Goal: Task Accomplishment & Management: Use online tool/utility

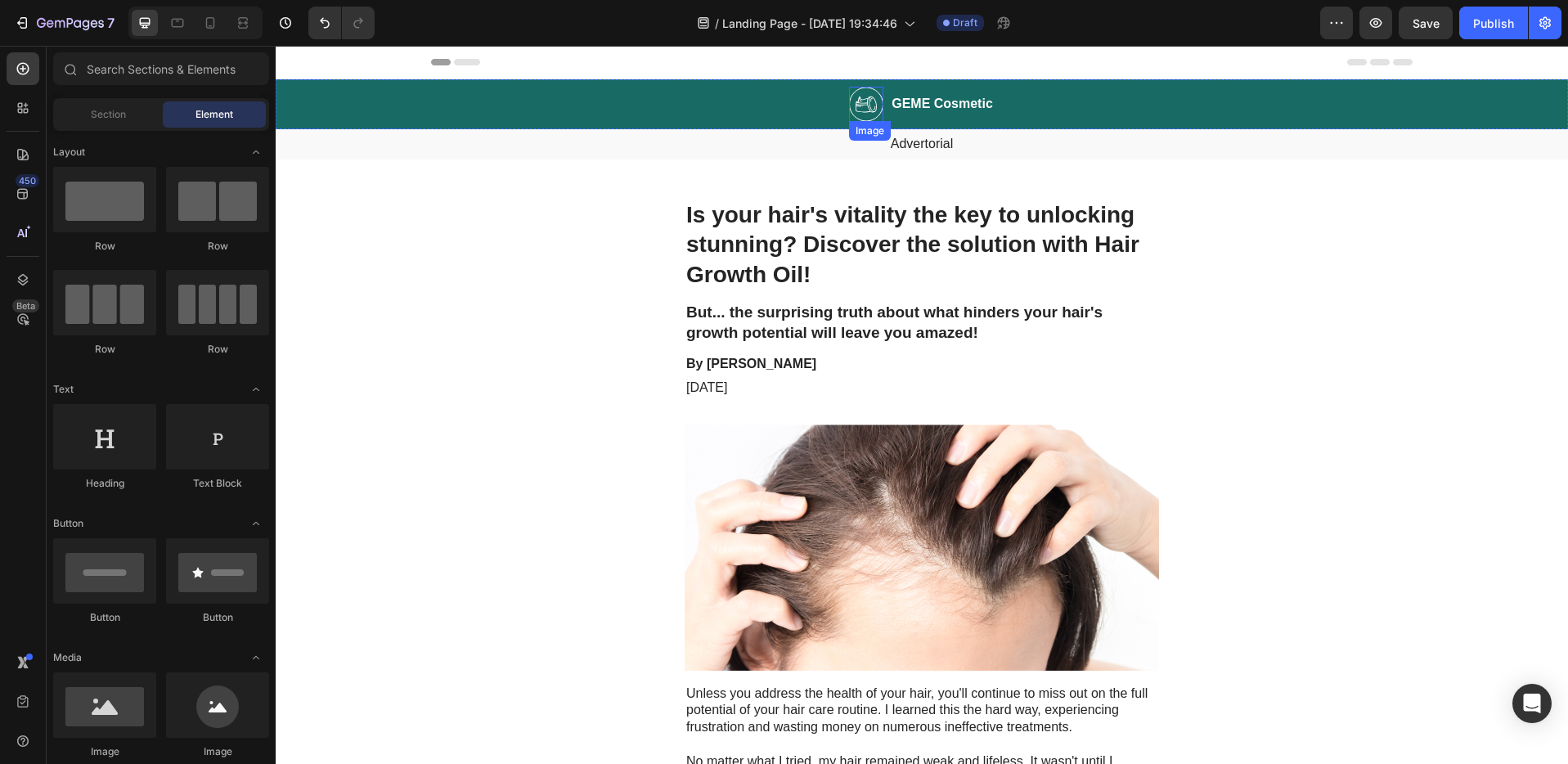
click at [864, 101] on img at bounding box center [866, 104] width 34 height 35
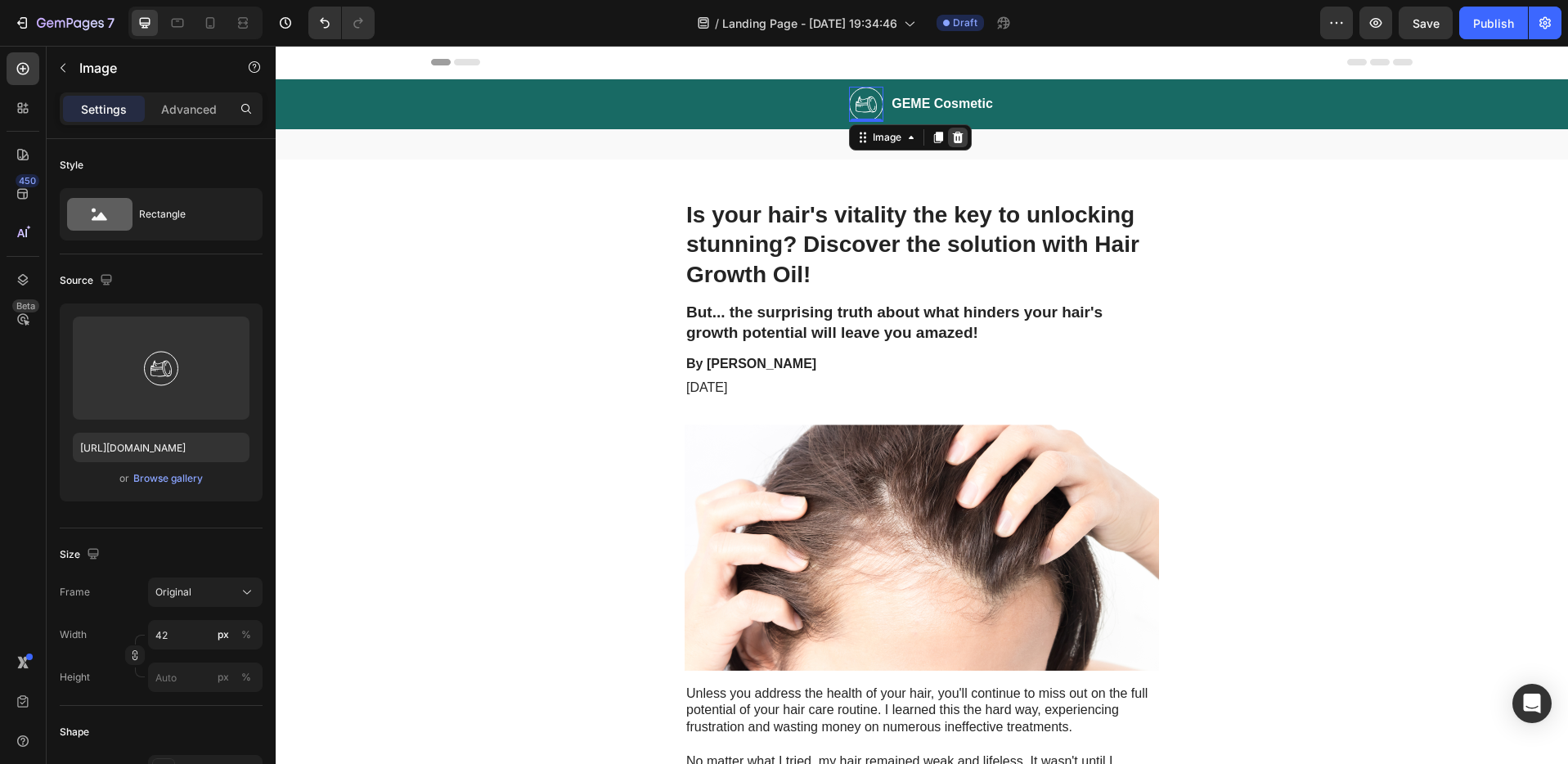
click at [955, 137] on icon at bounding box center [958, 137] width 10 height 11
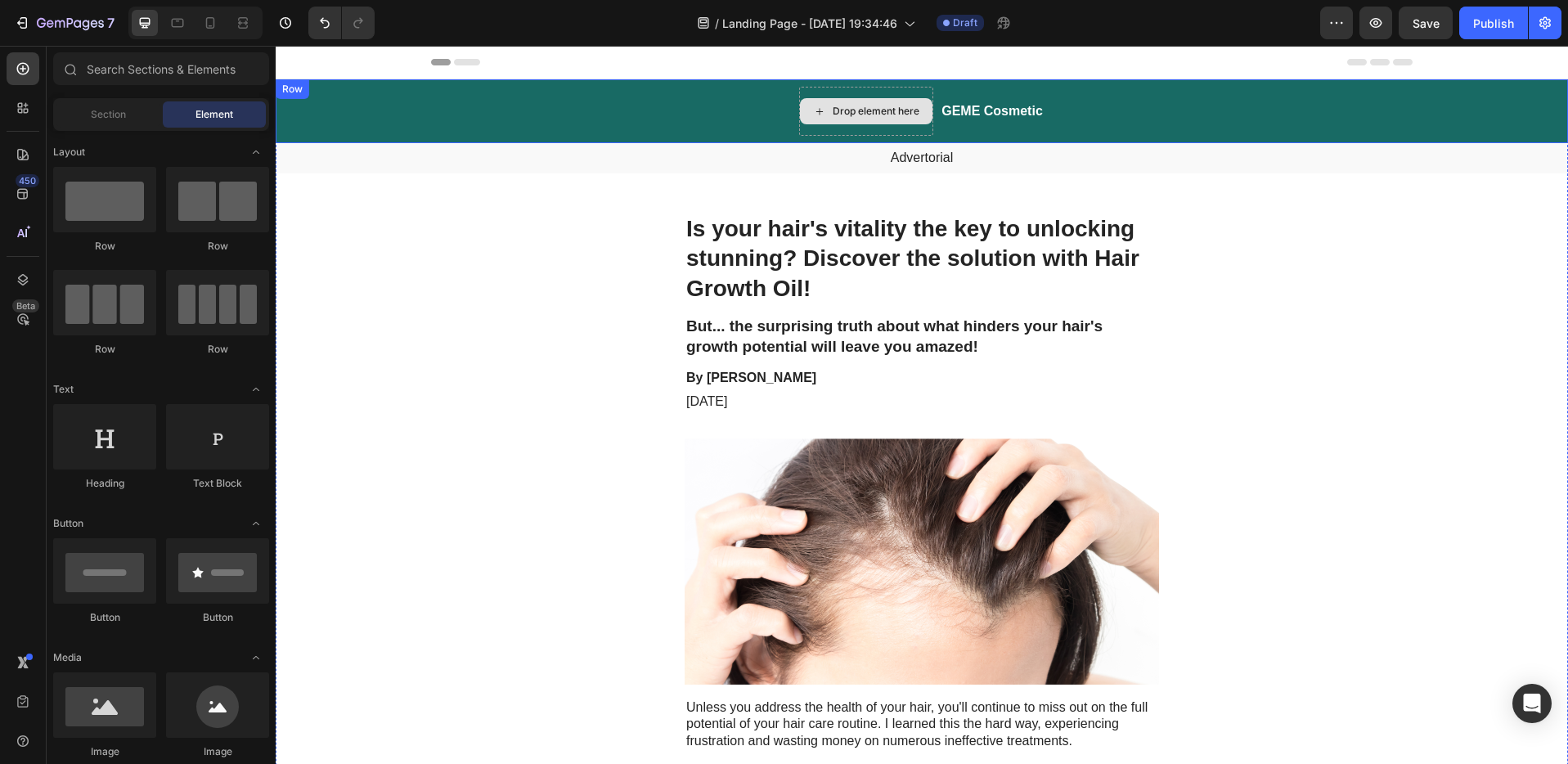
click at [852, 89] on div "Drop element here" at bounding box center [866, 110] width 135 height 49
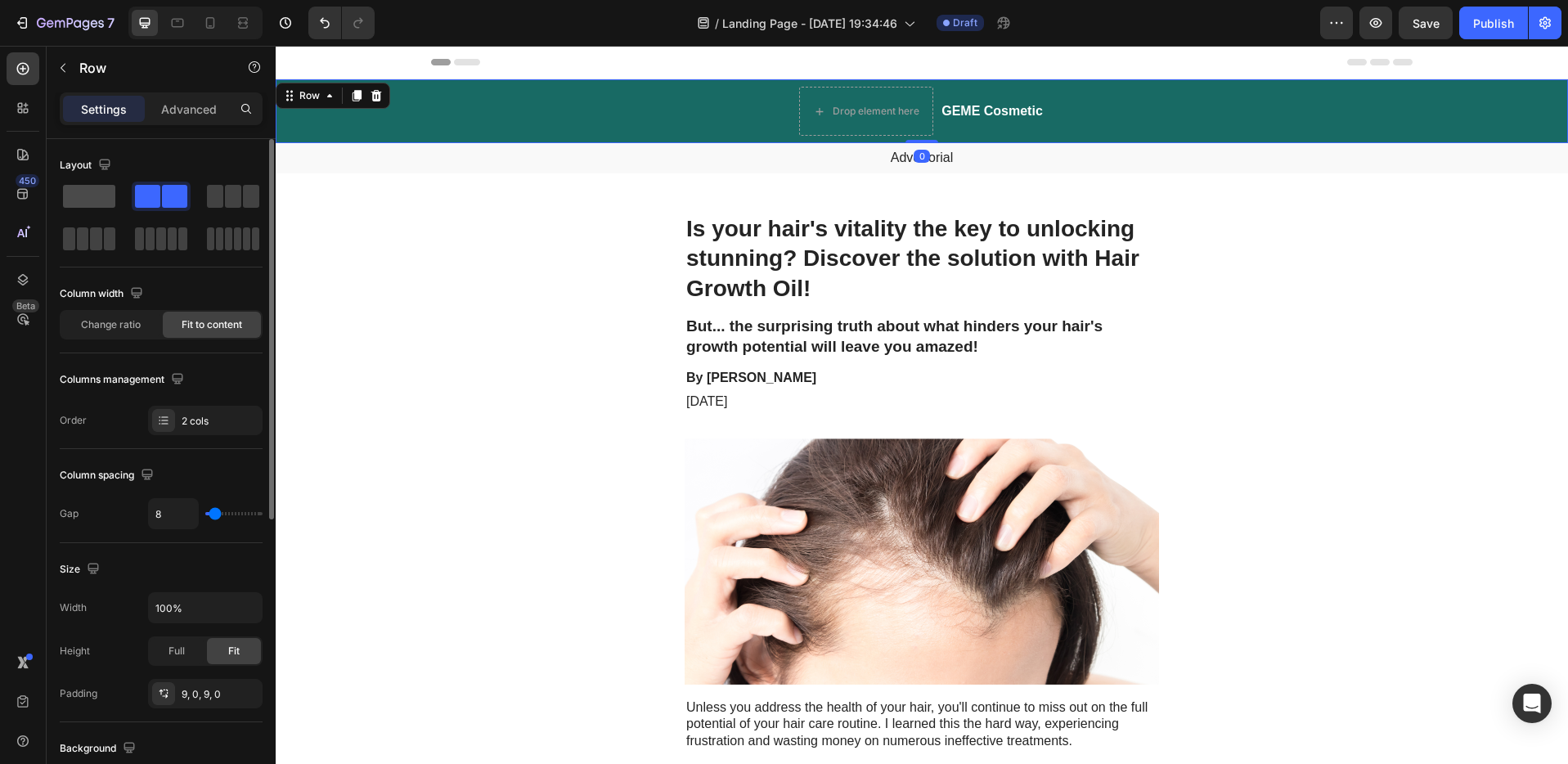
click at [106, 189] on span at bounding box center [89, 196] width 52 height 23
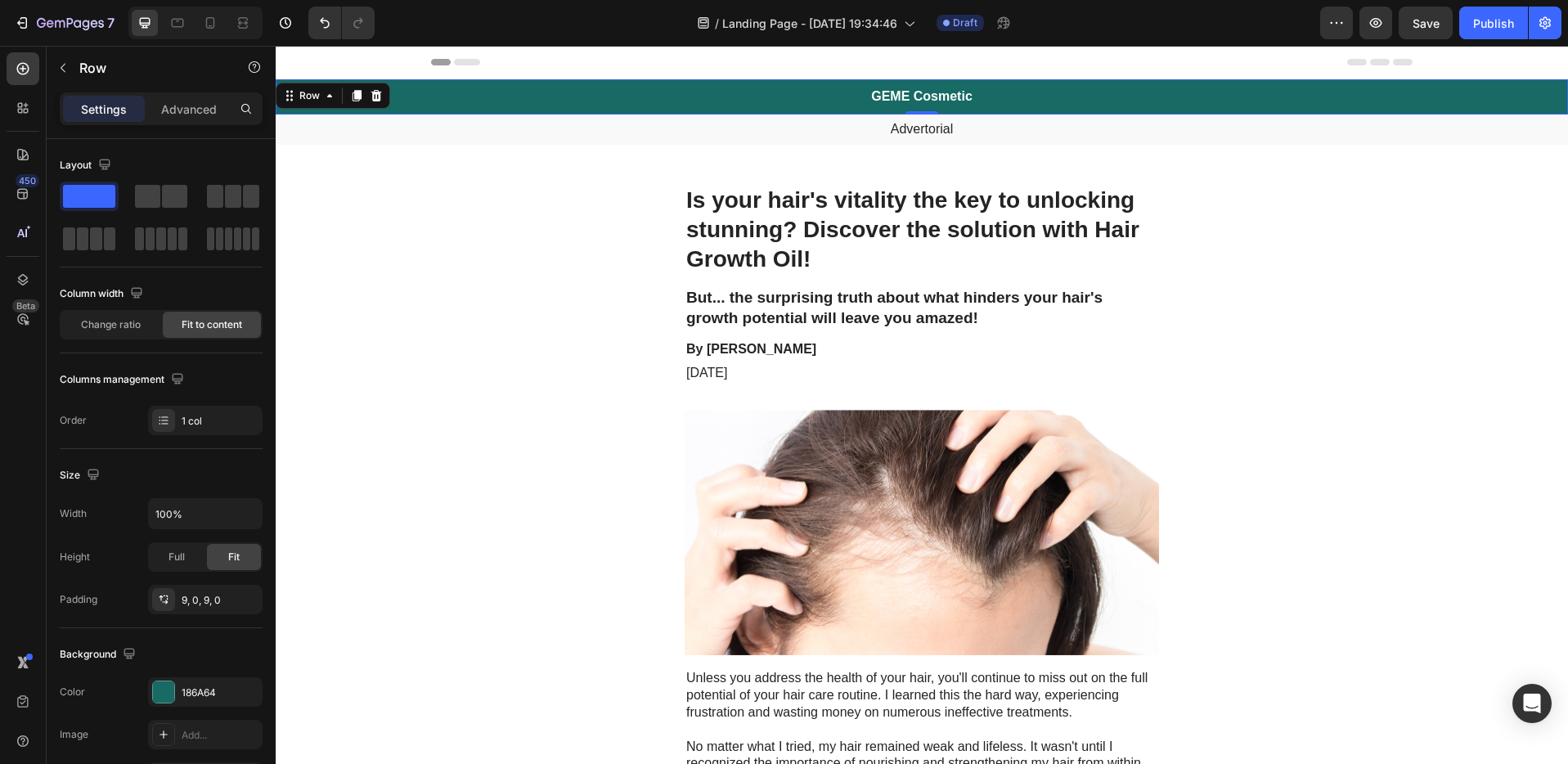
click at [970, 99] on div "GEME Cosmetic Heading Row 0" at bounding box center [921, 97] width 1292 height 35
click at [963, 98] on h2 "GEME Cosmetic" at bounding box center [921, 97] width 105 height 20
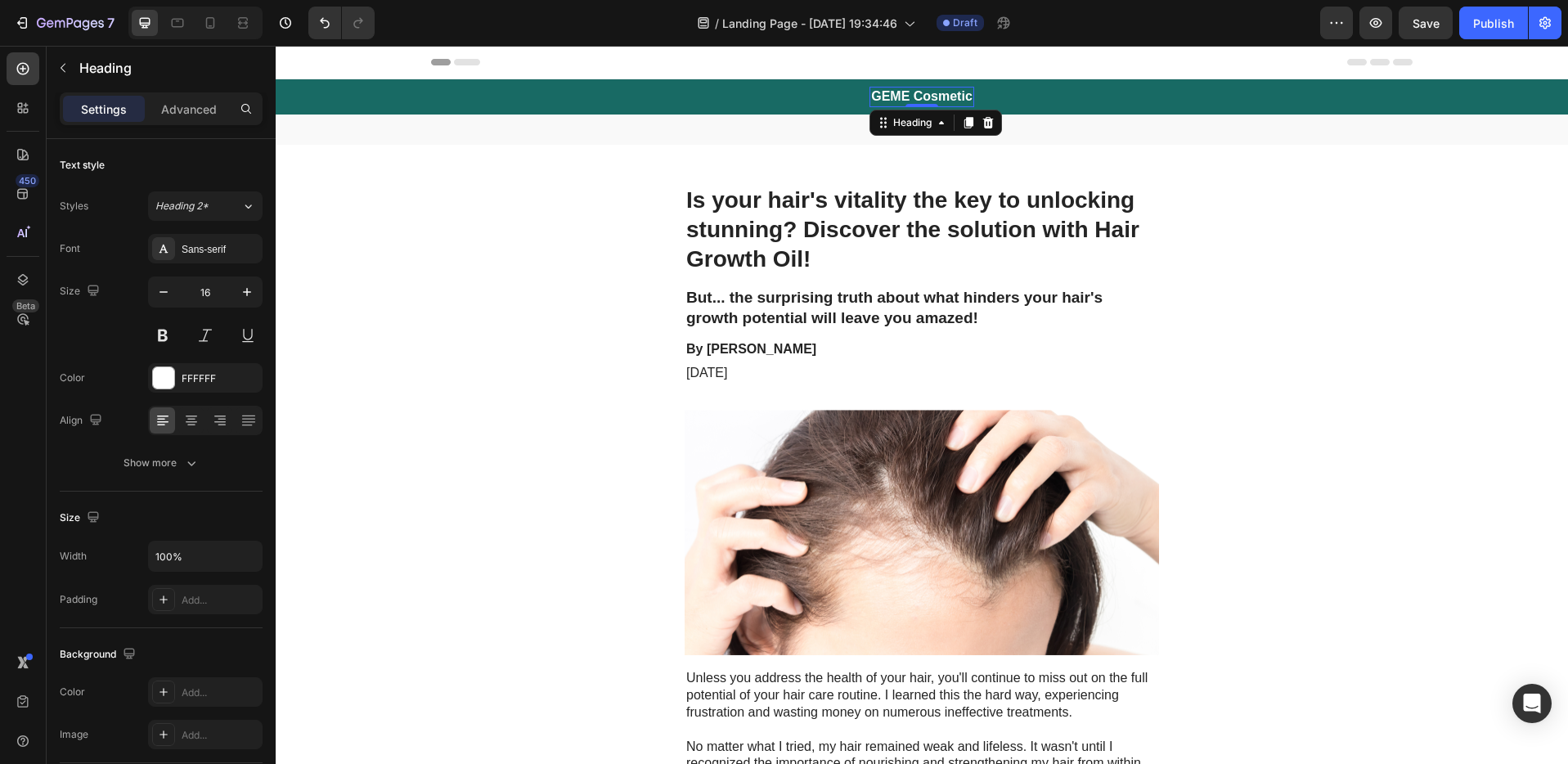
click at [961, 98] on h2 "GEME Cosmetic" at bounding box center [921, 97] width 105 height 20
click at [961, 98] on p "GEME Cosmetic" at bounding box center [921, 97] width 101 height 18
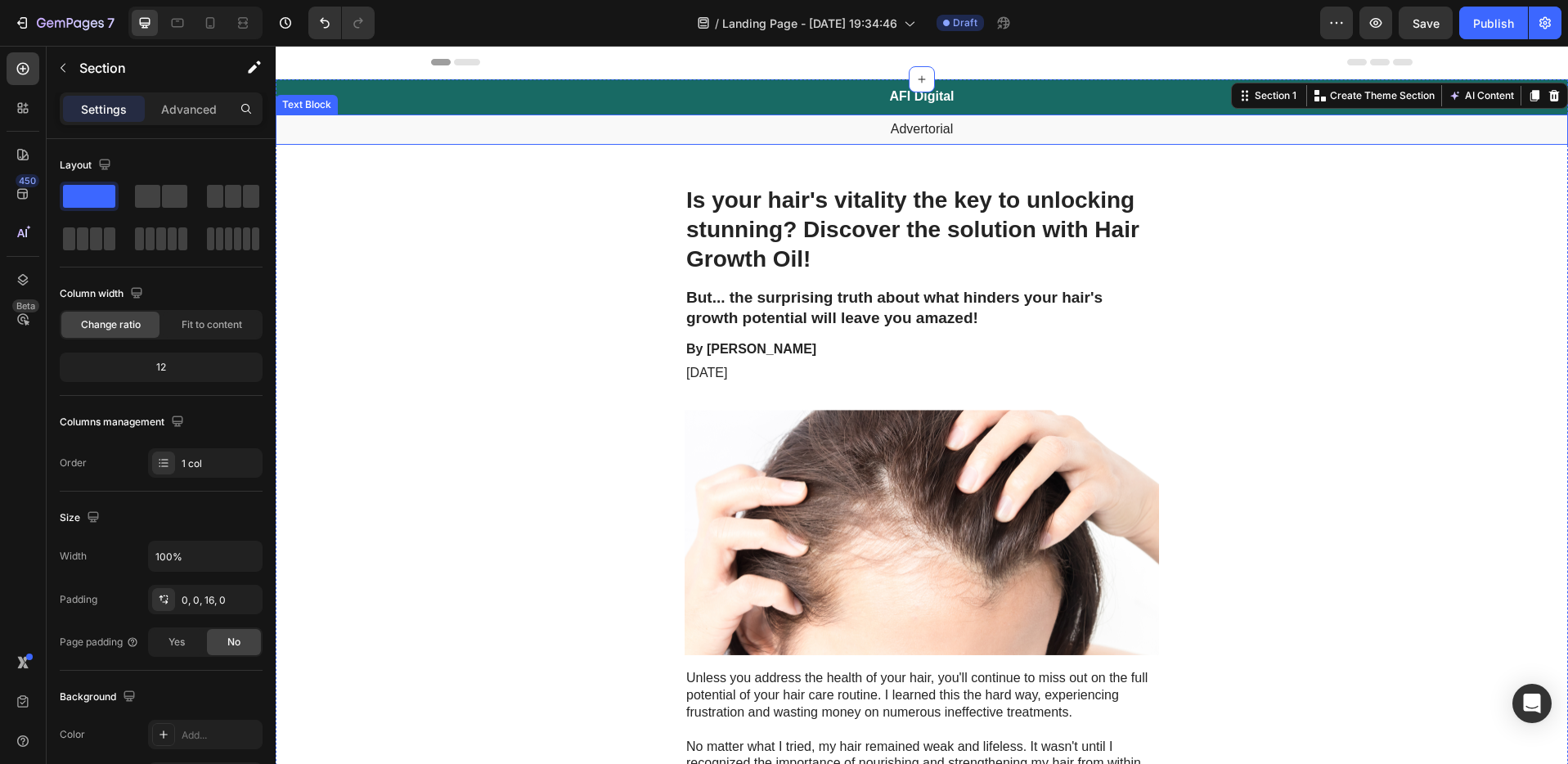
click at [927, 130] on p "Advertorial" at bounding box center [921, 129] width 1289 height 18
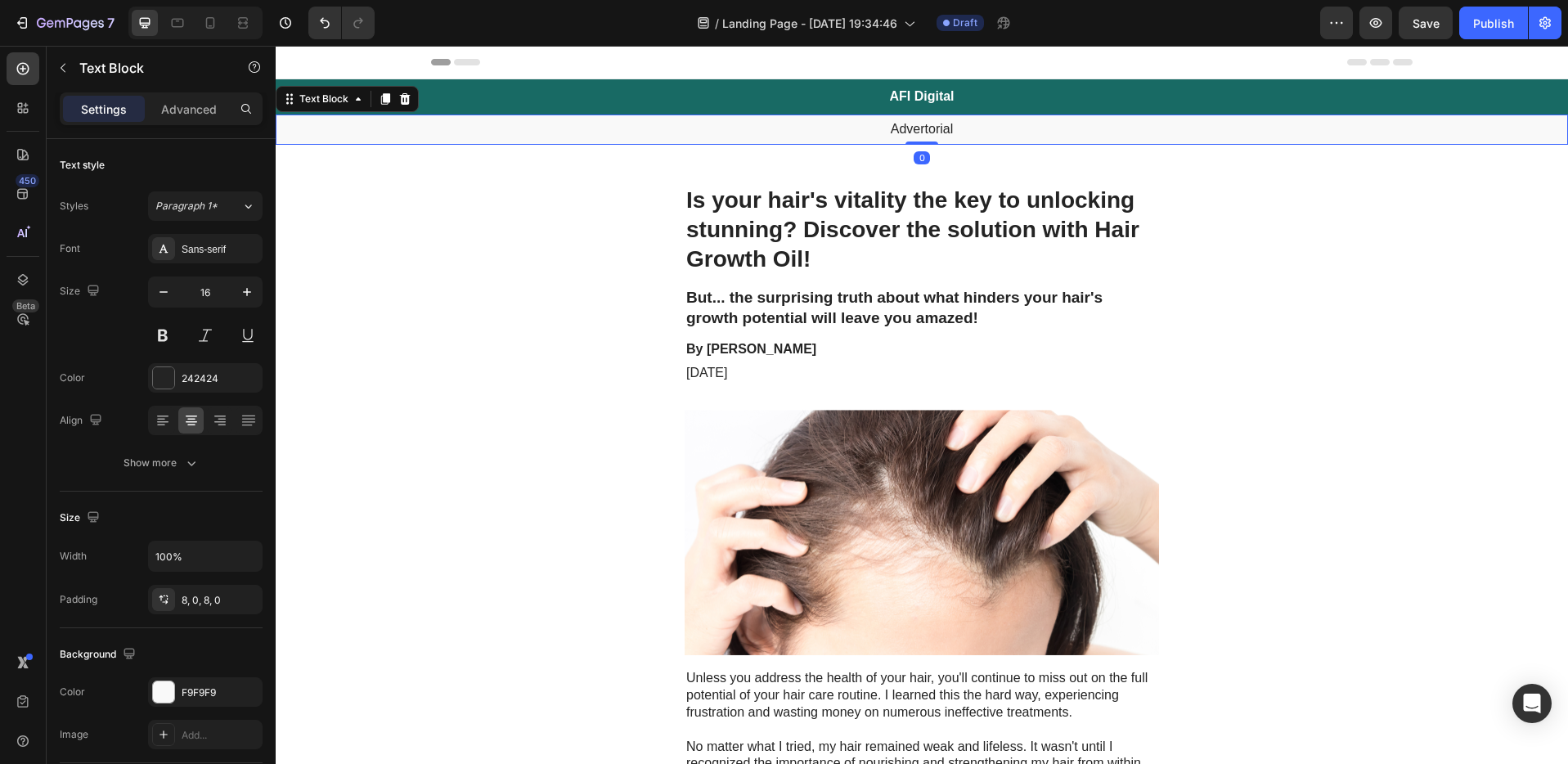
click at [927, 130] on p "Advertorial" at bounding box center [921, 129] width 1289 height 18
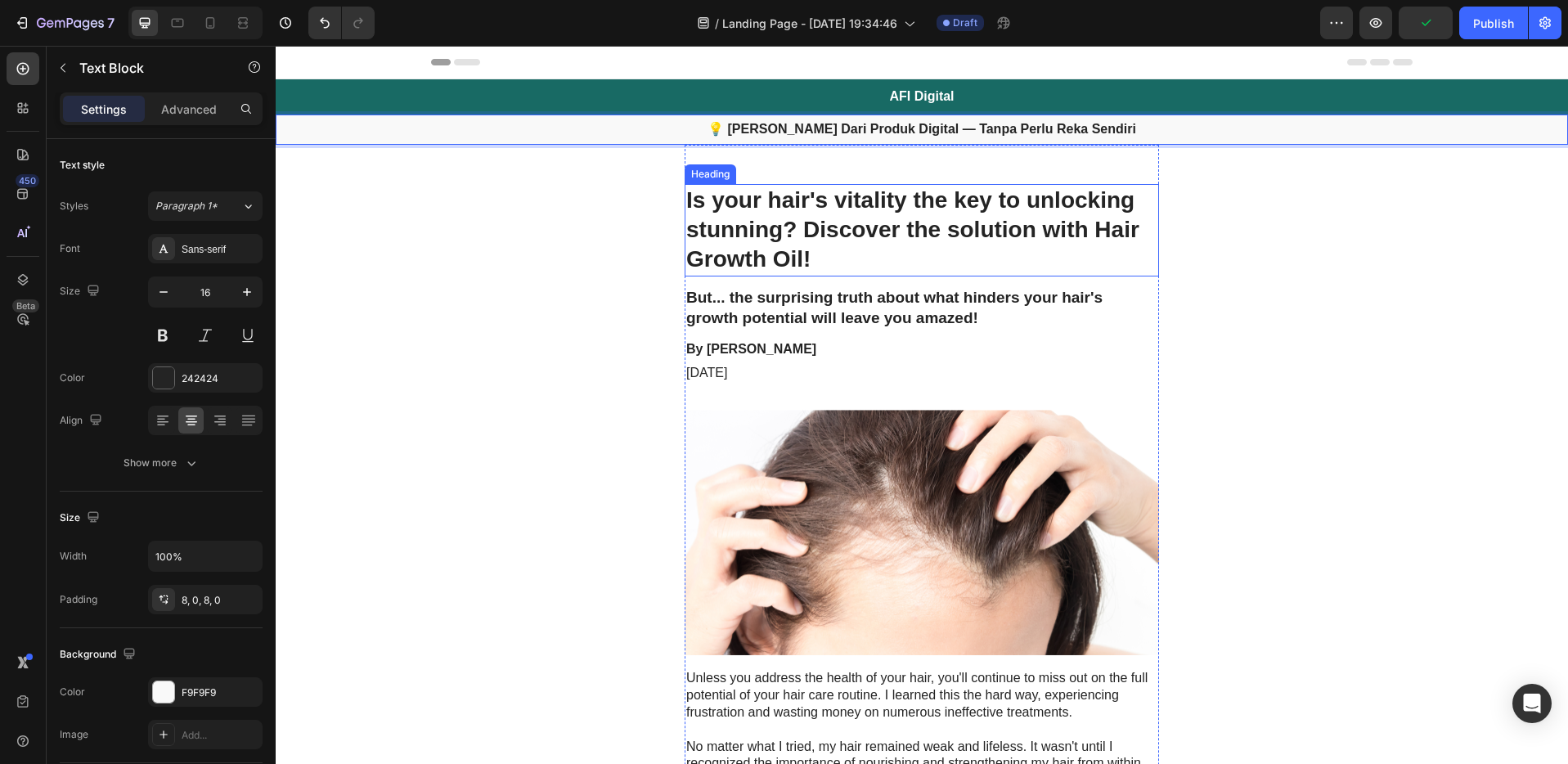
click at [810, 241] on h1 "Is your hair's vitality the key to unlocking stunning? Discover the solution wi…" at bounding box center [921, 230] width 474 height 93
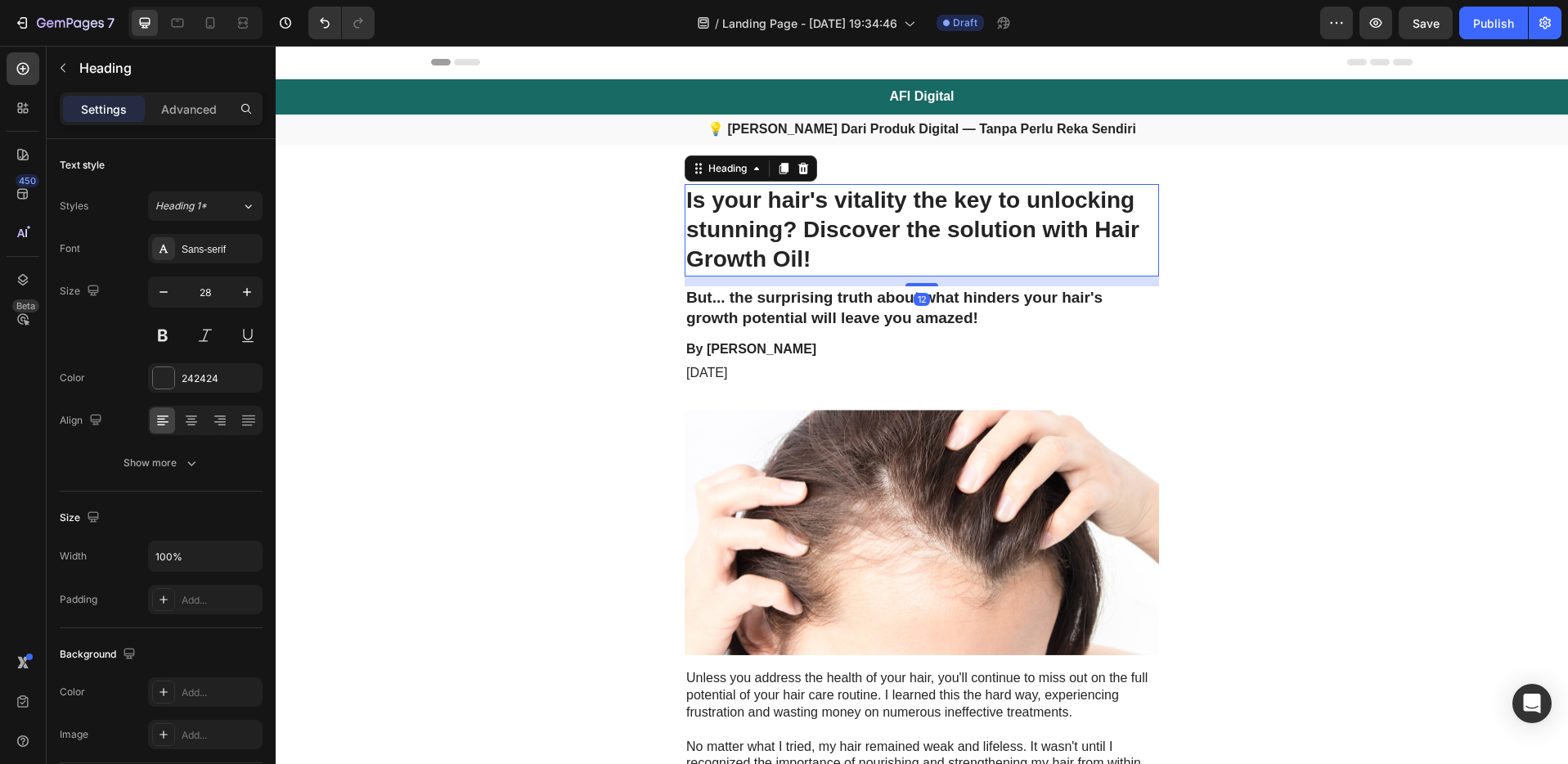
click at [822, 264] on h1 "Is your hair's vitality the key to unlocking stunning? Discover the solution wi…" at bounding box center [921, 230] width 474 height 93
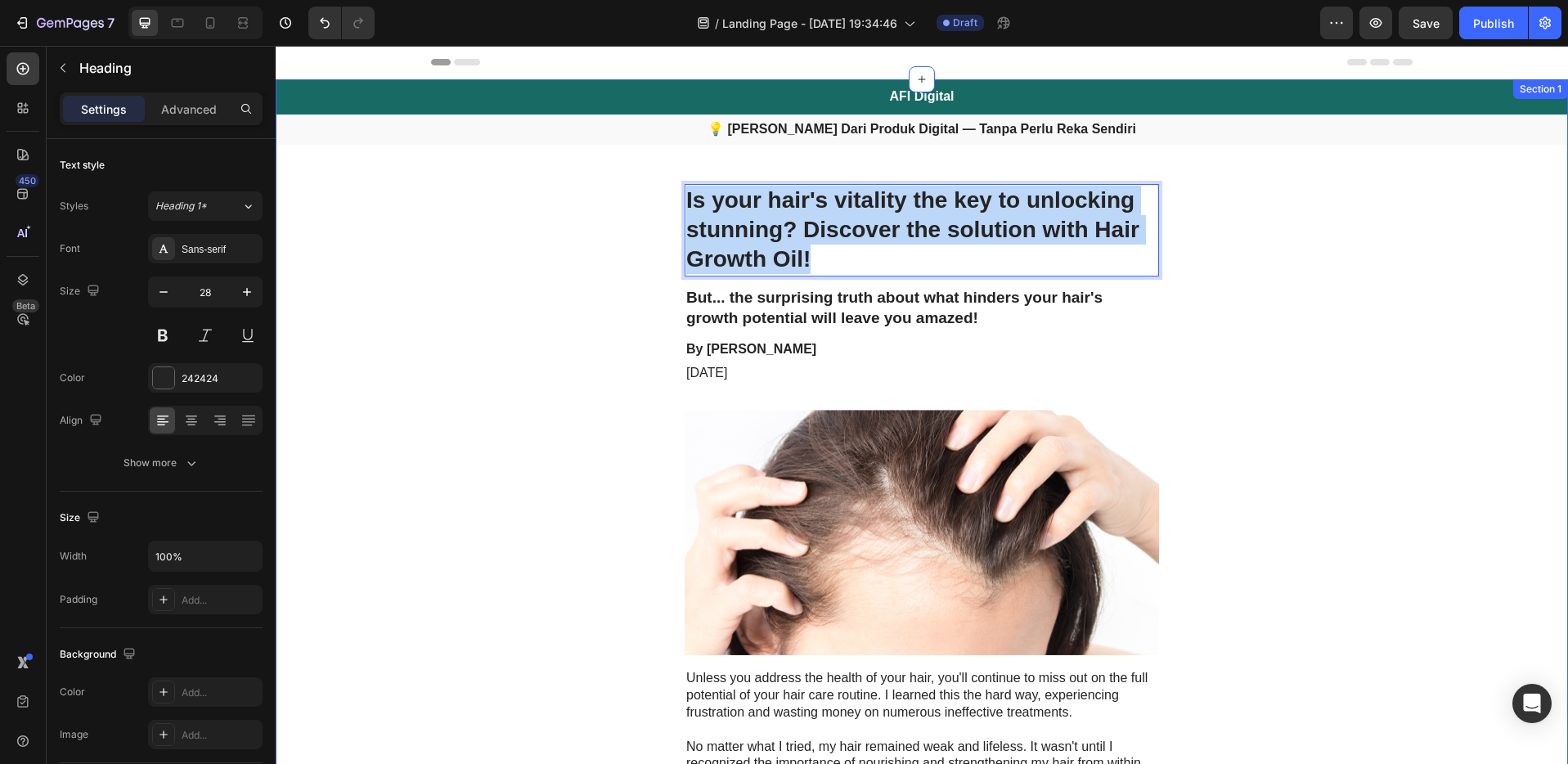
drag, startPoint x: 819, startPoint y: 261, endPoint x: 669, endPoint y: 201, distance: 161.6
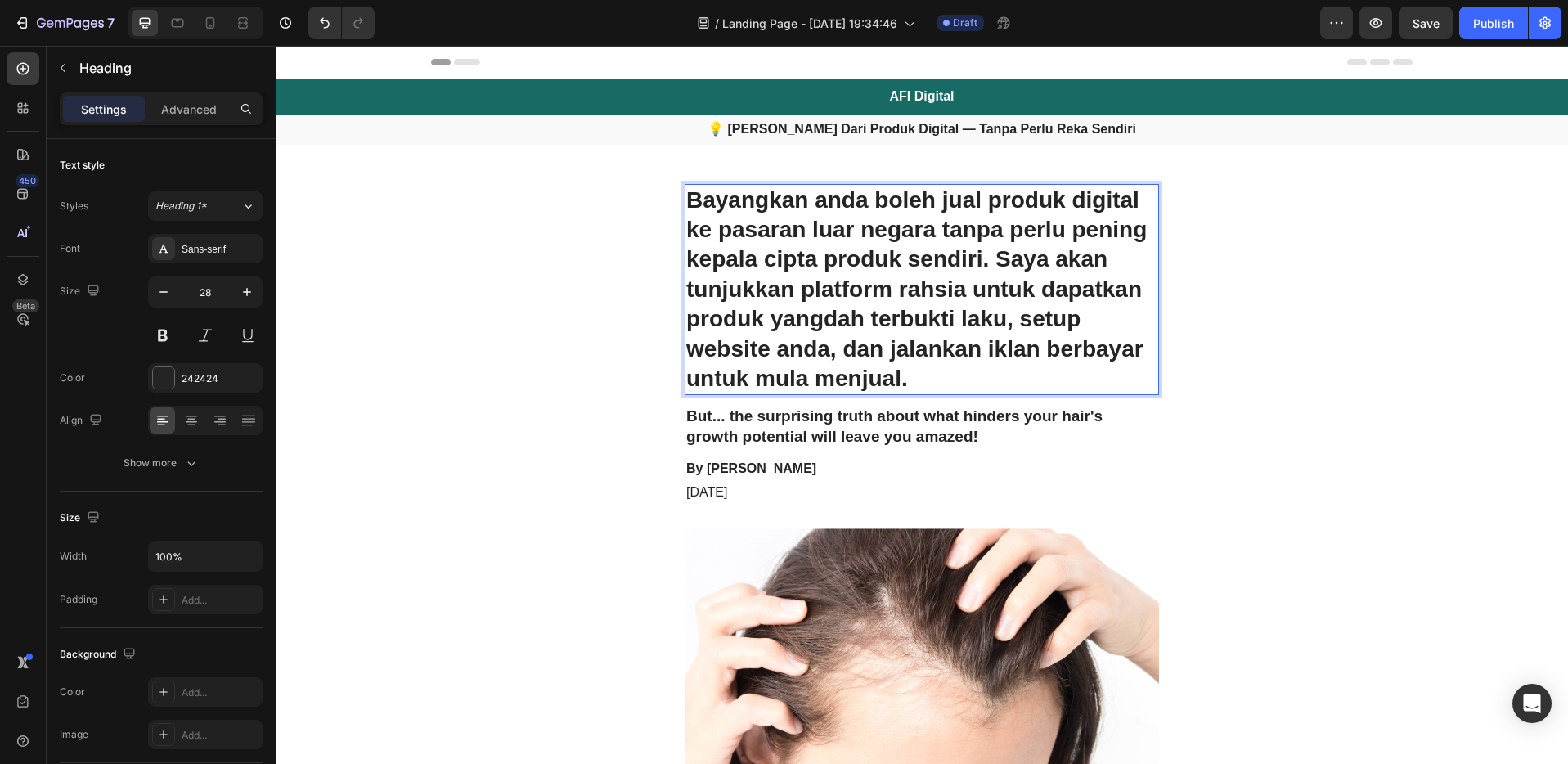
click at [929, 378] on p "Bayangkan anda boleh jual produk digital ke pasaran luar negara tanpa perlu pen…" at bounding box center [921, 290] width 471 height 209
click at [927, 393] on p "Bayangkan anda boleh jual produk digital ke pasaran luar negara tanpa perlu pen…" at bounding box center [921, 290] width 471 height 209
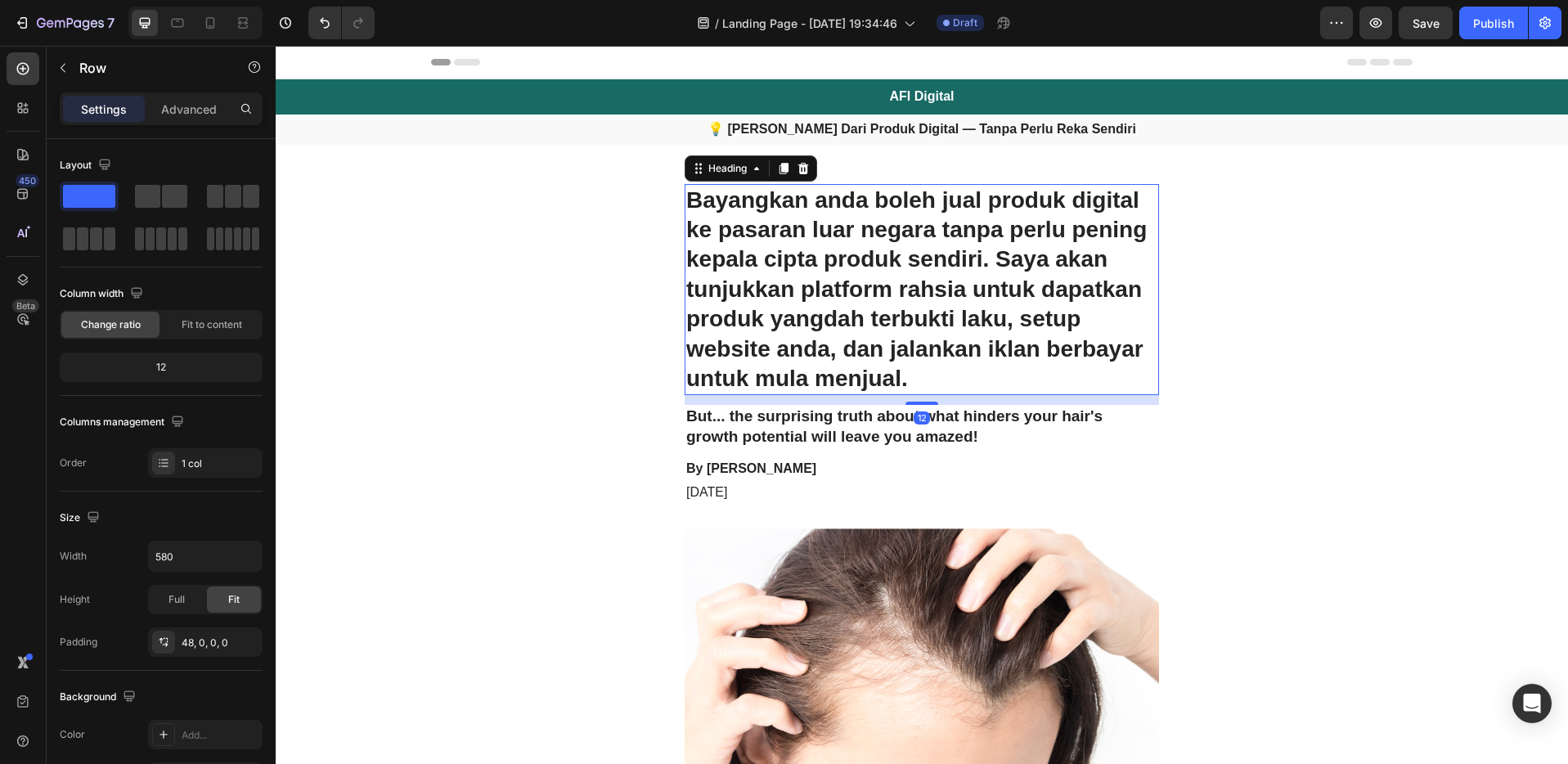
click at [919, 383] on p "Bayangkan anda boleh jual produk digital ke pasaran luar negara tanpa perlu pen…" at bounding box center [921, 290] width 471 height 209
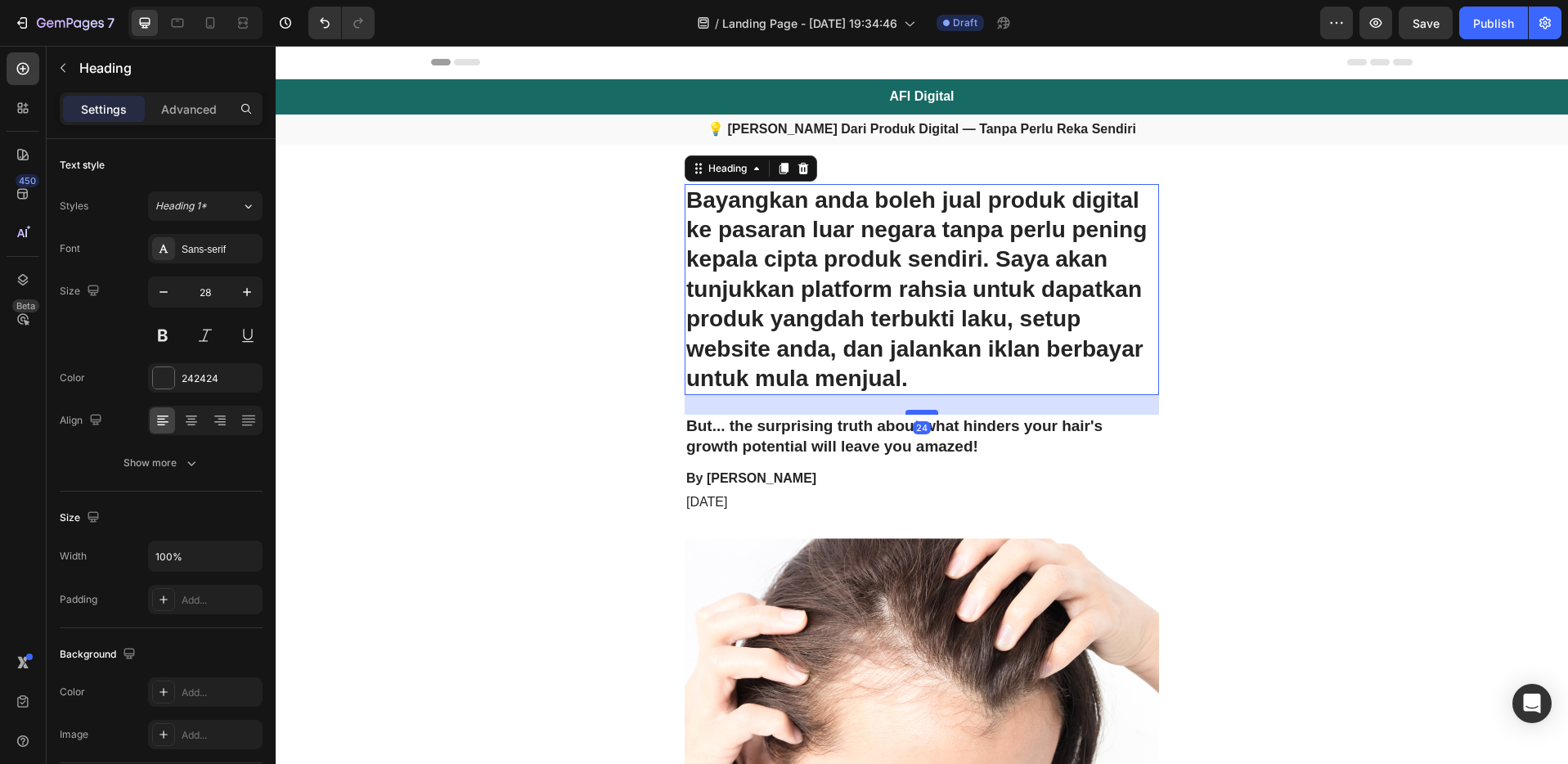
drag, startPoint x: 921, startPoint y: 403, endPoint x: 922, endPoint y: 412, distance: 9.1
click at [922, 412] on div at bounding box center [921, 412] width 32 height 5
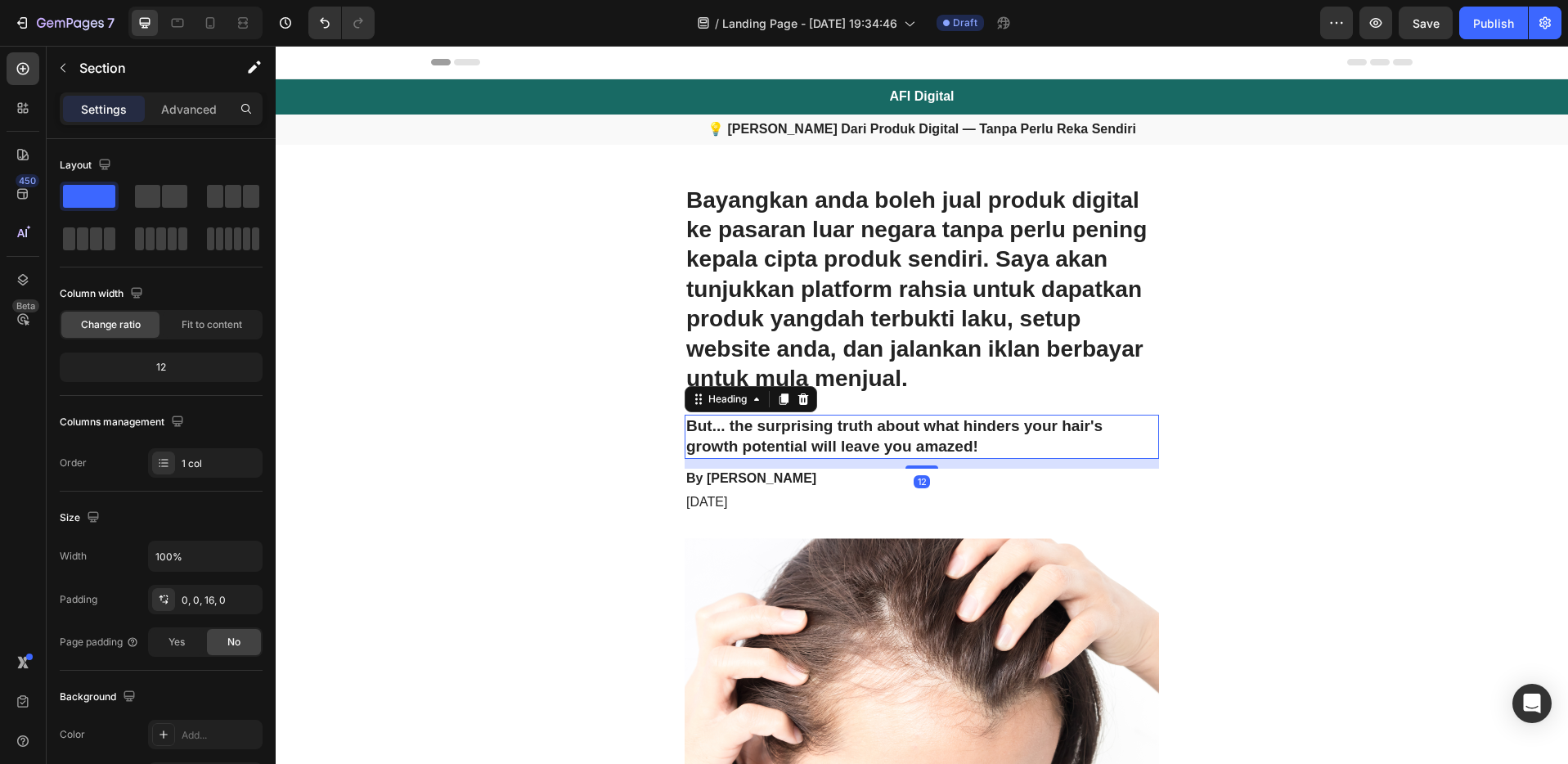
click at [869, 437] on h2 "But... the surprising truth about what hinders your hair's growth potential wil…" at bounding box center [921, 436] width 474 height 44
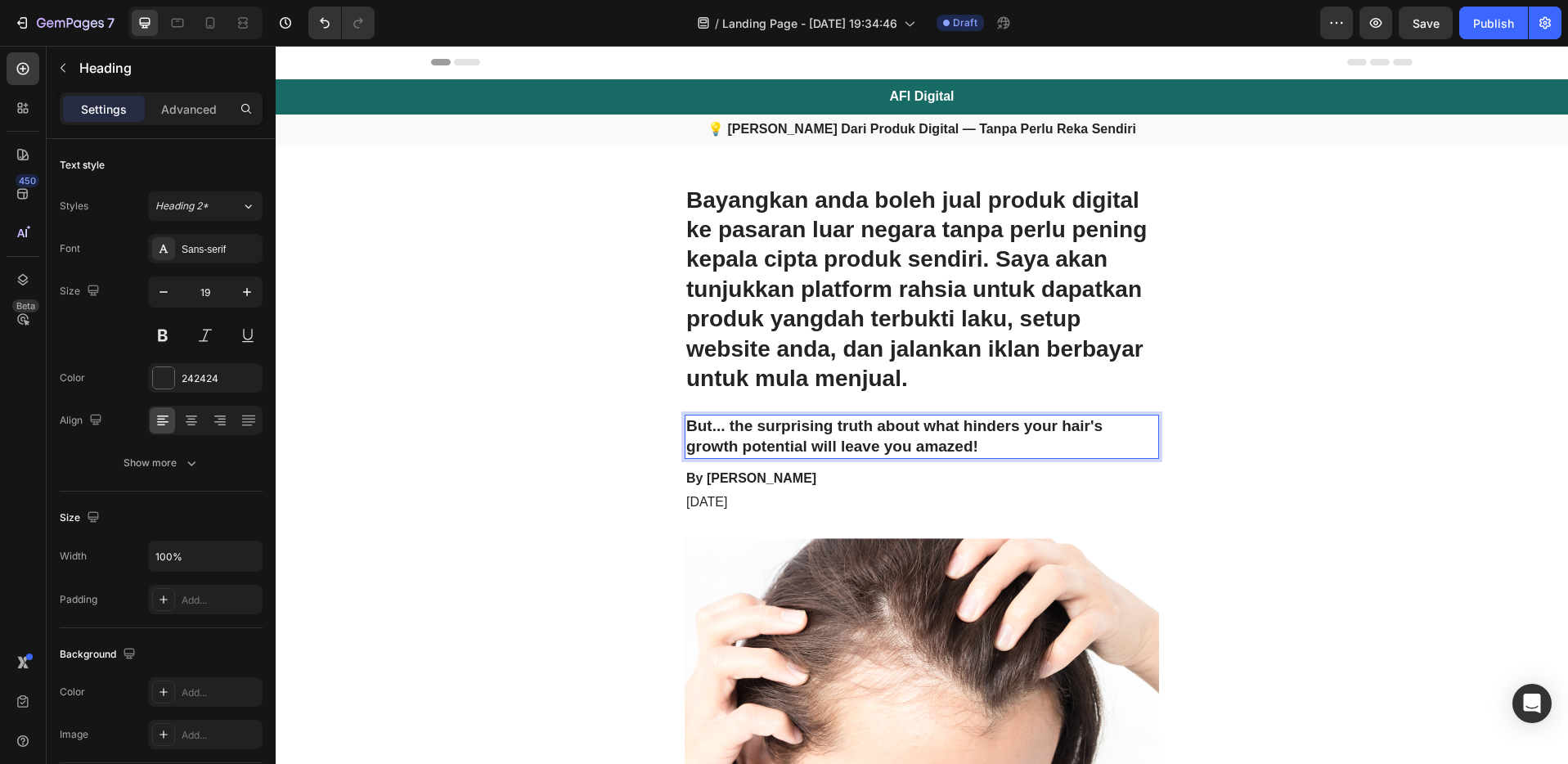
click at [968, 438] on h2 "But... the surprising truth about what hinders your hair's growth potential wil…" at bounding box center [921, 436] width 474 height 44
click at [976, 444] on p "But... the surprising truth about what hinders your hair's growth potential wil…" at bounding box center [921, 436] width 471 height 40
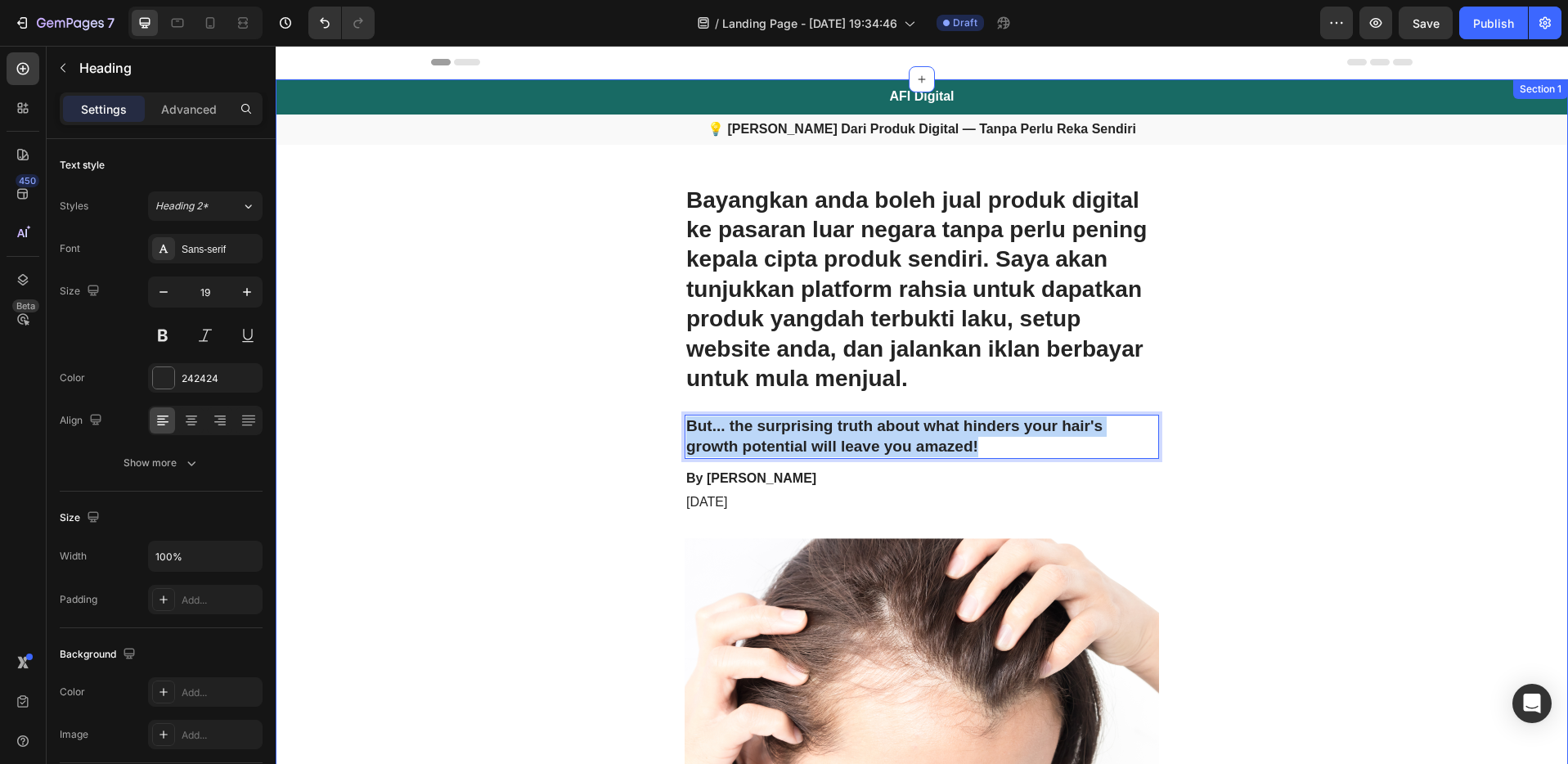
drag, startPoint x: 976, startPoint y: 445, endPoint x: 666, endPoint y: 428, distance: 310.5
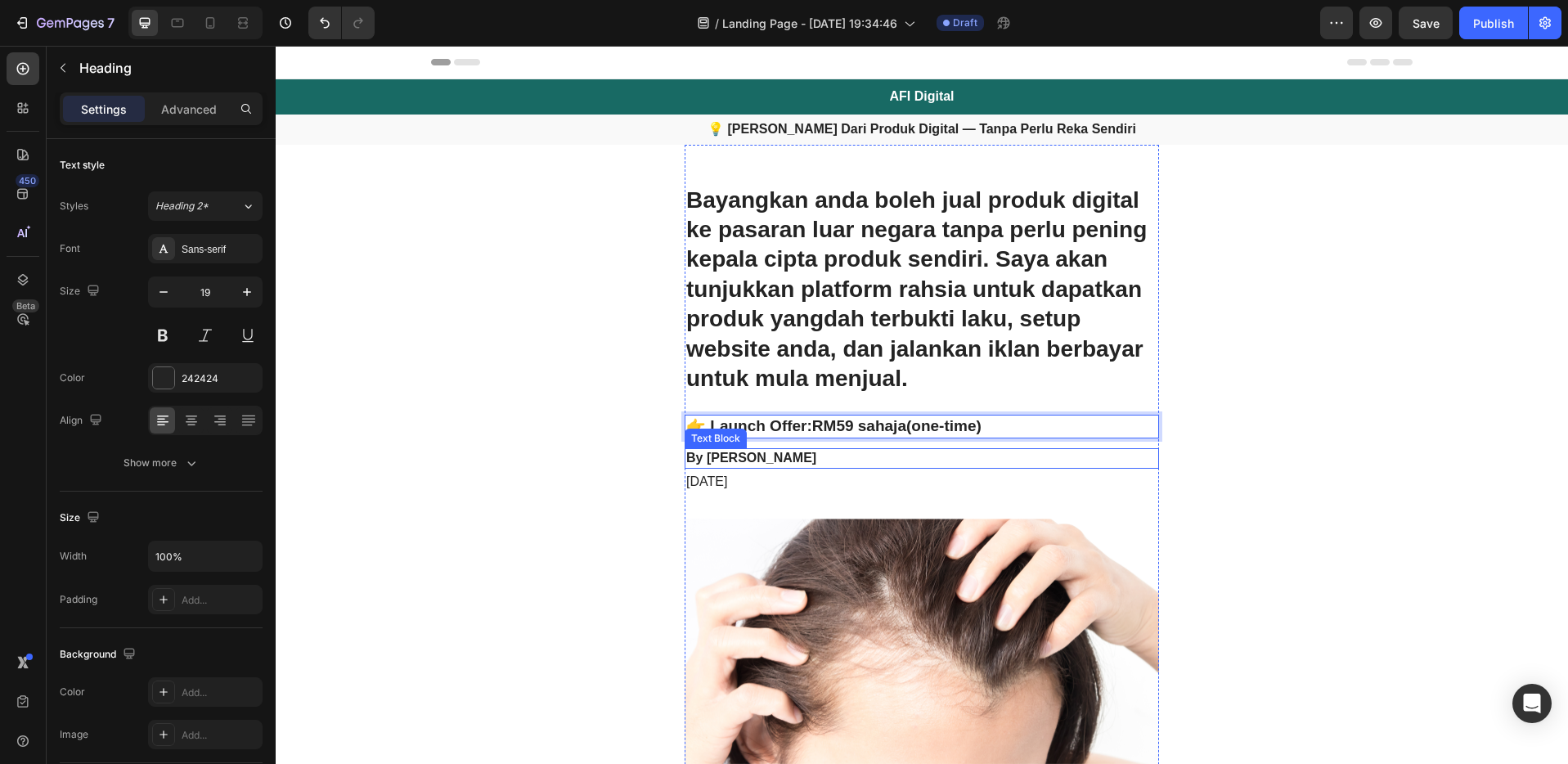
click at [855, 459] on p "By [PERSON_NAME]" at bounding box center [921, 459] width 471 height 18
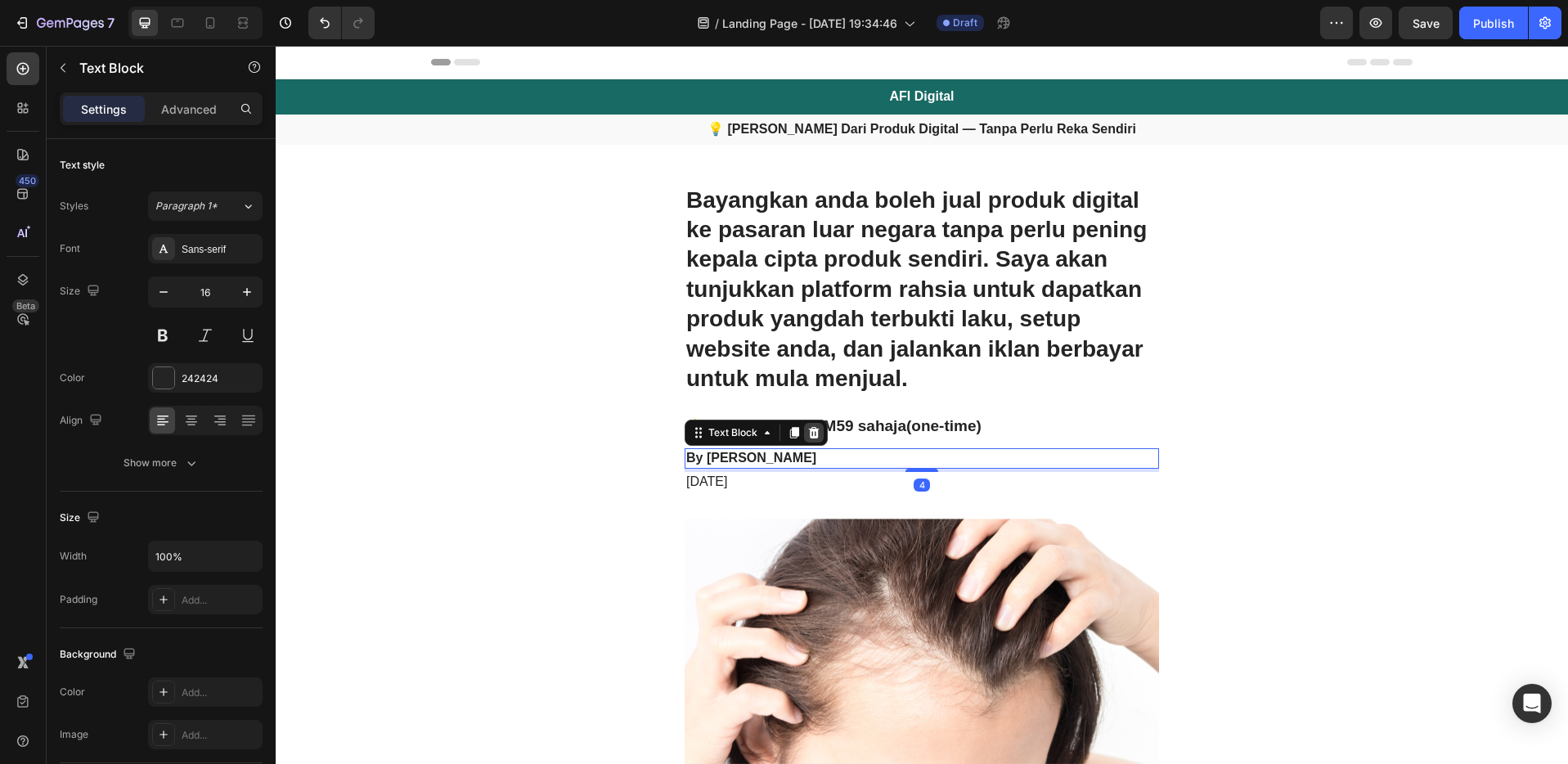
click at [809, 436] on icon at bounding box center [814, 433] width 10 height 11
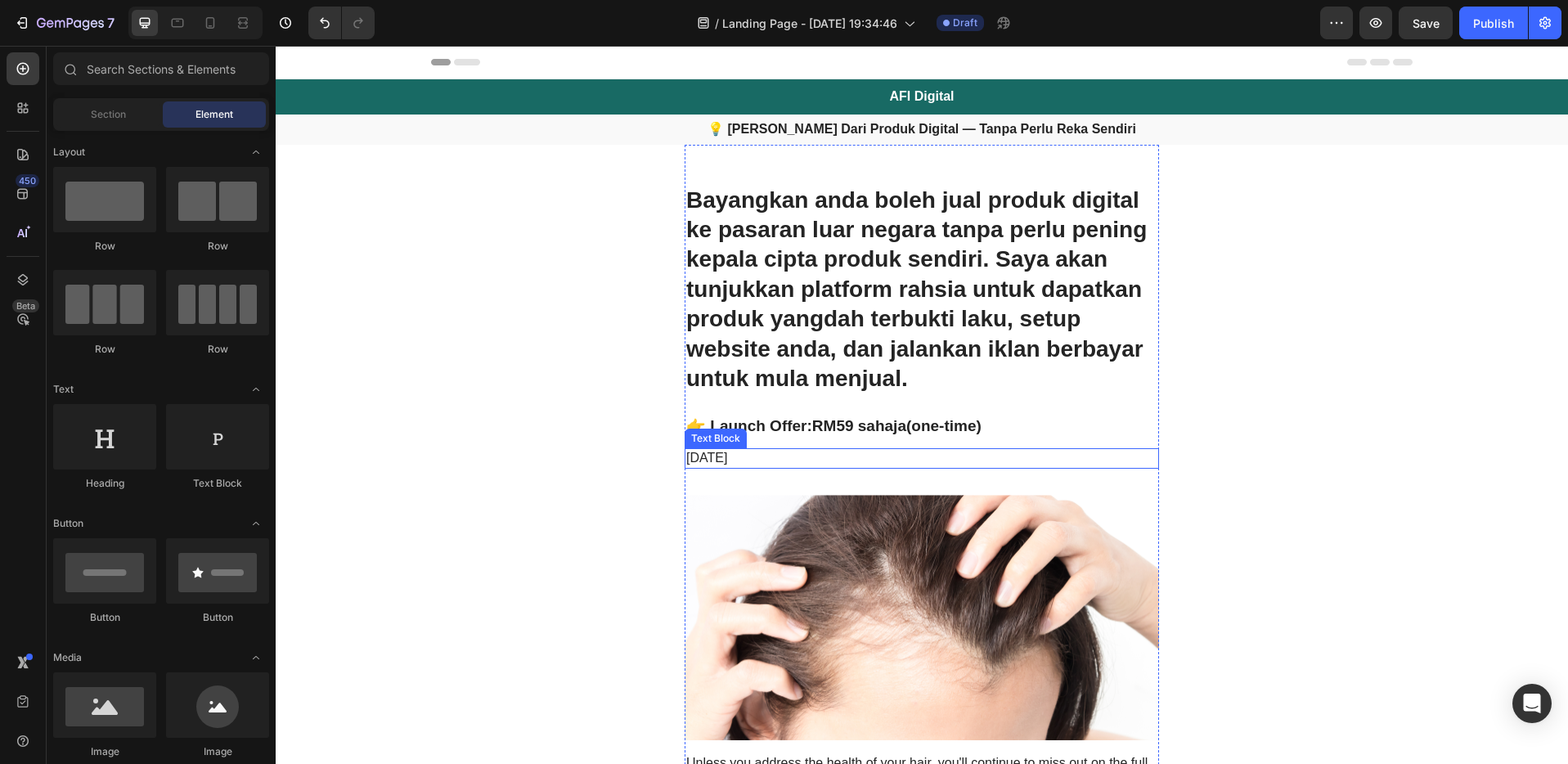
click at [803, 456] on p "[DATE]" at bounding box center [921, 459] width 471 height 18
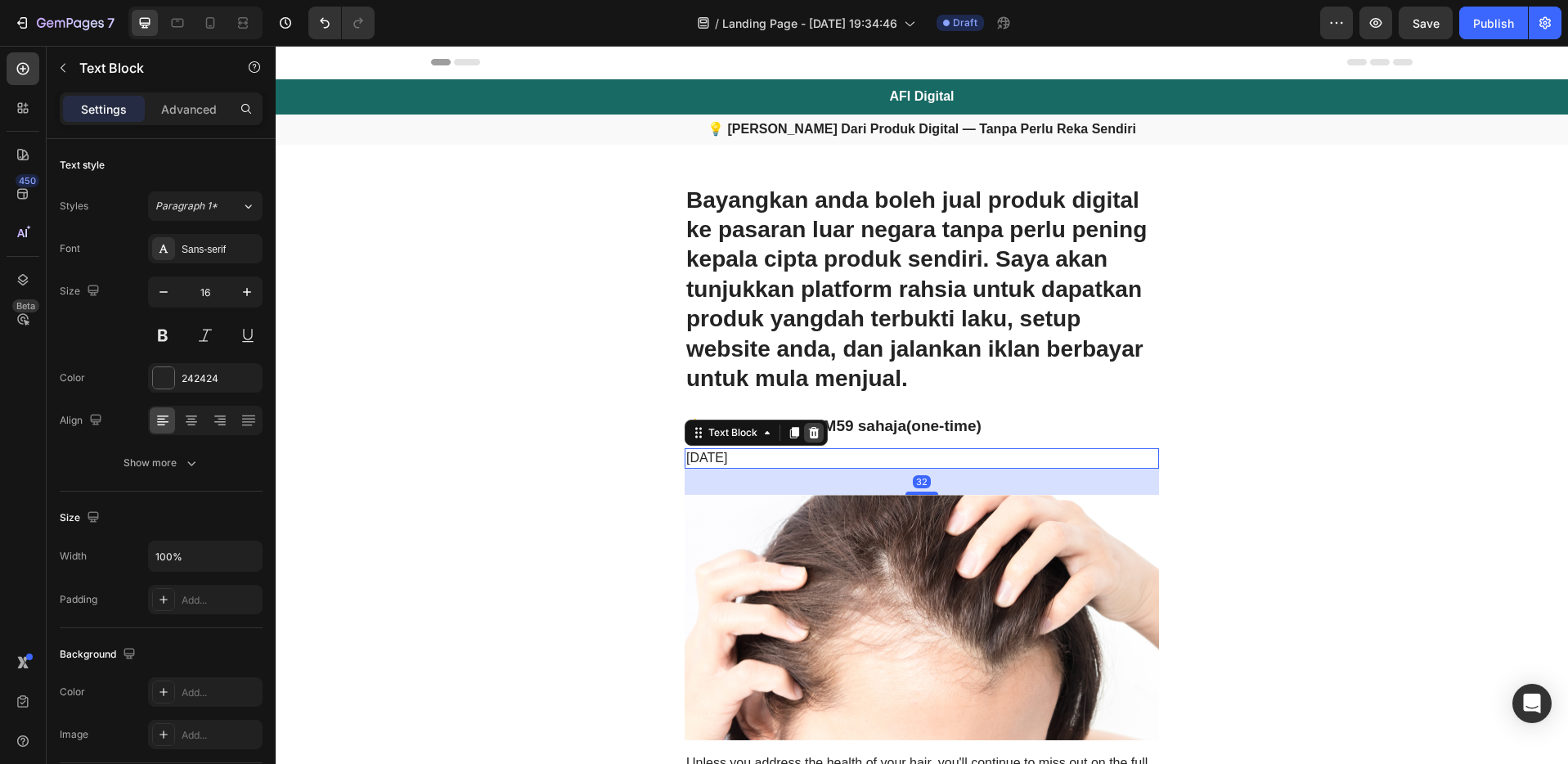
click at [807, 433] on icon at bounding box center [814, 433] width 13 height 13
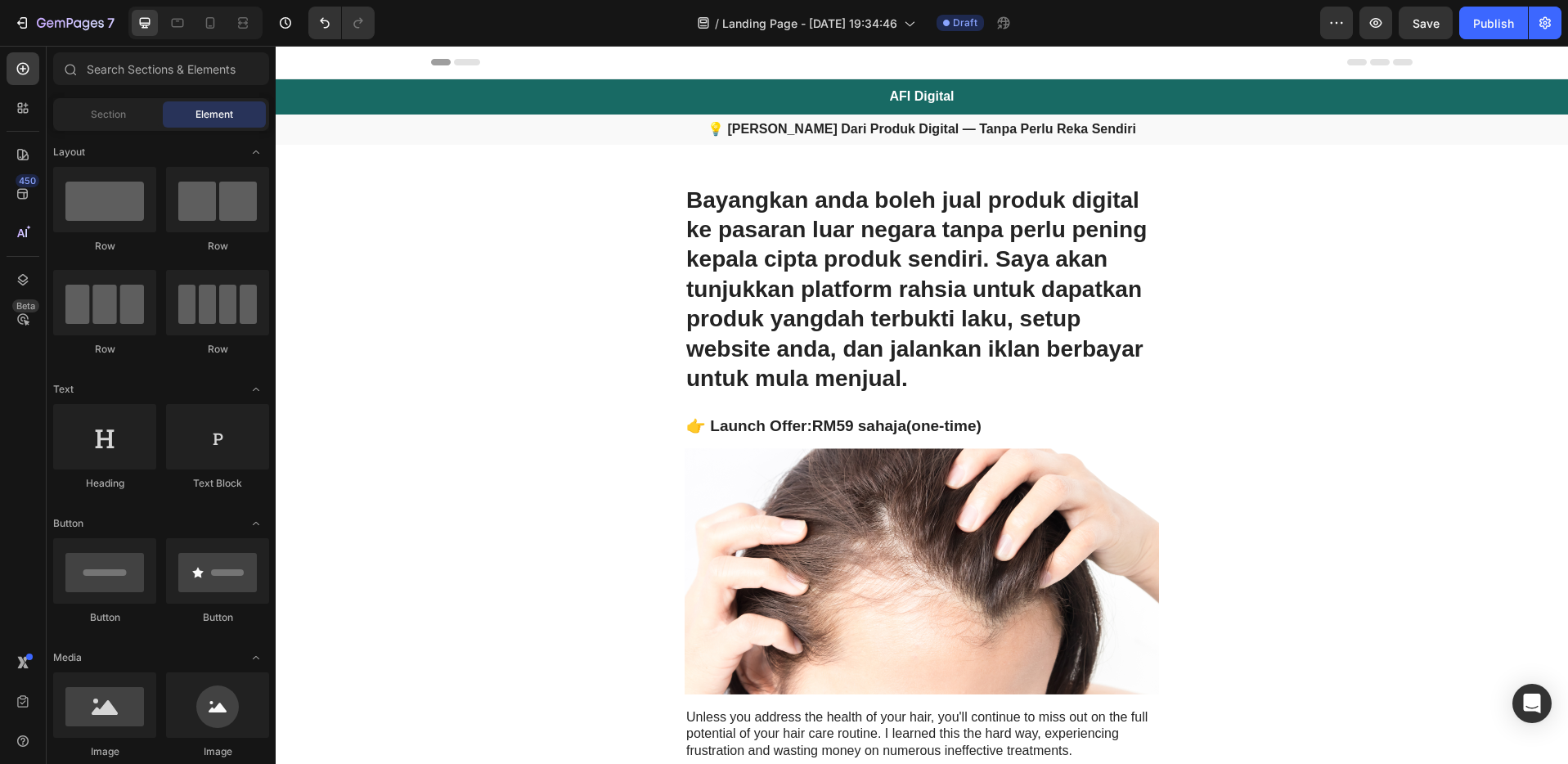
click at [317, 67] on span "Header" at bounding box center [325, 62] width 36 height 17
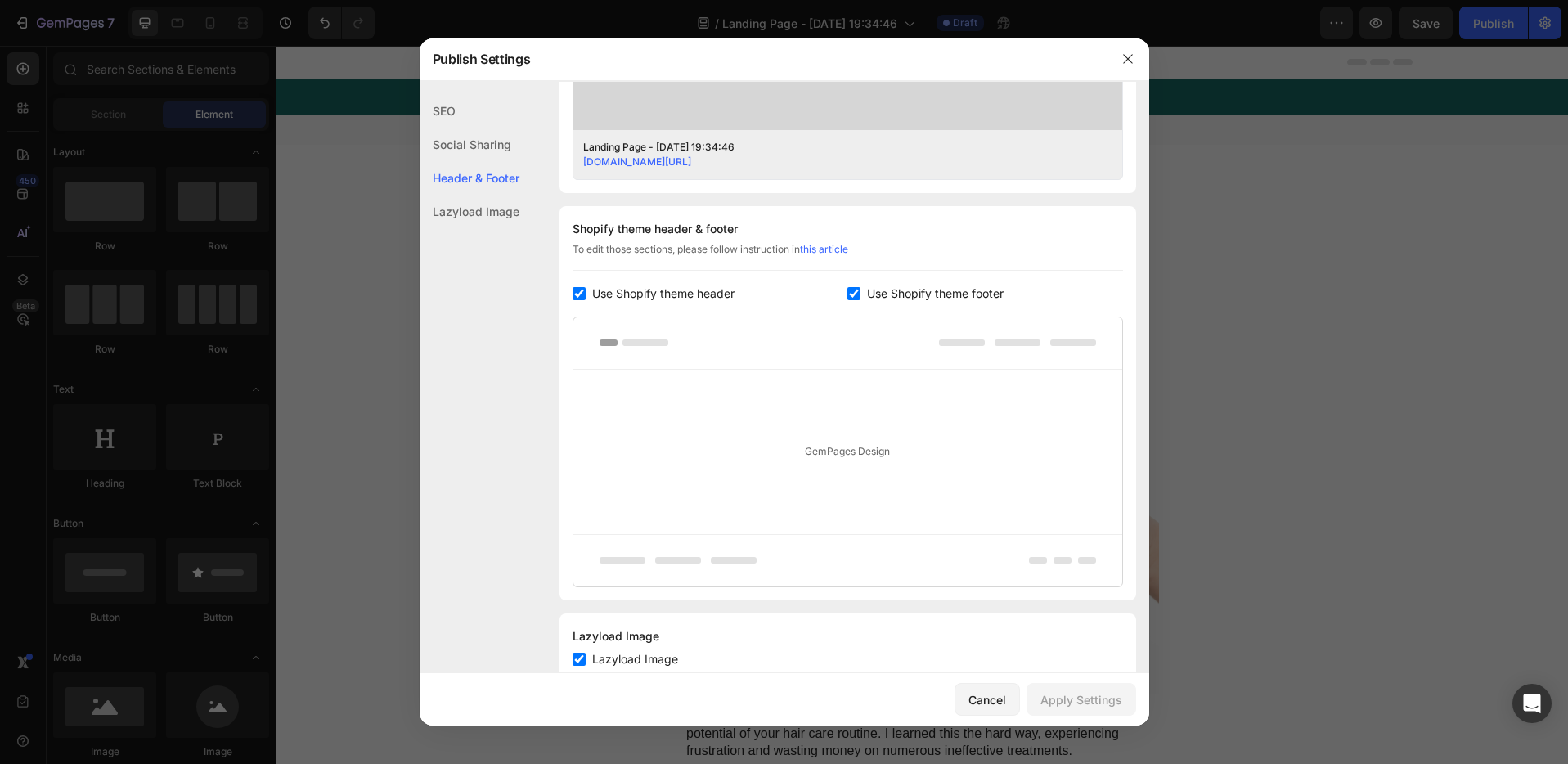
scroll to position [706, 0]
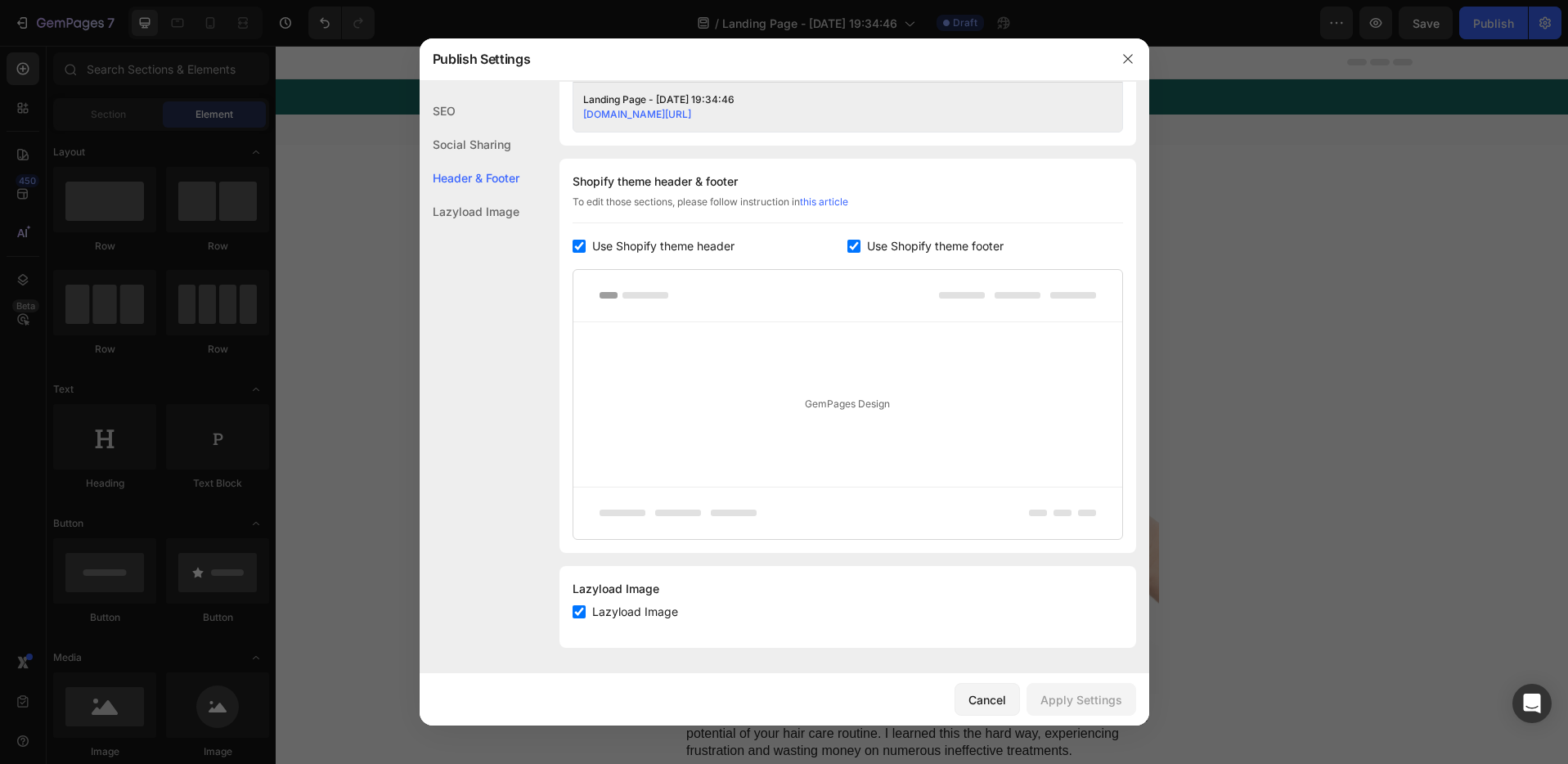
click at [577, 245] on input "checkbox" at bounding box center [579, 246] width 13 height 13
checkbox input "false"
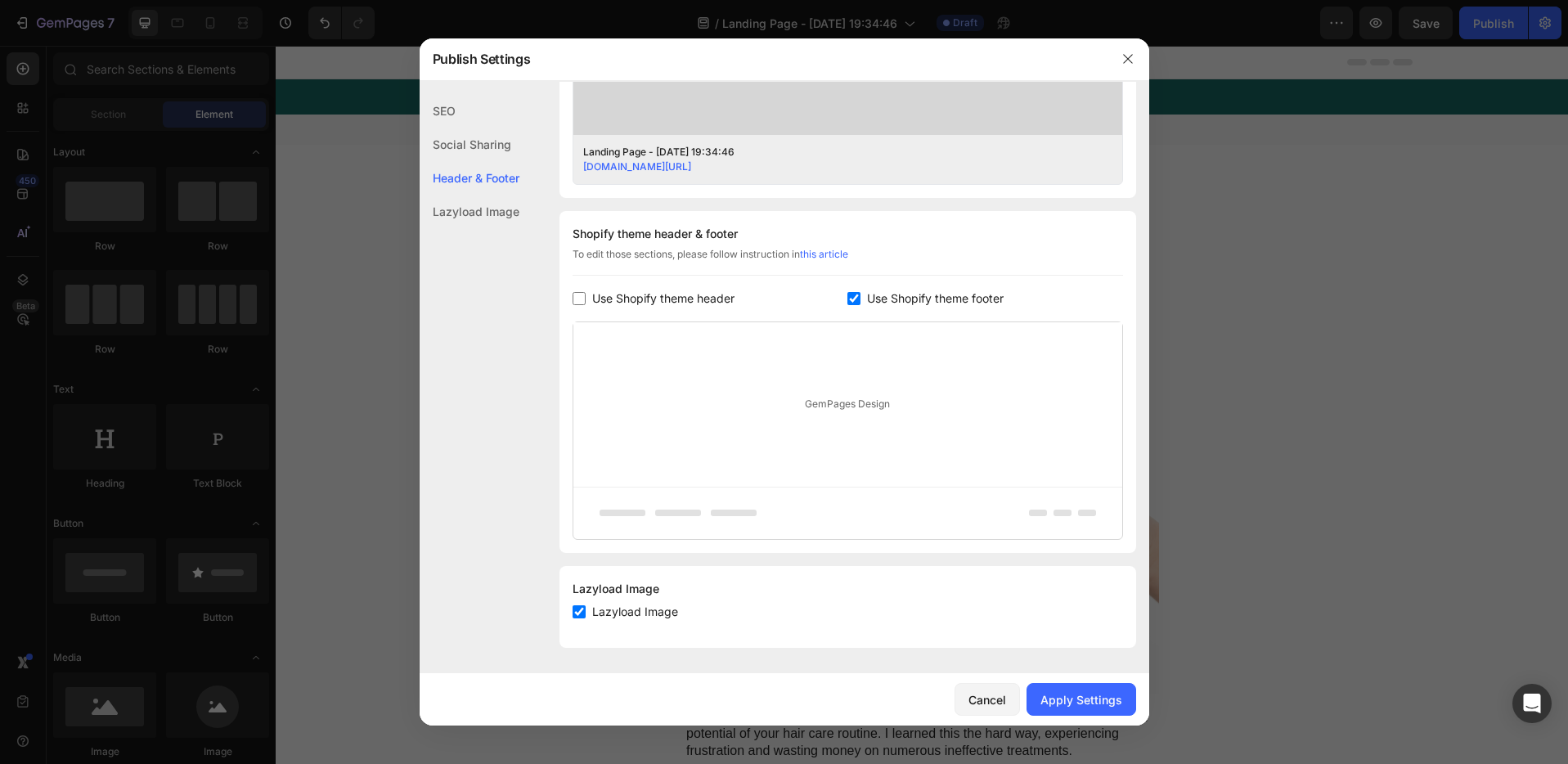
click at [872, 292] on span "Use Shopify theme footer" at bounding box center [934, 298] width 136 height 19
checkbox input "false"
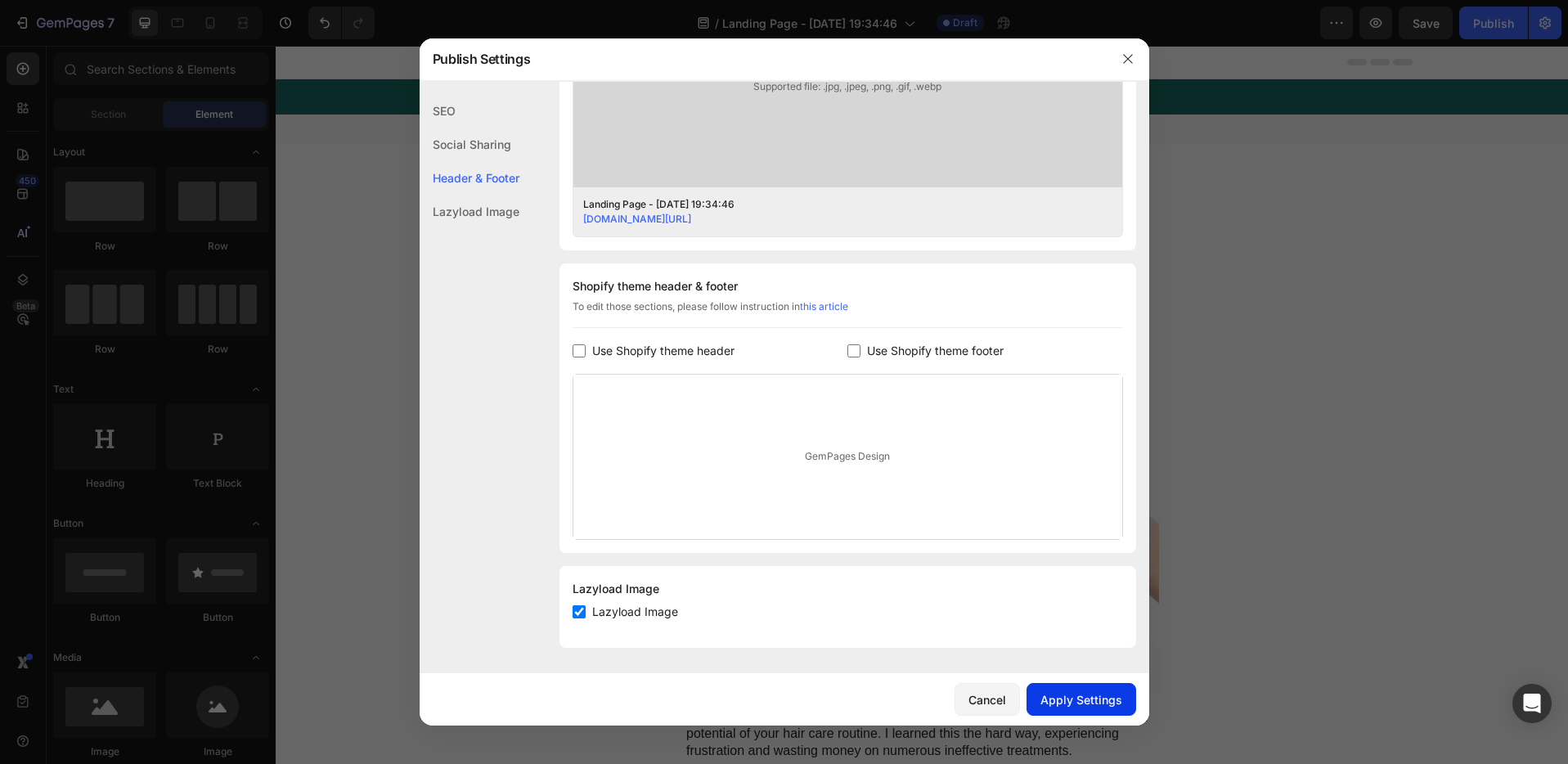
click at [1078, 707] on div "Apply Settings" at bounding box center [1081, 700] width 82 height 18
click at [1125, 64] on icon "button" at bounding box center [1127, 58] width 13 height 13
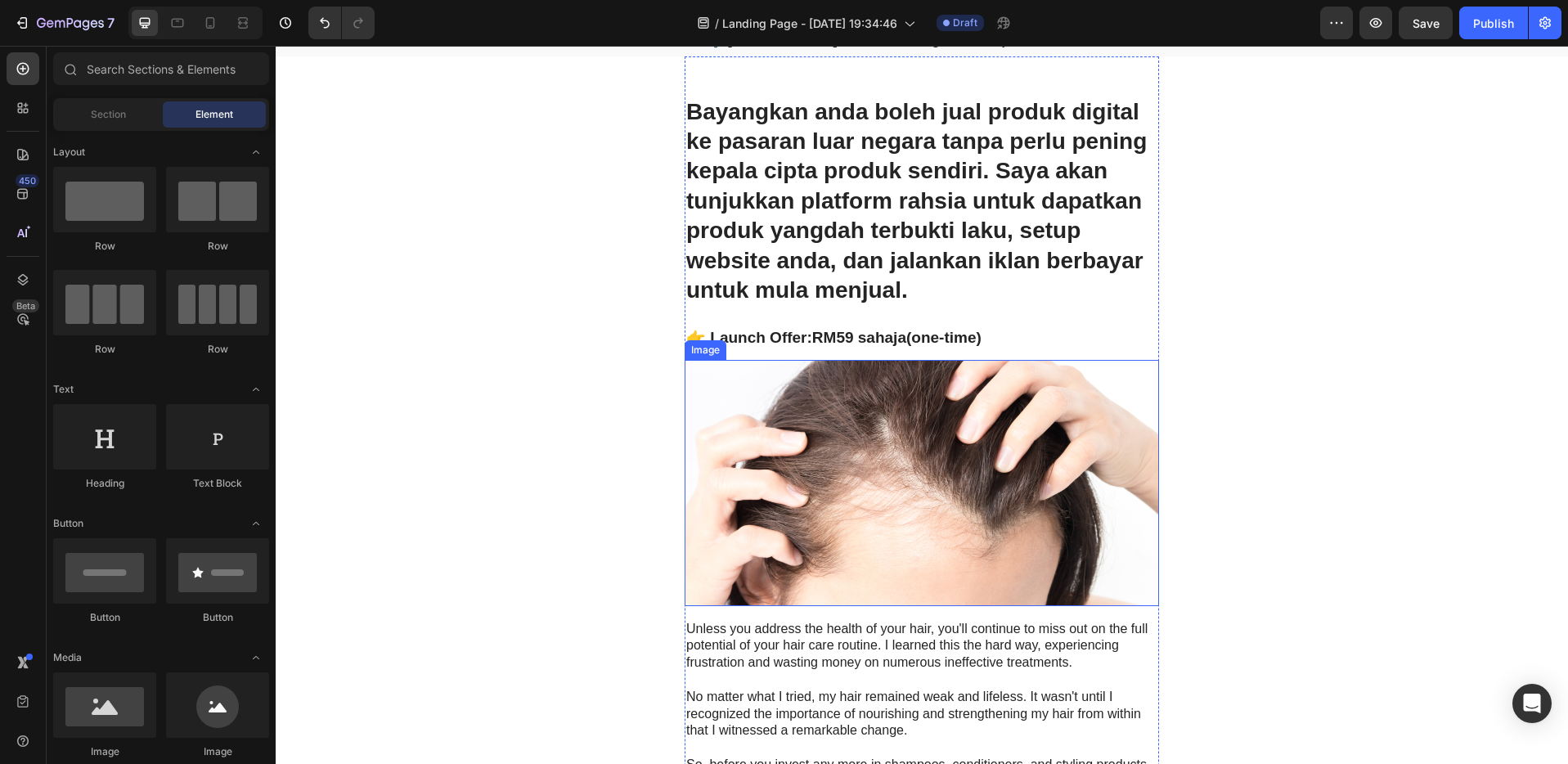
scroll to position [202, 0]
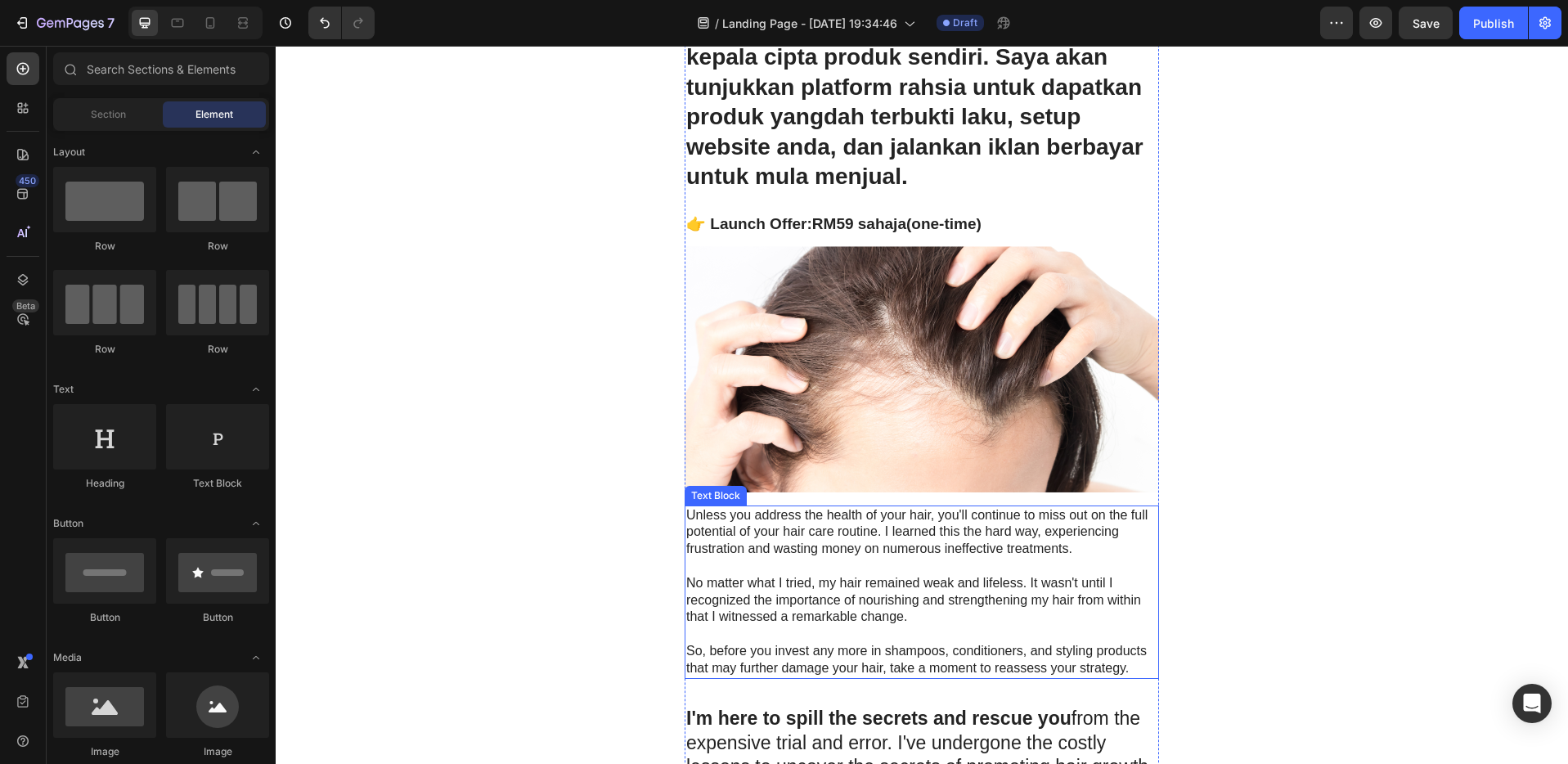
click at [929, 420] on img at bounding box center [921, 369] width 474 height 246
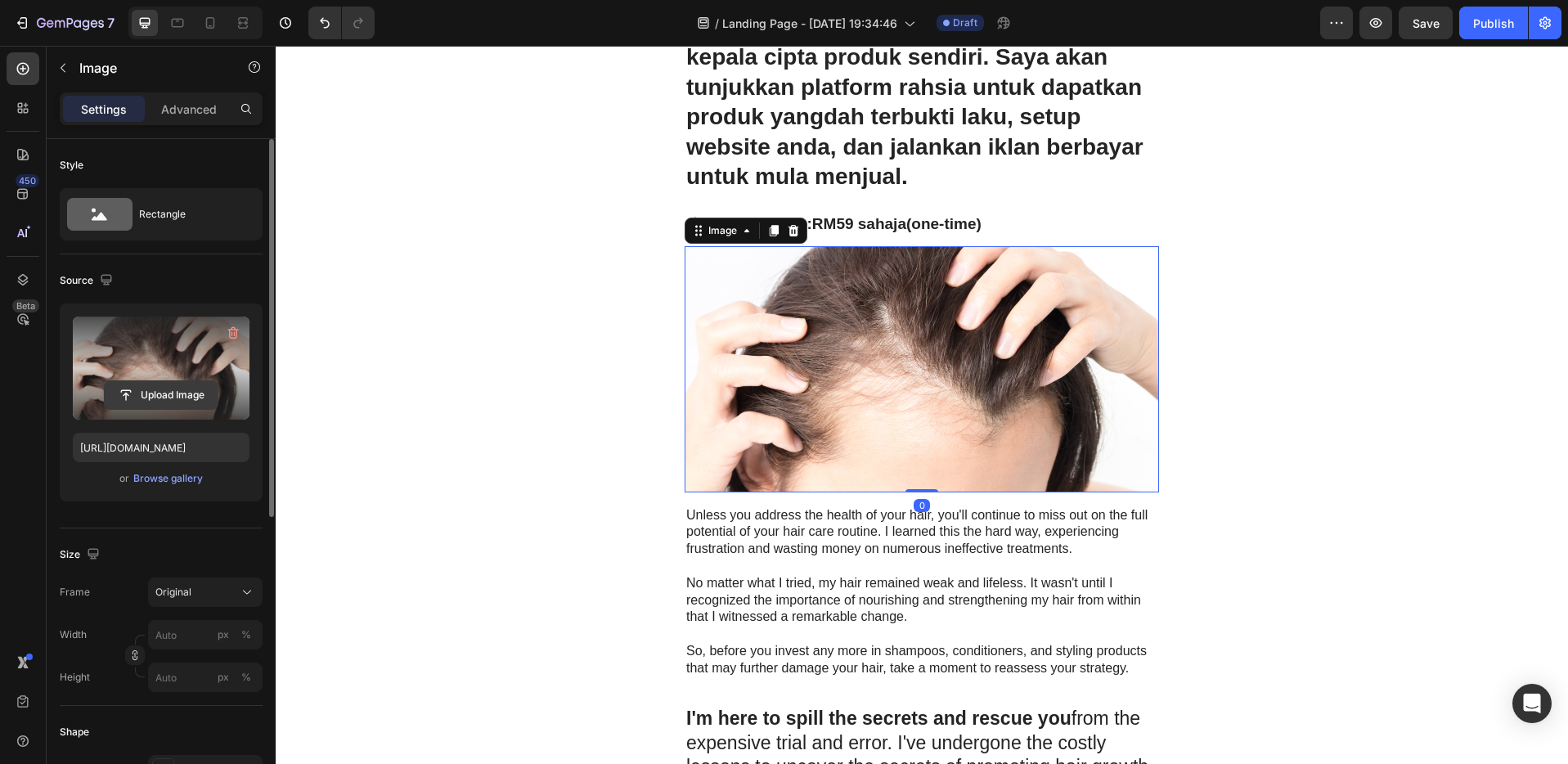
click at [153, 382] on input "file" at bounding box center [161, 395] width 113 height 28
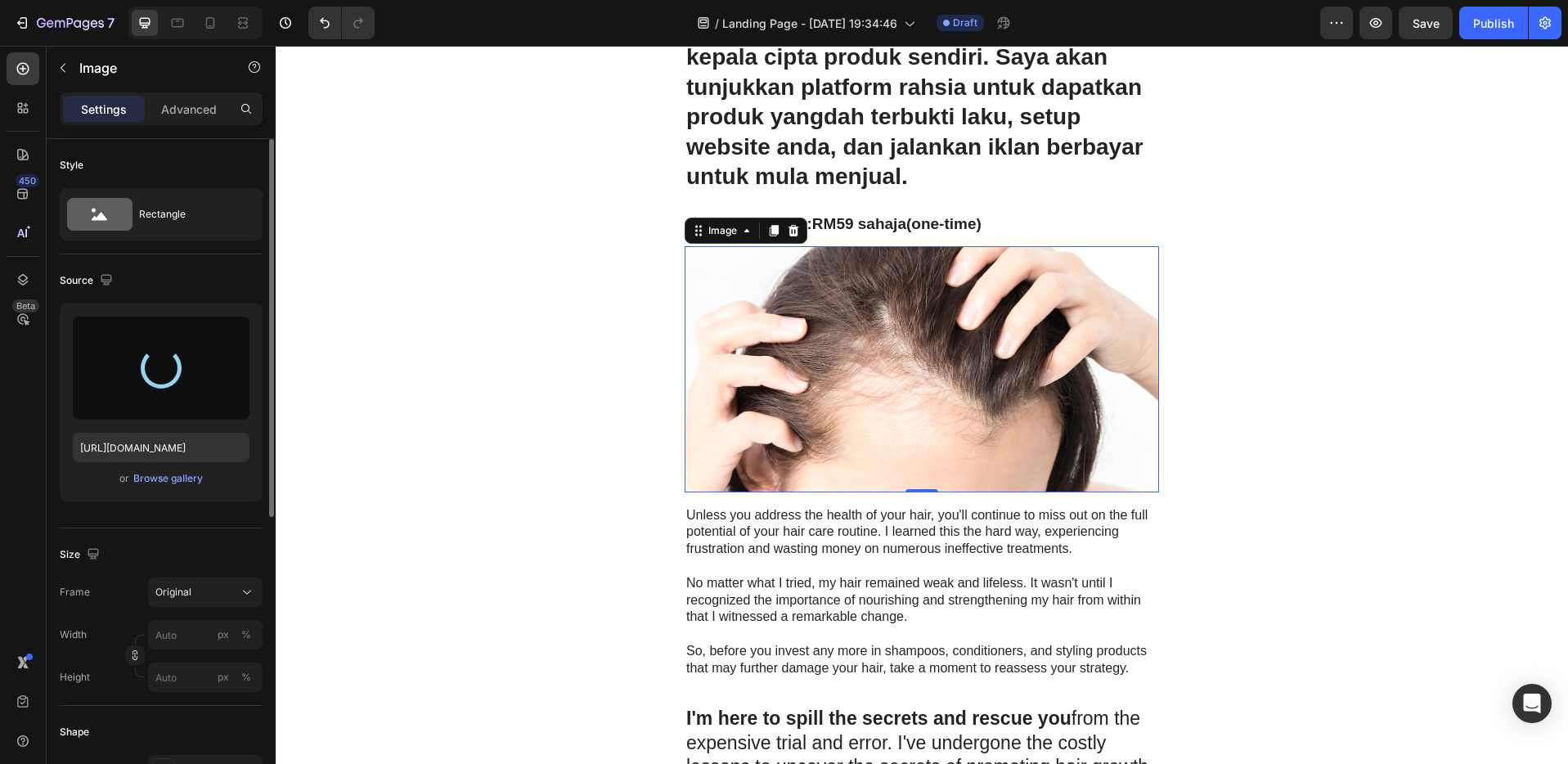
type input "[URL][DOMAIN_NAME]"
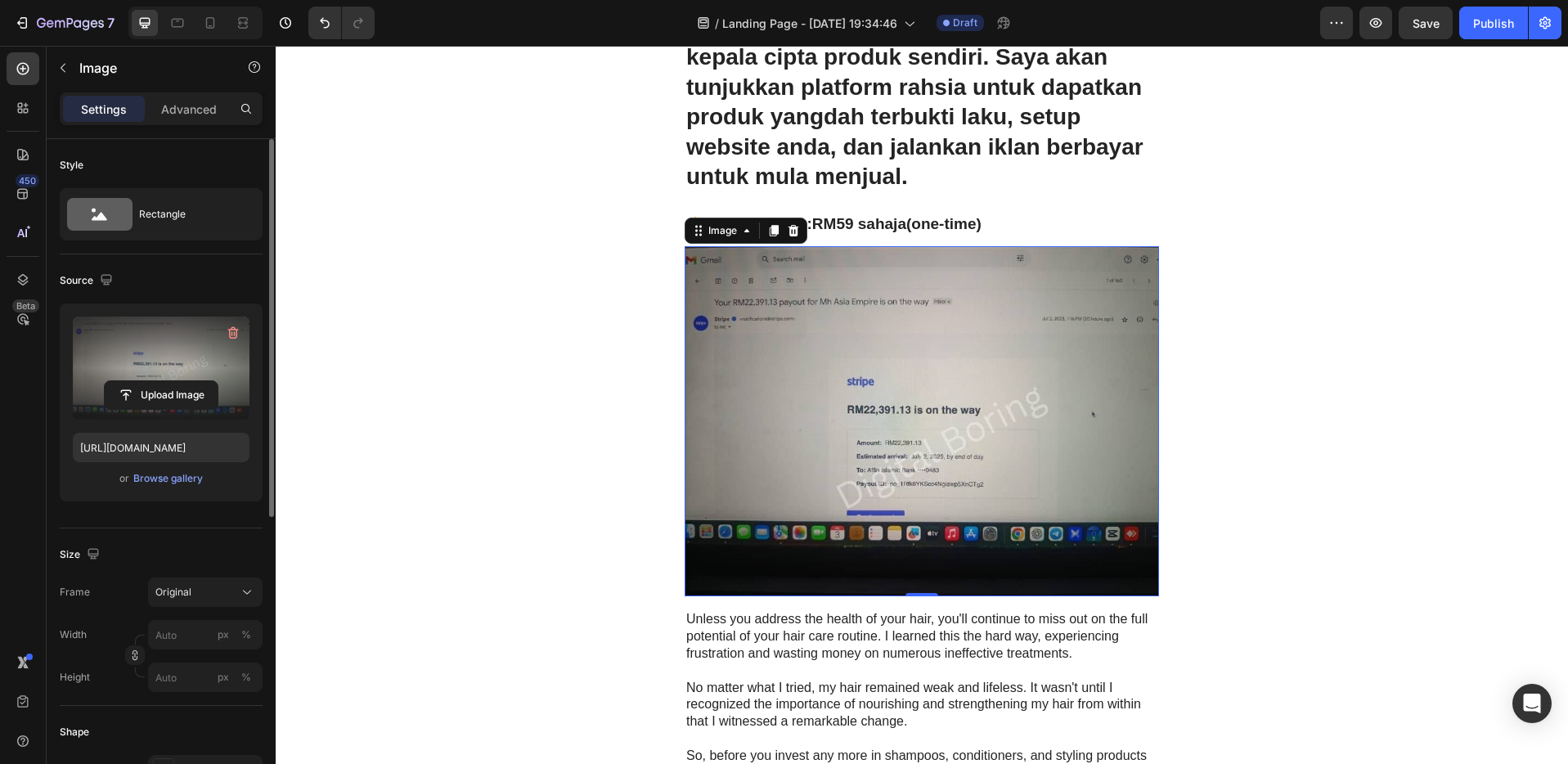
click at [833, 689] on p "No matter what I tried, my hair remained weak and lifeless. It wasn't until I r…" at bounding box center [921, 705] width 471 height 51
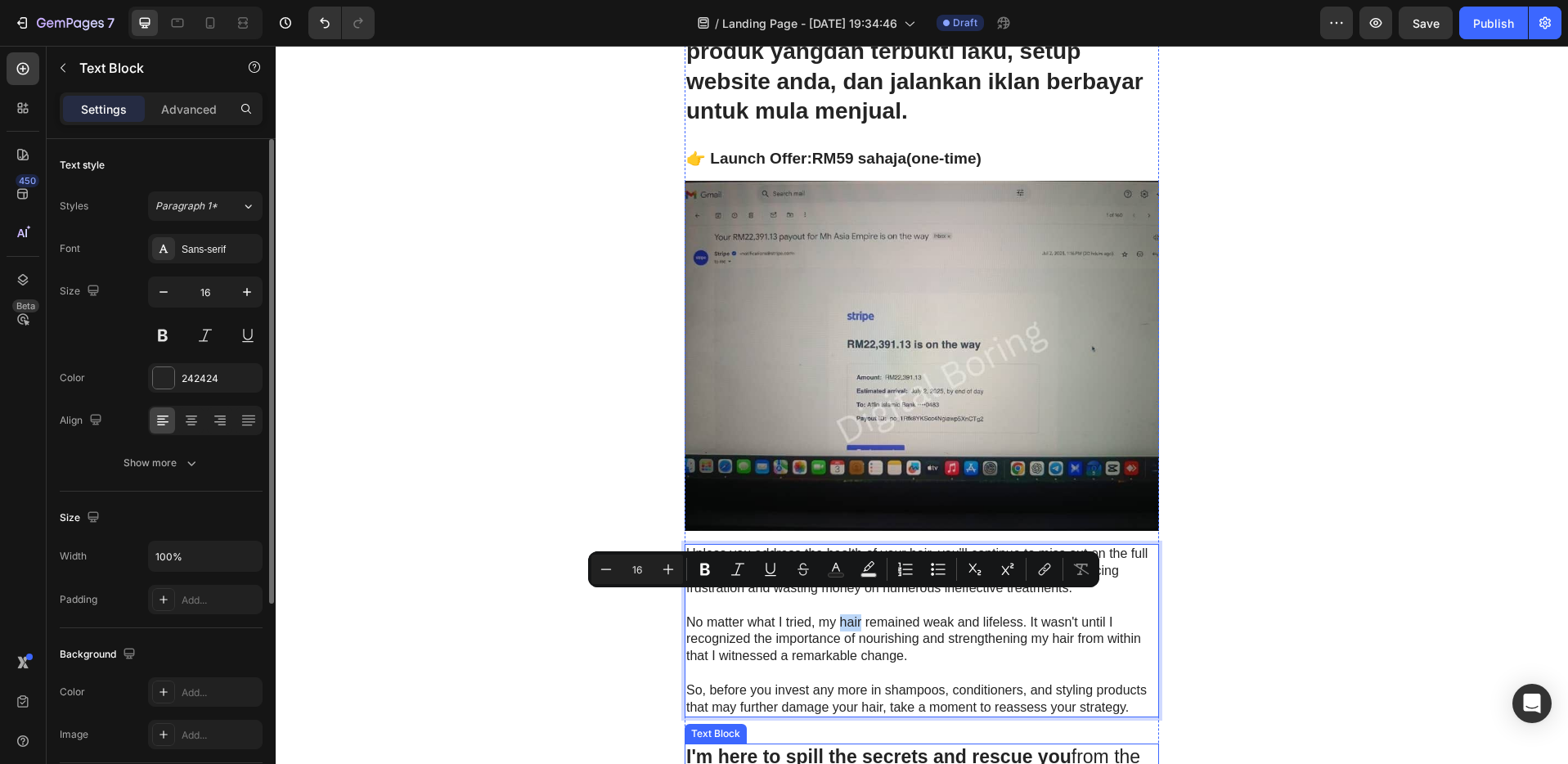
scroll to position [342, 0]
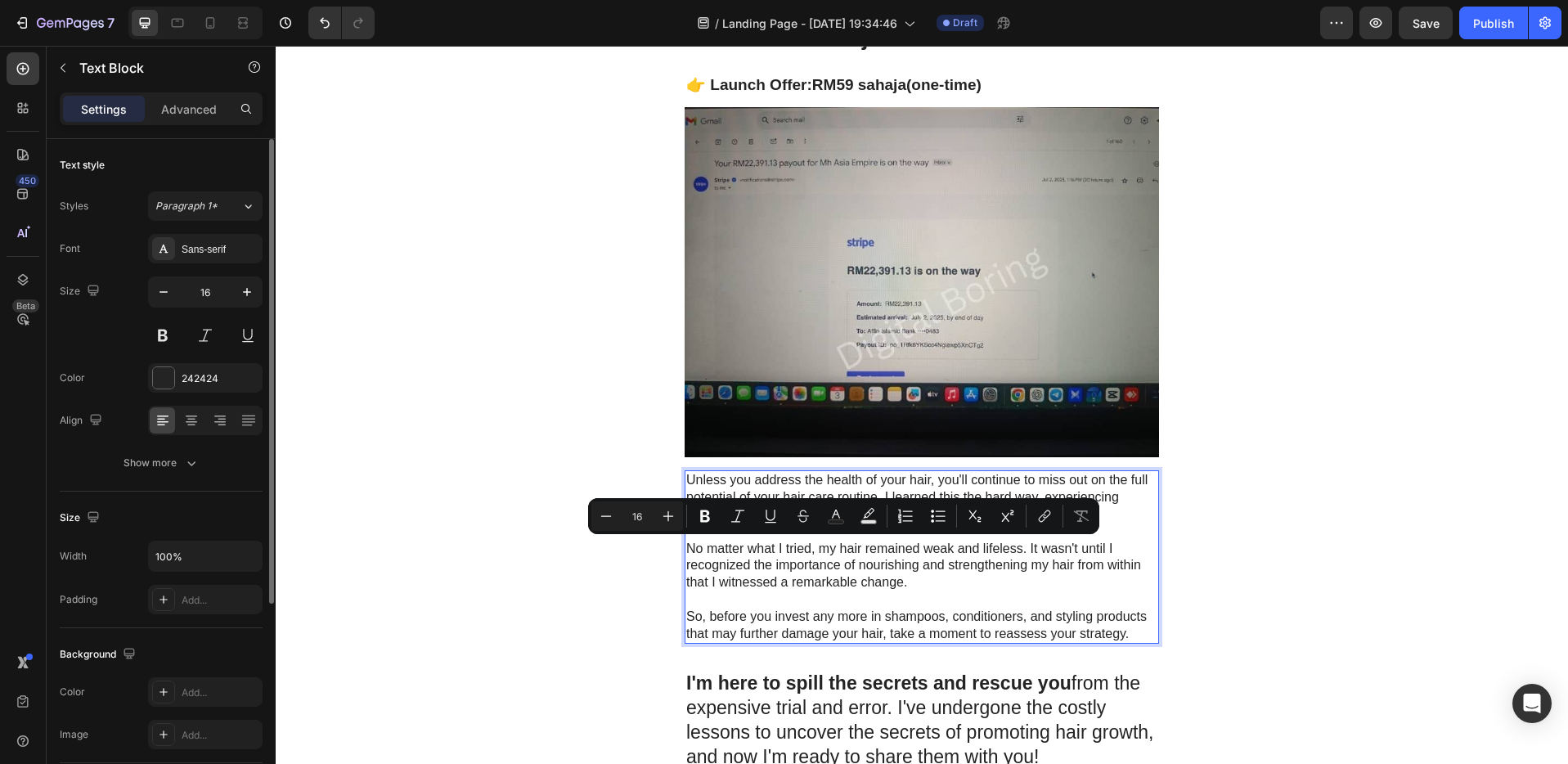
click at [1126, 628] on p "So, before you invest any more in shampoos, conditioners, and styling products …" at bounding box center [921, 626] width 471 height 34
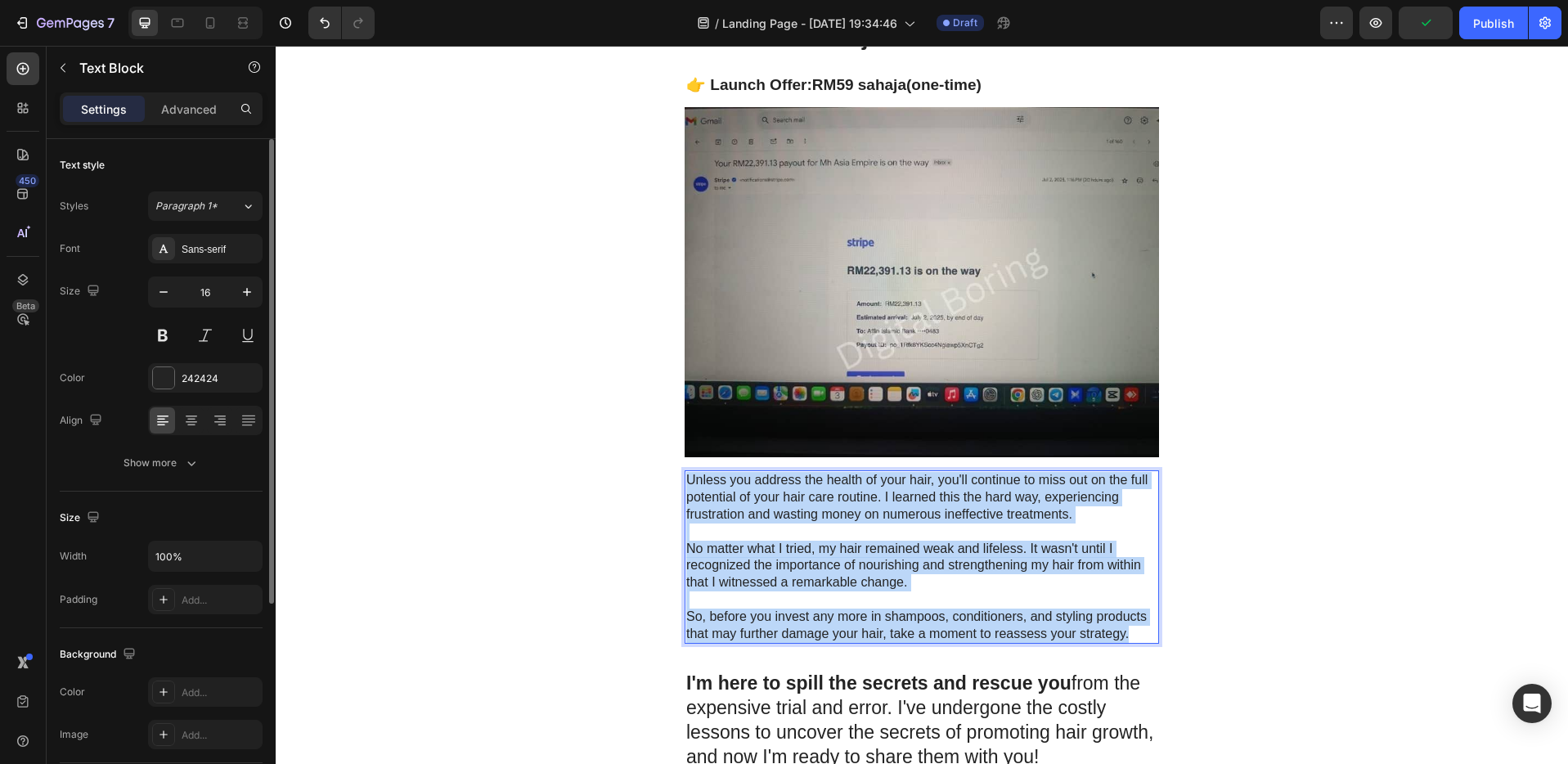
drag, startPoint x: 1126, startPoint y: 633, endPoint x: 685, endPoint y: 483, distance: 465.8
click at [685, 483] on div "Unless you address the health of your hair, you'll continue to miss out on the …" at bounding box center [921, 557] width 474 height 174
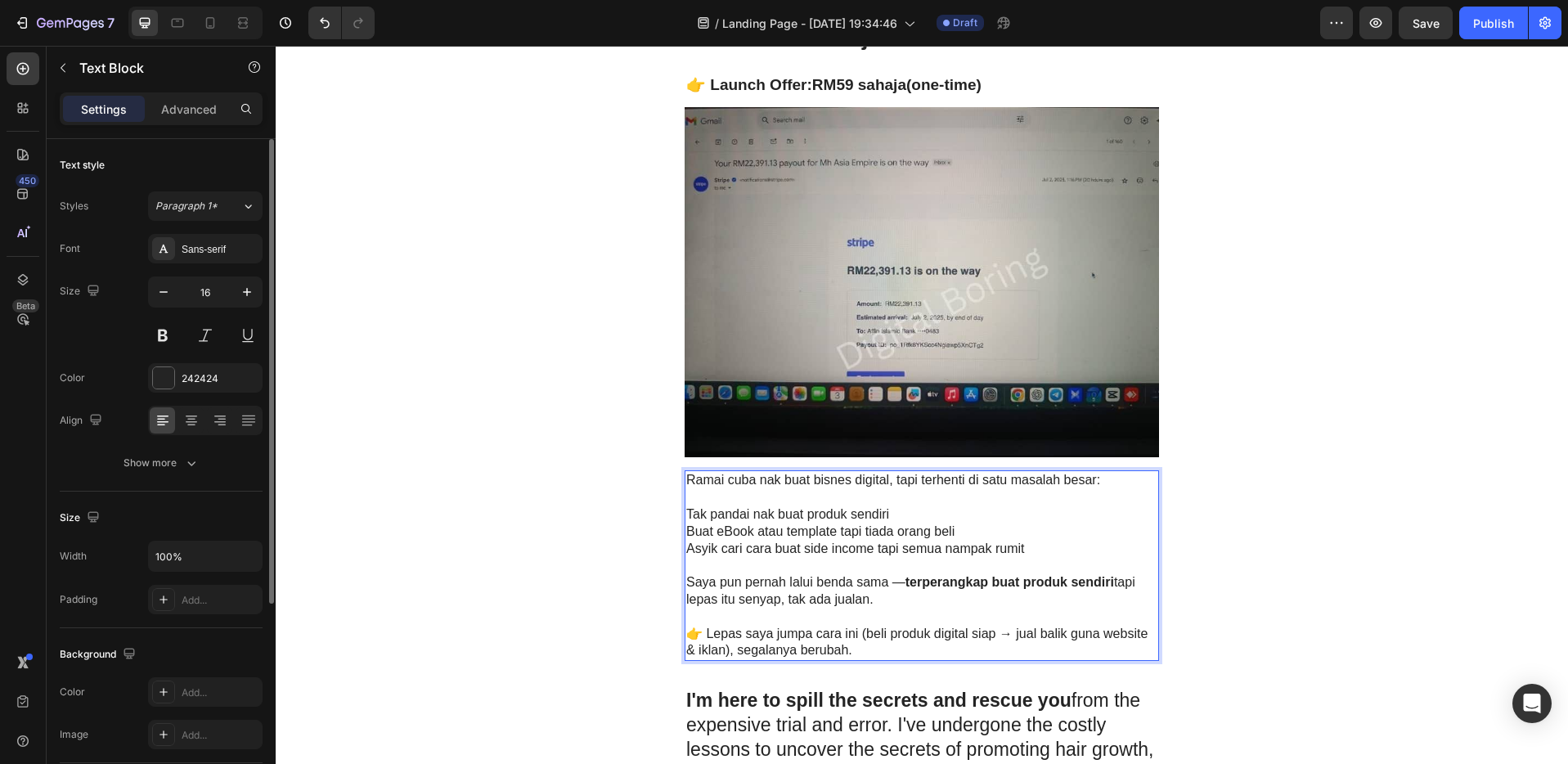
click at [855, 621] on p "Rich Text Editor. Editing area: main" at bounding box center [921, 617] width 471 height 18
click at [806, 500] on p "Rich Text Editor. Editing area: main" at bounding box center [921, 498] width 471 height 18
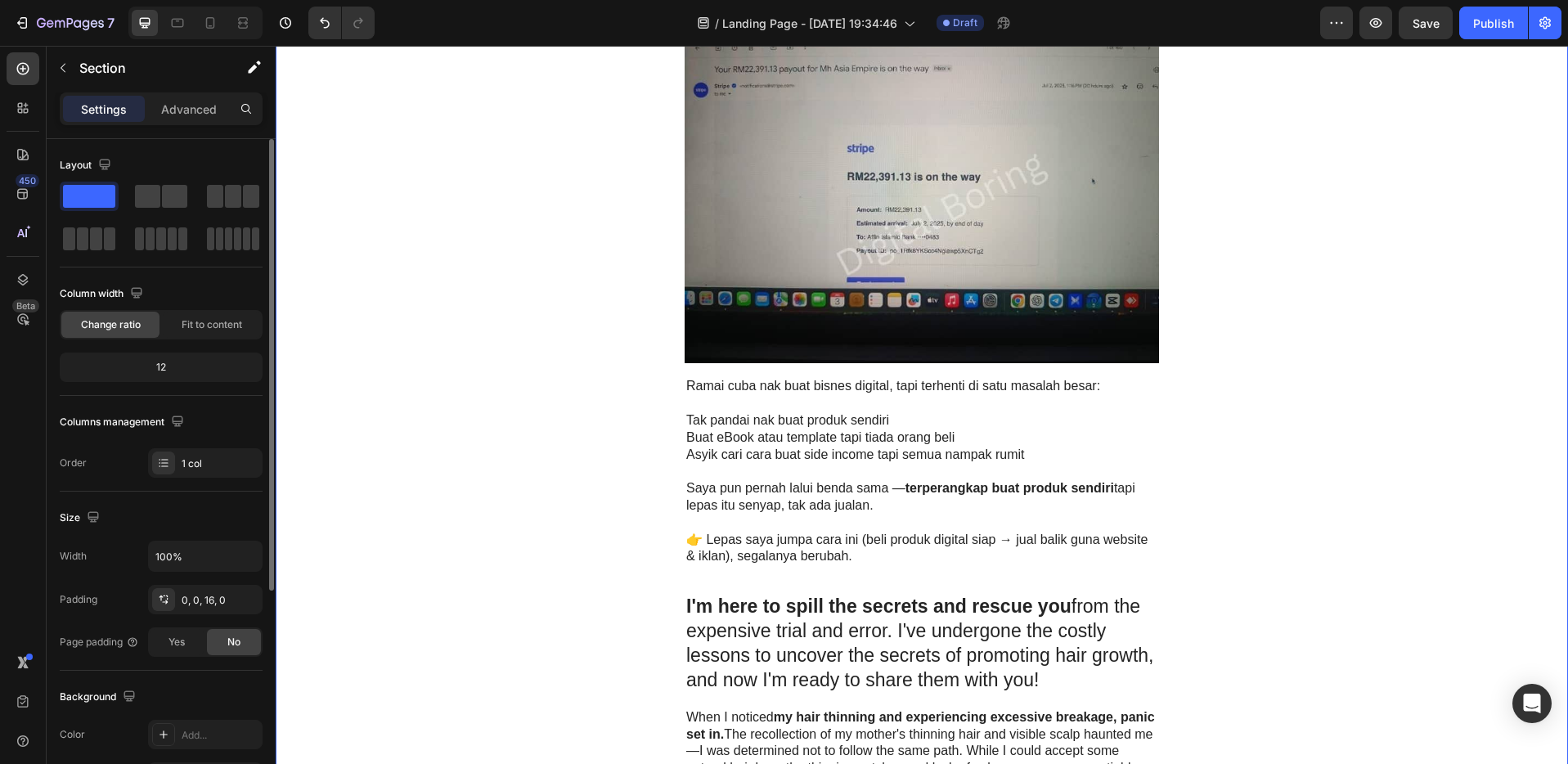
scroll to position [492, 0]
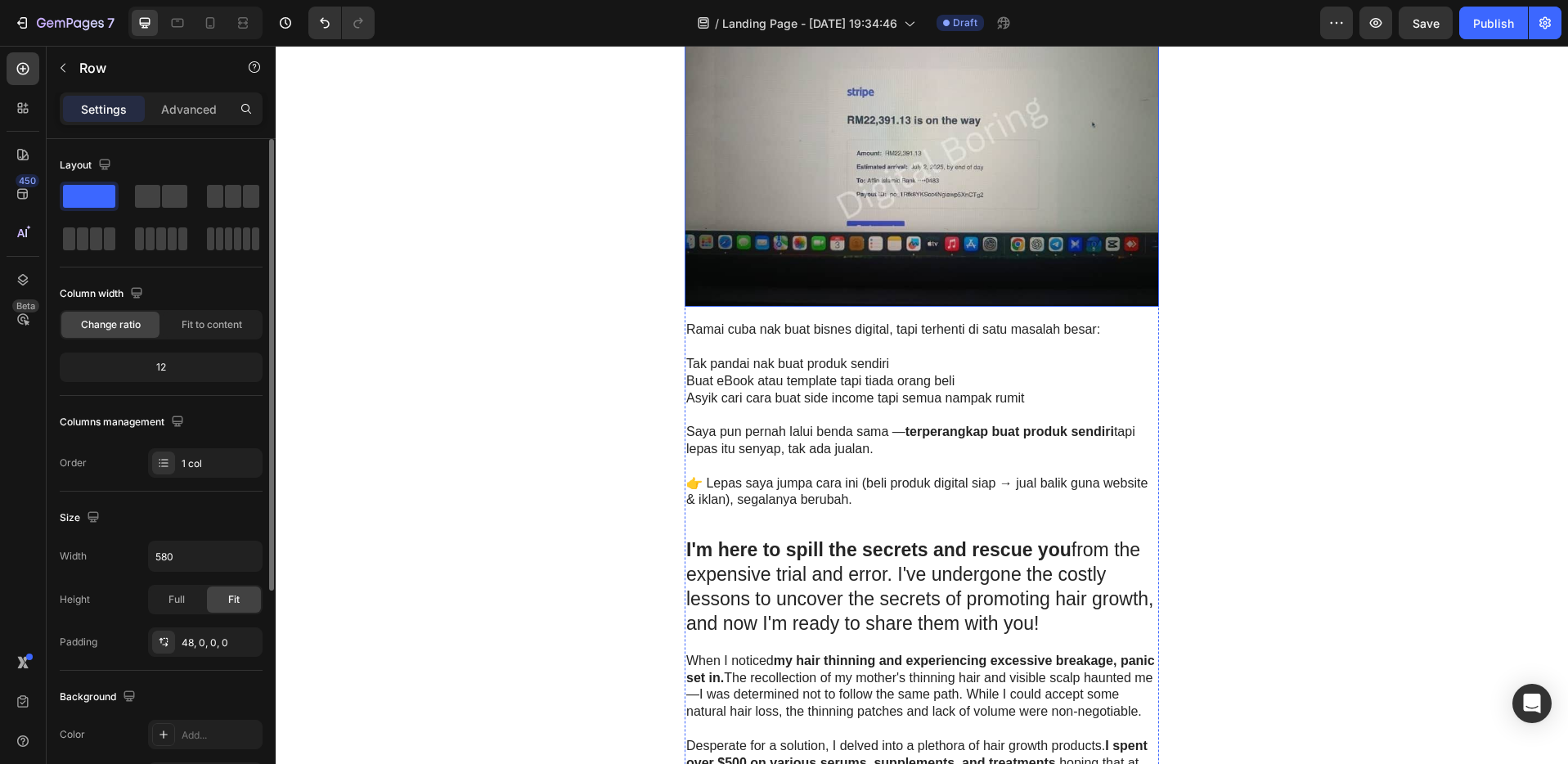
click at [1036, 278] on img at bounding box center [921, 131] width 474 height 350
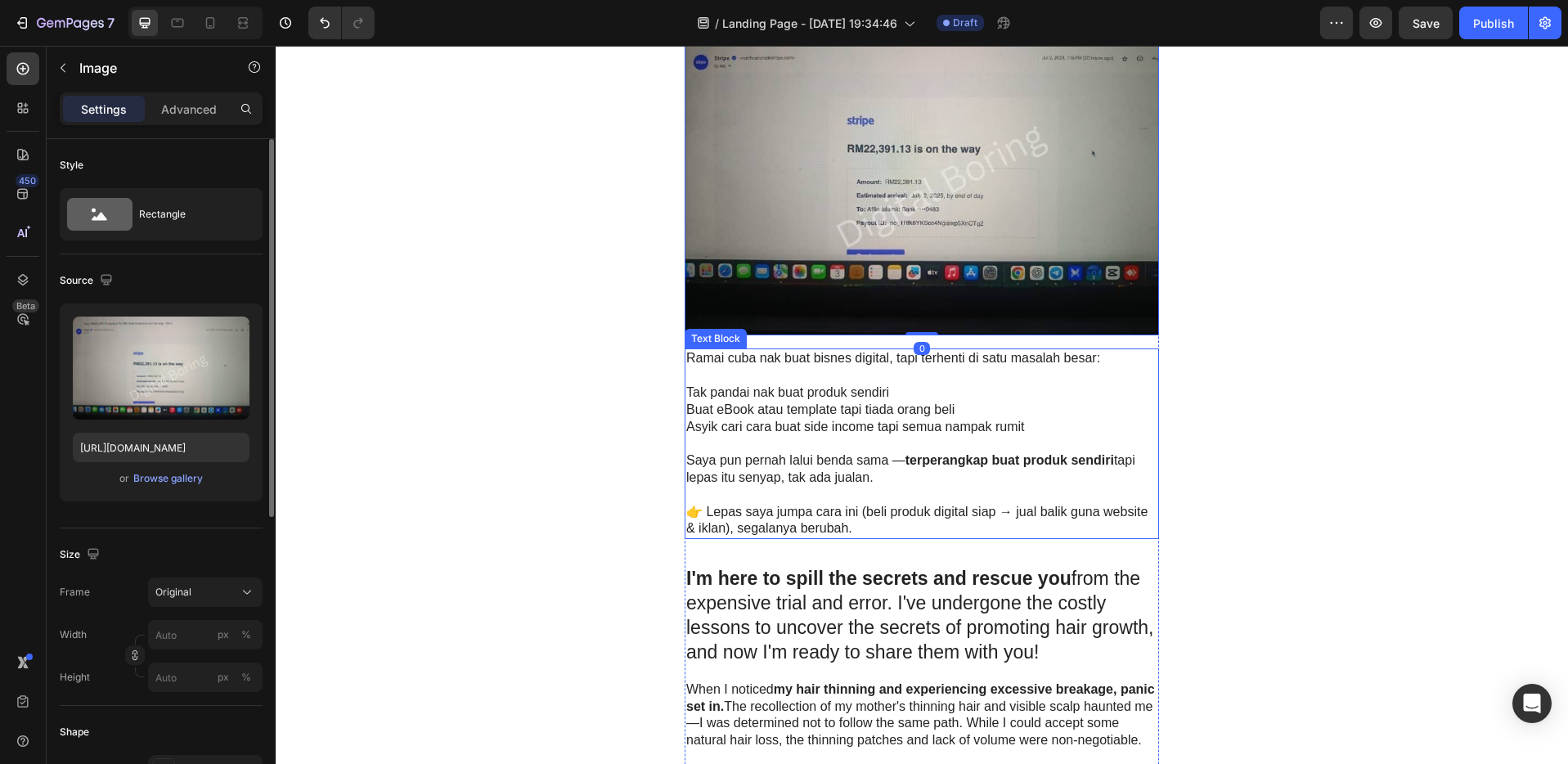
scroll to position [330, 0]
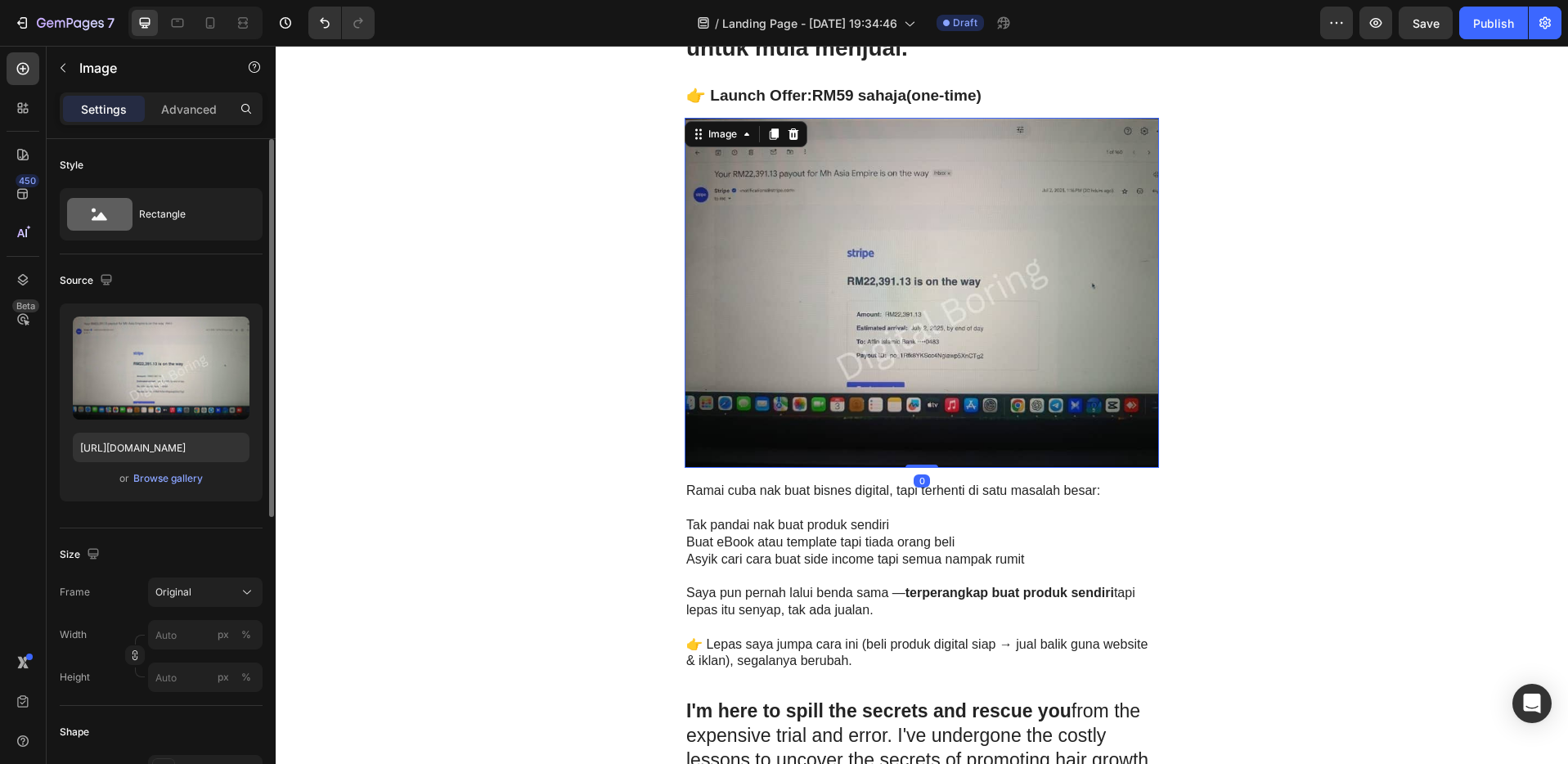
click at [970, 237] on img at bounding box center [921, 292] width 474 height 350
click at [769, 135] on icon at bounding box center [774, 134] width 9 height 11
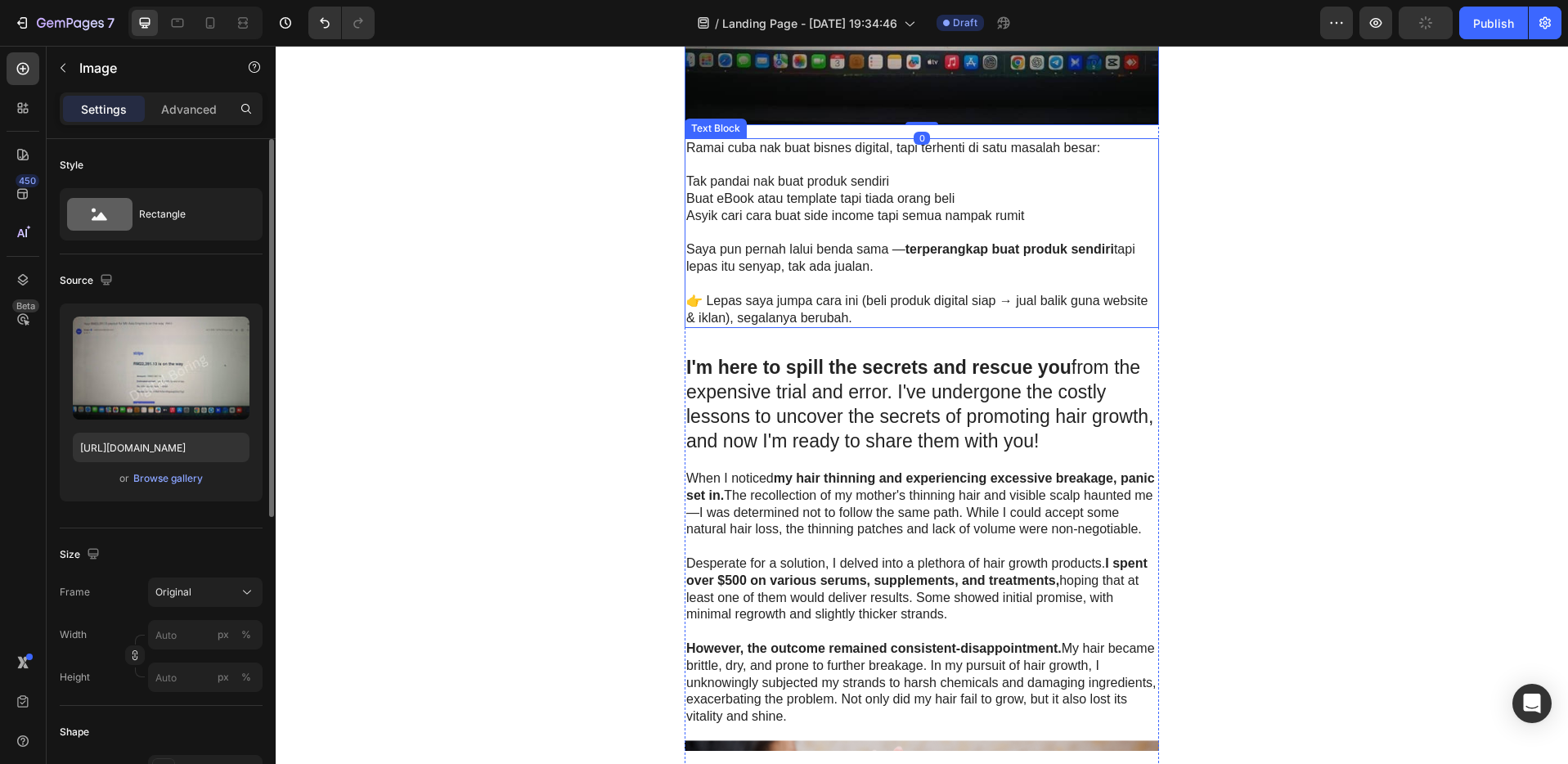
scroll to position [879, 0]
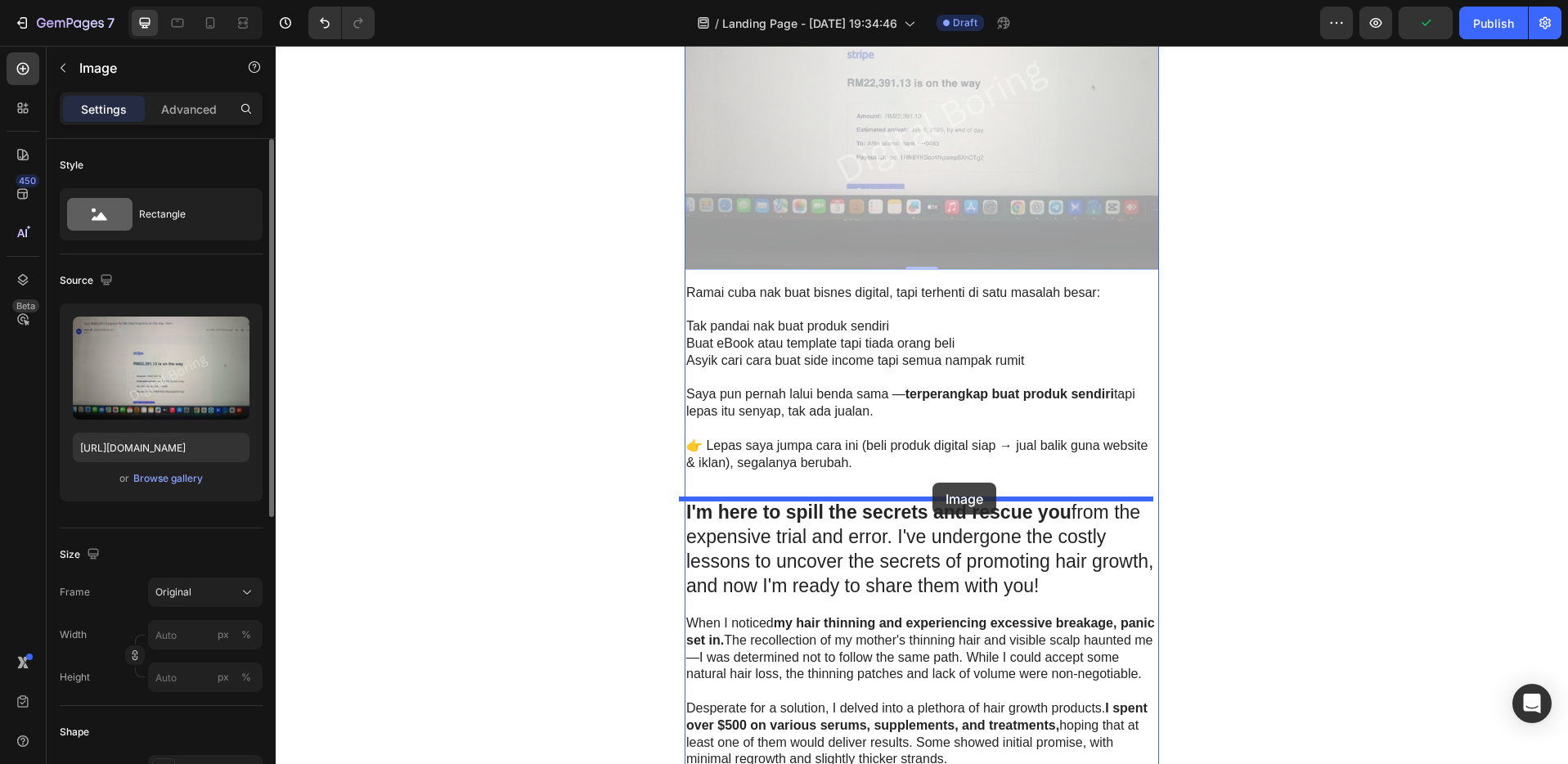
drag, startPoint x: 924, startPoint y: 161, endPoint x: 932, endPoint y: 483, distance: 322.1
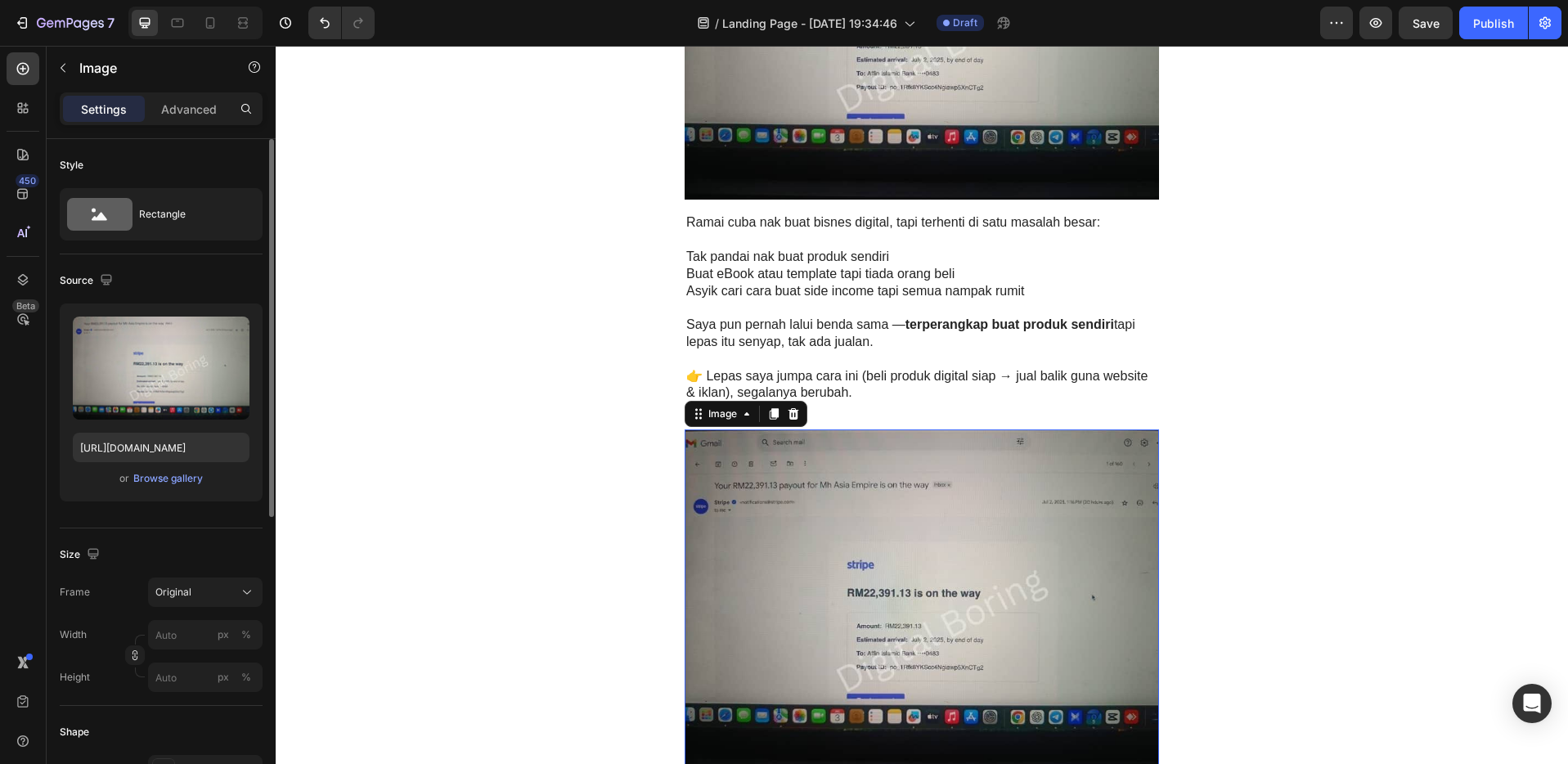
scroll to position [681, 0]
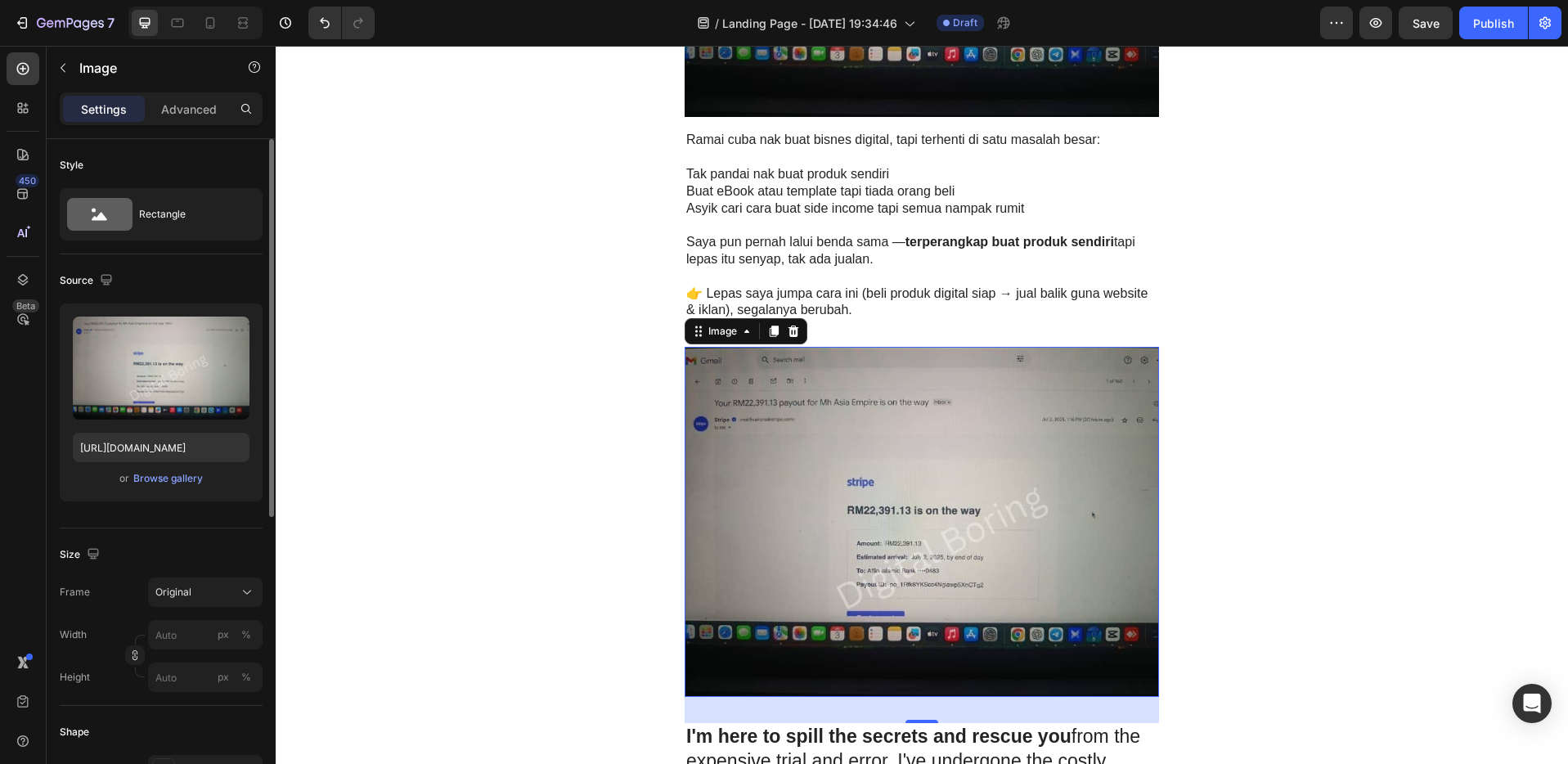
click at [923, 578] on img at bounding box center [921, 522] width 474 height 350
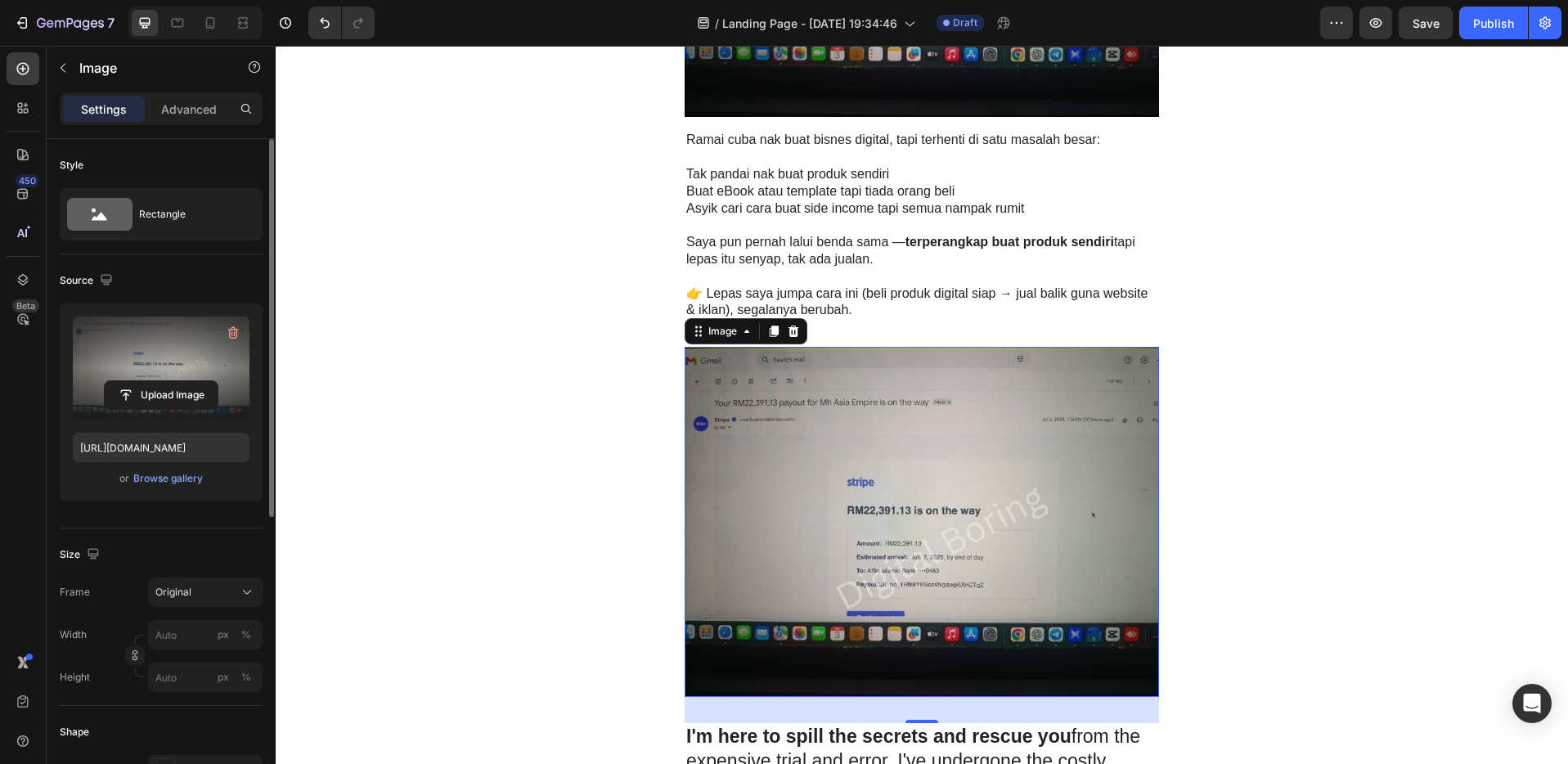
click at [161, 368] on label at bounding box center [161, 368] width 176 height 103
click at [161, 382] on input "file" at bounding box center [161, 395] width 113 height 28
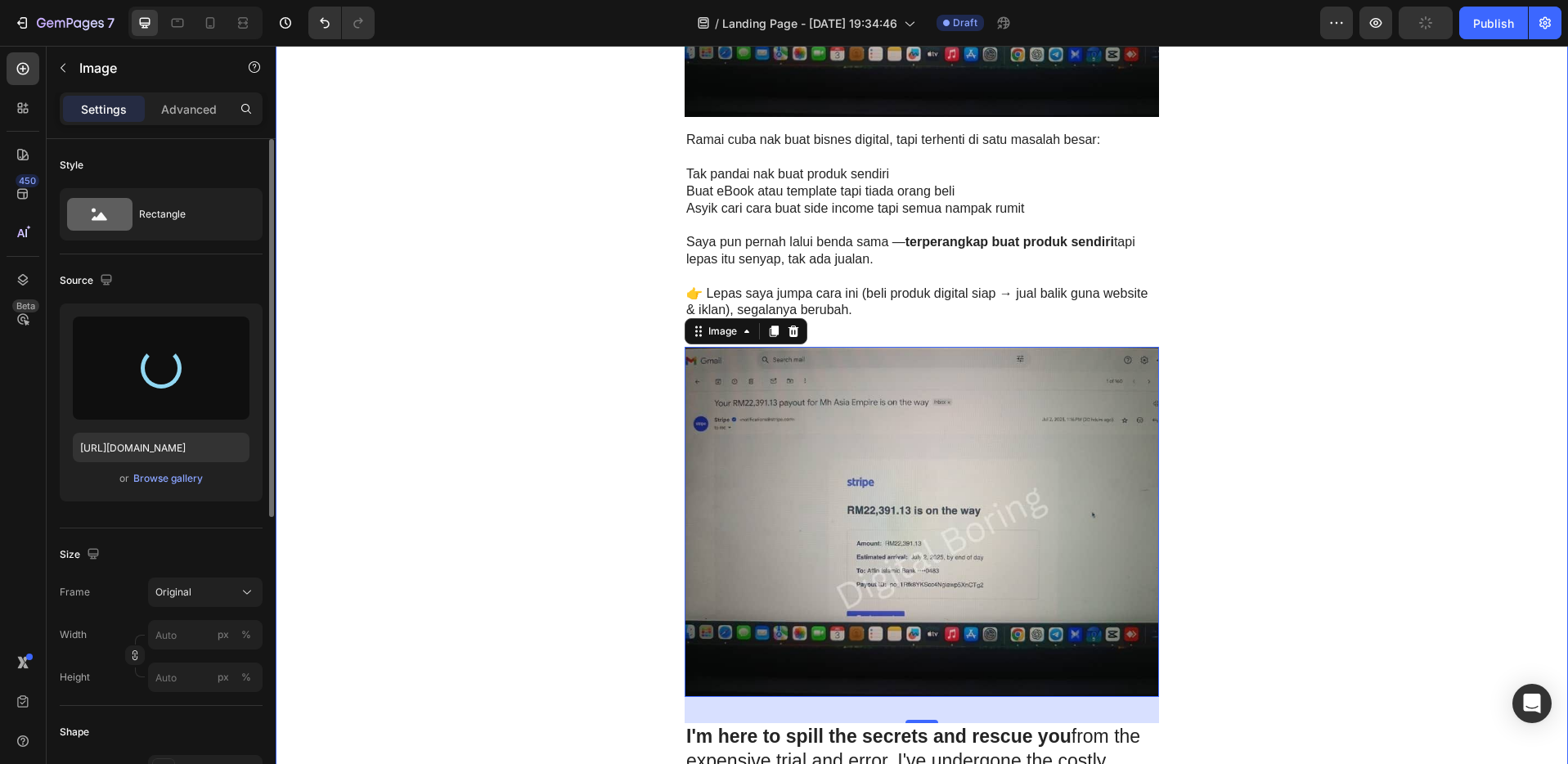
type input "[URL][DOMAIN_NAME]"
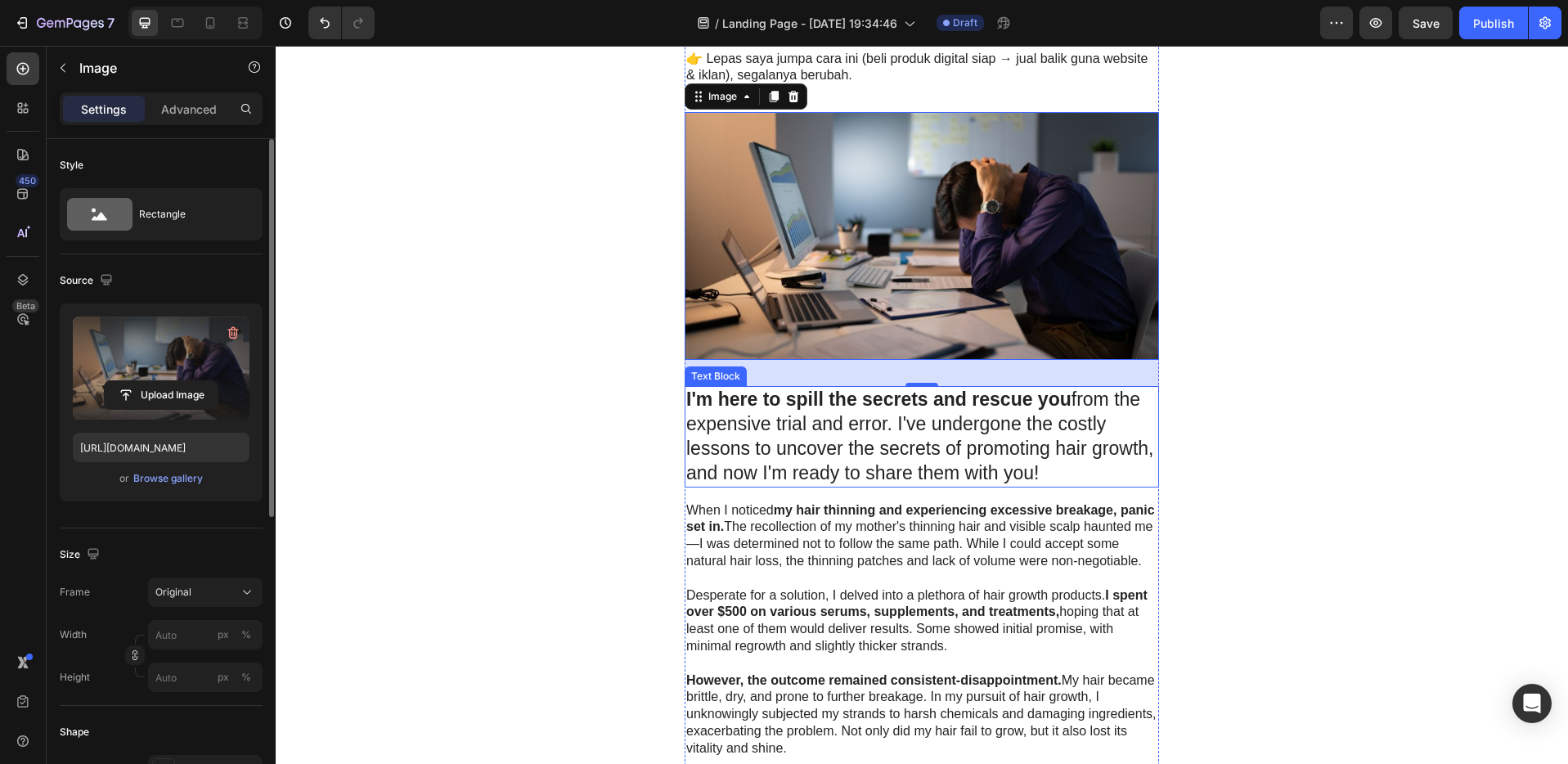
scroll to position [1149, 0]
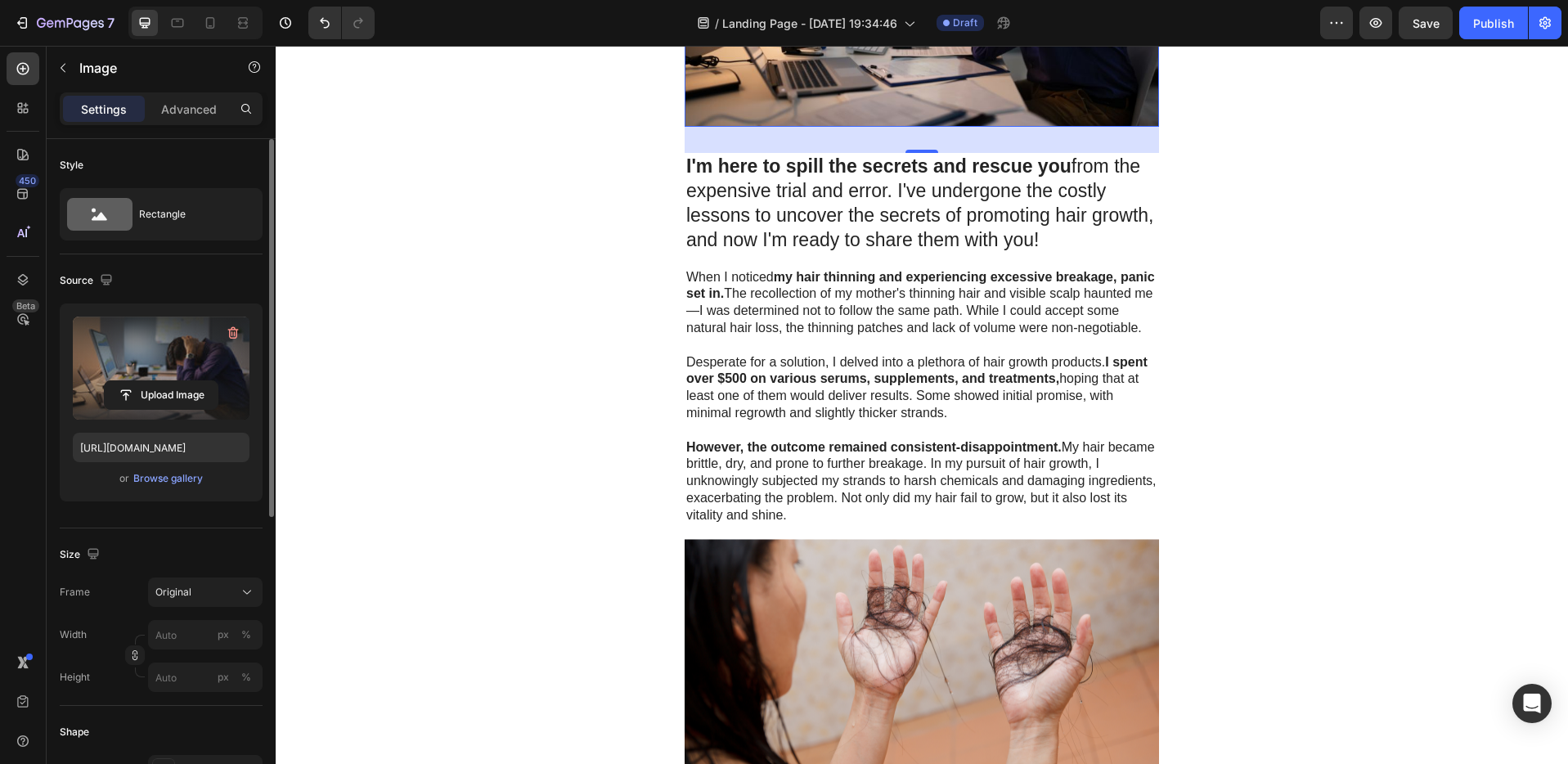
click at [898, 202] on p "I'm here to spill the secrets and rescue you from the expensive trial and error…" at bounding box center [921, 204] width 471 height 98
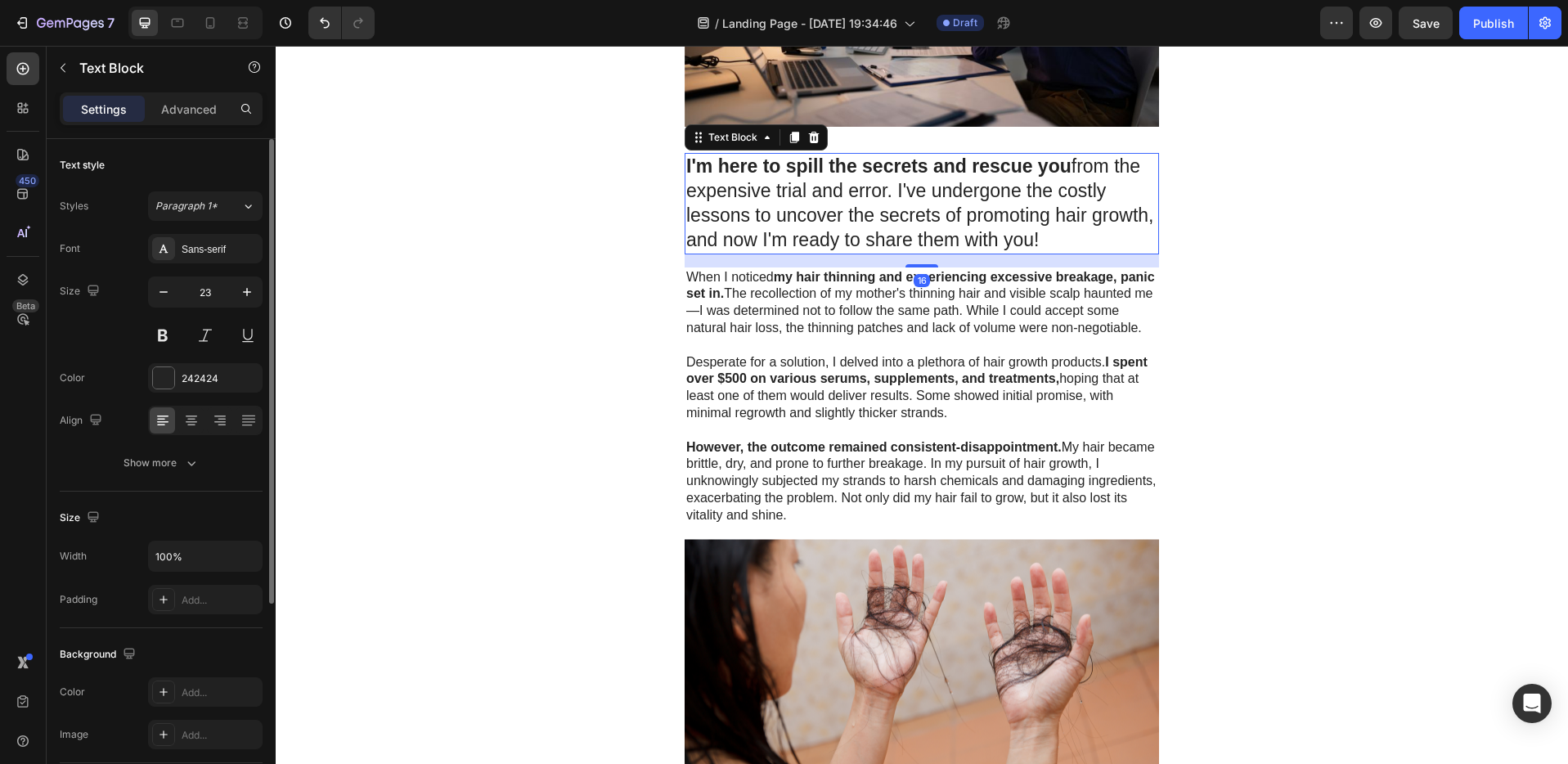
click at [1036, 237] on p "I'm here to spill the secrets and rescue you from the expensive trial and error…" at bounding box center [921, 204] width 471 height 98
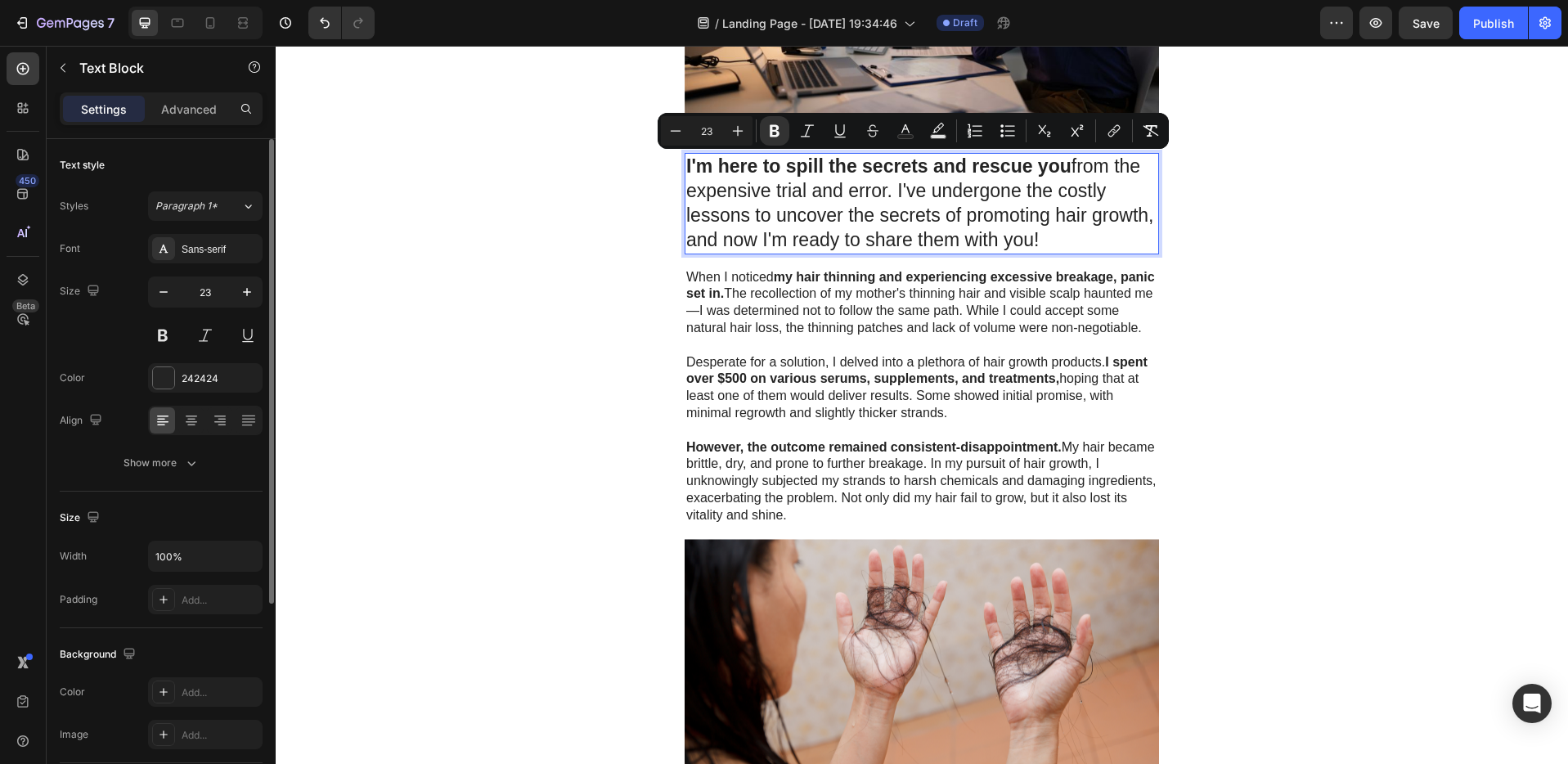
drag, startPoint x: 1042, startPoint y: 240, endPoint x: 681, endPoint y: 155, distance: 370.9
click at [686, 155] on p "I'm here to spill the secrets and rescue you from the expensive trial and error…" at bounding box center [921, 204] width 471 height 98
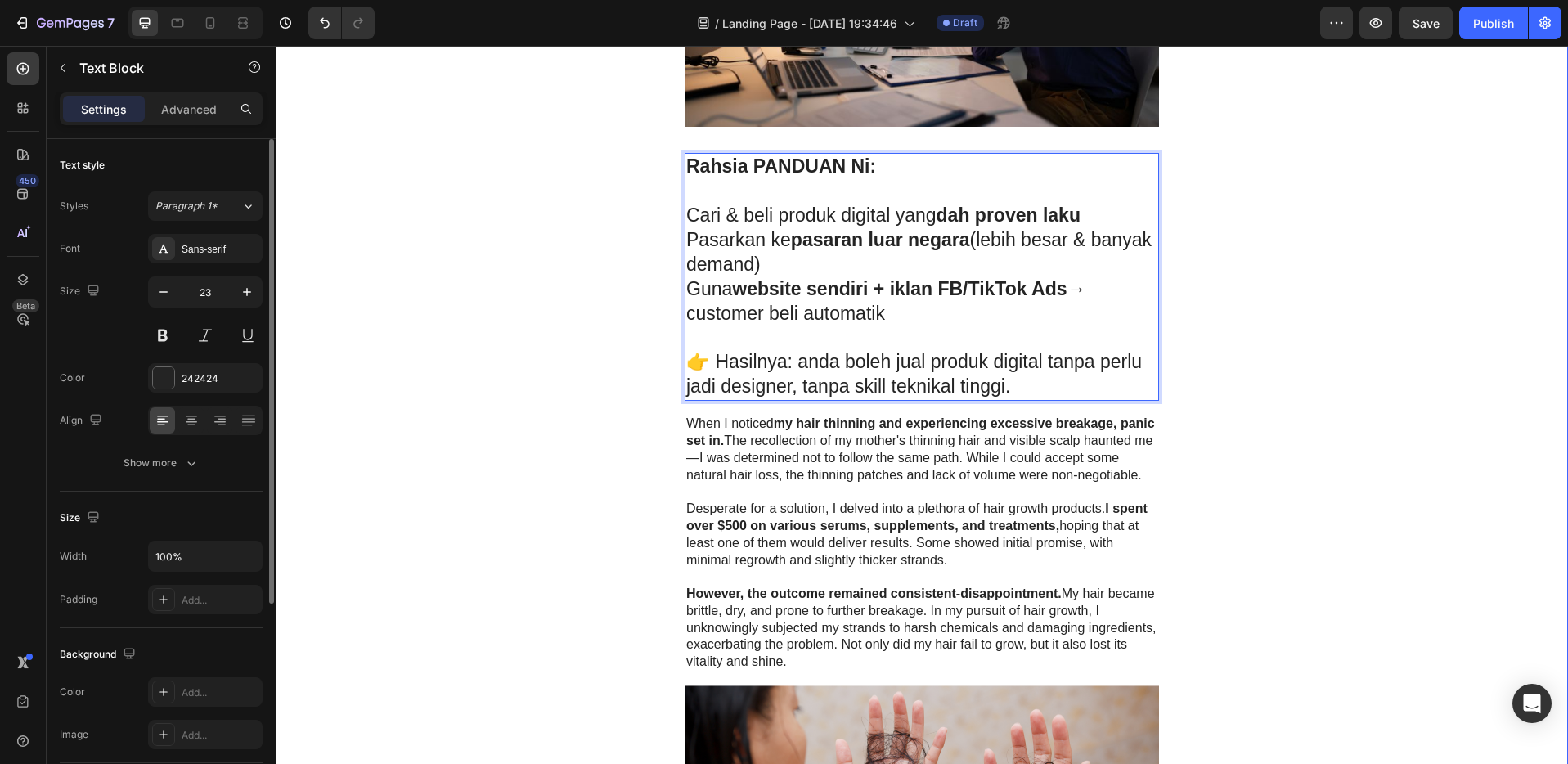
click at [1227, 330] on div "AFI Digital Heading Row 💡 Jana Income Dari Produk Digital — Tanpa Perlu Reka Se…" at bounding box center [921, 496] width 1292 height 3133
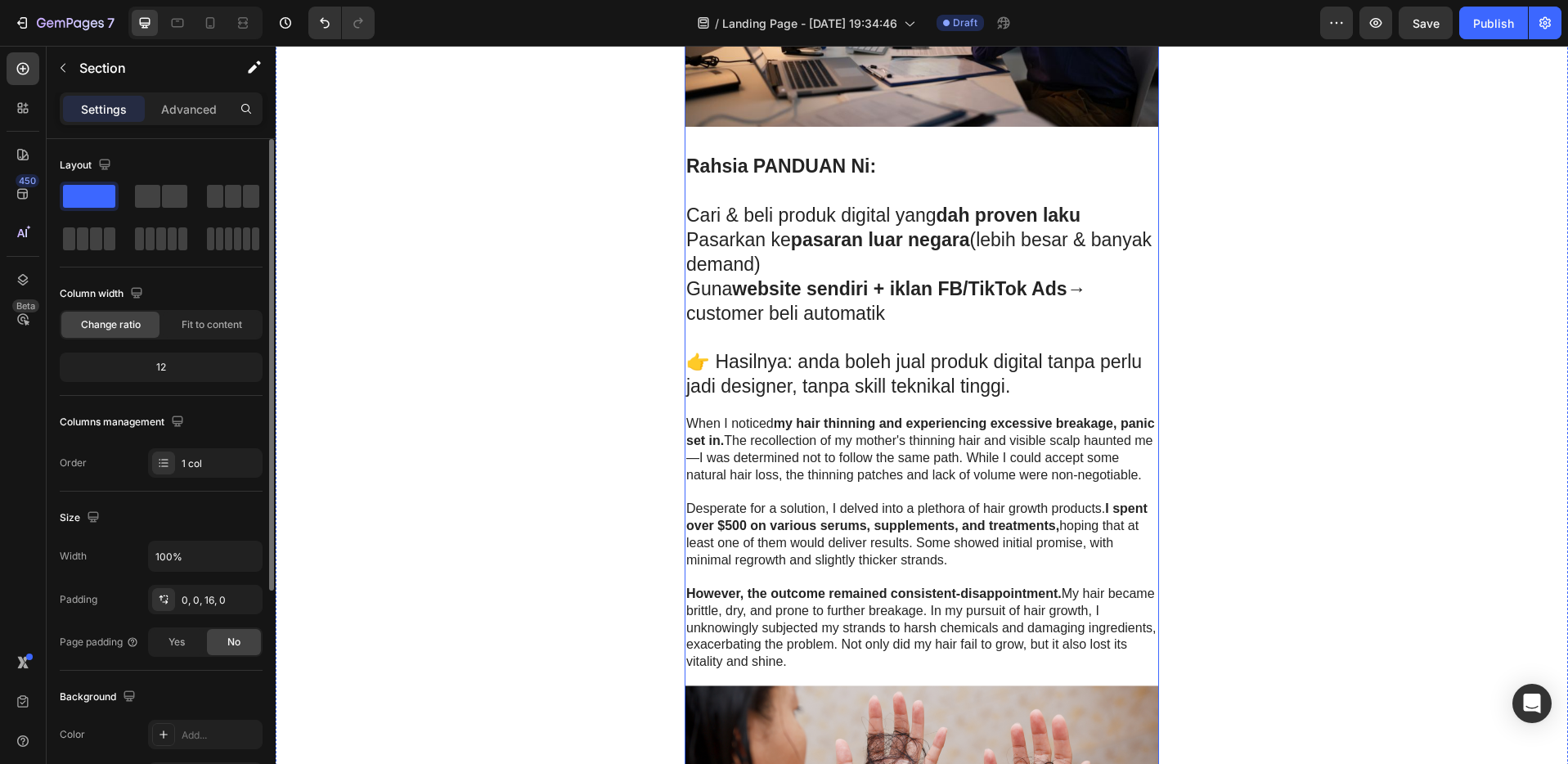
scroll to position [783, 0]
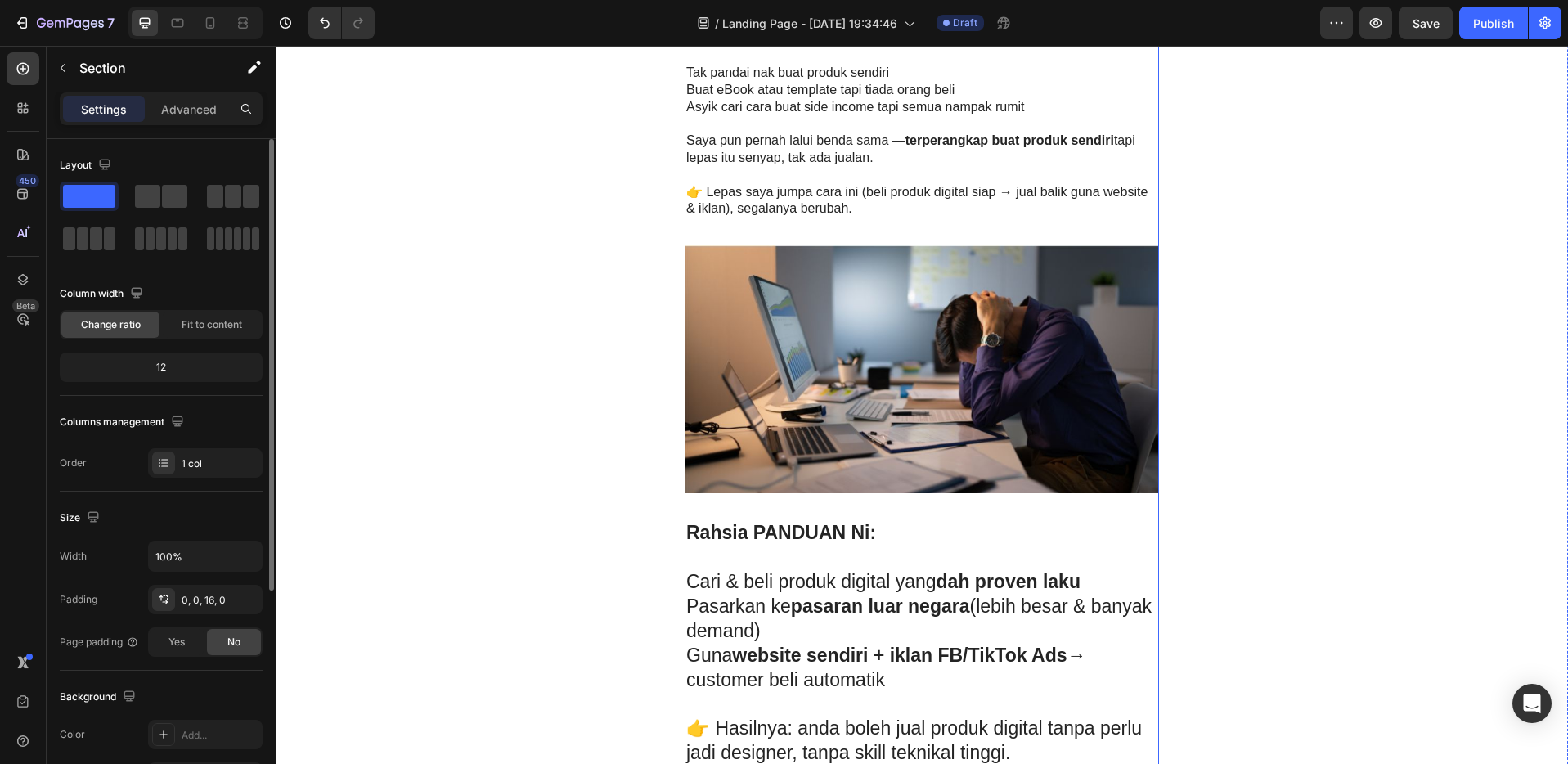
click at [951, 300] on img at bounding box center [921, 369] width 474 height 248
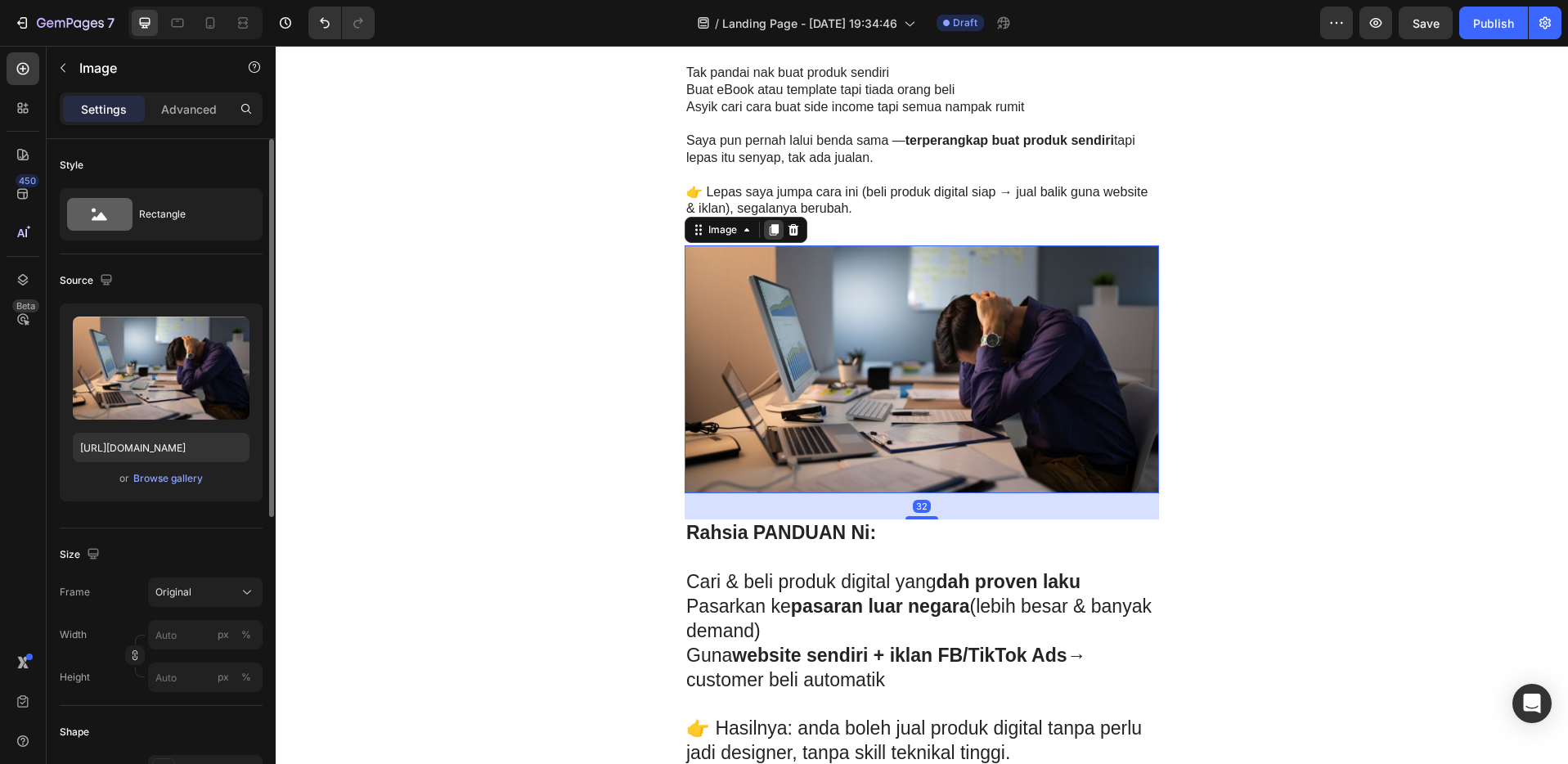
click at [769, 231] on icon at bounding box center [774, 229] width 9 height 11
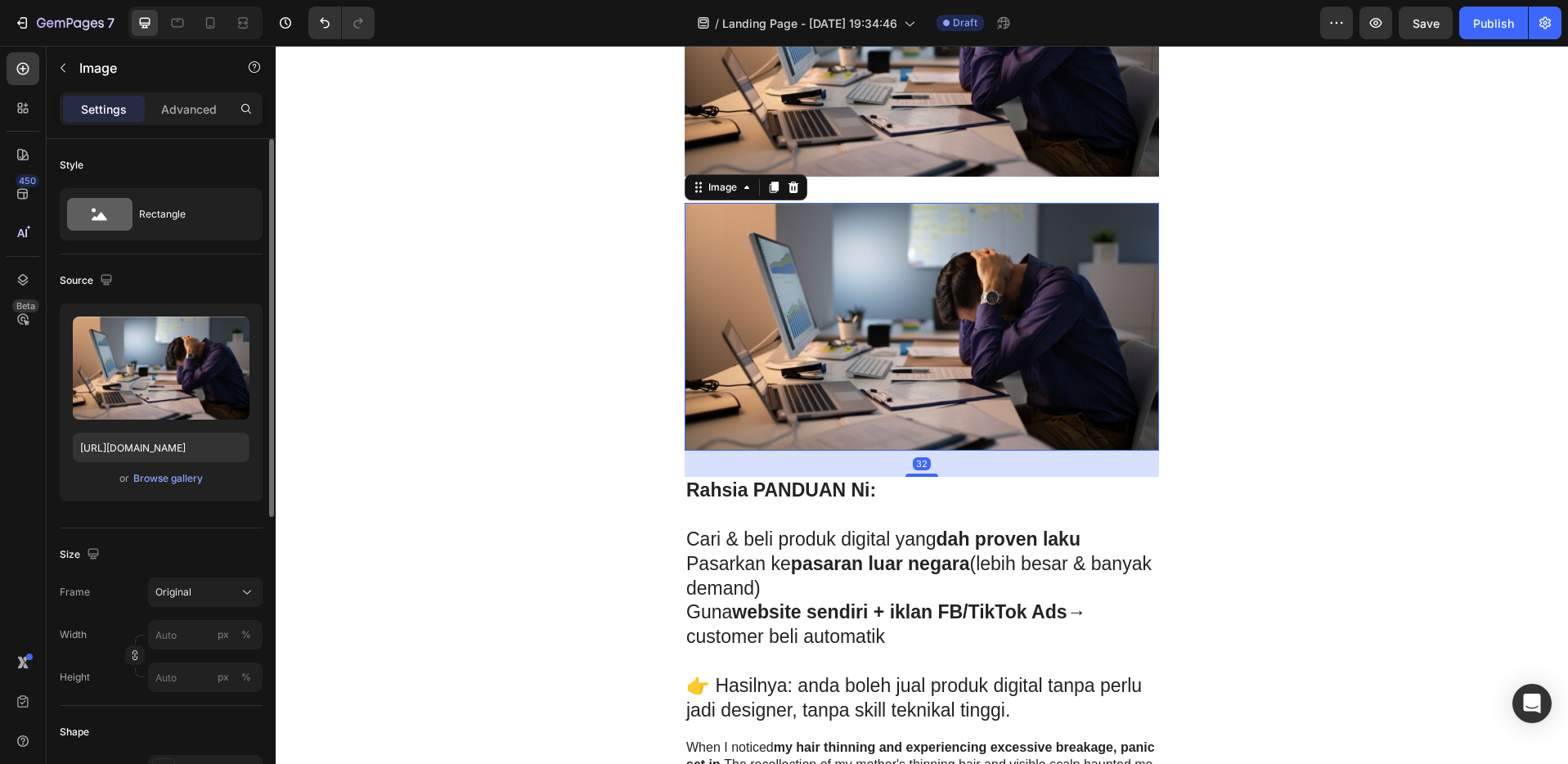
scroll to position [1279, 0]
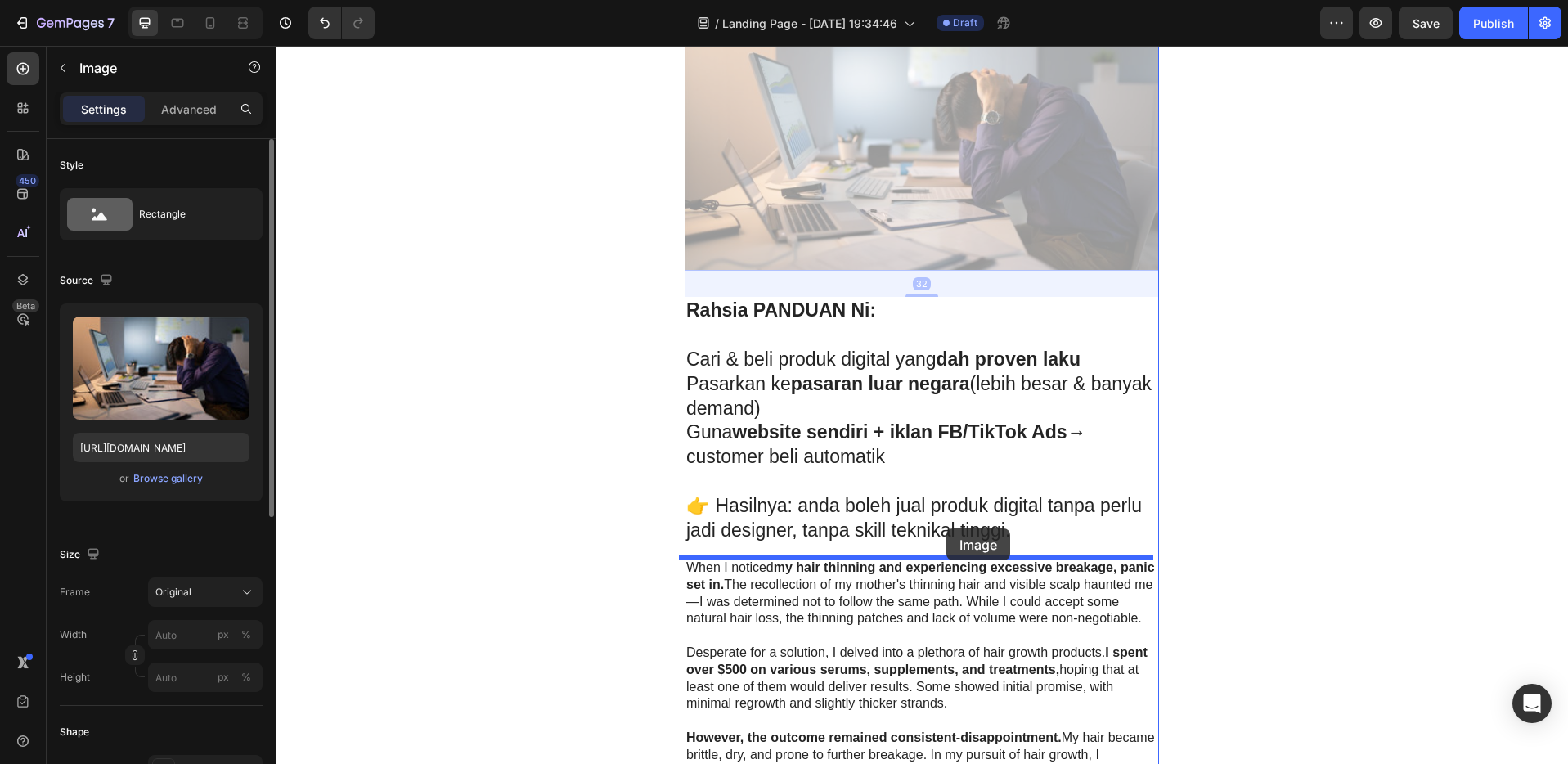
drag, startPoint x: 928, startPoint y: 175, endPoint x: 947, endPoint y: 528, distance: 353.5
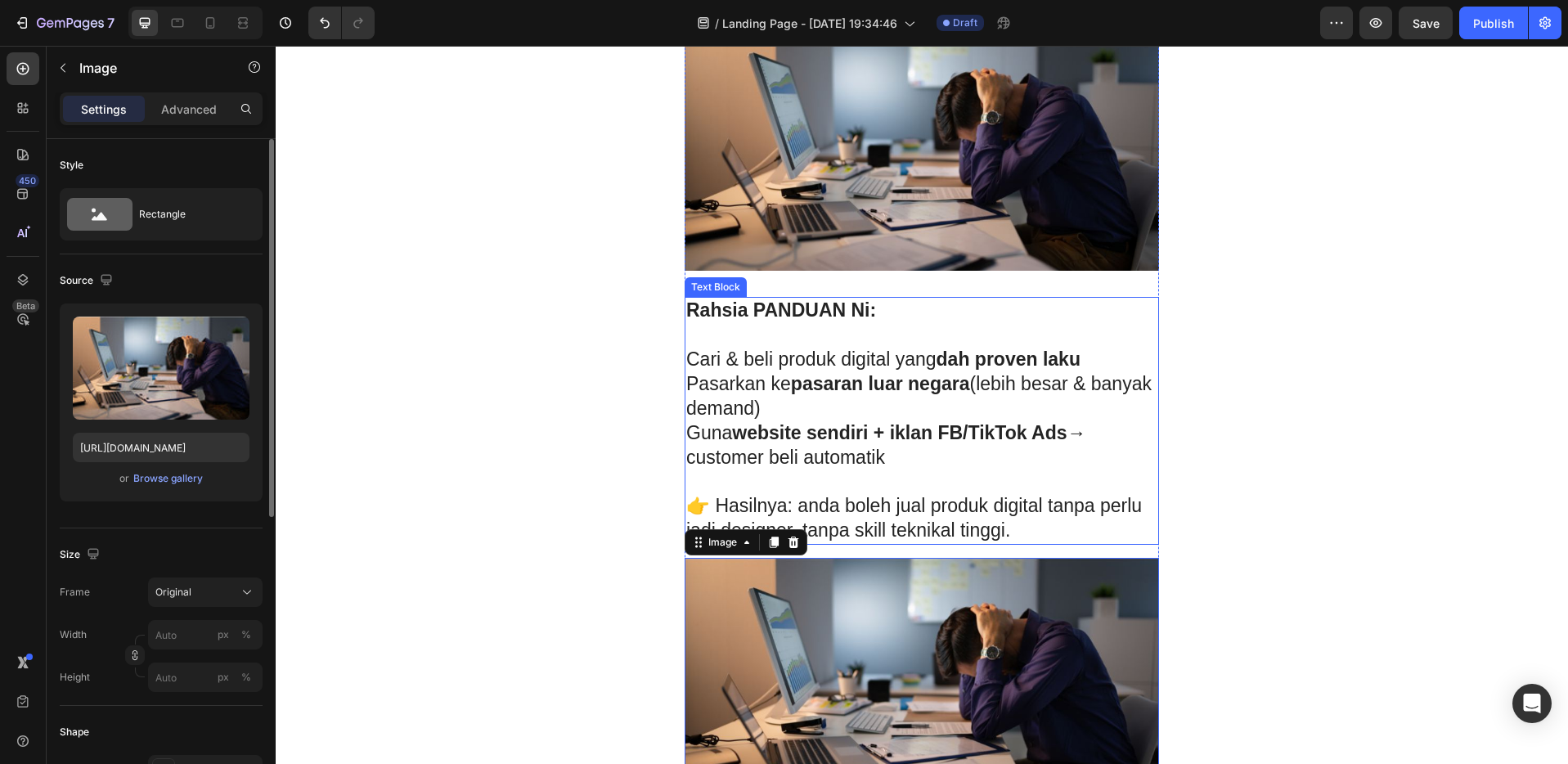
scroll to position [1351, 0]
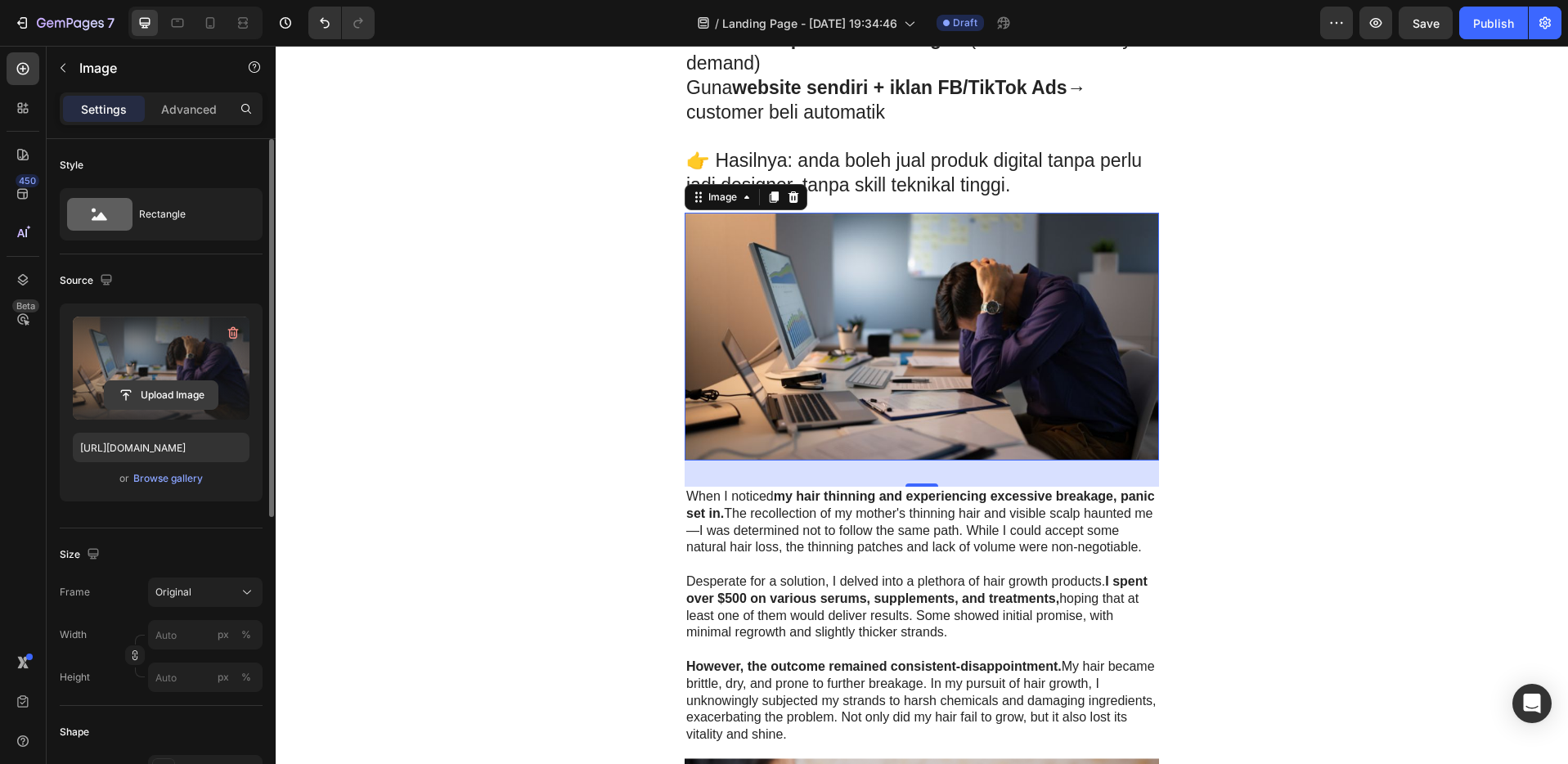
click at [163, 382] on input "file" at bounding box center [161, 395] width 113 height 28
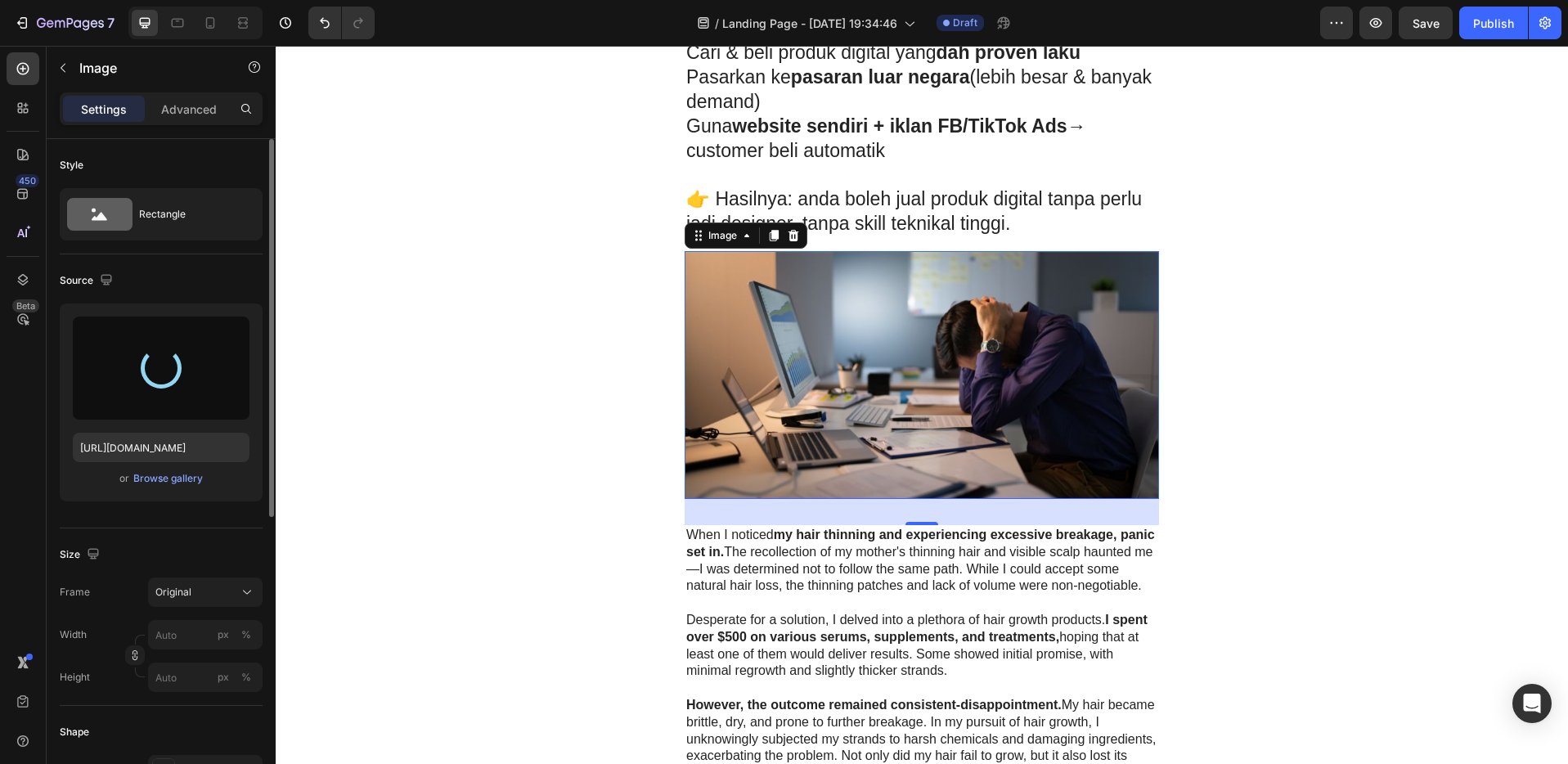
type input "[URL][DOMAIN_NAME]"
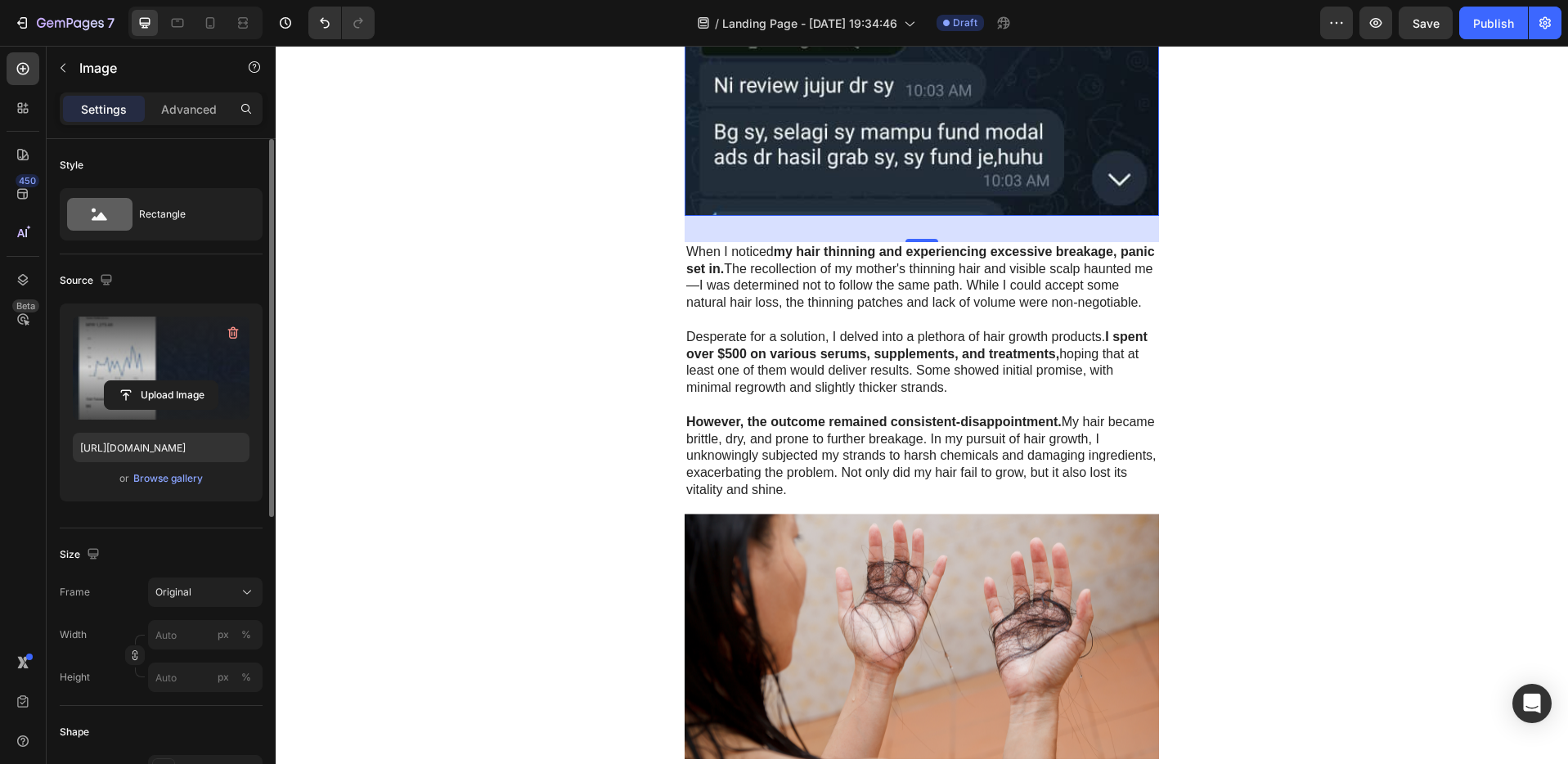
scroll to position [2313, 0]
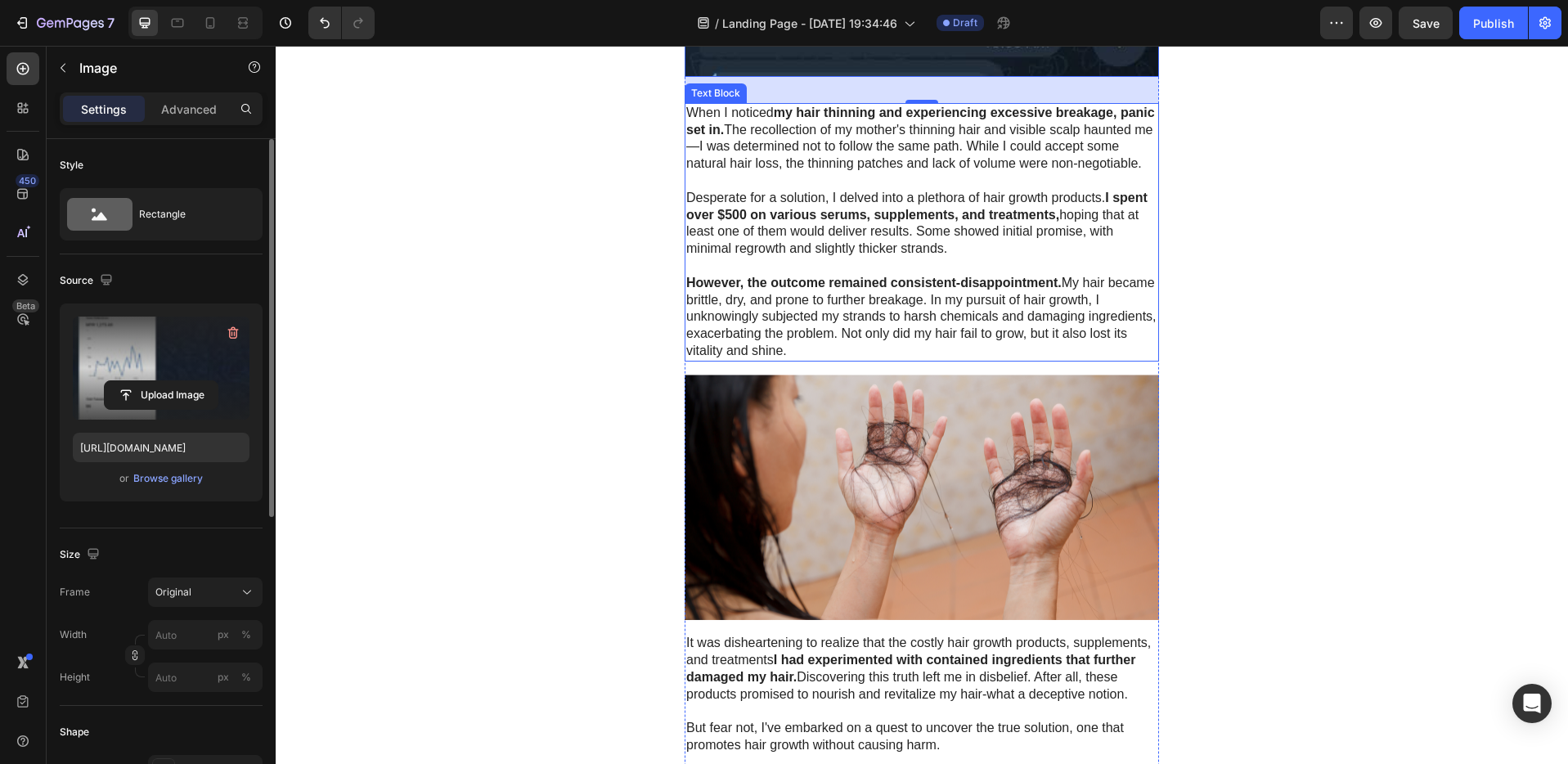
click at [884, 258] on p "Desperate for a solution, I delved into a plethora of hair growth products. I s…" at bounding box center [921, 223] width 471 height 68
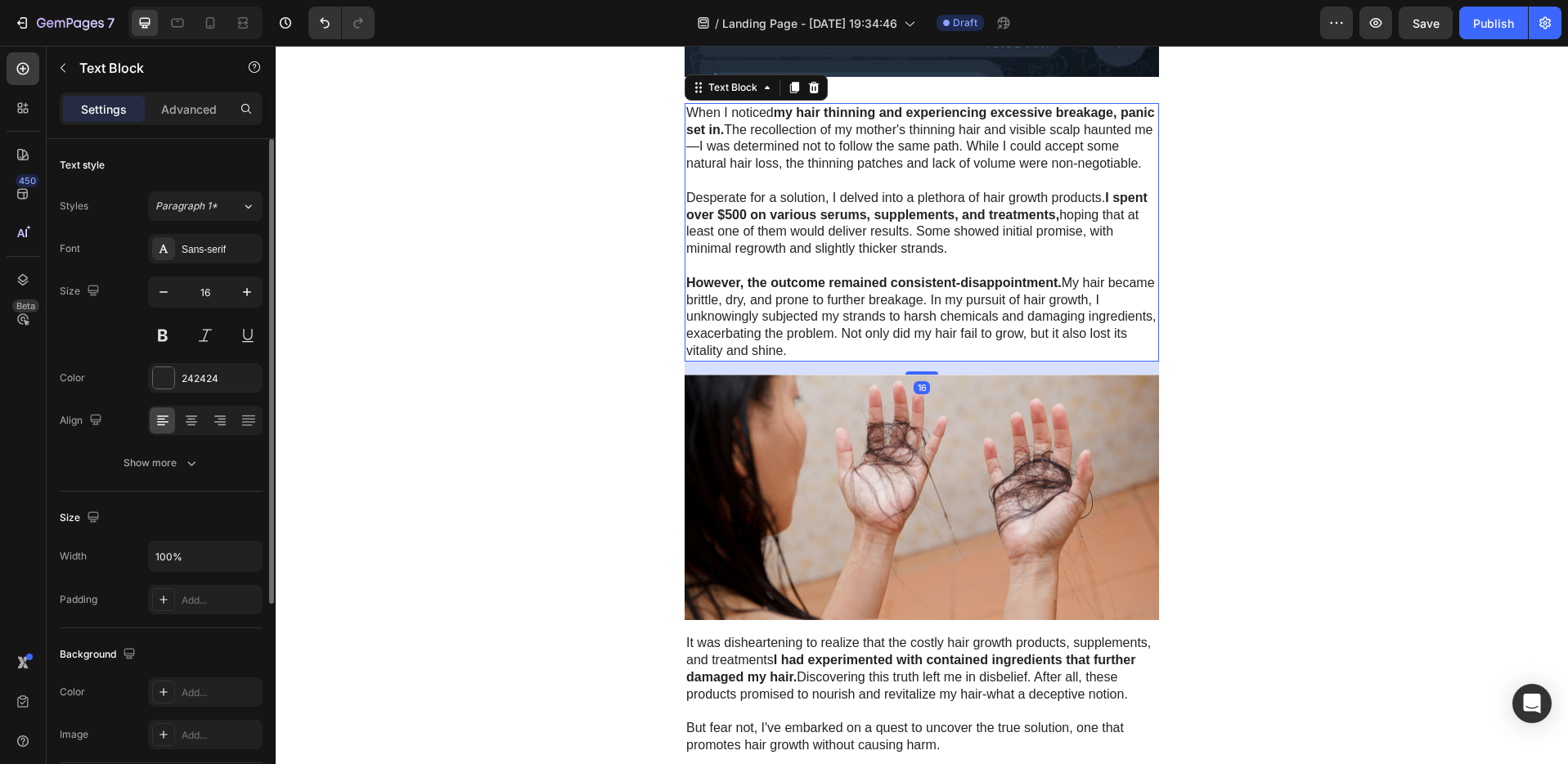
click at [821, 359] on p "However, the outcome remained consistent-disappointment. My hair became brittle…" at bounding box center [921, 317] width 471 height 85
click at [810, 360] on p "However, the outcome remained consistent-disappointment. My hair became brittle…" at bounding box center [921, 317] width 471 height 85
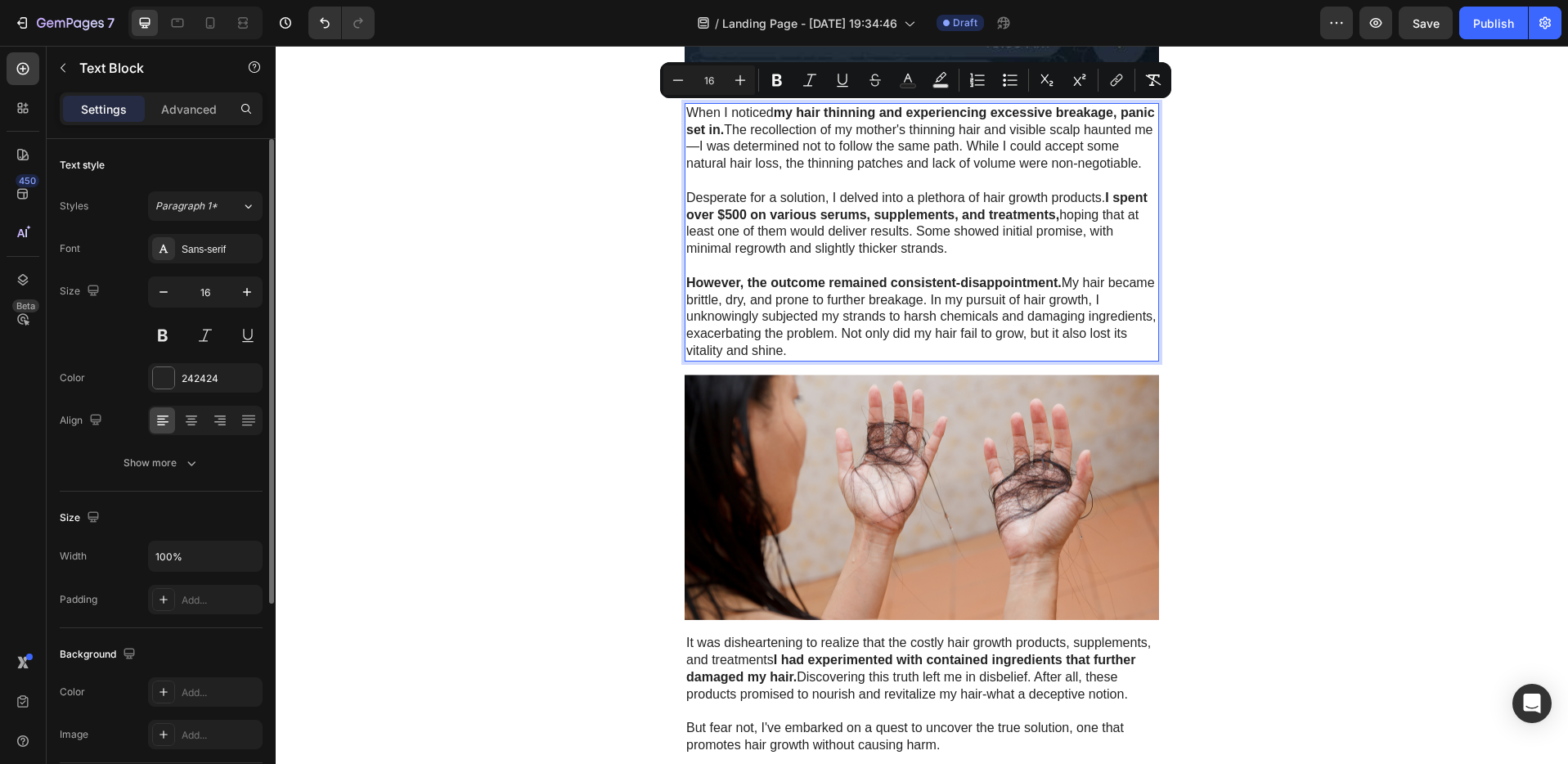
drag, startPoint x: 803, startPoint y: 369, endPoint x: 682, endPoint y: 107, distance: 288.6
click at [685, 107] on div "When I noticed my hair thinning and experiencing excessive breakage, panic set …" at bounding box center [921, 232] width 474 height 259
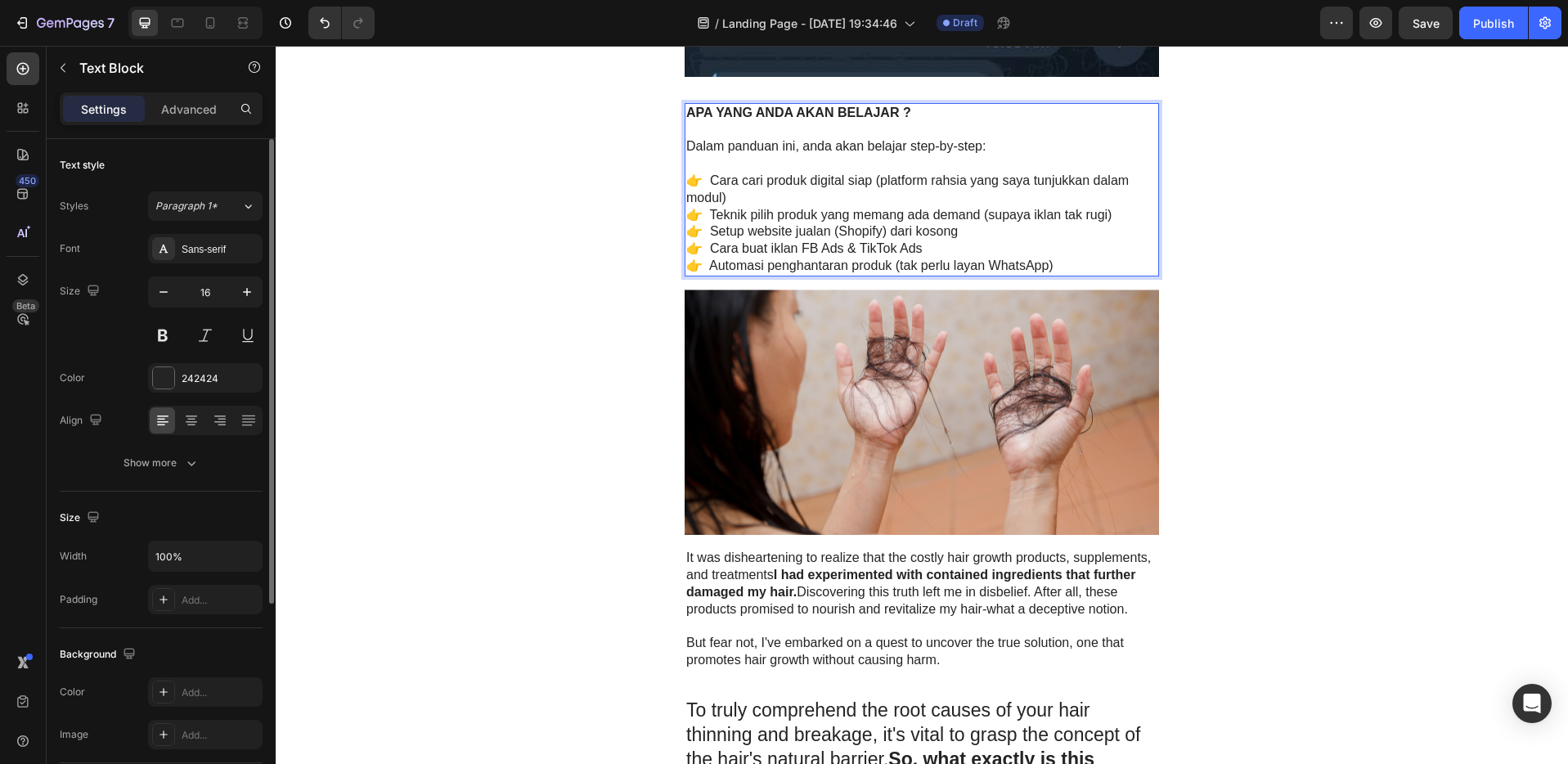
click at [923, 252] on p "👉 Cara buat iklan FB Ads & TikTok Ads" at bounding box center [921, 249] width 471 height 18
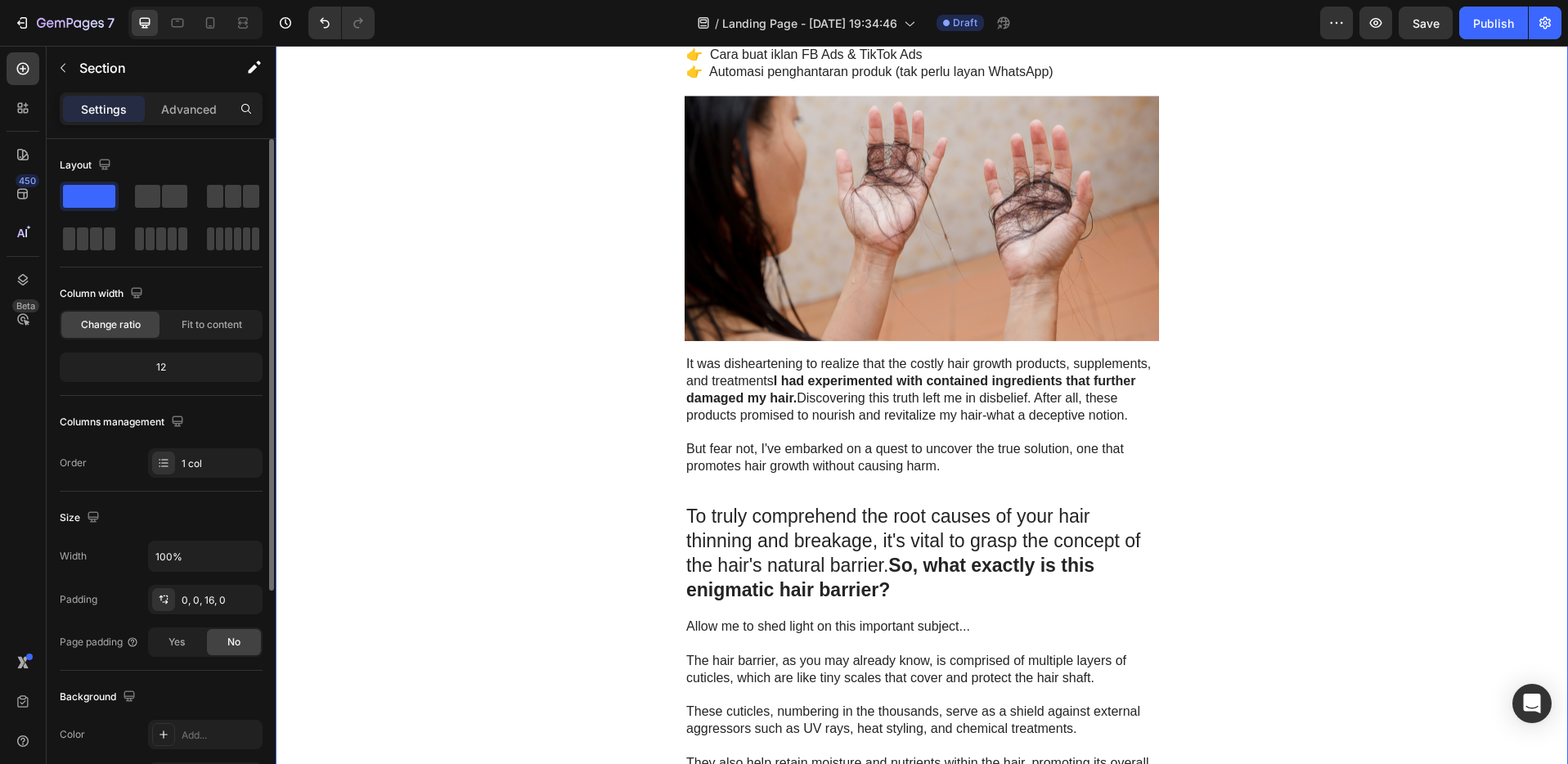
scroll to position [2444, 0]
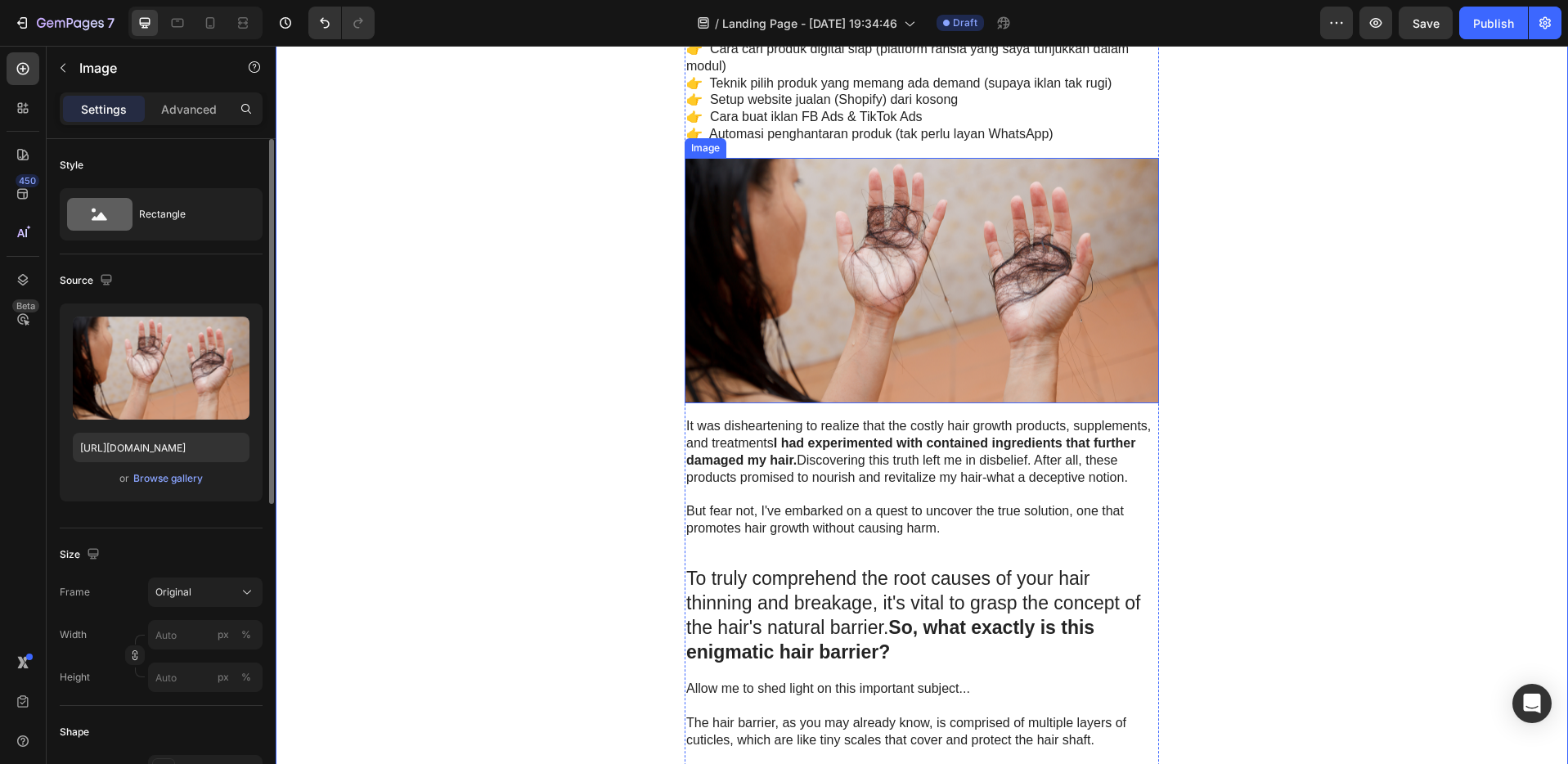
click at [975, 321] on img at bounding box center [921, 280] width 474 height 246
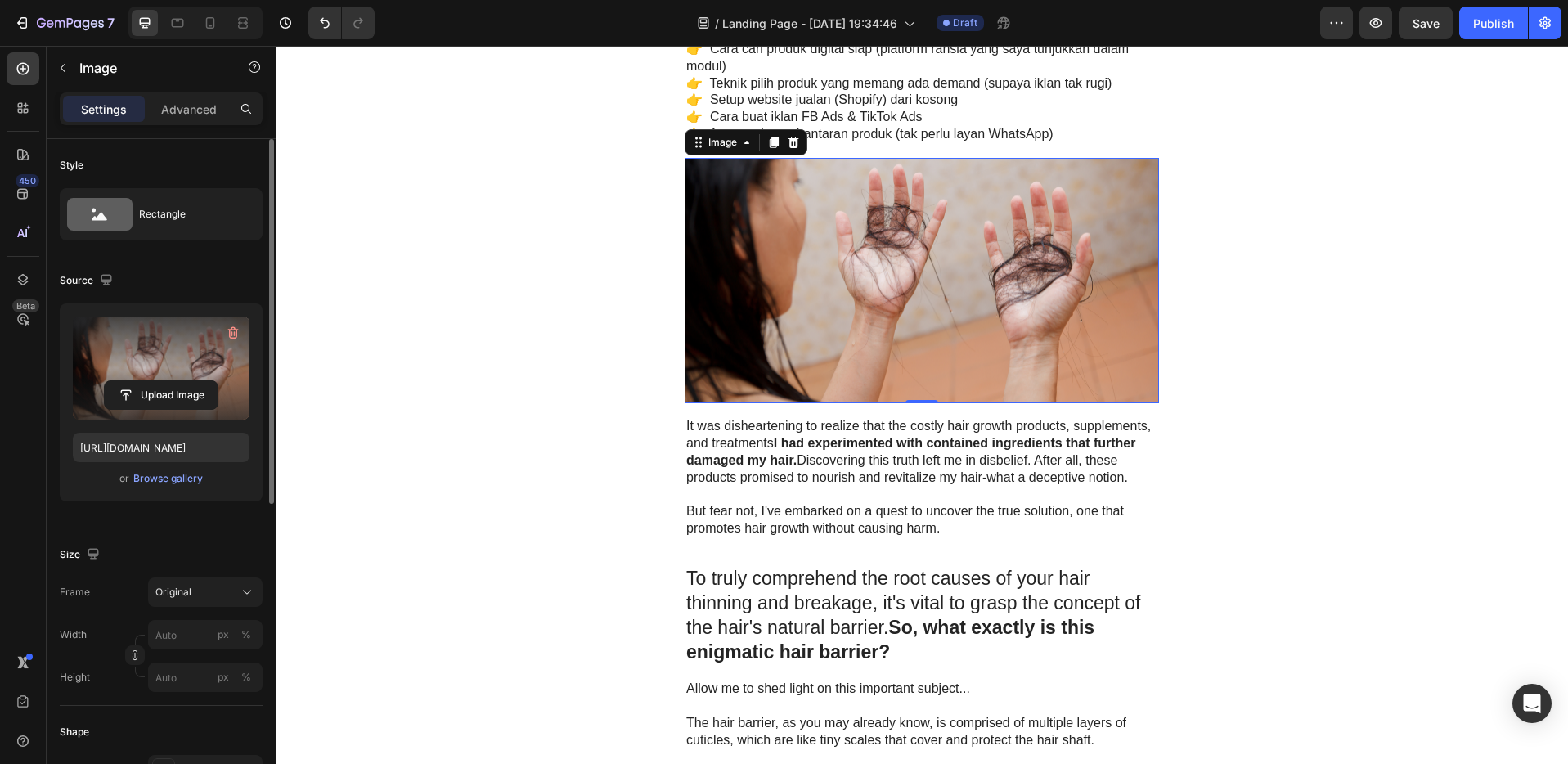
click at [167, 366] on label at bounding box center [161, 368] width 176 height 103
click at [167, 382] on input "file" at bounding box center [161, 395] width 113 height 28
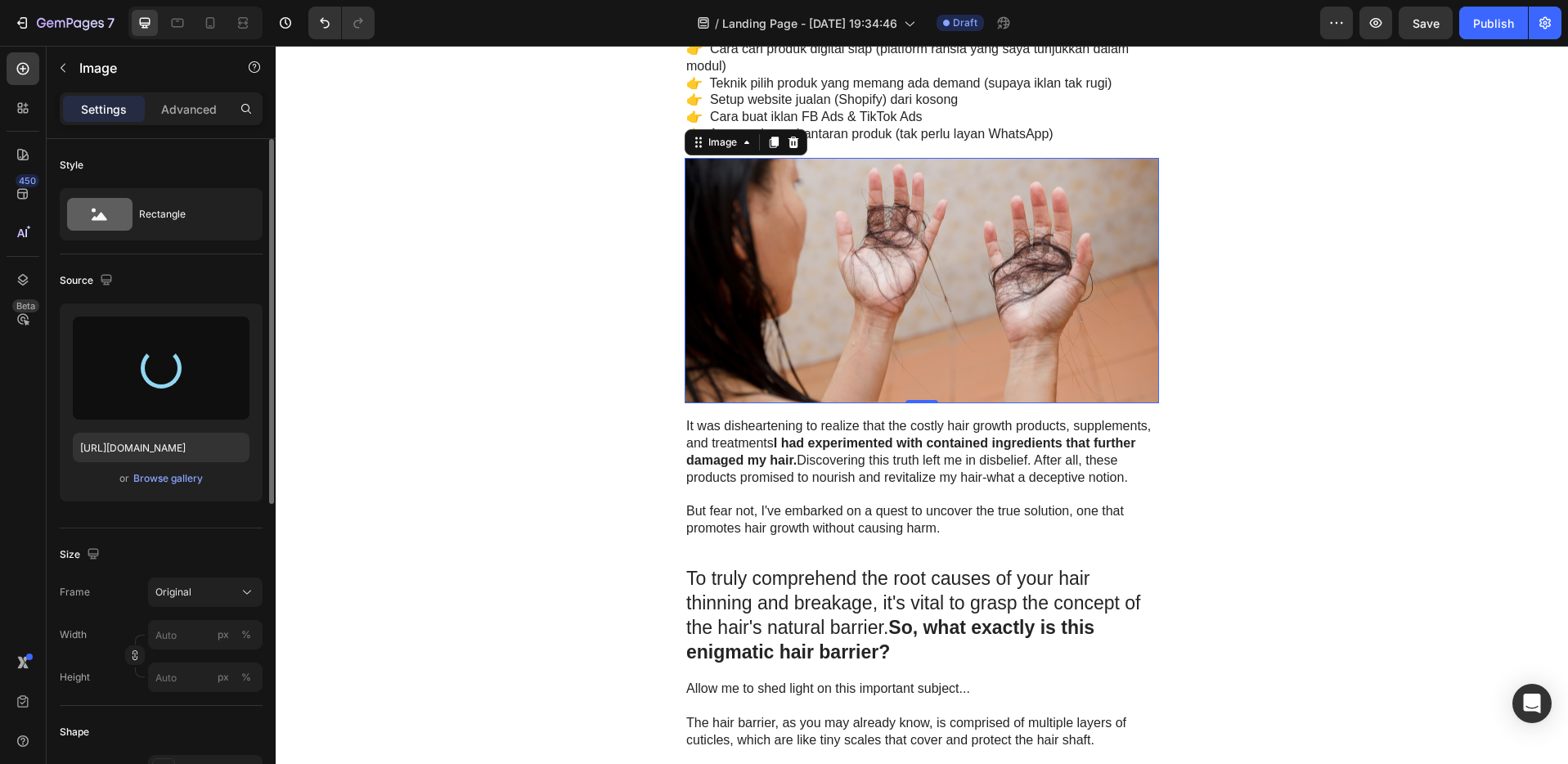
type input "[URL][DOMAIN_NAME]"
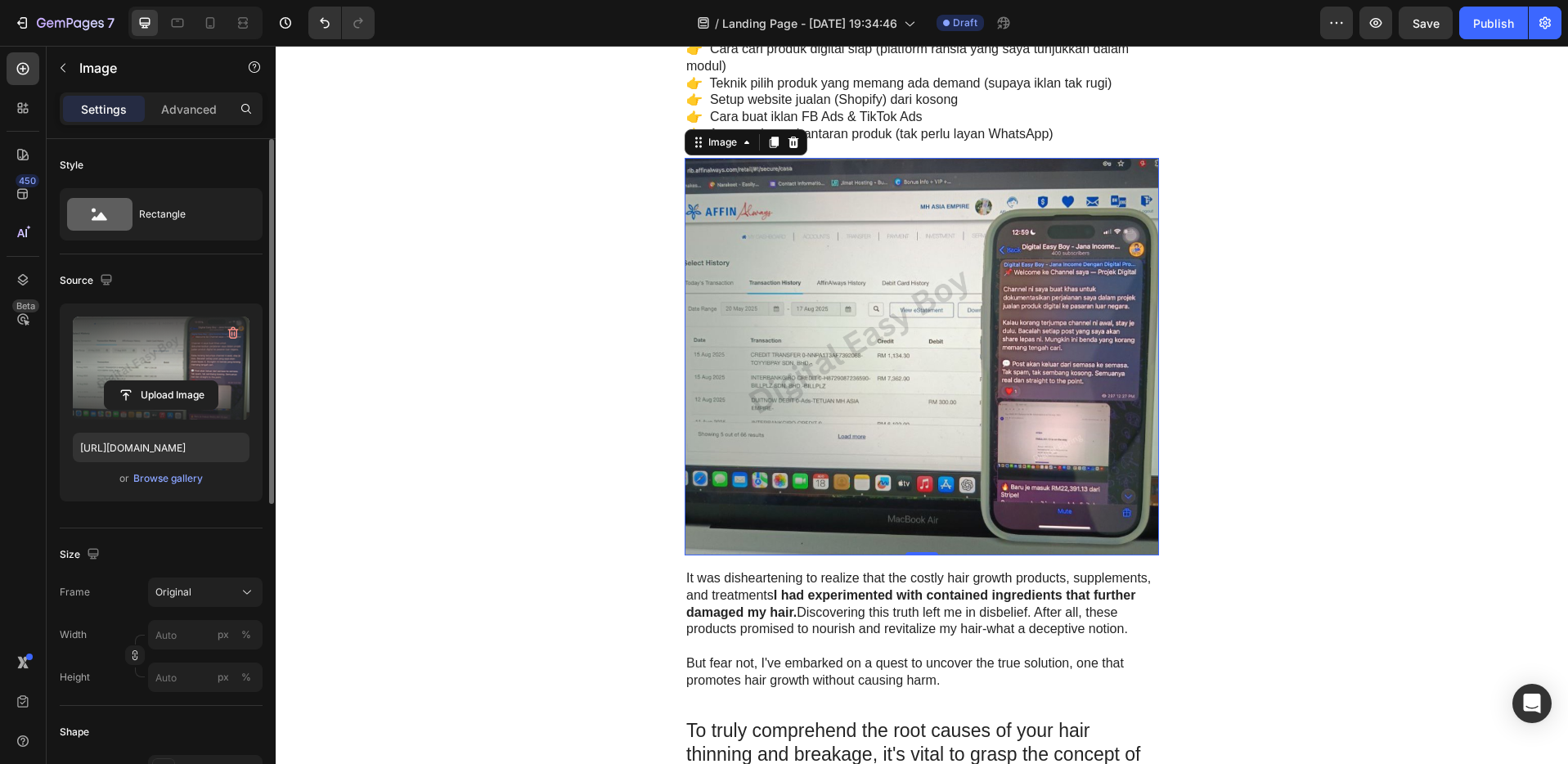
click at [929, 609] on p "It was disheartening to realize that the costly hair growth products, supplemen…" at bounding box center [921, 603] width 471 height 68
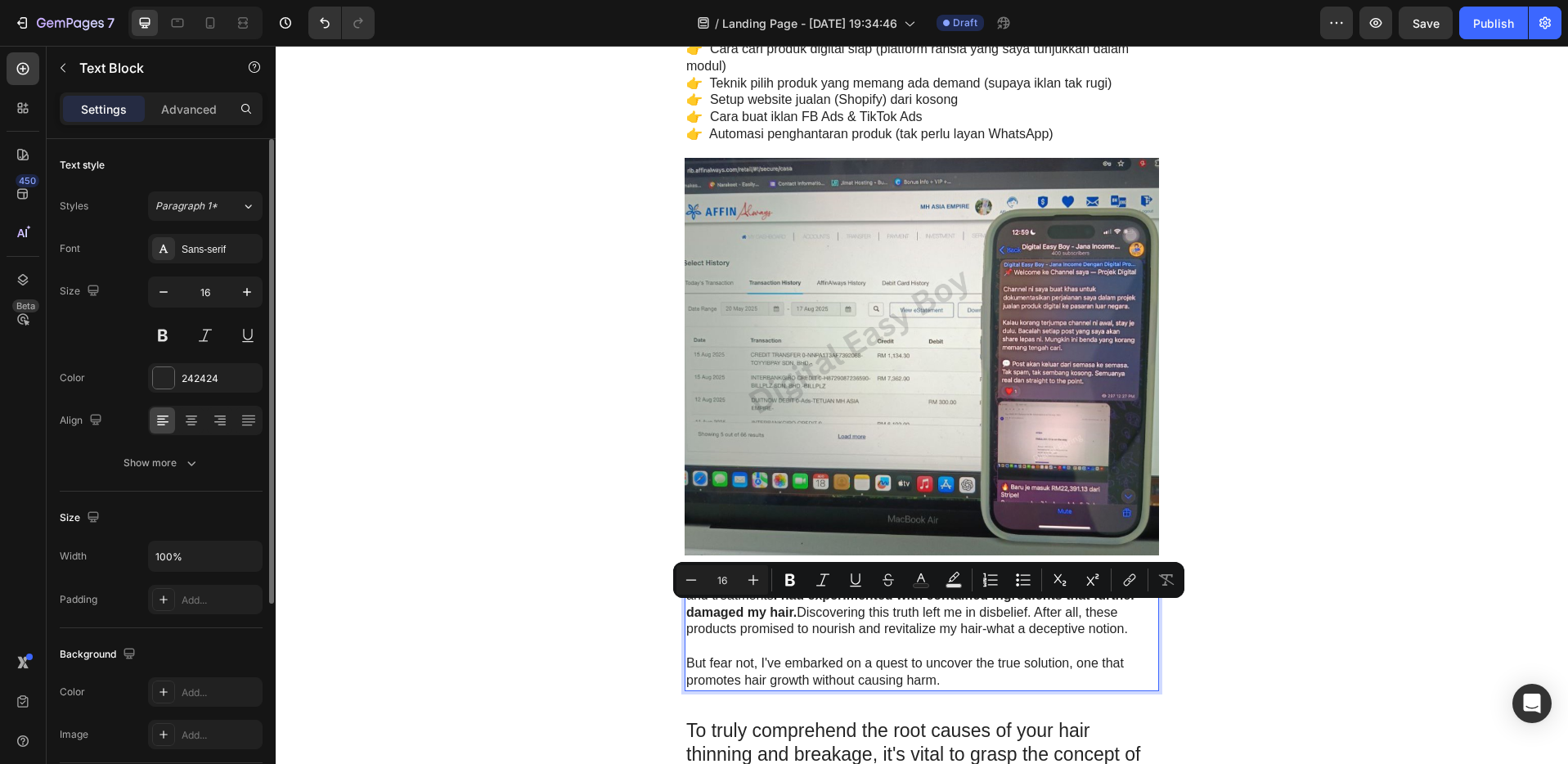
drag, startPoint x: 979, startPoint y: 685, endPoint x: 970, endPoint y: 682, distance: 9.5
click at [978, 684] on p "But fear not, I've embarked on a quest to uncover the true solution, one that p…" at bounding box center [921, 672] width 471 height 34
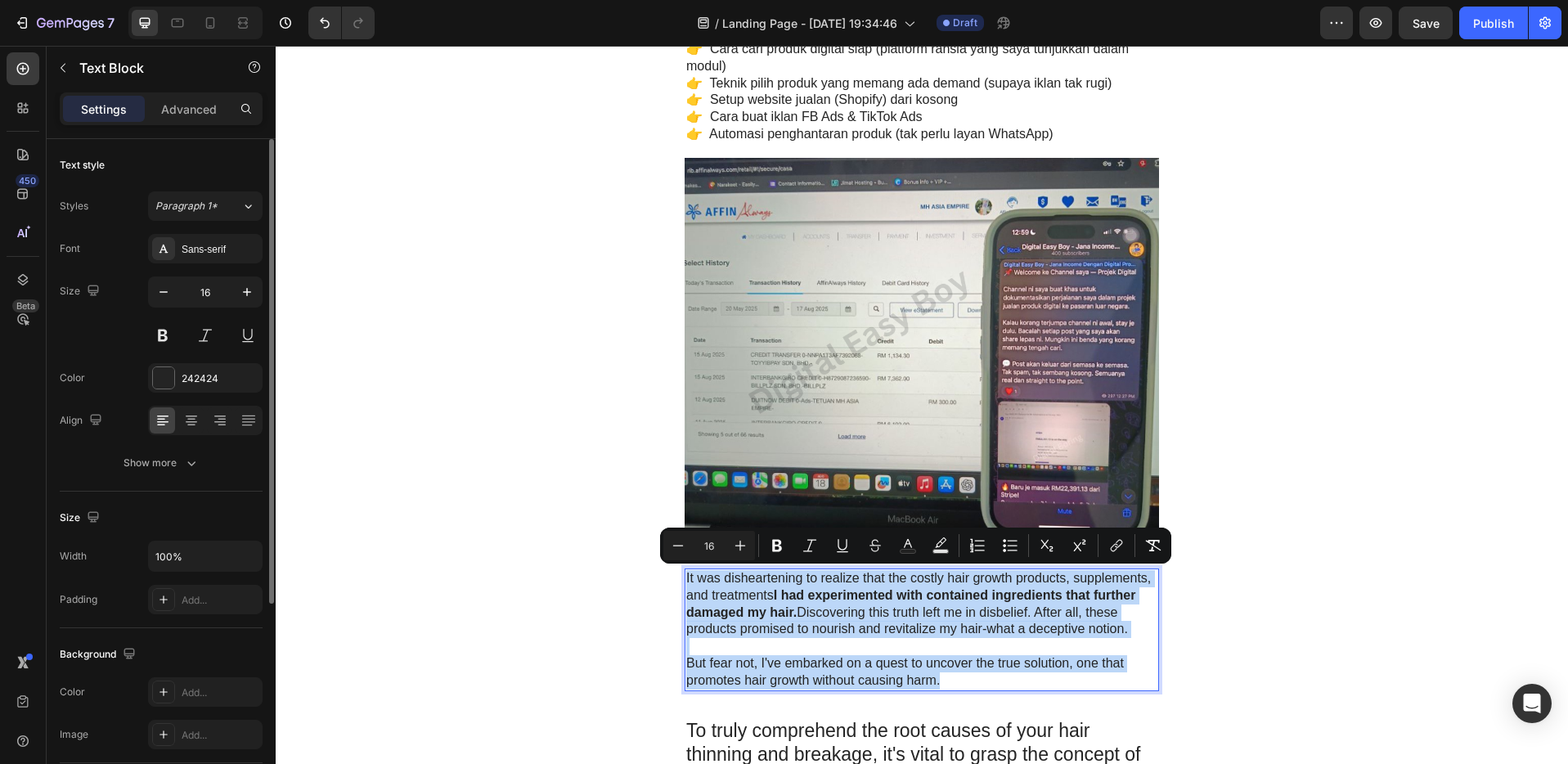
drag, startPoint x: 957, startPoint y: 680, endPoint x: 679, endPoint y: 580, distance: 295.4
click at [685, 580] on div "It was disheartening to realize that the costly hair growth products, supplemen…" at bounding box center [921, 630] width 474 height 123
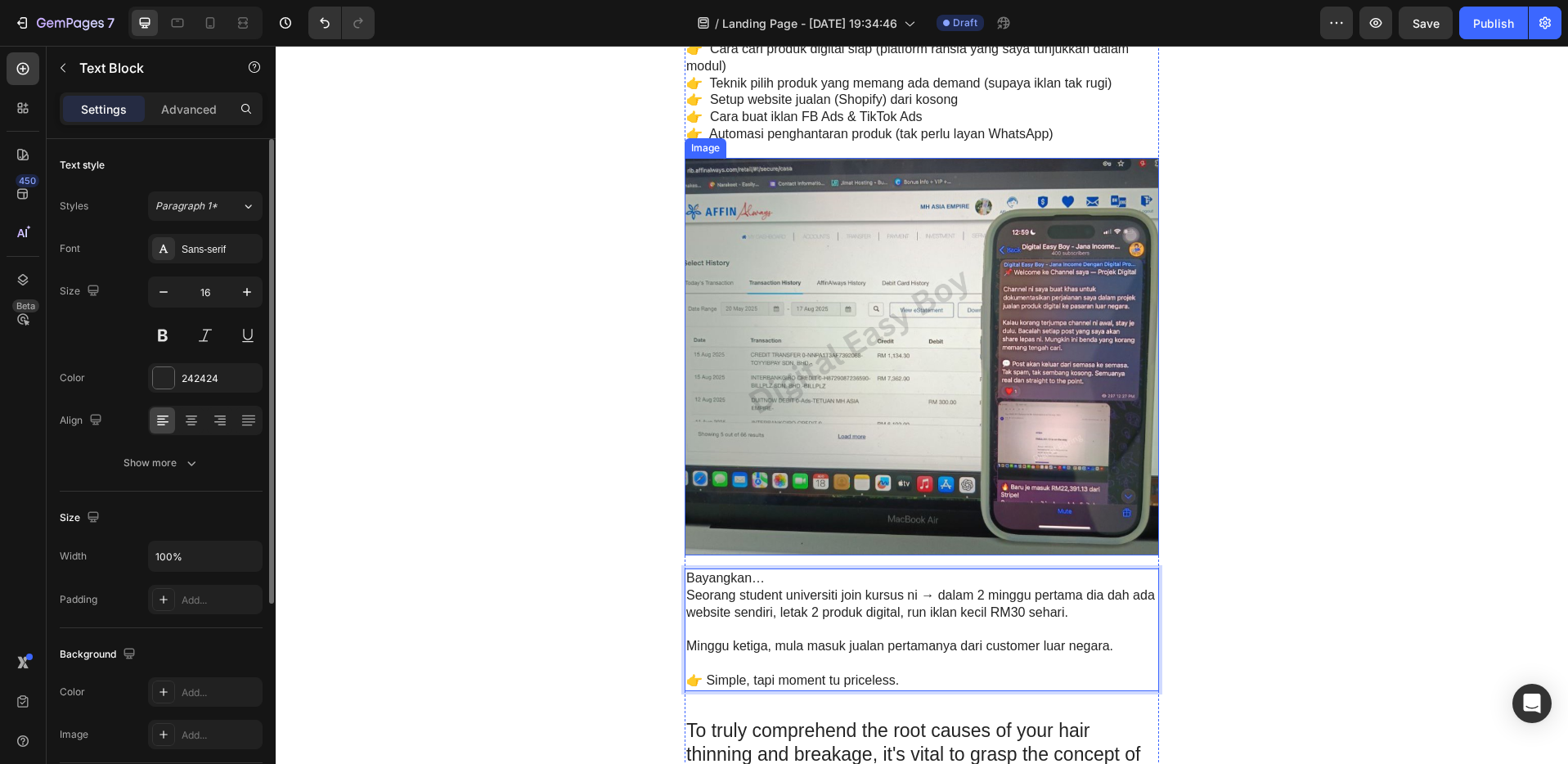
click at [807, 383] on img at bounding box center [921, 356] width 474 height 397
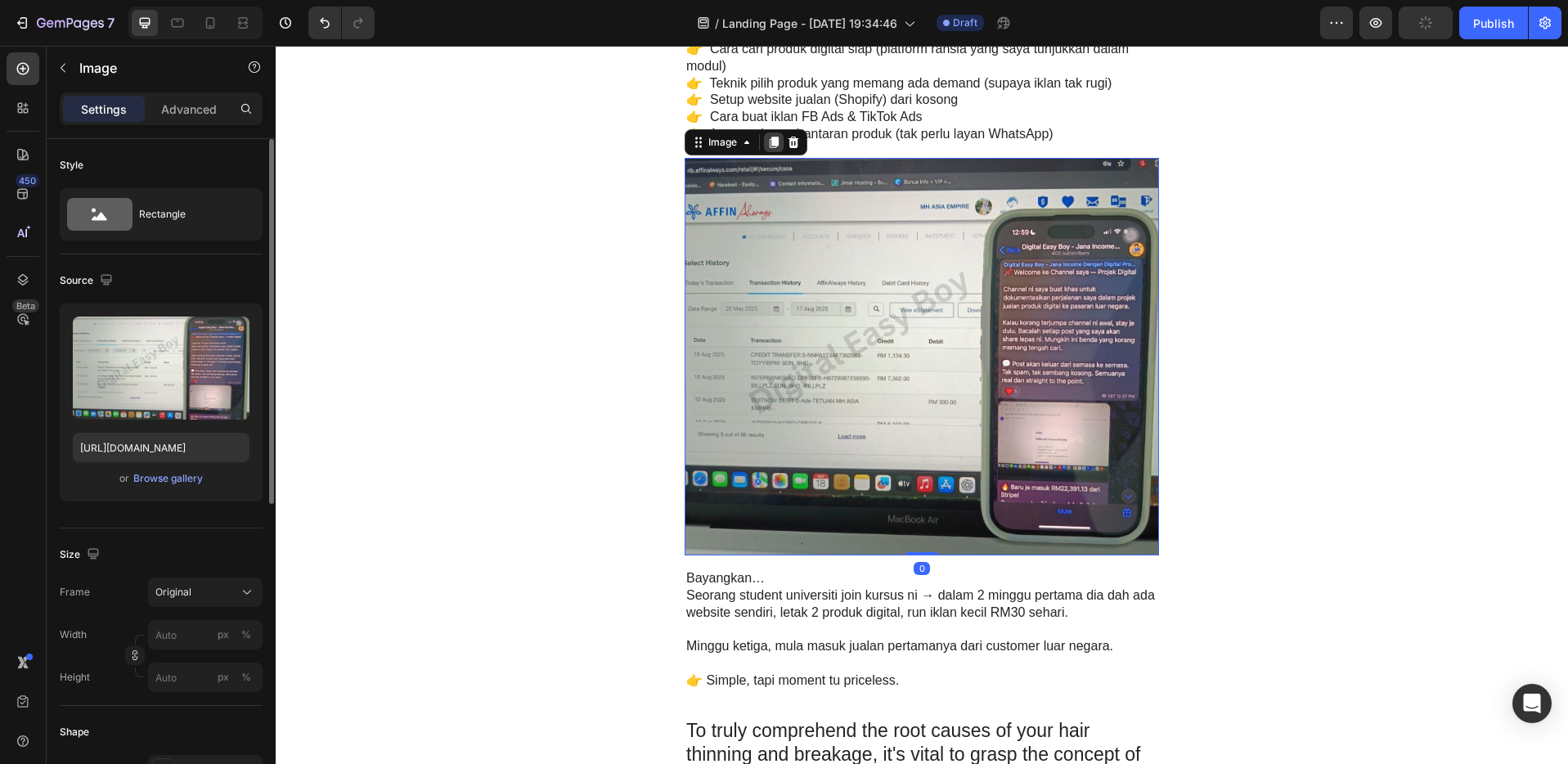
click at [770, 138] on icon at bounding box center [774, 142] width 9 height 11
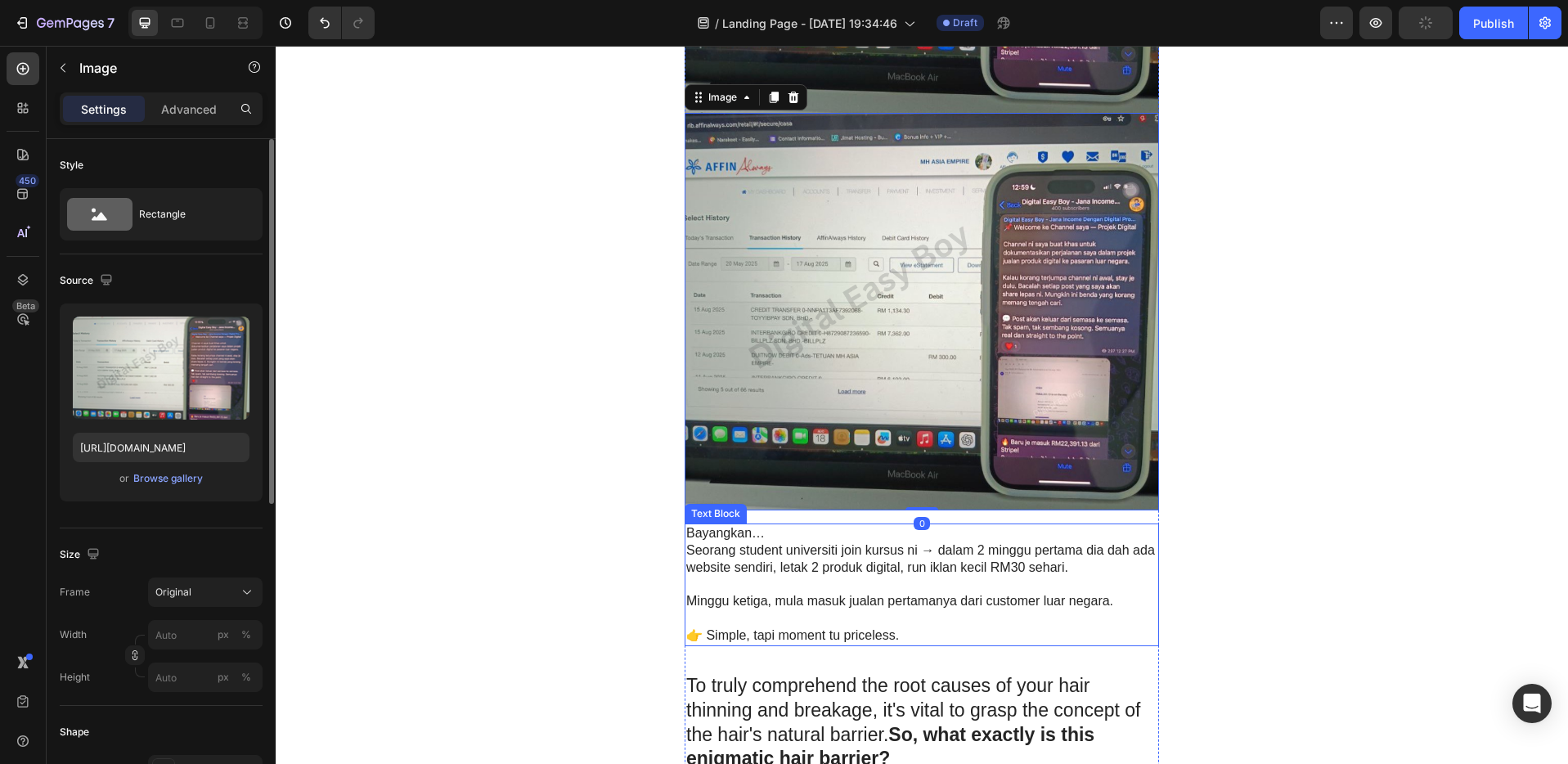
scroll to position [3058, 0]
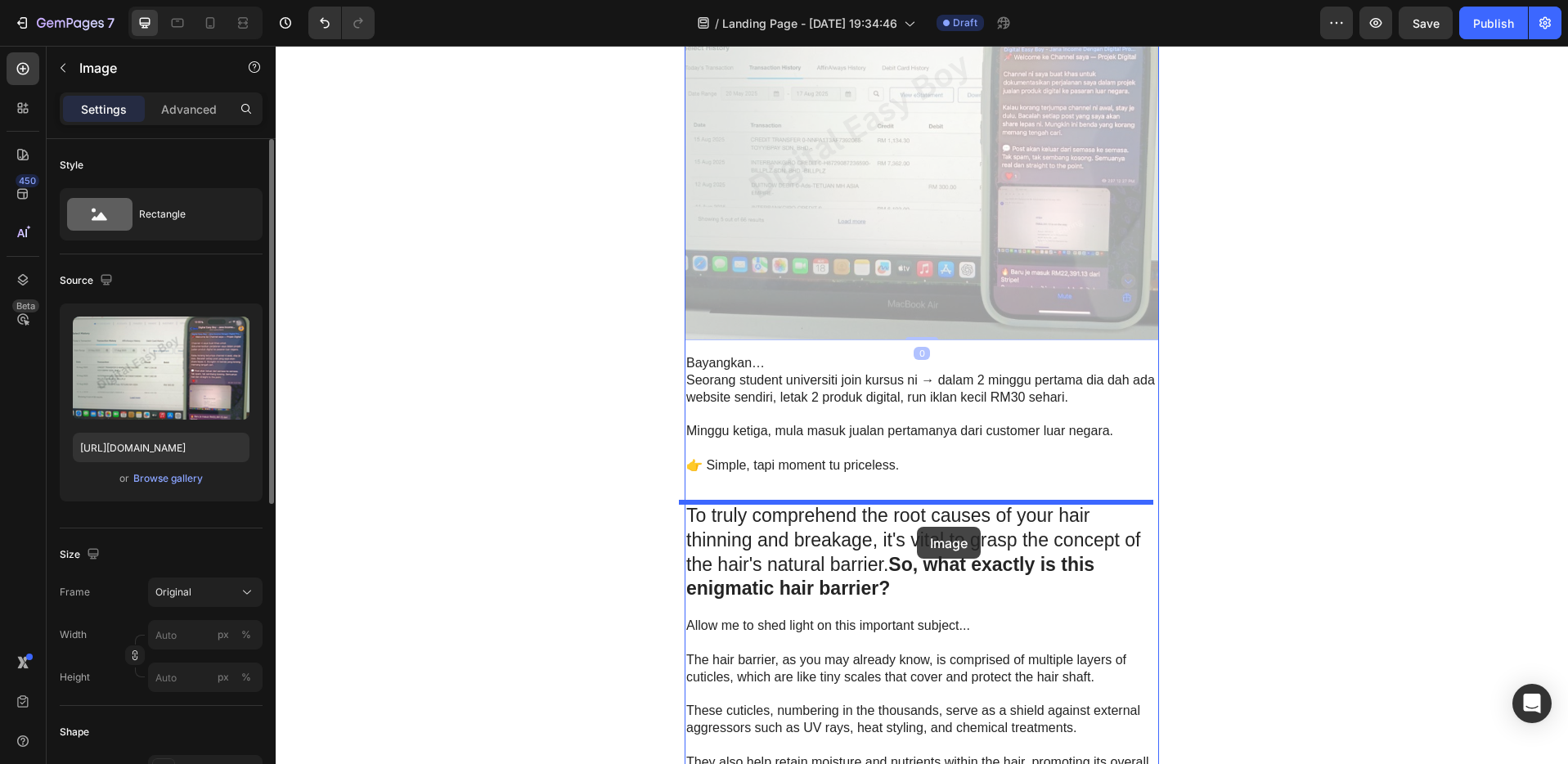
drag, startPoint x: 894, startPoint y: 243, endPoint x: 917, endPoint y: 527, distance: 284.9
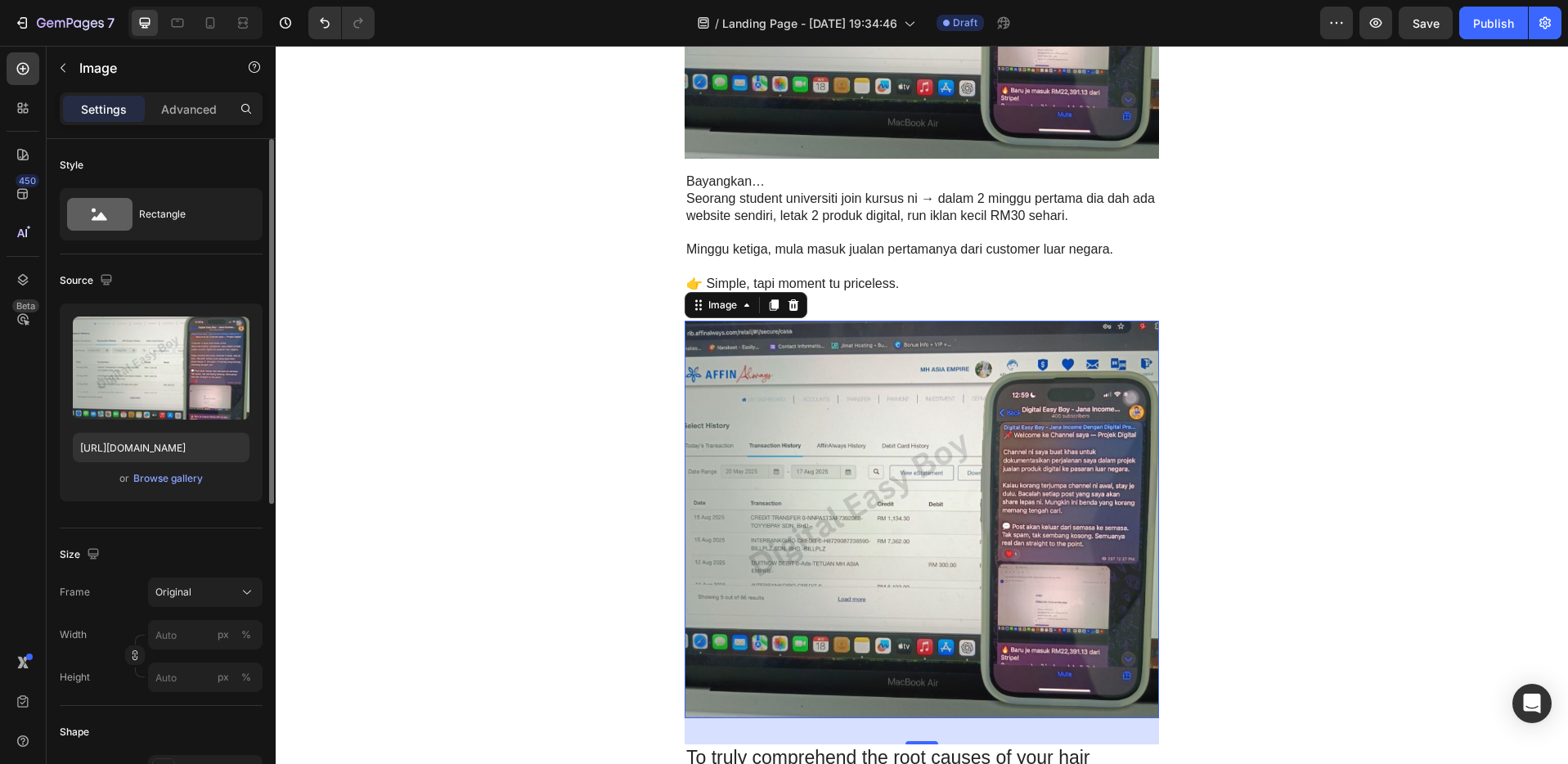
scroll to position [3177, 0]
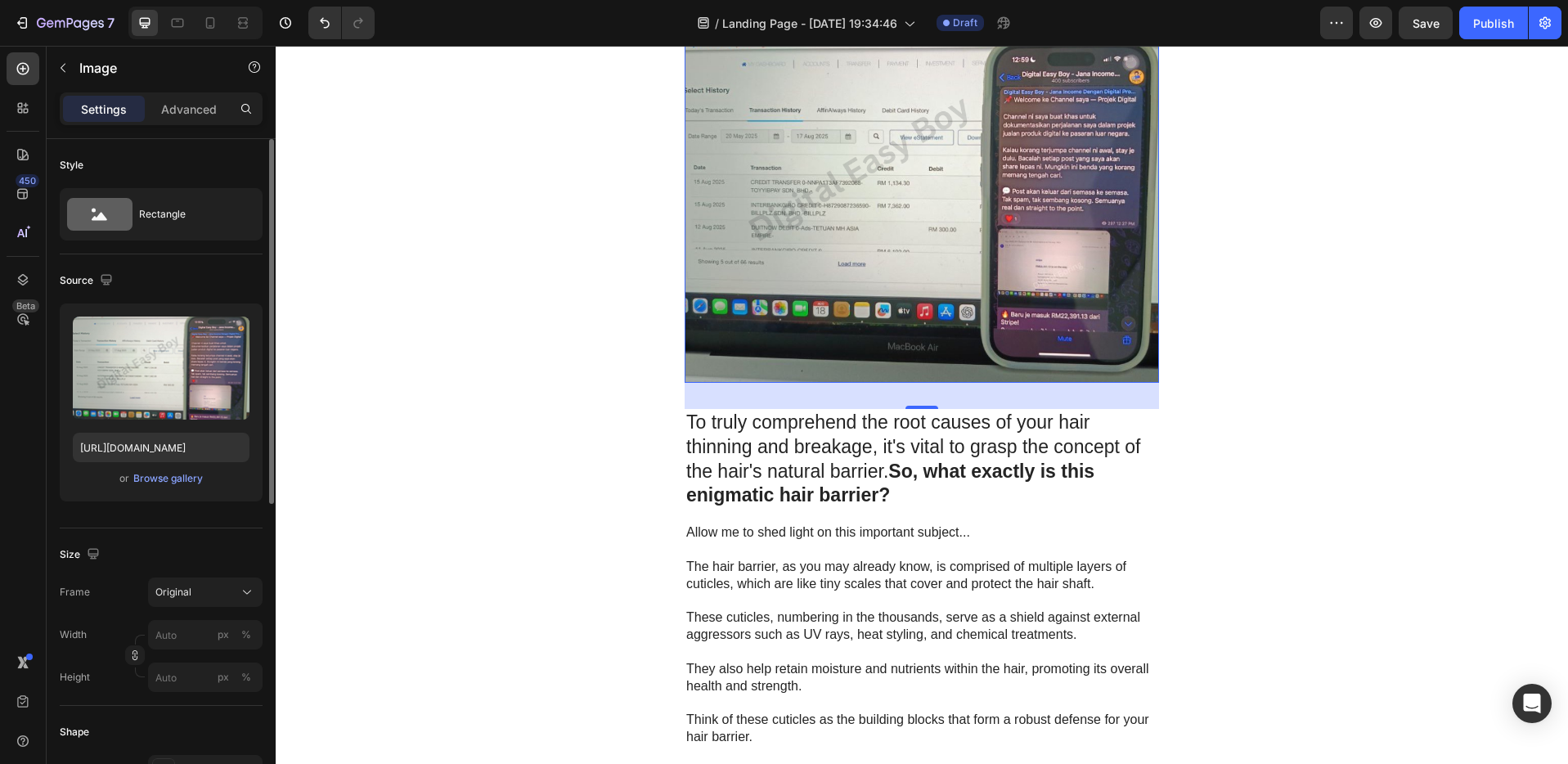
click at [958, 295] on img at bounding box center [921, 184] width 474 height 397
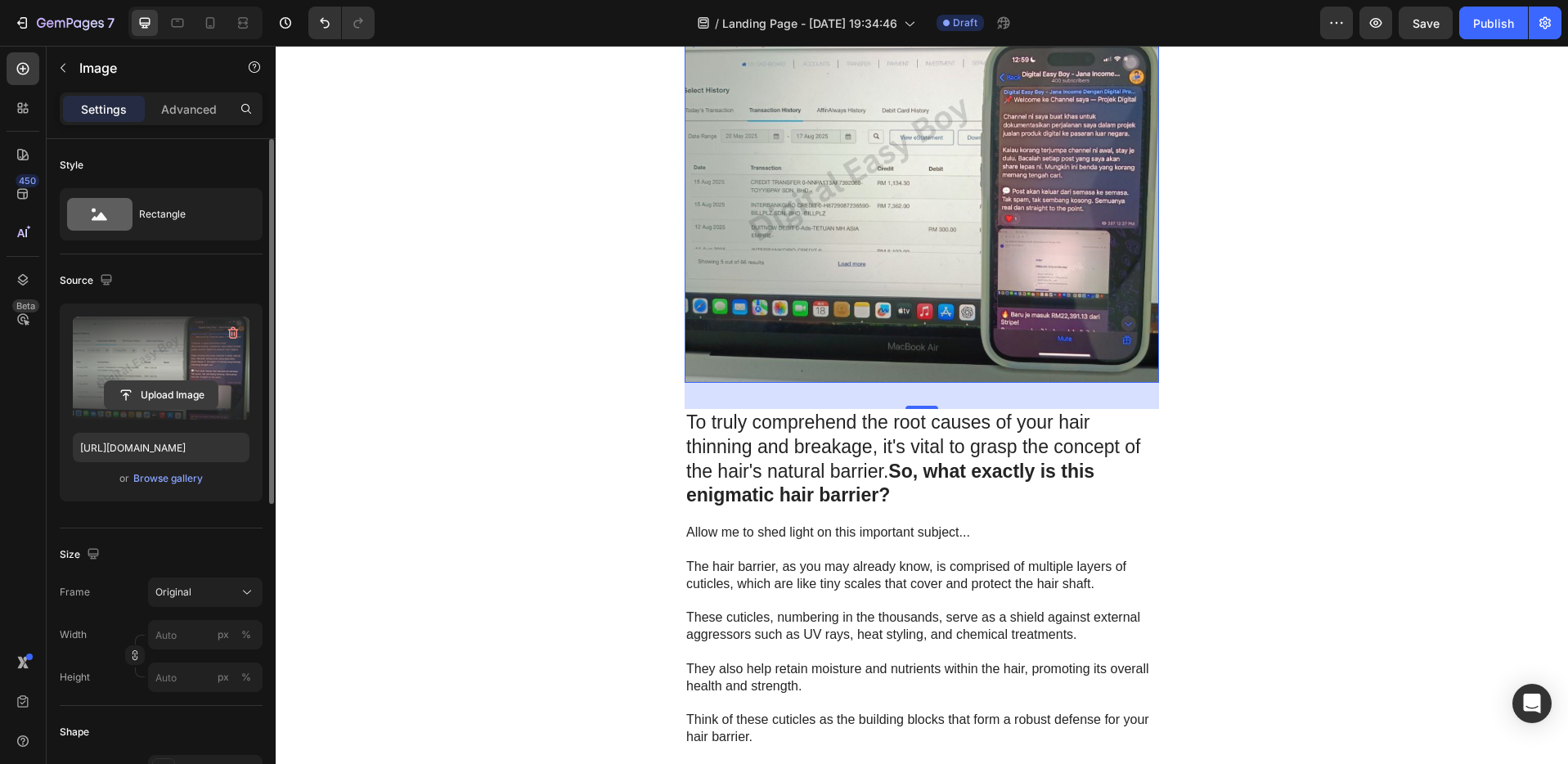
click at [140, 382] on input "file" at bounding box center [161, 395] width 113 height 28
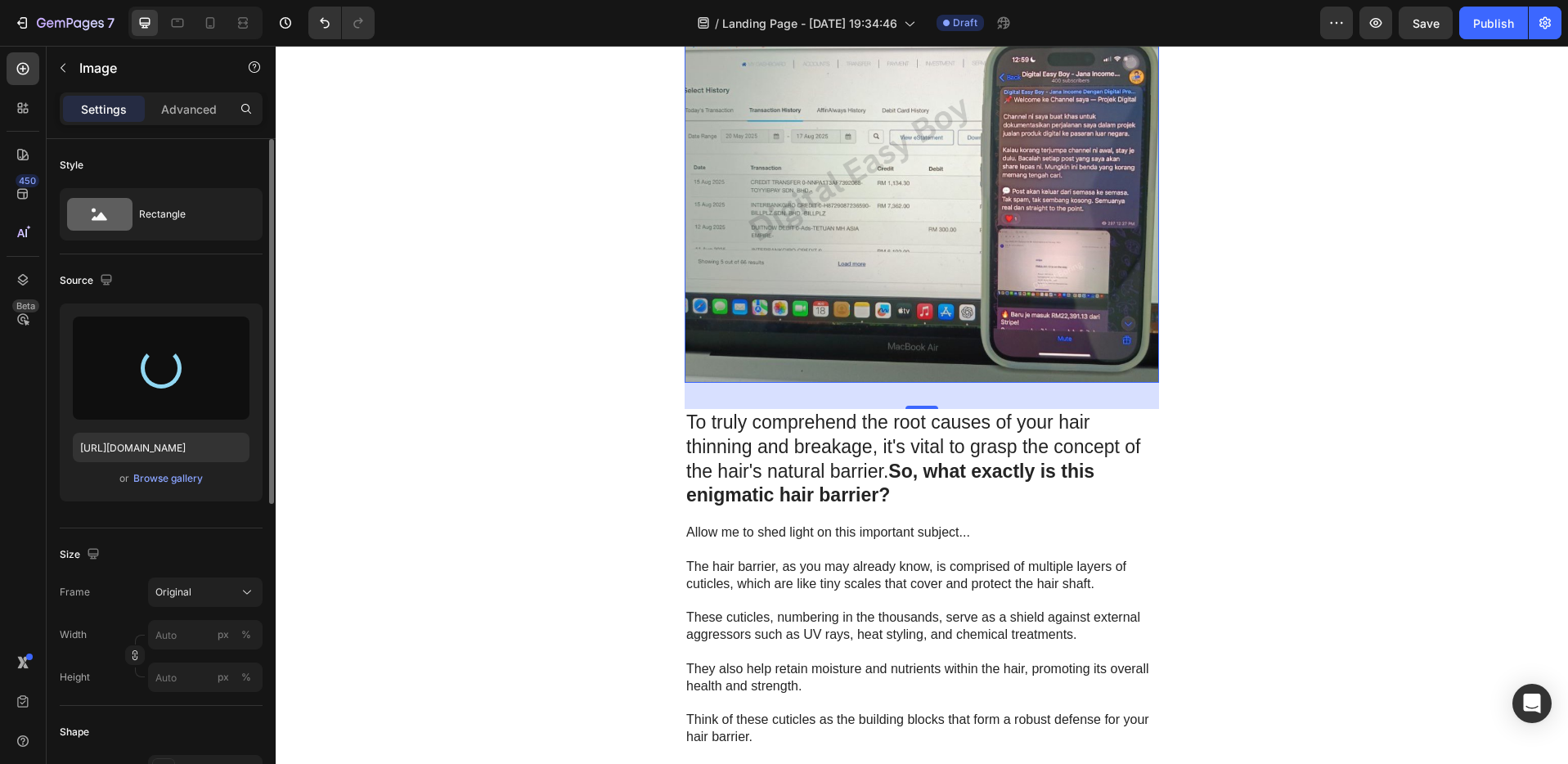
type input "[URL][DOMAIN_NAME]"
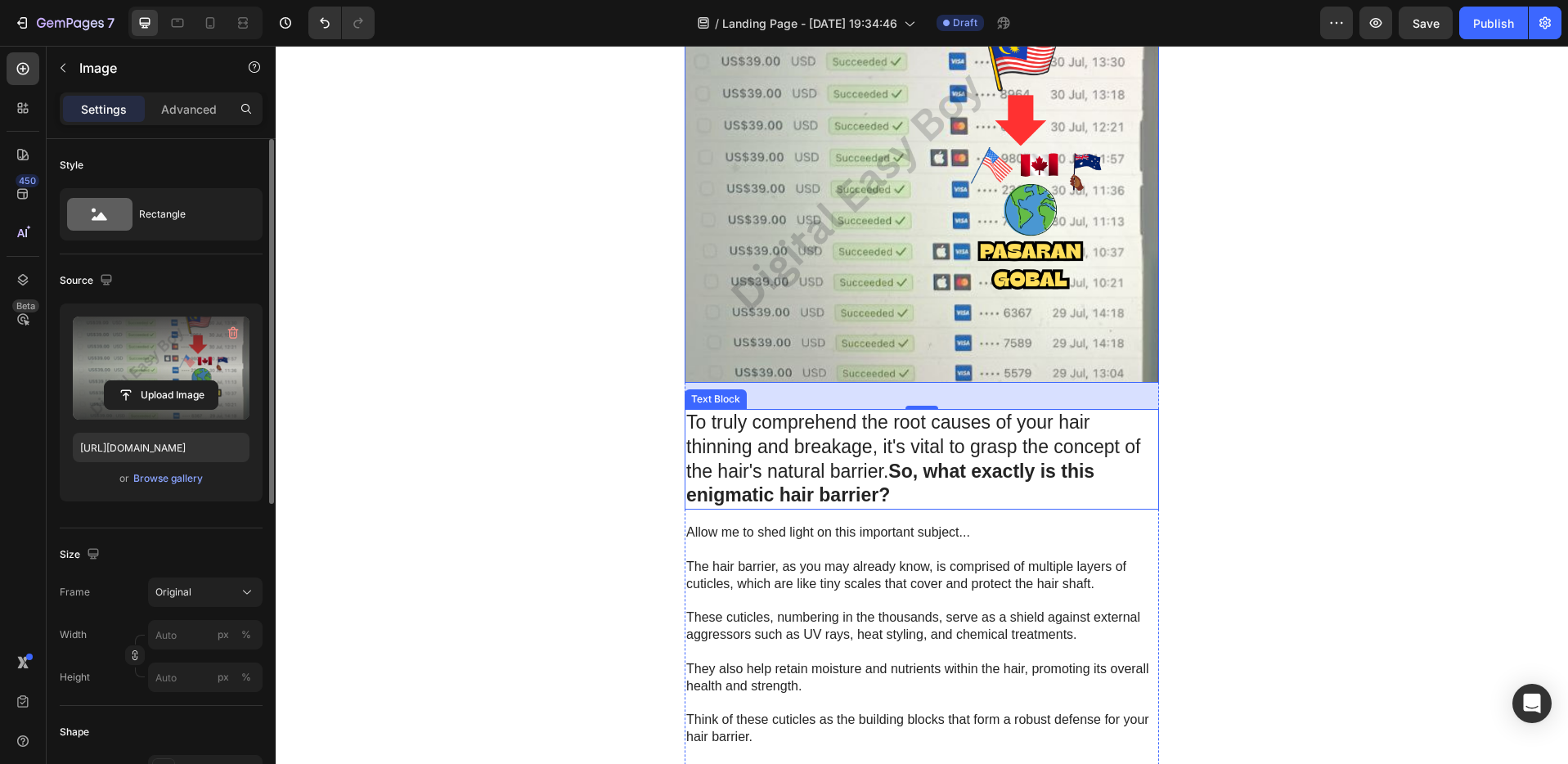
click at [873, 454] on p "To truly comprehend the root causes of your hair thinning and breakage, it's vi…" at bounding box center [921, 460] width 471 height 98
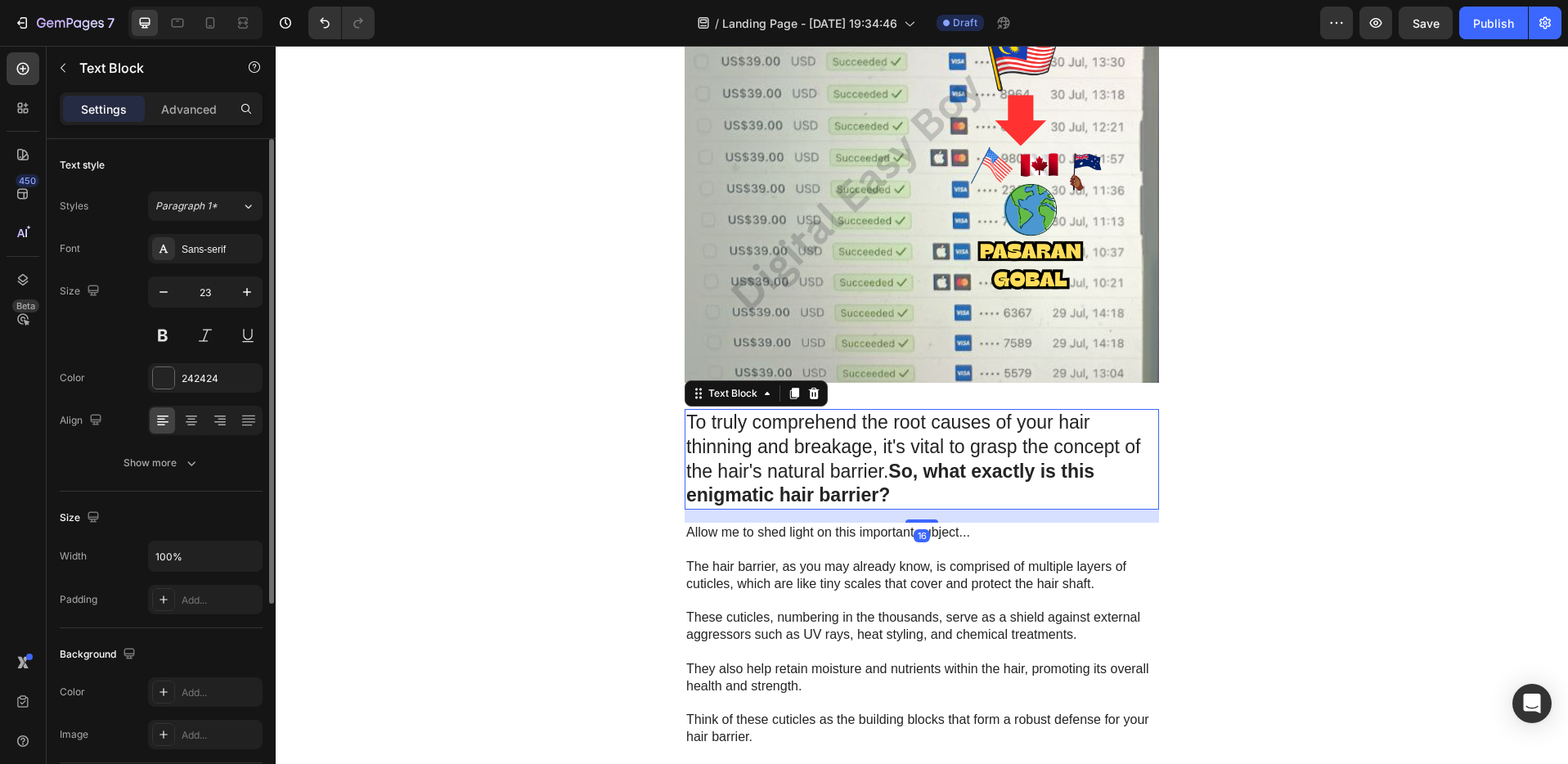
click at [897, 479] on strong "So, what exactly is this enigmatic hair barrier?" at bounding box center [890, 483] width 408 height 45
click at [899, 497] on p "To truly comprehend the root causes of your hair thinning and breakage, it's vi…" at bounding box center [921, 460] width 471 height 98
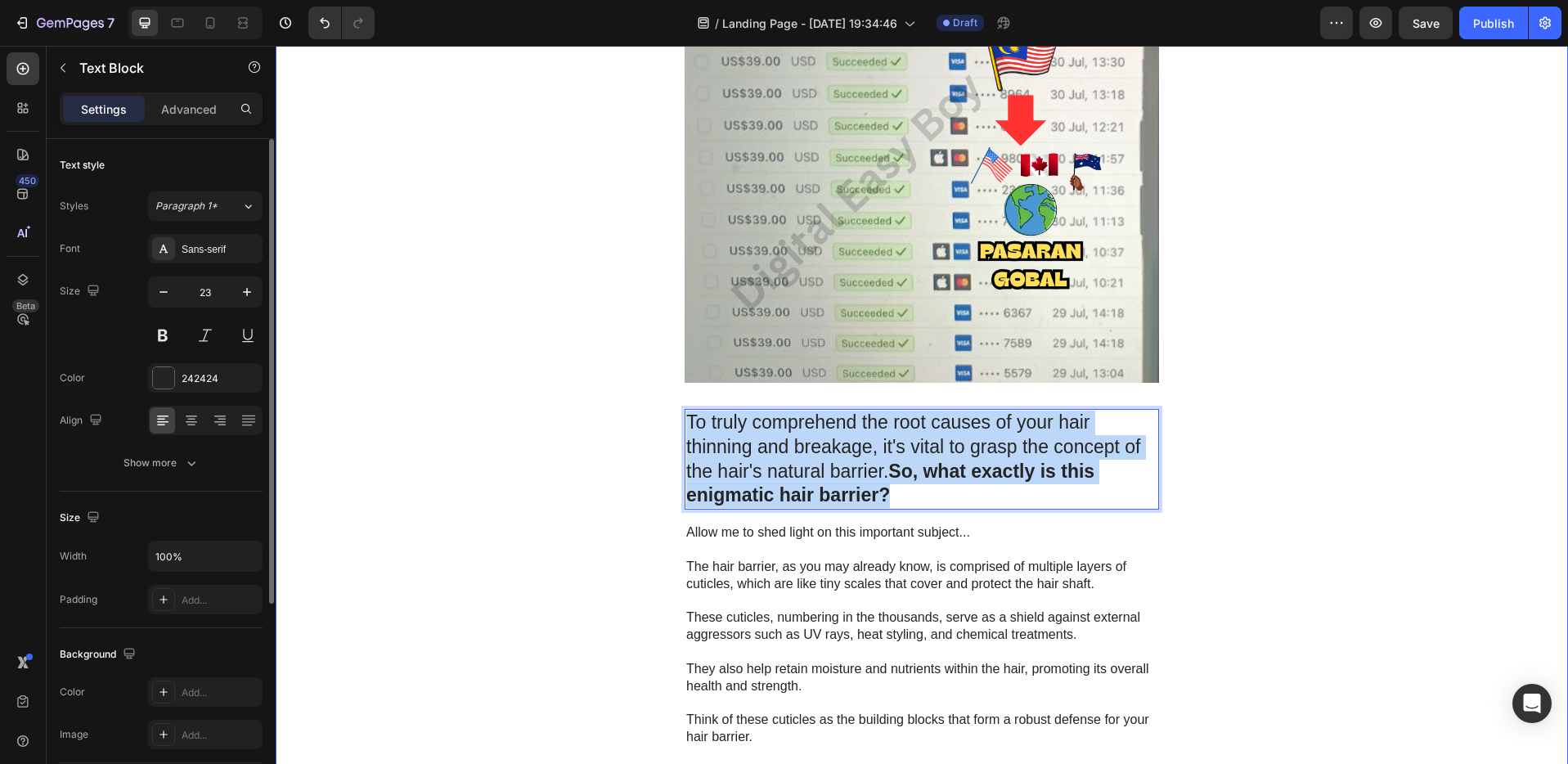
drag, startPoint x: 899, startPoint y: 498, endPoint x: 674, endPoint y: 427, distance: 235.9
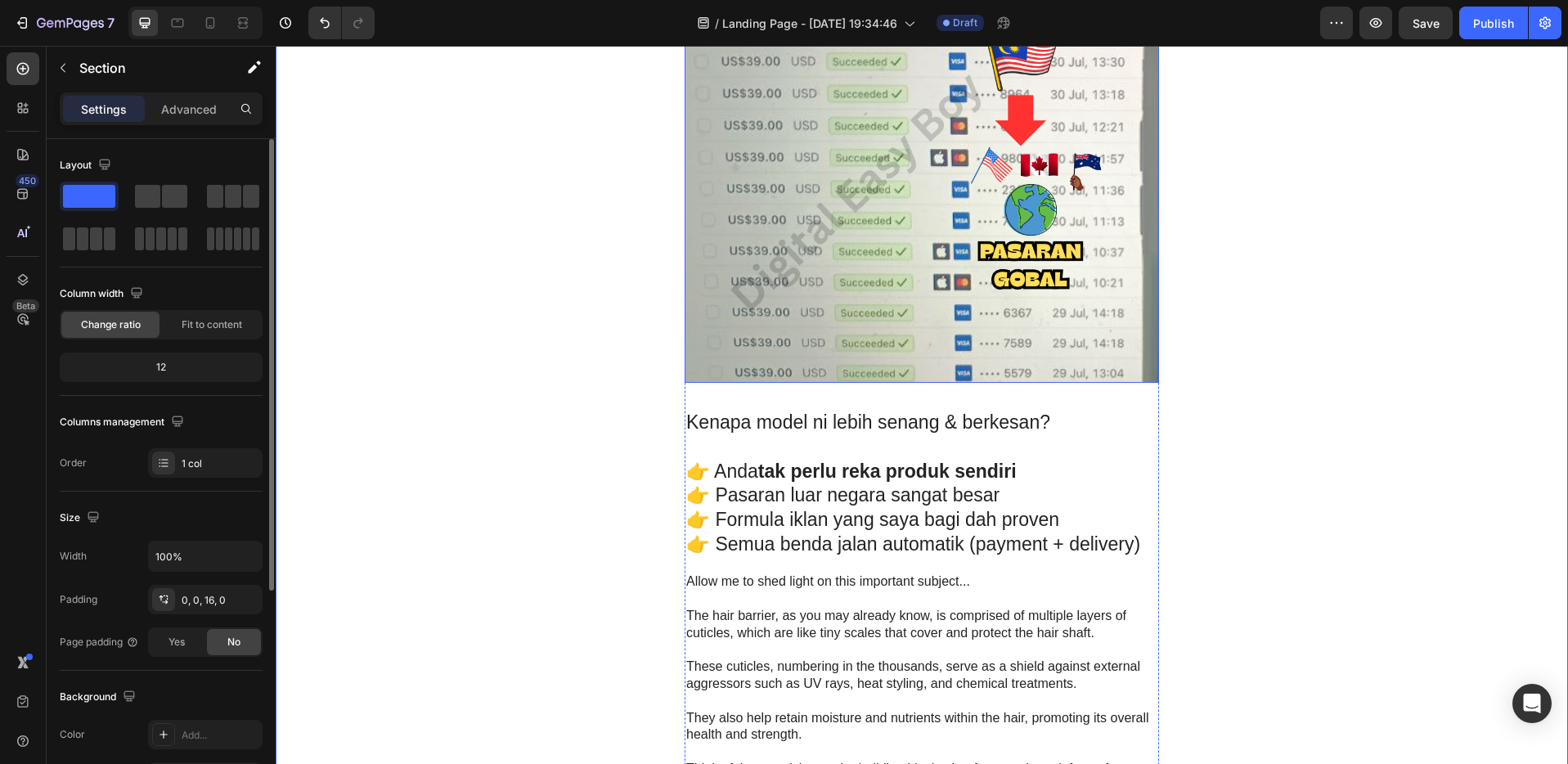
click at [981, 244] on img at bounding box center [921, 184] width 474 height 397
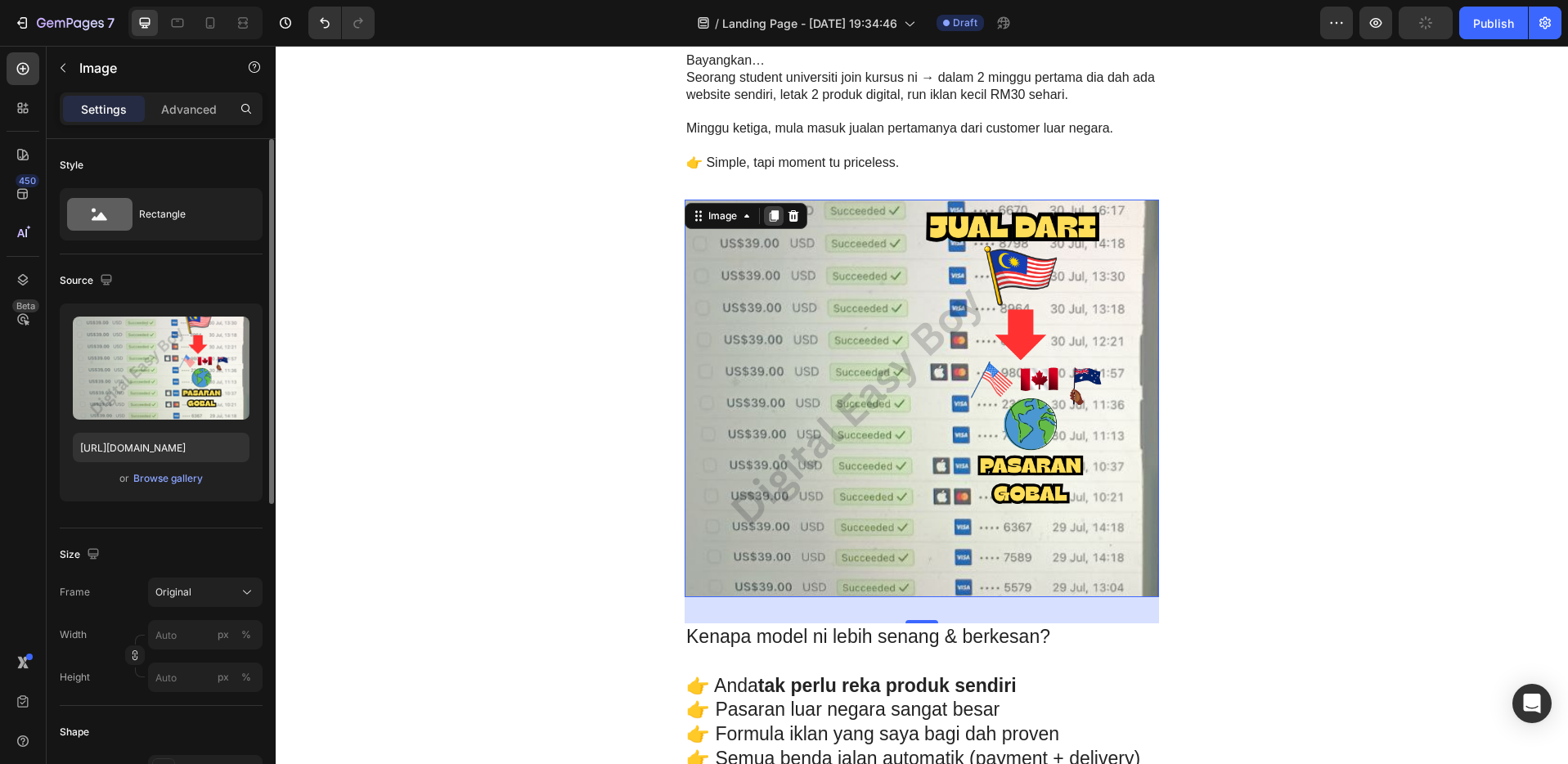
click at [771, 210] on icon at bounding box center [774, 216] width 13 height 13
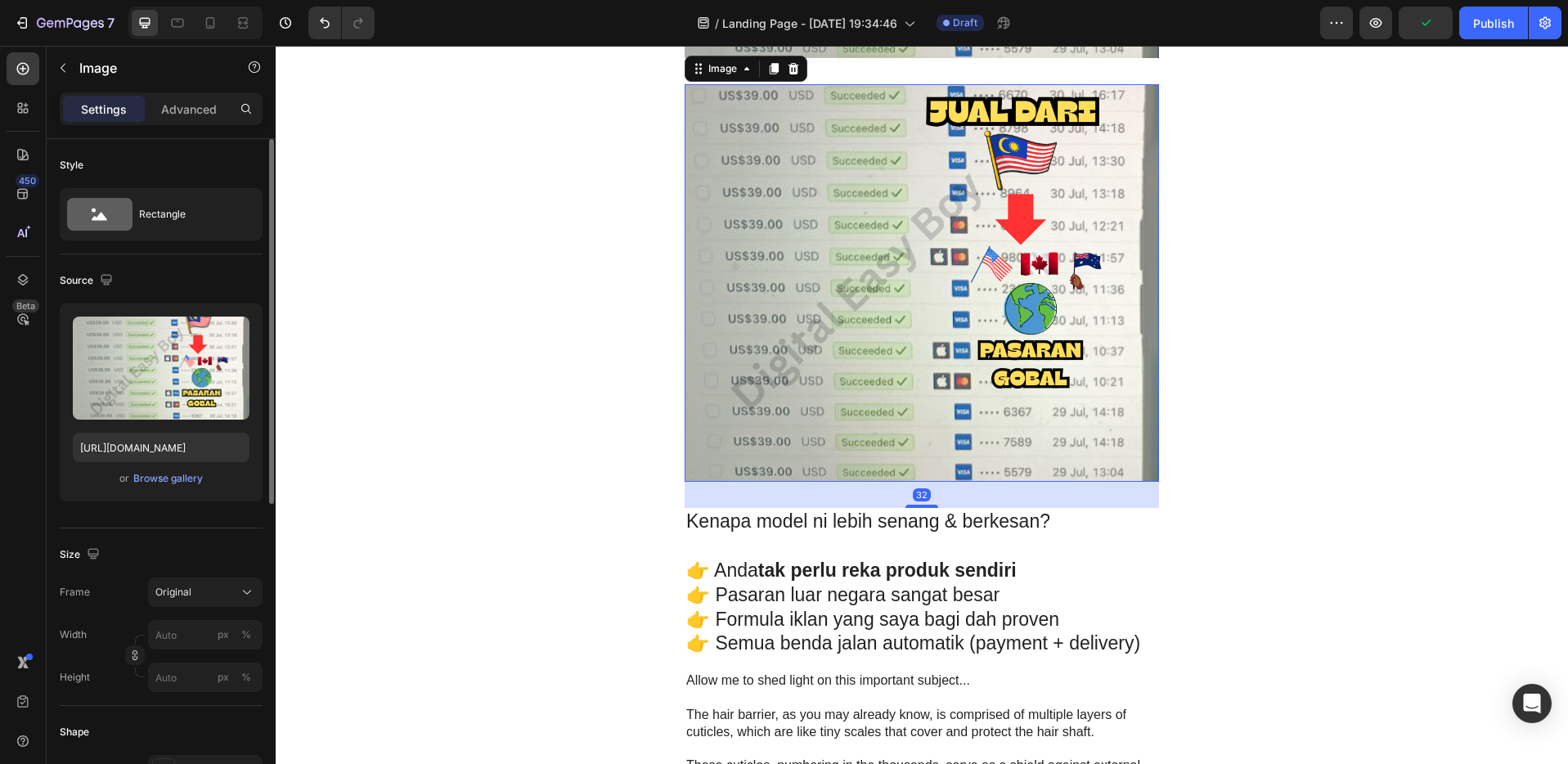
scroll to position [3637, 0]
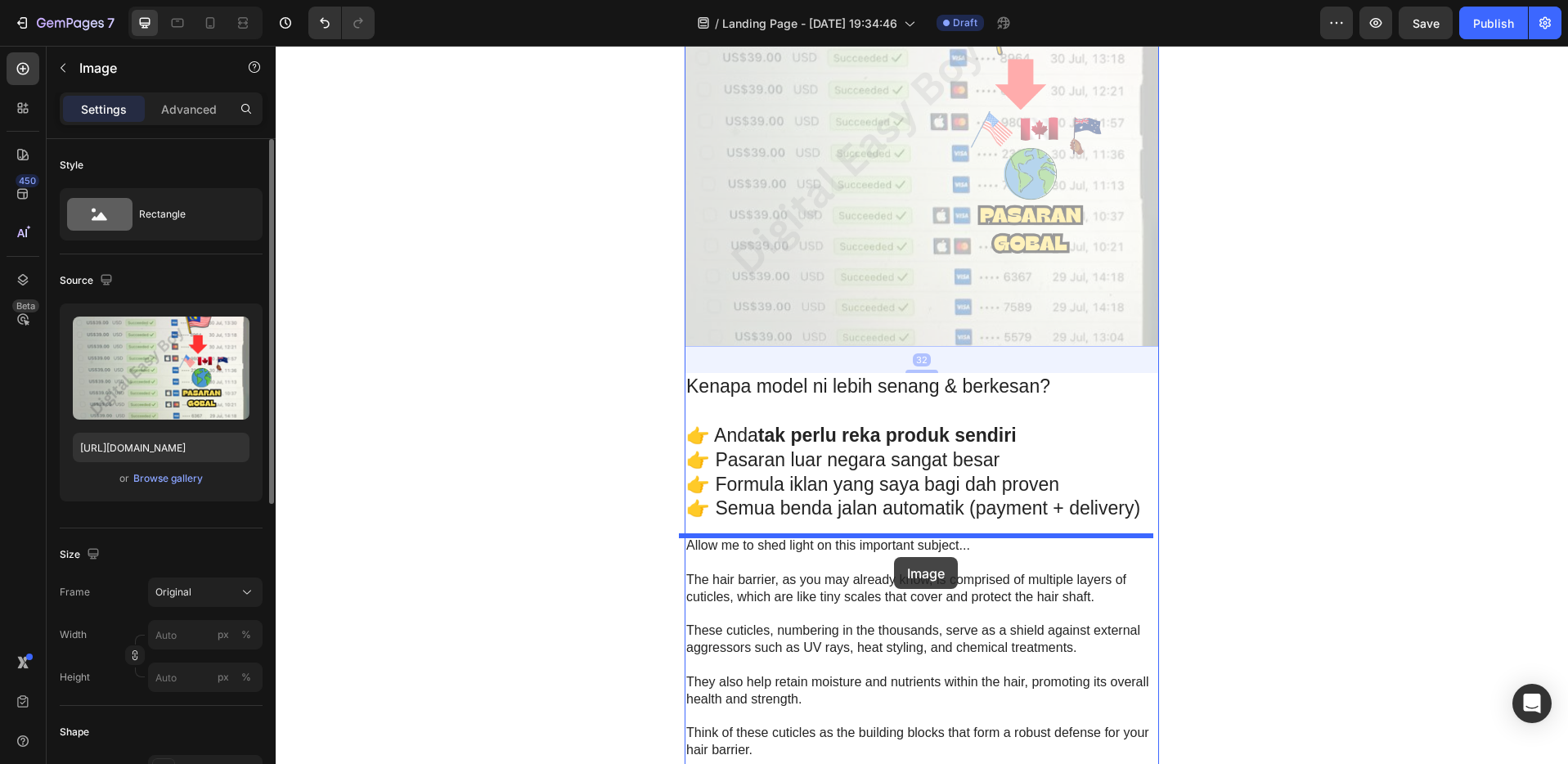
drag, startPoint x: 882, startPoint y: 215, endPoint x: 893, endPoint y: 557, distance: 342.2
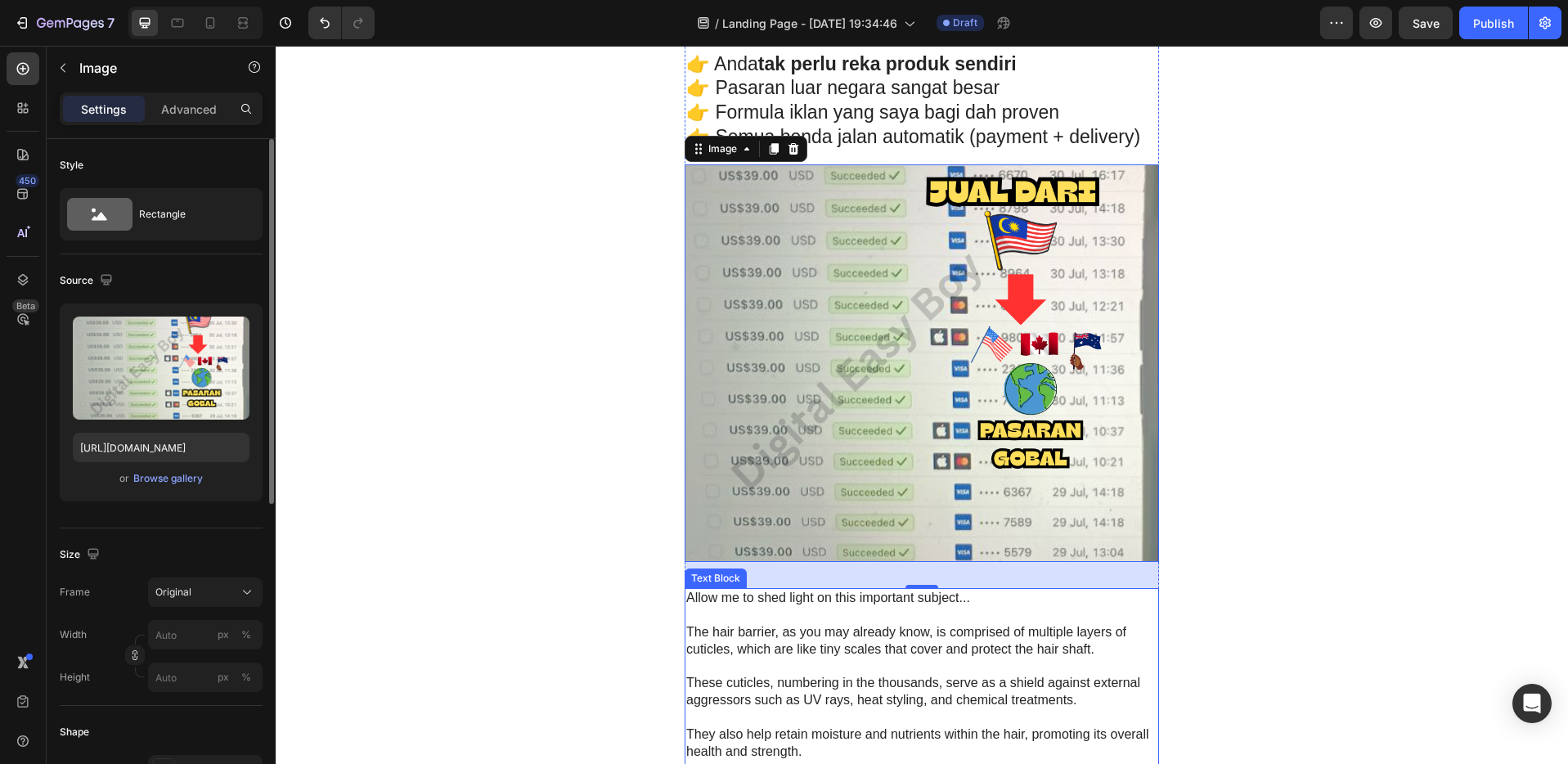
scroll to position [3775, 0]
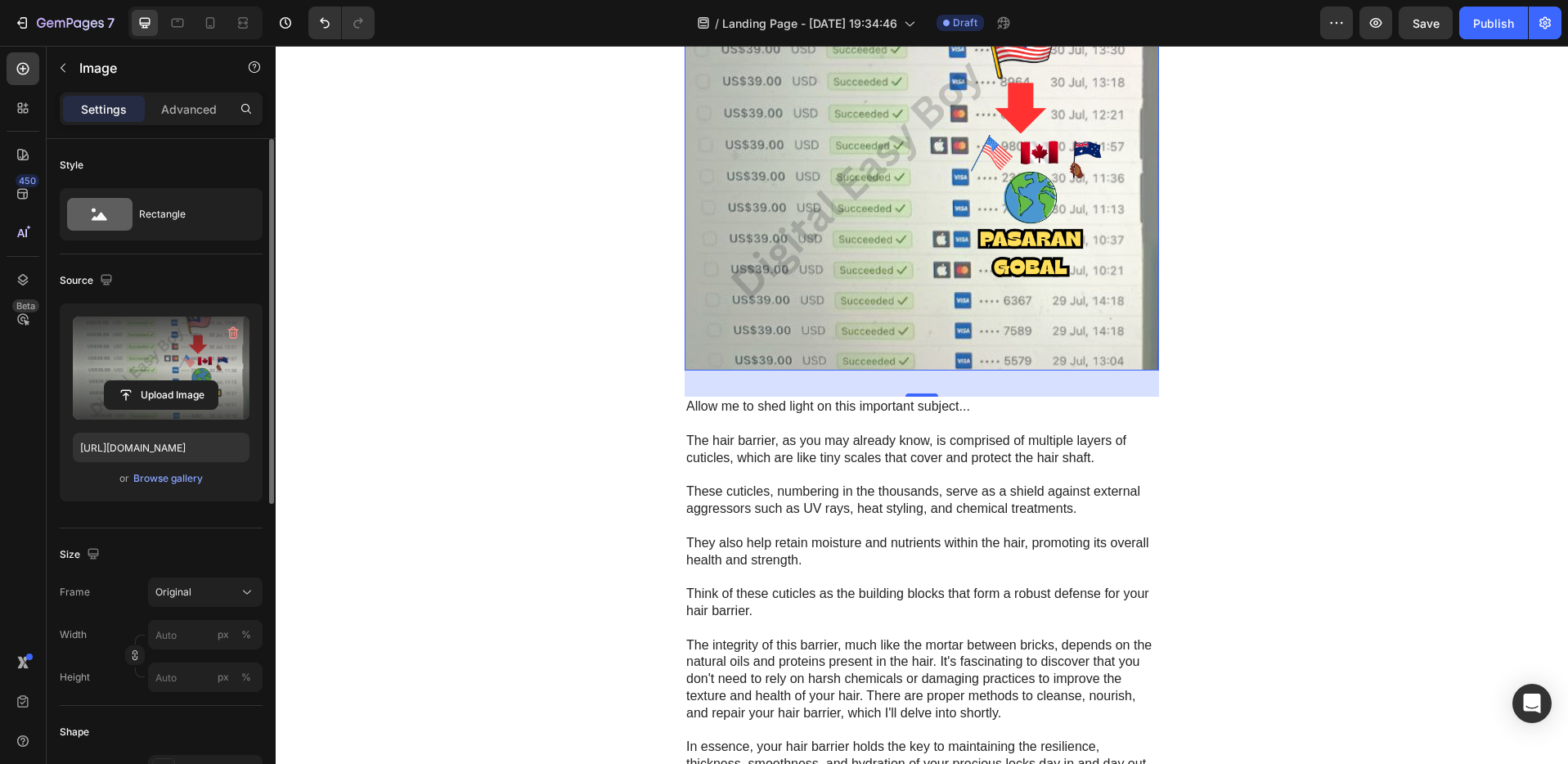
click at [169, 367] on label at bounding box center [161, 368] width 176 height 103
click at [169, 382] on input "file" at bounding box center [161, 395] width 113 height 28
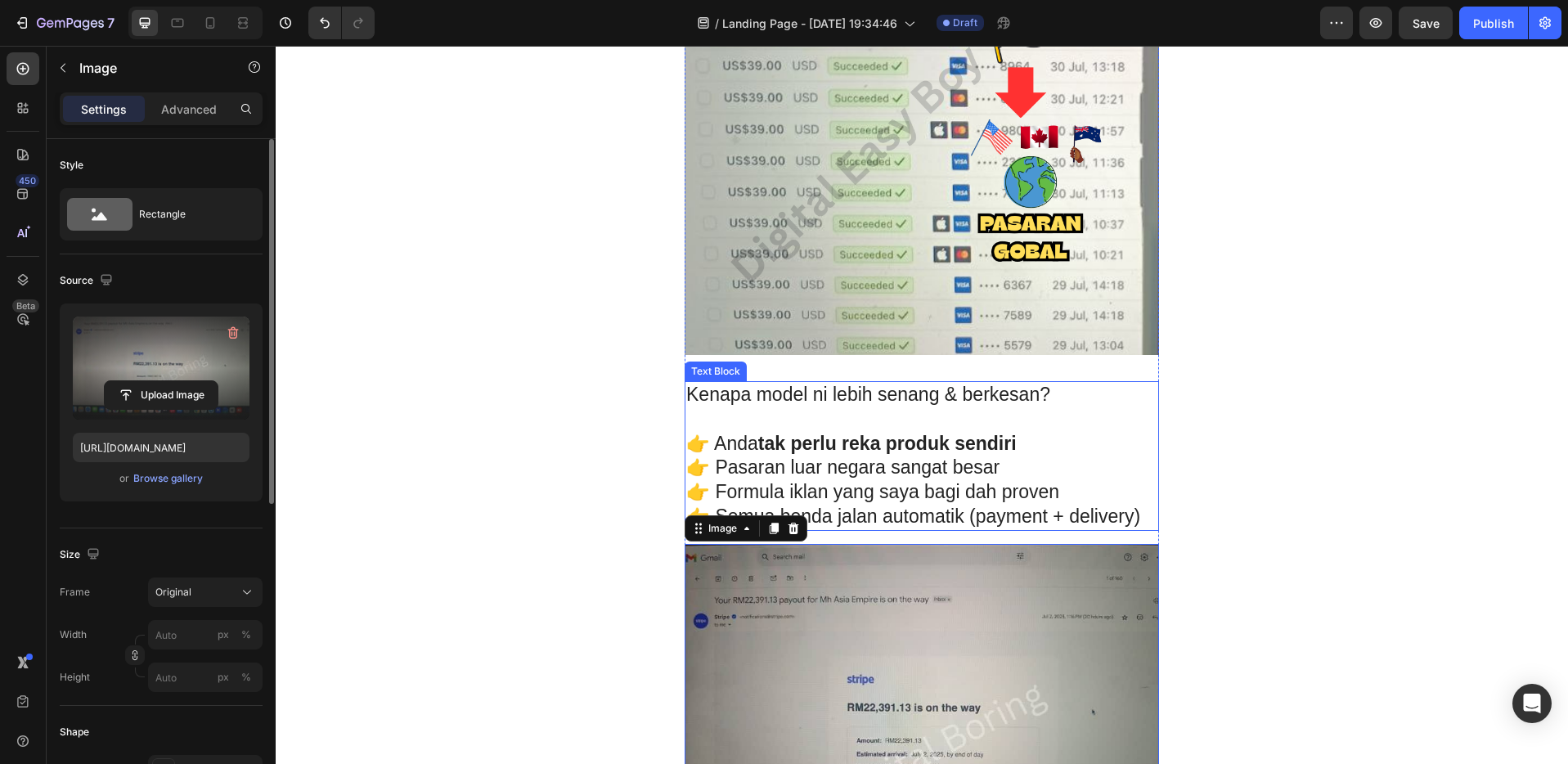
scroll to position [3551, 0]
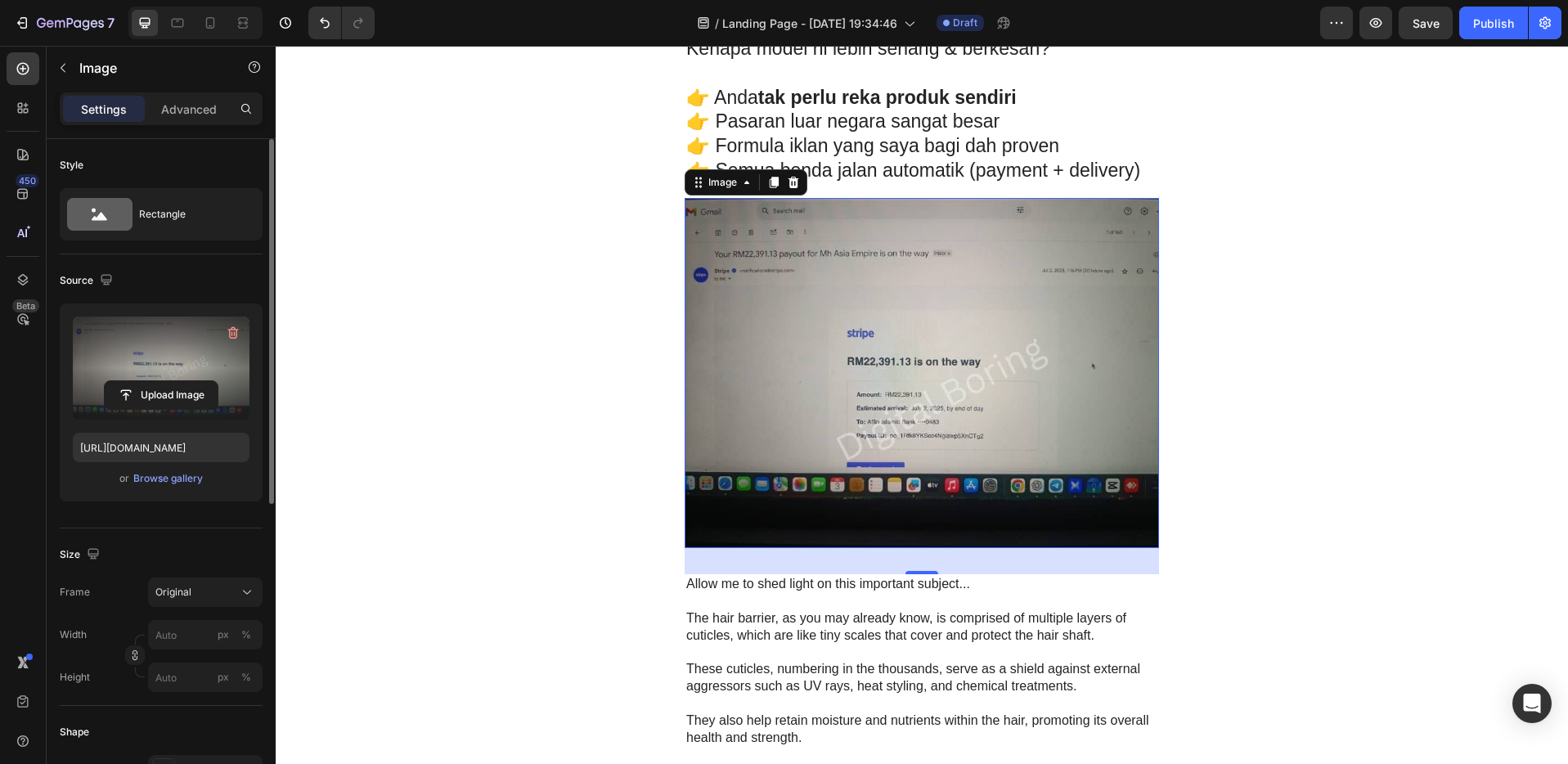
click at [959, 410] on img at bounding box center [921, 372] width 474 height 350
click at [183, 366] on label at bounding box center [161, 368] width 176 height 103
click at [183, 382] on input "file" at bounding box center [161, 395] width 113 height 28
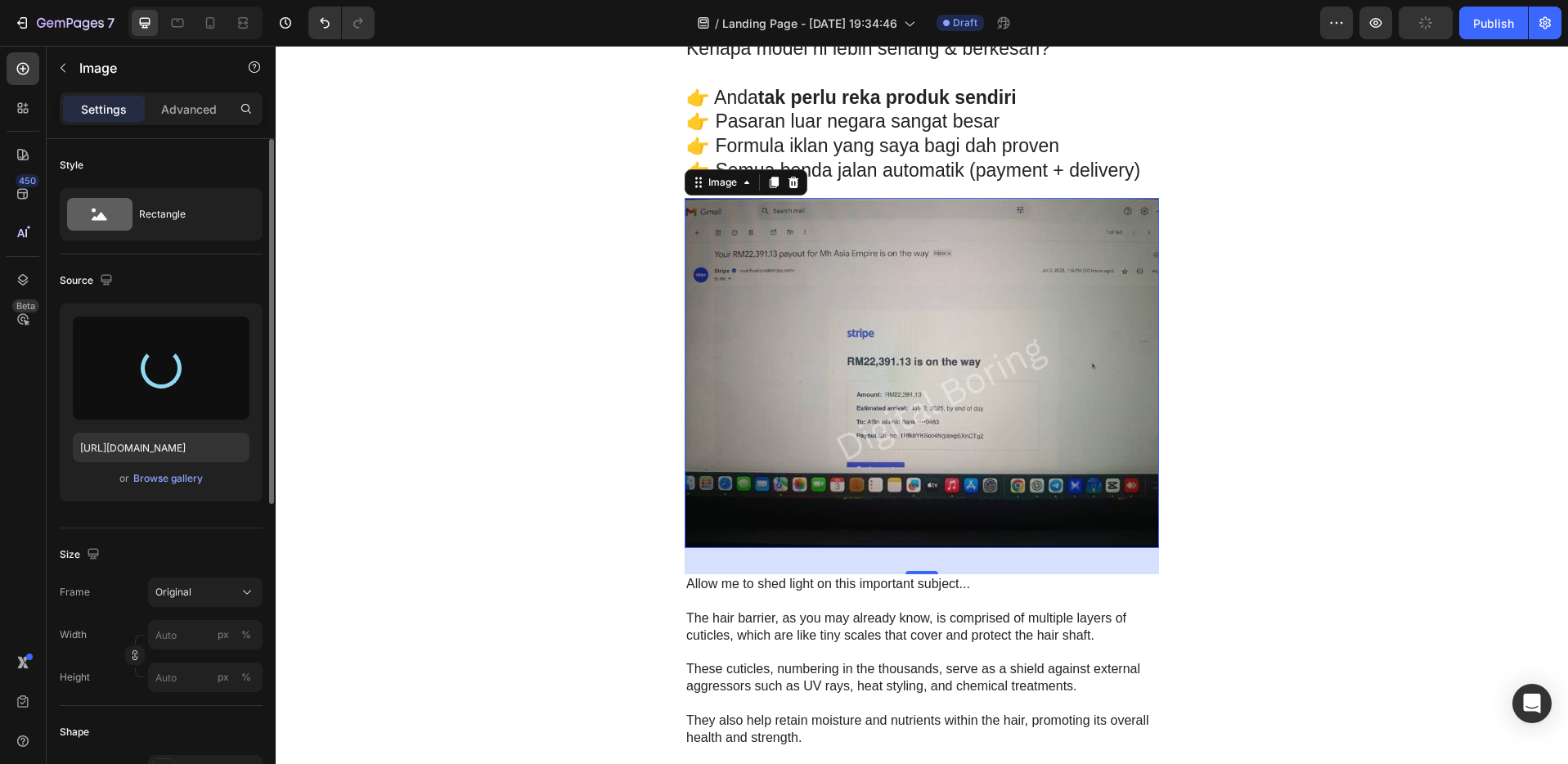
type input "[URL][DOMAIN_NAME]"
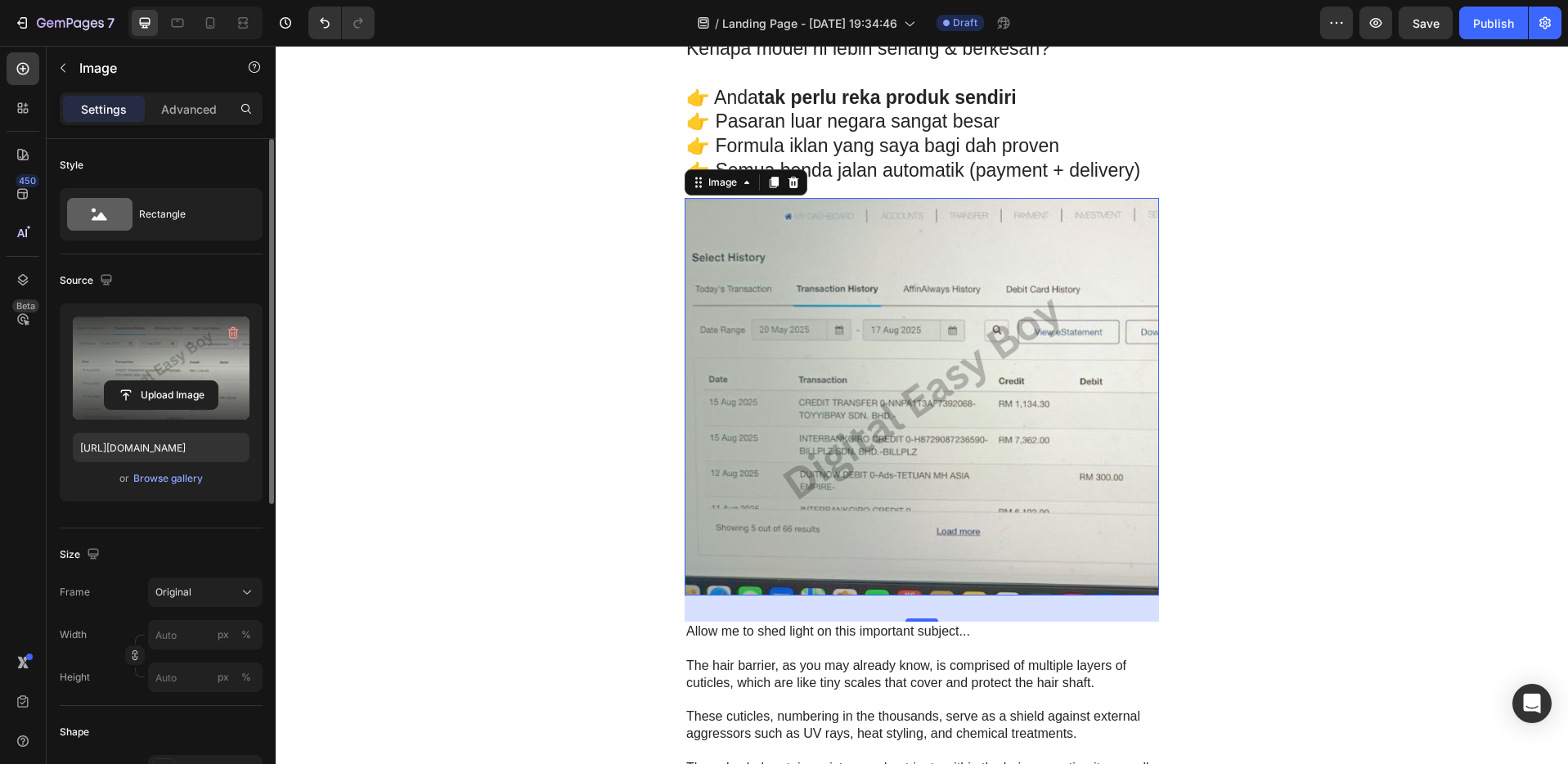
click at [933, 686] on p "The hair barrier, as you may already know, is comprised of multiple layers of c…" at bounding box center [921, 675] width 471 height 34
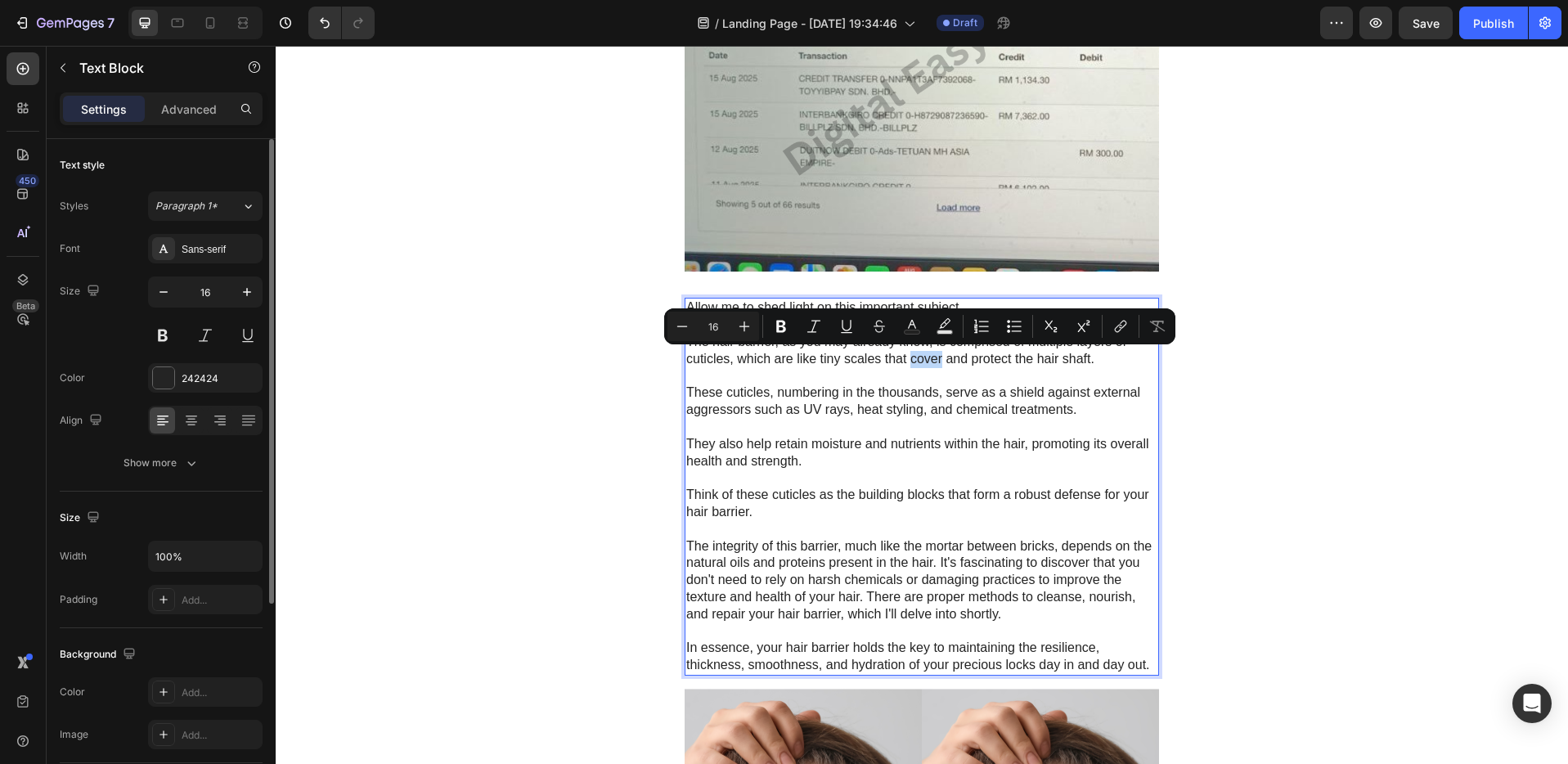
scroll to position [3951, 0]
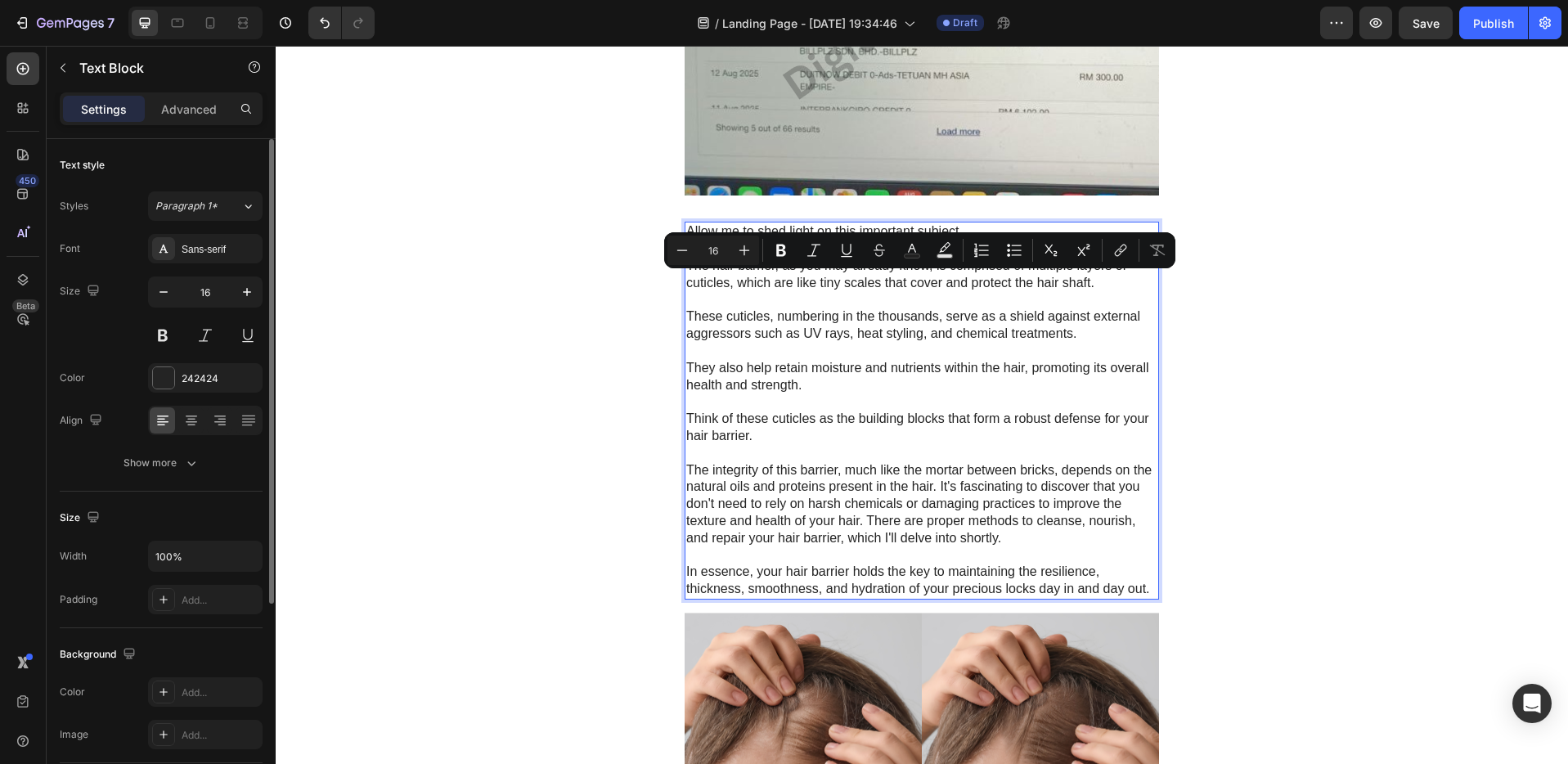
click at [1141, 588] on p "In essence, your hair barrier holds the key to maintaining the resilience, thic…" at bounding box center [921, 580] width 471 height 34
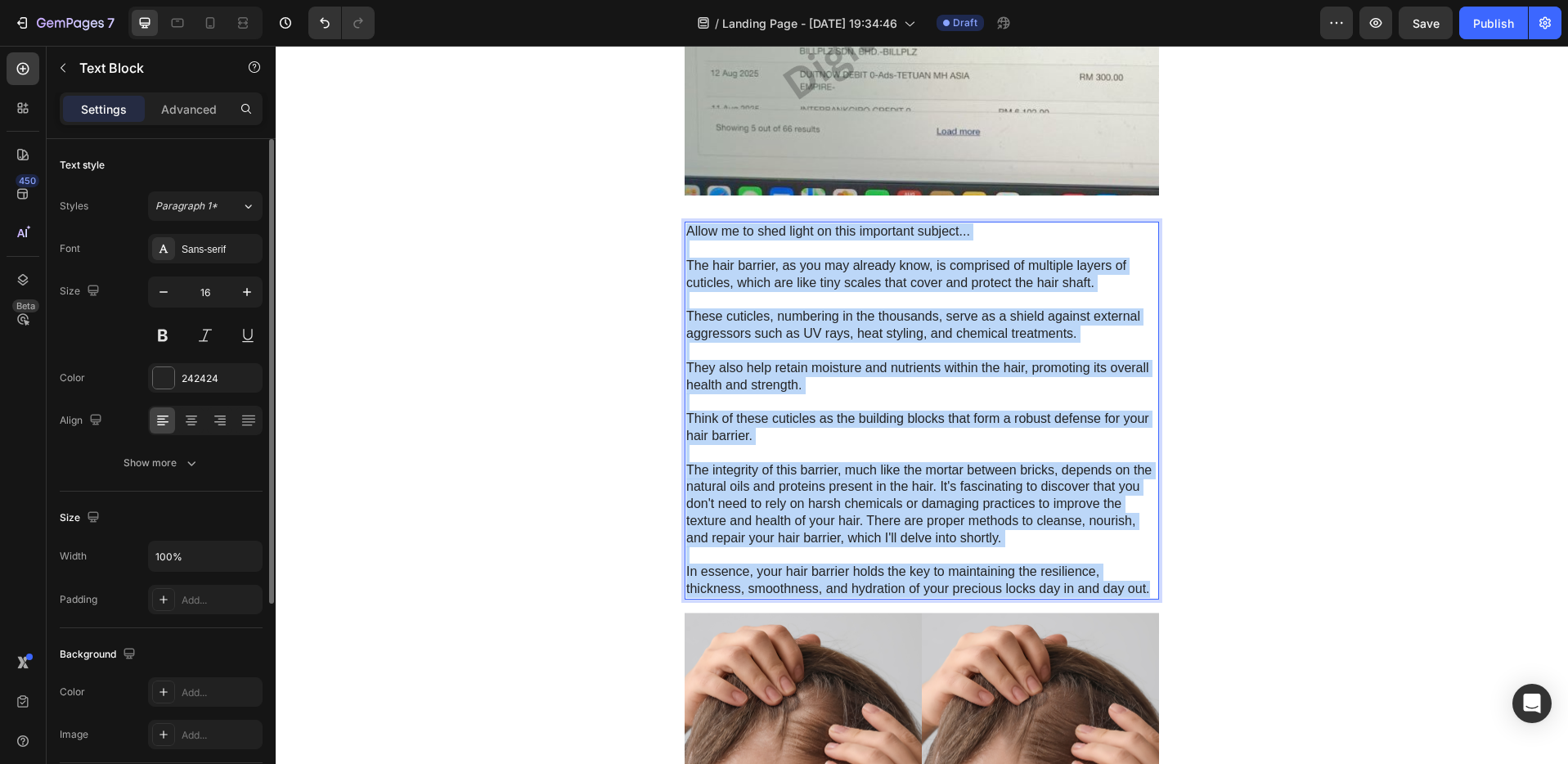
drag, startPoint x: 1141, startPoint y: 589, endPoint x: 680, endPoint y: 233, distance: 582.5
click at [685, 233] on div "Allow me to shed light on this important subject... The hair barrier, as you ma…" at bounding box center [921, 410] width 474 height 378
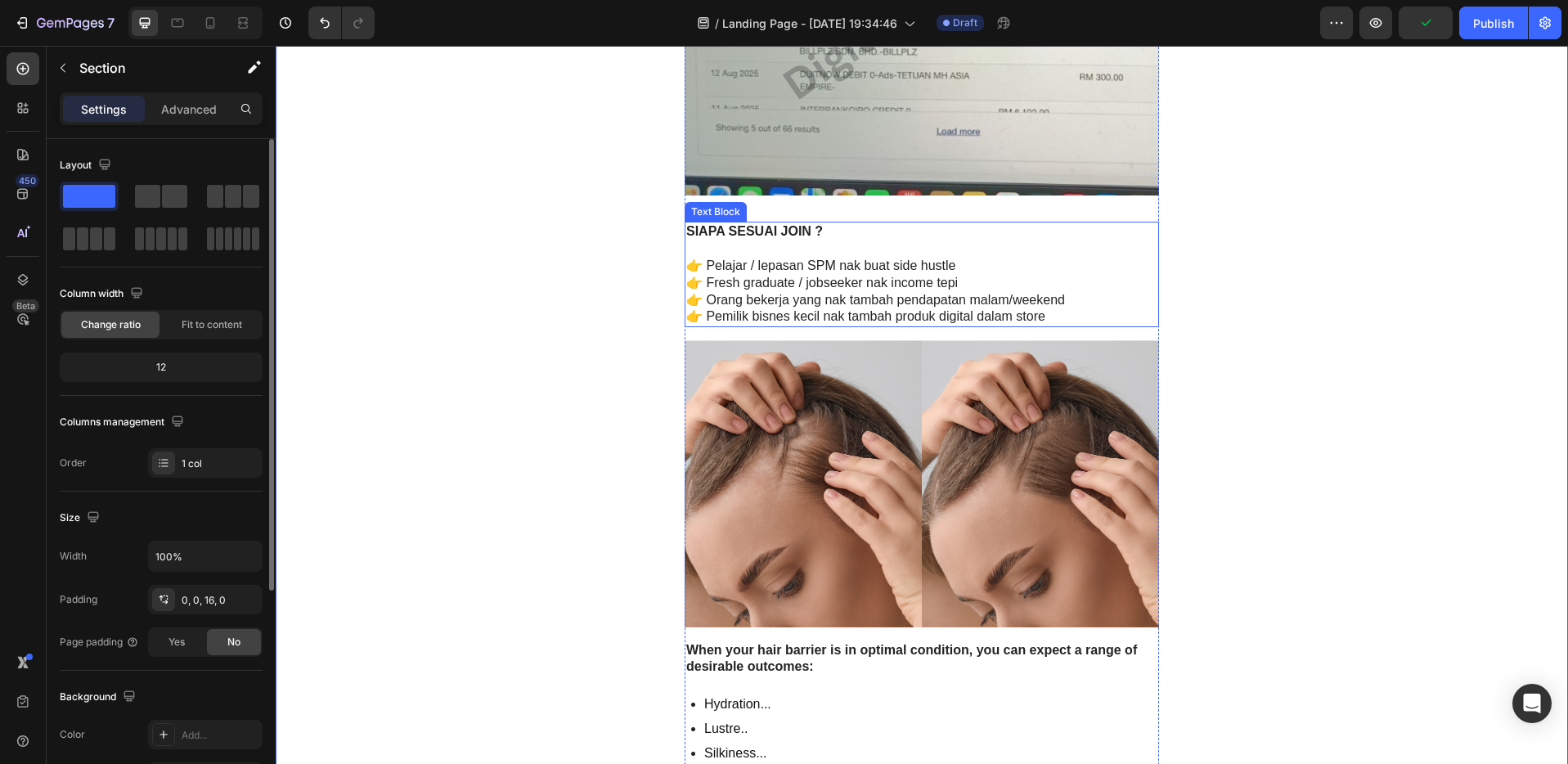
click at [1109, 265] on p "👉 Pelajar / lepasan SPM nak buat side hustle" at bounding box center [921, 266] width 471 height 18
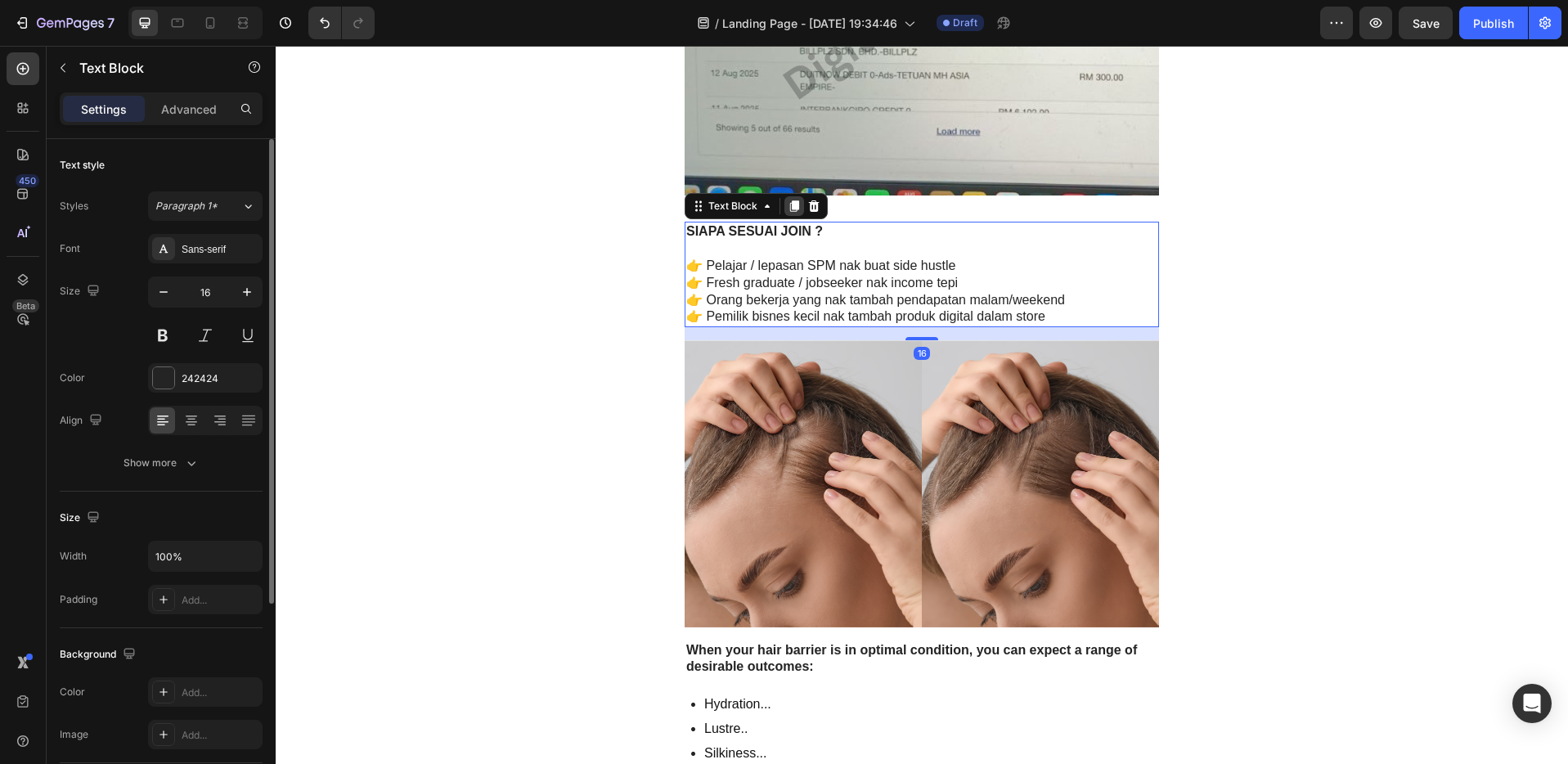
click at [790, 211] on icon at bounding box center [794, 206] width 13 height 13
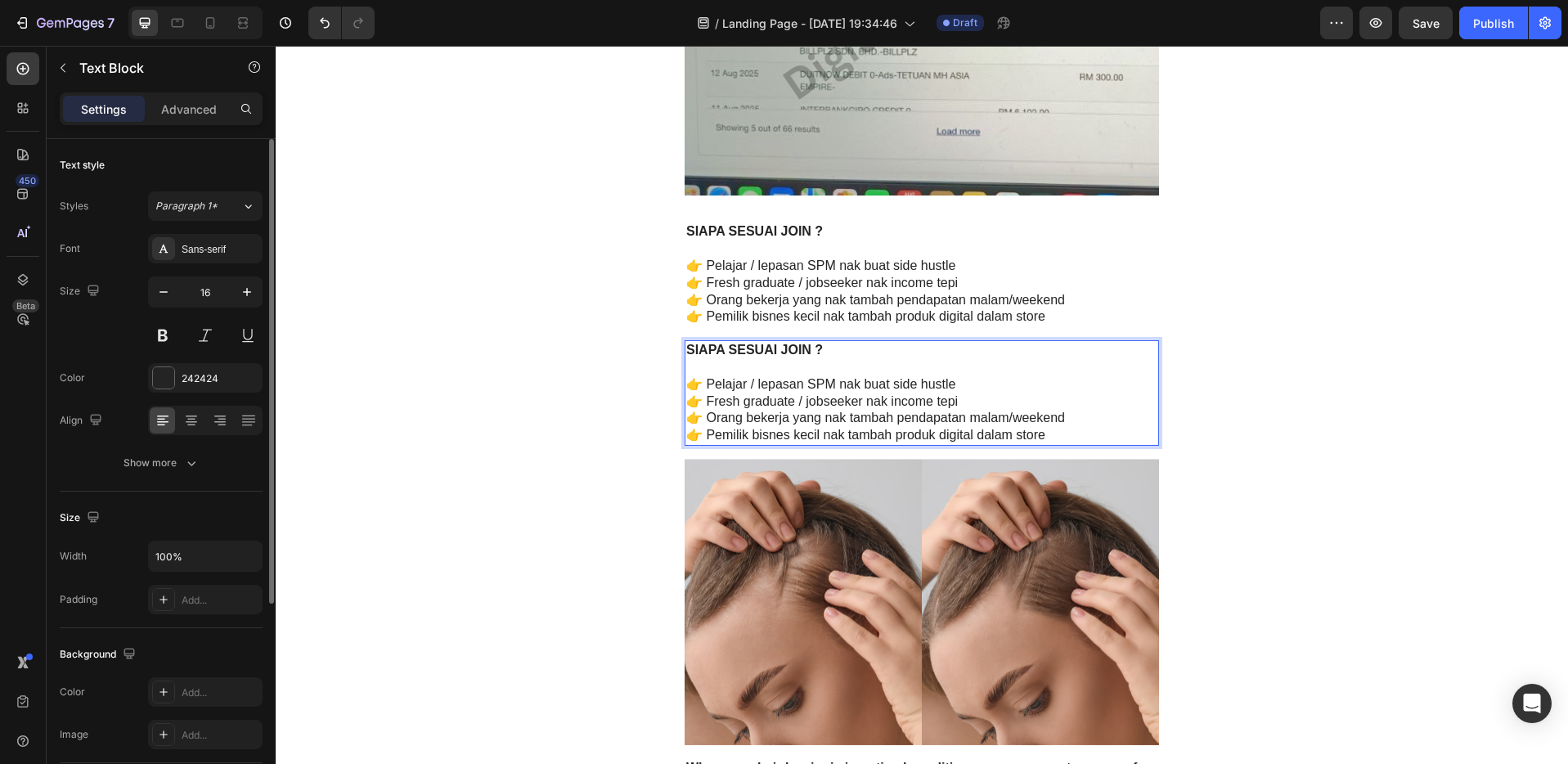
click at [1049, 437] on p "👉 Pemilik bisnes kecil nak tambah produk digital dalam store" at bounding box center [921, 435] width 471 height 18
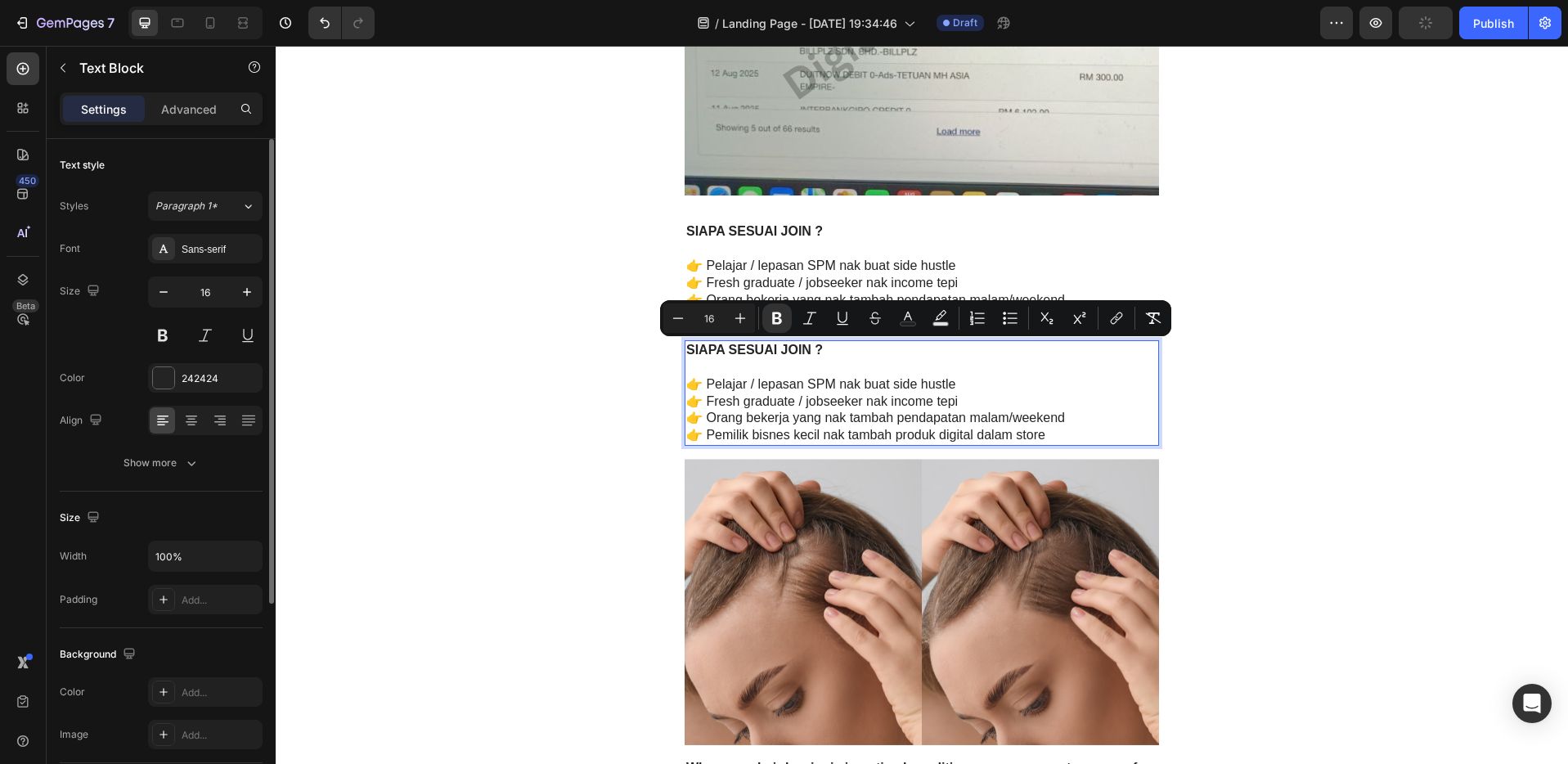
drag, startPoint x: 1050, startPoint y: 434, endPoint x: 678, endPoint y: 352, distance: 380.9
click at [685, 352] on div "SIAPA SESUAI JOIN ? 👉 Pelajar / lepasan SPM nak buat side hustle 👉 Fresh gradua…" at bounding box center [921, 394] width 474 height 106
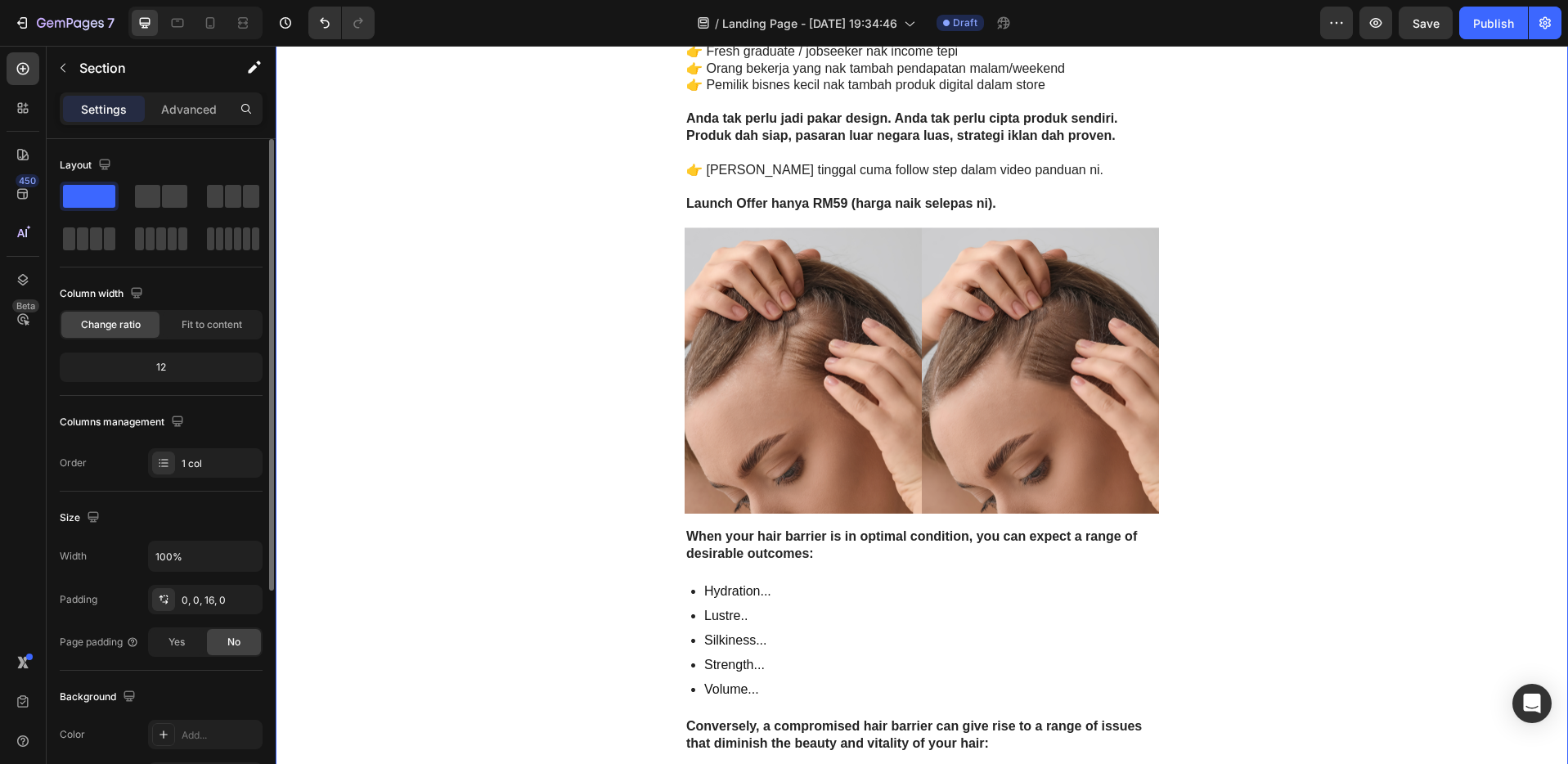
scroll to position [4253, 0]
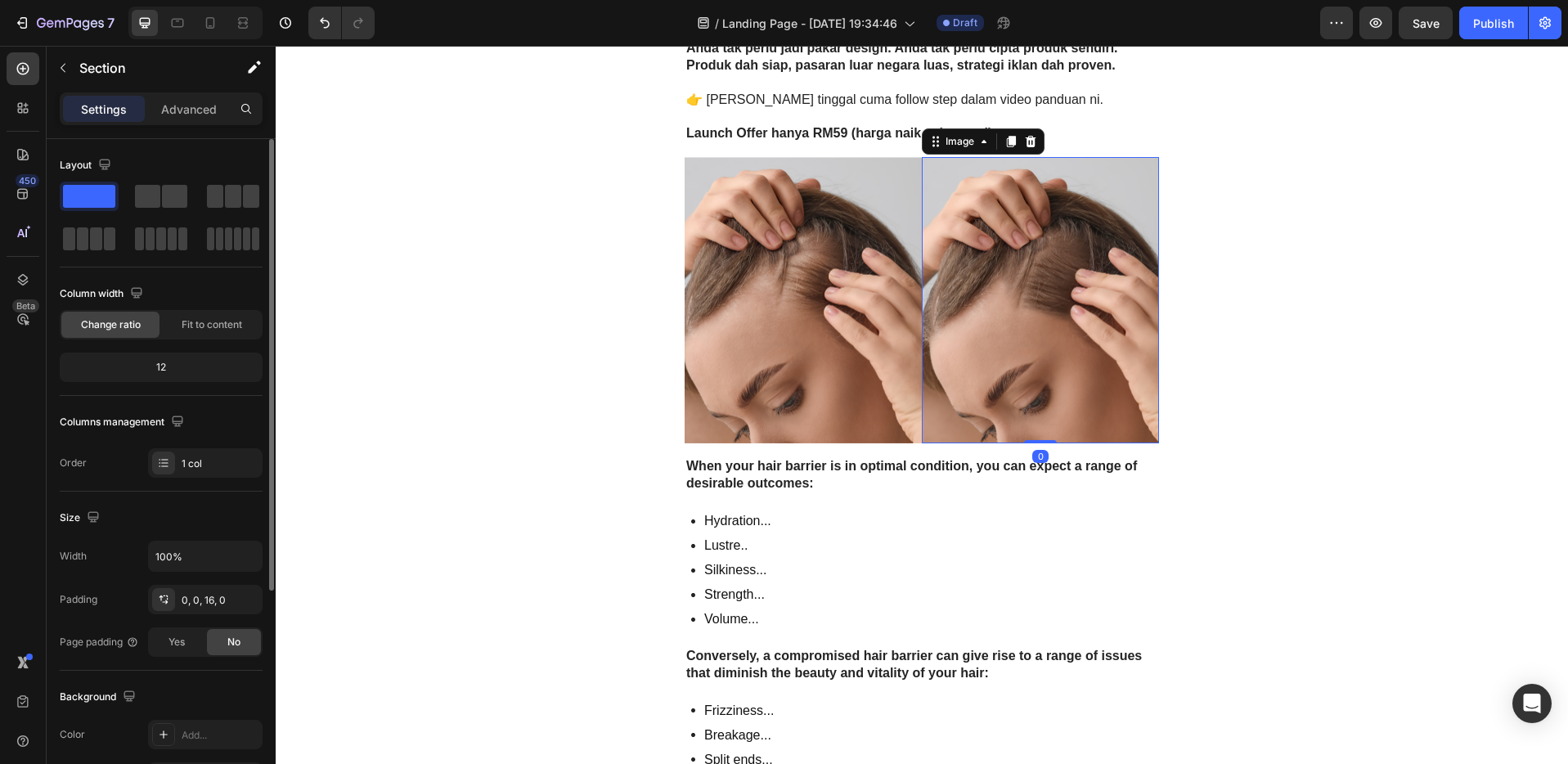
click at [1070, 350] on img at bounding box center [1040, 300] width 238 height 287
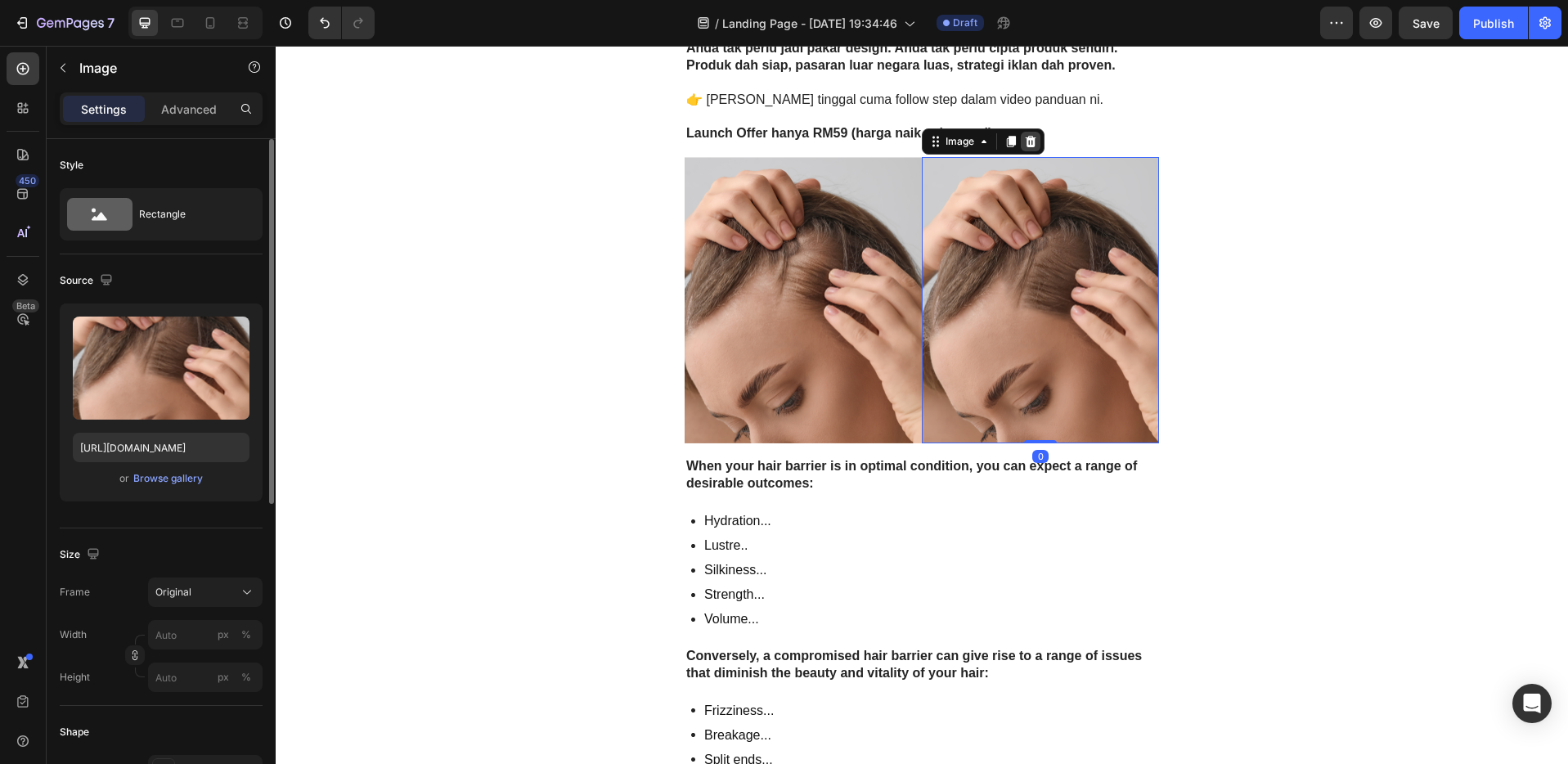
click at [1026, 147] on icon at bounding box center [1030, 141] width 10 height 11
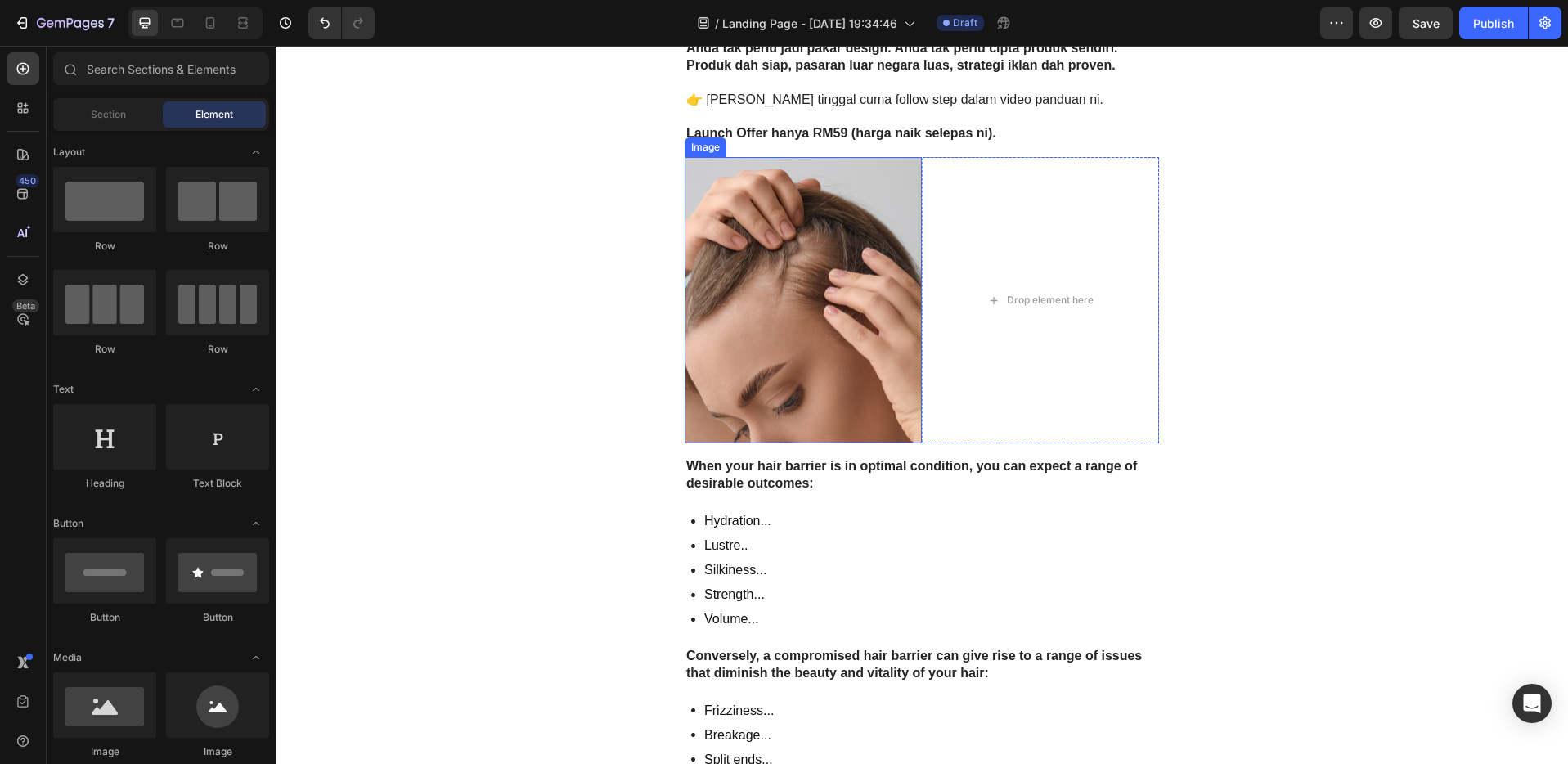
click at [840, 283] on img at bounding box center [803, 300] width 238 height 287
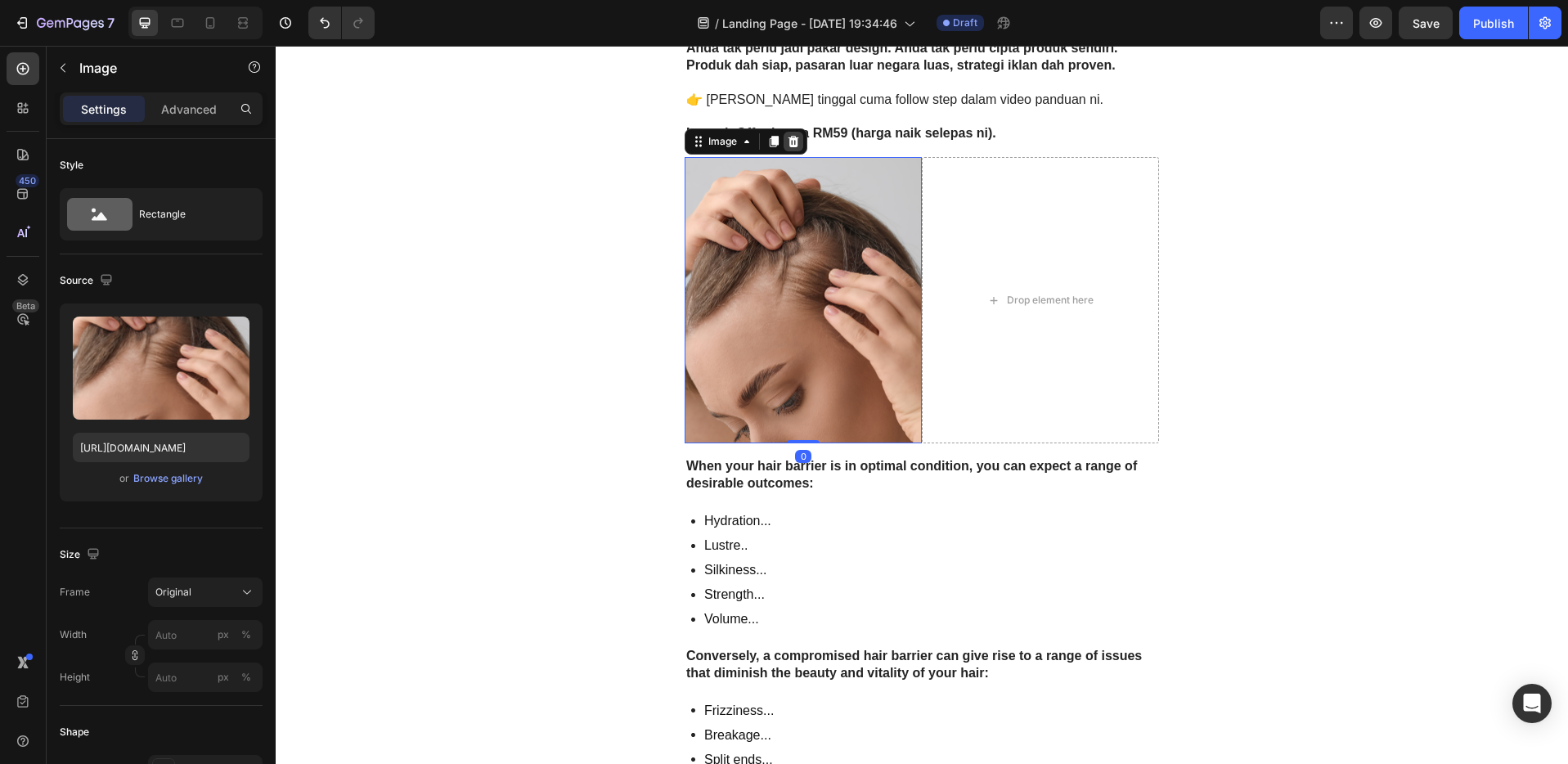
click at [787, 140] on icon at bounding box center [793, 141] width 13 height 13
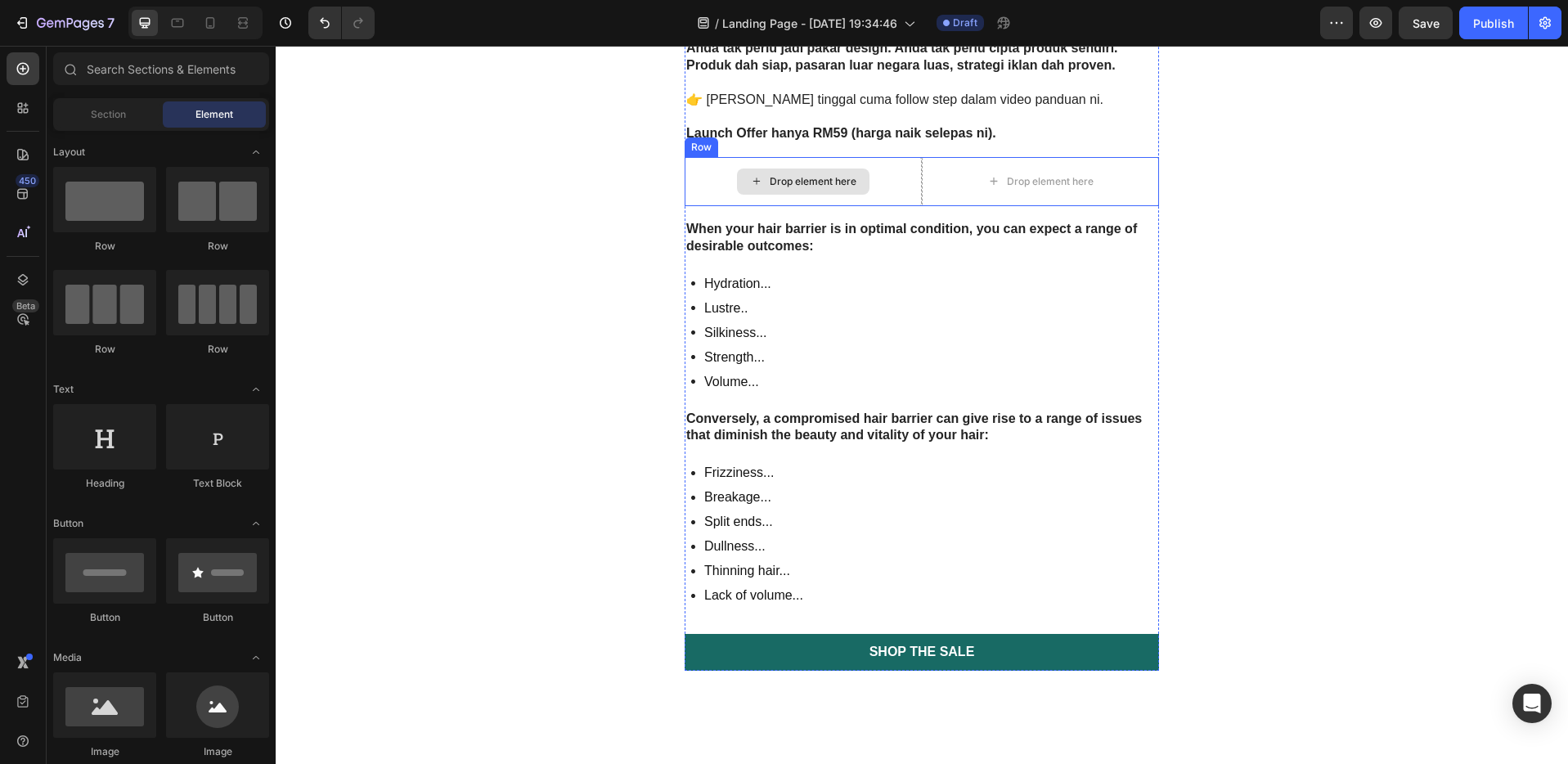
click at [766, 158] on div "Drop element here" at bounding box center [803, 181] width 238 height 49
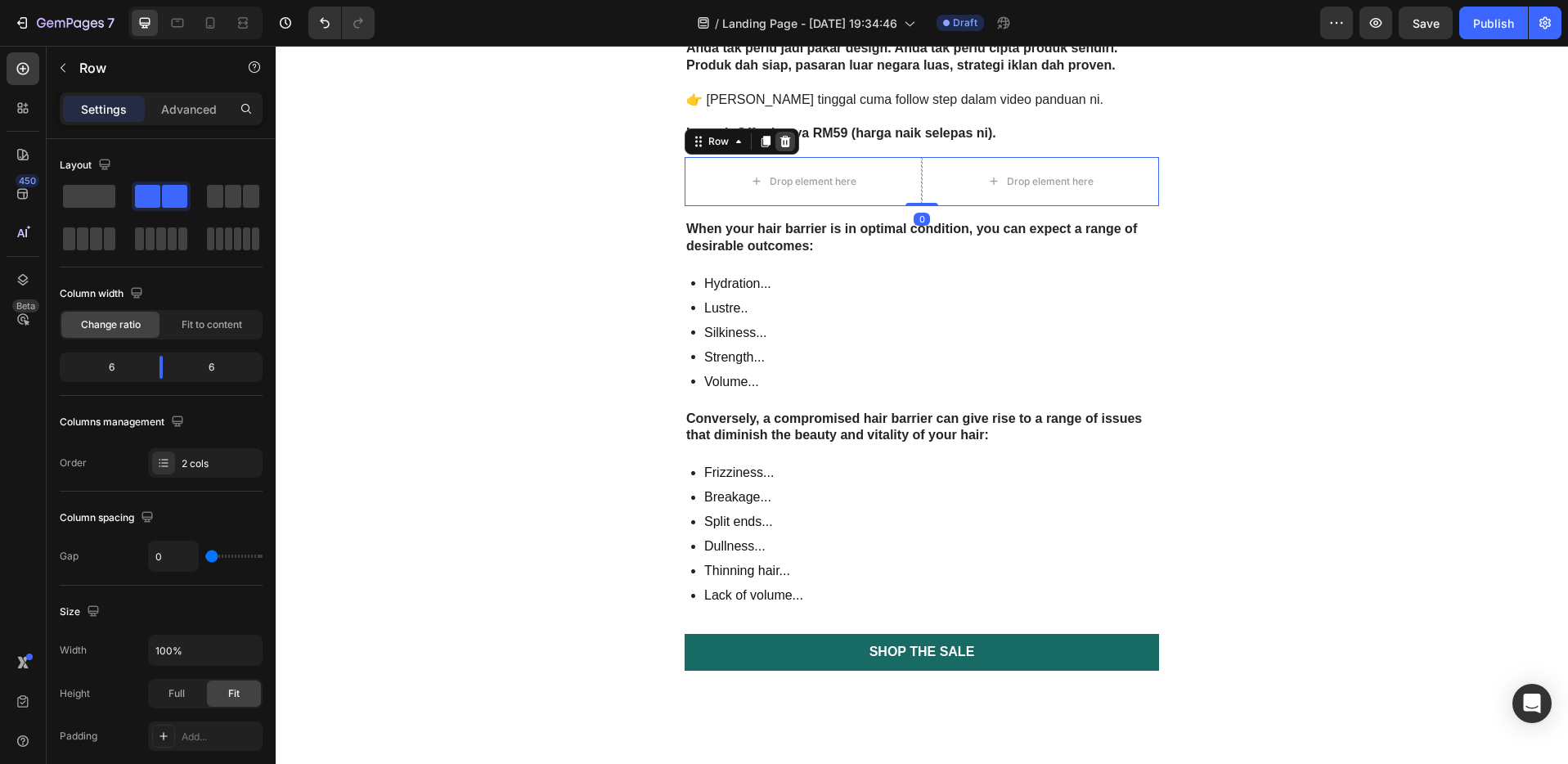
click at [782, 141] on icon at bounding box center [785, 141] width 10 height 11
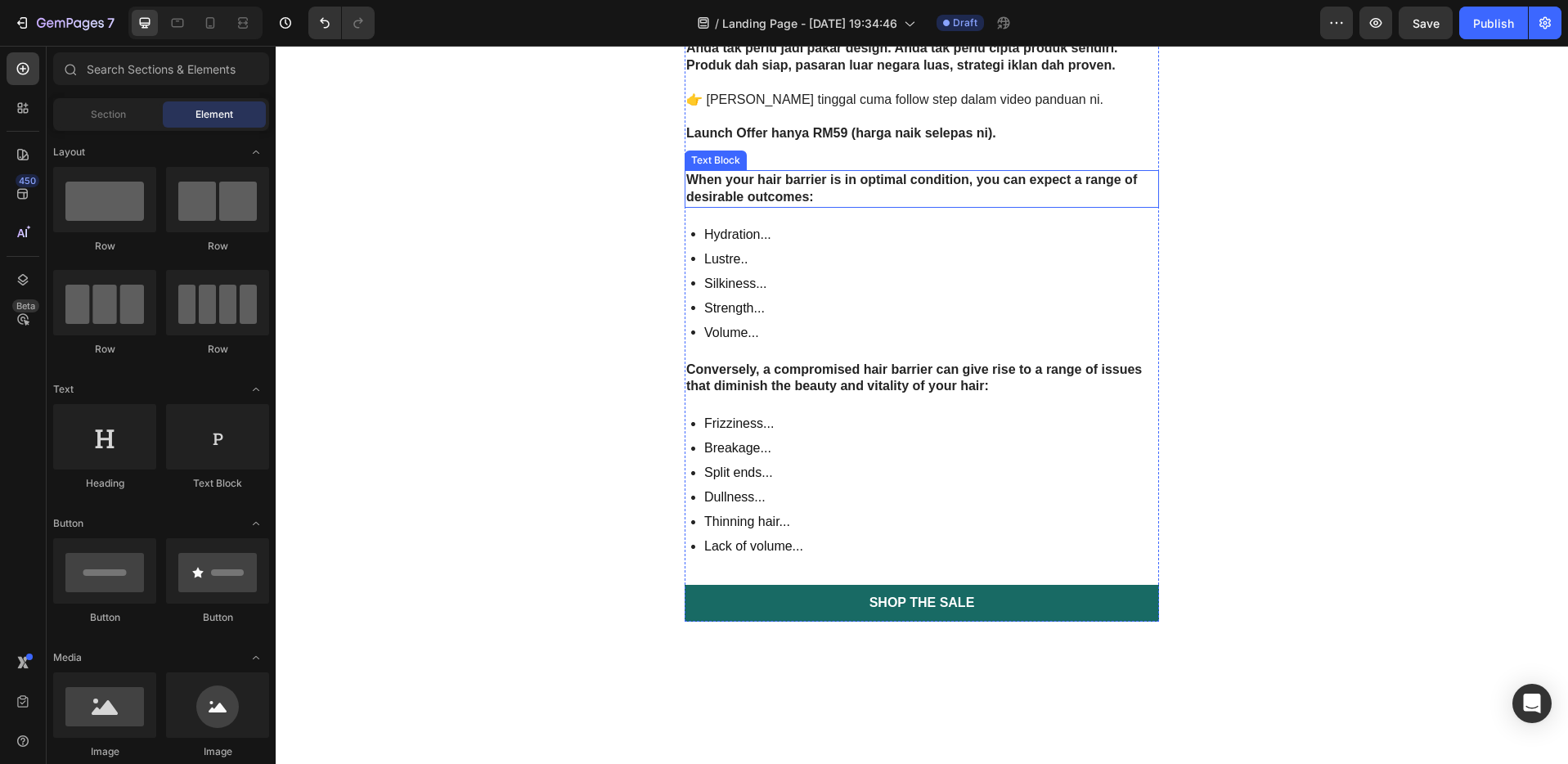
click at [802, 182] on strong "When your hair barrier is in optimal condition, you can expect a range of desir…" at bounding box center [911, 188] width 451 height 31
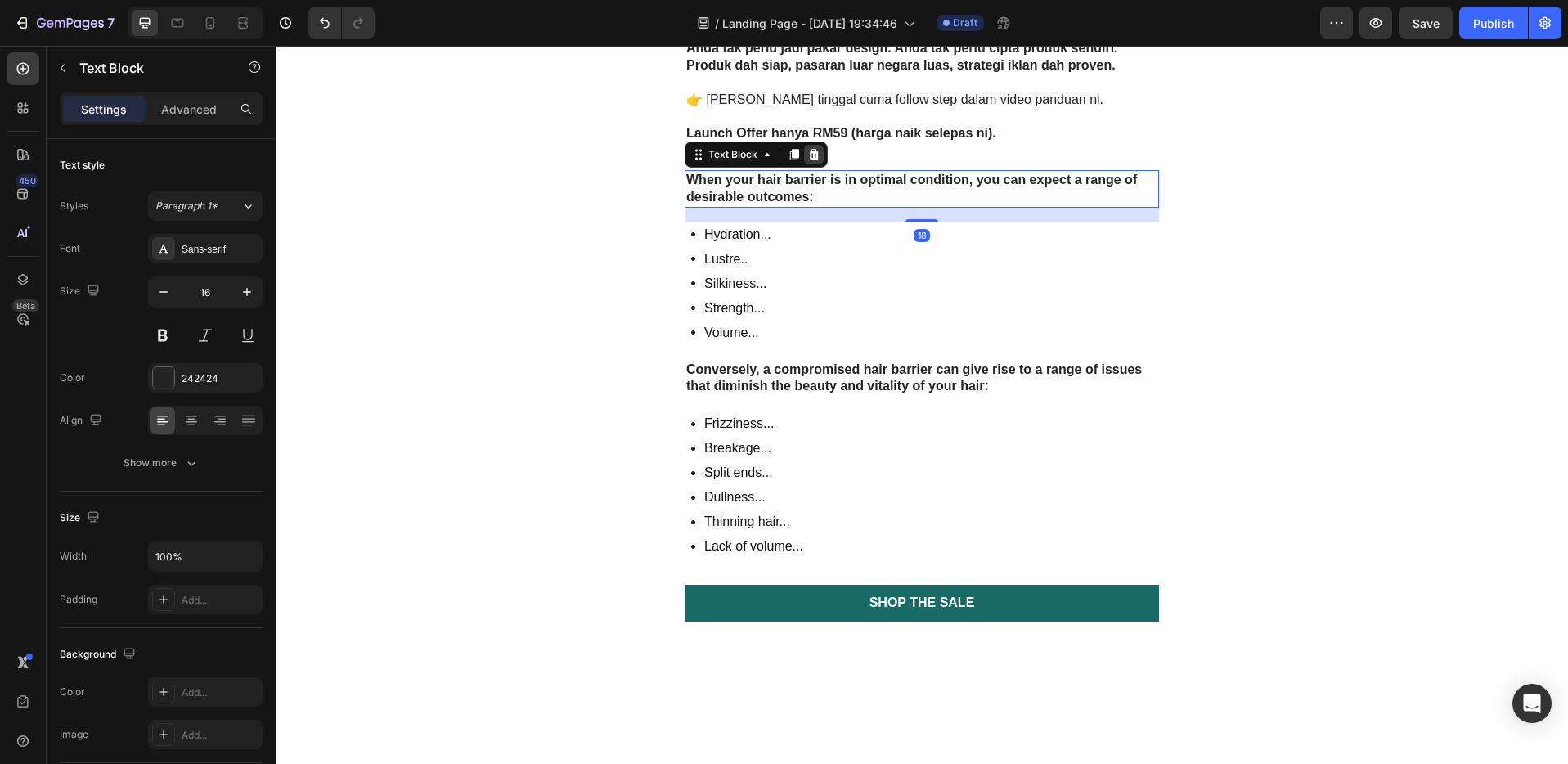
click at [809, 155] on icon at bounding box center [814, 154] width 10 height 11
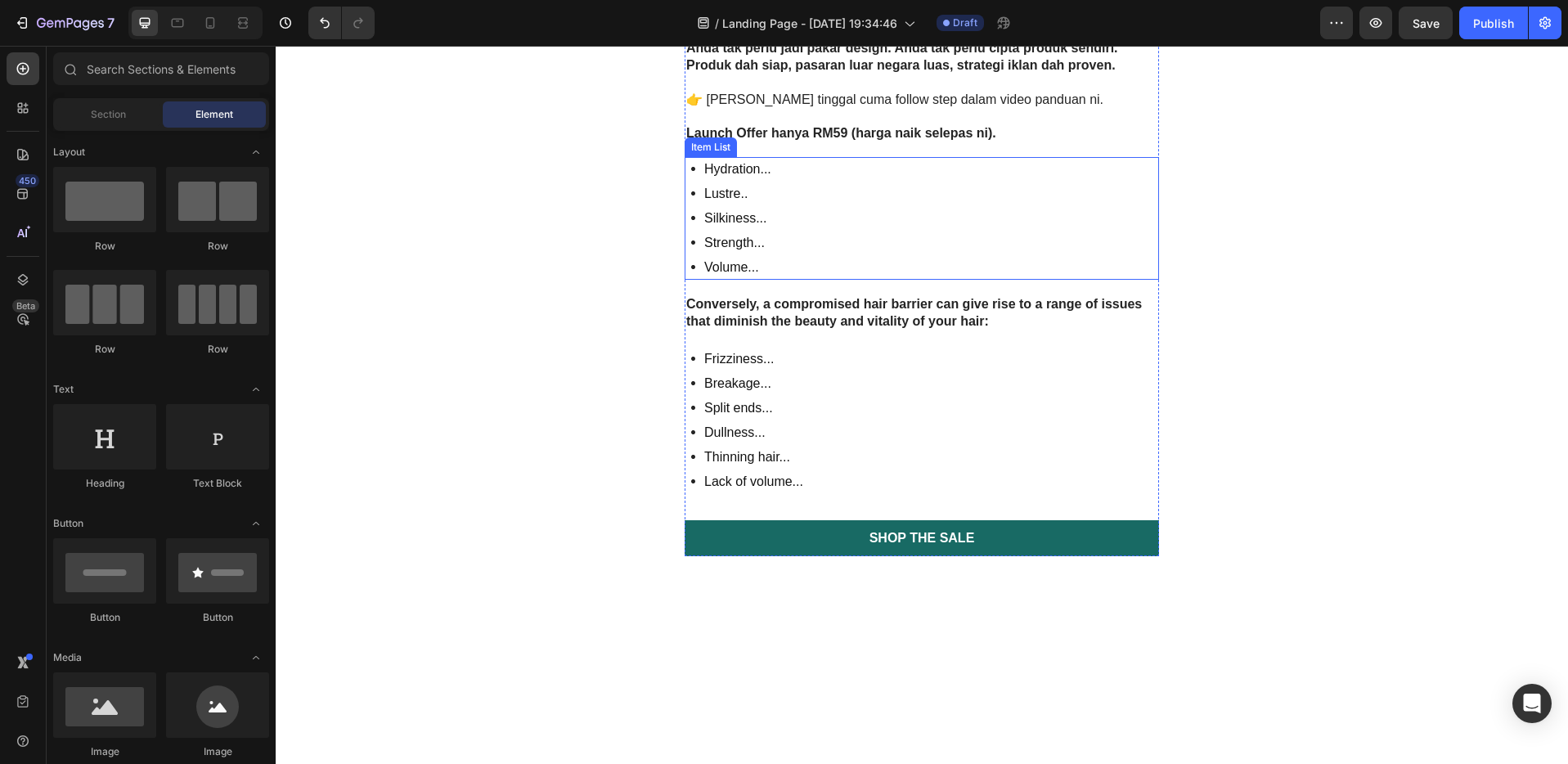
click at [806, 241] on div "Hydration... Lustre.. Silkiness... Strength... Volume..." at bounding box center [921, 218] width 474 height 123
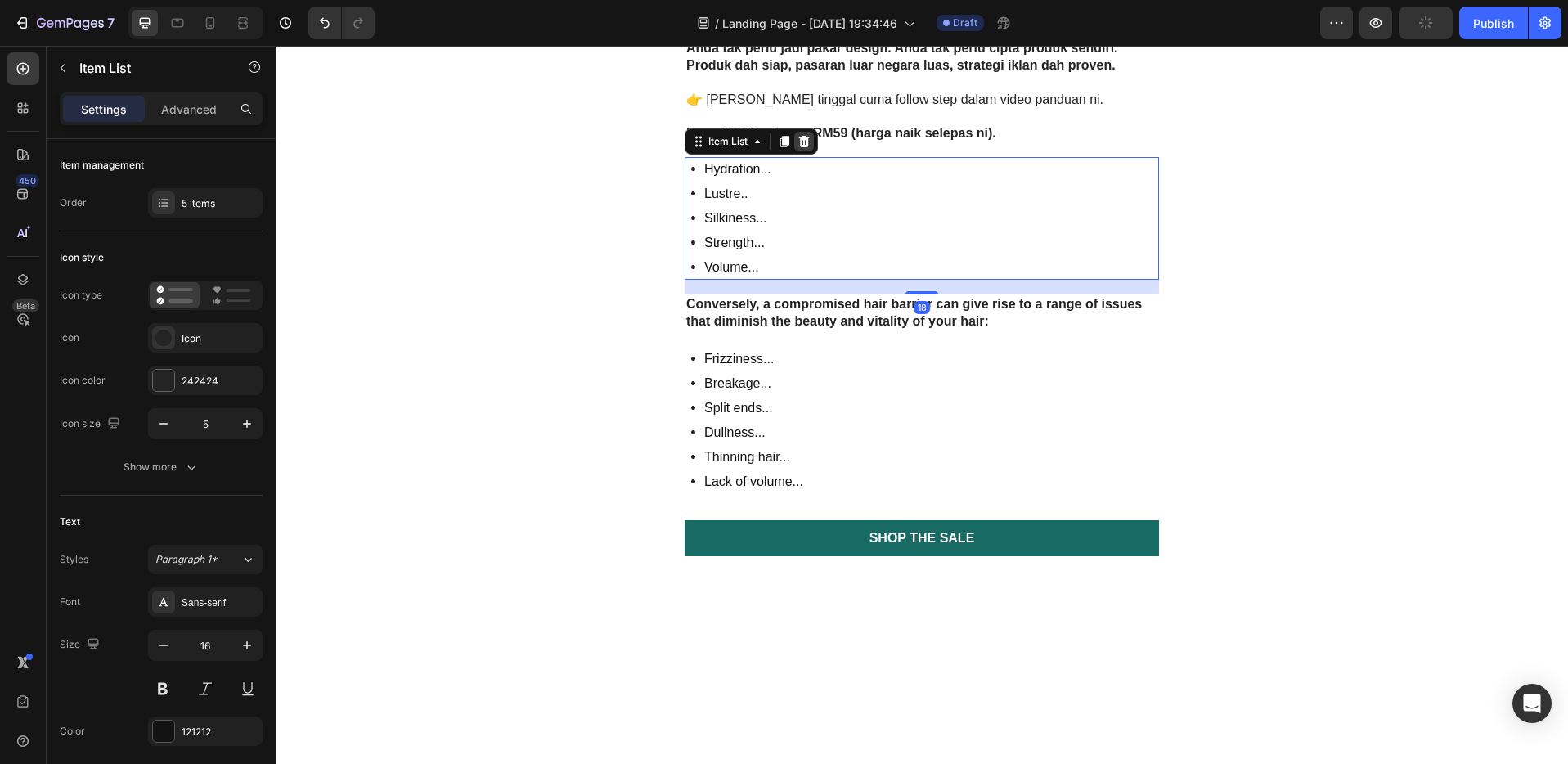
click at [797, 143] on icon at bounding box center [803, 141] width 13 height 13
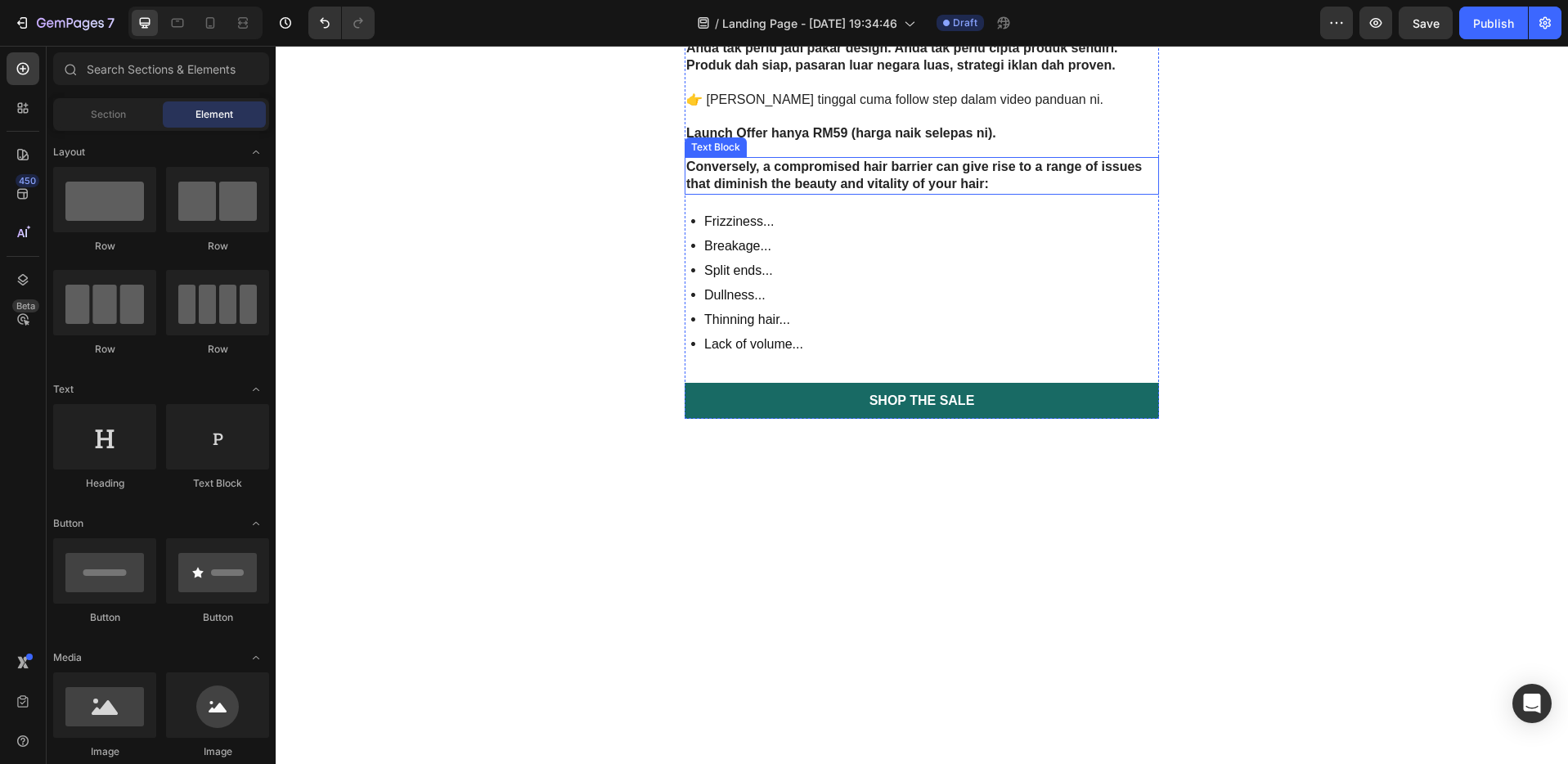
click at [810, 183] on strong "Conversely, a compromised hair barrier can give rise to a range of issues that …" at bounding box center [913, 175] width 456 height 31
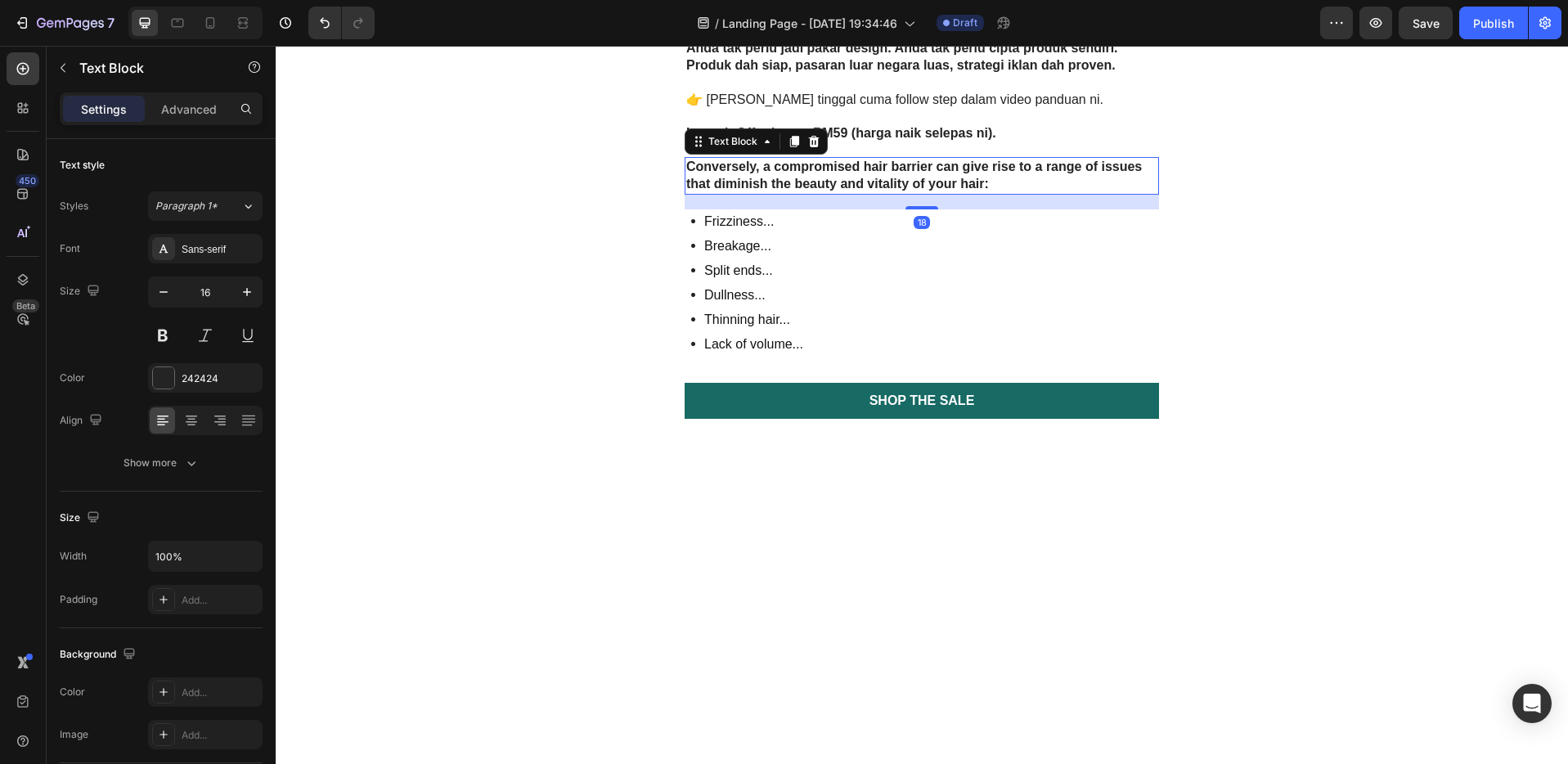
click at [809, 144] on icon at bounding box center [814, 141] width 10 height 11
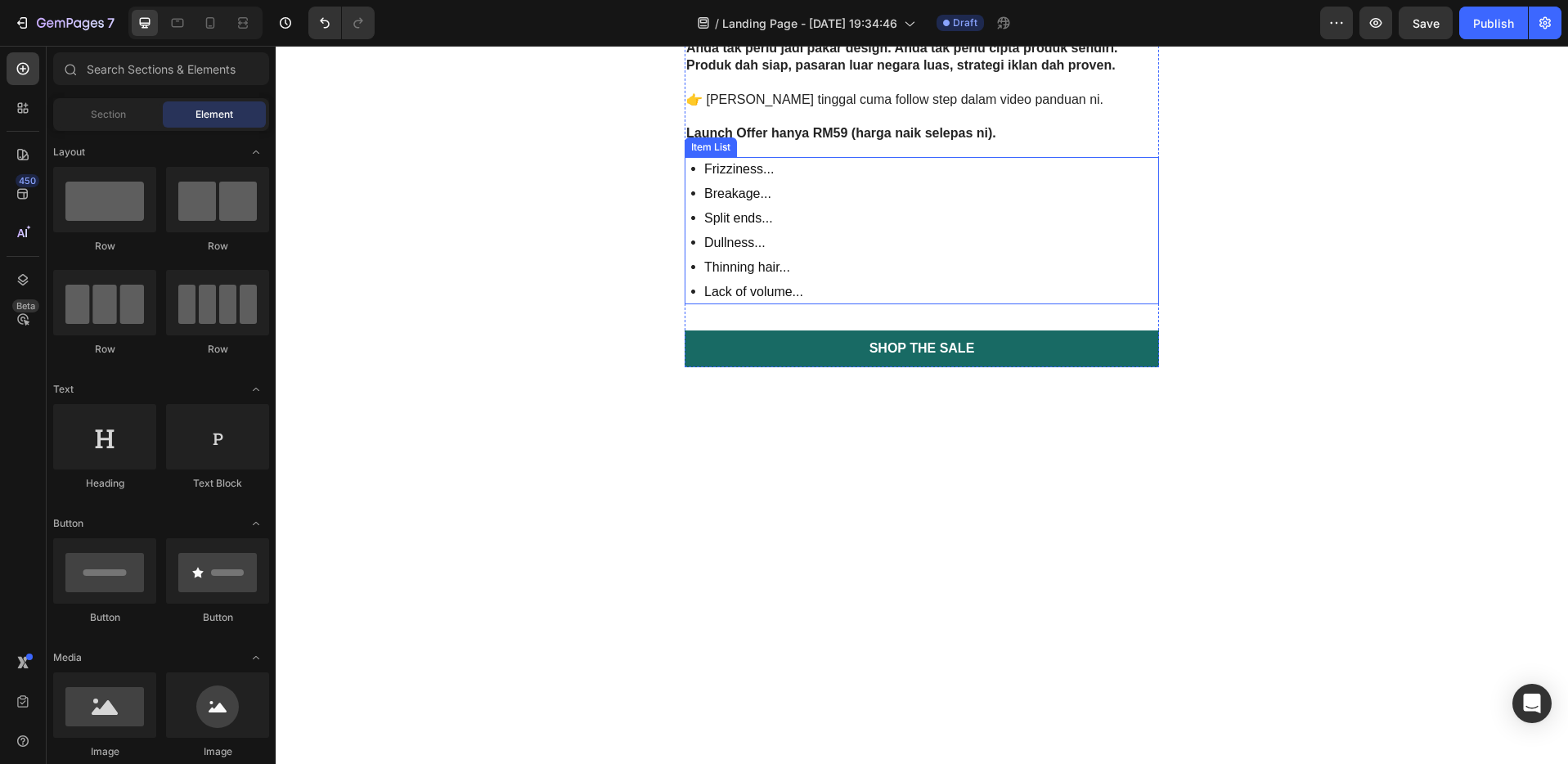
click at [814, 224] on div "Frizziness... Breakage... Split ends... Dullness... Thinning hair... Lack of vo…" at bounding box center [921, 230] width 474 height 148
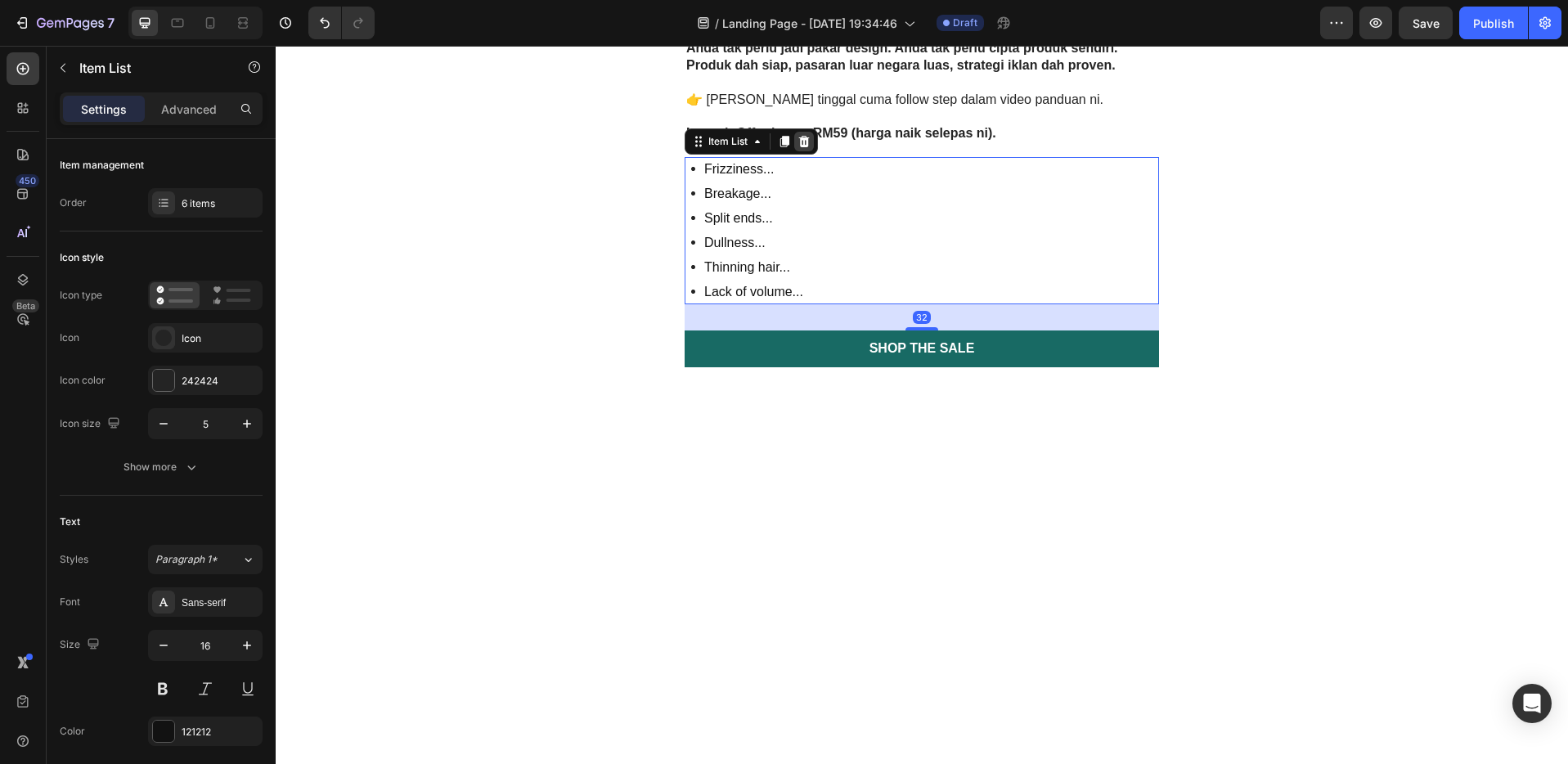
click at [799, 141] on icon at bounding box center [803, 141] width 10 height 11
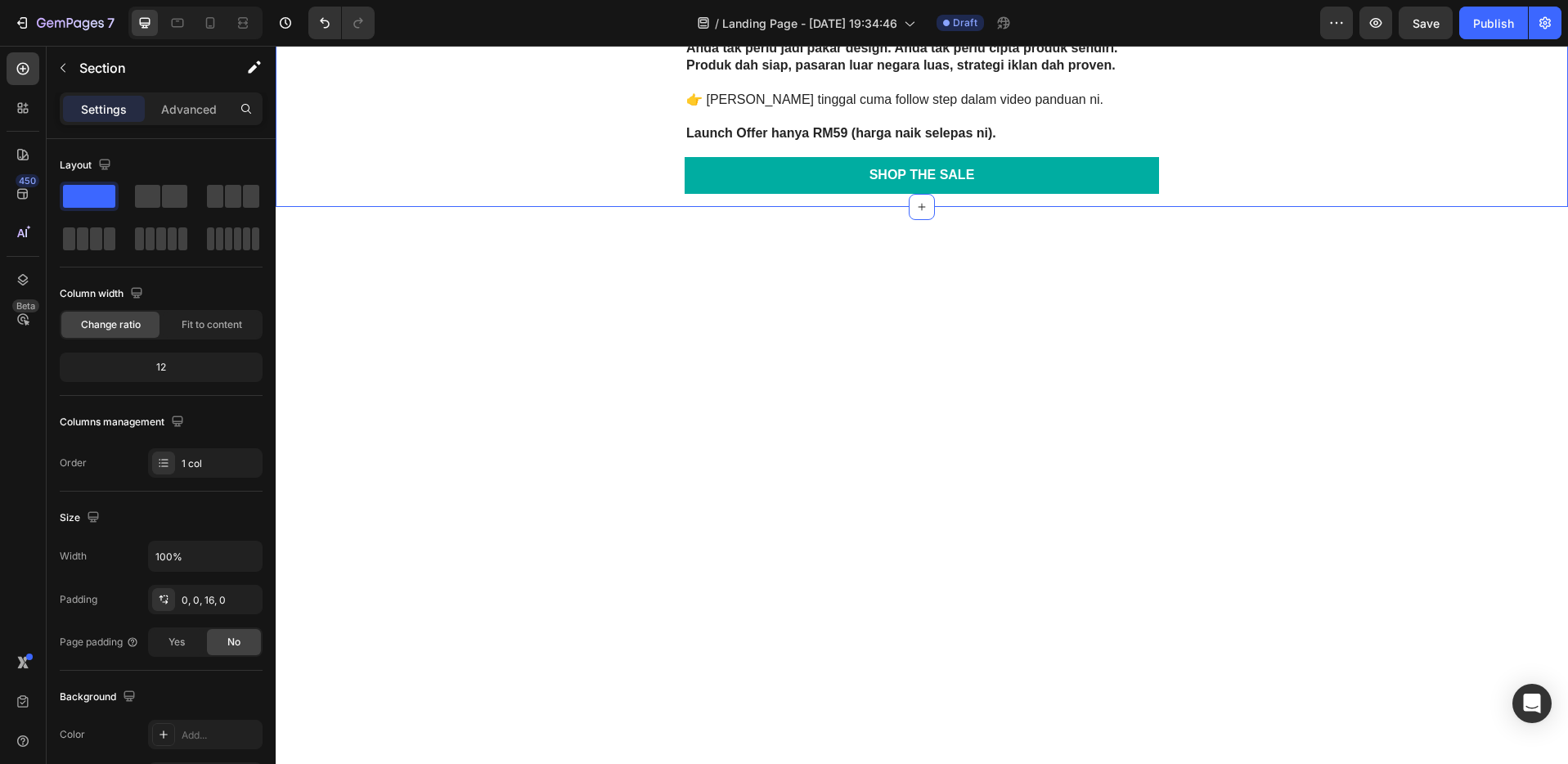
click at [987, 177] on link "Shop the Sale" at bounding box center [921, 175] width 474 height 37
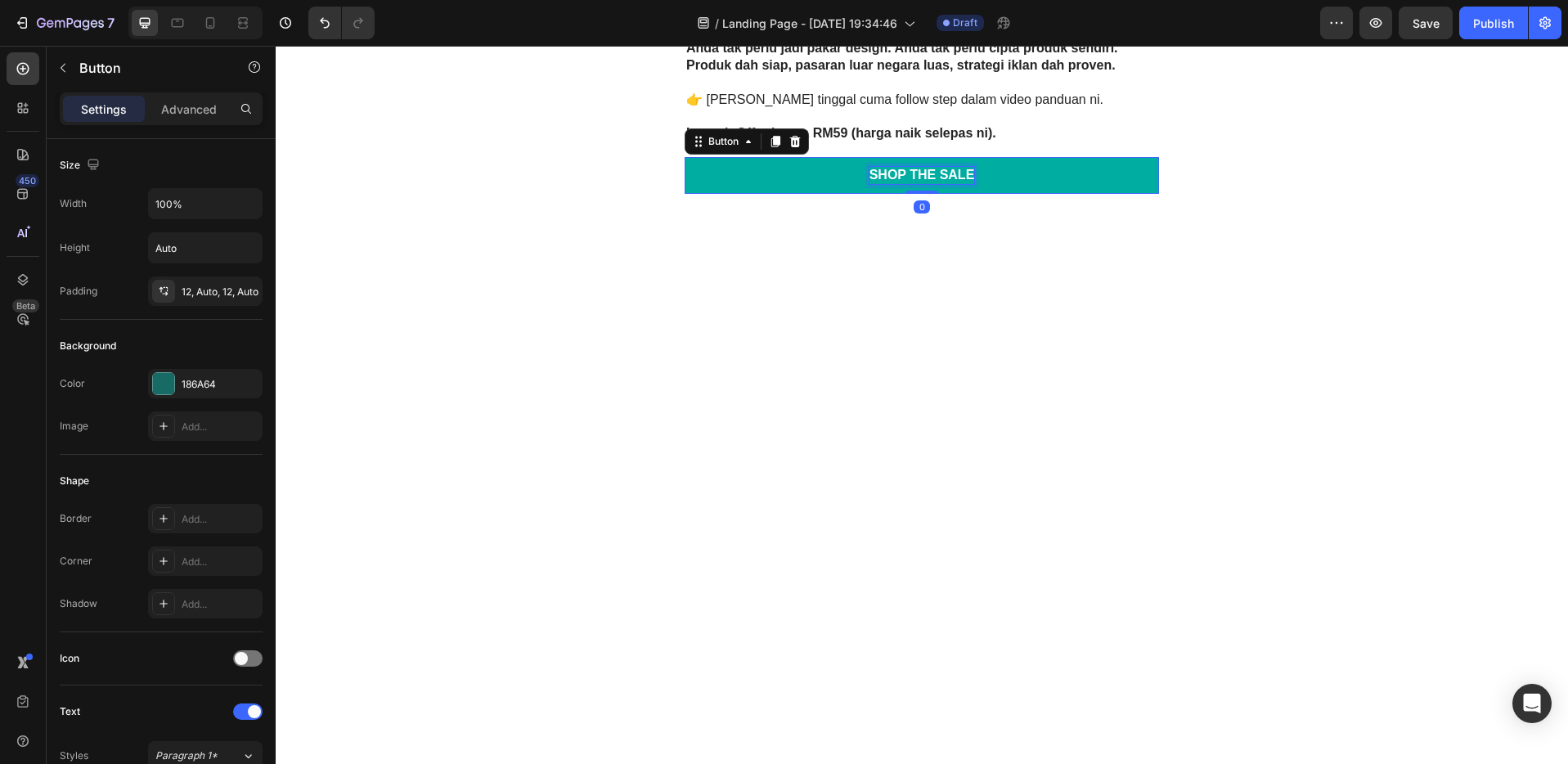
click at [939, 178] on div "Shop the Sale" at bounding box center [922, 175] width 106 height 18
click at [970, 176] on link "Shop the Sale" at bounding box center [921, 175] width 474 height 37
click at [965, 175] on p "Shop the Sale" at bounding box center [922, 175] width 106 height 18
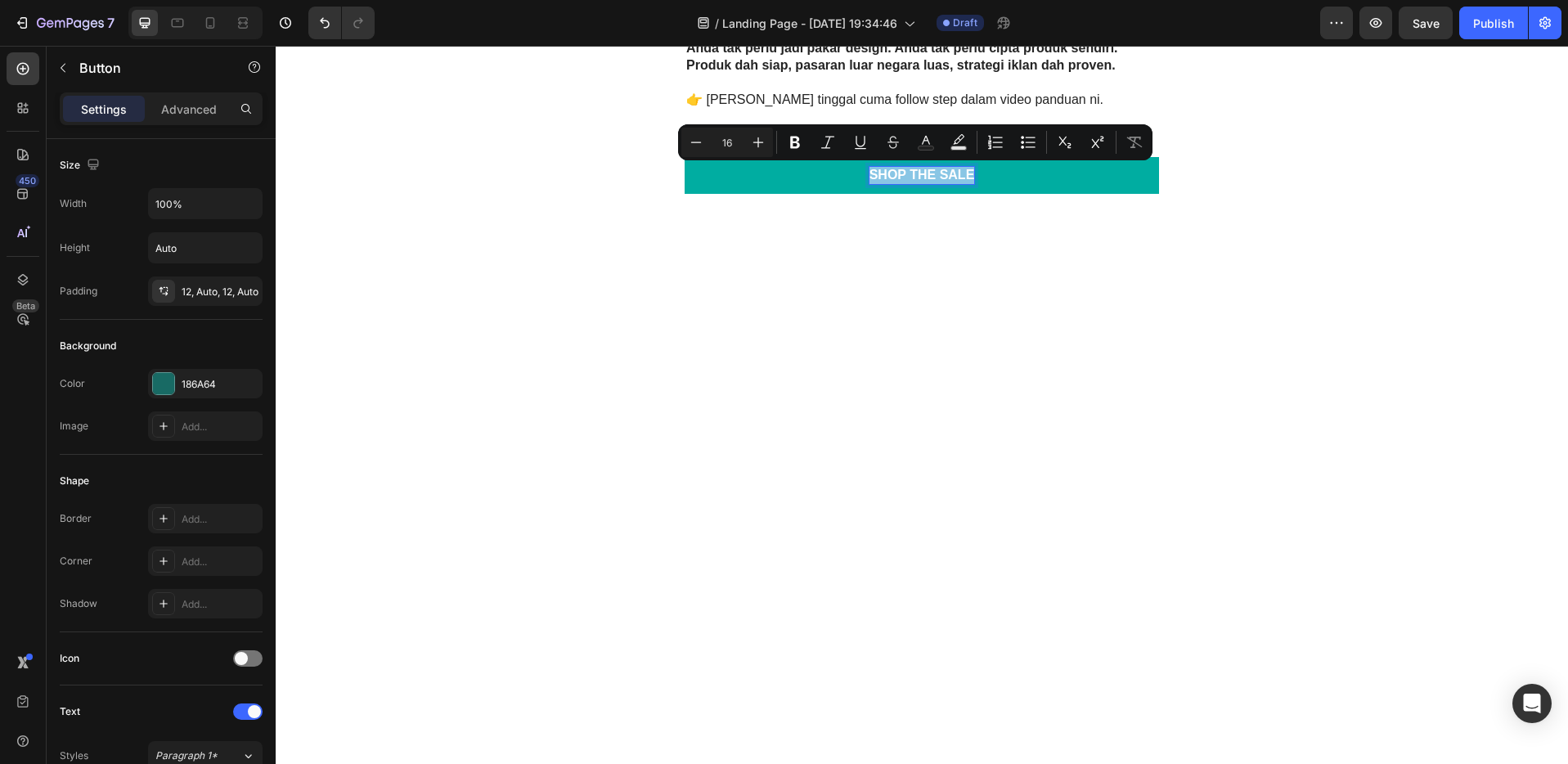
drag, startPoint x: 966, startPoint y: 175, endPoint x: 858, endPoint y: 171, distance: 108.1
click at [858, 171] on link "Shop the Sale" at bounding box center [921, 175] width 474 height 37
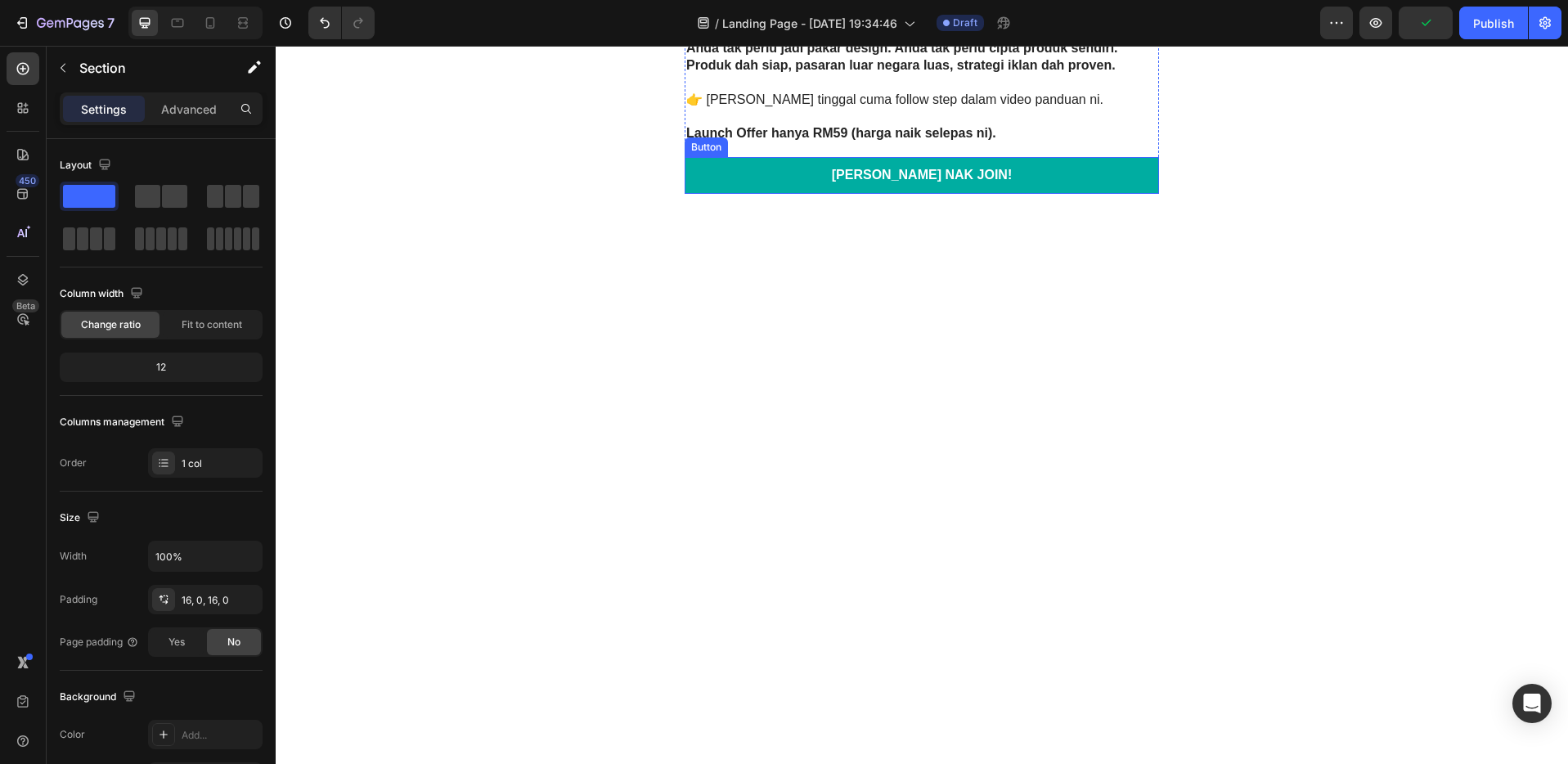
click at [1009, 175] on link "[PERSON_NAME] NAK JOIN!" at bounding box center [921, 175] width 474 height 37
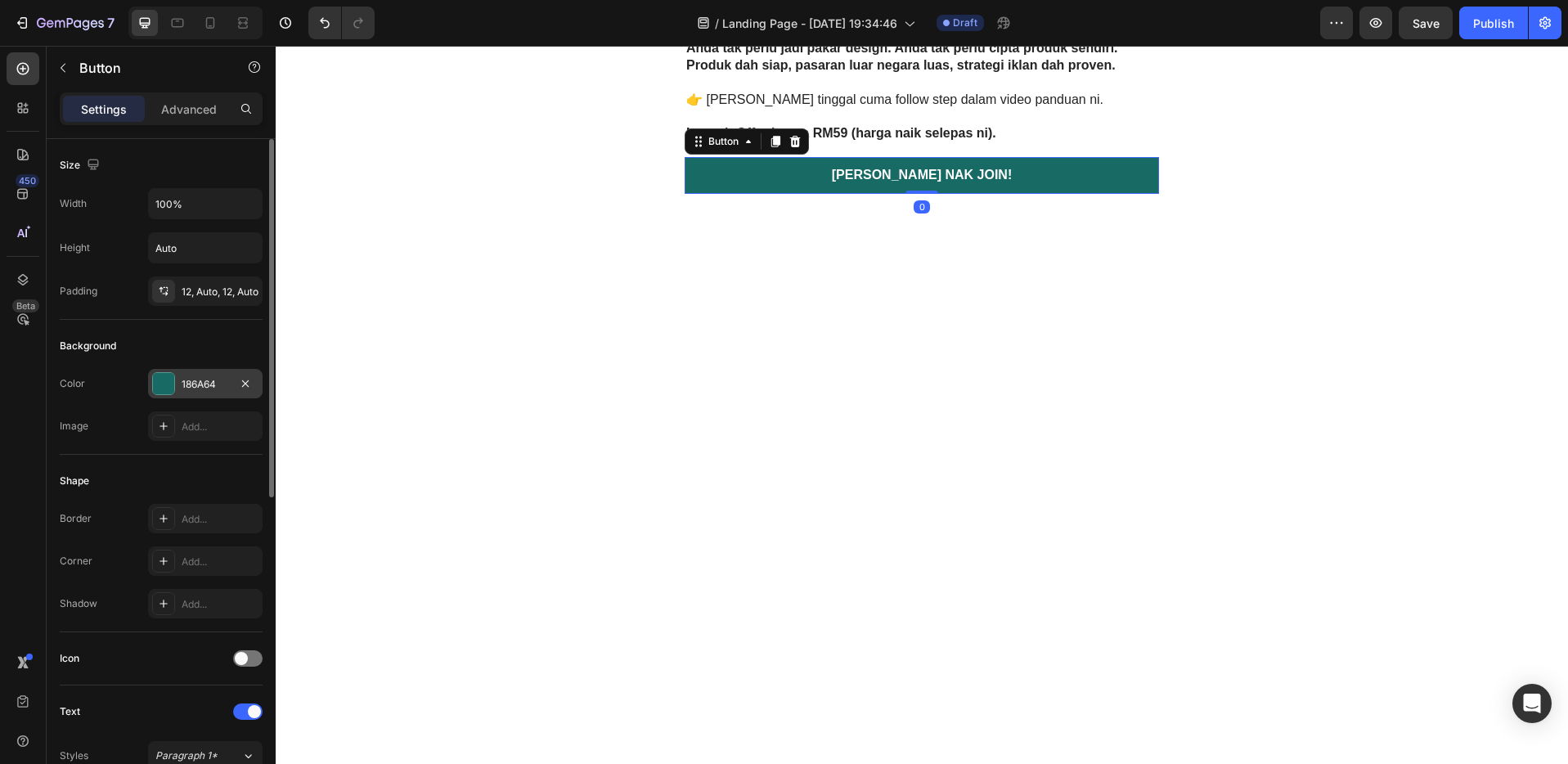
click at [195, 387] on div "186A64" at bounding box center [205, 384] width 47 height 15
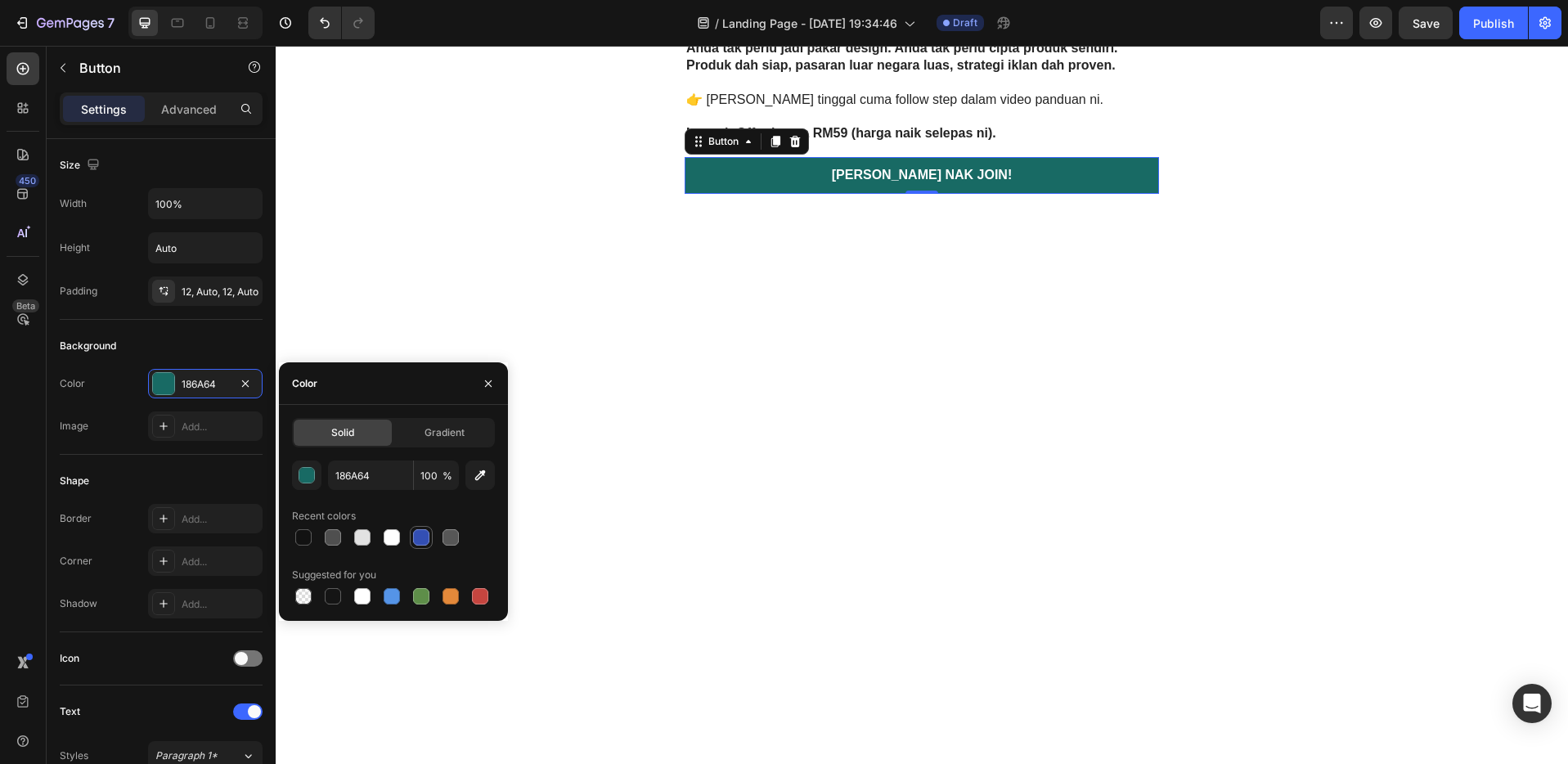
click at [421, 541] on div at bounding box center [421, 537] width 17 height 17
type input "334FB4"
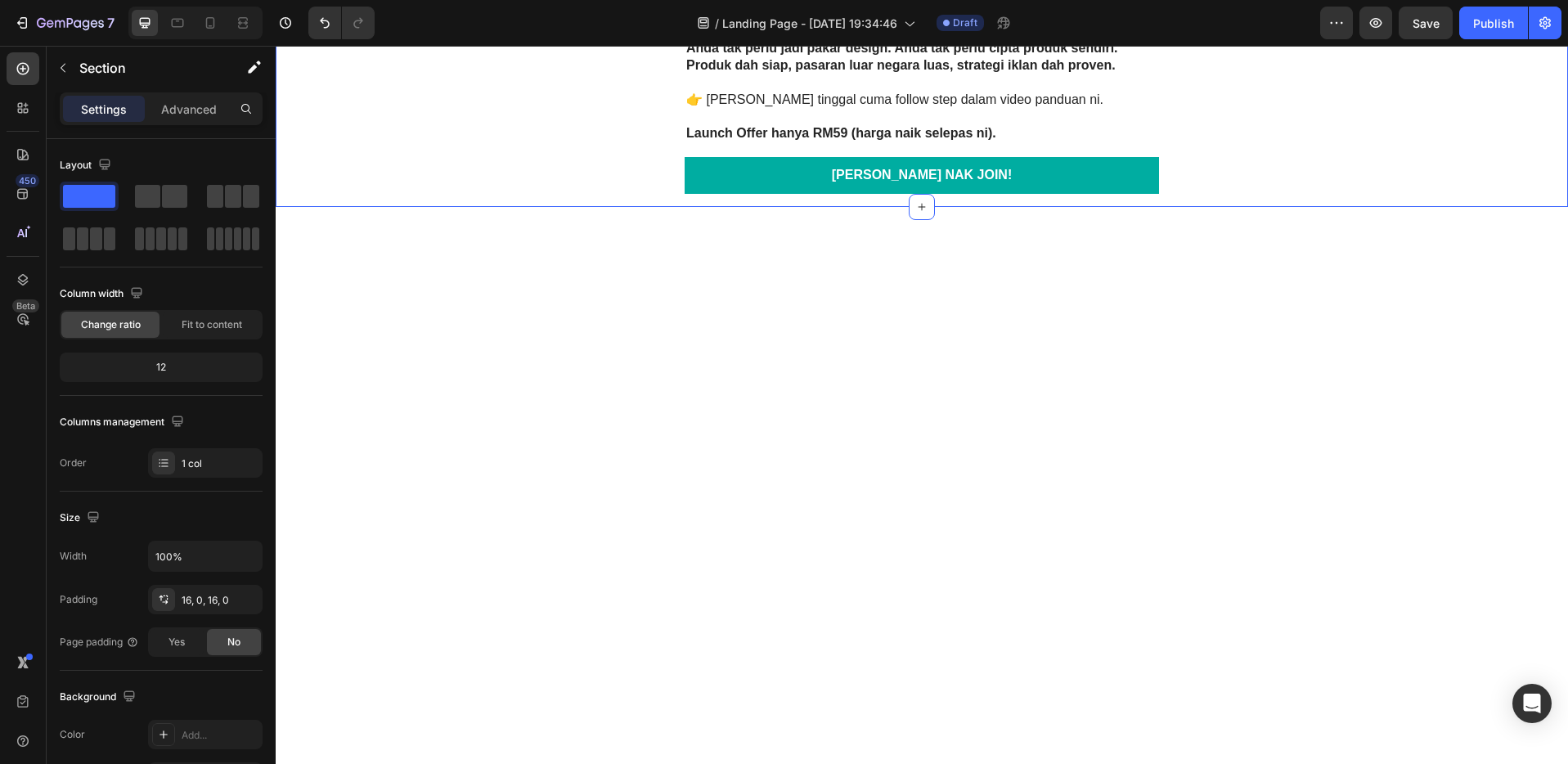
click at [1031, 177] on link "[PERSON_NAME] NAK JOIN!" at bounding box center [921, 175] width 474 height 37
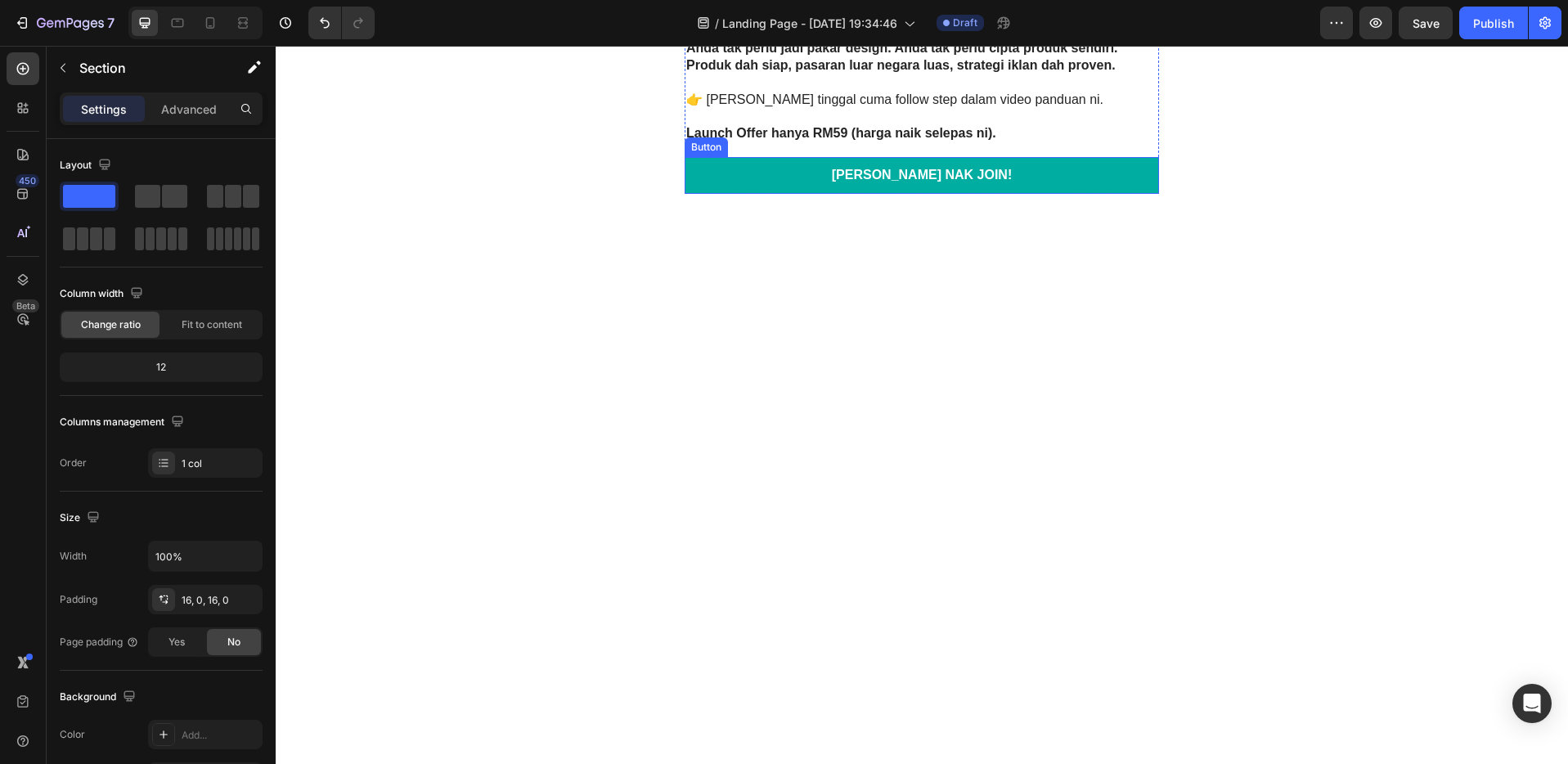
click at [813, 181] on link "[PERSON_NAME] NAK JOIN!" at bounding box center [921, 175] width 474 height 37
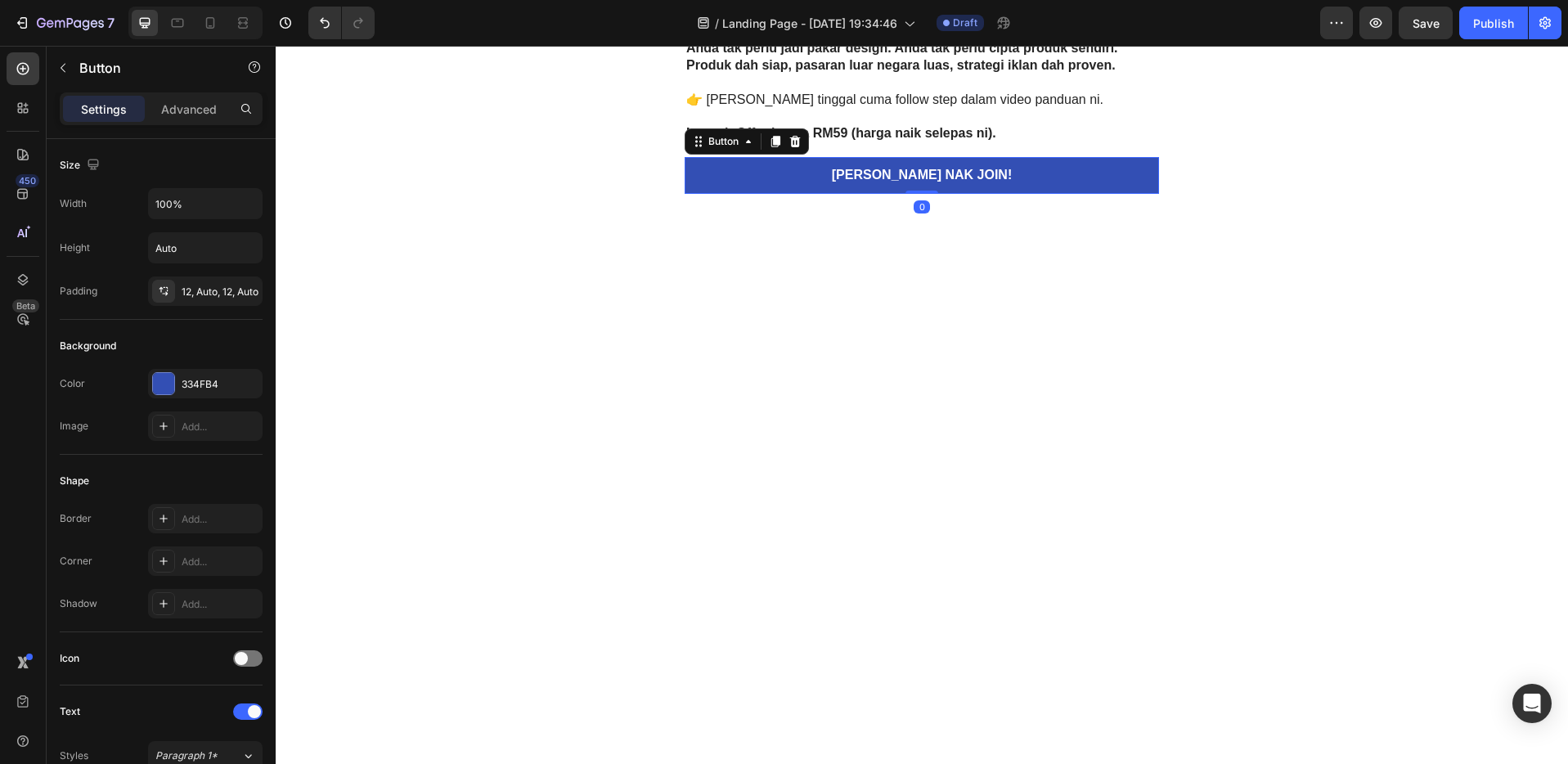
scroll to position [587, 0]
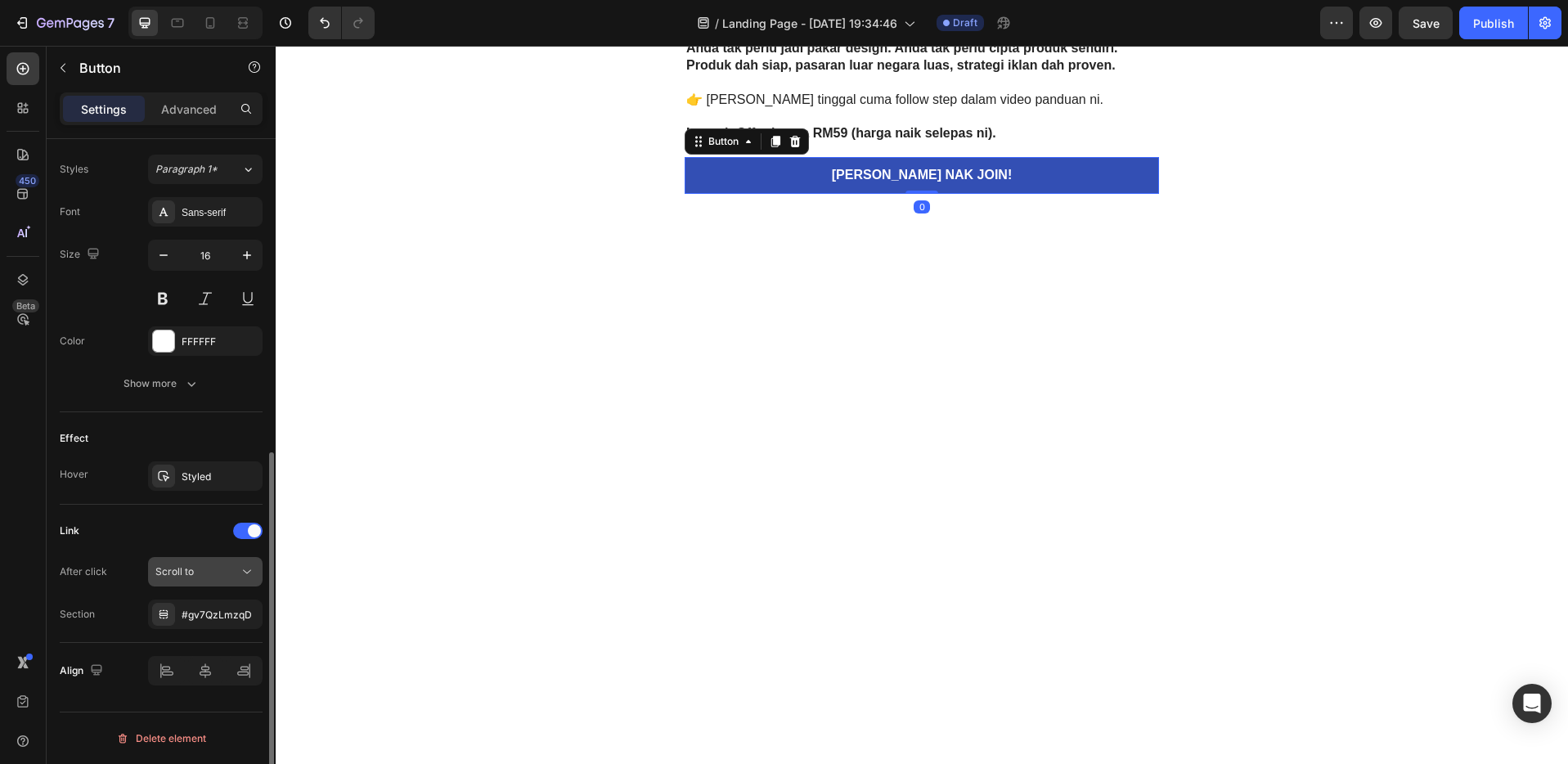
click at [204, 583] on button "Scroll to" at bounding box center [205, 572] width 114 height 30
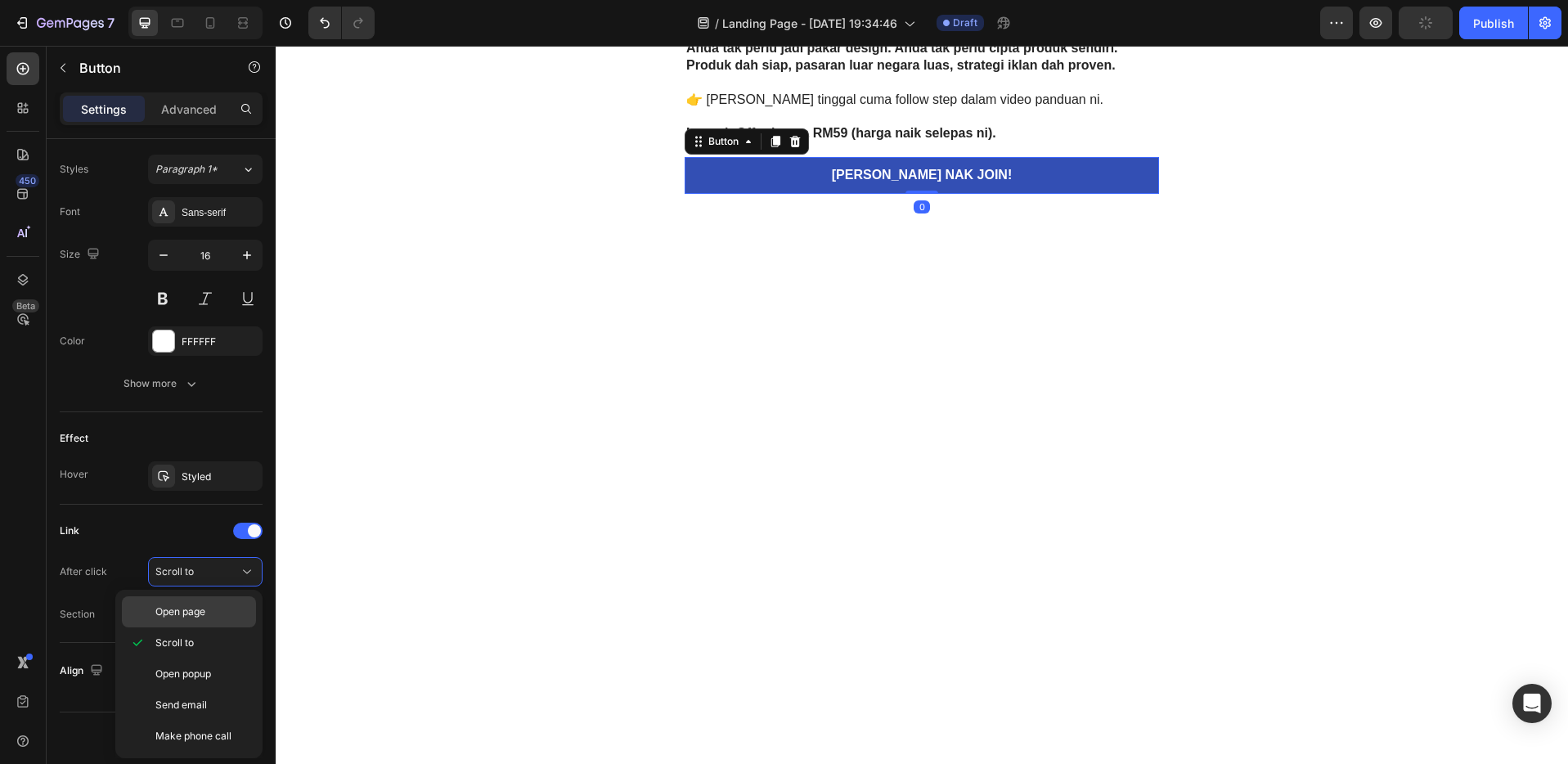
click at [205, 623] on div "Open page" at bounding box center [188, 612] width 135 height 31
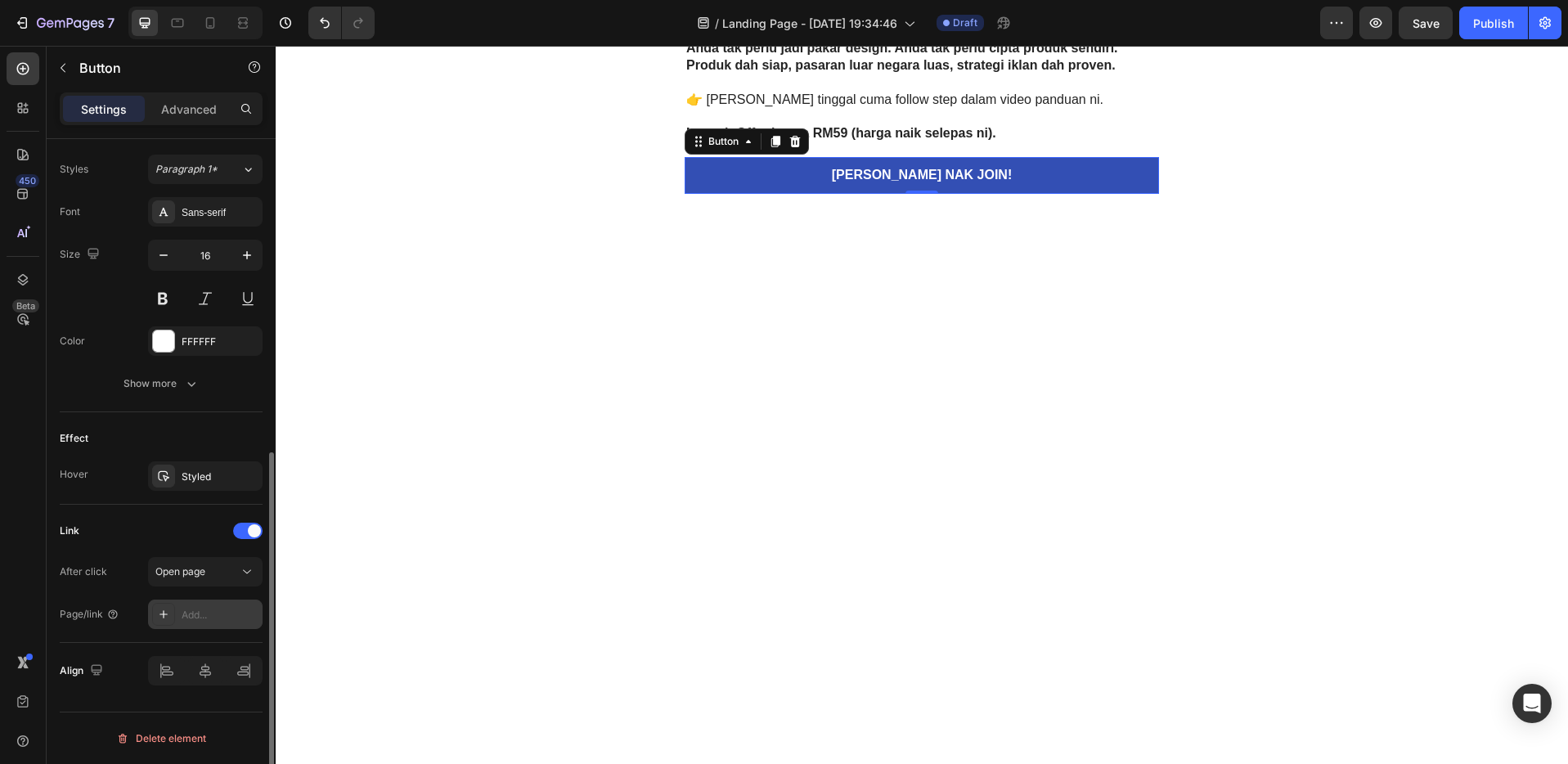
click at [203, 626] on div "Add..." at bounding box center [205, 615] width 114 height 30
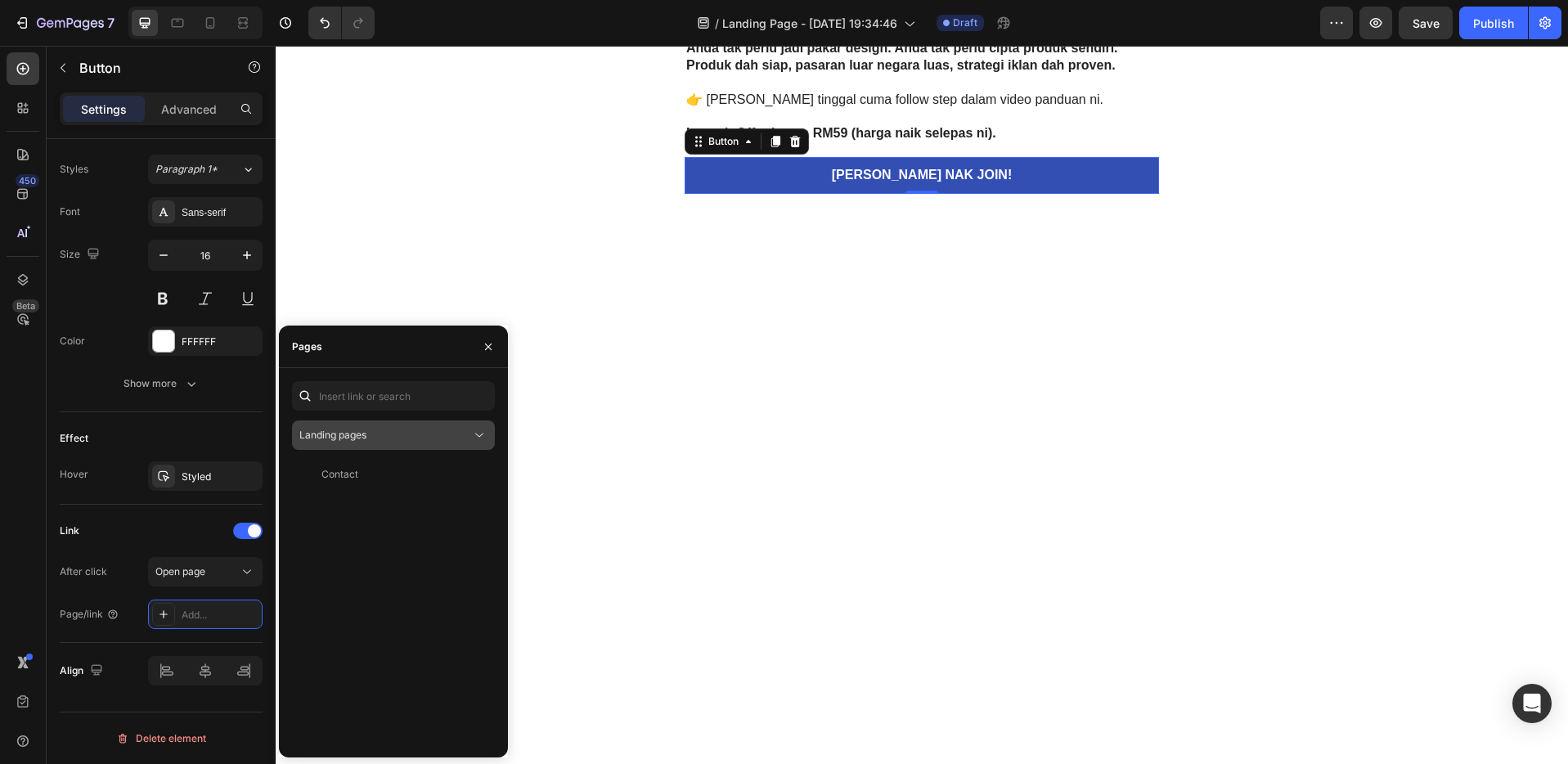
click at [366, 431] on span "Landing pages" at bounding box center [333, 434] width 67 height 12
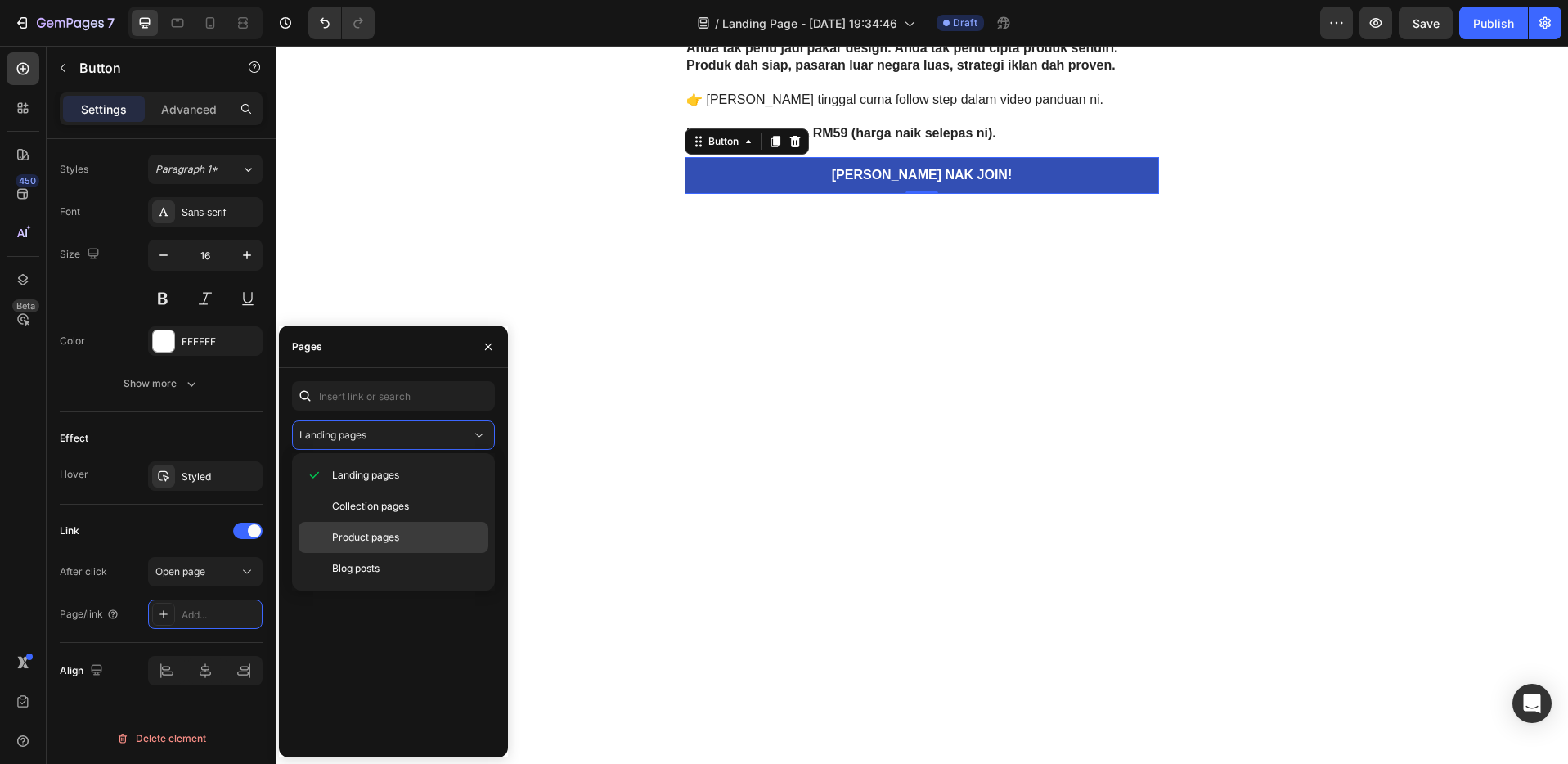
click at [393, 553] on div "Product pages" at bounding box center [393, 568] width 189 height 31
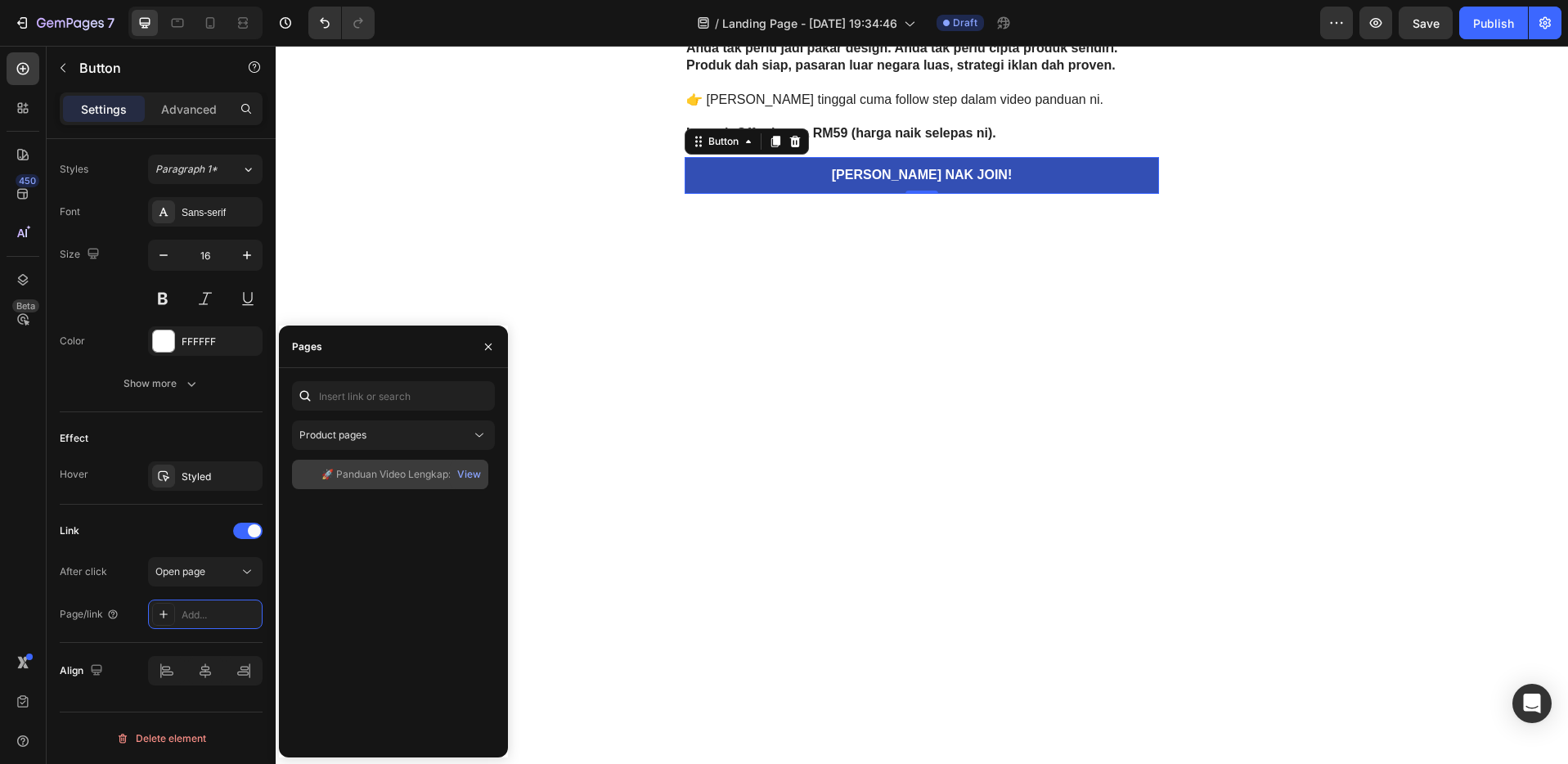
click at [374, 480] on div "🚀 Panduan Video Lengkap: Jual Template Canva Ke Pasaran Luar Negara" at bounding box center [399, 474] width 157 height 15
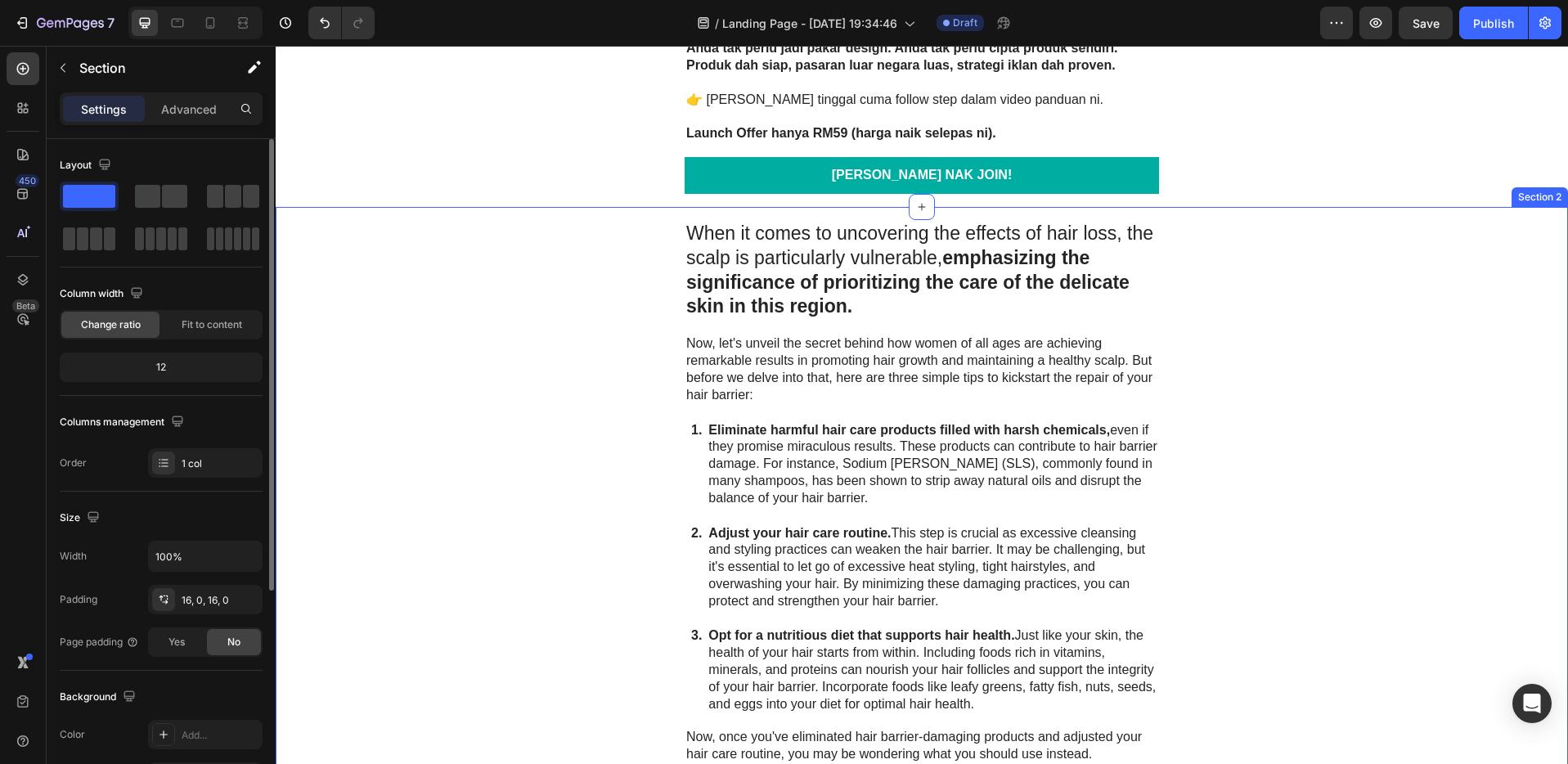
scroll to position [4093, 0]
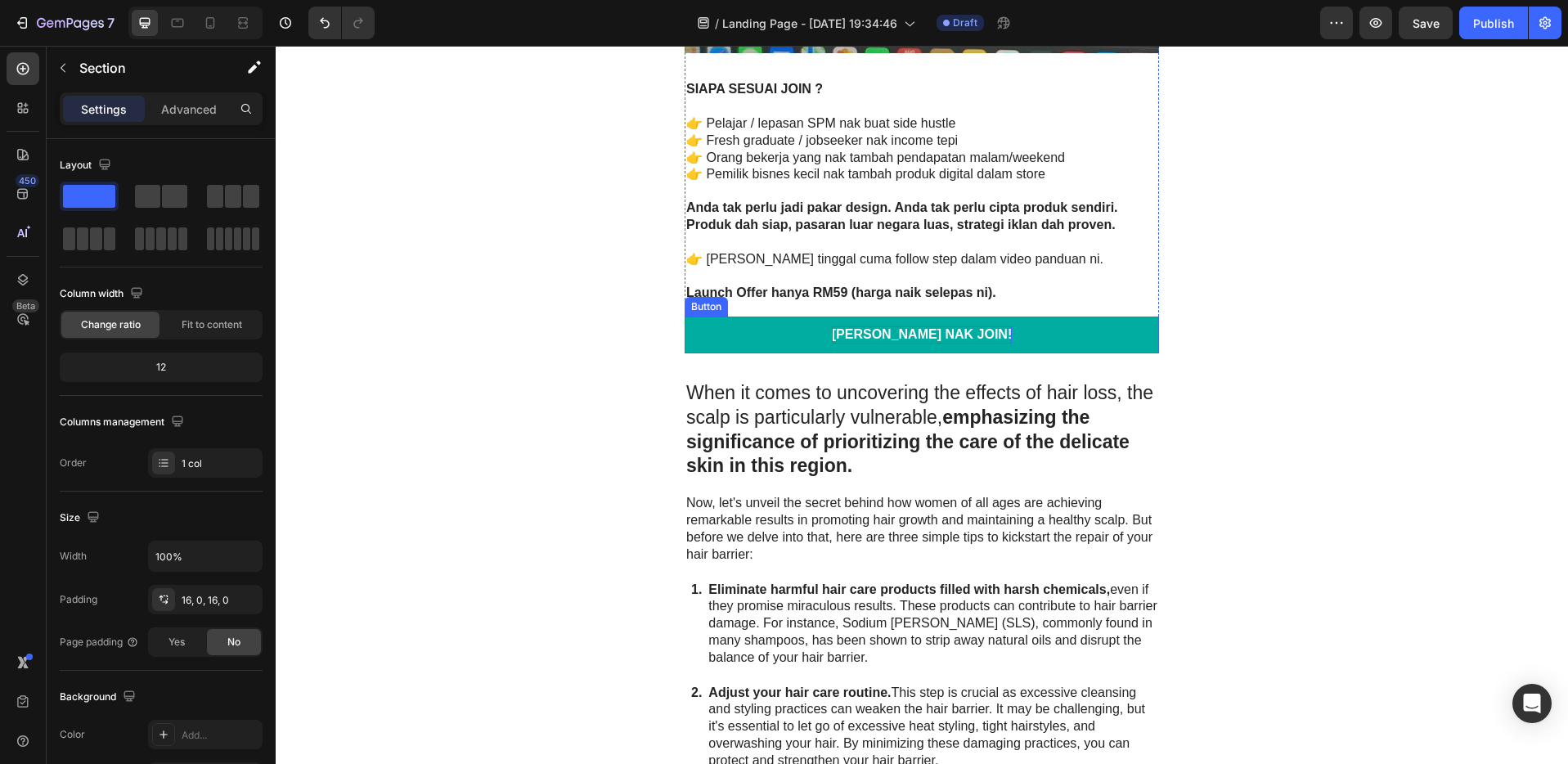
click at [921, 335] on p "[PERSON_NAME] NAK JOIN!" at bounding box center [921, 335] width 180 height 18
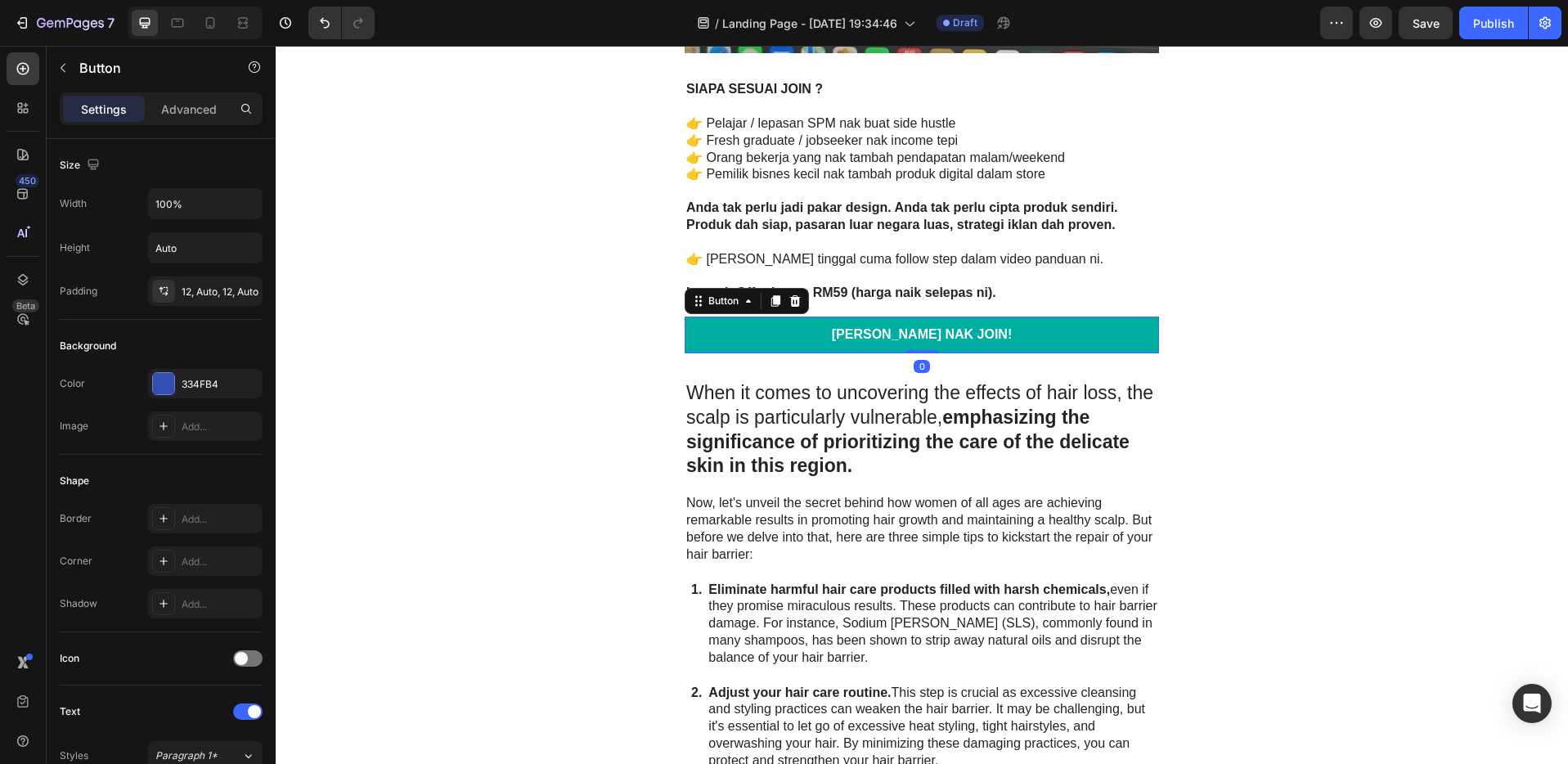
click at [1064, 335] on link "[PERSON_NAME] NAK JOIN!" at bounding box center [921, 335] width 474 height 37
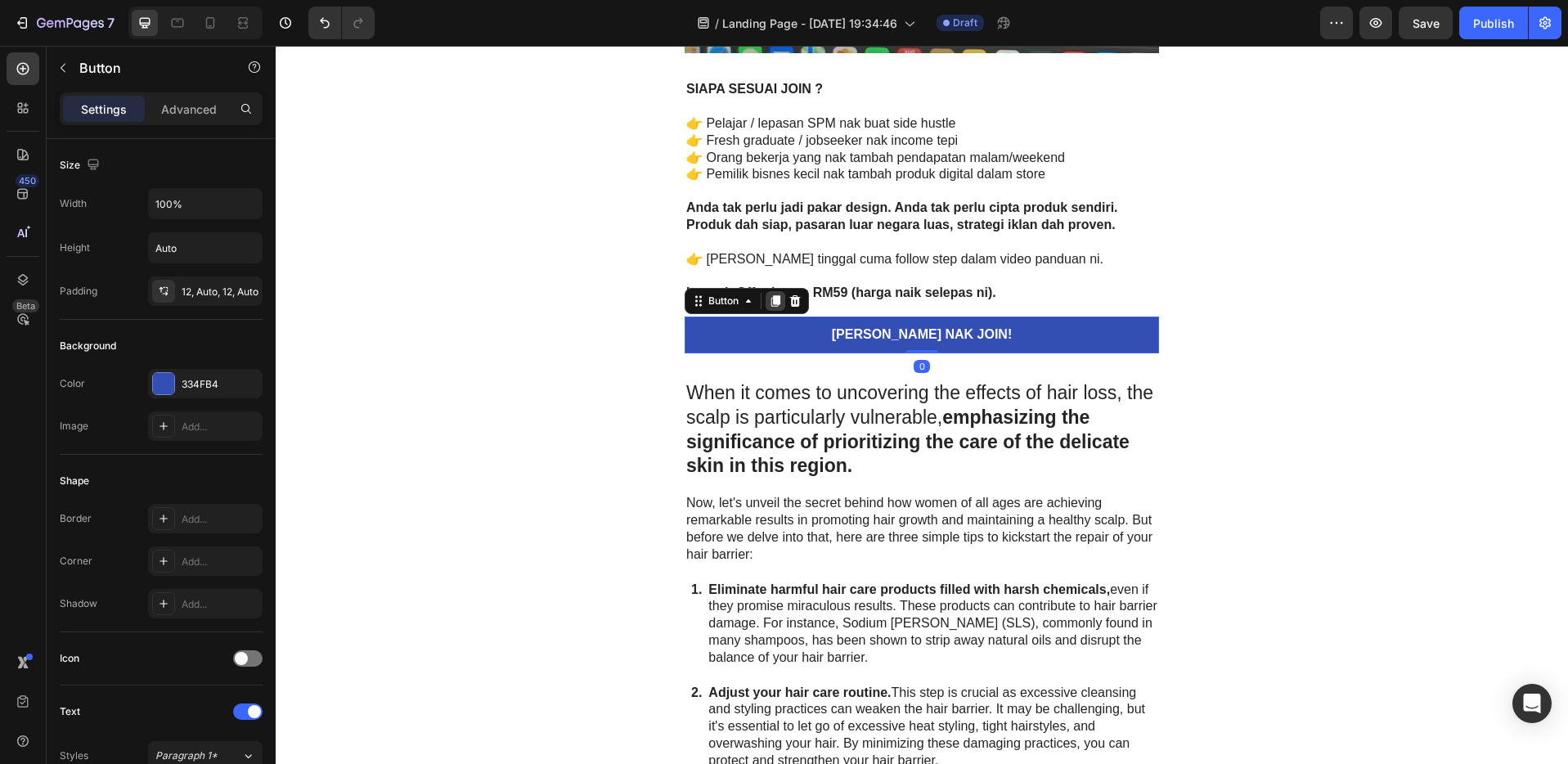
click at [773, 302] on icon at bounding box center [776, 301] width 9 height 11
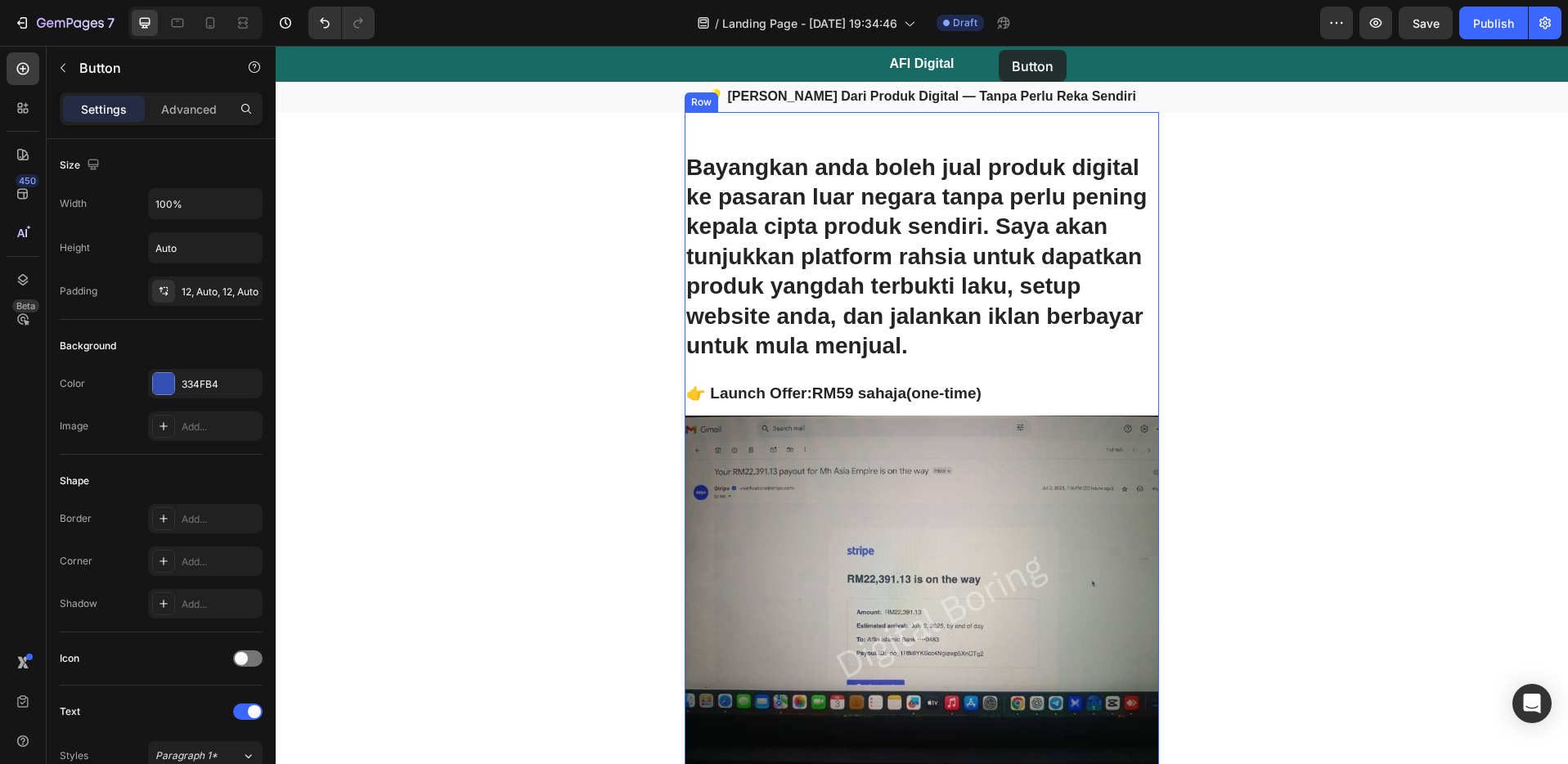
scroll to position [0, 0]
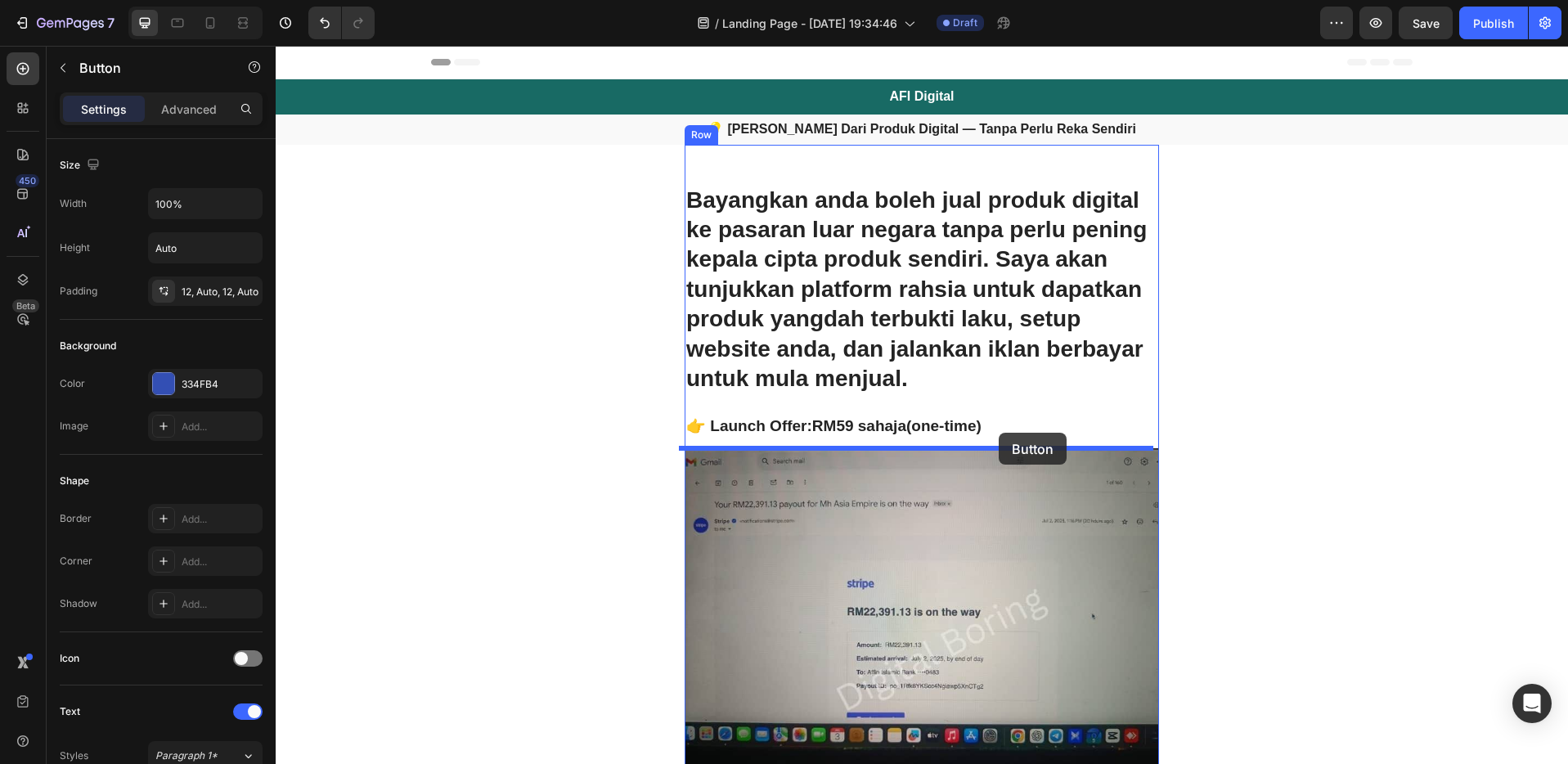
drag, startPoint x: 989, startPoint y: 329, endPoint x: 998, endPoint y: 433, distance: 104.4
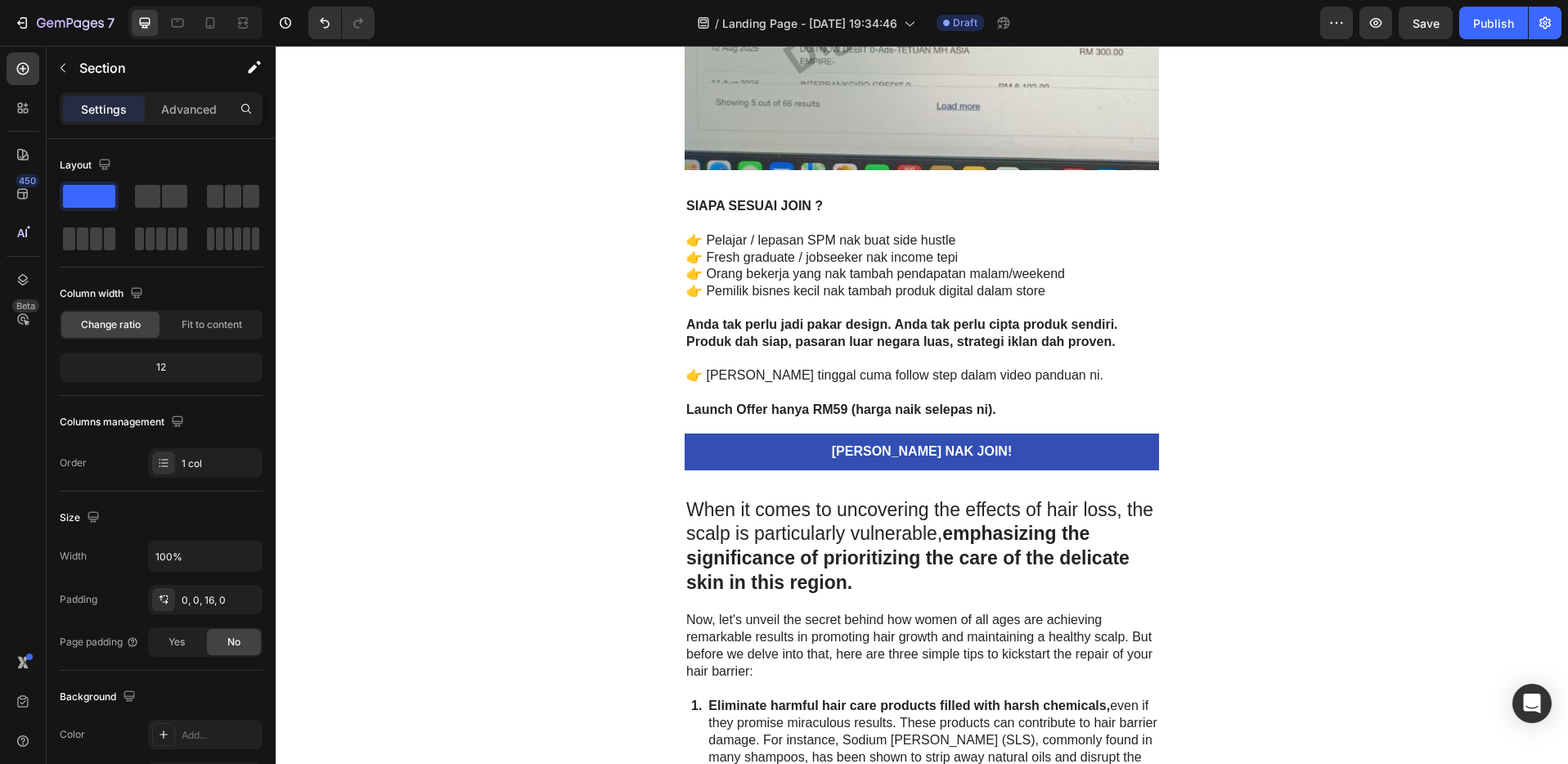
scroll to position [4186, 0]
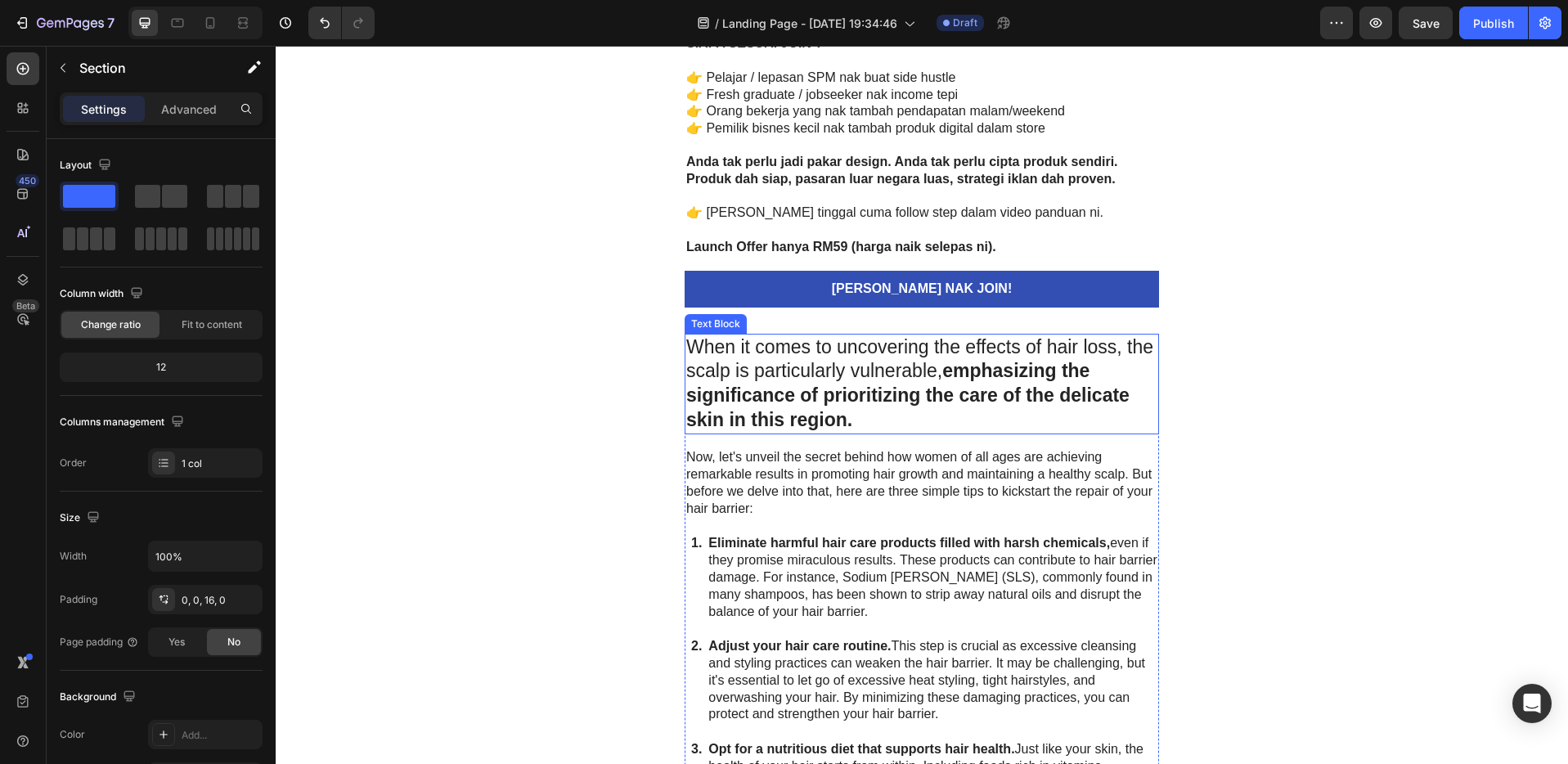
click at [855, 395] on strong "emphasizing the significance of prioritizing the care of the delicate skin in t…" at bounding box center [907, 395] width 443 height 71
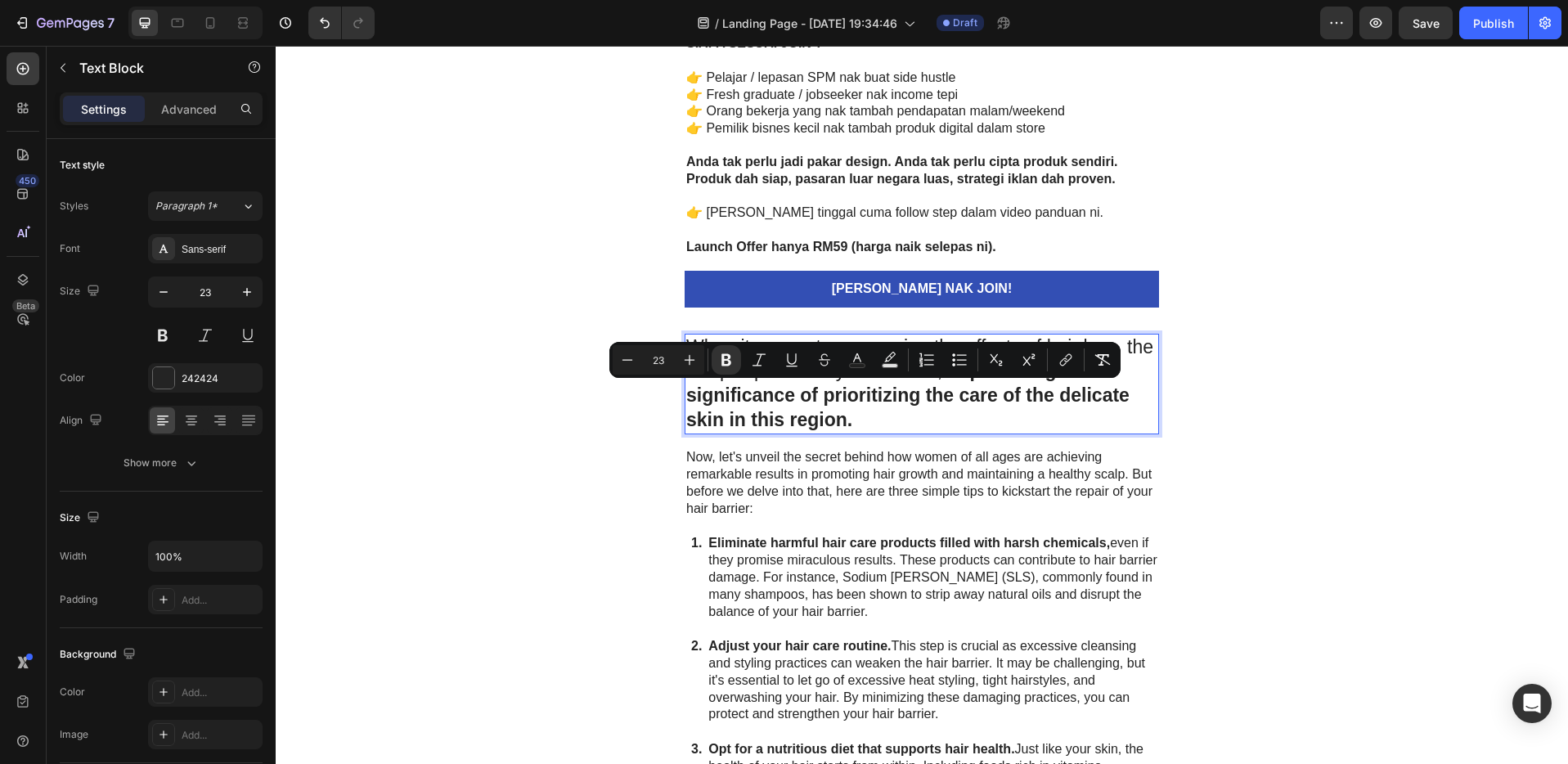
click at [851, 419] on p "When it comes to uncovering the effects of hair loss, the scalp is particularly…" at bounding box center [921, 384] width 471 height 98
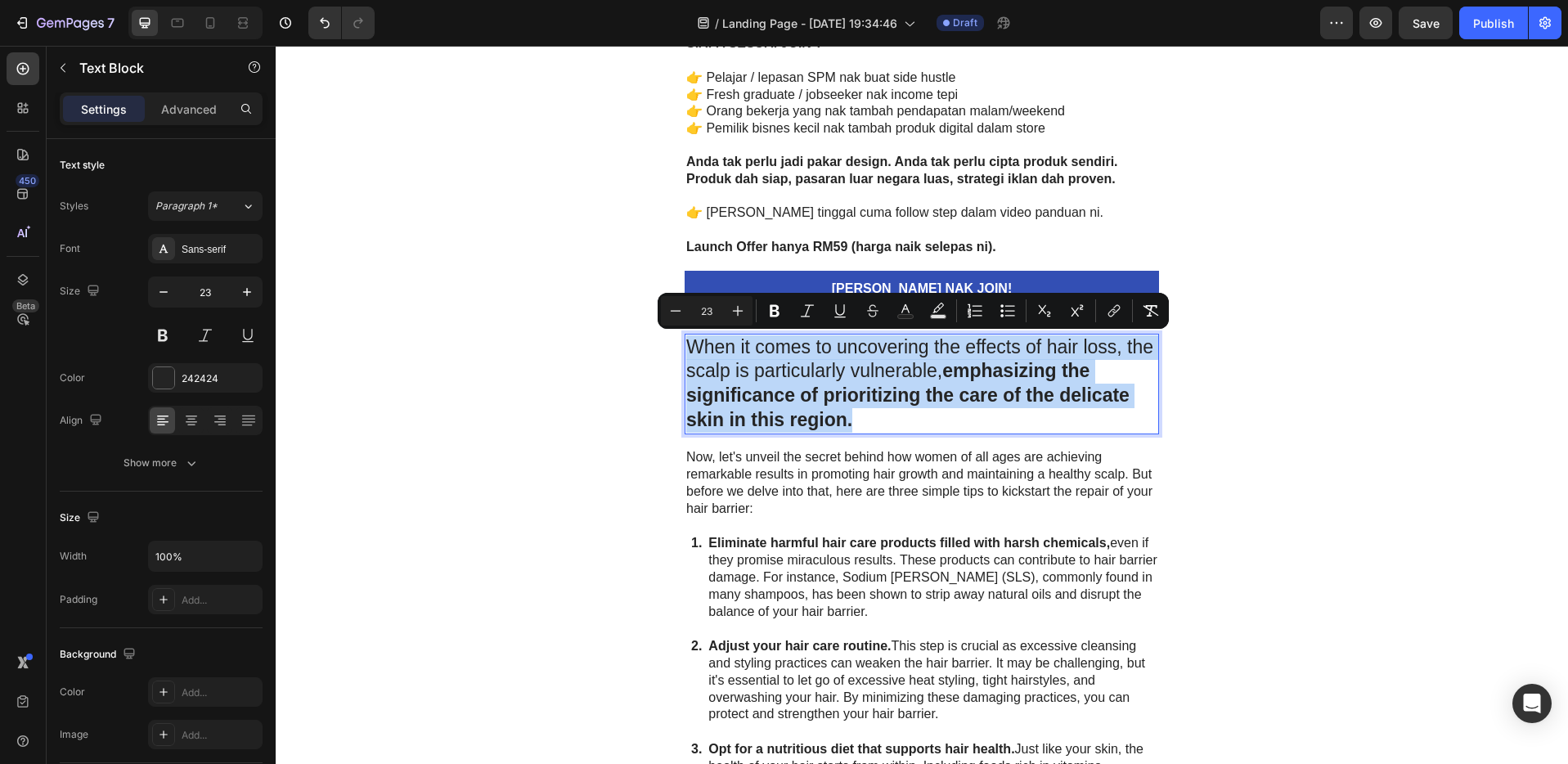
drag, startPoint x: 853, startPoint y: 422, endPoint x: 682, endPoint y: 340, distance: 189.6
click at [686, 340] on p "When it comes to uncovering the effects of hair loss, the scalp is particularly…" at bounding box center [921, 384] width 471 height 98
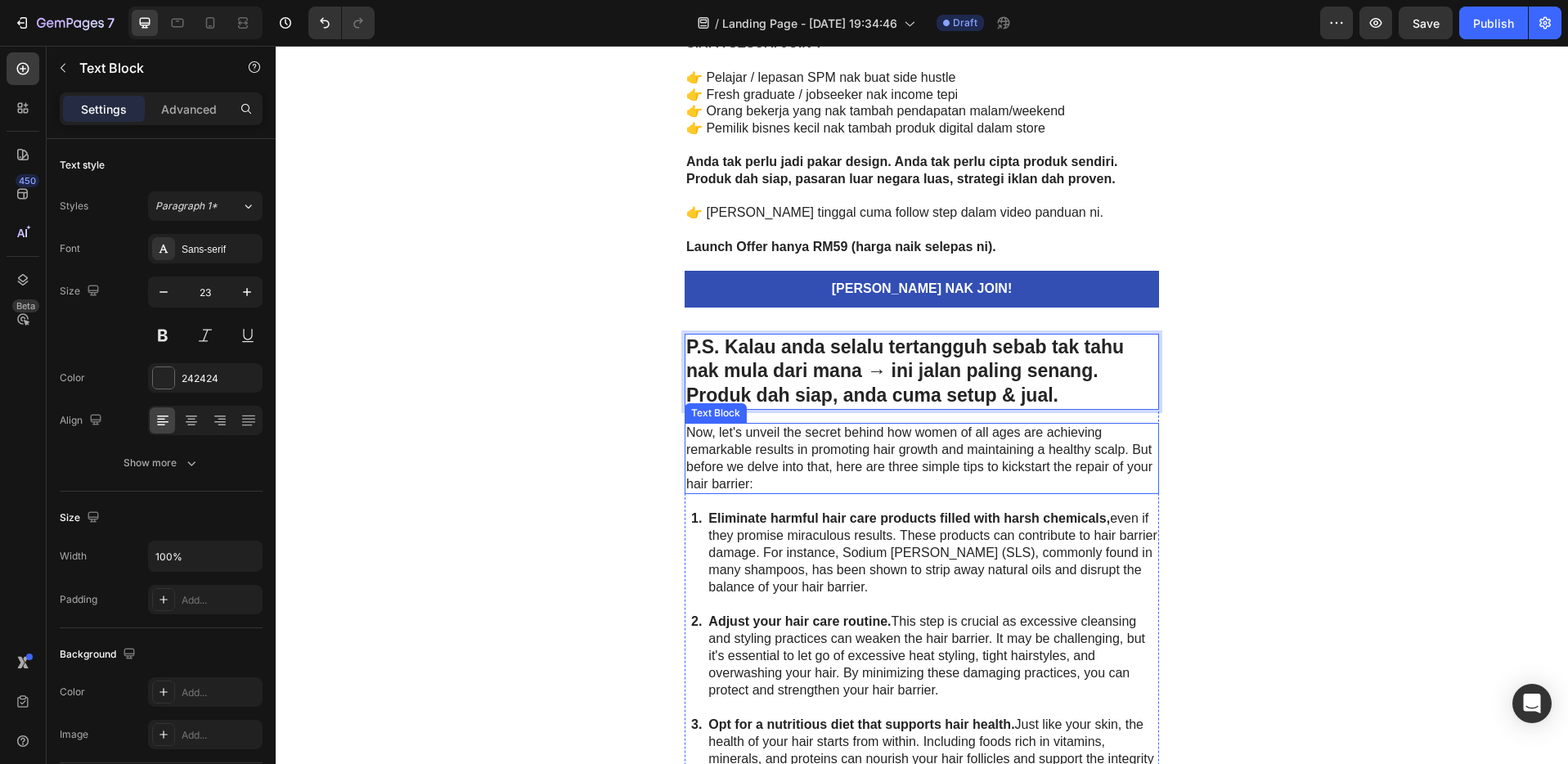
click at [812, 473] on p "Now, let's unveil the secret behind how women of all ages are achieving remarka…" at bounding box center [921, 458] width 471 height 68
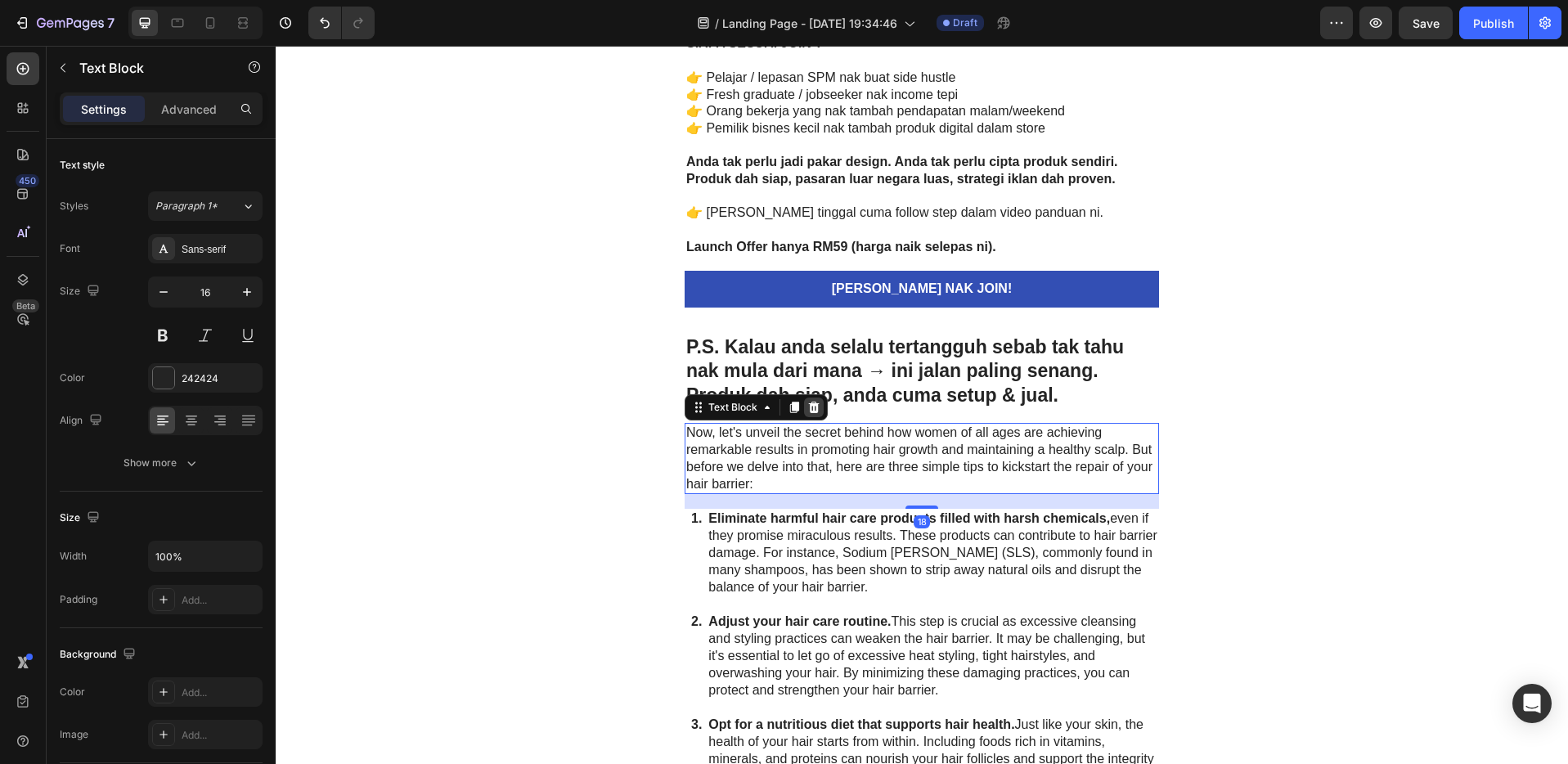
click at [807, 403] on icon at bounding box center [814, 408] width 13 height 13
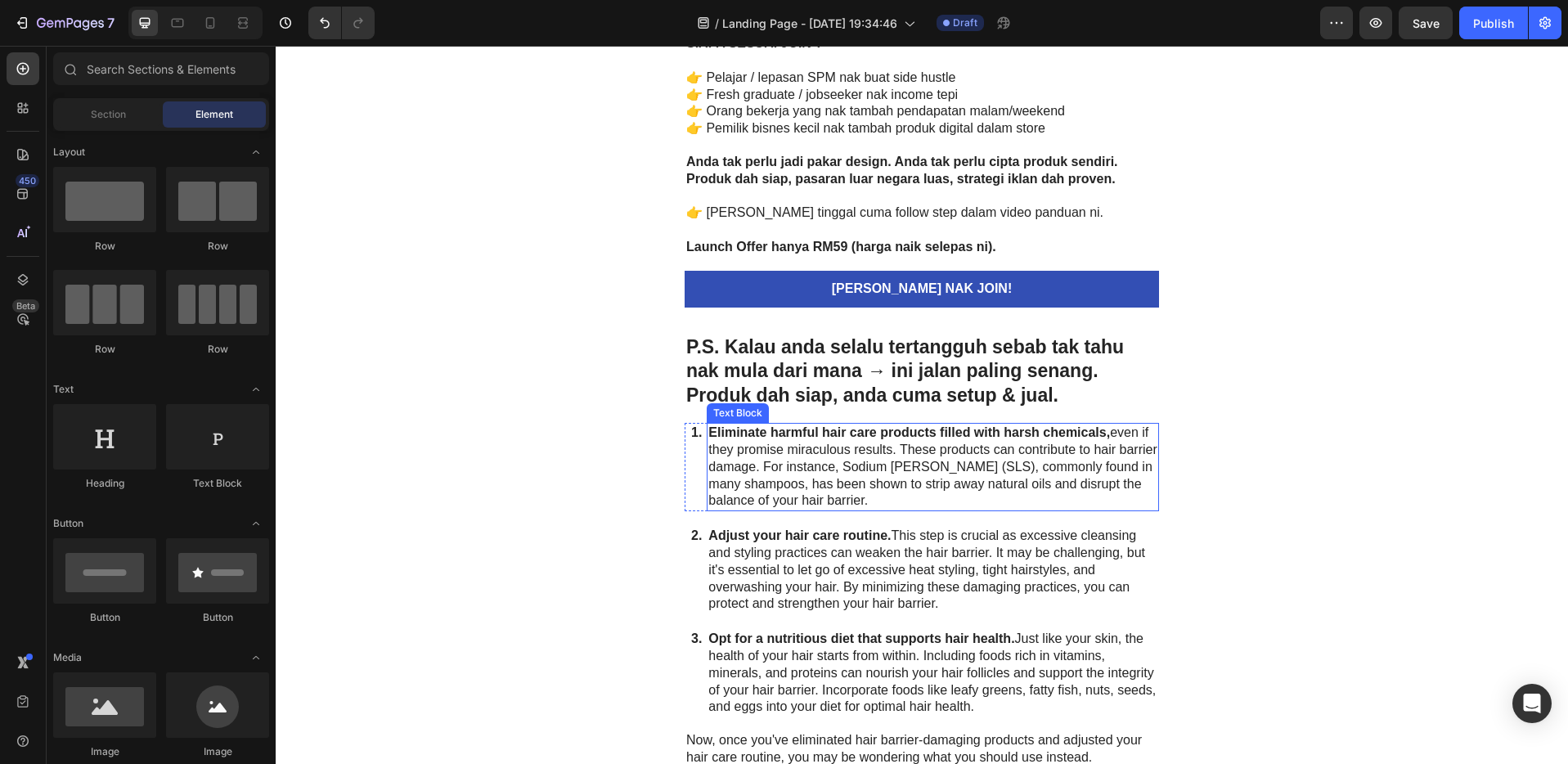
click at [791, 452] on p "Eliminate harmful hair care products filled with harsh chemicals, even if they …" at bounding box center [932, 467] width 449 height 85
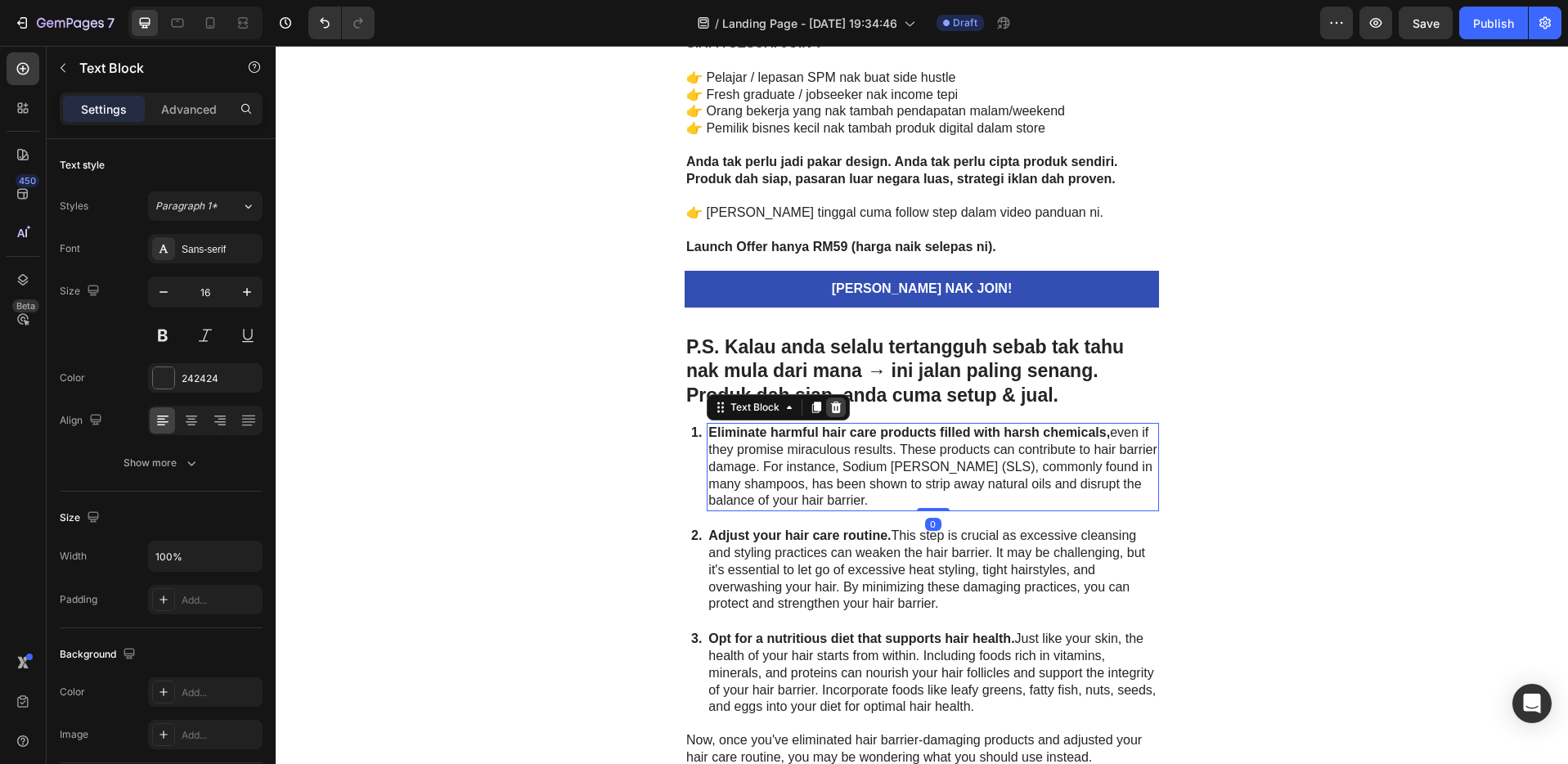
click at [830, 404] on icon at bounding box center [835, 408] width 10 height 11
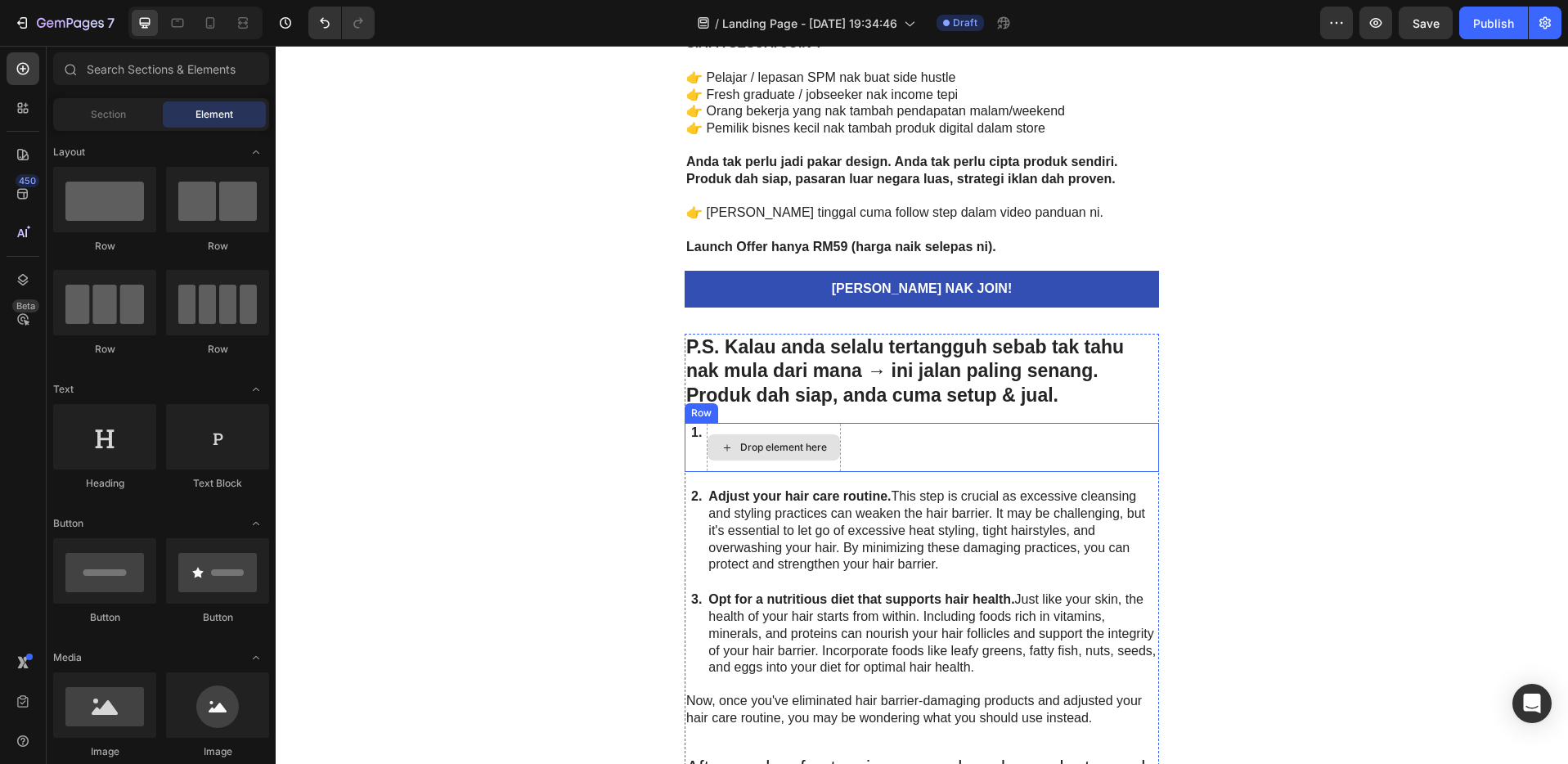
click at [899, 438] on div "1. Text Block Drop element here Row" at bounding box center [921, 447] width 474 height 49
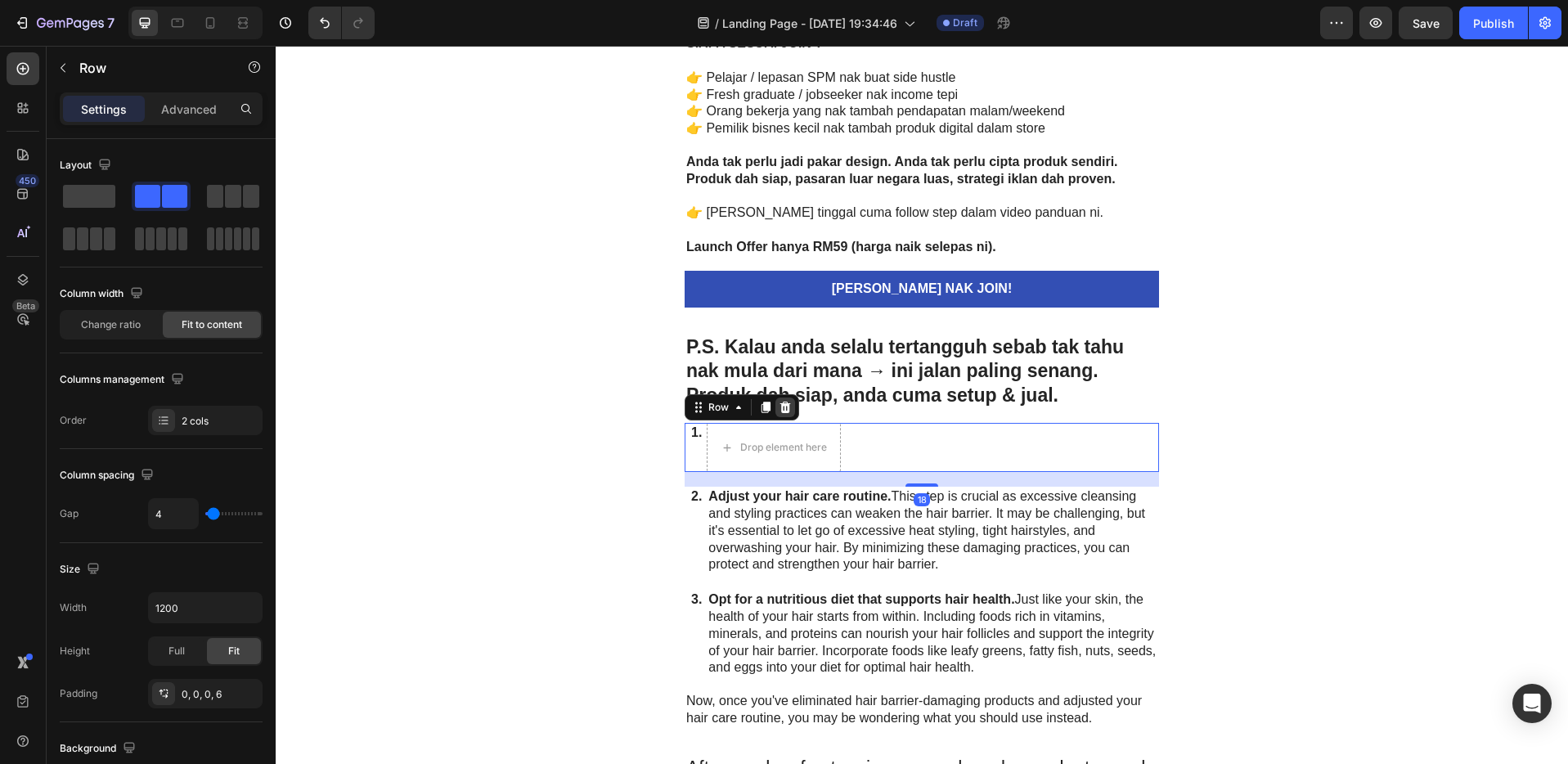
click at [780, 408] on icon at bounding box center [785, 408] width 10 height 11
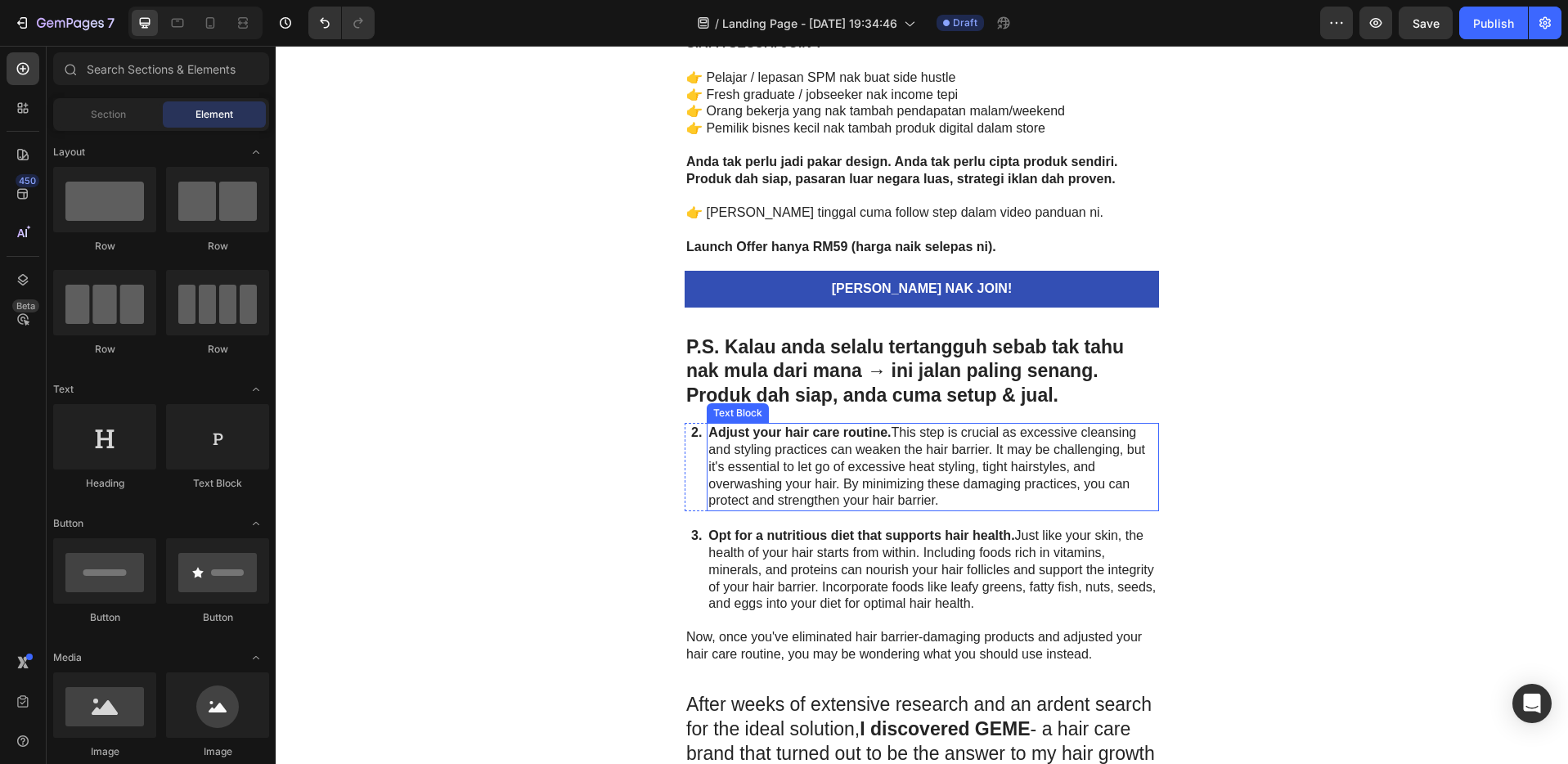
click at [879, 459] on p "Adjust your hair care routine. This step is crucial as excessive cleansing and …" at bounding box center [932, 467] width 449 height 85
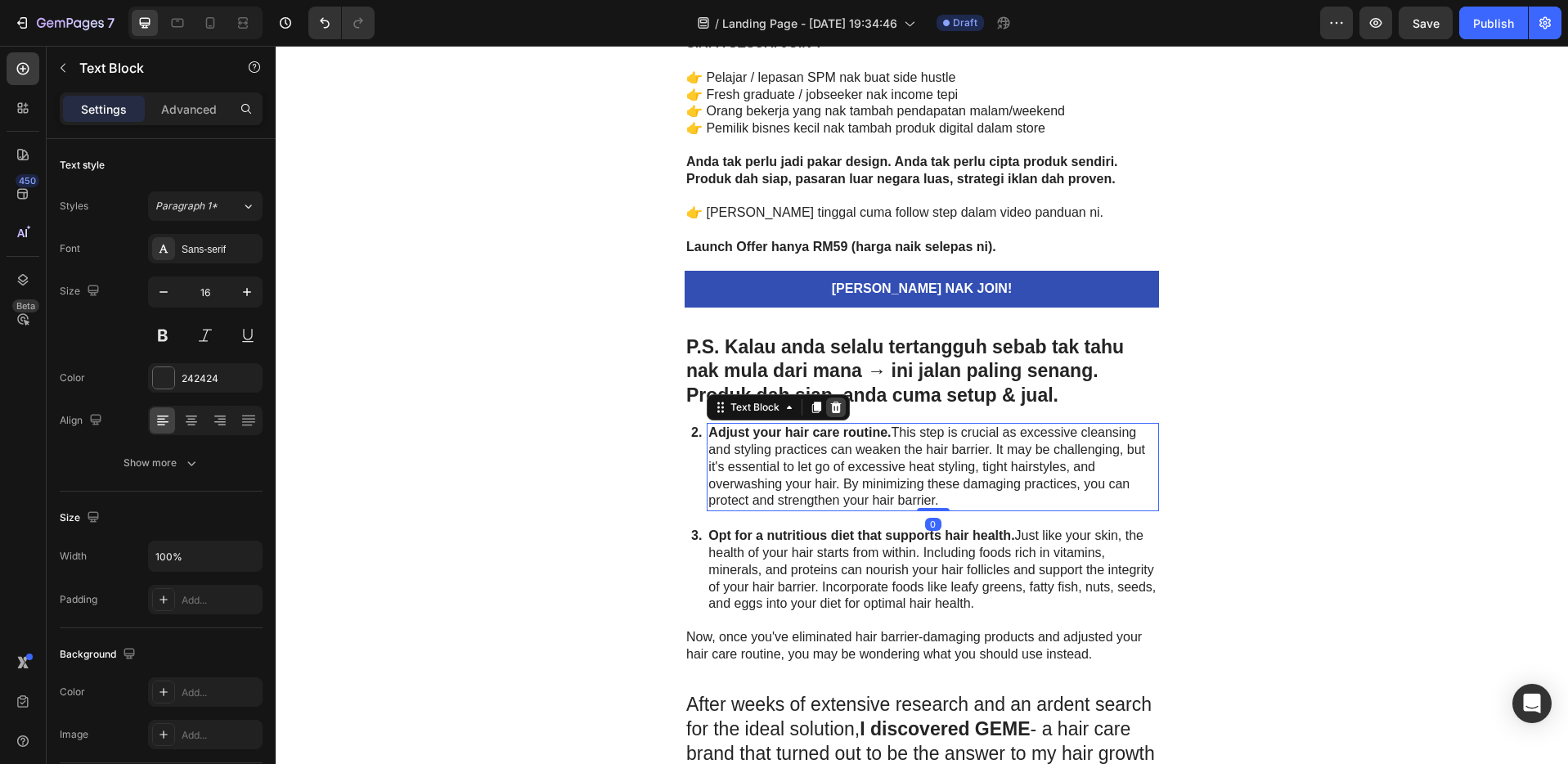
click at [829, 408] on icon at bounding box center [836, 408] width 13 height 13
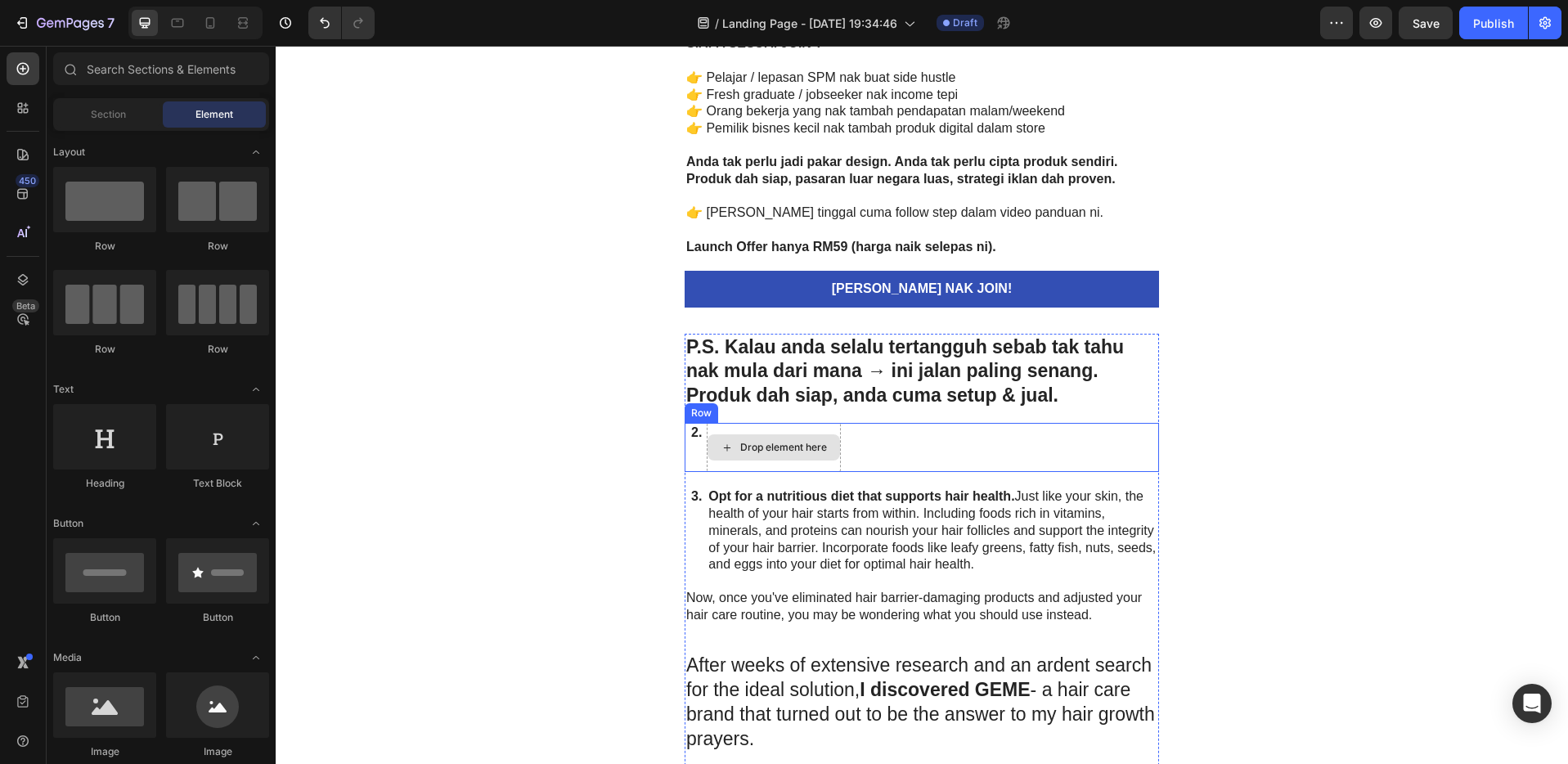
click at [883, 431] on div "2. Text Block Drop element here Row" at bounding box center [921, 447] width 474 height 49
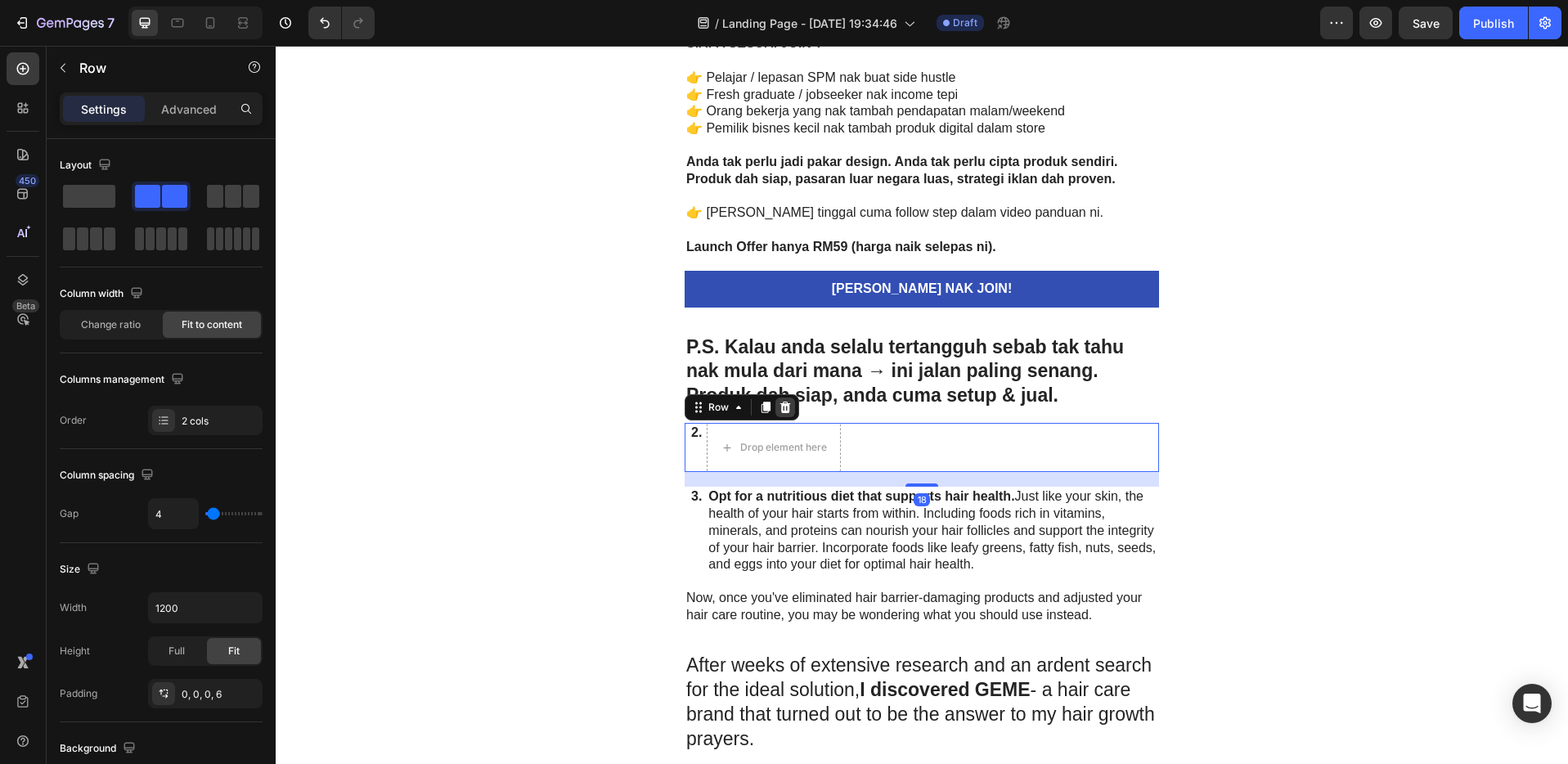
click at [784, 409] on icon at bounding box center [785, 408] width 13 height 13
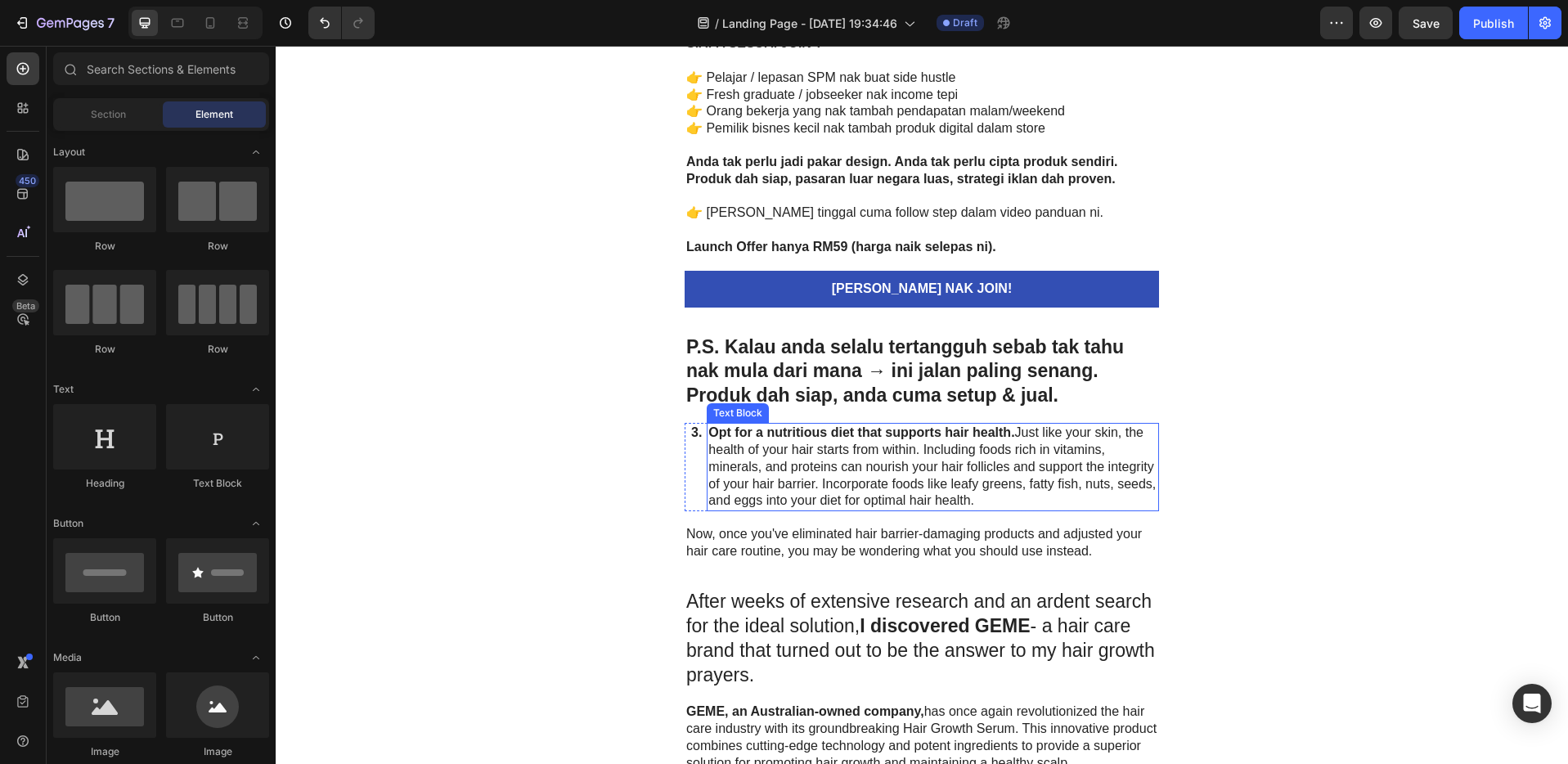
click at [891, 485] on p "Opt for a nutritious diet that supports hair health. Just like your skin, the h…" at bounding box center [932, 467] width 449 height 85
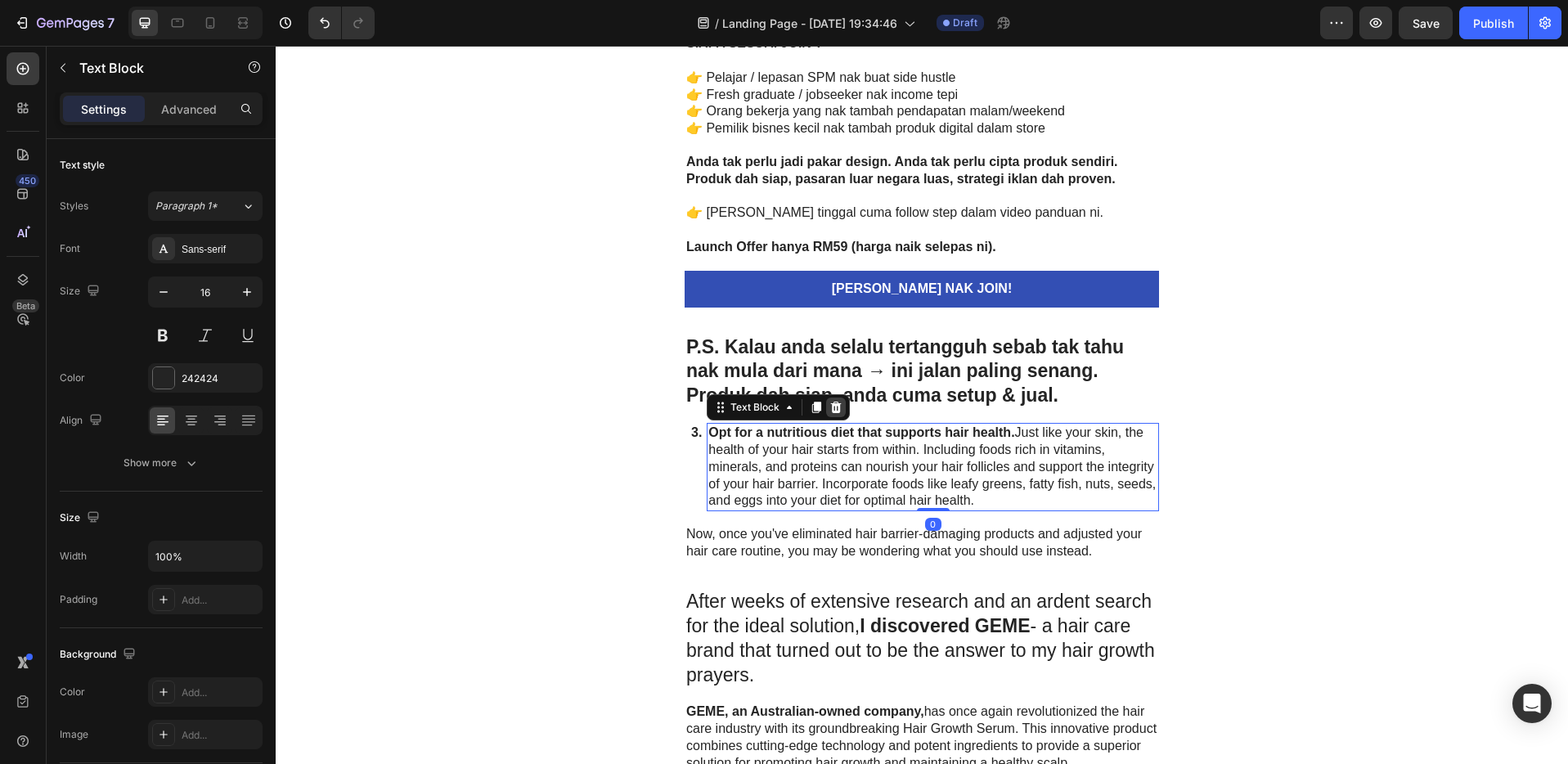
click at [830, 406] on icon at bounding box center [835, 408] width 10 height 11
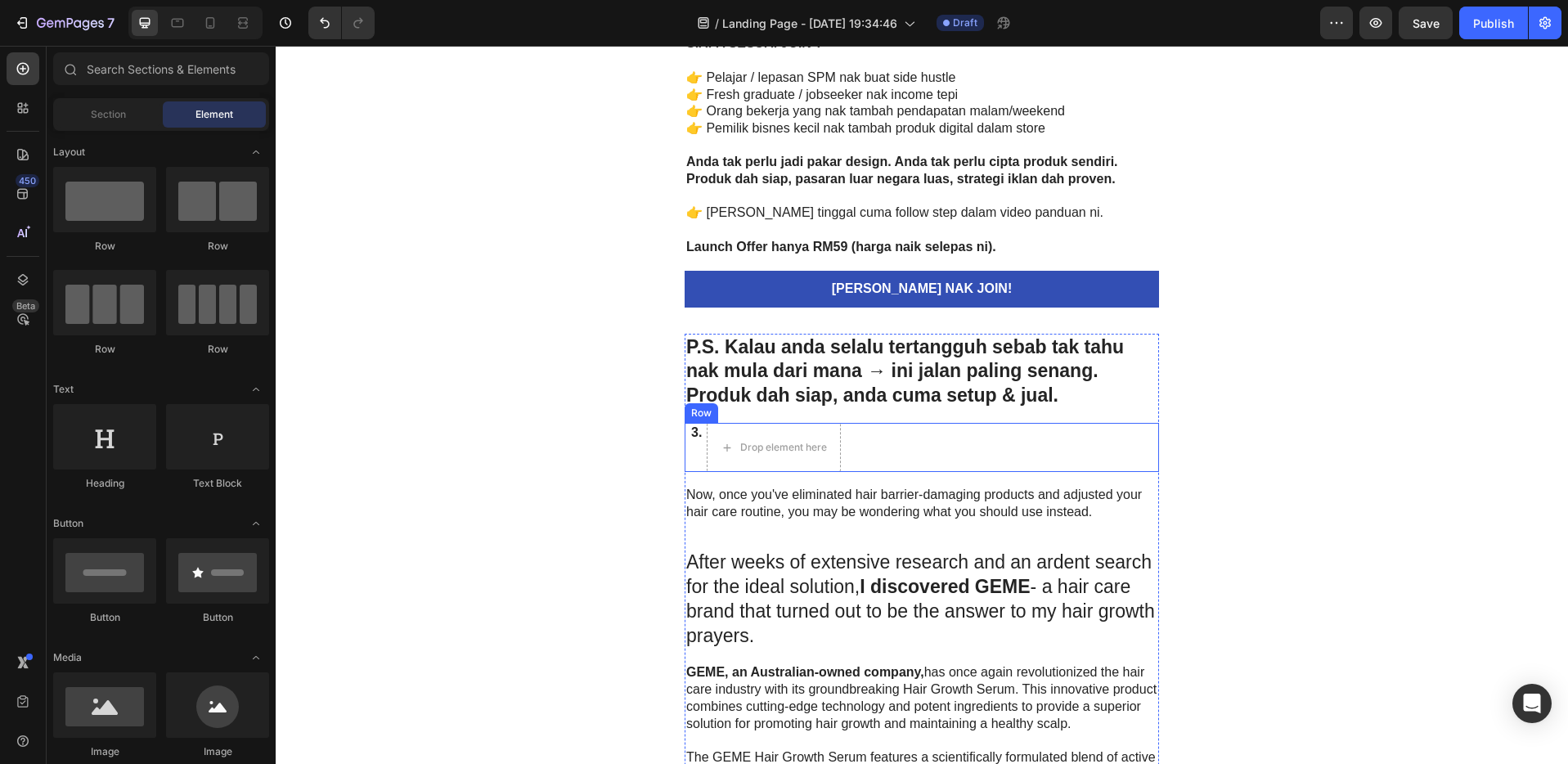
click at [919, 435] on div "3. Text Block Drop element here Row" at bounding box center [921, 447] width 474 height 49
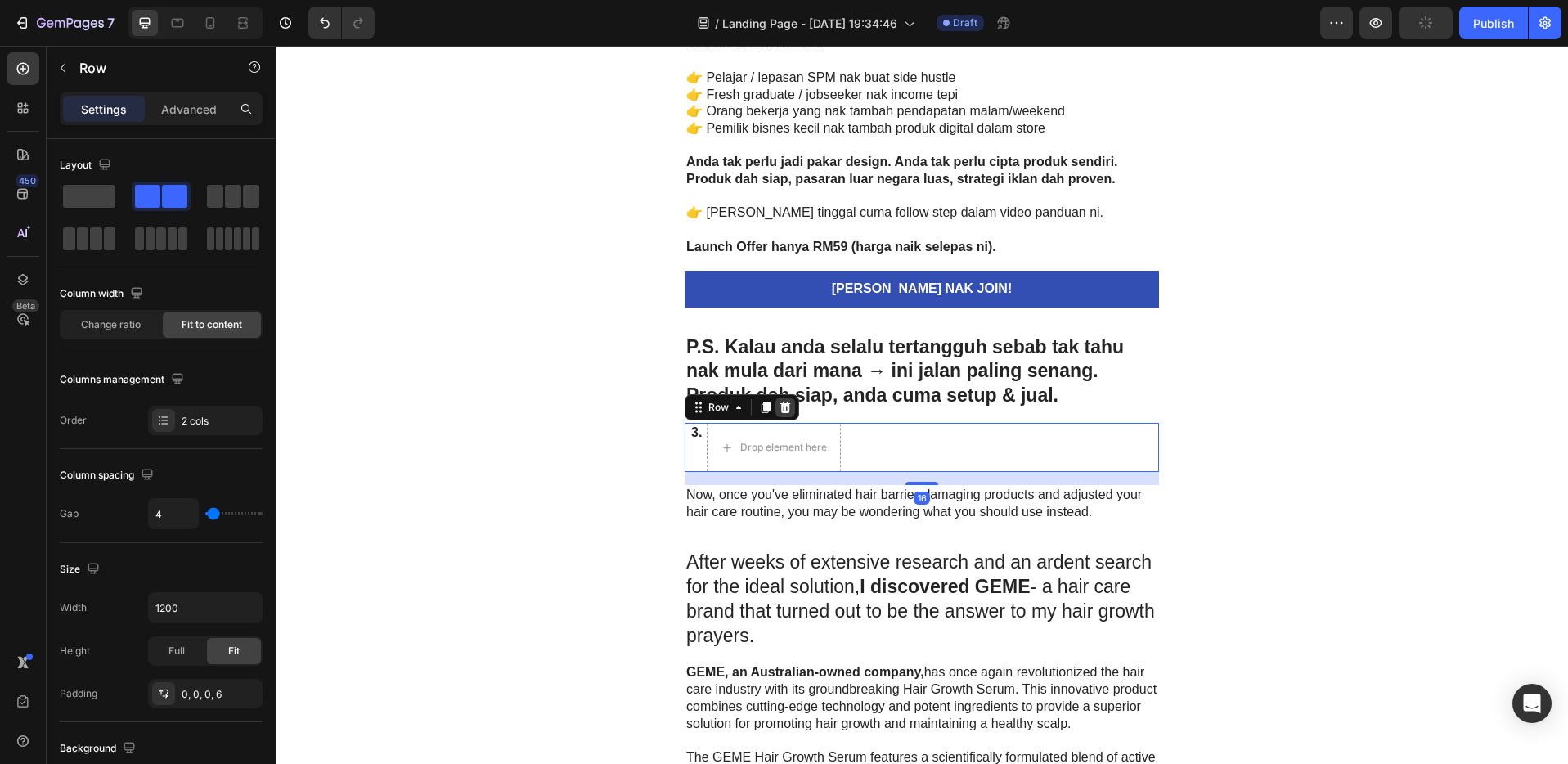
click at [782, 410] on icon at bounding box center [785, 408] width 10 height 11
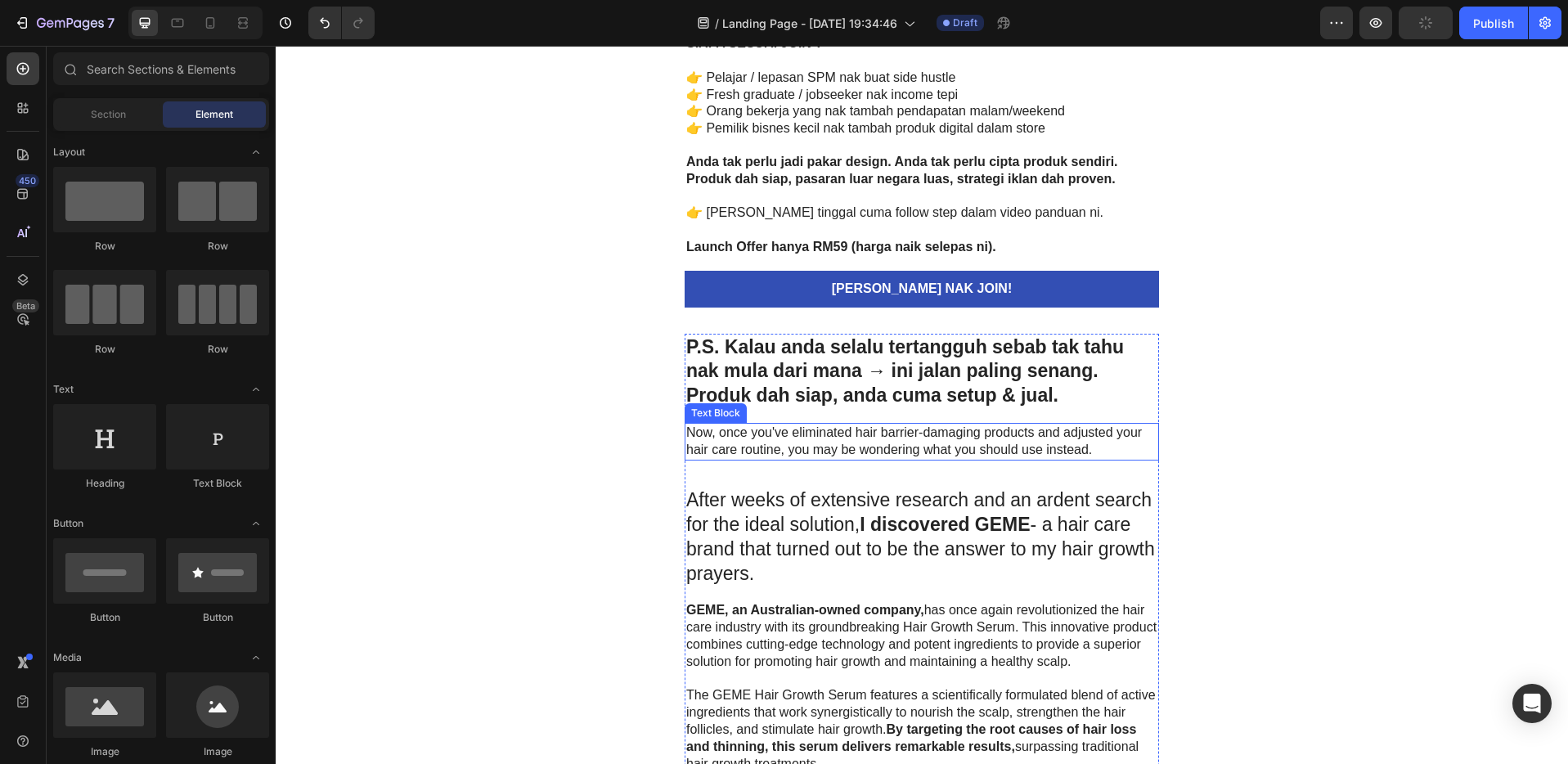
click at [867, 445] on p "Now, once you've eliminated hair barrier-damaging products and adjusted your ha…" at bounding box center [921, 441] width 471 height 34
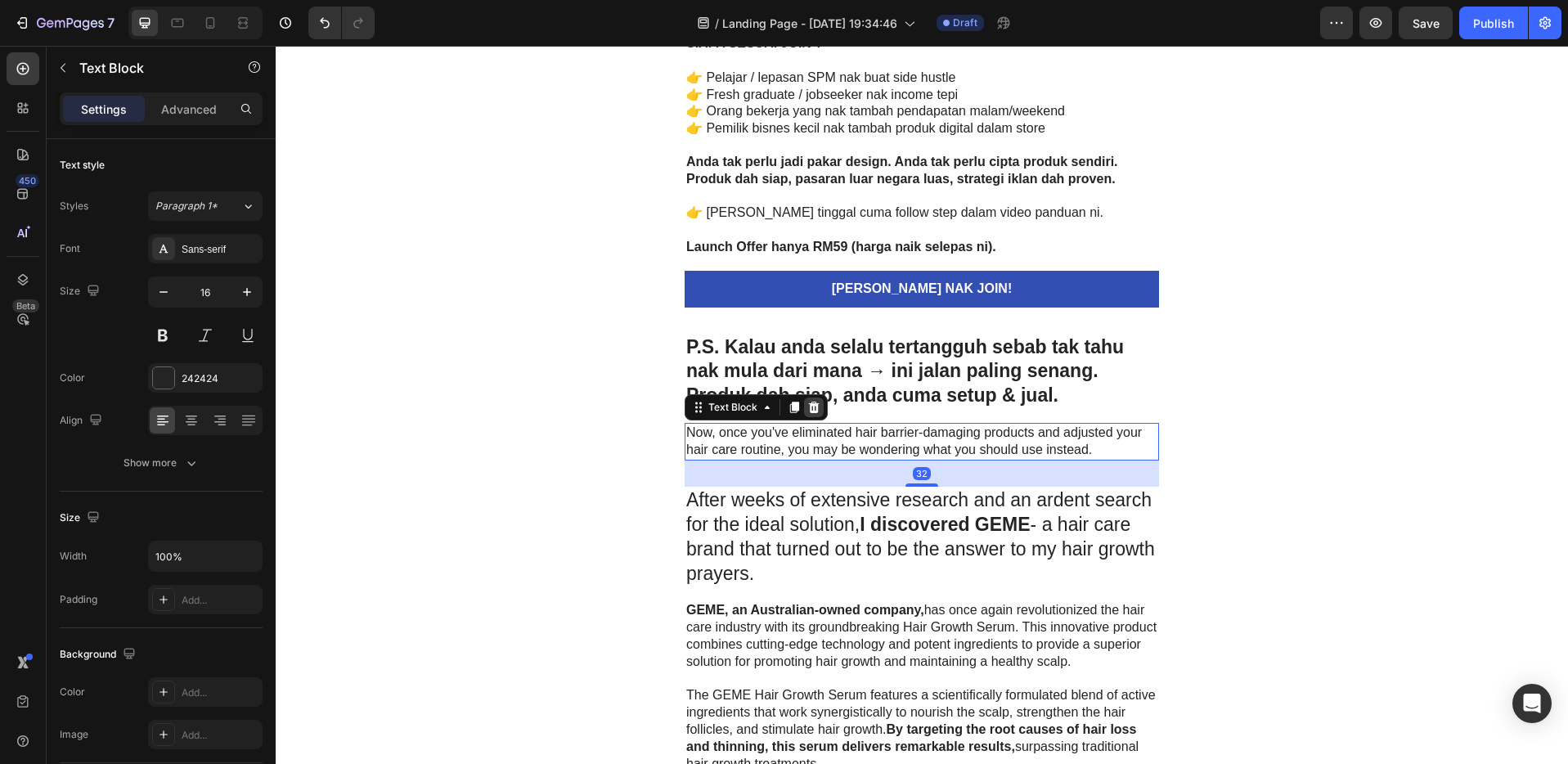
click at [809, 410] on icon at bounding box center [814, 408] width 10 height 11
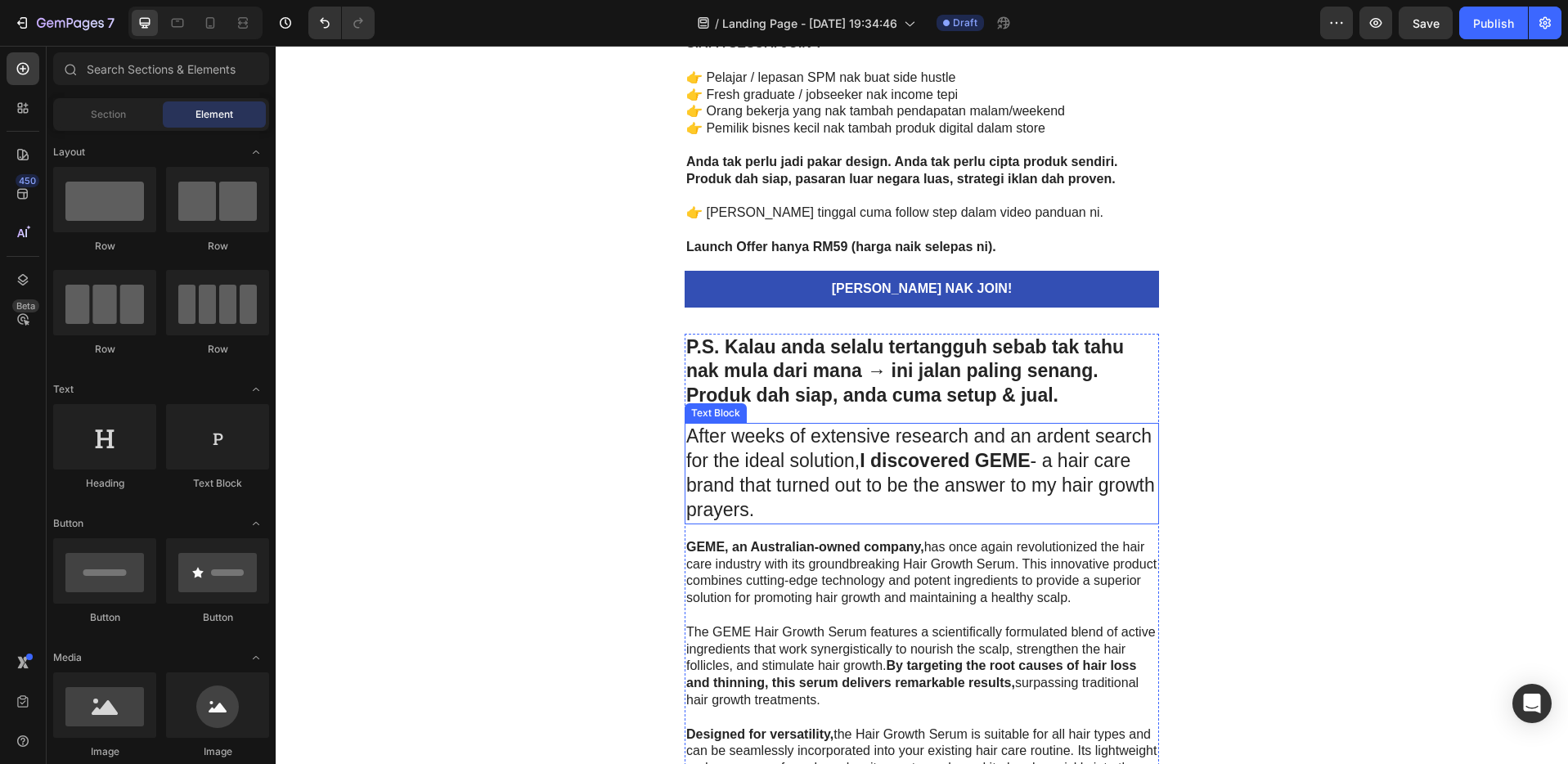
click at [855, 473] on p "After weeks of extensive research and an ardent search for the ideal solution, …" at bounding box center [921, 473] width 471 height 98
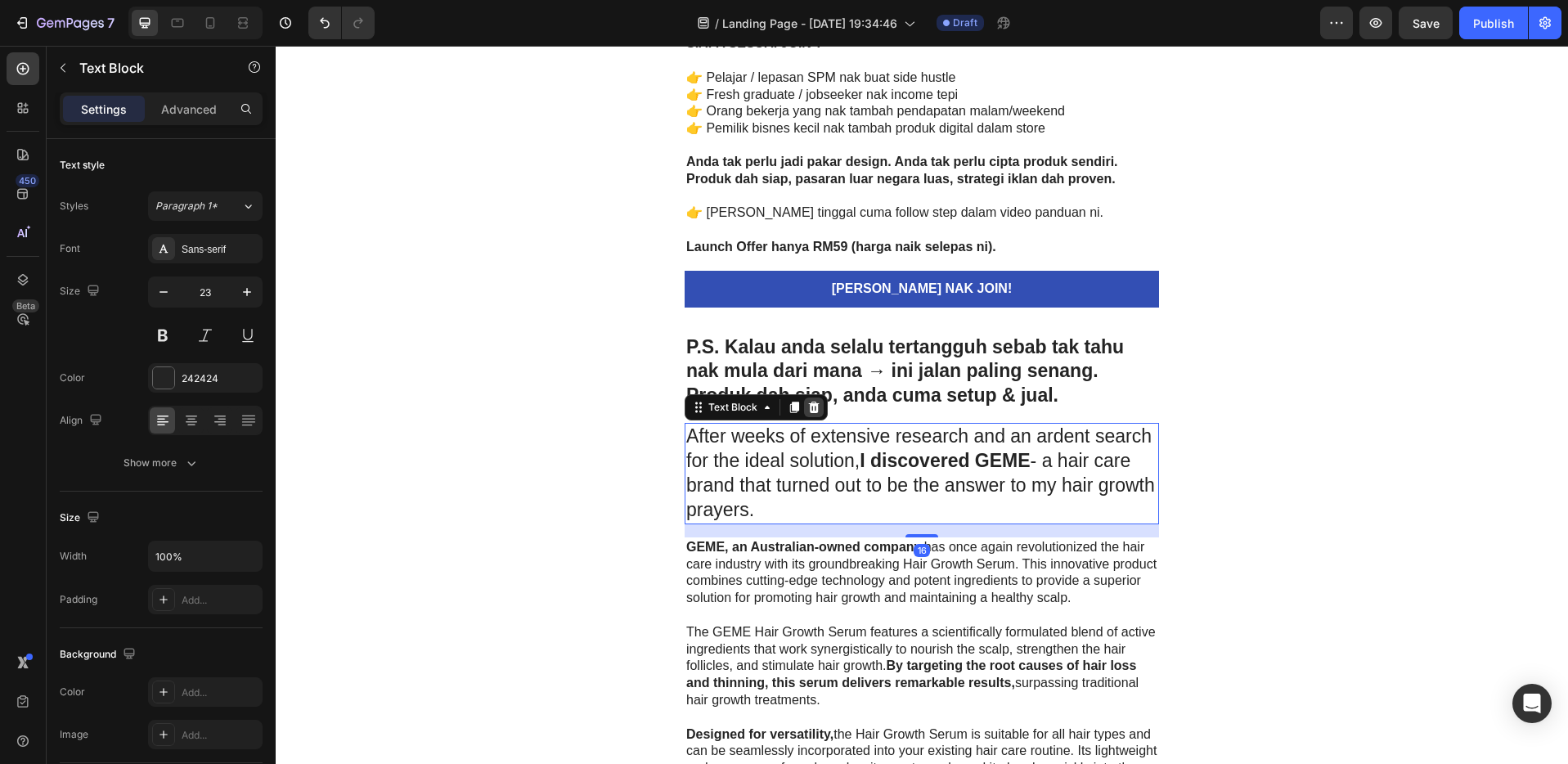
click at [811, 410] on icon at bounding box center [814, 408] width 10 height 11
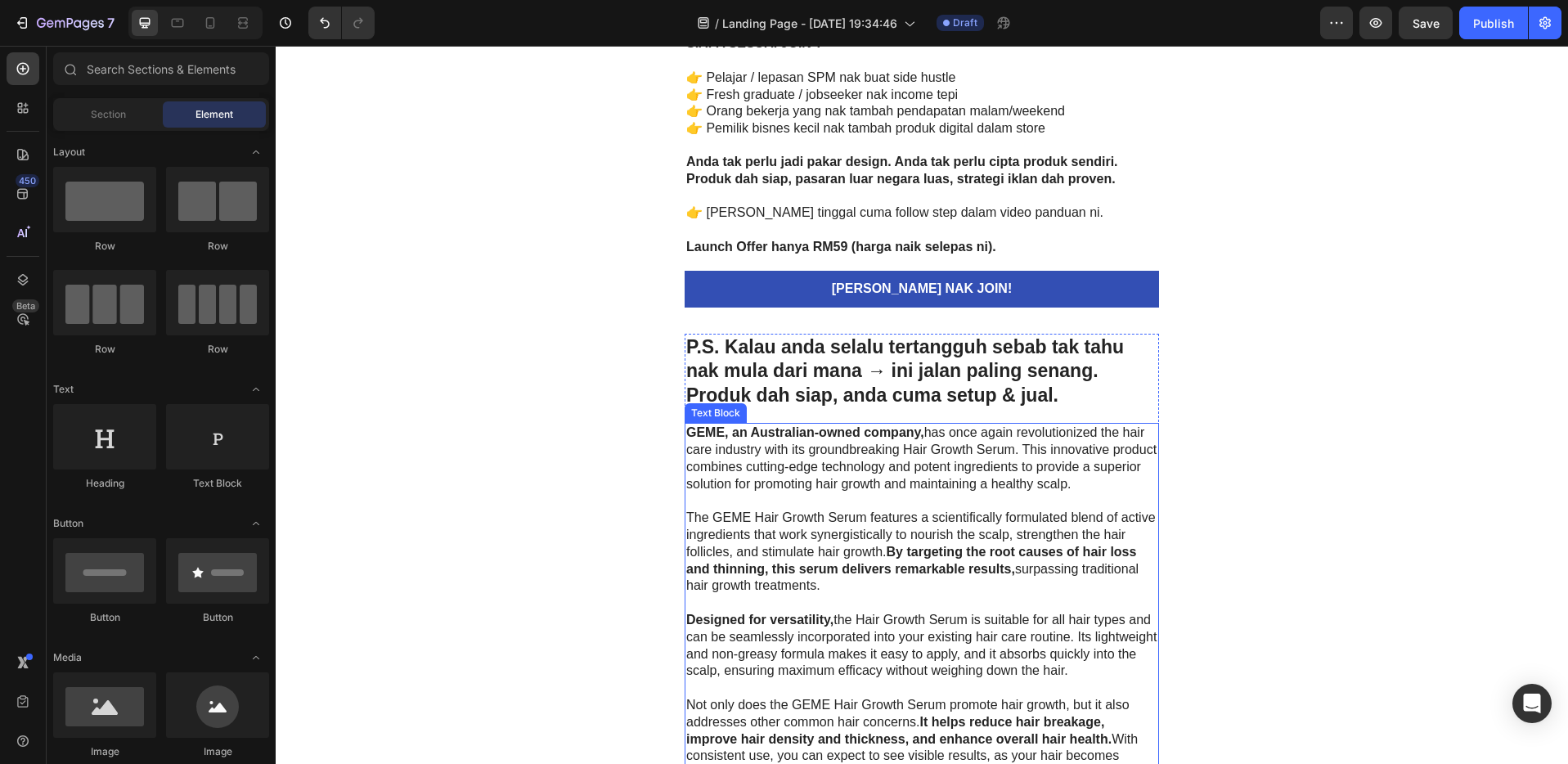
click at [865, 482] on p "GEME, an Australian-owned company, has once again revolutionized the hair care …" at bounding box center [921, 458] width 471 height 68
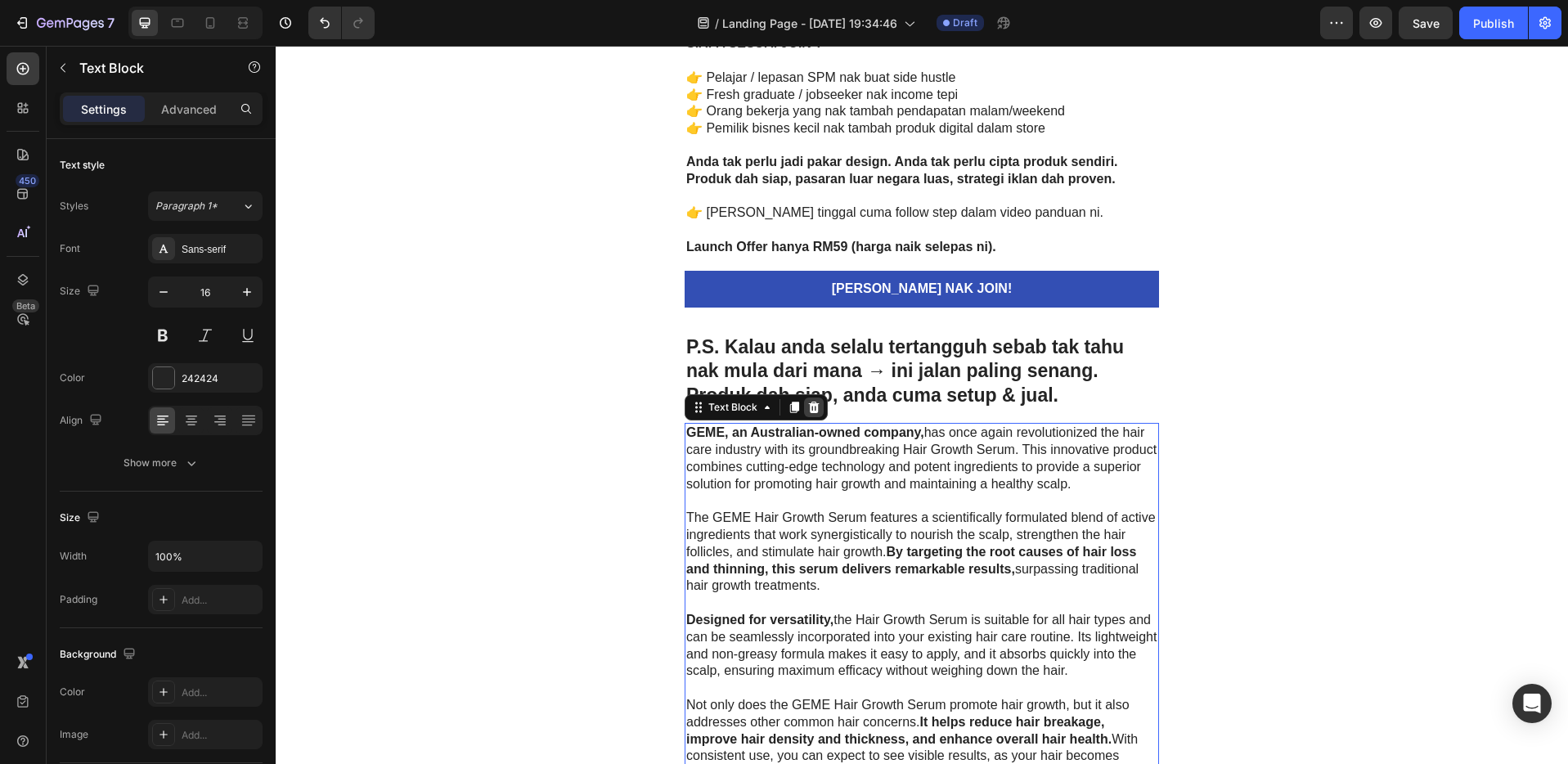
click at [810, 404] on icon at bounding box center [814, 408] width 10 height 11
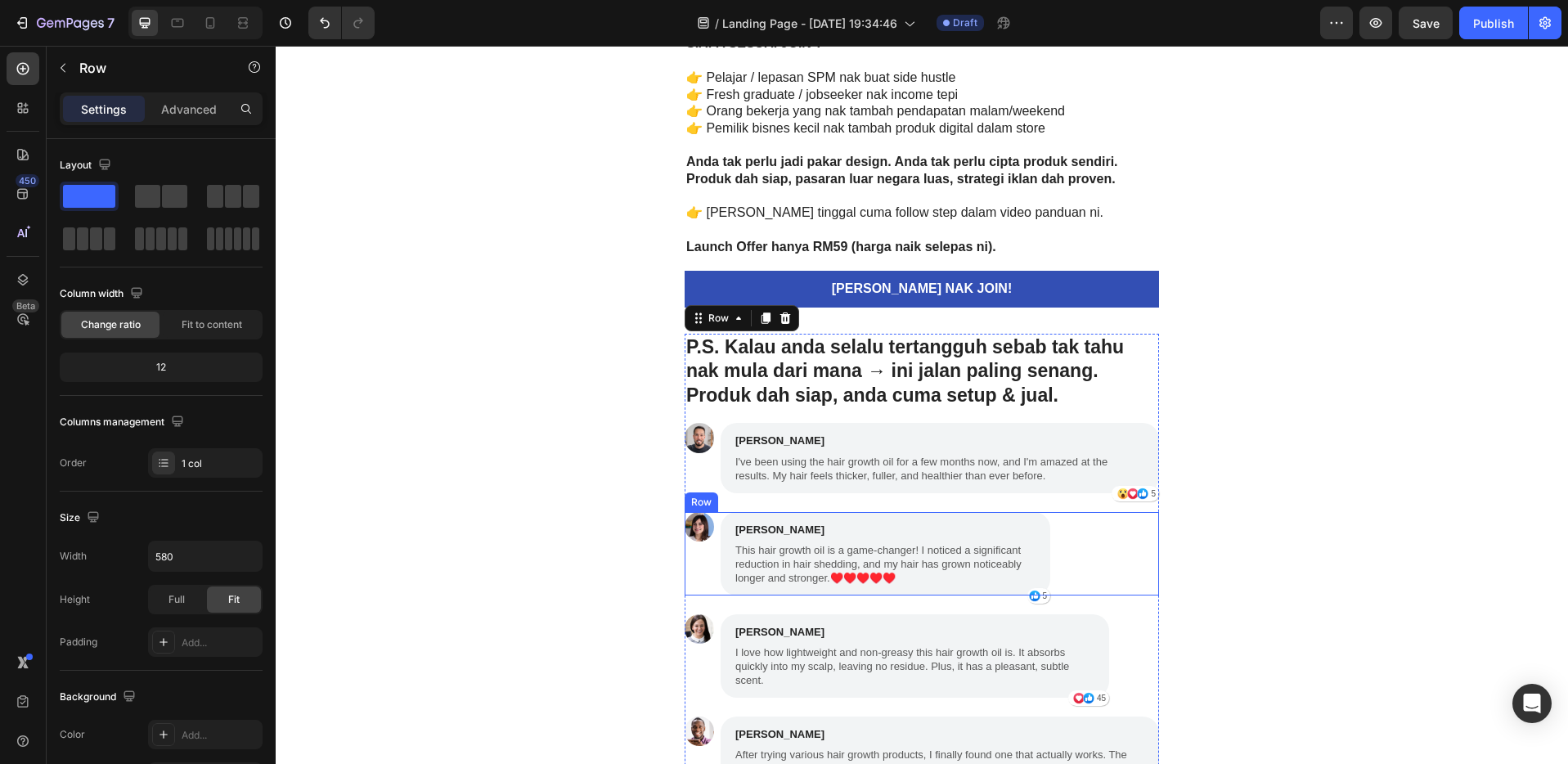
click at [1093, 549] on div "Image [PERSON_NAME] Text Block This hair growth oil is a game-changer! I notice…" at bounding box center [921, 554] width 474 height 84
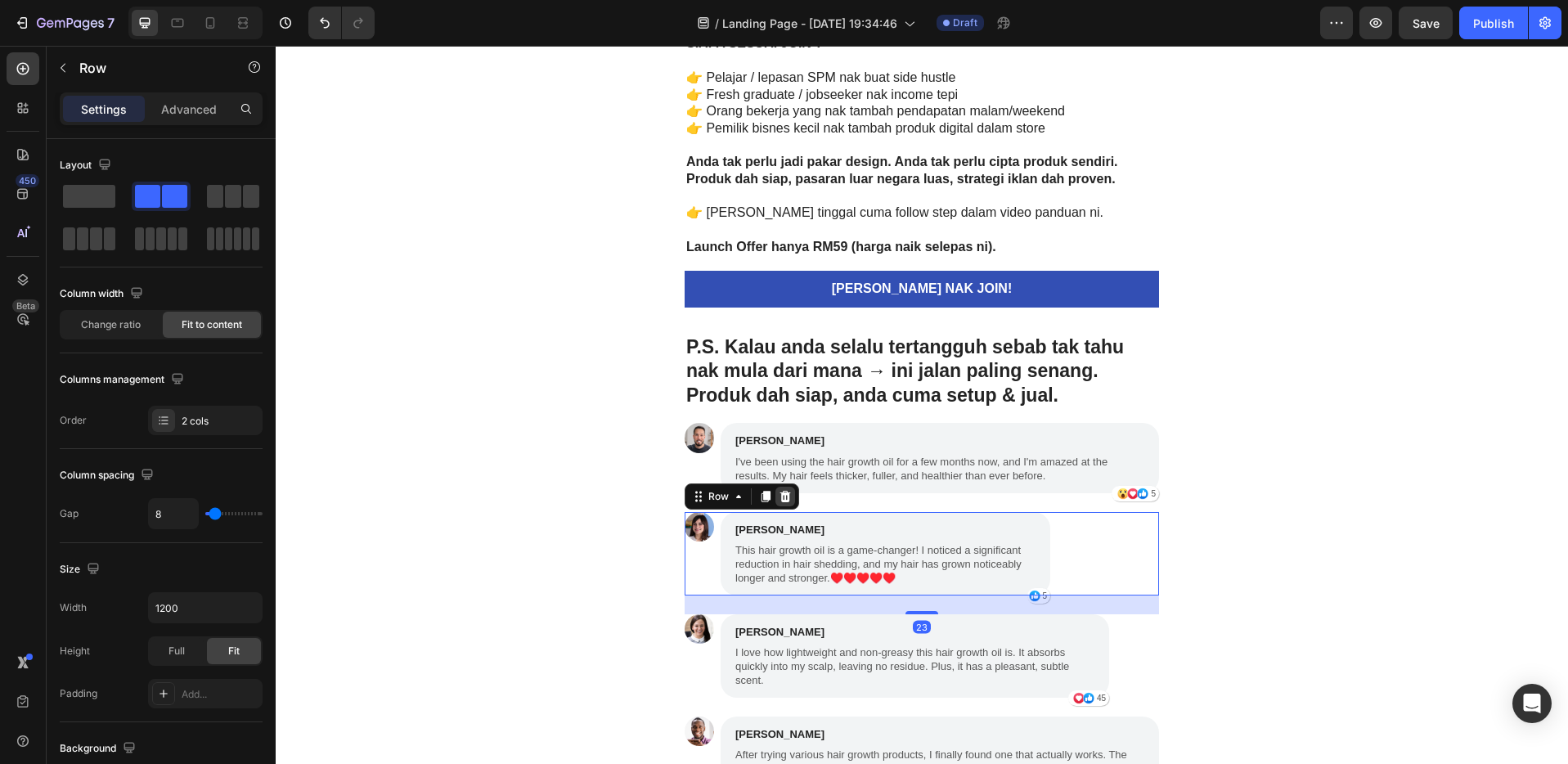
click at [778, 502] on icon at bounding box center [785, 497] width 13 height 13
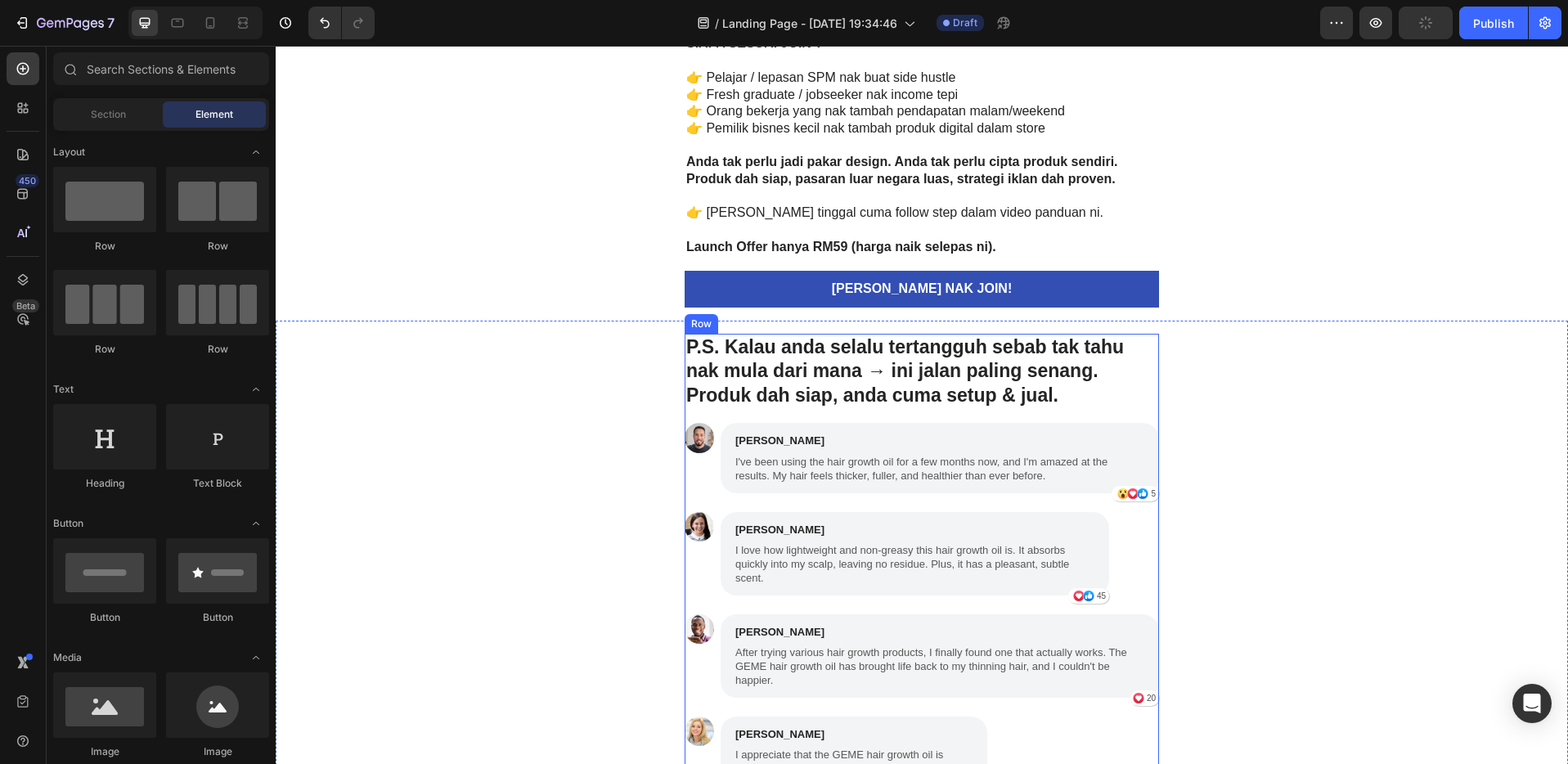
click at [1125, 418] on div "P.S. Kalau anda selalu tertangguh sebab tak tahu nak mula dari mana → ini jalan…" at bounding box center [921, 736] width 474 height 804
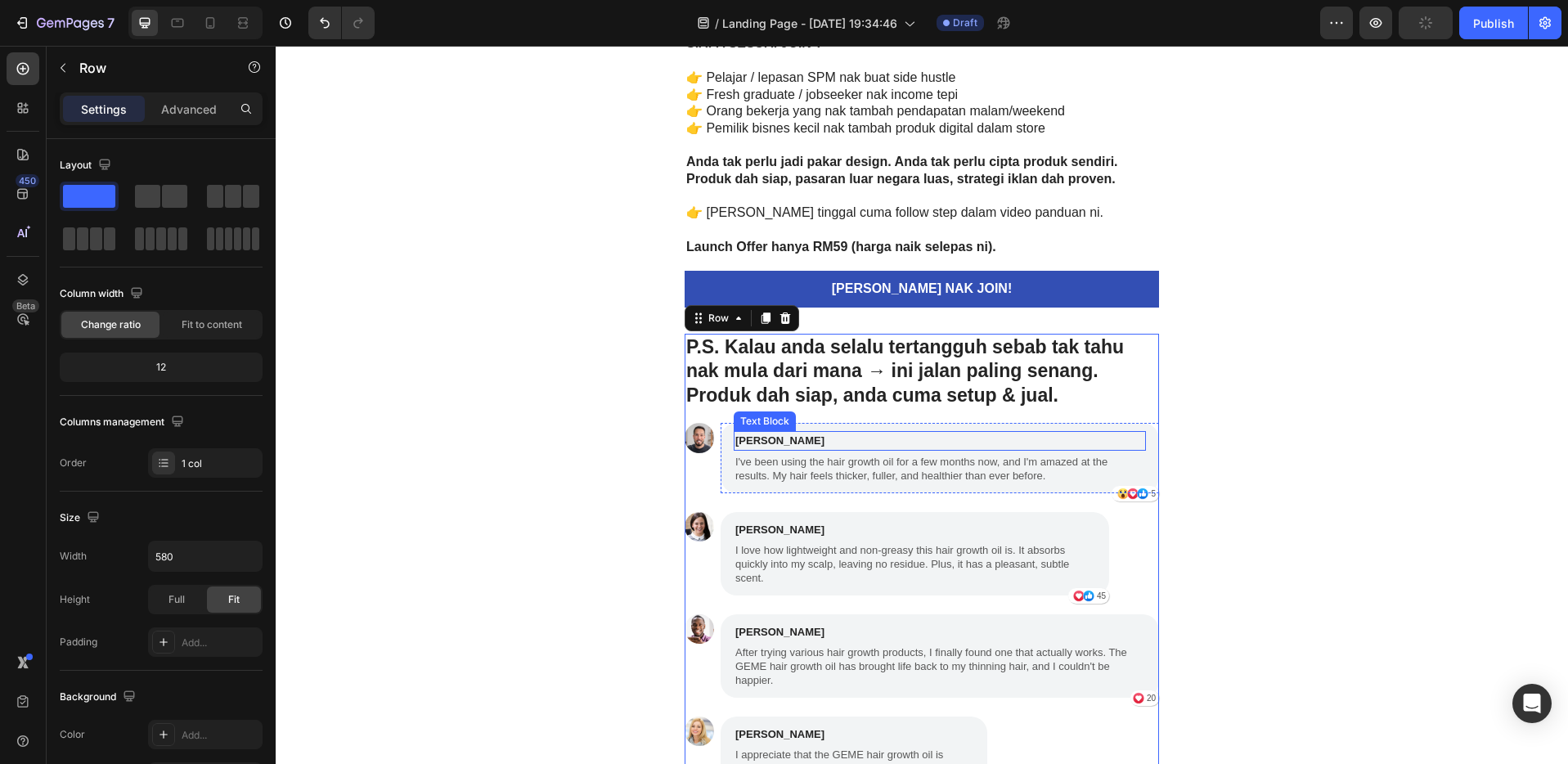
click at [996, 441] on p "[PERSON_NAME]" at bounding box center [939, 441] width 409 height 17
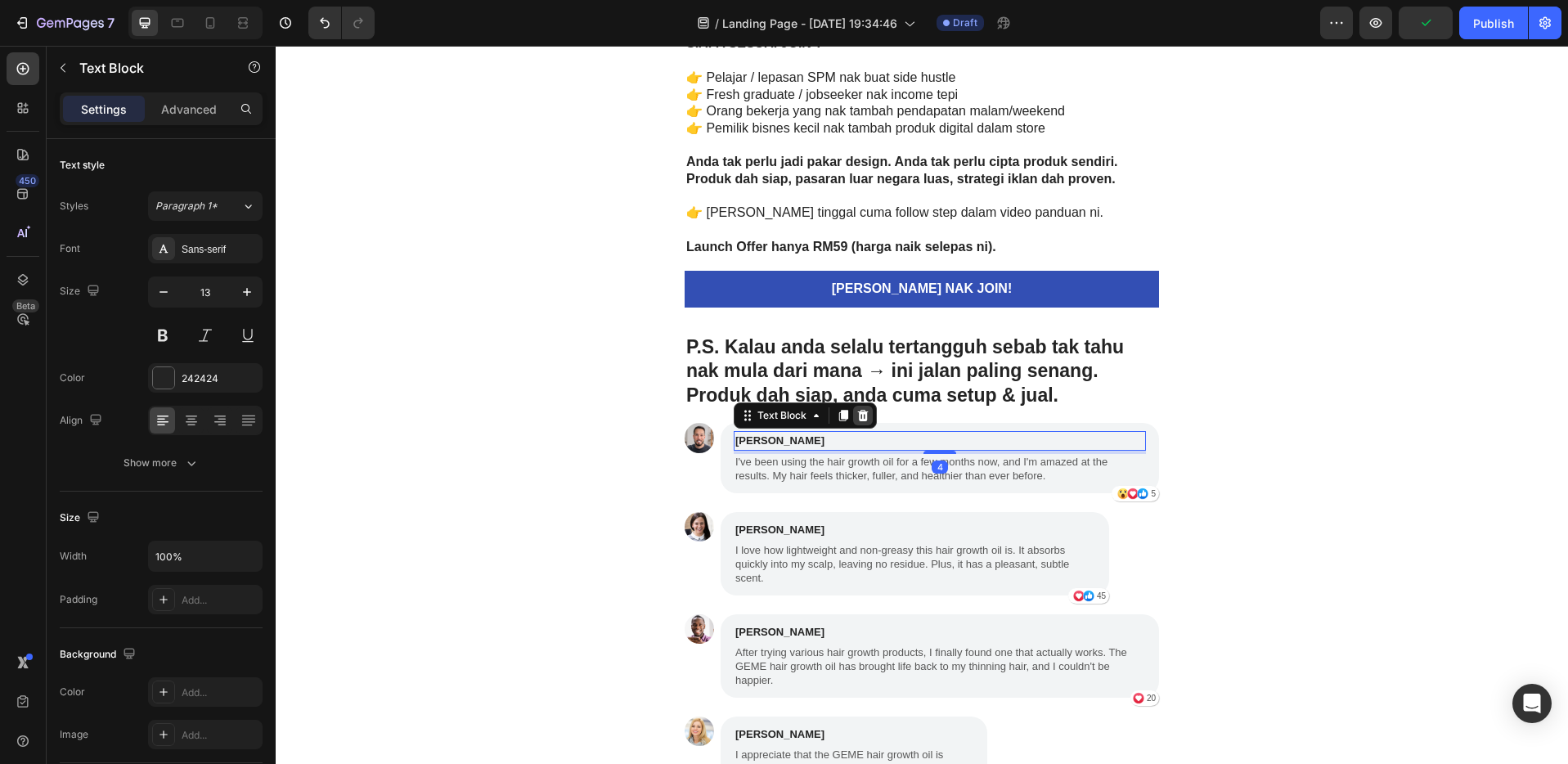
click at [853, 423] on div at bounding box center [862, 415] width 19 height 19
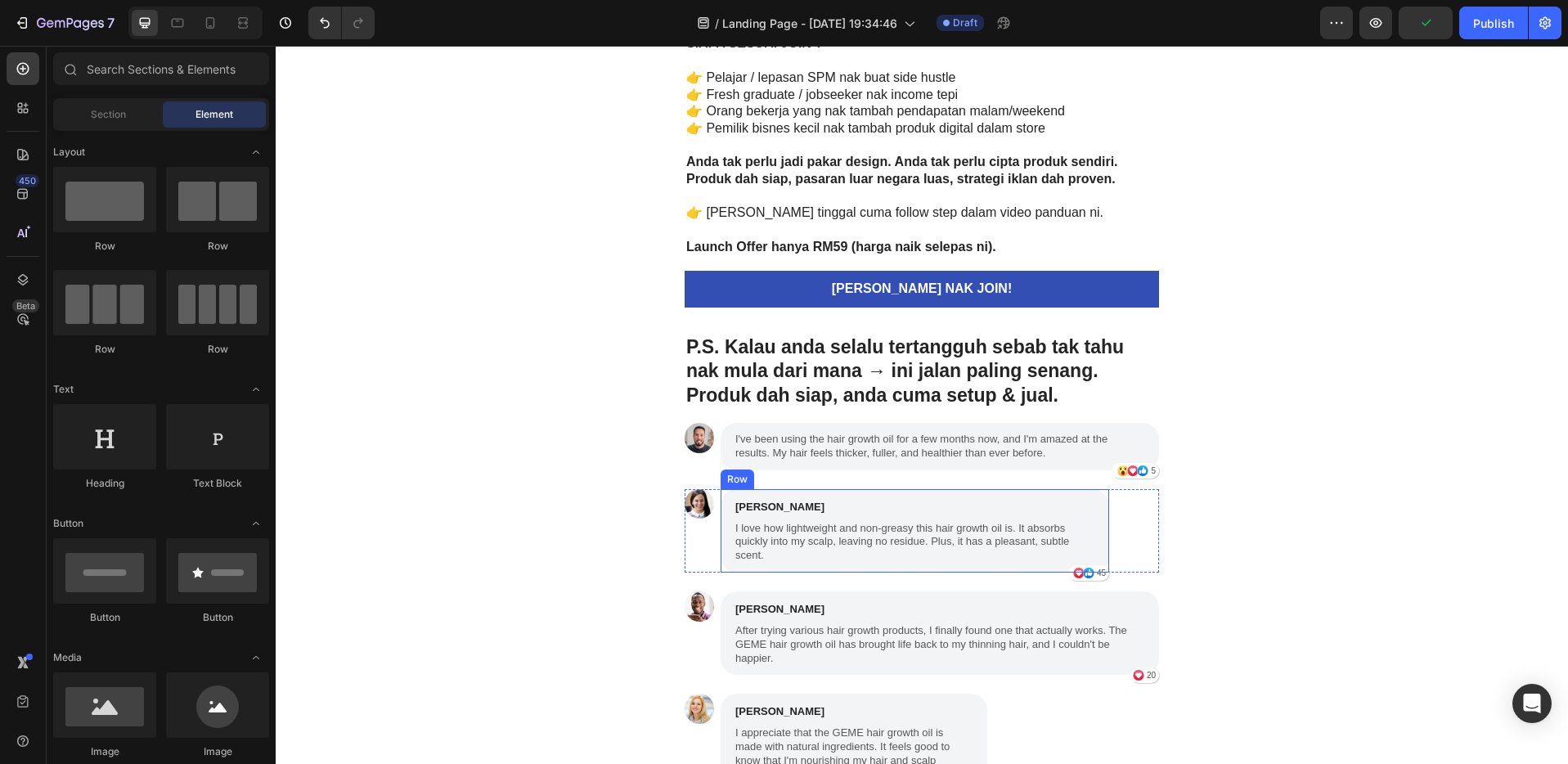
click at [884, 493] on div "[PERSON_NAME] Text Block I love how lightweight and non-greasy this hair growth…" at bounding box center [914, 531] width 389 height 84
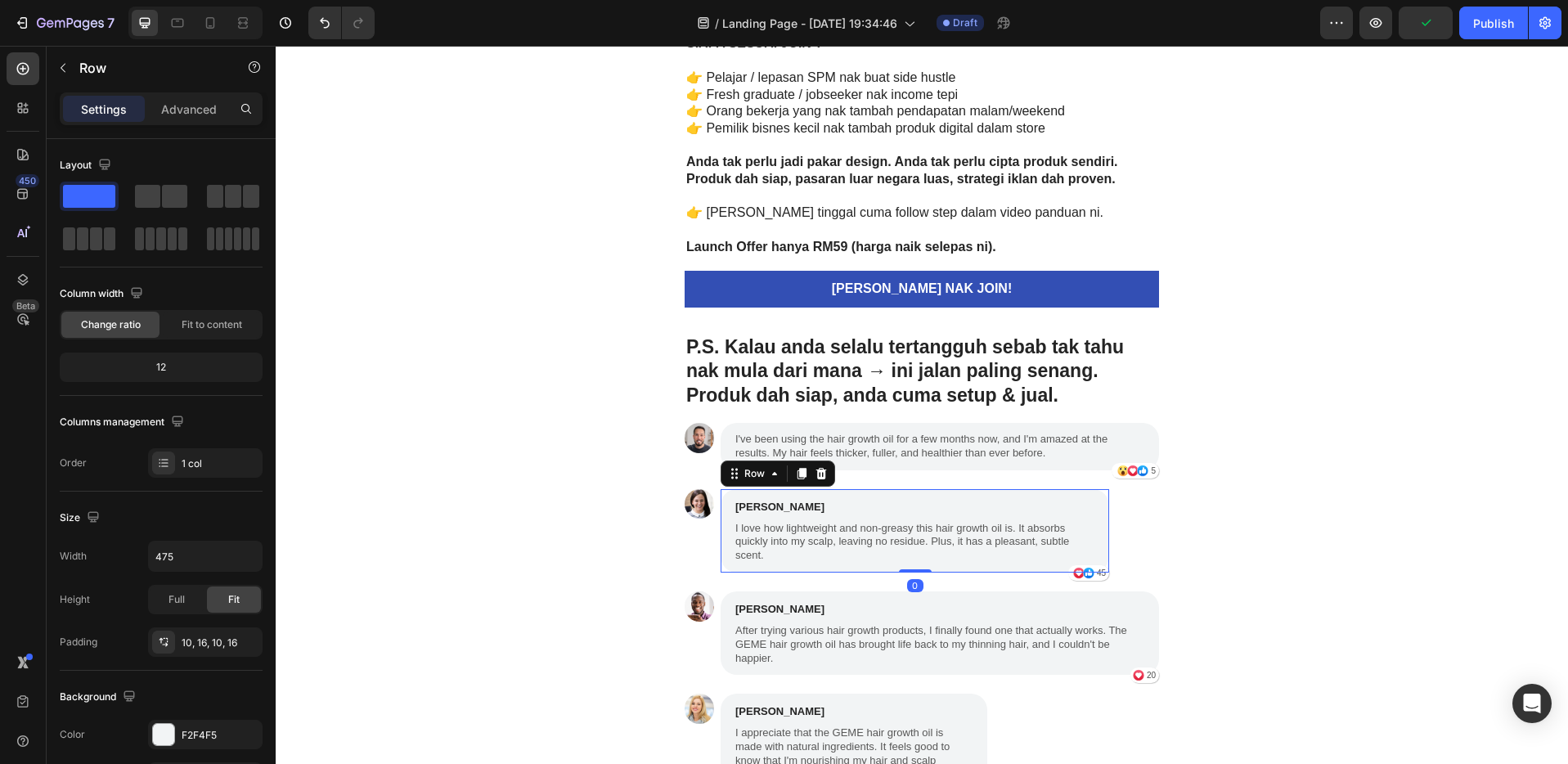
click at [881, 511] on p "[PERSON_NAME]" at bounding box center [914, 508] width 359 height 17
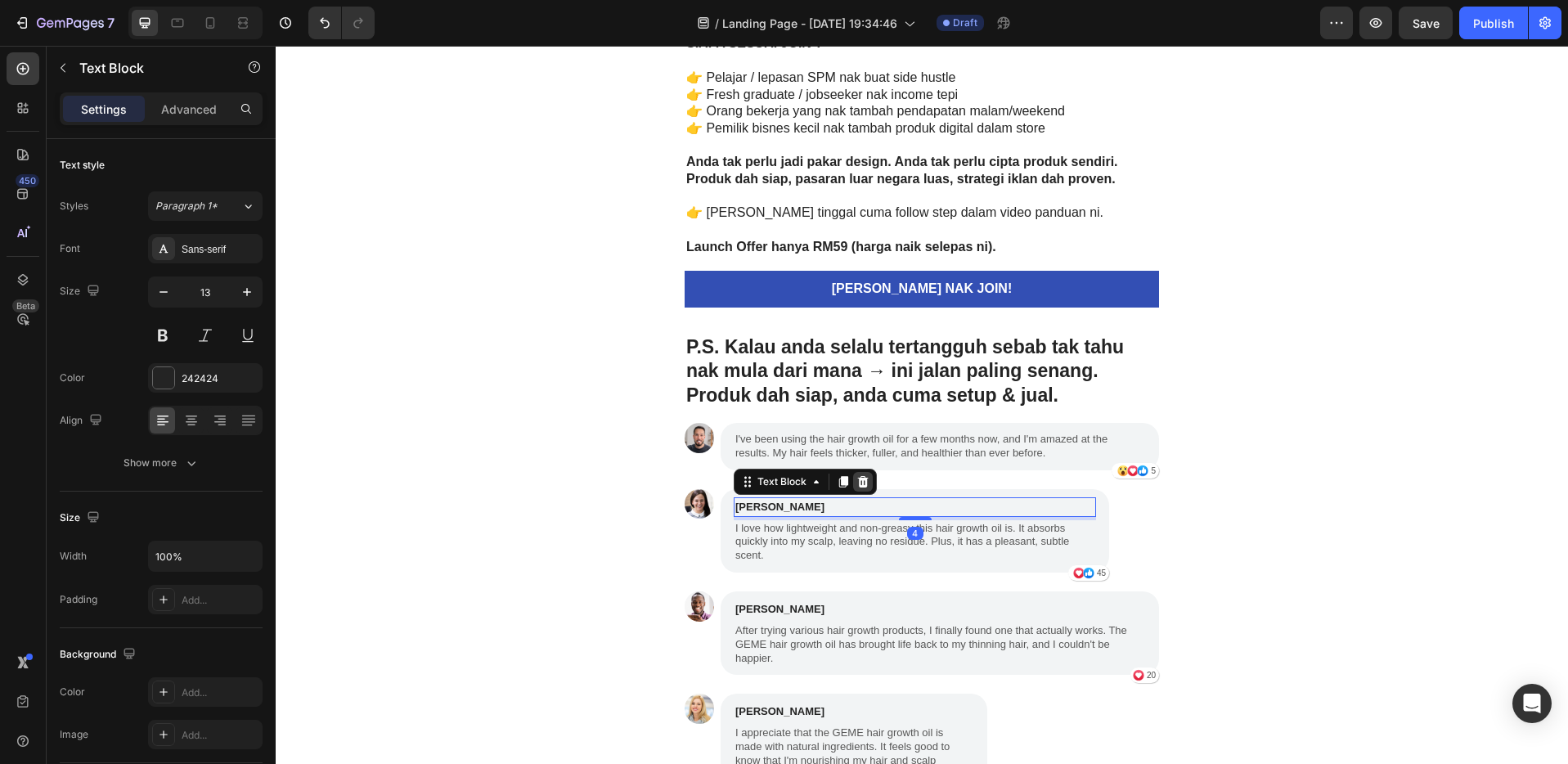
click at [856, 481] on icon at bounding box center [863, 482] width 13 height 13
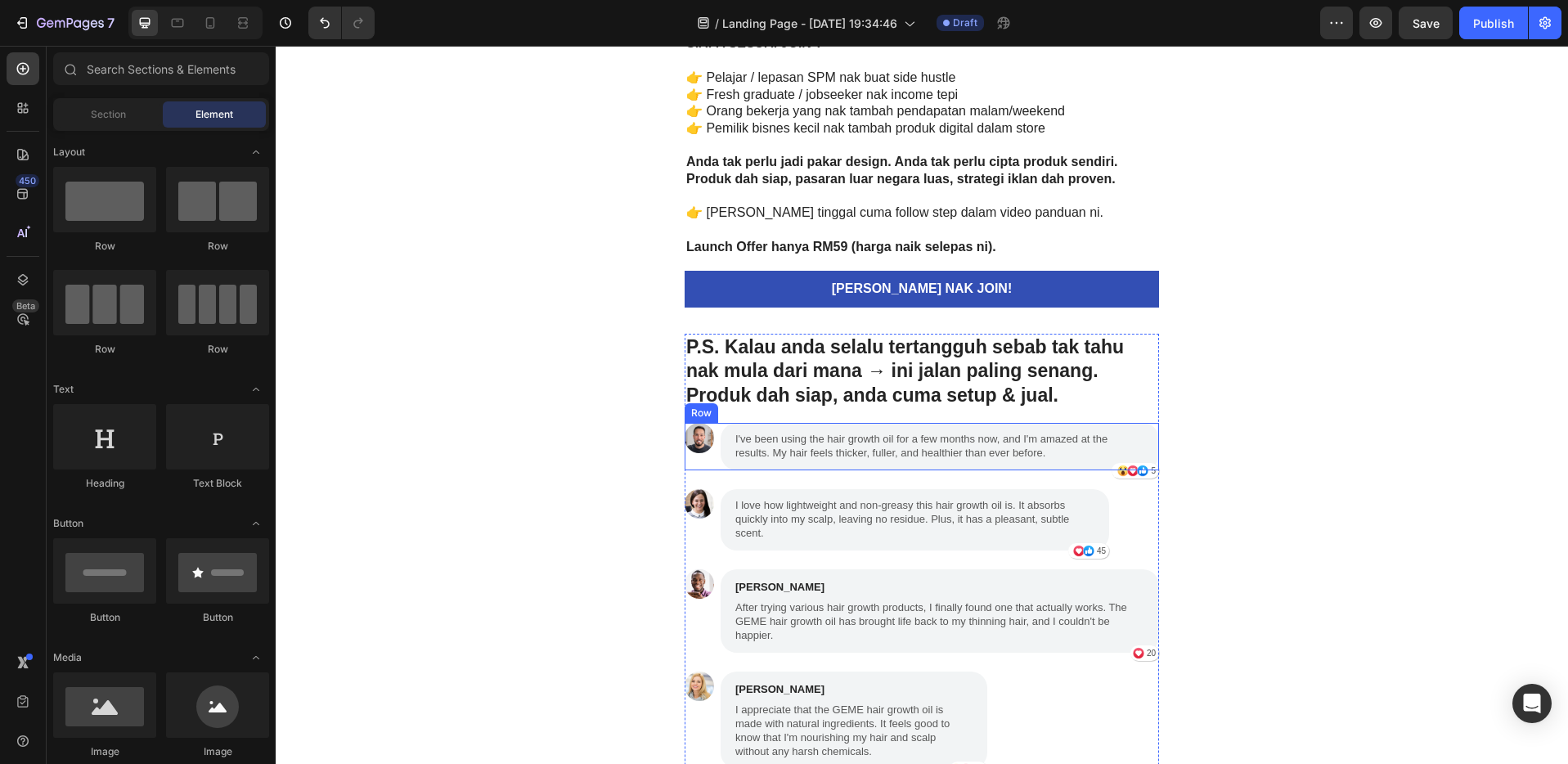
click at [713, 430] on div "Image I've been using the hair growth oil for a few months now, and I'm amazed …" at bounding box center [921, 447] width 474 height 47
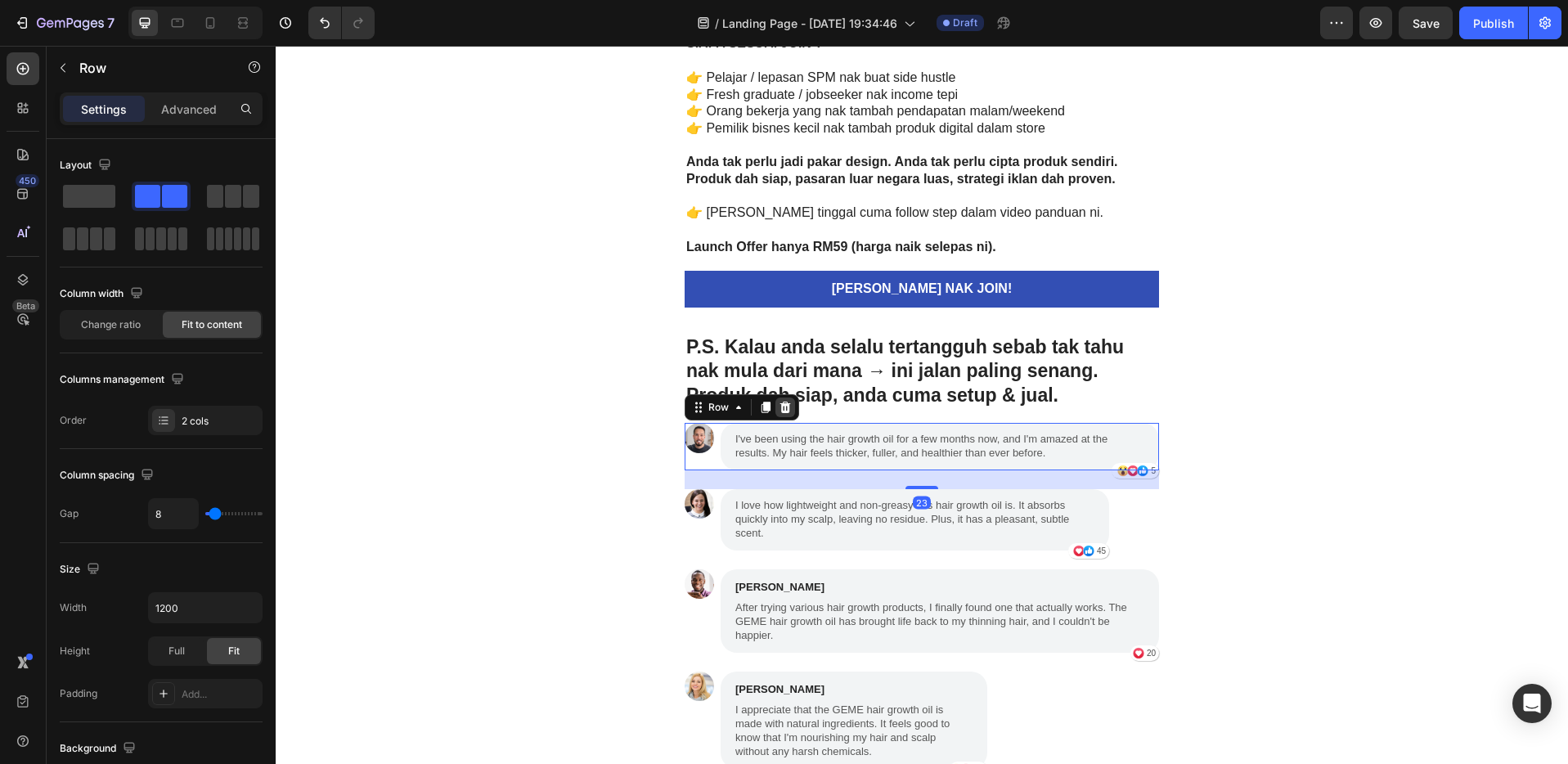
click at [782, 409] on icon at bounding box center [785, 408] width 10 height 11
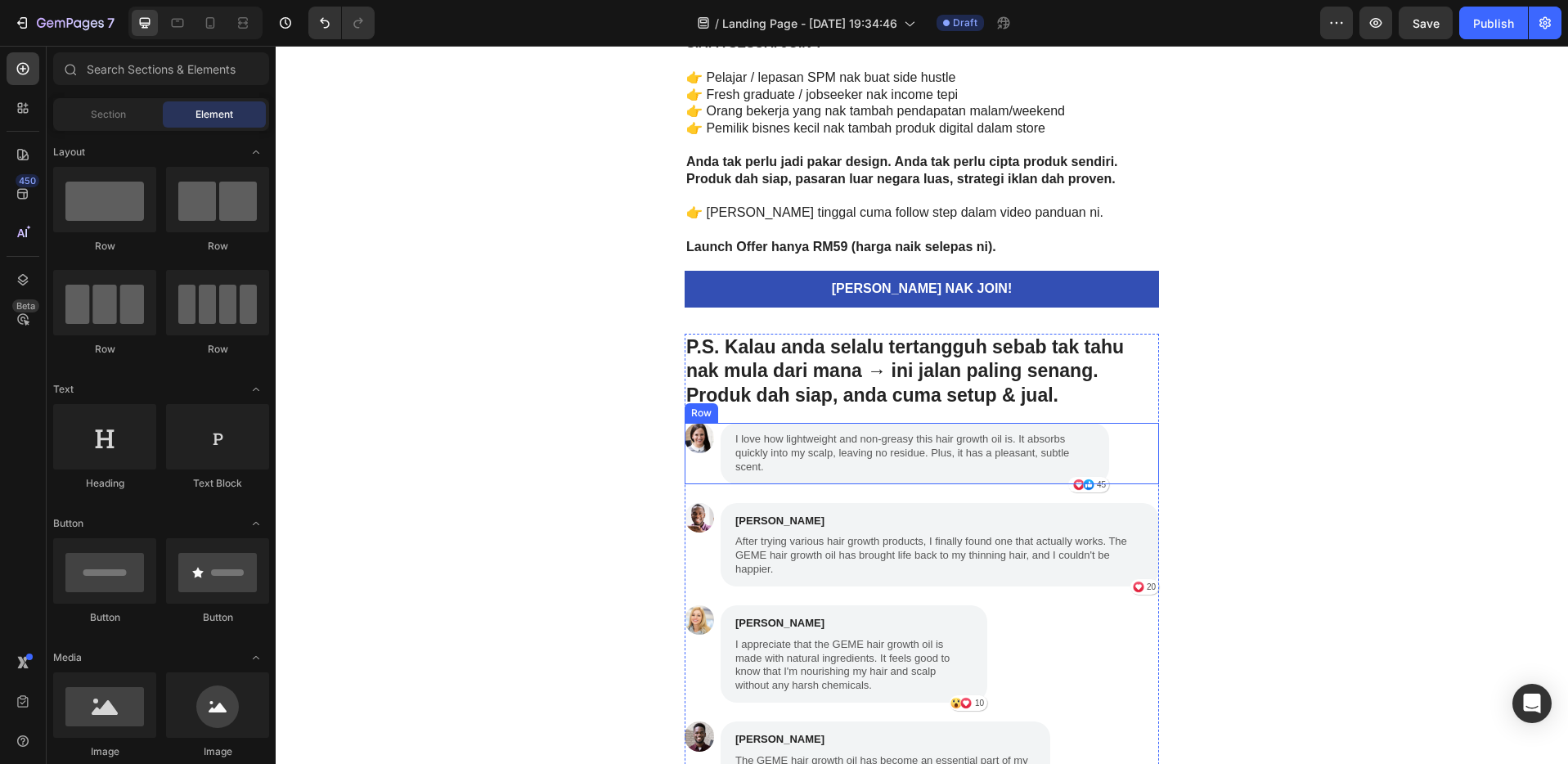
click at [708, 425] on div "Image I love how lightweight and non-greasy this hair growth oil is. It absorbs…" at bounding box center [921, 454] width 474 height 61
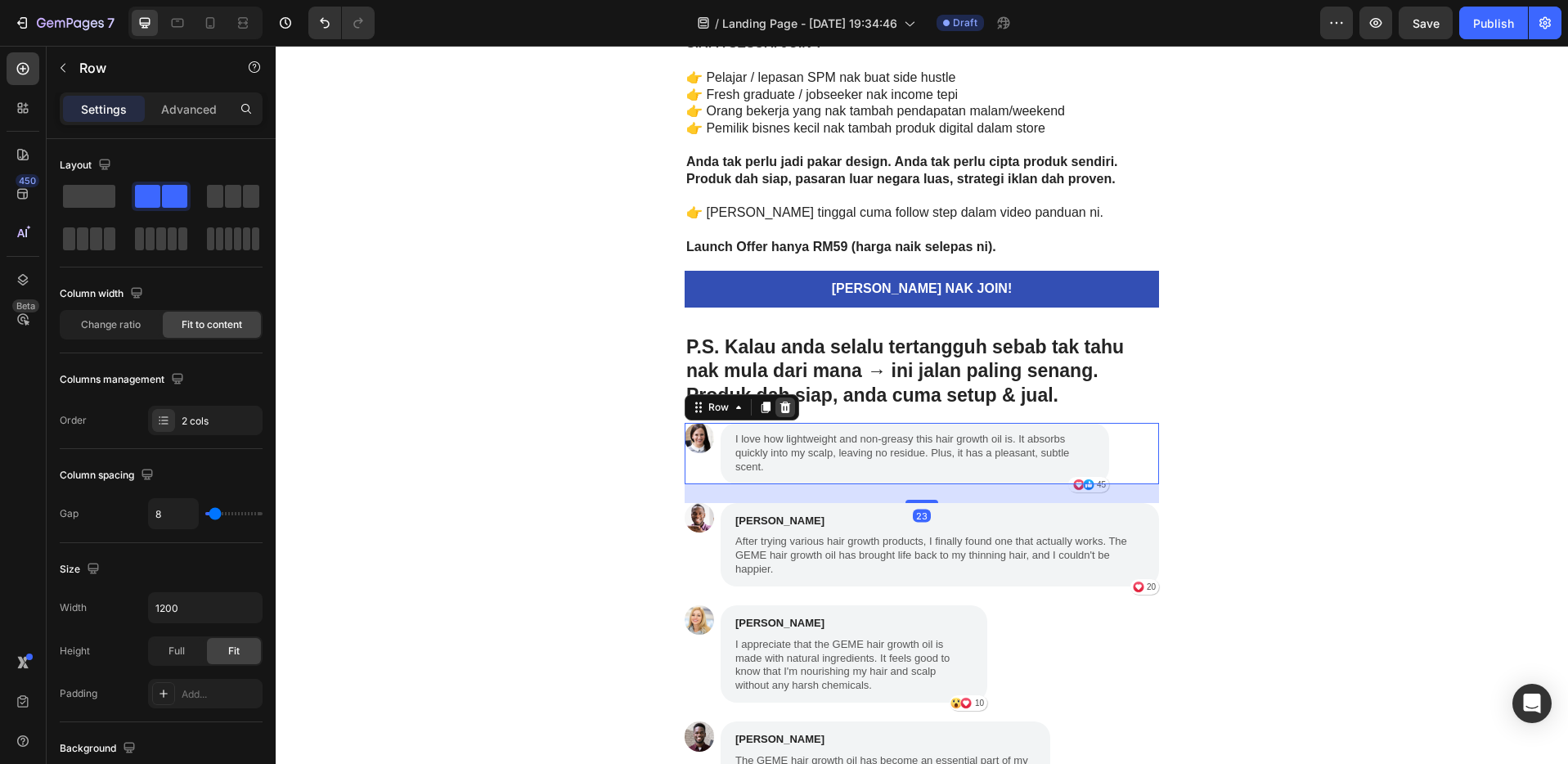
click at [784, 410] on icon at bounding box center [785, 408] width 13 height 13
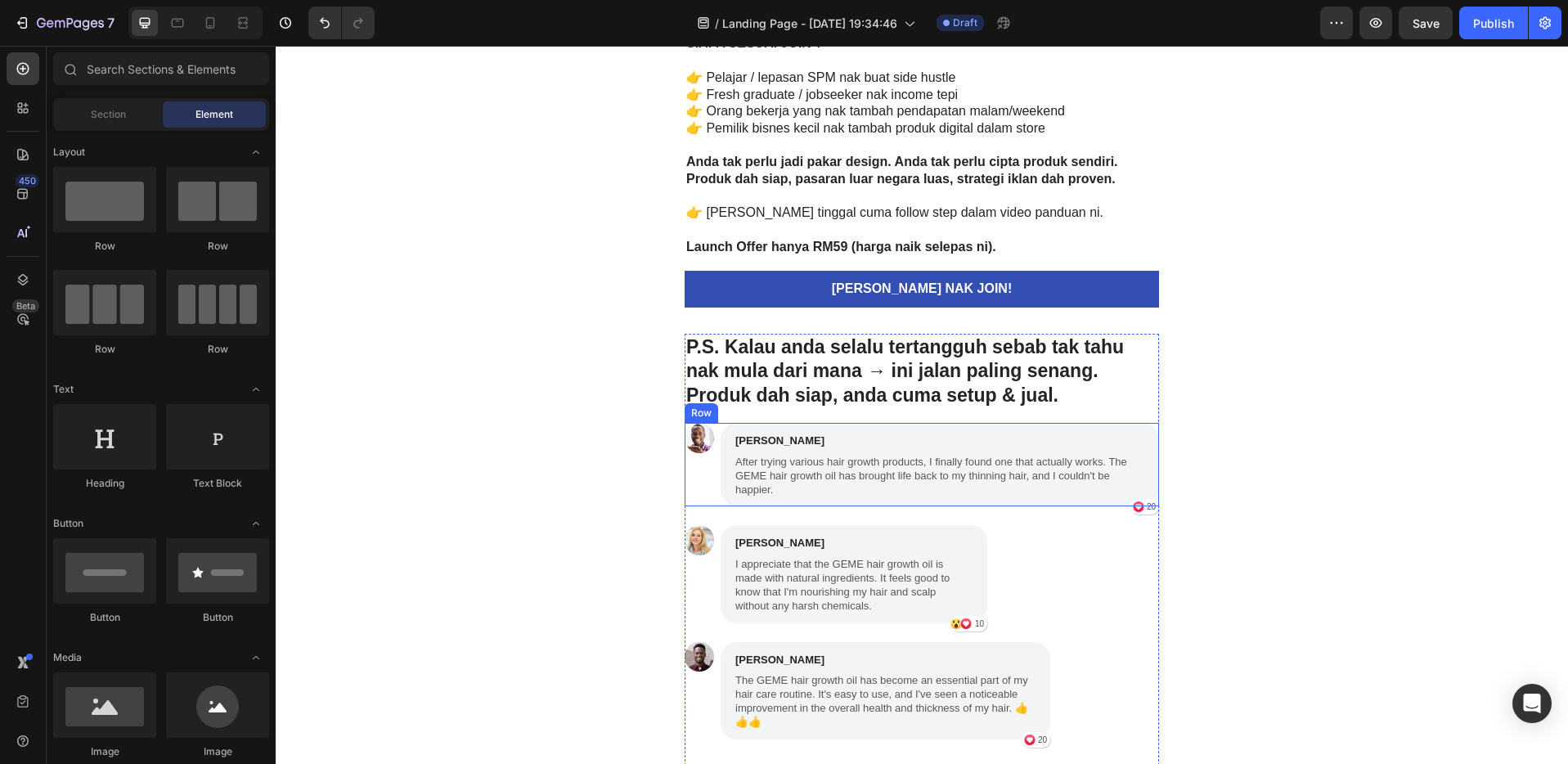
click at [712, 428] on div "Image [PERSON_NAME] Text Block After trying various hair growth products, I fin…" at bounding box center [921, 465] width 474 height 84
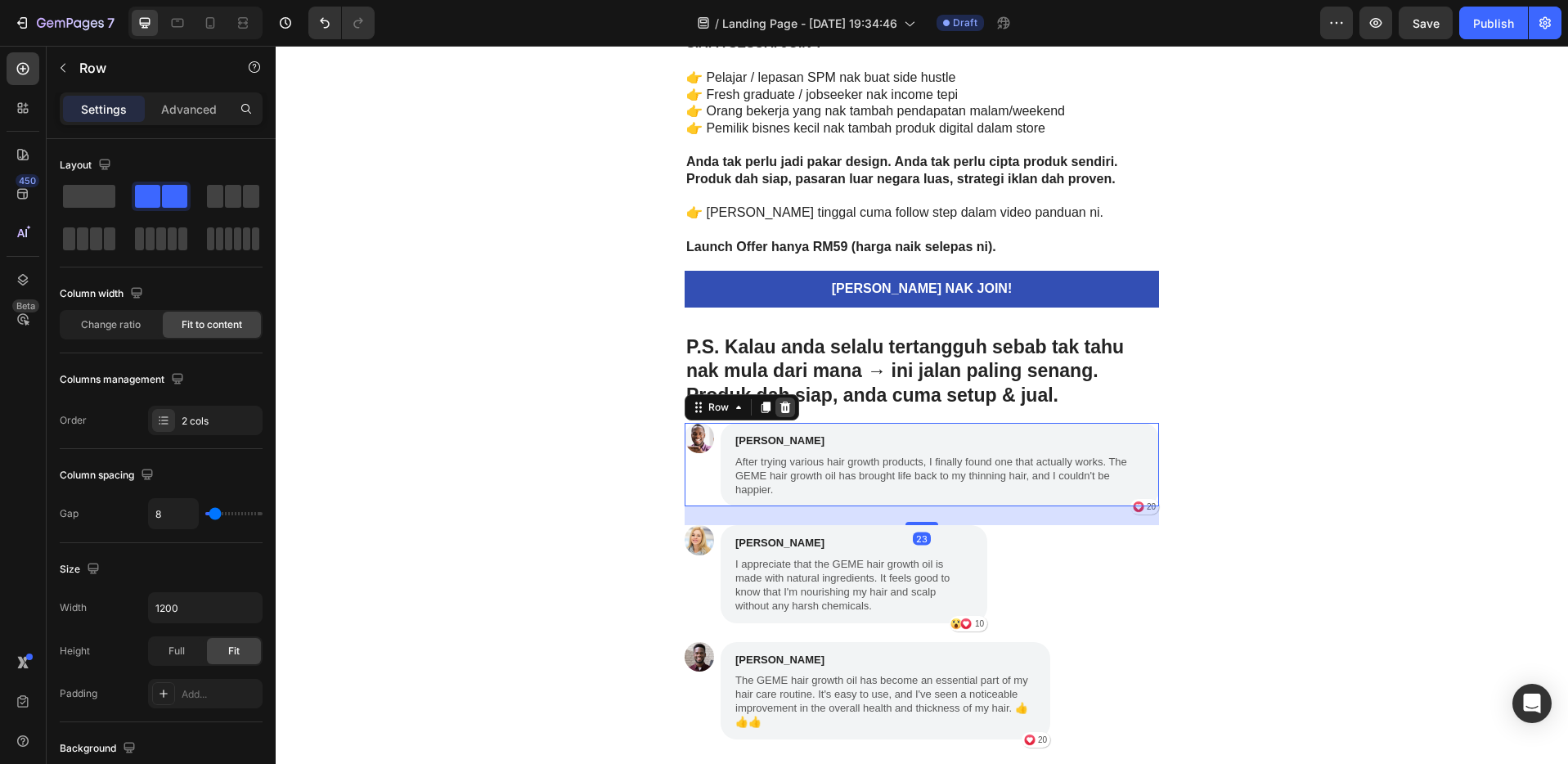
click at [782, 408] on icon at bounding box center [785, 408] width 10 height 11
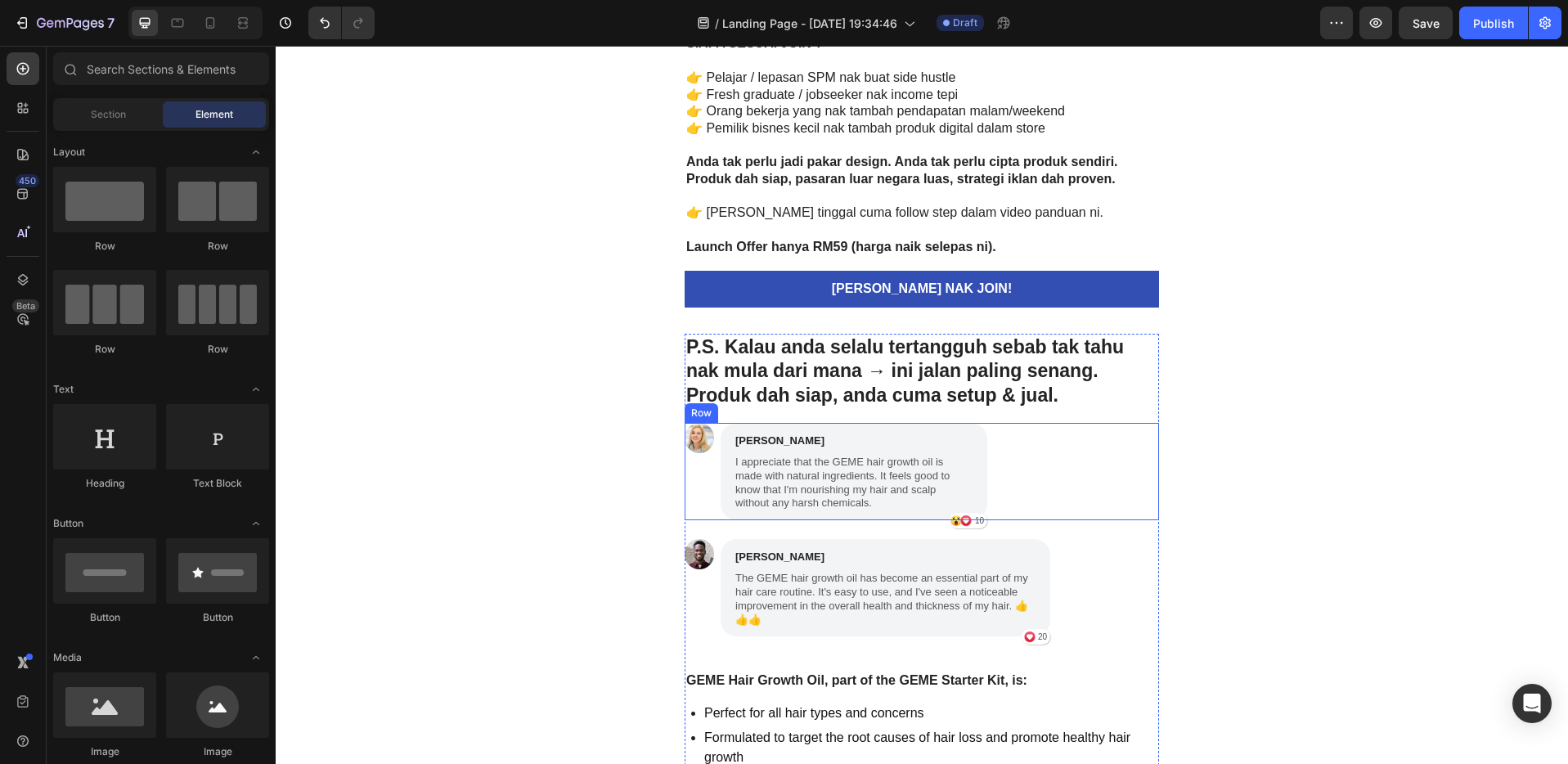
click at [711, 427] on div "Image [PERSON_NAME] Text Block I appreciate that the GEME hair growth oil is ma…" at bounding box center [921, 472] width 474 height 97
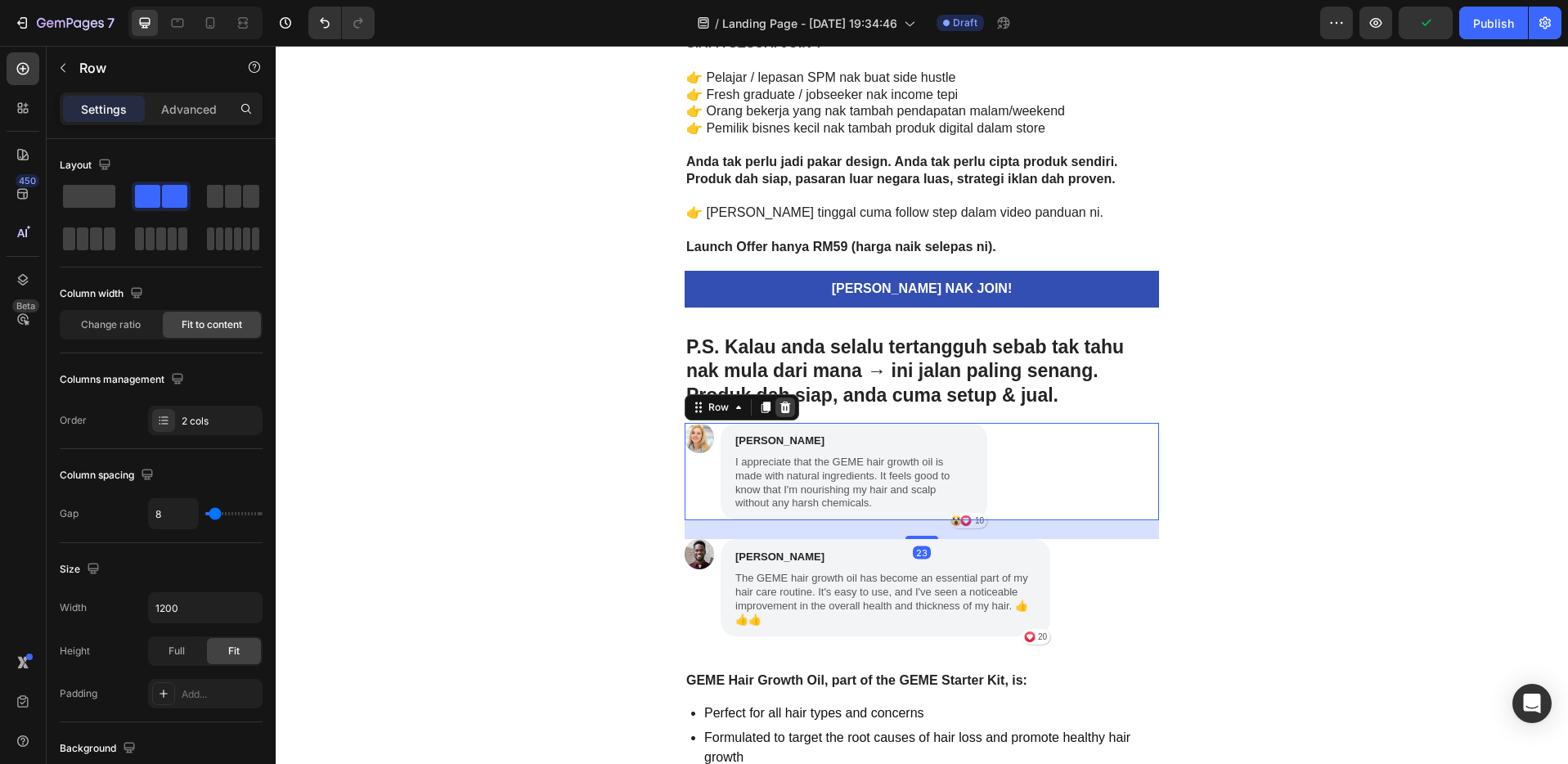
click at [780, 409] on icon at bounding box center [785, 408] width 13 height 13
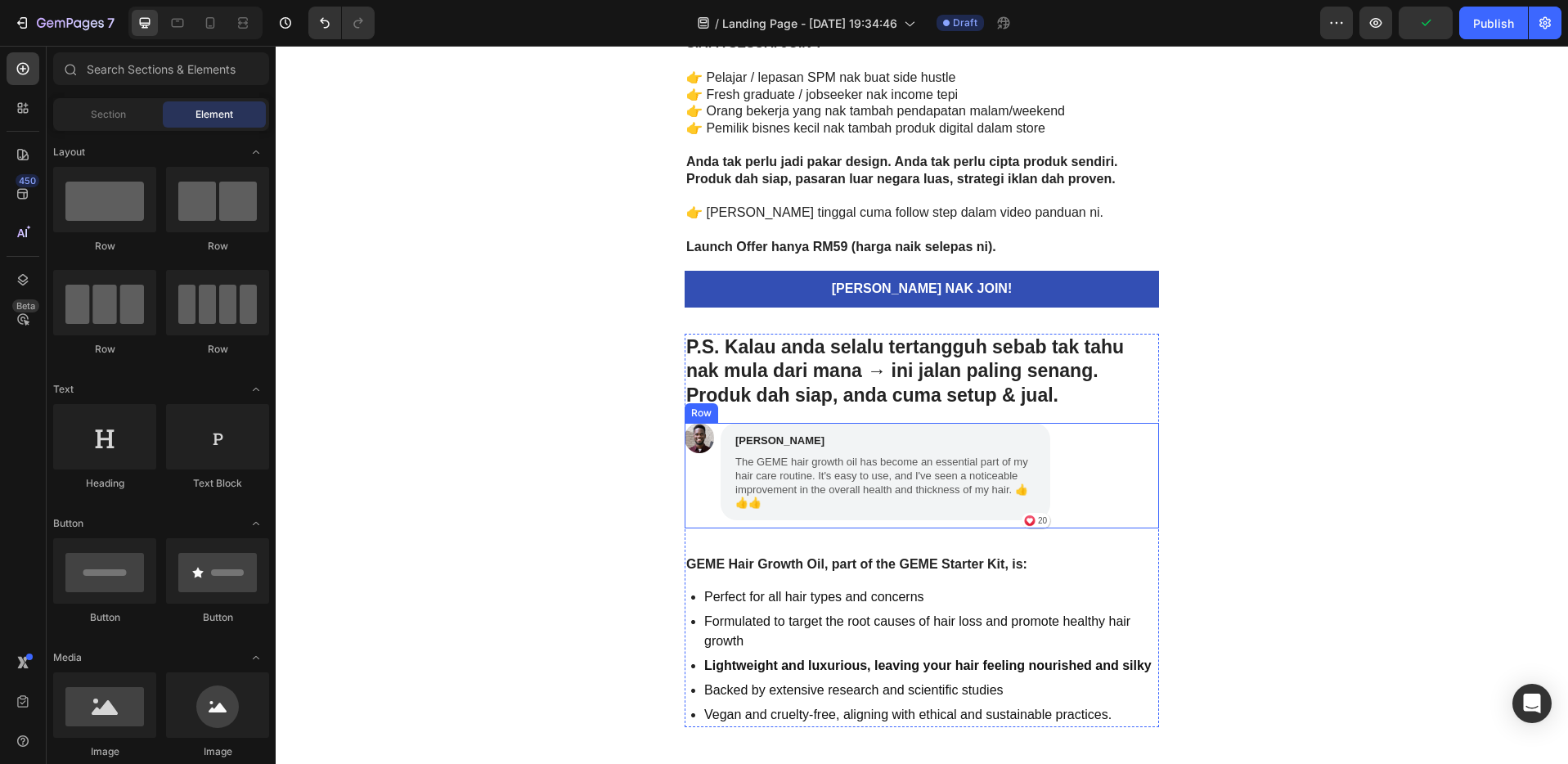
click at [710, 431] on div "Image [PERSON_NAME] Text Block The GEME hair growth oil has become an essential…" at bounding box center [921, 476] width 474 height 106
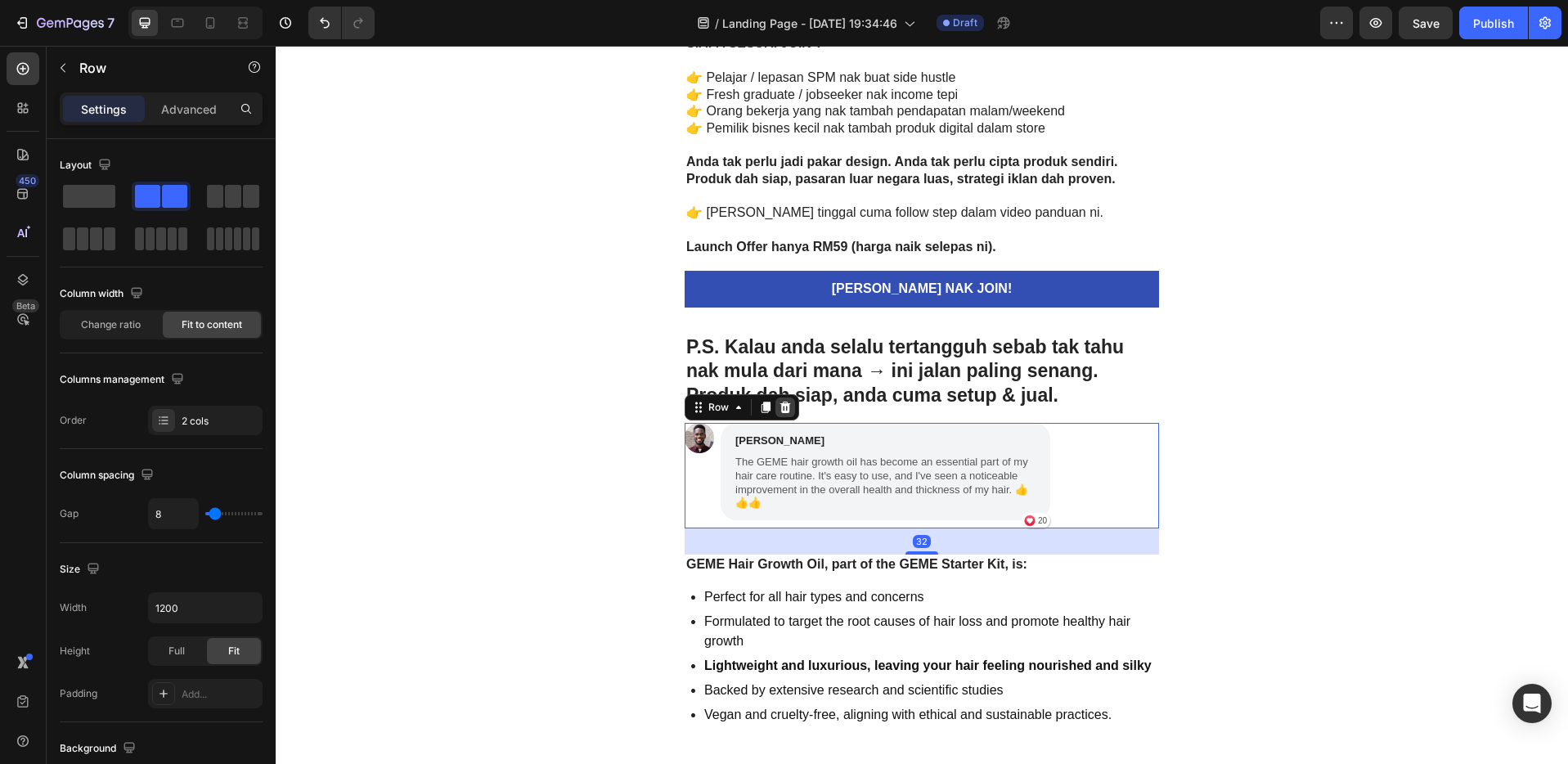
click at [780, 409] on icon at bounding box center [785, 408] width 10 height 11
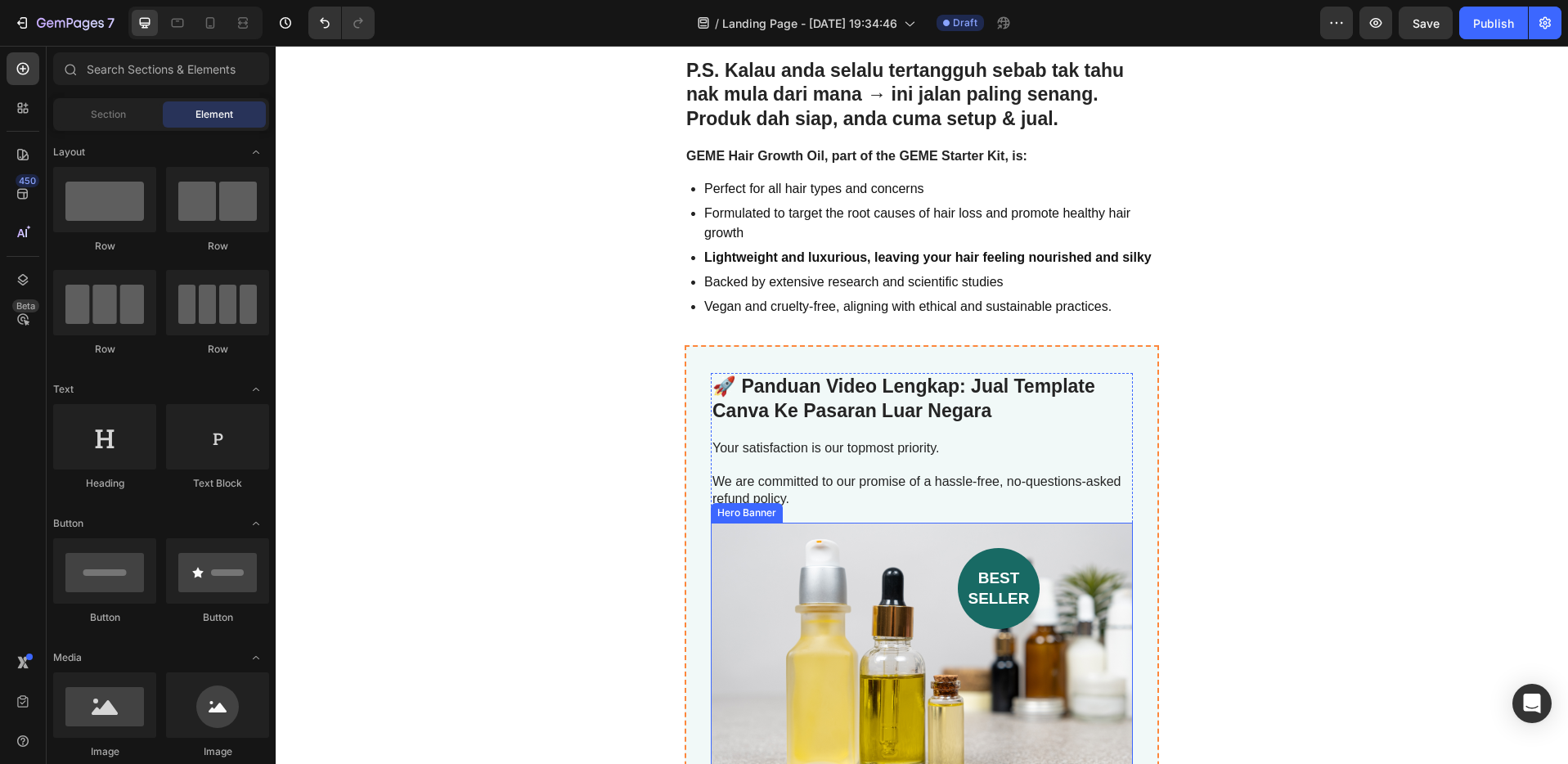
scroll to position [4361, 0]
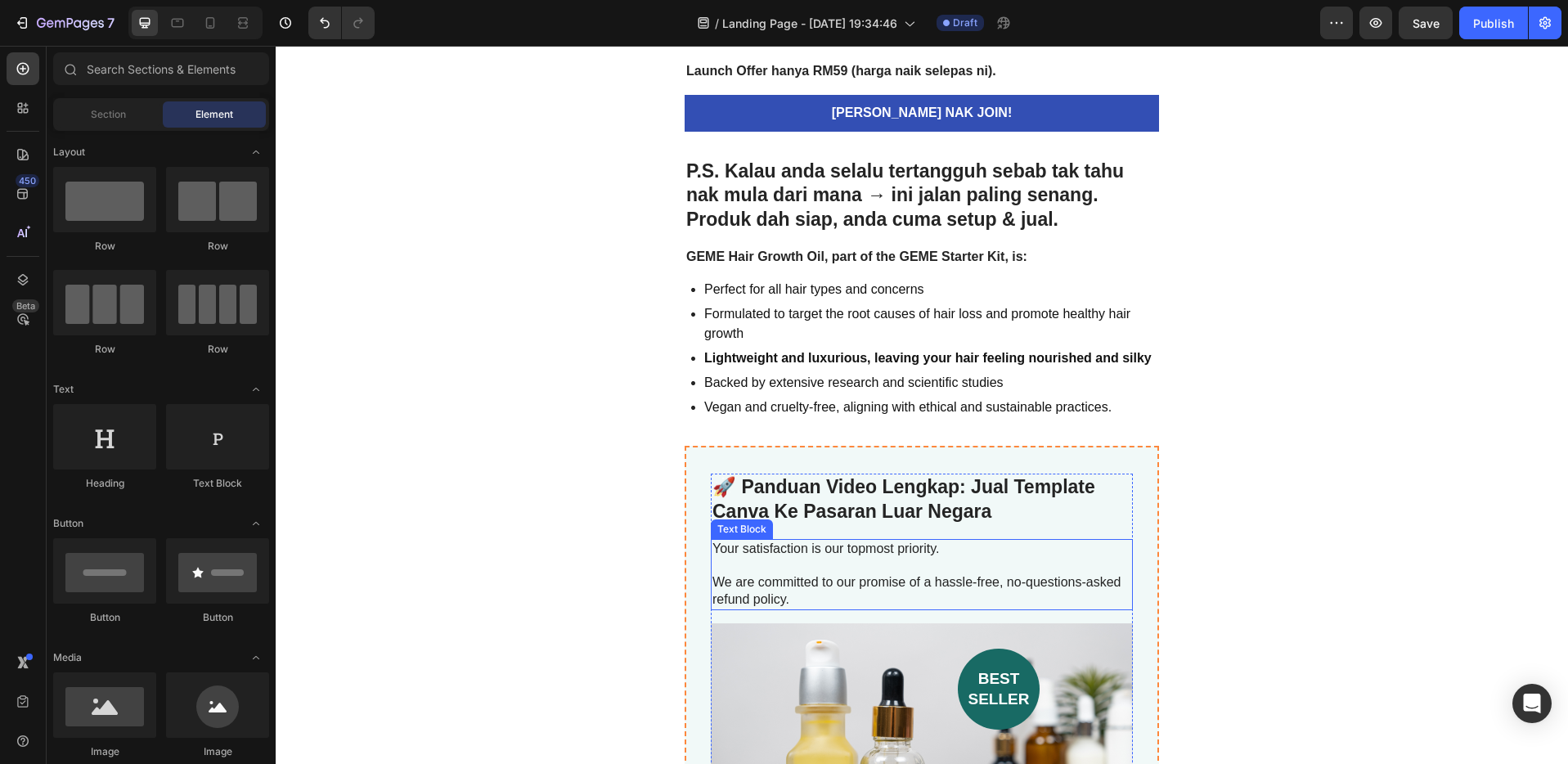
click at [934, 560] on p at bounding box center [921, 566] width 418 height 18
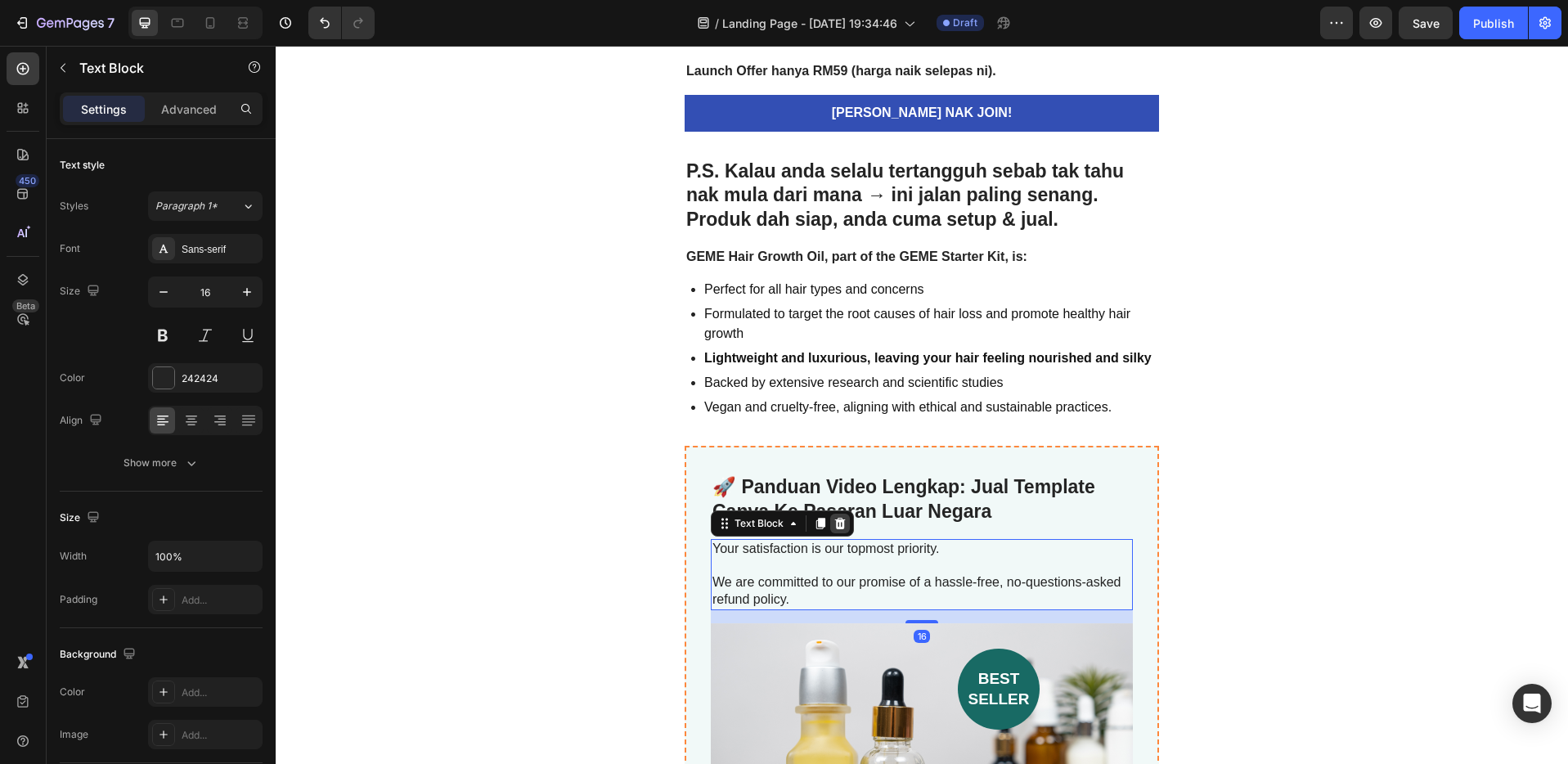
click at [835, 524] on icon at bounding box center [840, 524] width 13 height 13
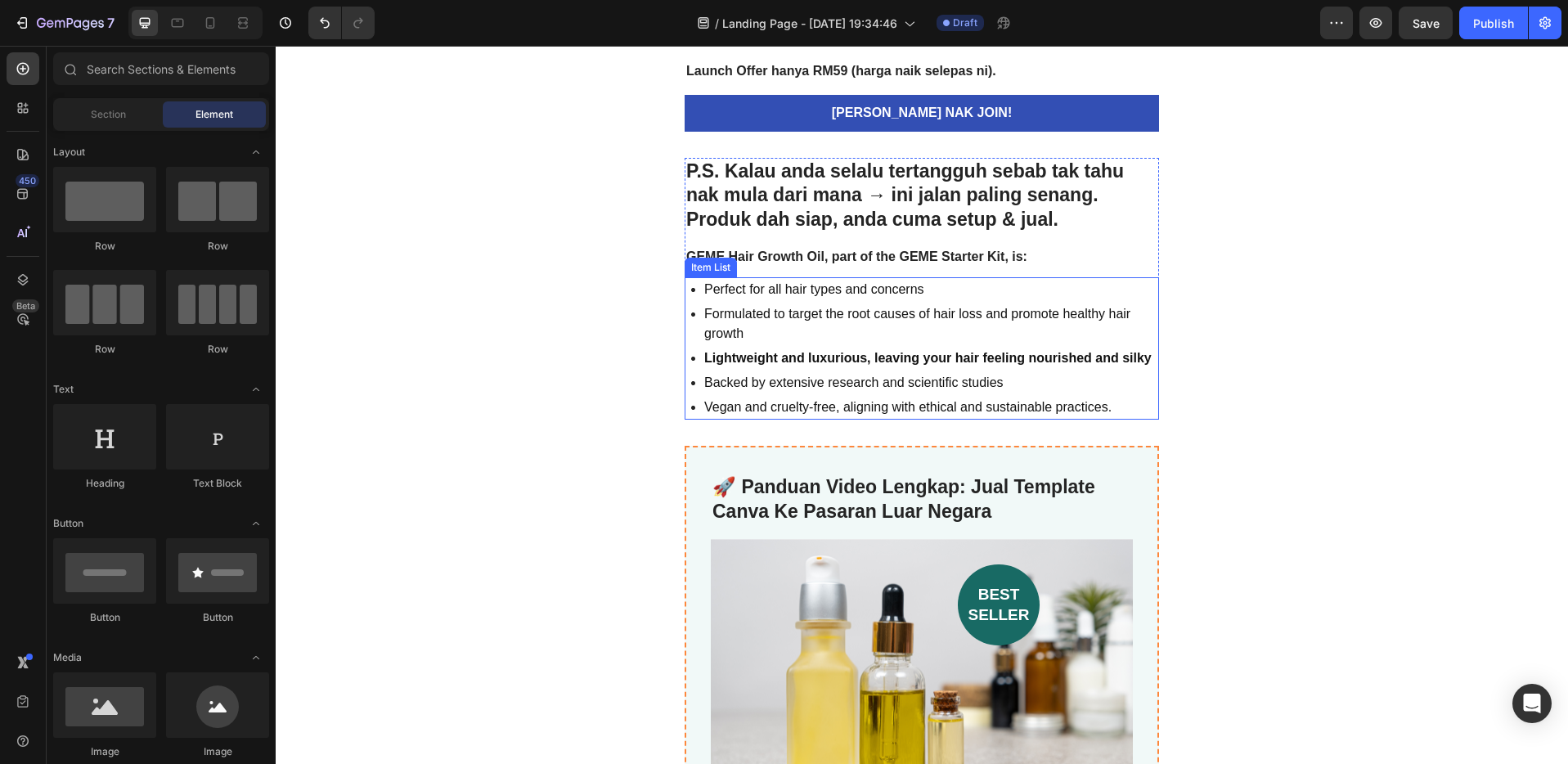
click at [884, 369] on div "Lightweight and luxurious, leaving your hair feeling nourished and silky" at bounding box center [930, 358] width 457 height 24
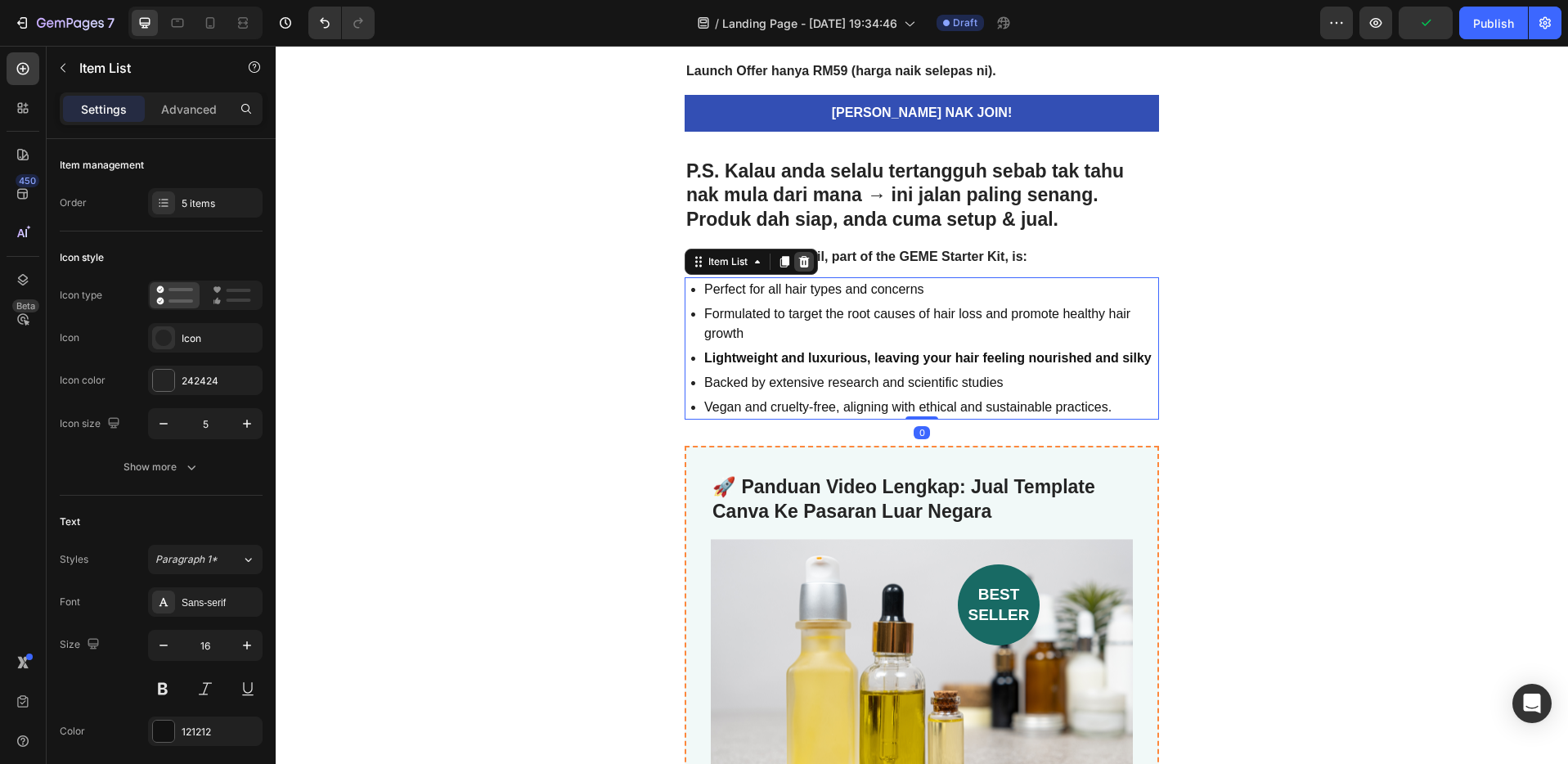
click at [801, 259] on icon at bounding box center [803, 262] width 10 height 11
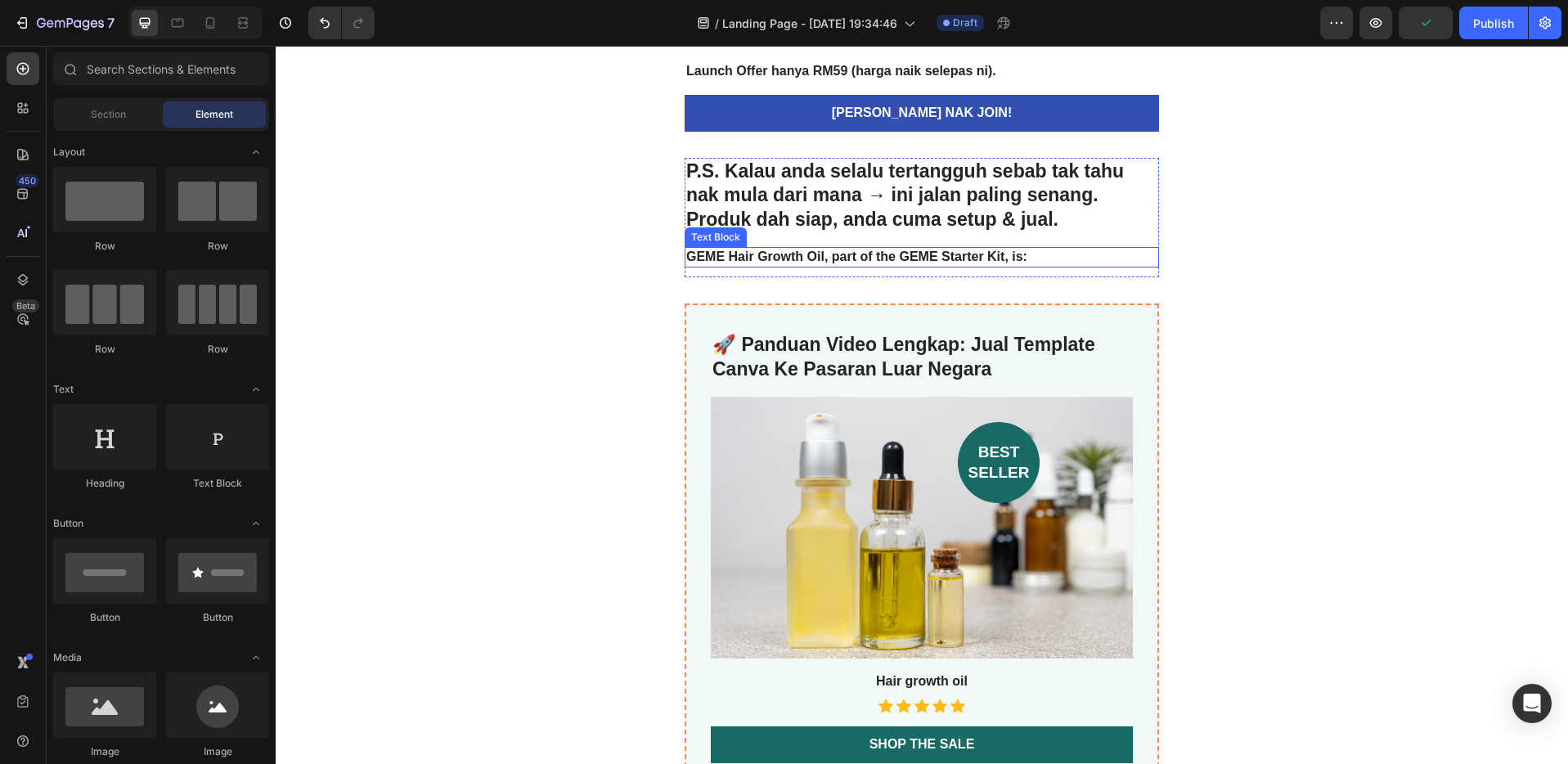
click at [824, 247] on div "GEME Hair Growth Oil, part of the GEME Starter Kit, is:" at bounding box center [921, 257] width 474 height 20
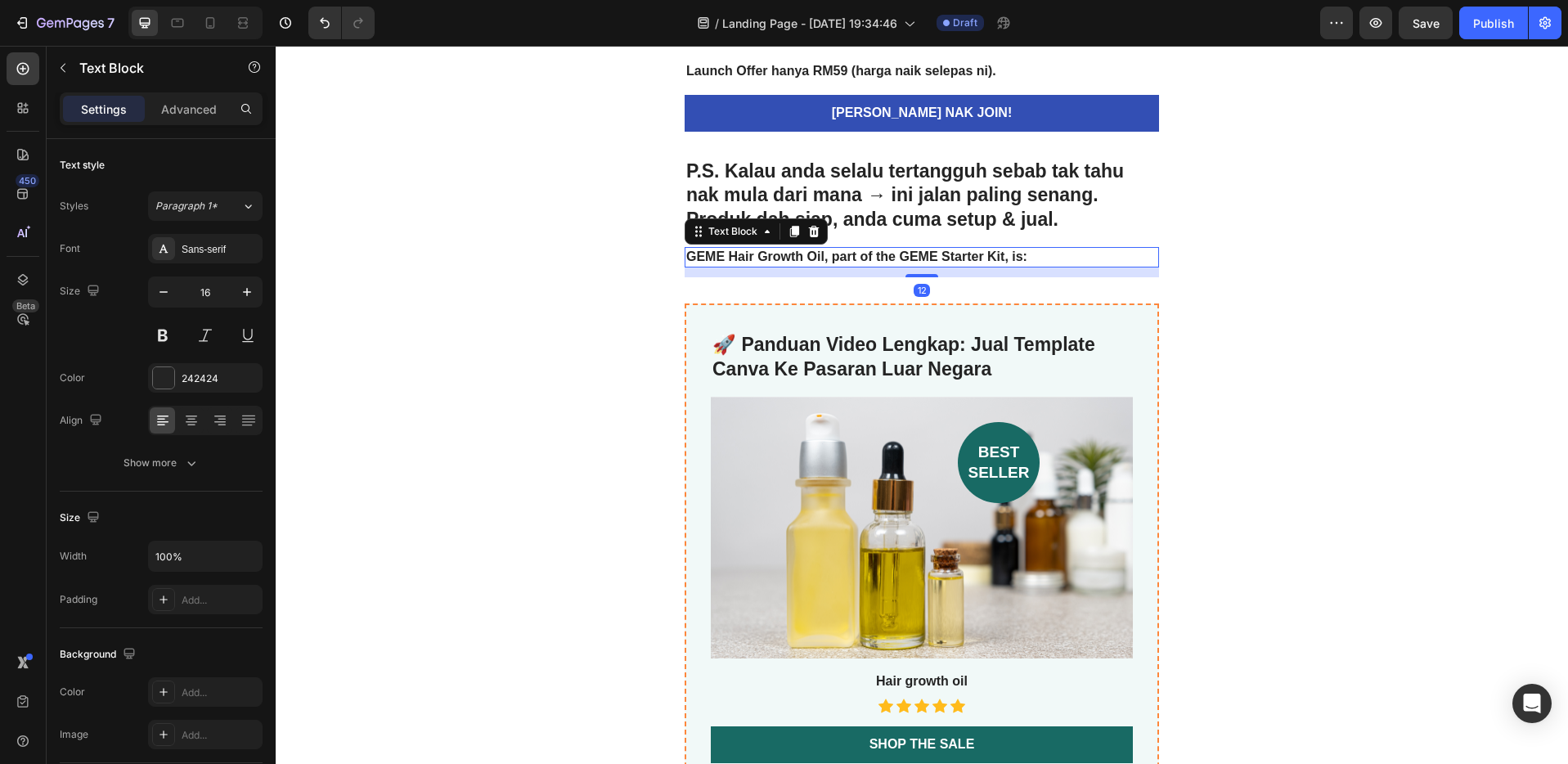
click at [809, 232] on icon at bounding box center [814, 231] width 10 height 11
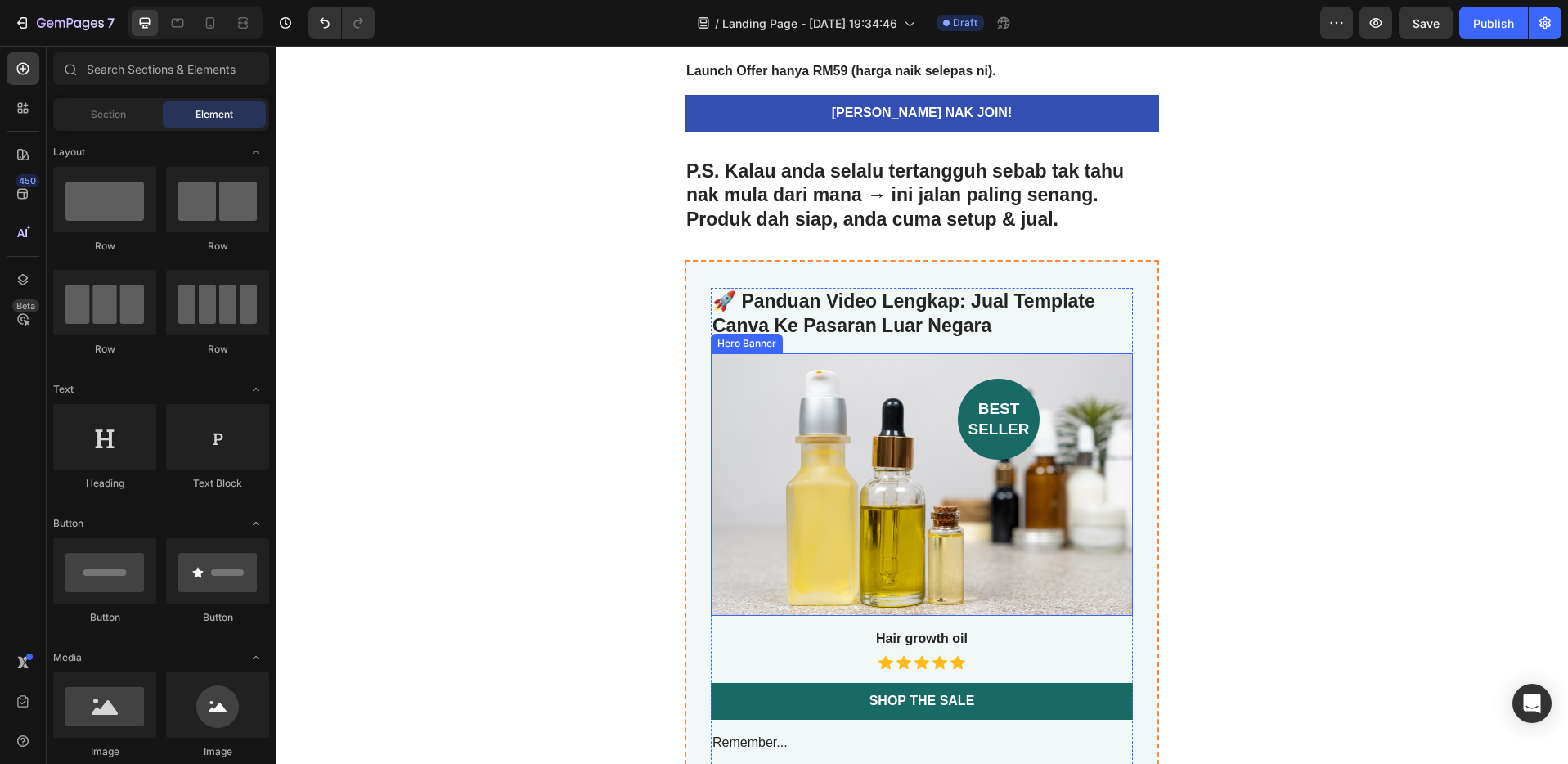
click at [921, 429] on div "best seller" at bounding box center [875, 419] width 328 height 81
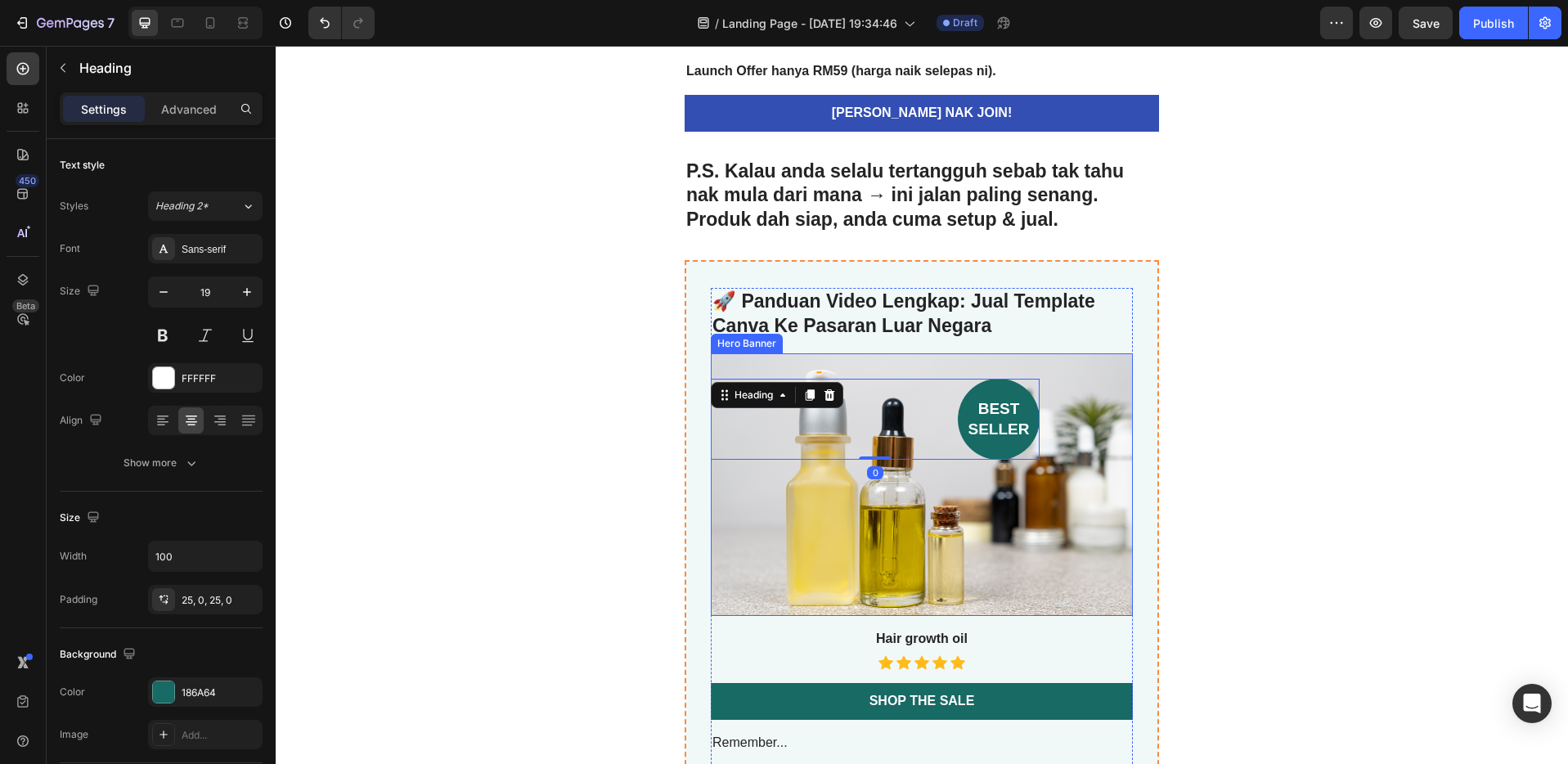
click at [971, 541] on div "Background Image" at bounding box center [921, 485] width 422 height 263
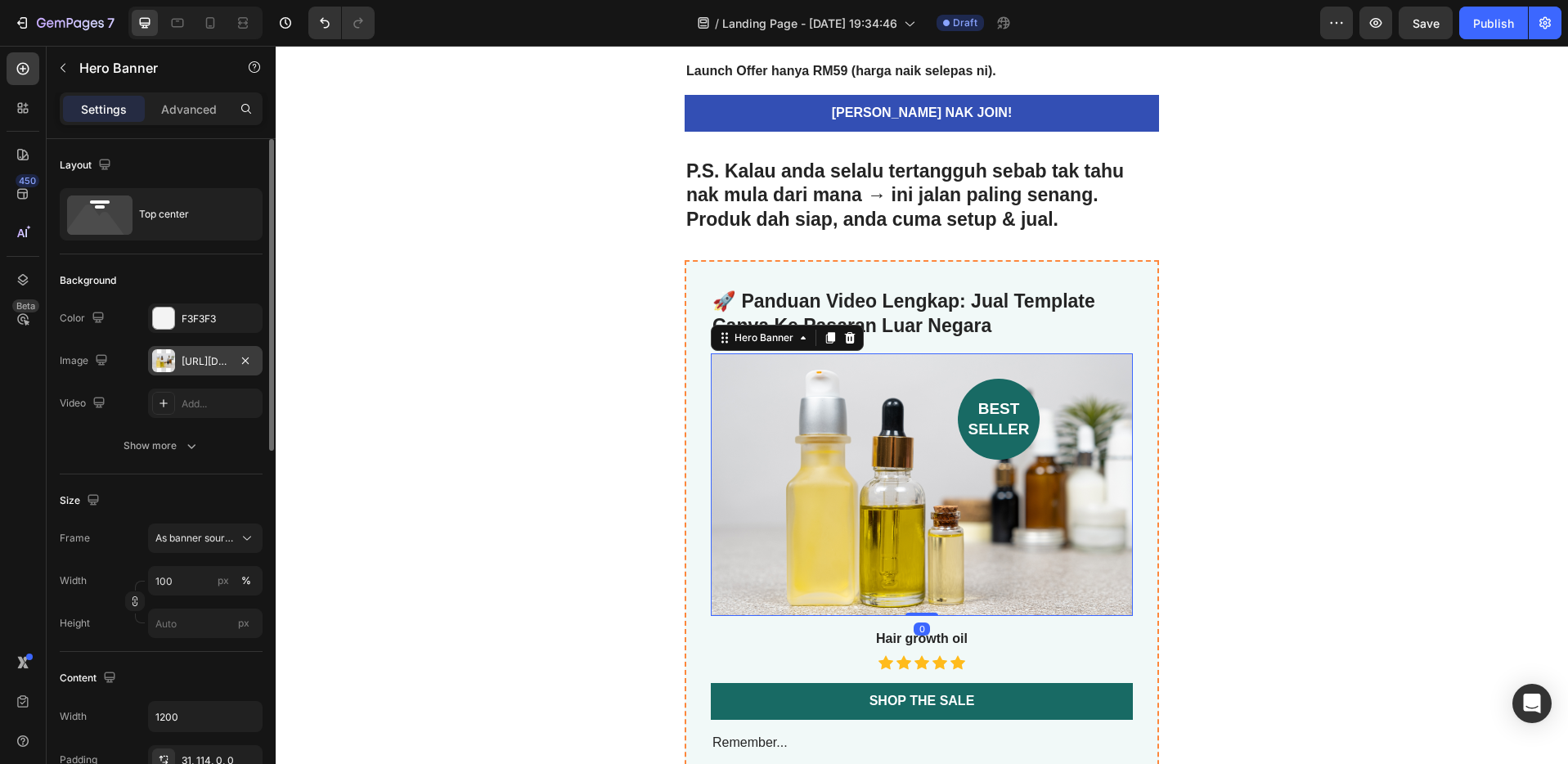
click at [190, 362] on div "[URL][DOMAIN_NAME]" at bounding box center [205, 362] width 47 height 15
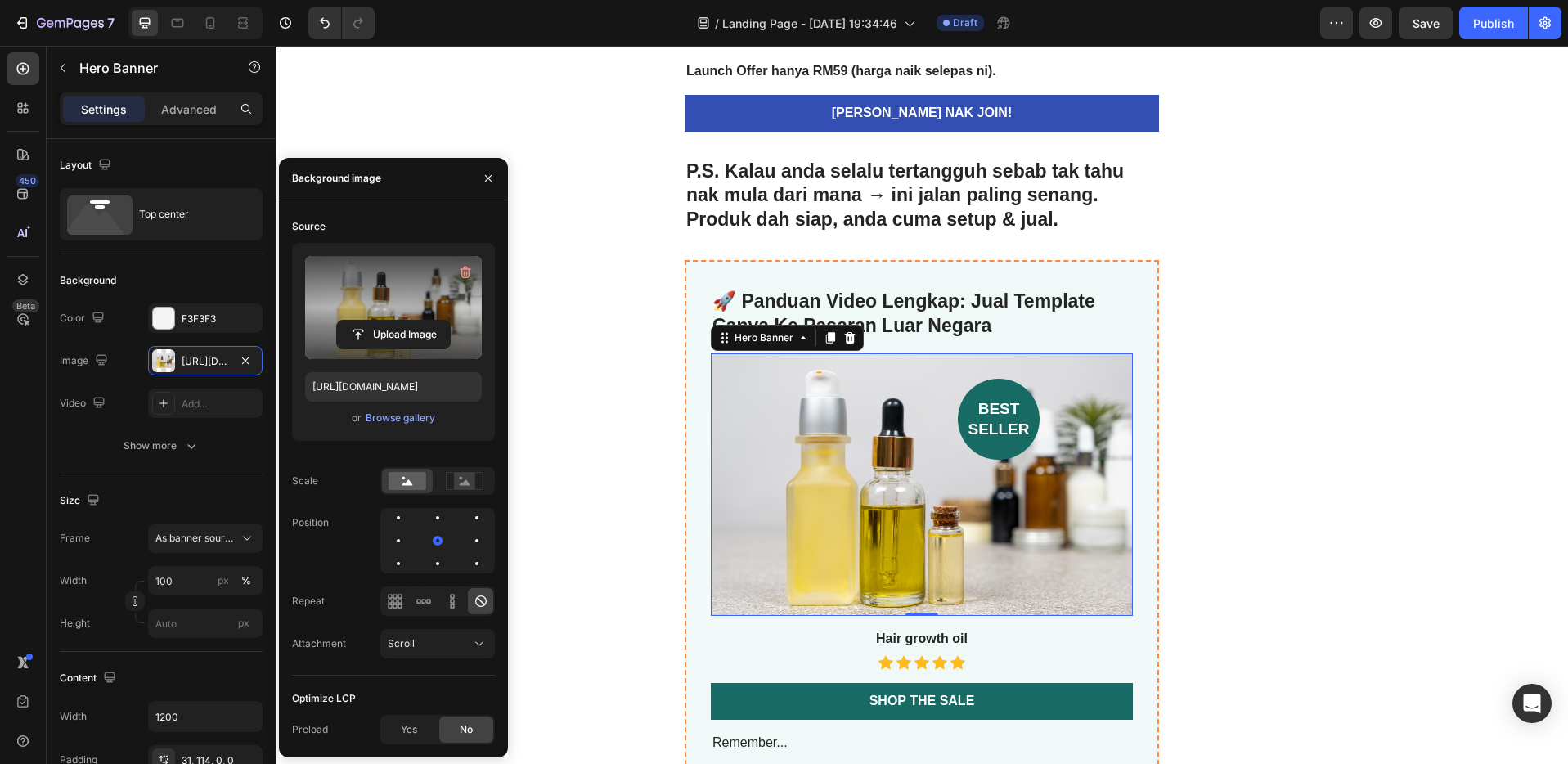
click at [383, 314] on label at bounding box center [393, 307] width 176 height 103
click at [383, 320] on input "file" at bounding box center [393, 334] width 113 height 28
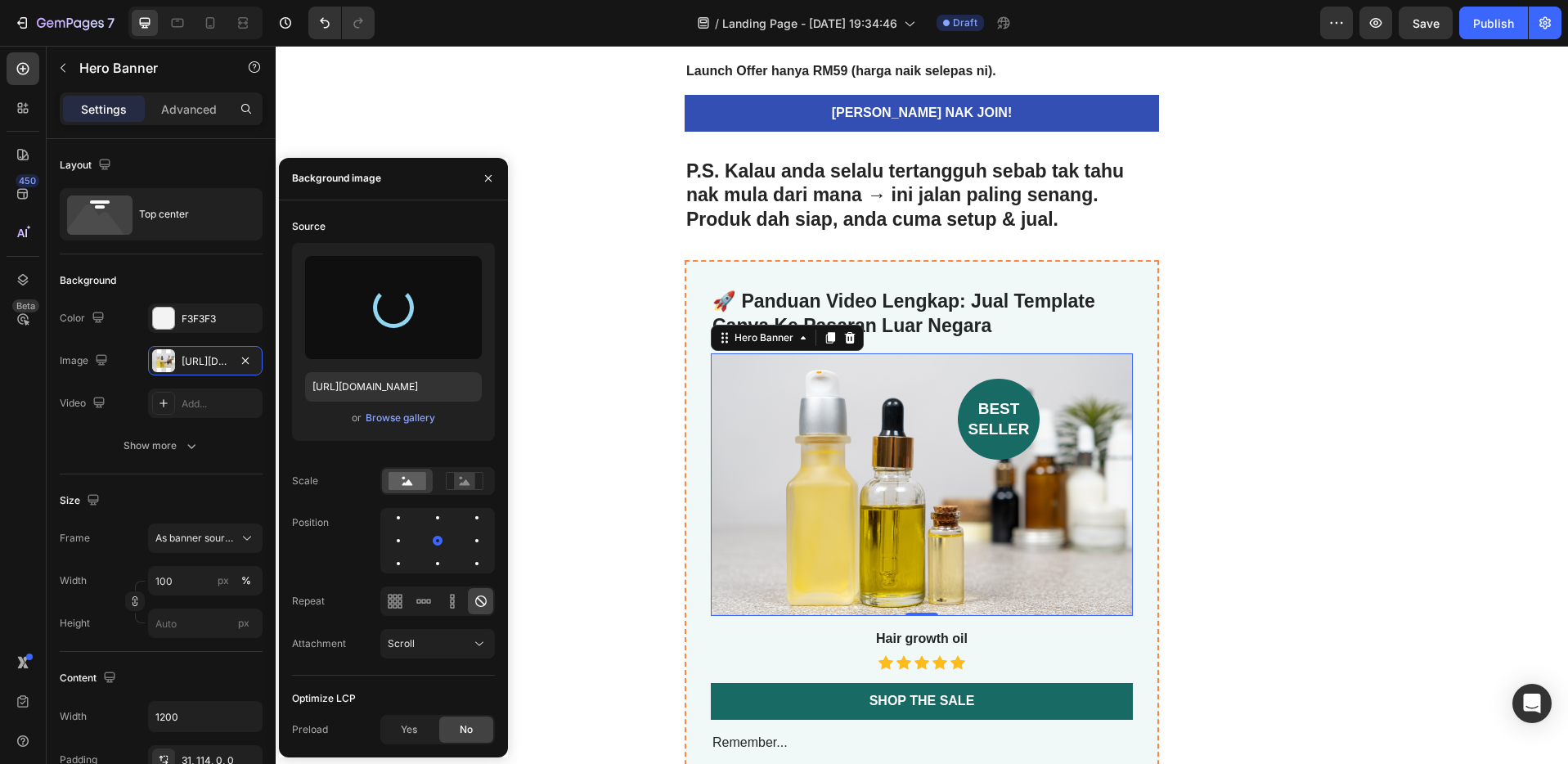
type input "[URL][DOMAIN_NAME]"
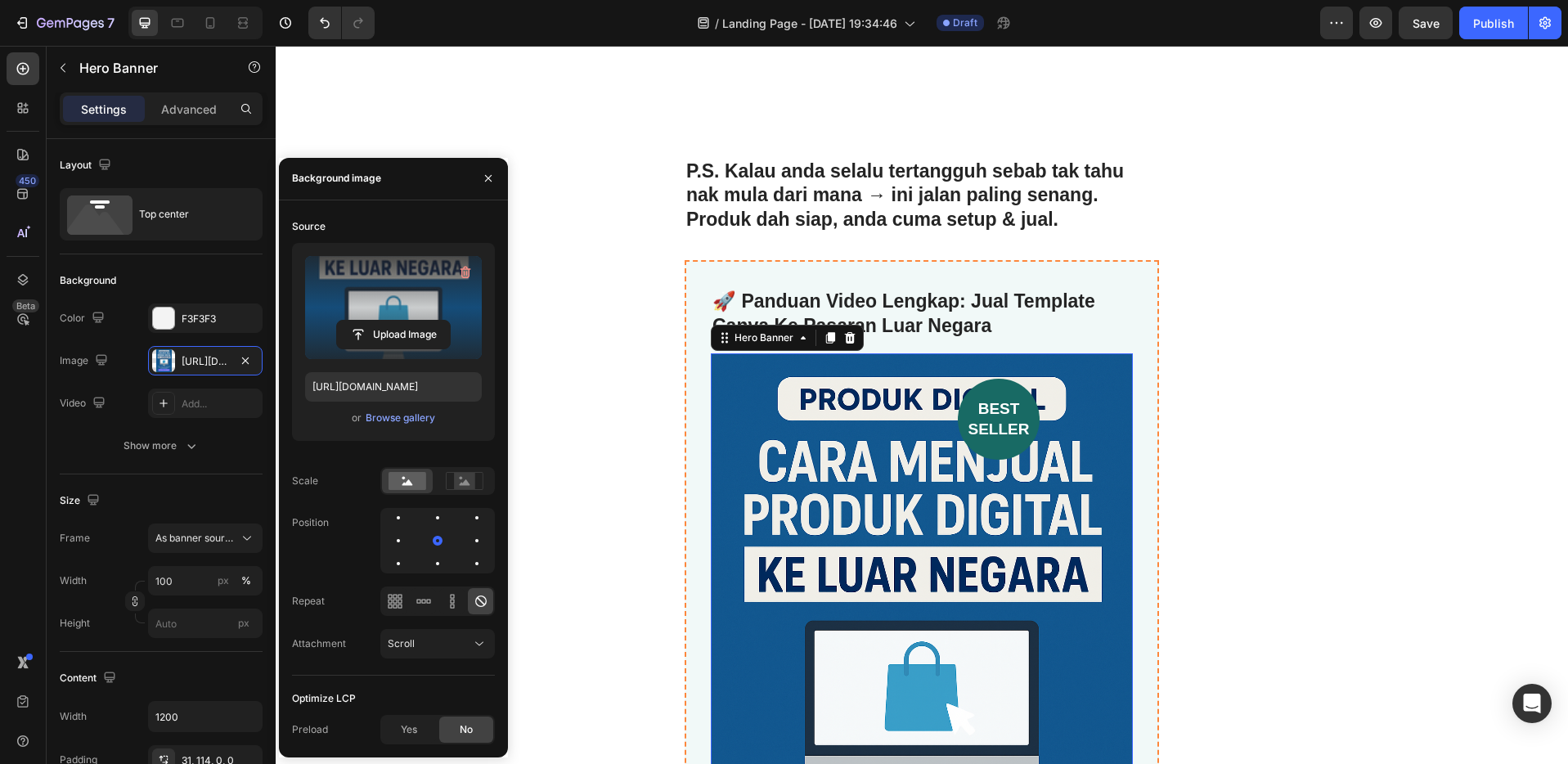
scroll to position [5143, 0]
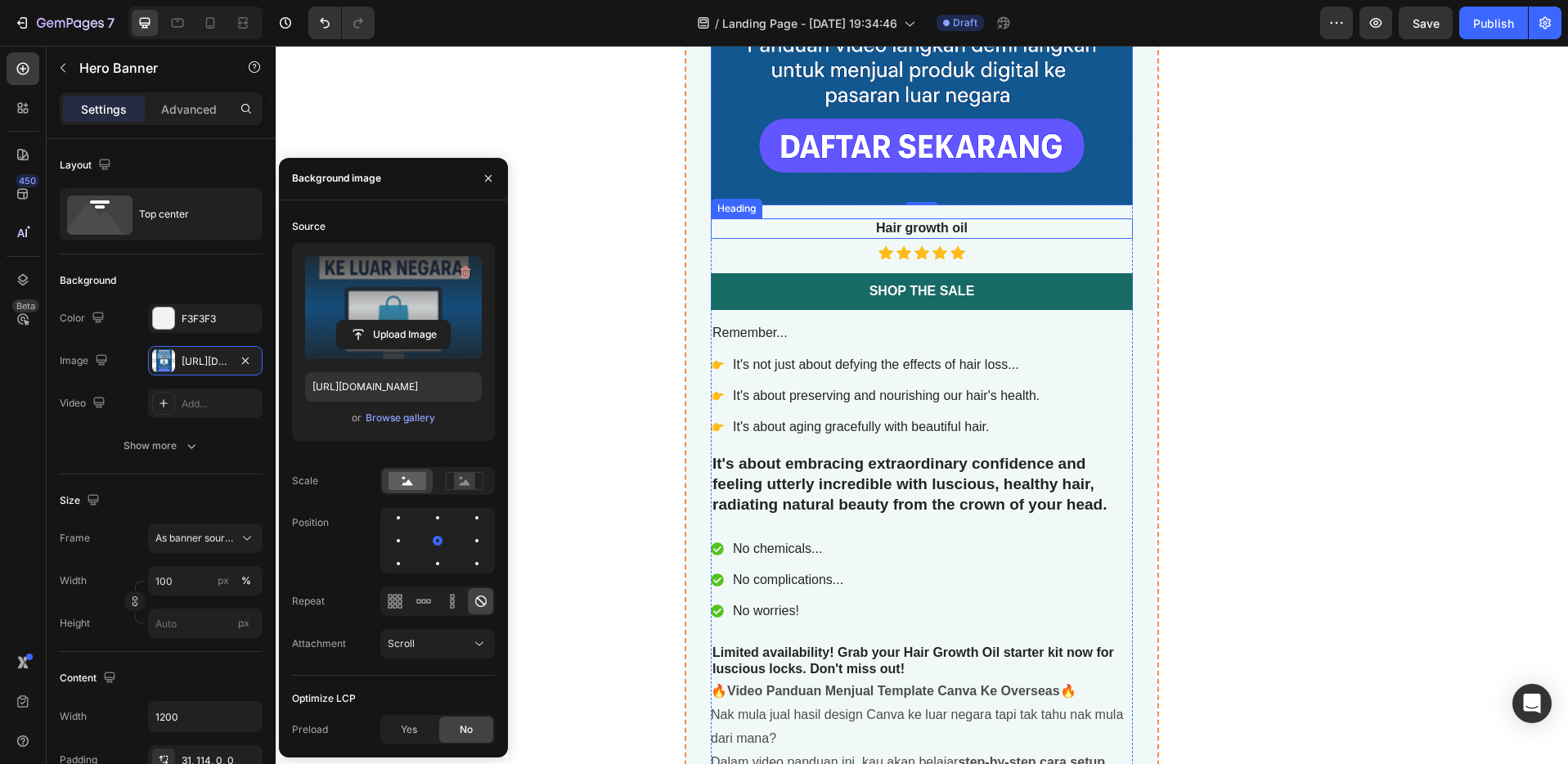
click at [948, 228] on h3 "Hair growth oil" at bounding box center [921, 228] width 422 height 20
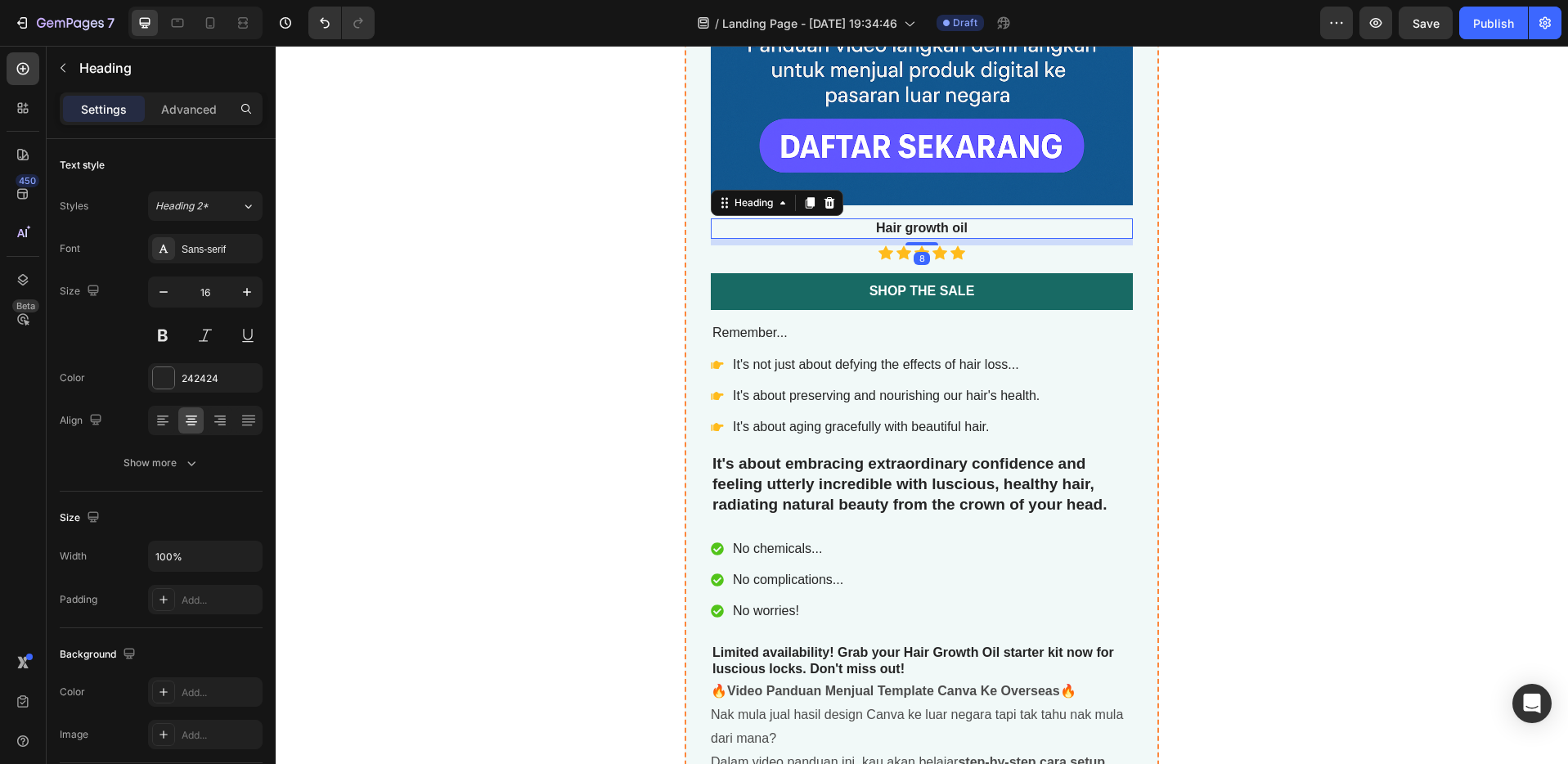
click at [990, 229] on h3 "Hair growth oil" at bounding box center [921, 228] width 422 height 20
drag, startPoint x: 987, startPoint y: 229, endPoint x: 858, endPoint y: 227, distance: 129.0
click at [858, 227] on p "Hair growth oil" at bounding box center [921, 228] width 418 height 18
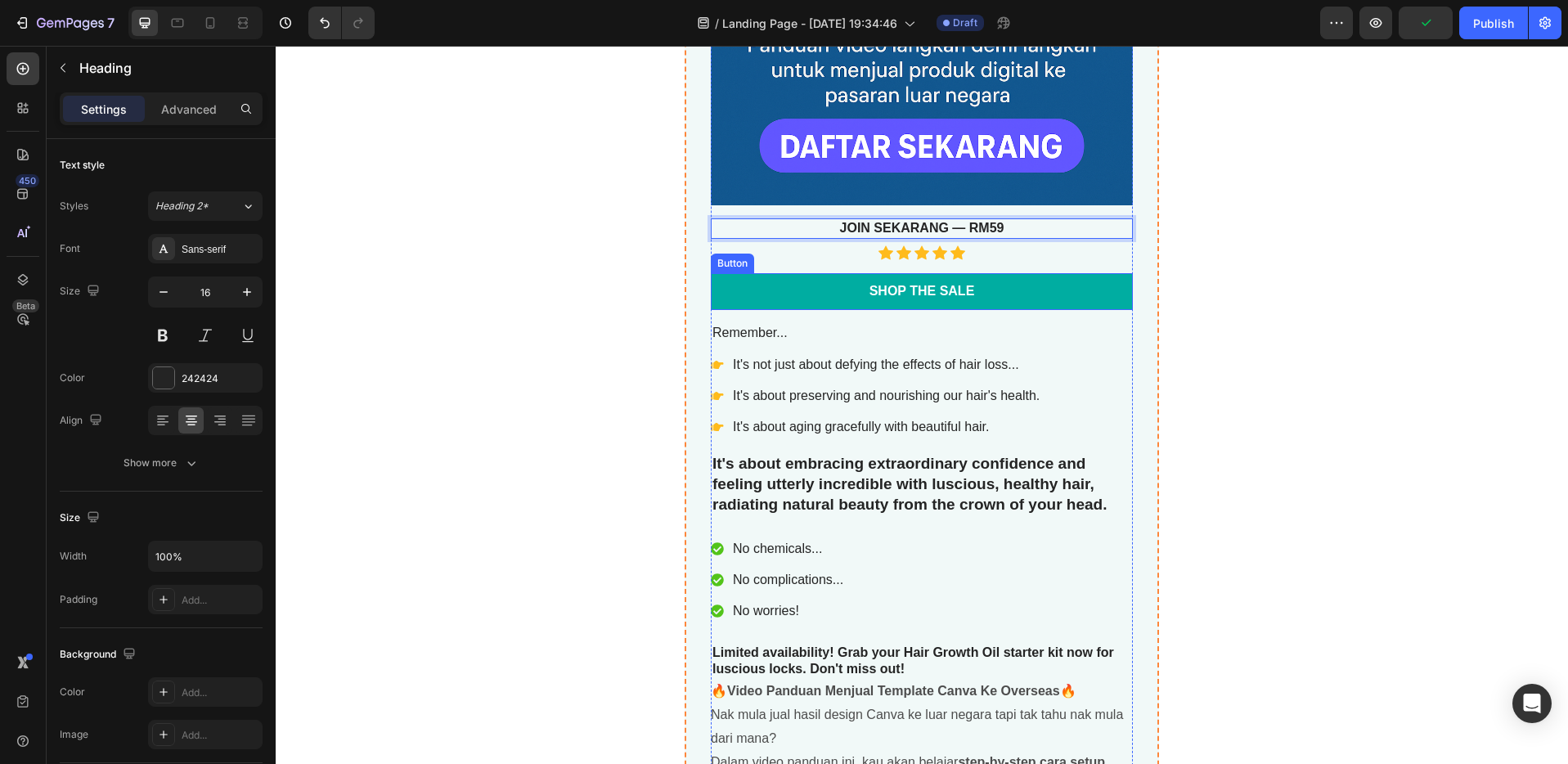
click at [1005, 285] on link "Shop the Sale" at bounding box center [921, 291] width 422 height 37
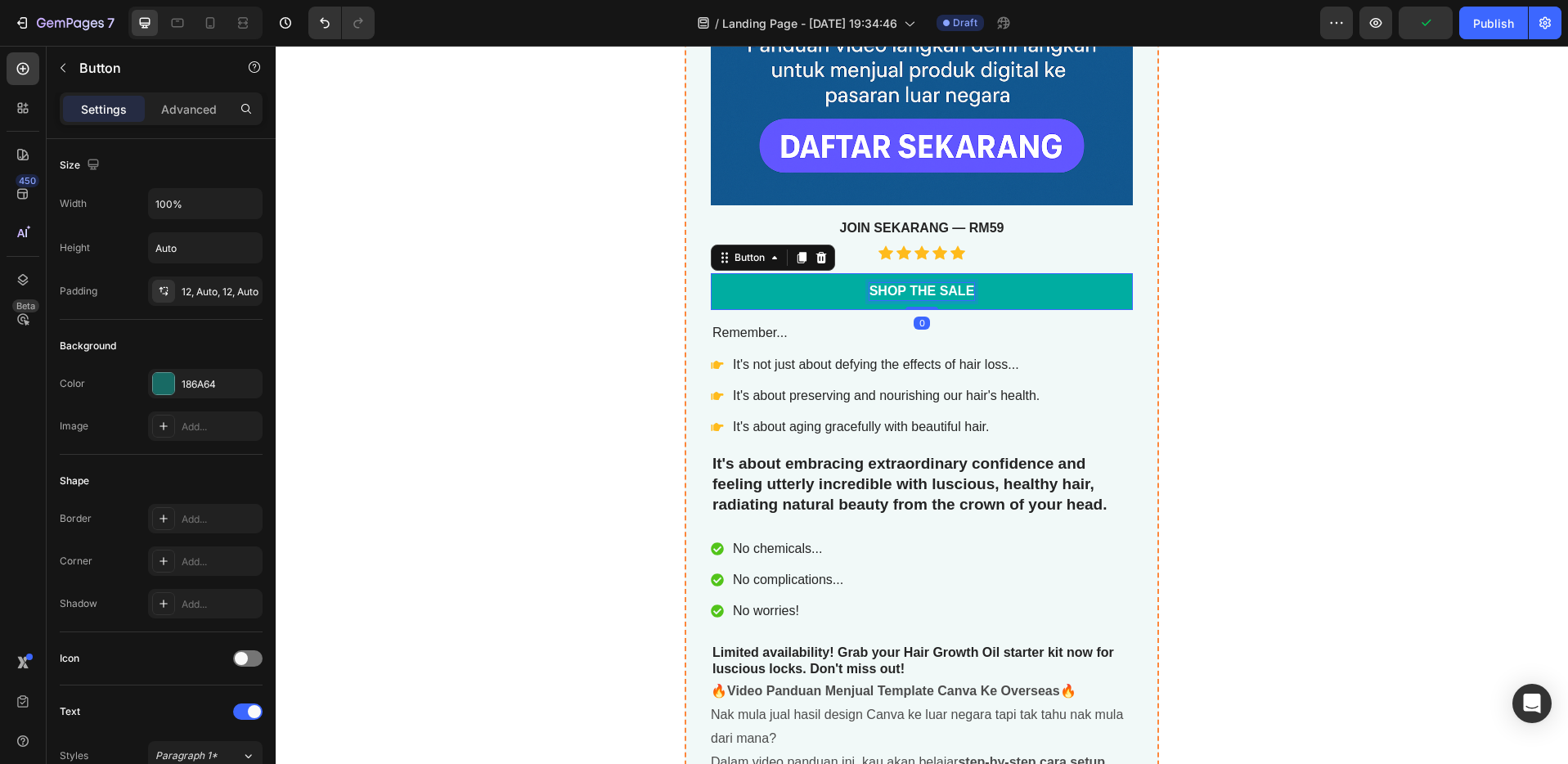
click at [932, 292] on div "Shop the Sale" at bounding box center [922, 291] width 106 height 18
click at [961, 291] on p "Shop the Sale" at bounding box center [922, 291] width 106 height 18
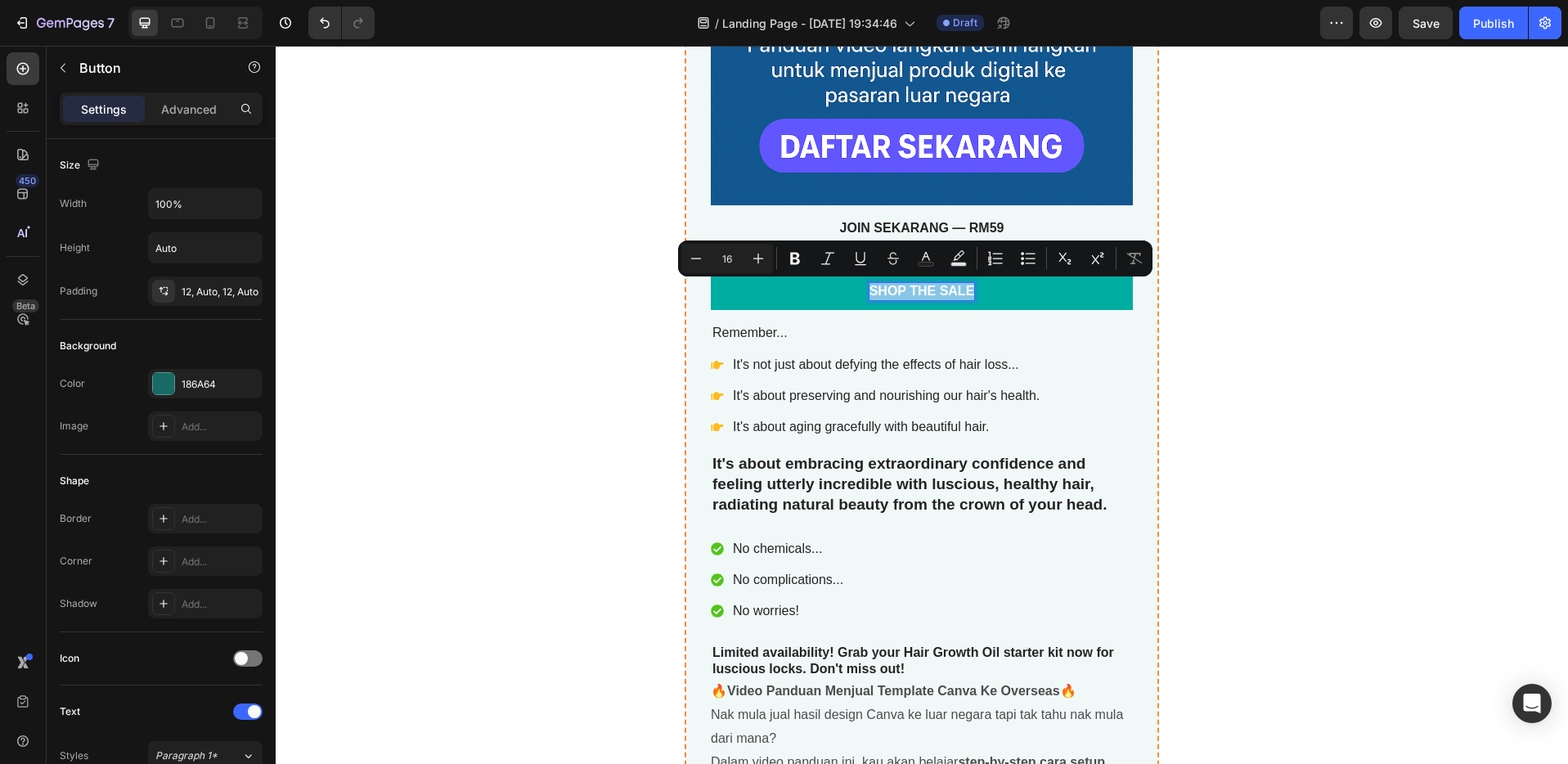
drag, startPoint x: 968, startPoint y: 292, endPoint x: 844, endPoint y: 290, distance: 124.0
click at [844, 290] on link "Shop the Sale" at bounding box center [921, 291] width 422 height 37
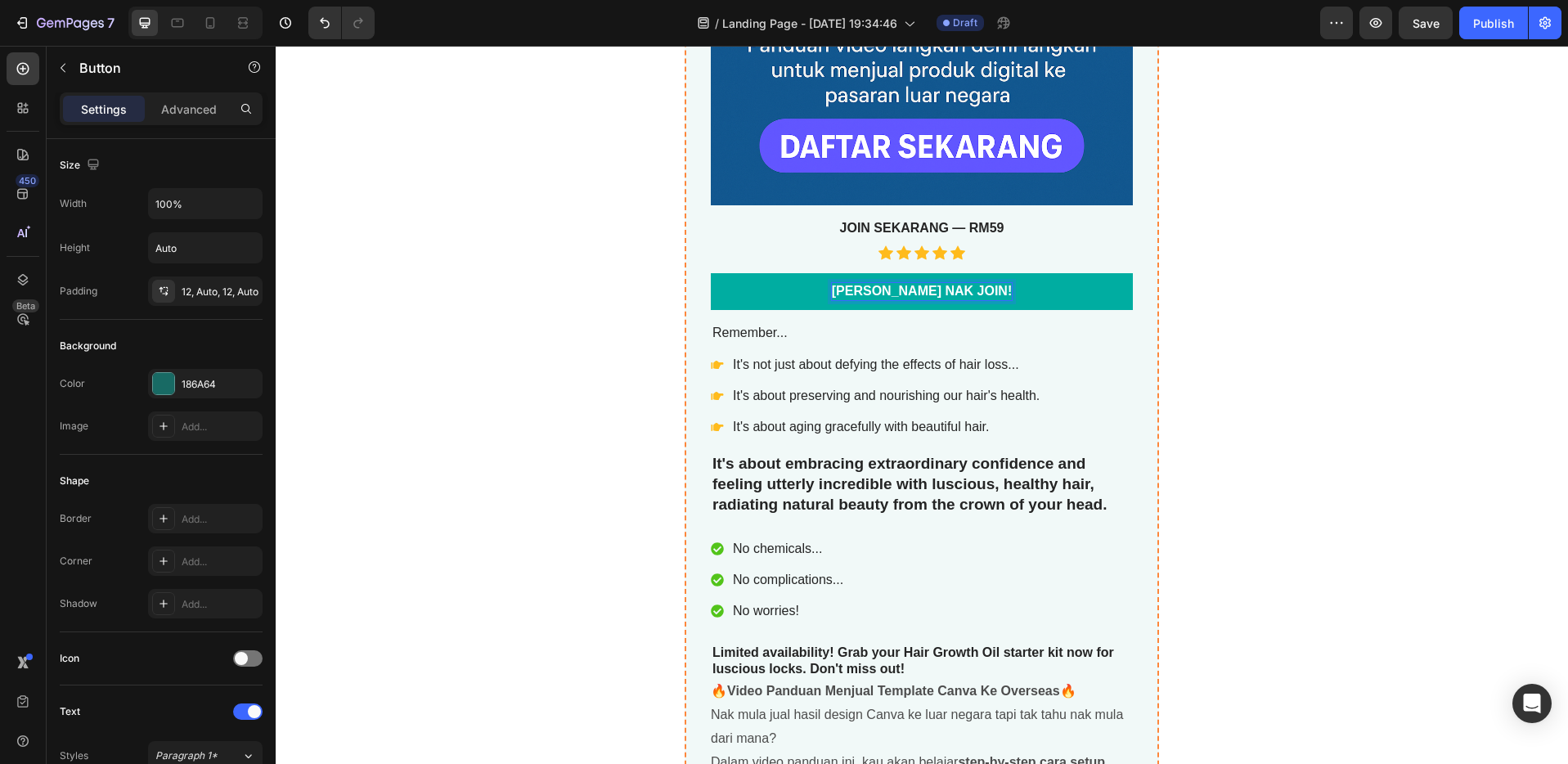
click at [1052, 278] on link "[PERSON_NAME] NAK JOIN!" at bounding box center [921, 291] width 422 height 37
click at [1050, 286] on link "[PERSON_NAME] NAK JOIN!" at bounding box center [921, 291] width 422 height 37
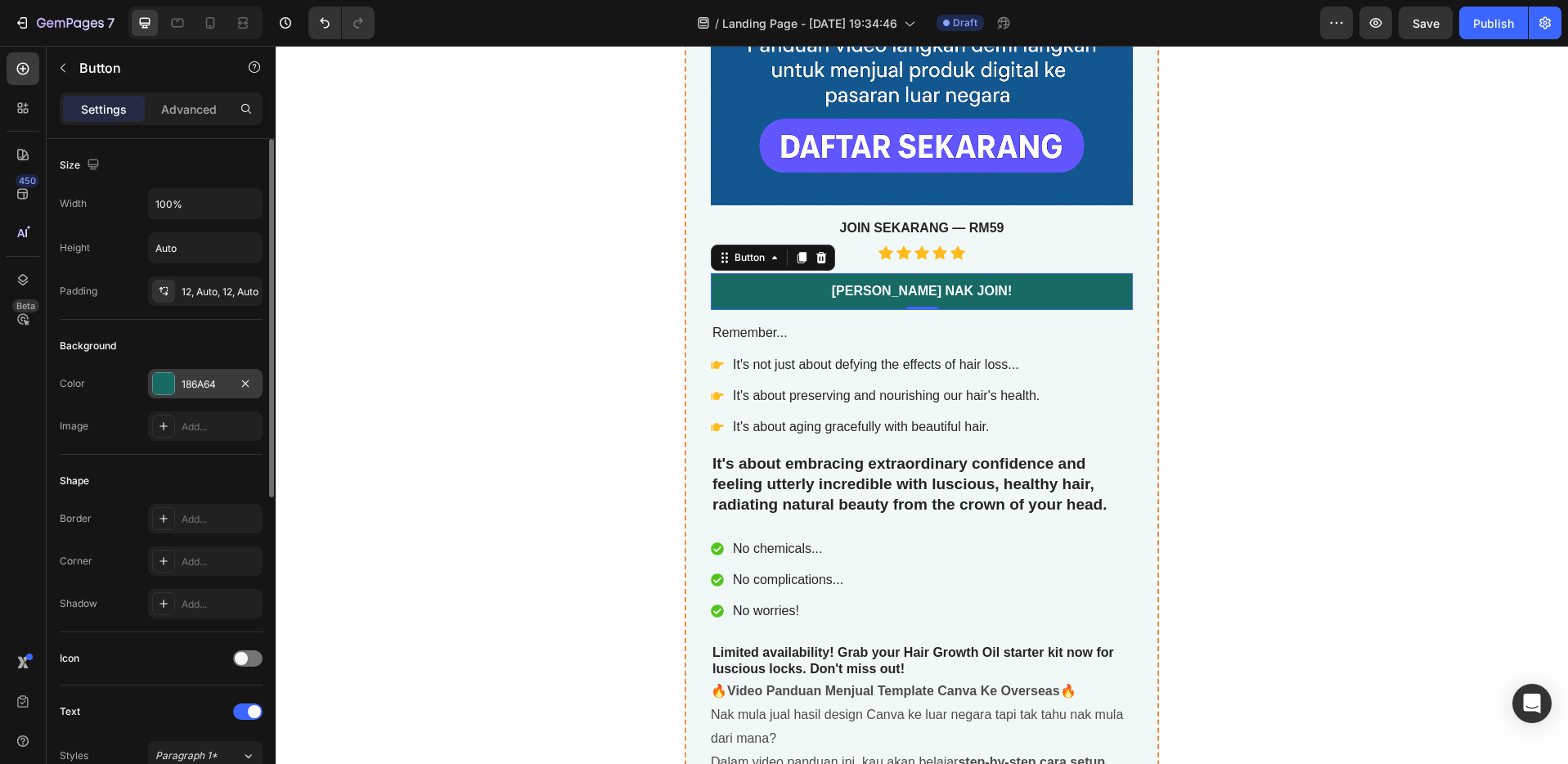
click at [164, 372] on div at bounding box center [163, 383] width 23 height 23
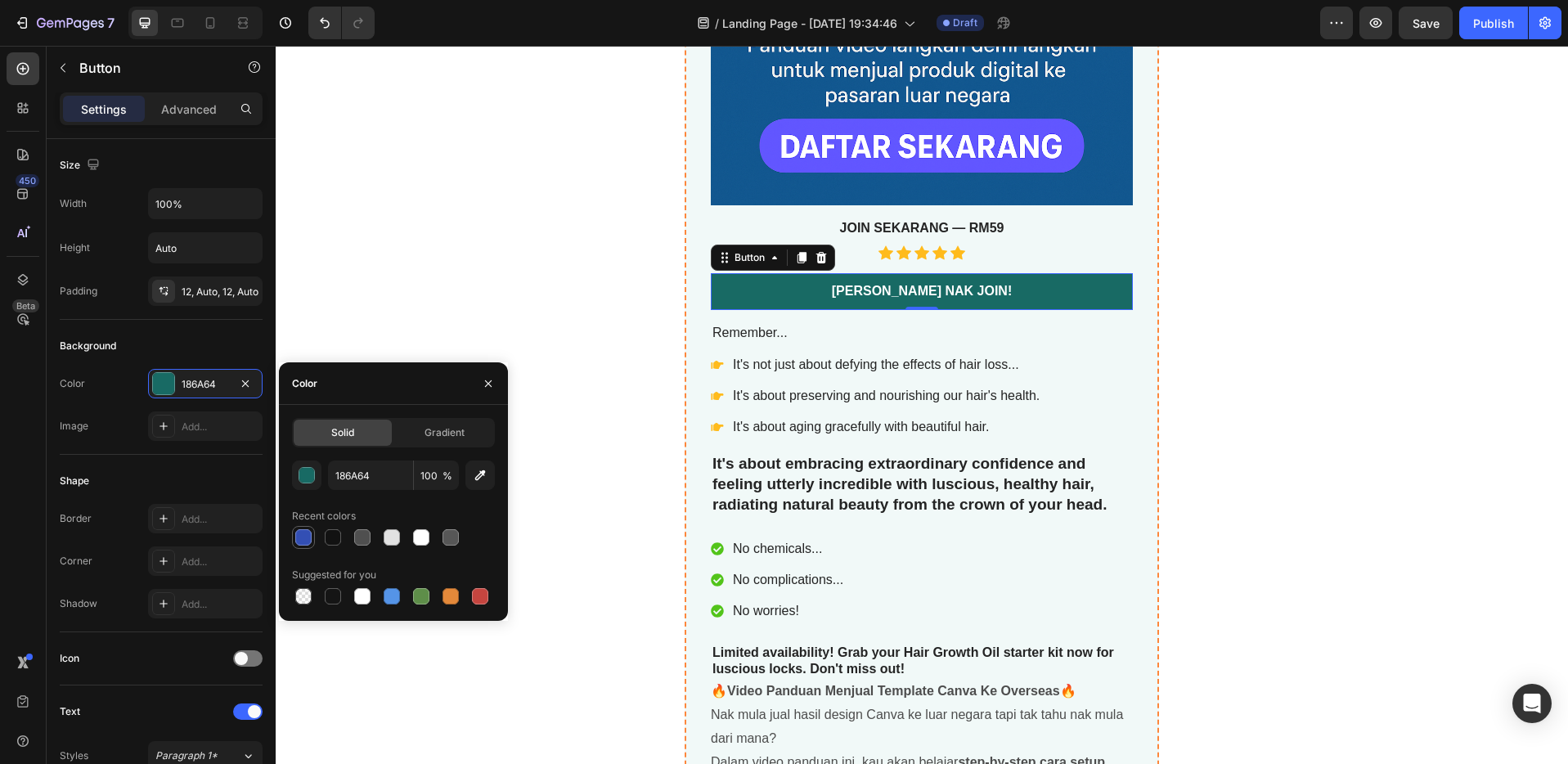
click at [292, 535] on div at bounding box center [303, 537] width 23 height 23
type input "334FB4"
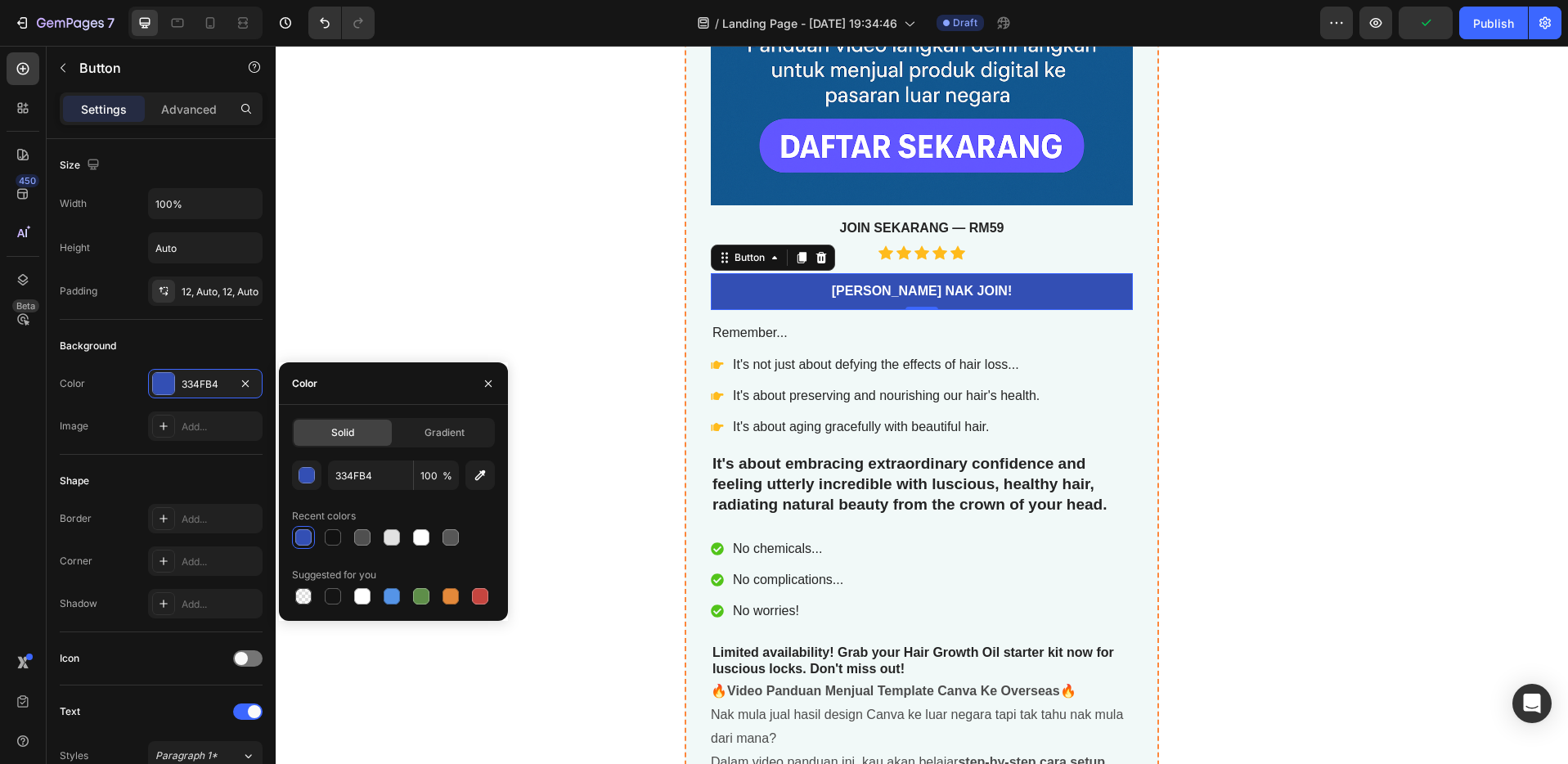
click at [531, 410] on div "🚀 Panduan Video Lengkap: Jual Template Canva Ke Pasaran Luar Negara Product Tit…" at bounding box center [921, 253] width 982 height 1548
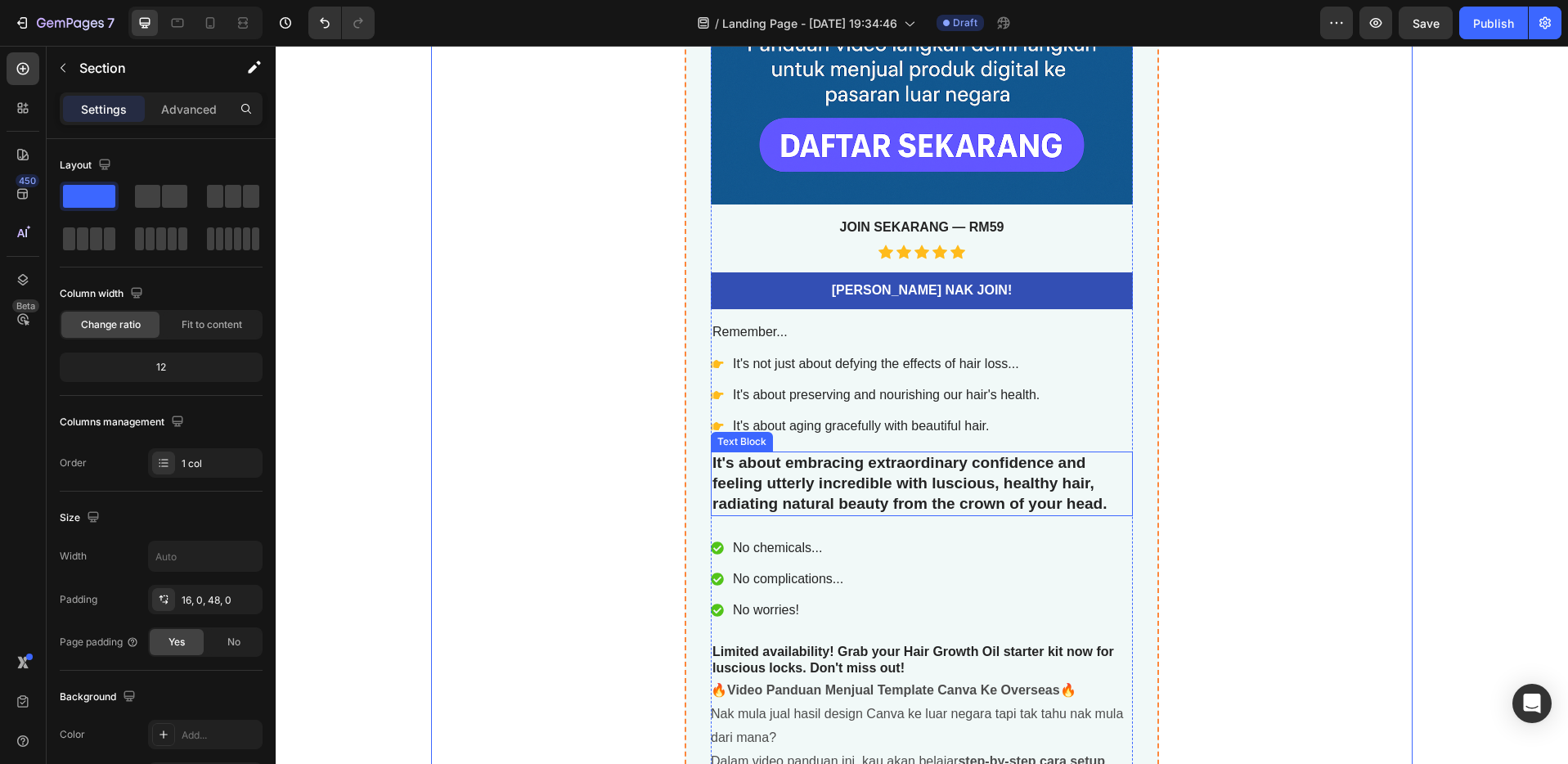
scroll to position [5305, 0]
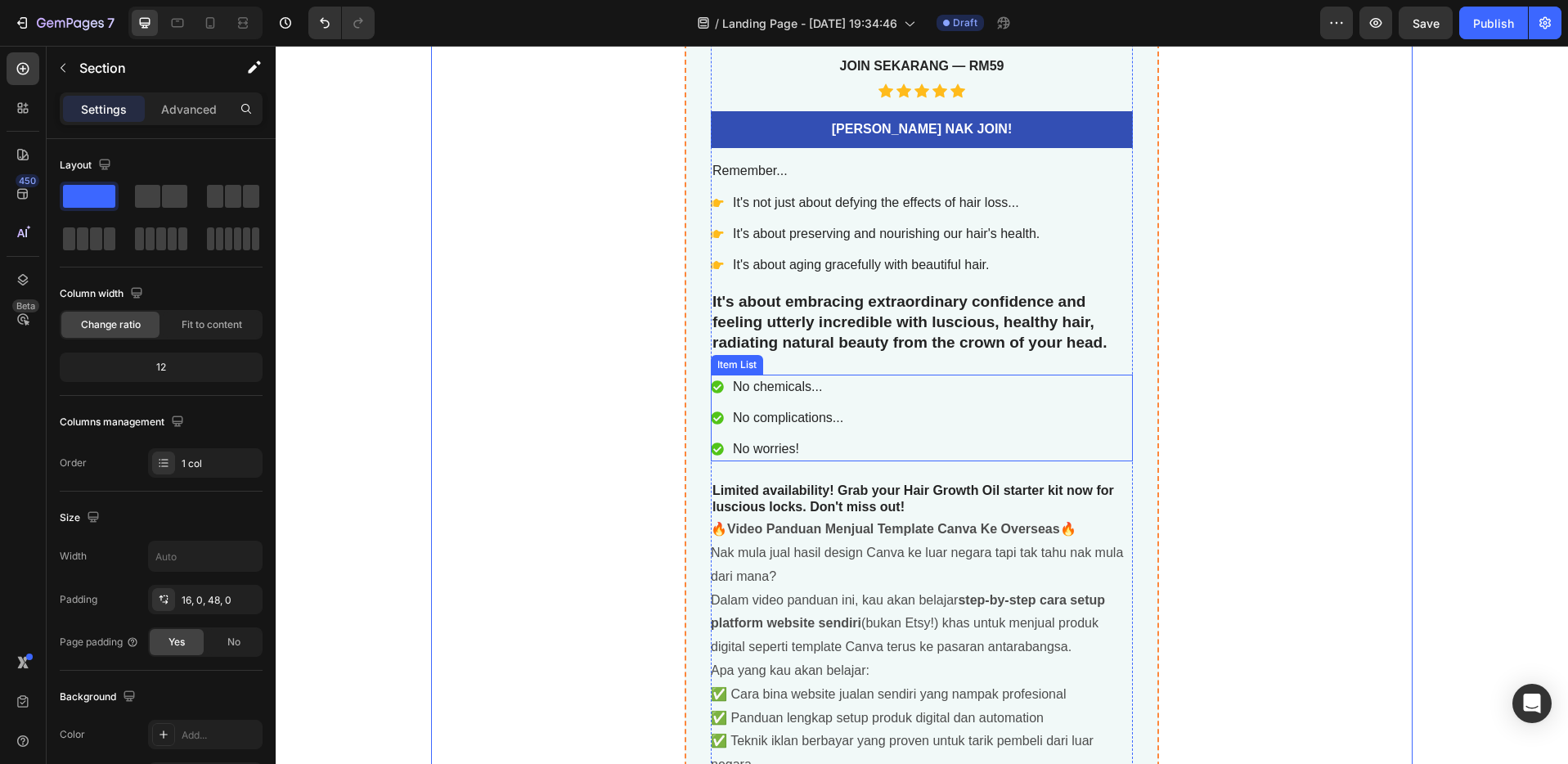
click at [943, 439] on div "No chemicals... No complications... No worries!" at bounding box center [921, 418] width 422 height 86
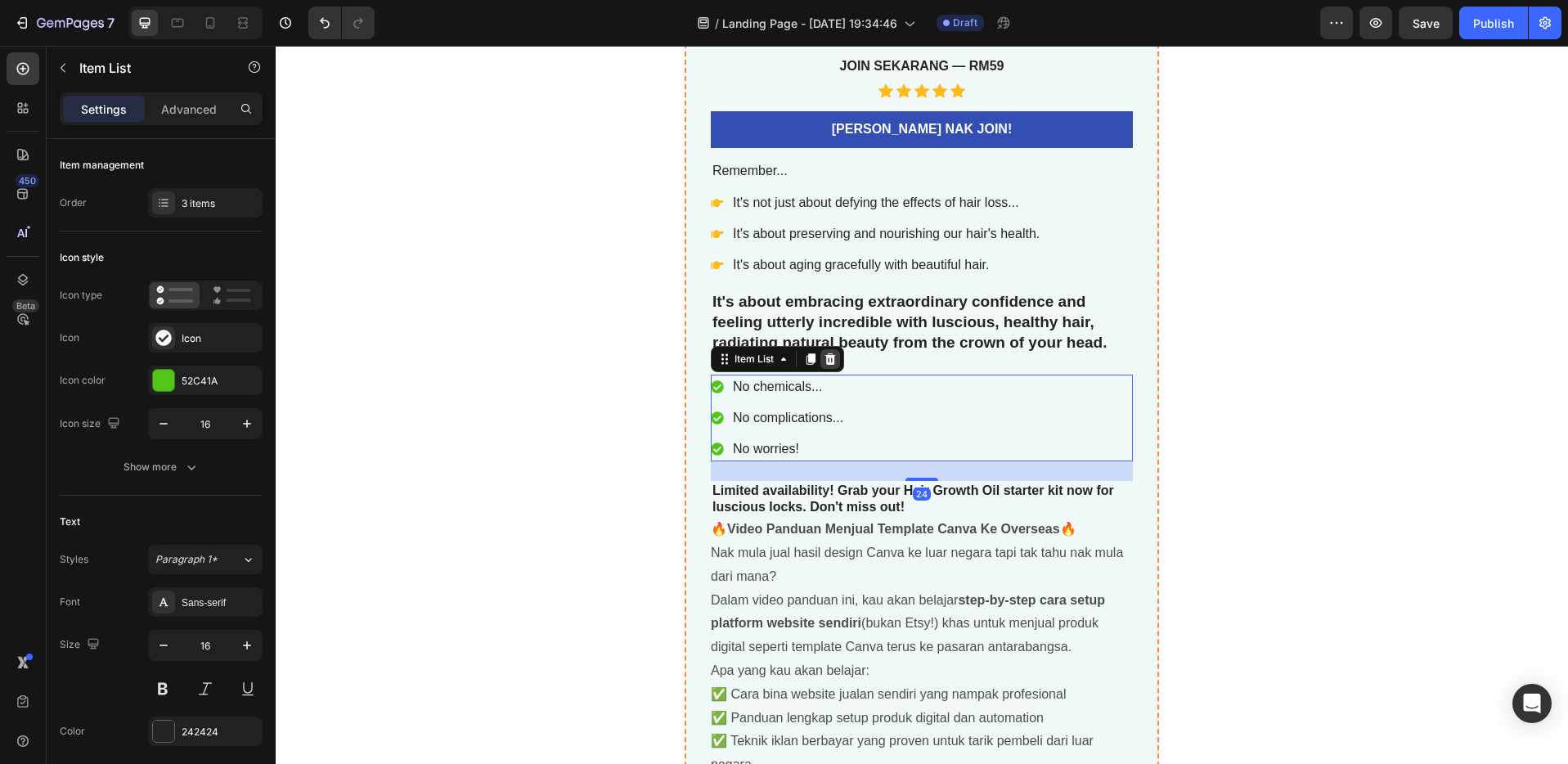
click at [828, 353] on icon at bounding box center [830, 359] width 13 height 13
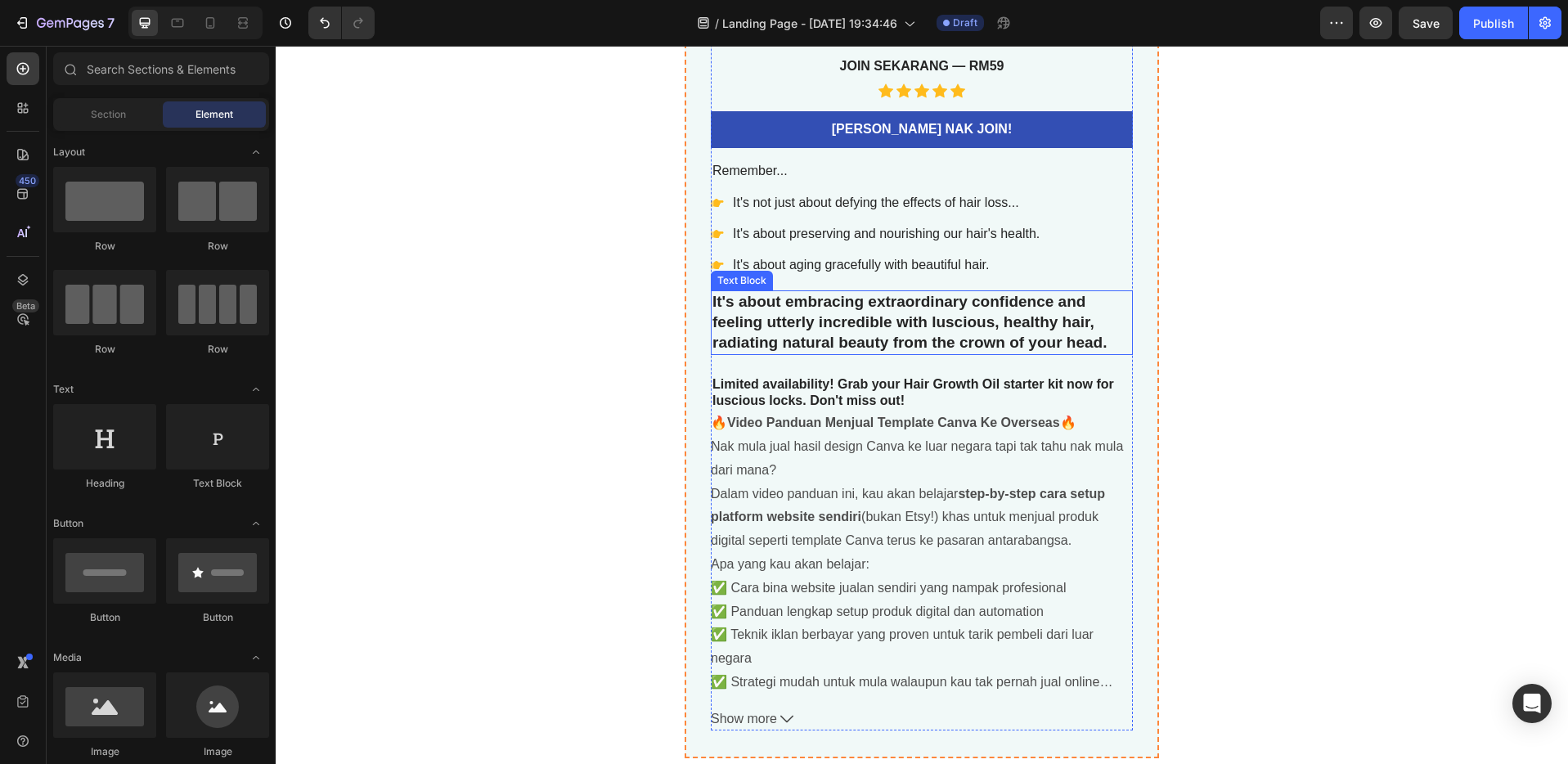
click at [857, 309] on p "It's about embracing extraordinary confidence and feeling utterly incredible wi…" at bounding box center [921, 322] width 418 height 60
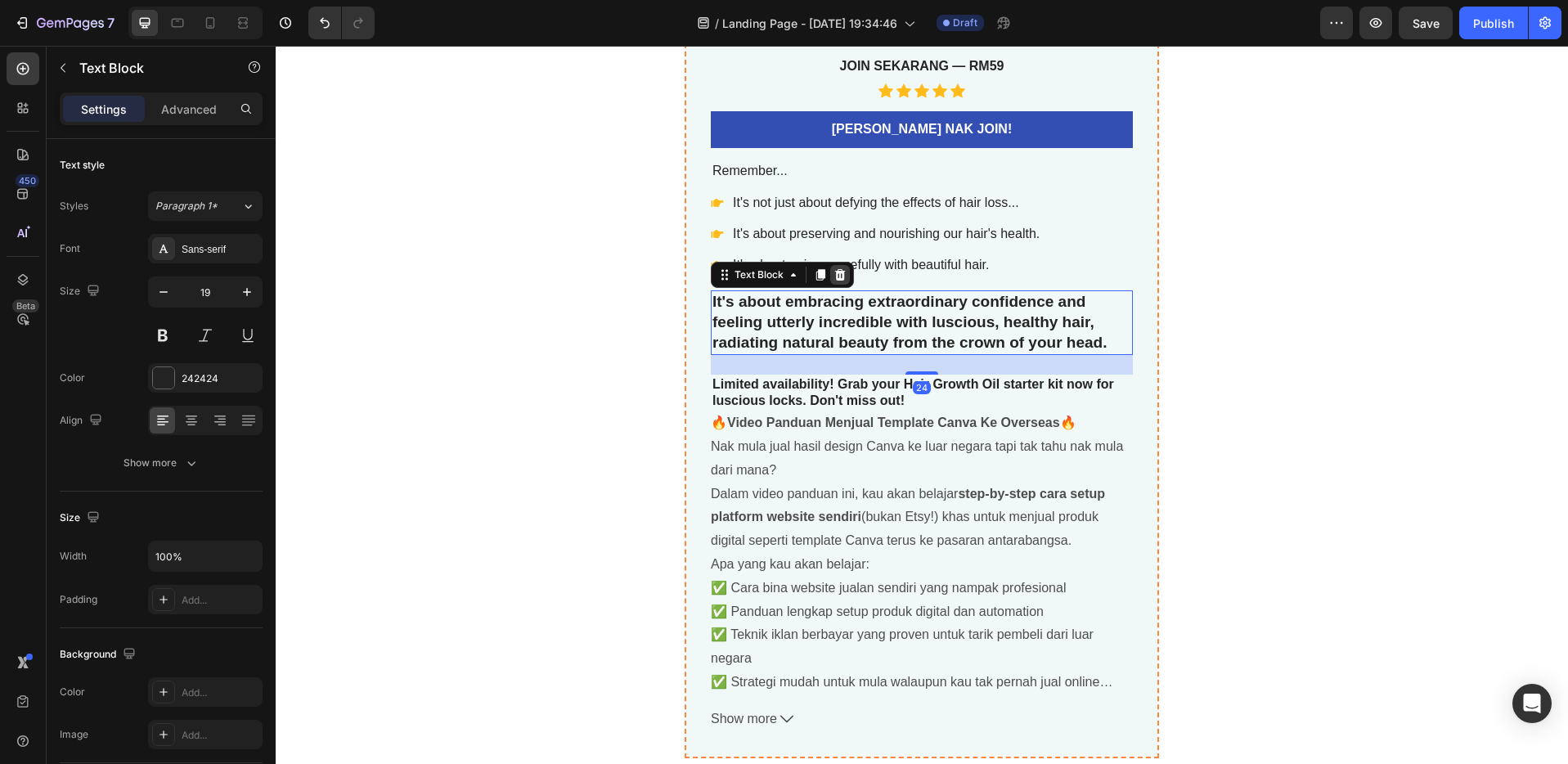
click at [833, 281] on icon at bounding box center [840, 275] width 13 height 13
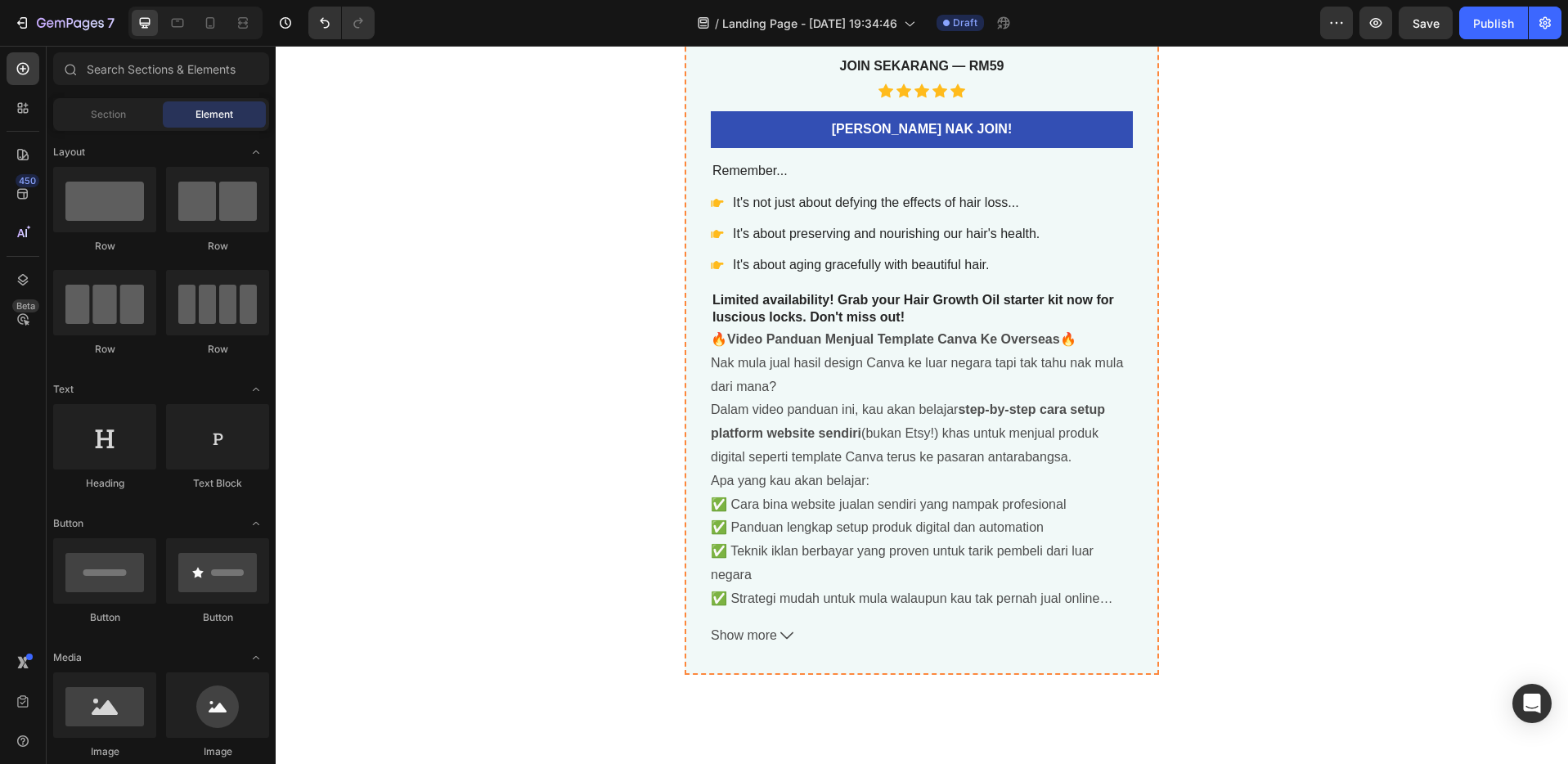
click at [856, 235] on p "It's about preserving and nourishing our hair's health." at bounding box center [886, 233] width 307 height 19
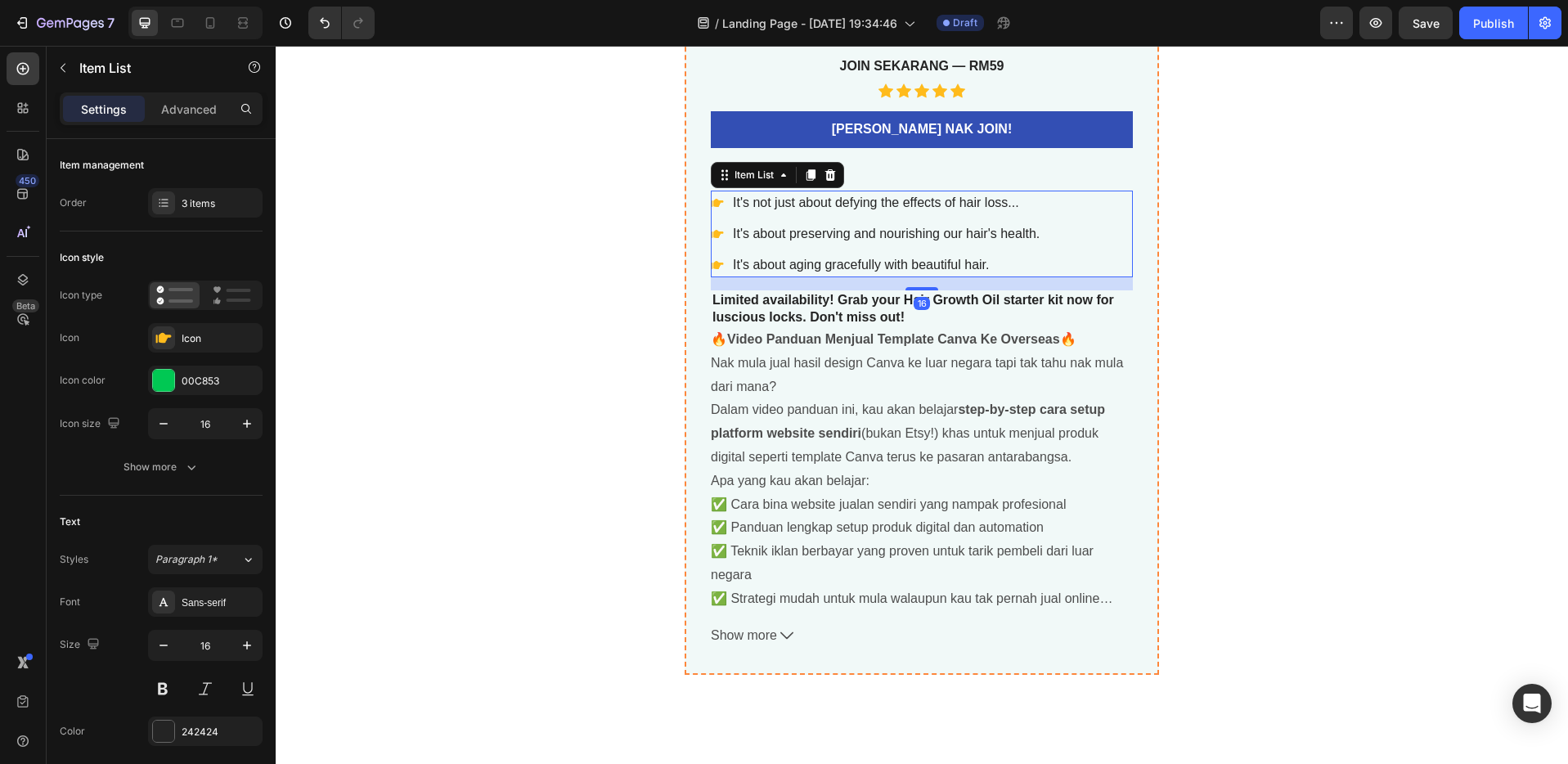
click at [825, 176] on icon at bounding box center [829, 175] width 10 height 11
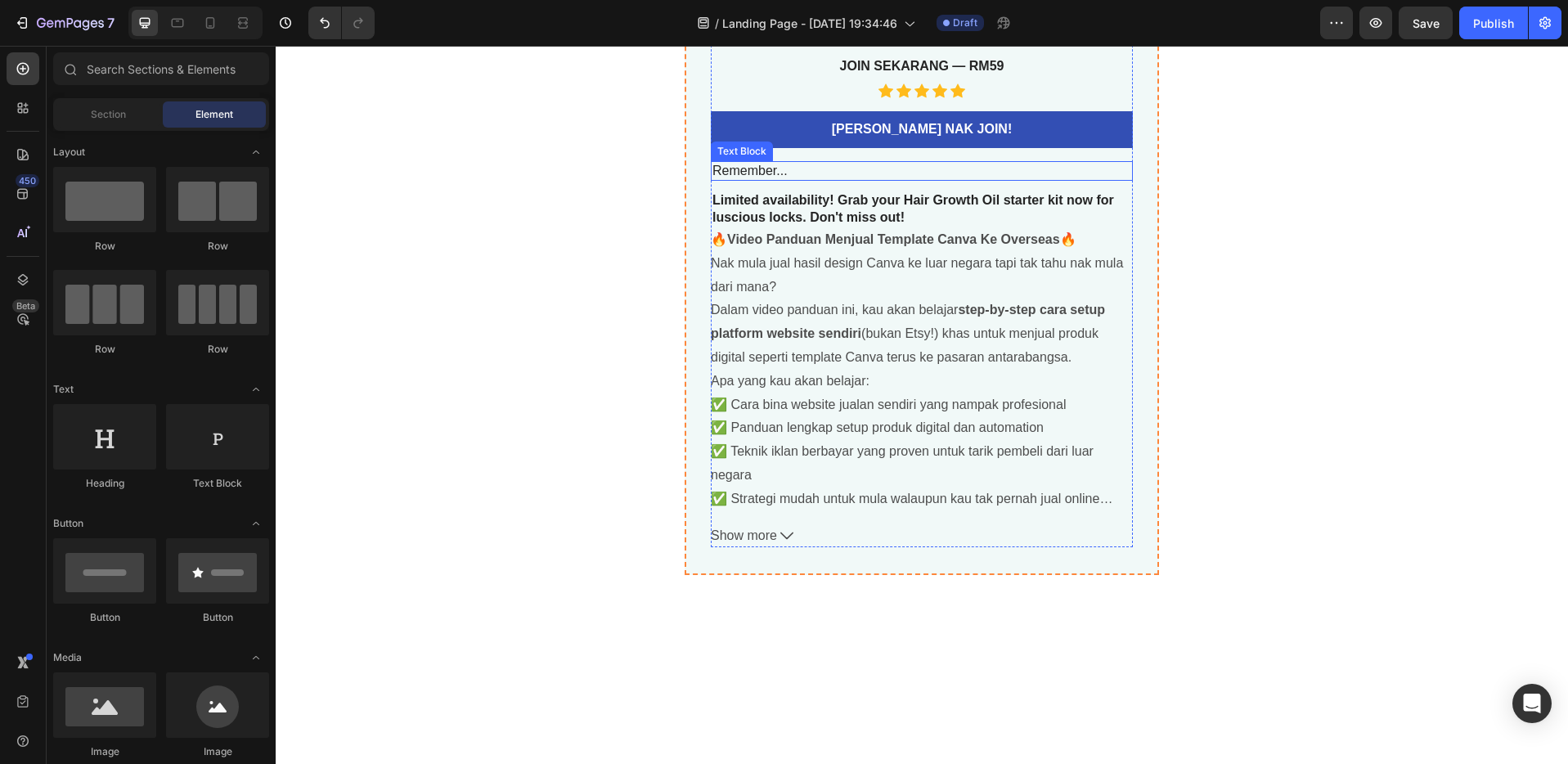
click at [824, 169] on p "Remember..." at bounding box center [921, 171] width 418 height 18
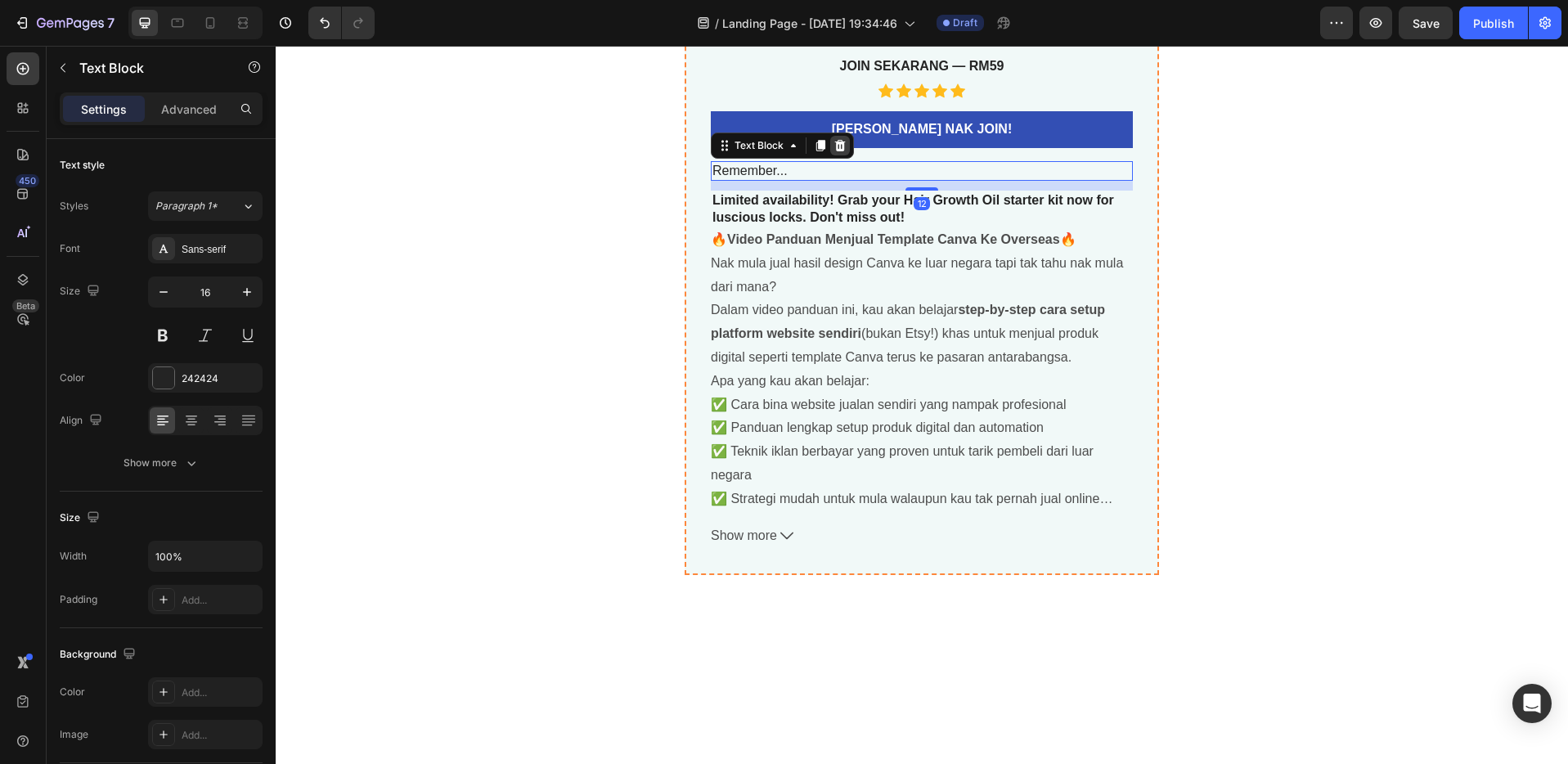
click at [835, 149] on icon at bounding box center [840, 146] width 10 height 11
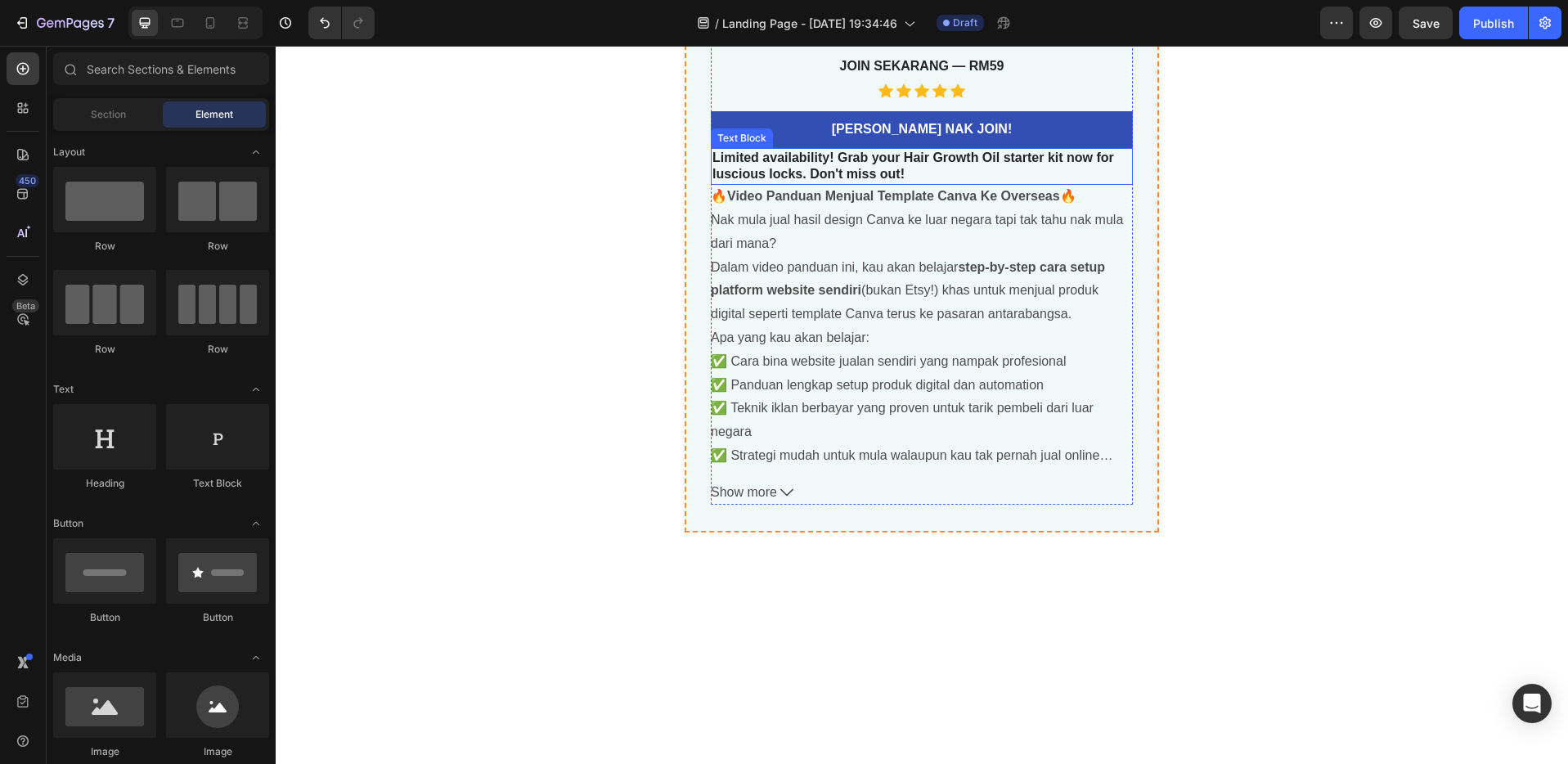
click at [827, 162] on p "Limited availability! Grab your Hair Growth Oil starter kit now for luscious lo…" at bounding box center [921, 166] width 418 height 34
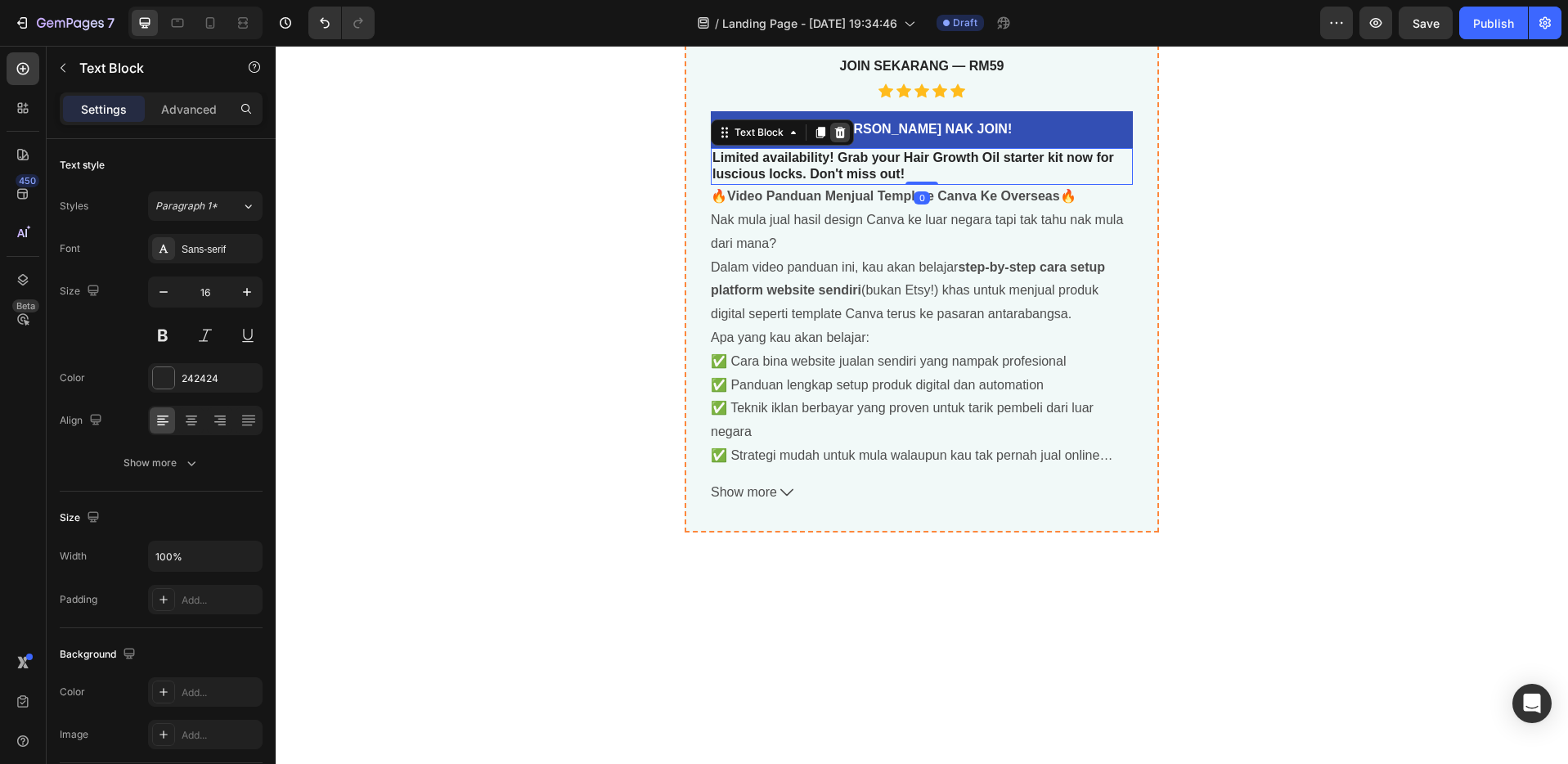
click at [836, 127] on icon at bounding box center [840, 133] width 13 height 13
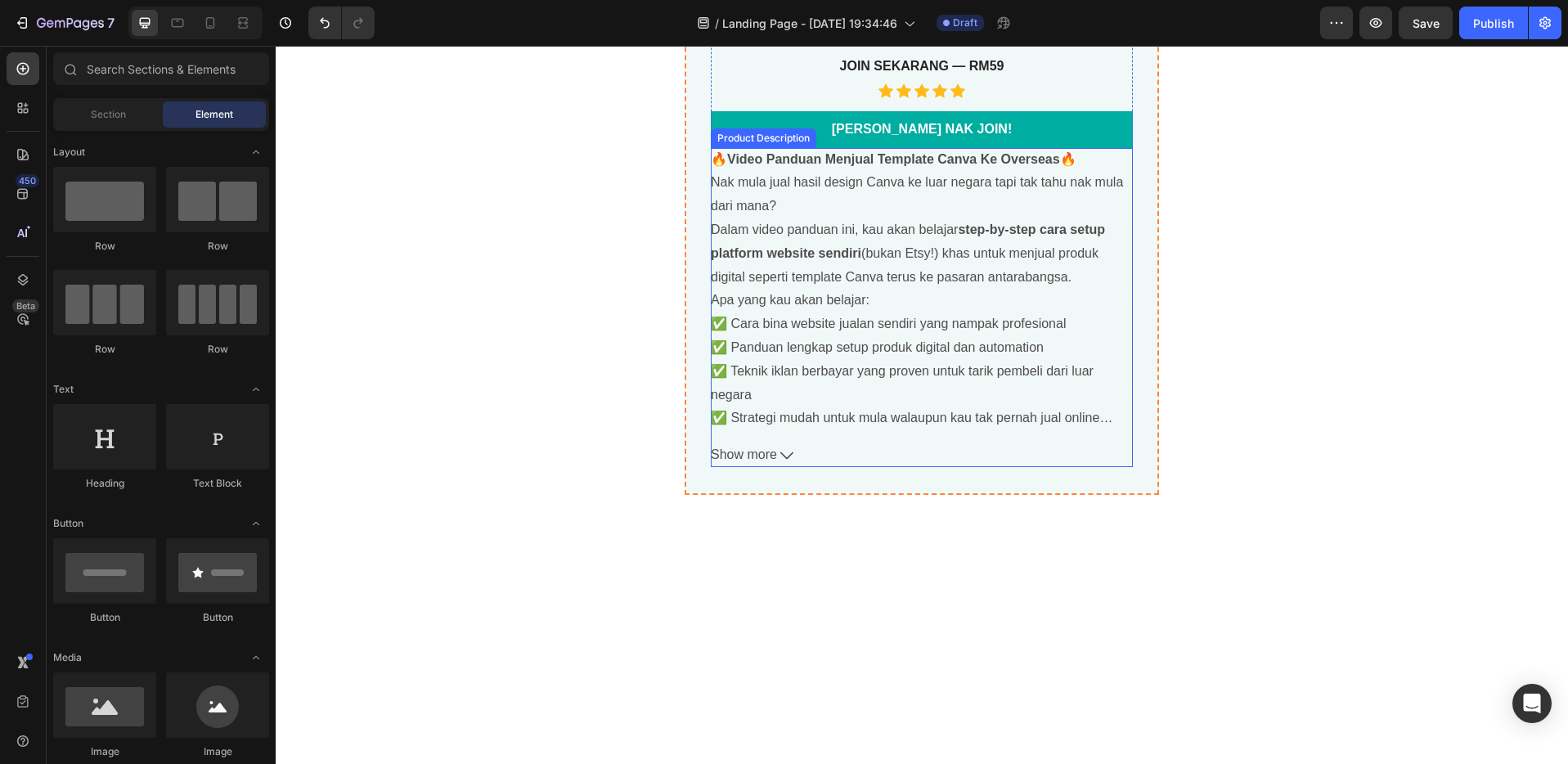
click at [877, 140] on link "[PERSON_NAME] NAK JOIN!" at bounding box center [921, 130] width 422 height 37
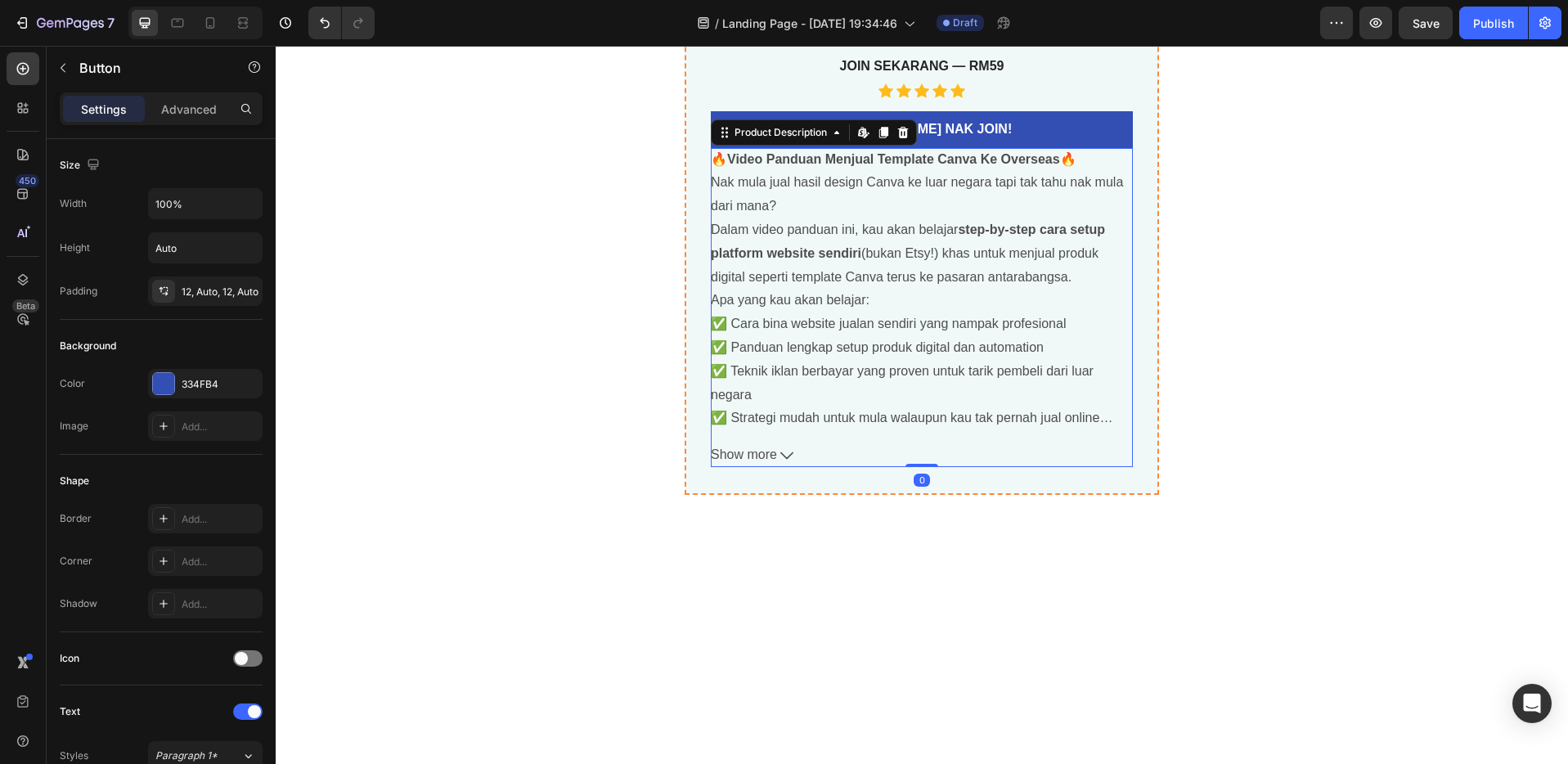
click at [865, 156] on b "Video Panduan Menjual Template Canva Ke Overseas" at bounding box center [893, 159] width 333 height 14
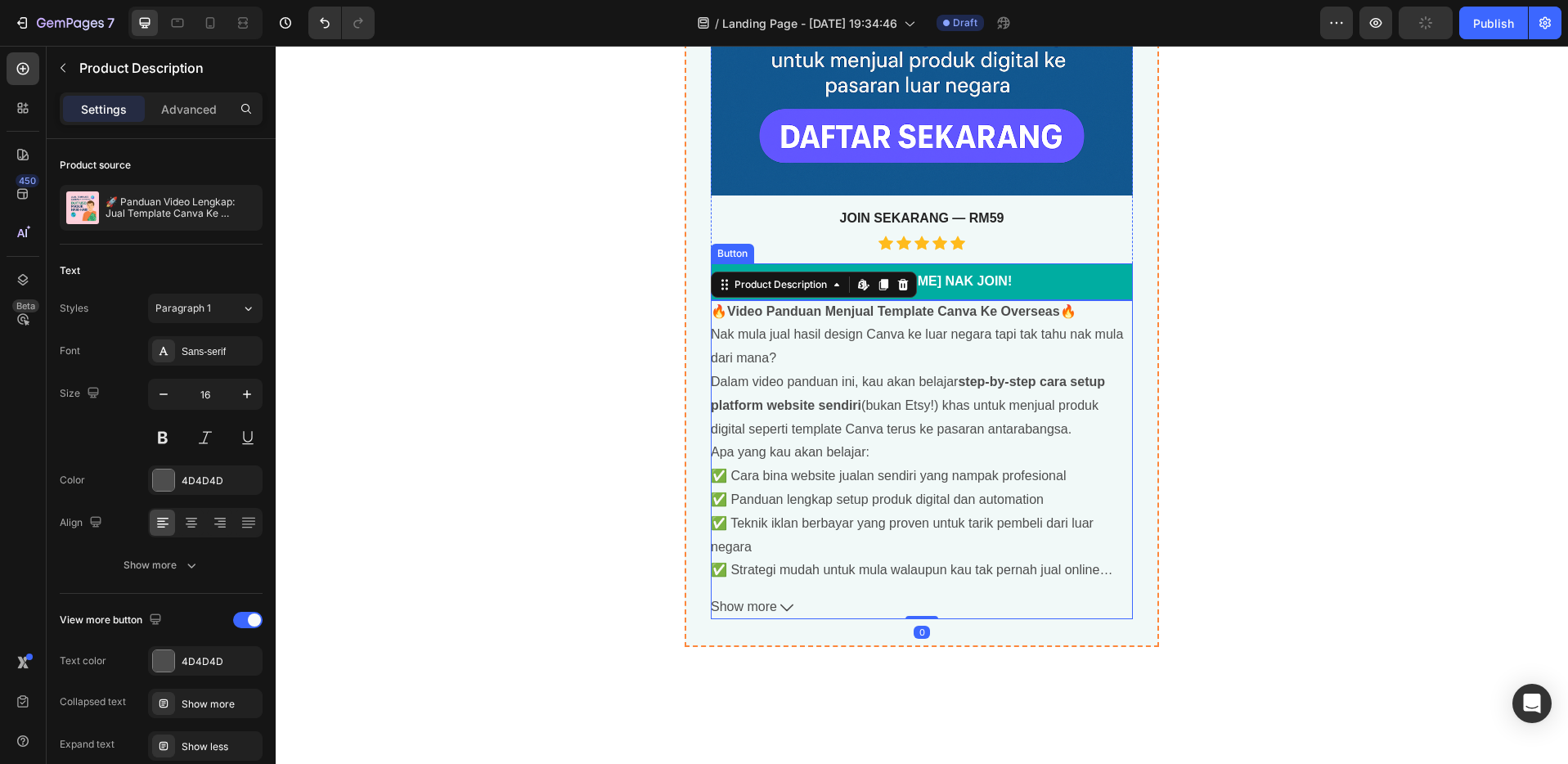
scroll to position [4977, 0]
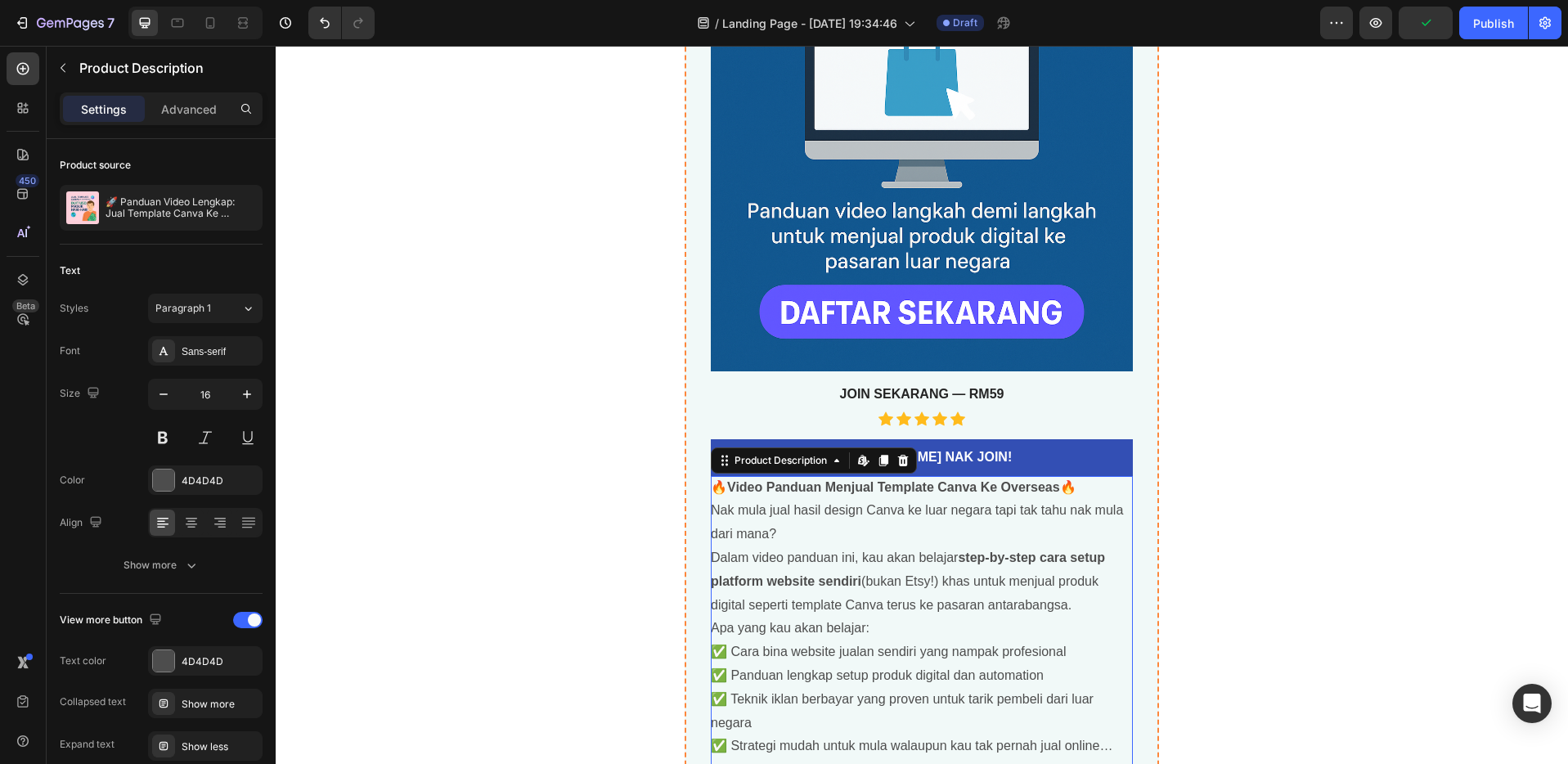
click at [911, 485] on b "Video Panduan Menjual Template Canva Ke Overseas" at bounding box center [893, 486] width 333 height 14
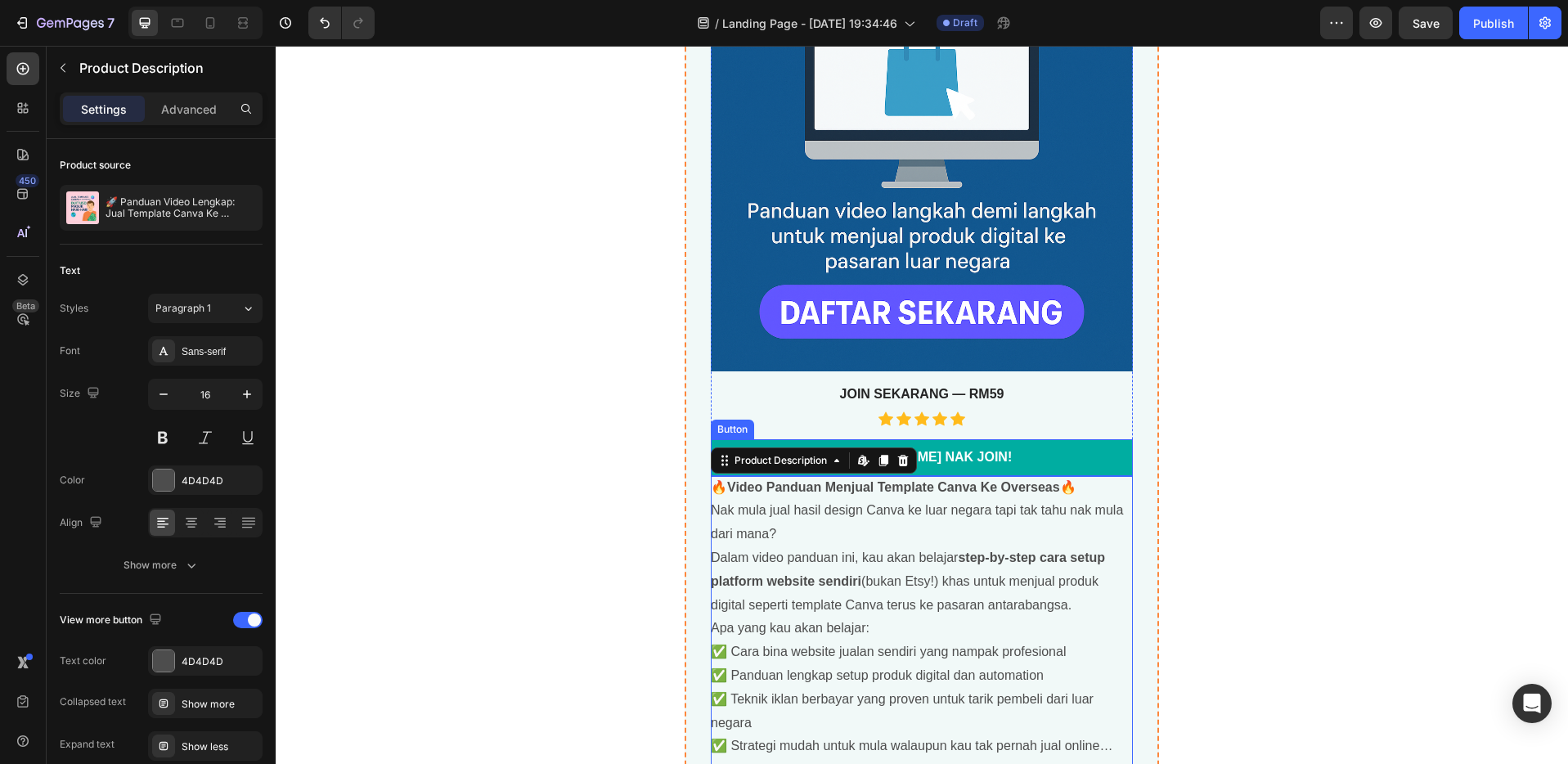
click at [990, 457] on link "[PERSON_NAME] NAK JOIN!" at bounding box center [921, 458] width 422 height 37
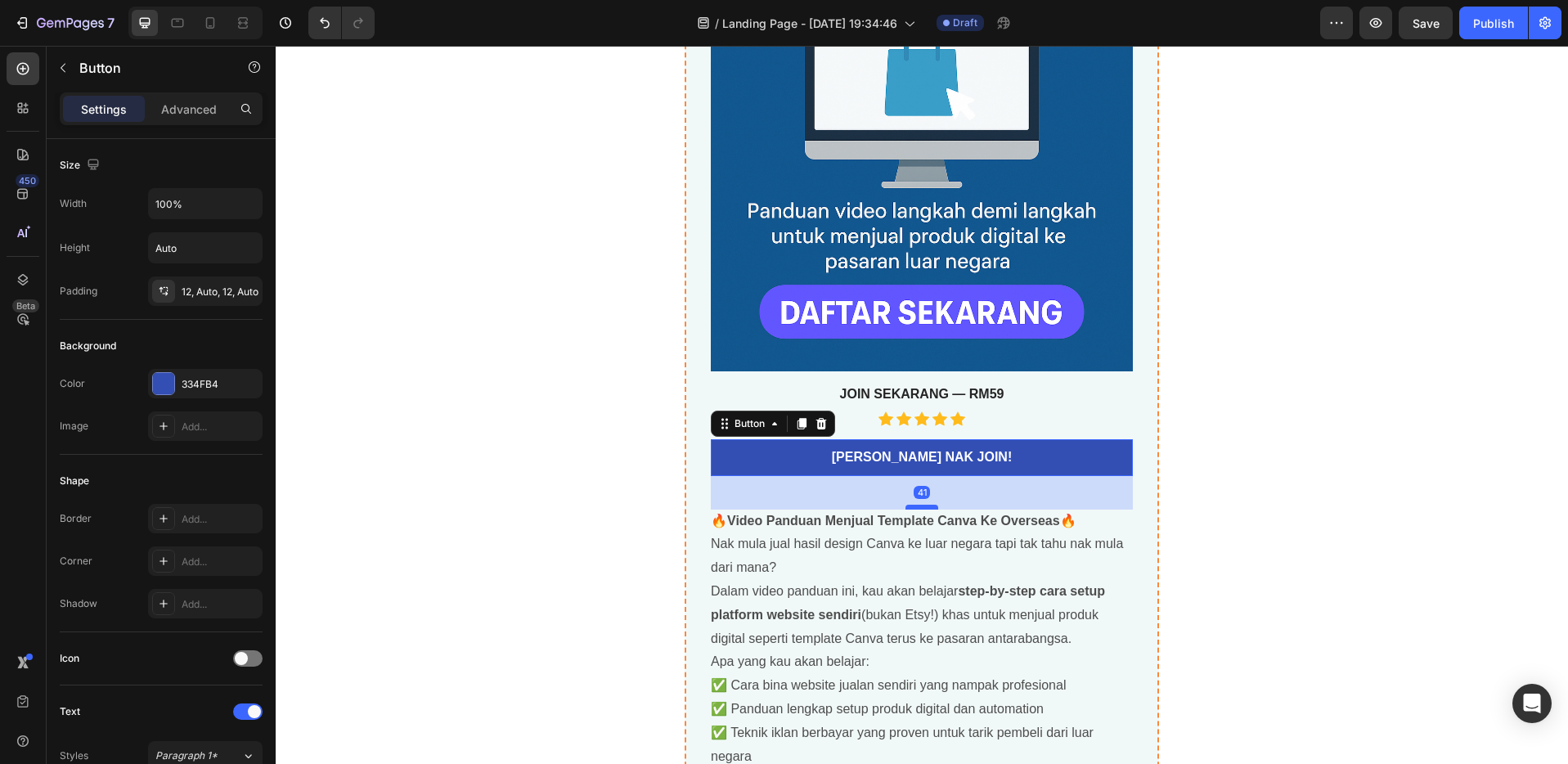
drag, startPoint x: 919, startPoint y: 474, endPoint x: 921, endPoint y: 508, distance: 34.1
click at [921, 508] on div at bounding box center [921, 507] width 32 height 5
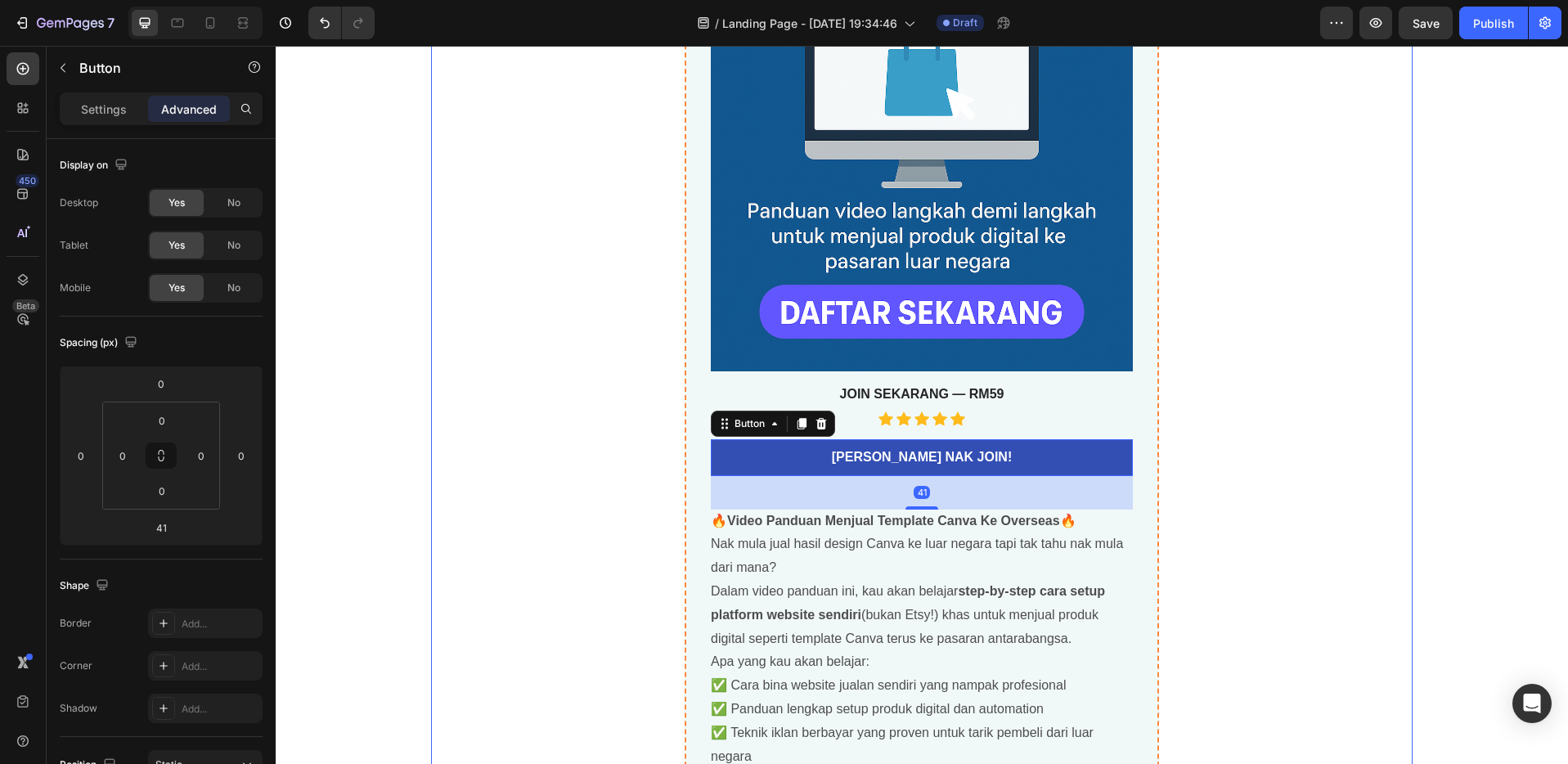
click at [1295, 513] on div "🚀 Panduan Video Lengkap: Jual Template Canva Ke Pasaran Luar Negara Product Tit…" at bounding box center [921, 250] width 982 height 1211
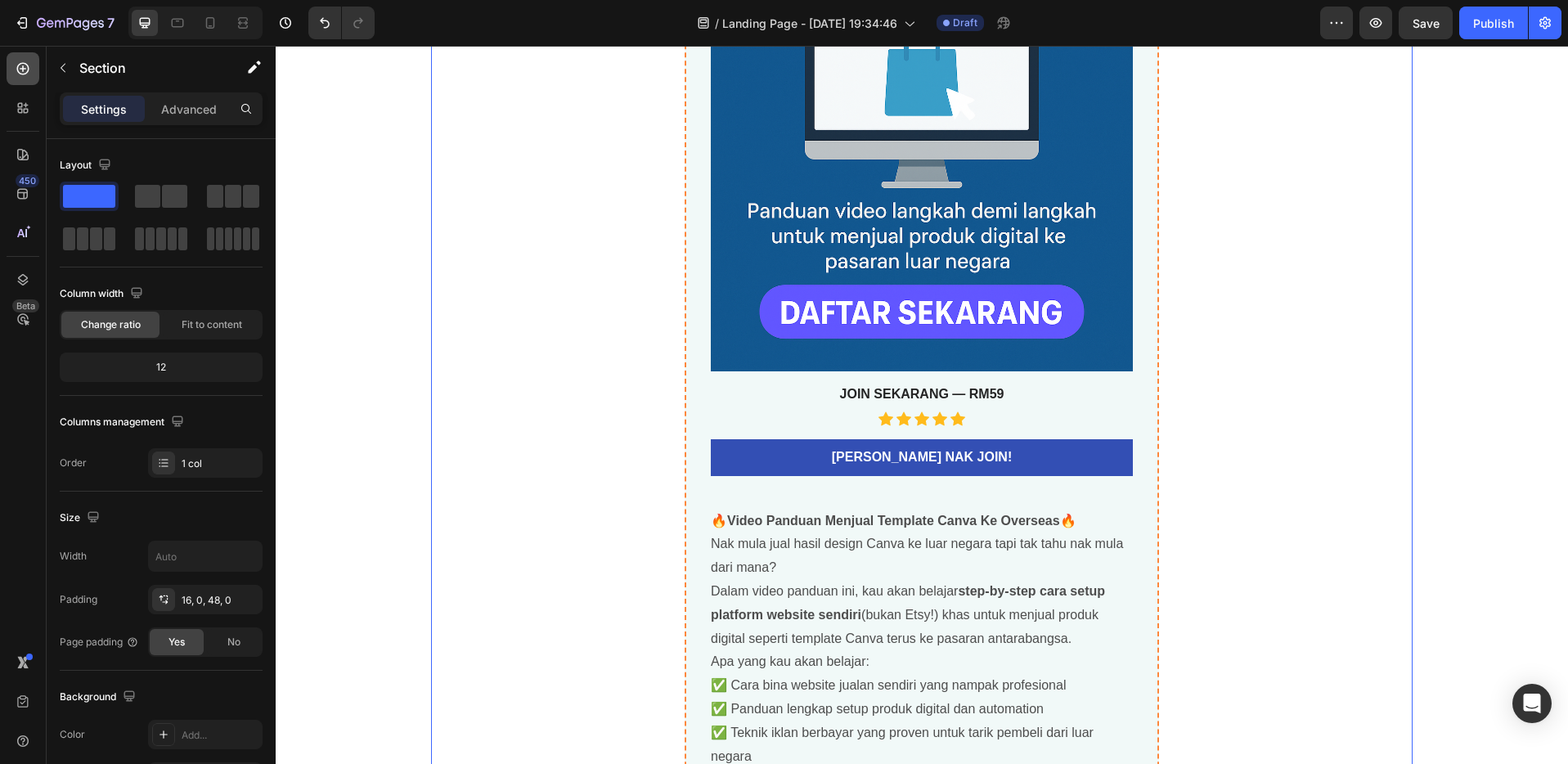
click at [25, 72] on icon at bounding box center [23, 69] width 12 height 12
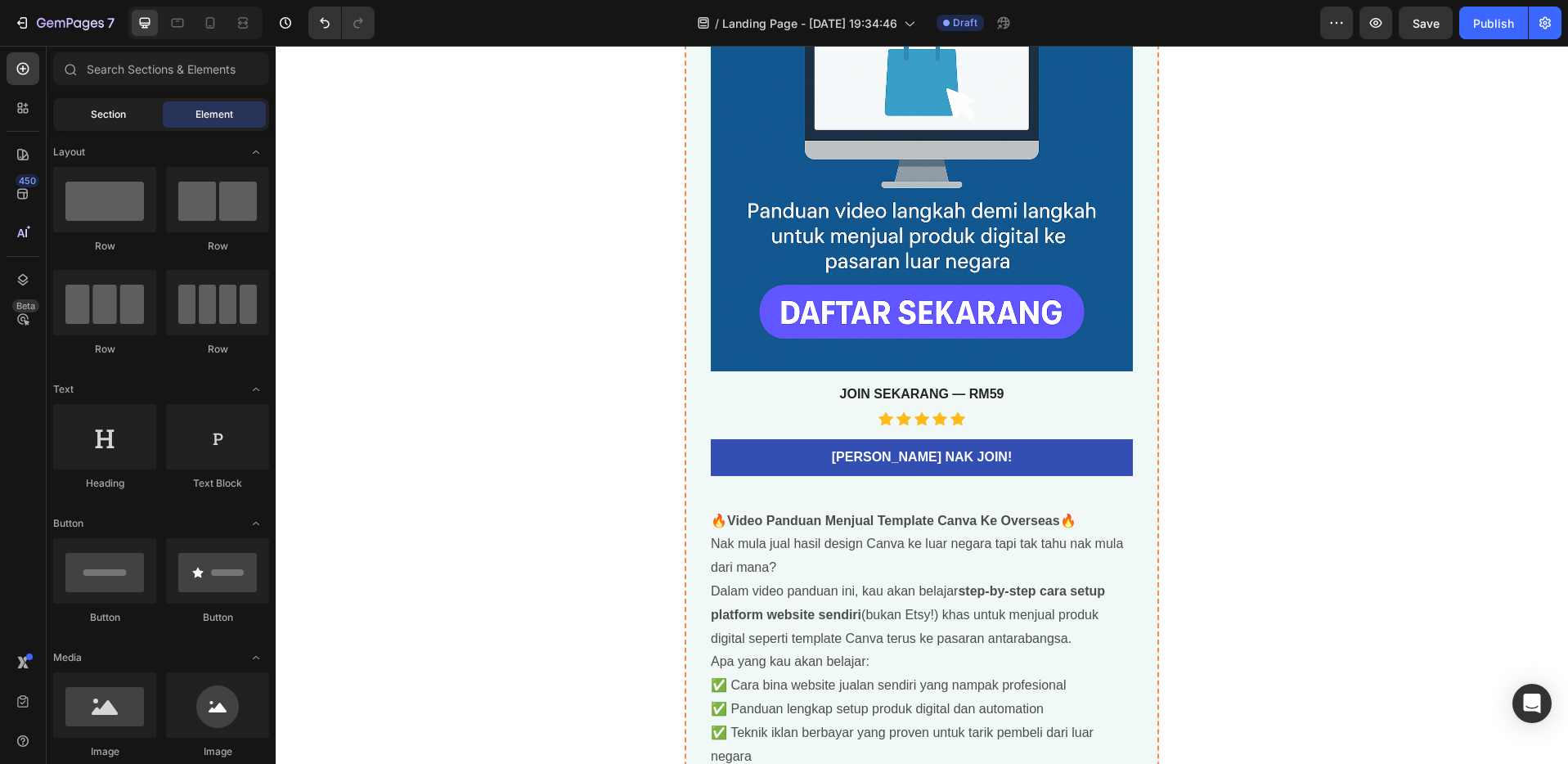
click at [133, 109] on div "Section" at bounding box center [108, 114] width 103 height 26
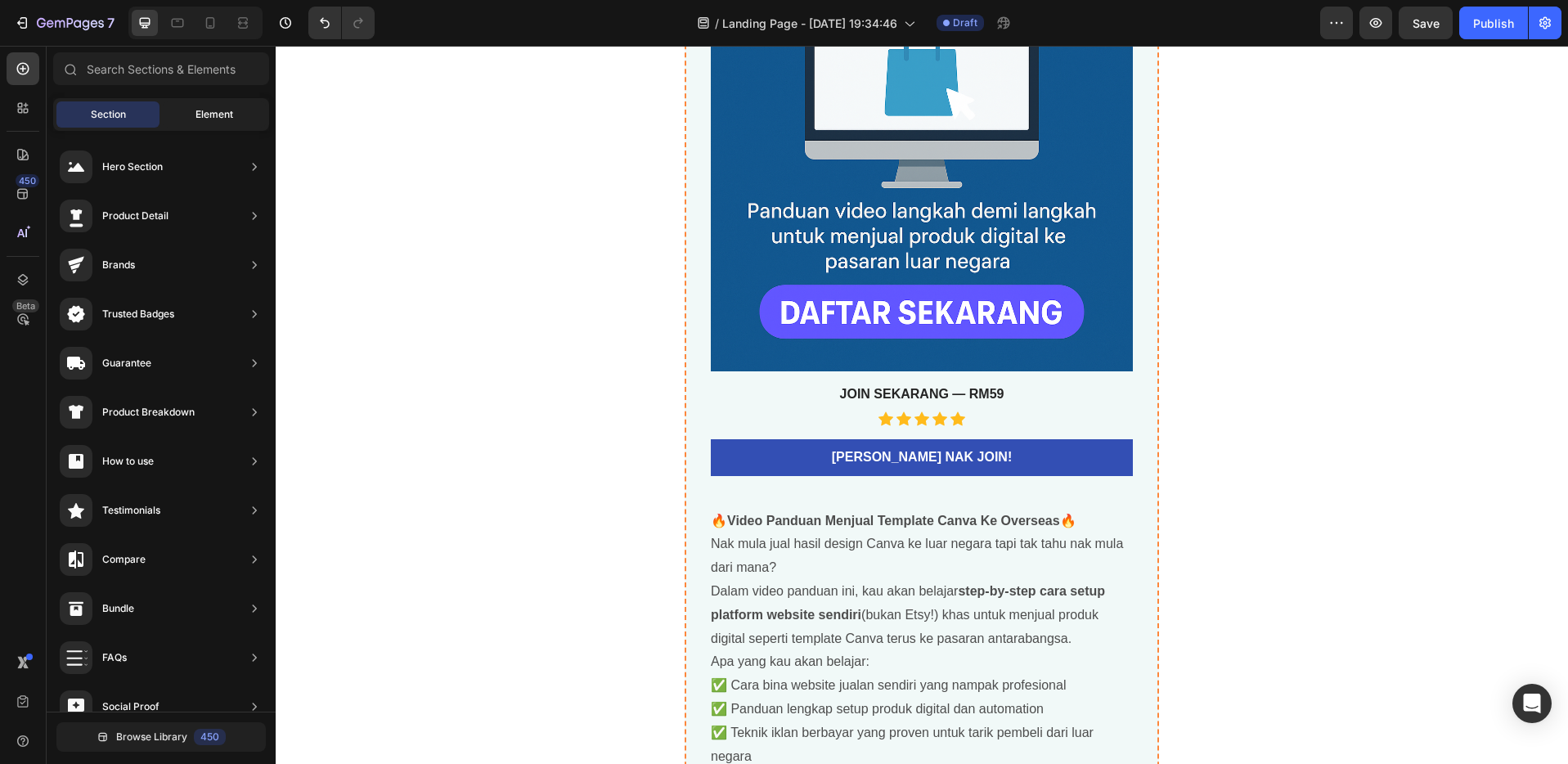
click at [198, 113] on span "Element" at bounding box center [214, 114] width 38 height 15
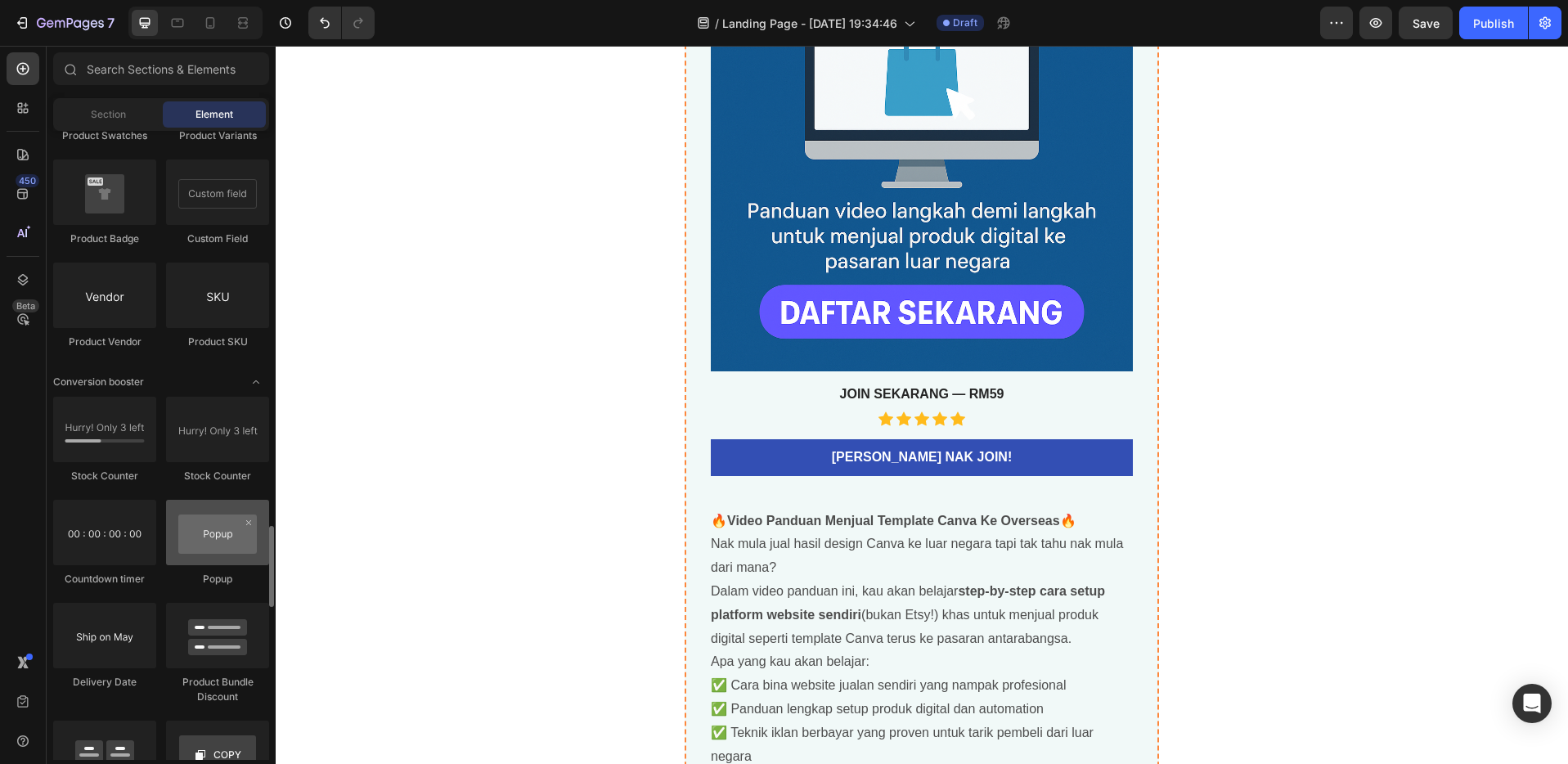
scroll to position [3022, 0]
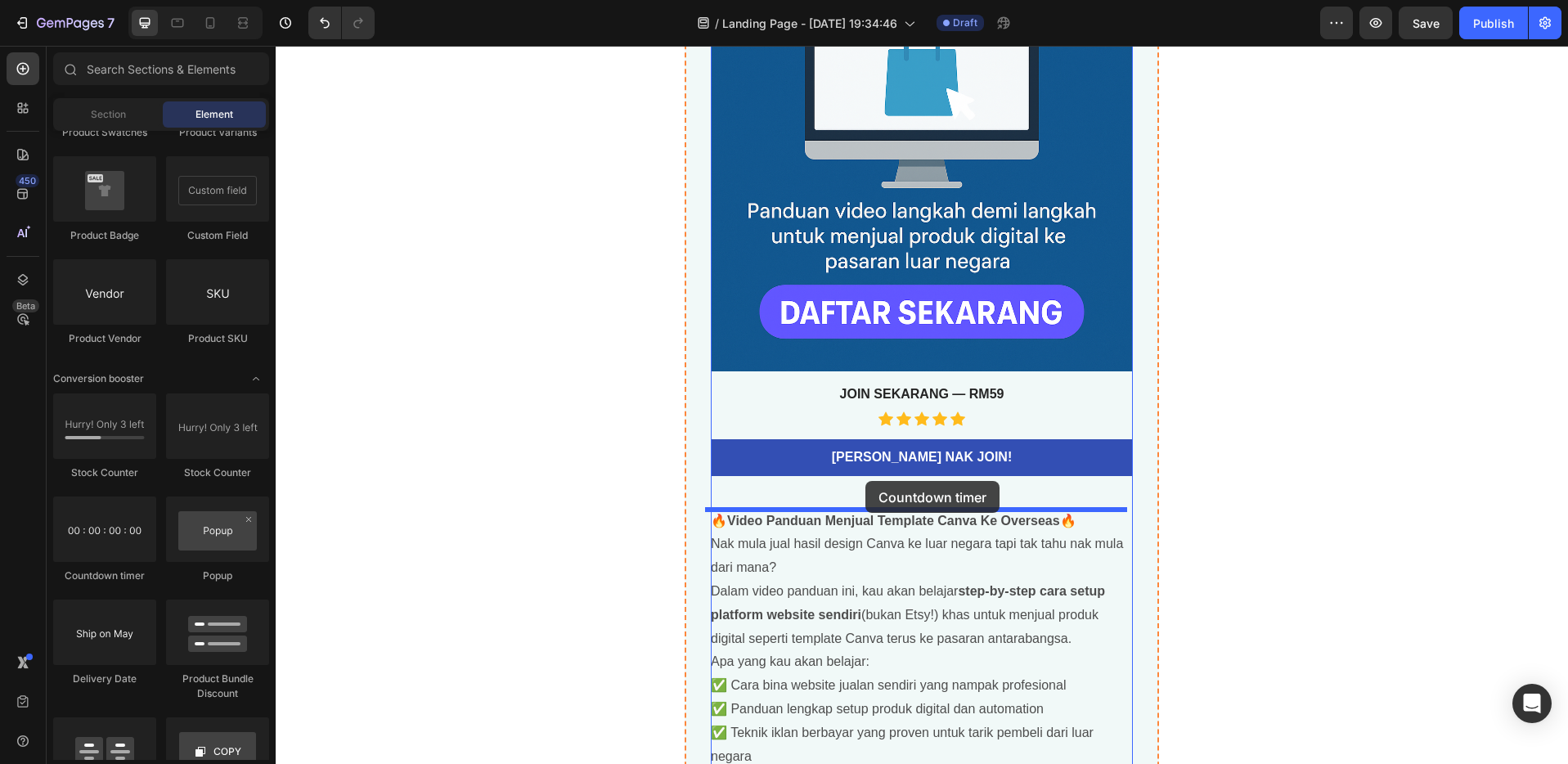
drag, startPoint x: 385, startPoint y: 581, endPoint x: 865, endPoint y: 481, distance: 490.3
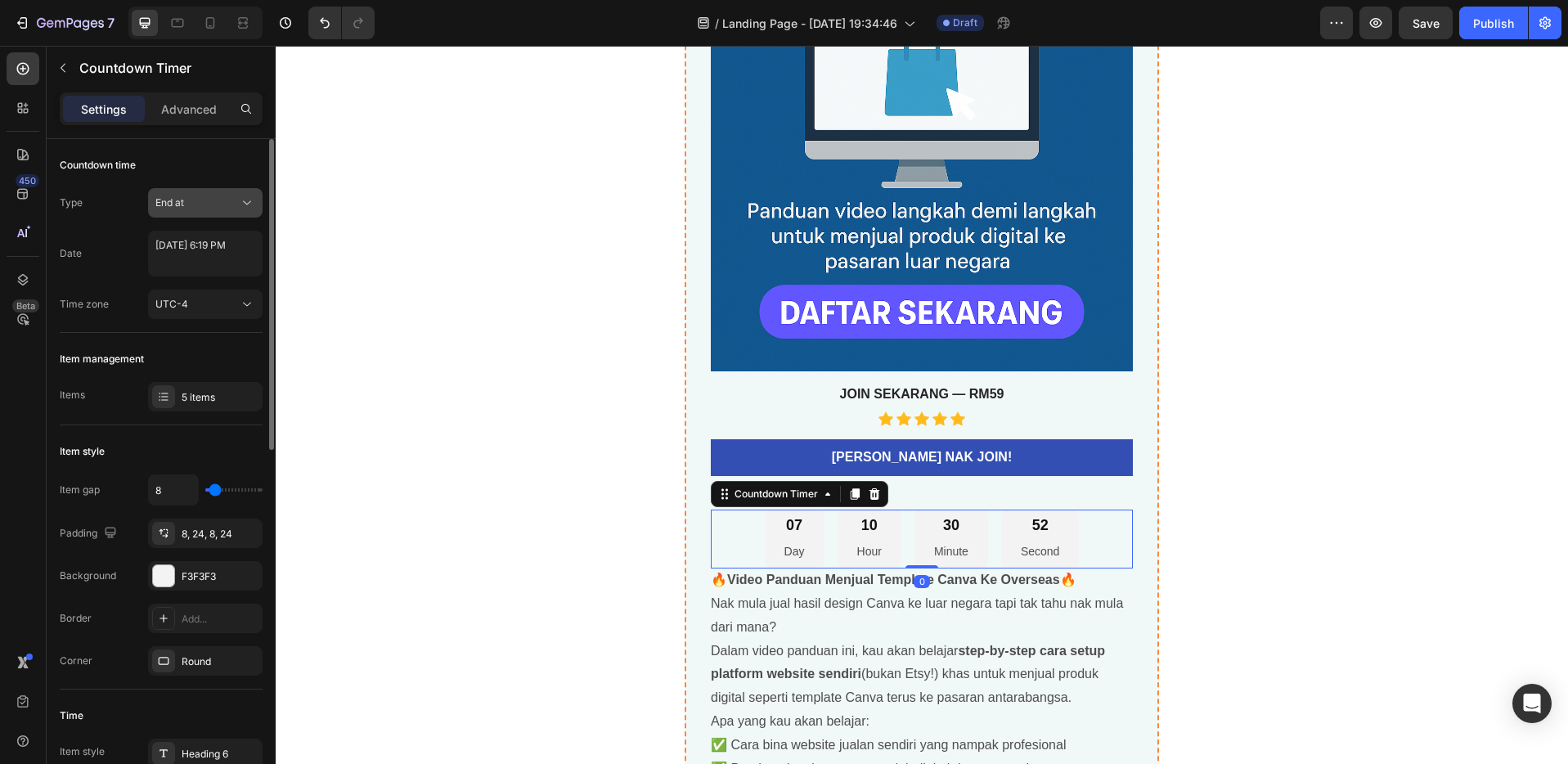
click at [175, 208] on span "End at" at bounding box center [169, 202] width 29 height 12
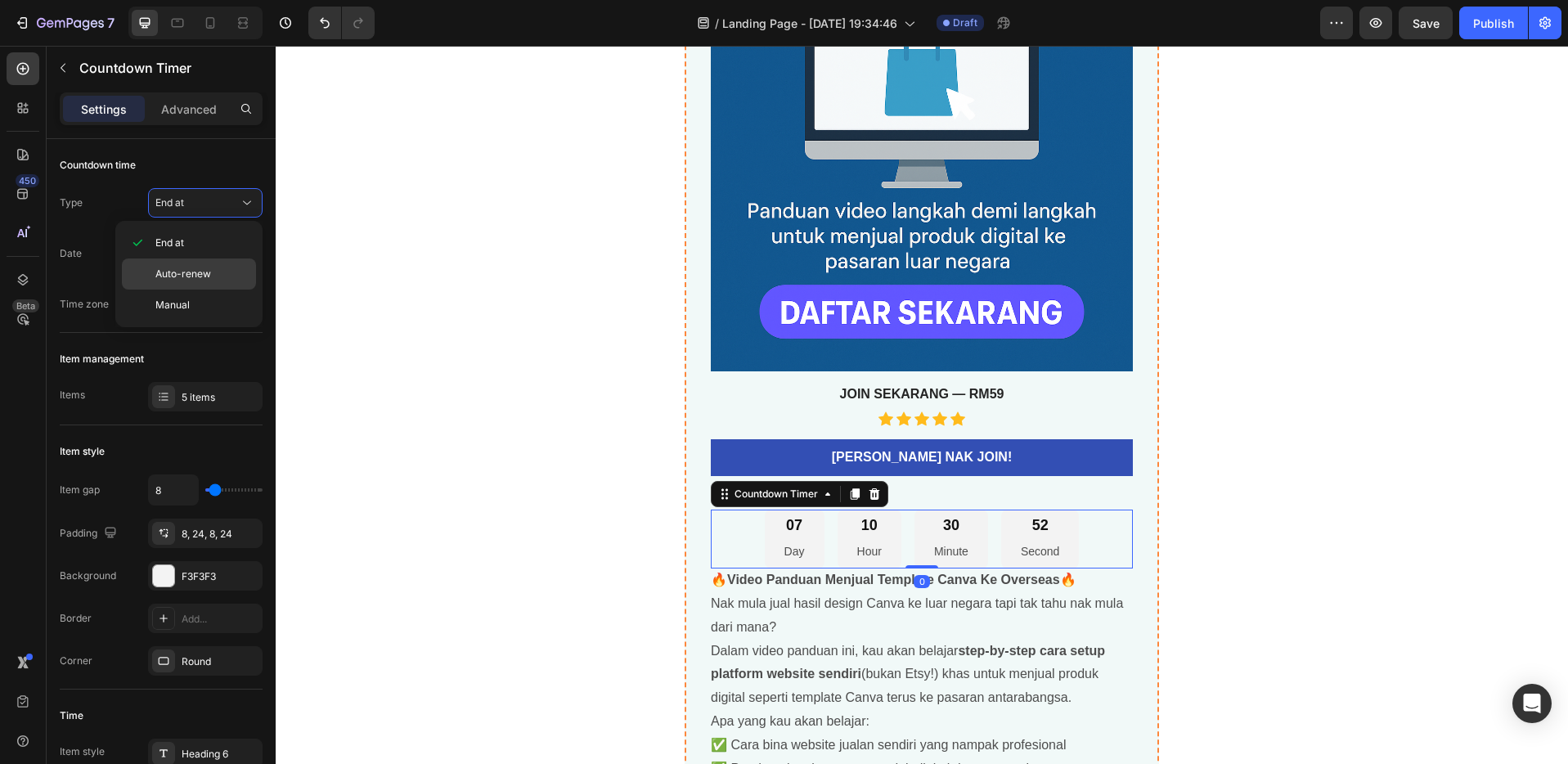
click at [205, 275] on span "Auto-renew" at bounding box center [183, 274] width 56 height 15
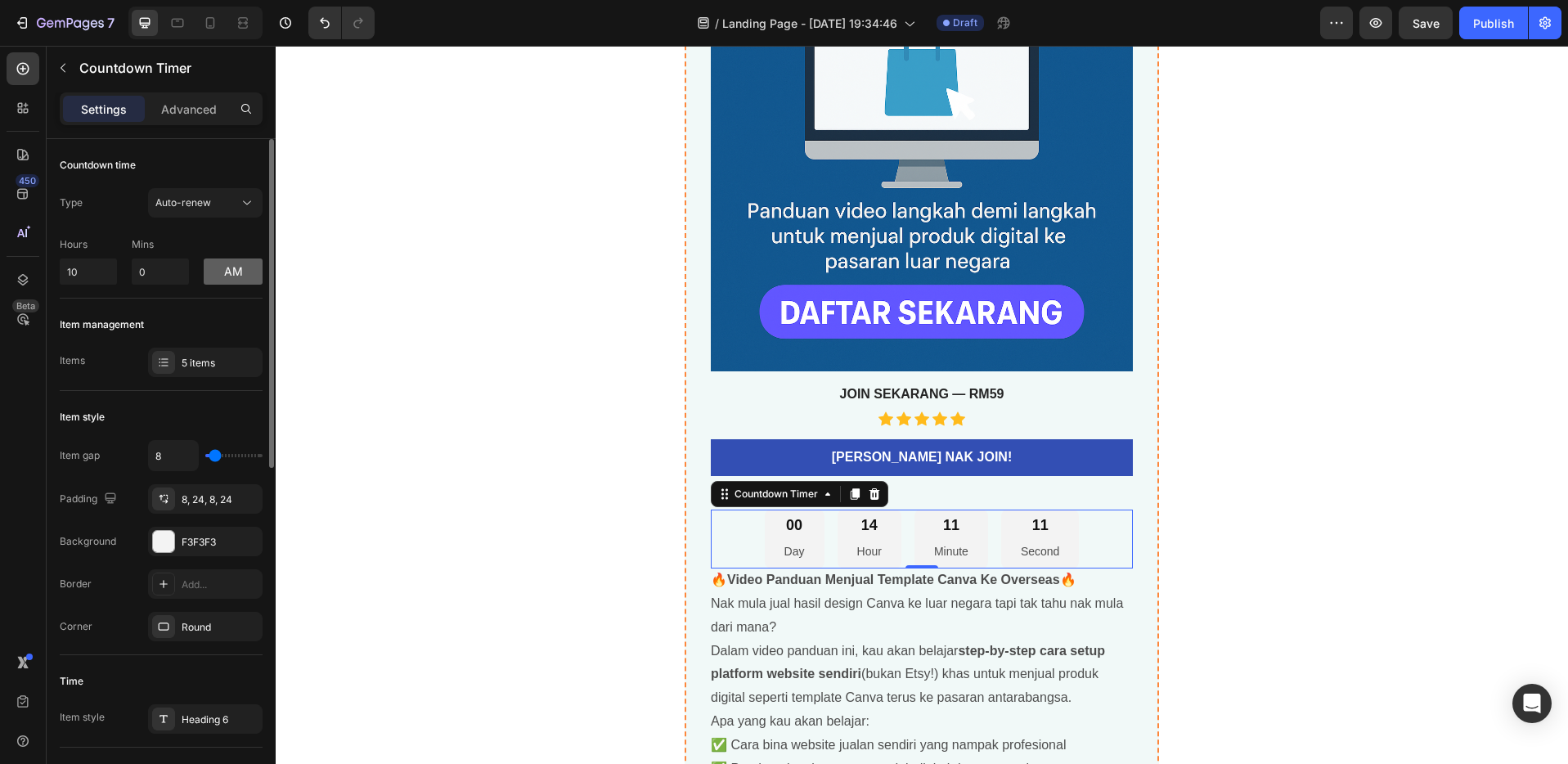
click at [243, 272] on button "am" at bounding box center [232, 272] width 58 height 26
drag, startPoint x: 81, startPoint y: 272, endPoint x: 52, endPoint y: 272, distance: 29.0
type input "3"
click at [148, 238] on p "Mins" at bounding box center [161, 245] width 58 height 15
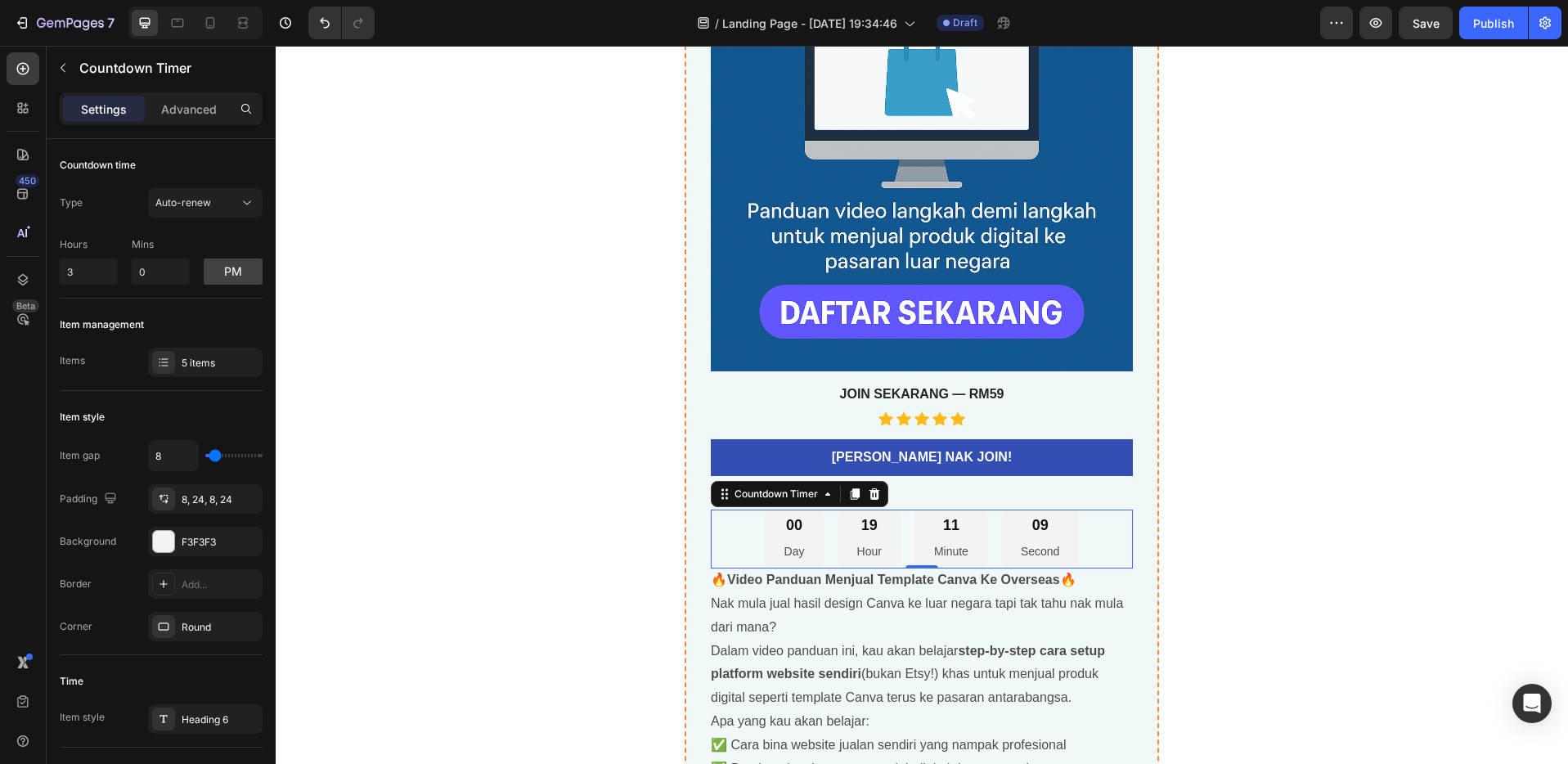
click at [461, 262] on div "🚀 Panduan Video Lengkap: Jual Template Canva Ke Pasaran Luar Negara Product Tit…" at bounding box center [921, 279] width 982 height 1271
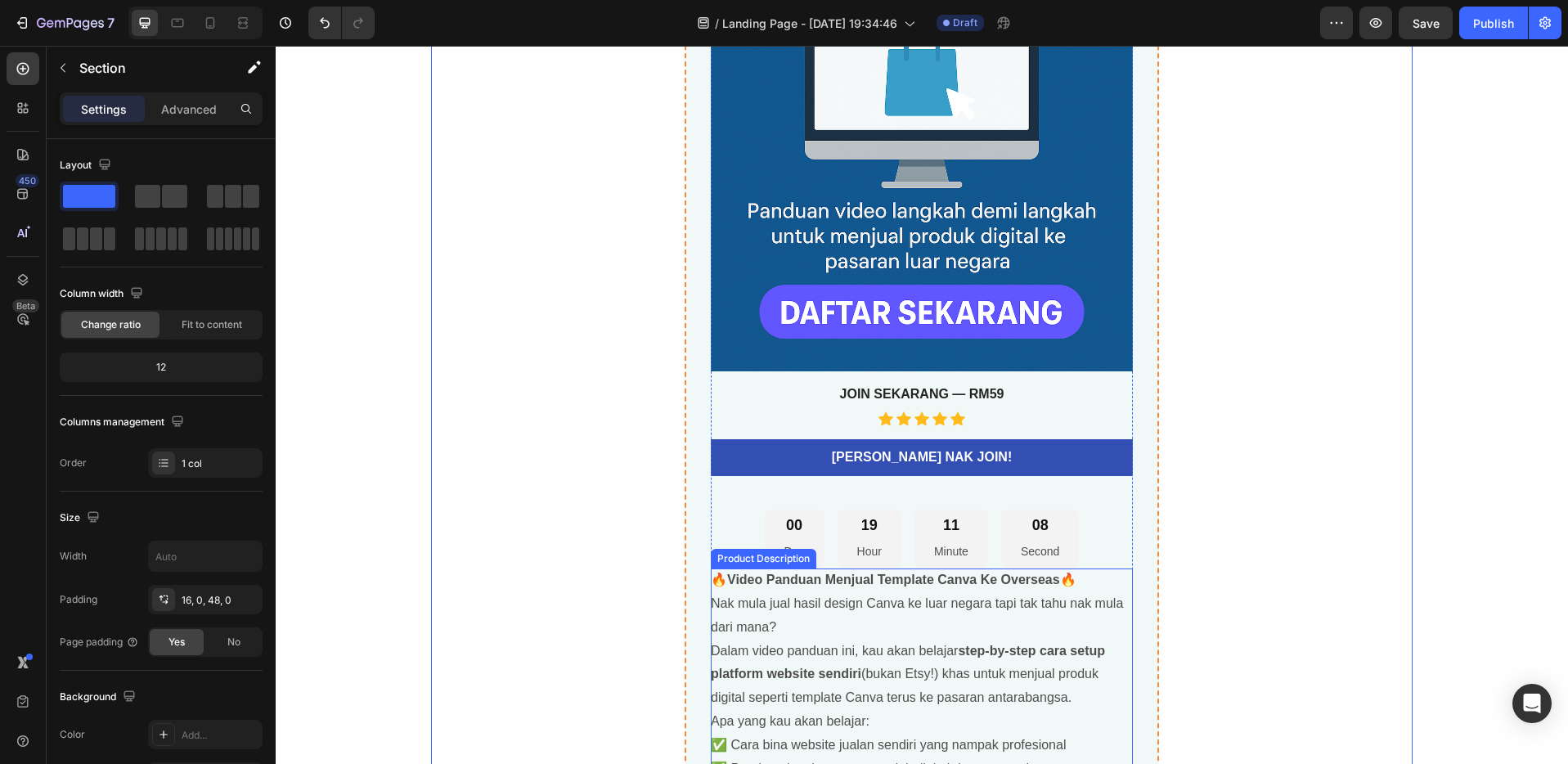
scroll to position [5121, 0]
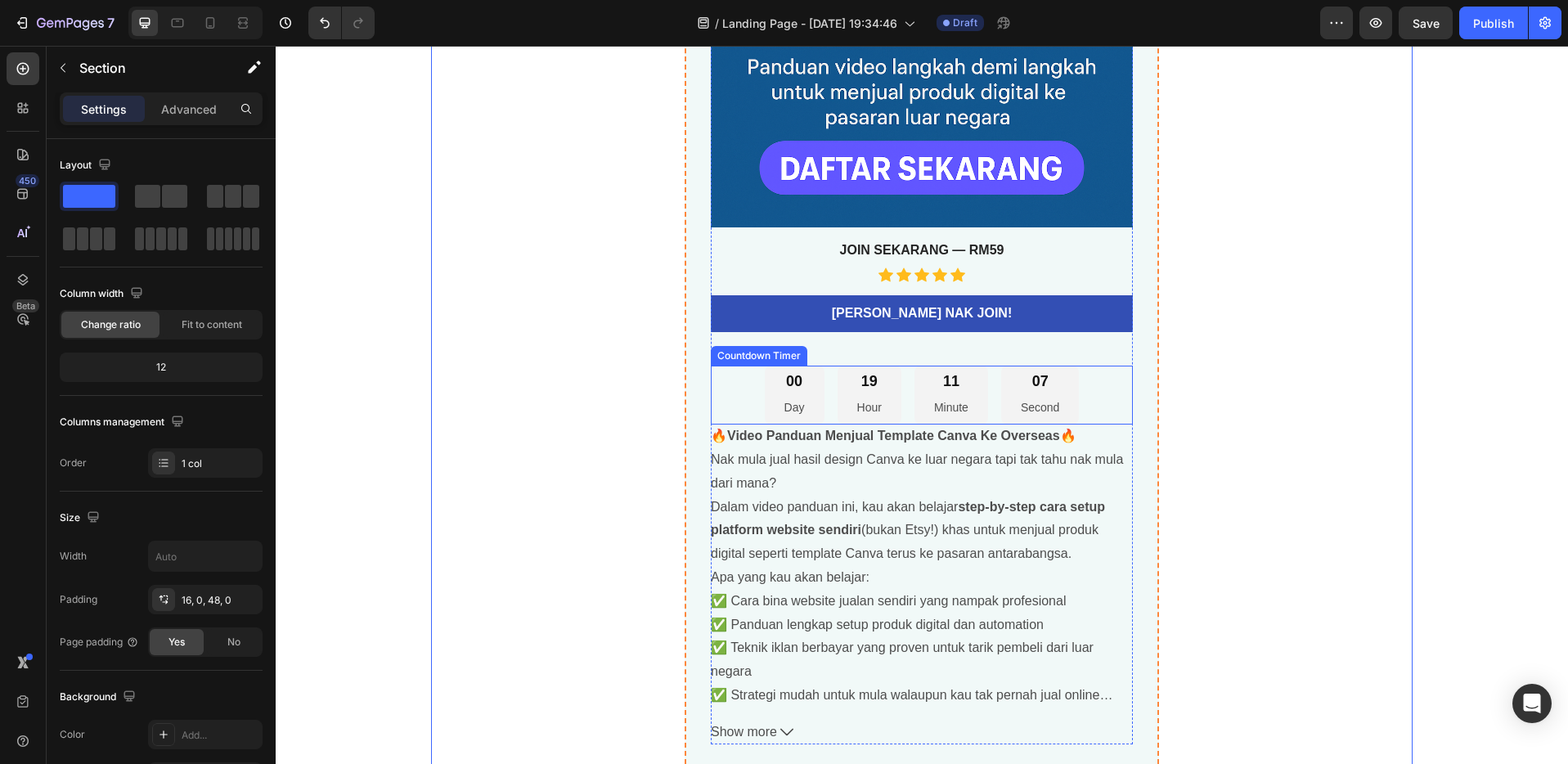
click at [955, 404] on p "Minute" at bounding box center [951, 408] width 34 height 20
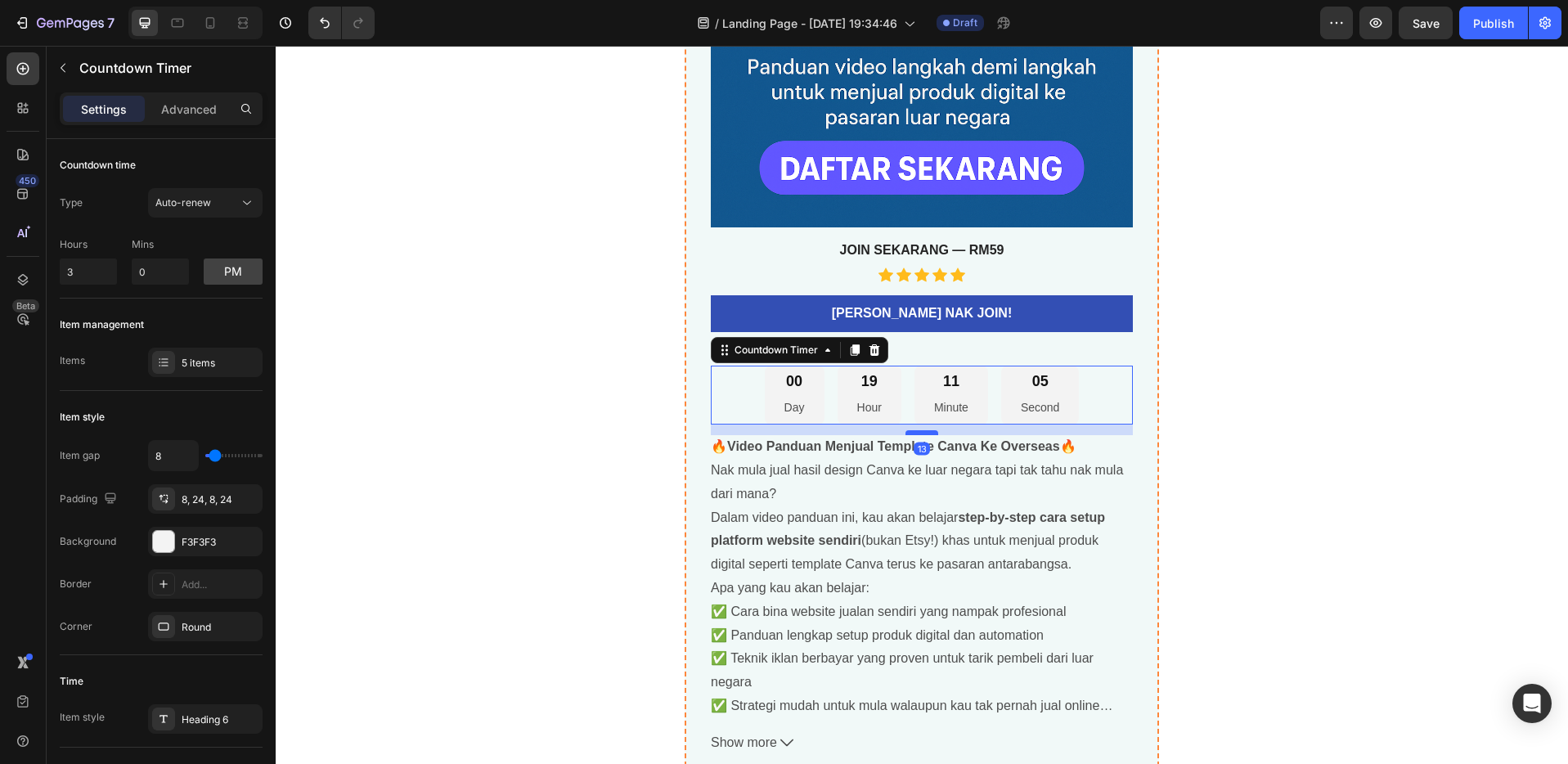
drag, startPoint x: 922, startPoint y: 423, endPoint x: 925, endPoint y: 435, distance: 12.4
click at [923, 434] on div at bounding box center [921, 433] width 32 height 5
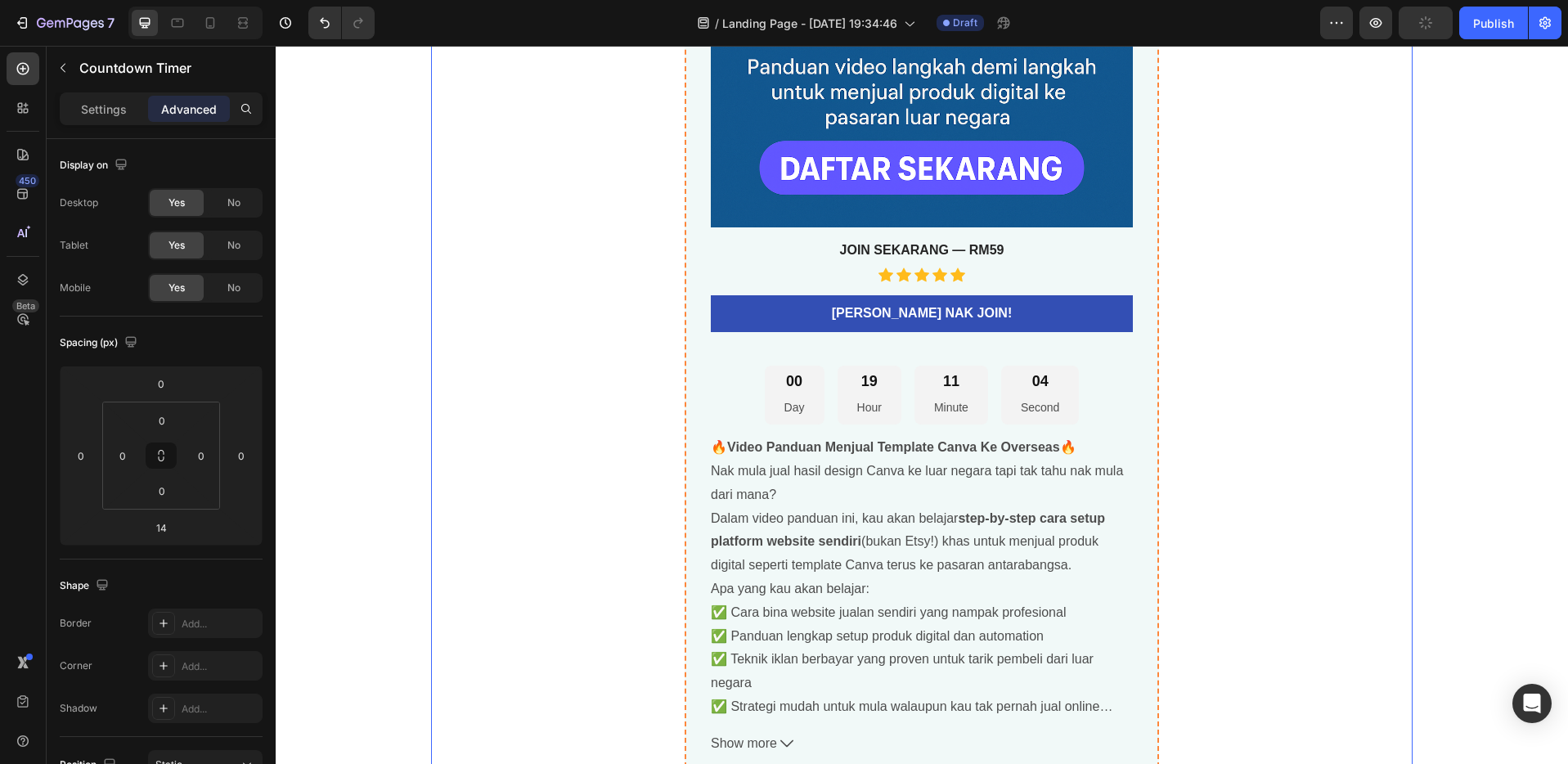
click at [1251, 432] on div "🚀 Panduan Video Lengkap: Jual Template Canva Ke Pasaran Luar Negara Product Tit…" at bounding box center [921, 141] width 982 height 1282
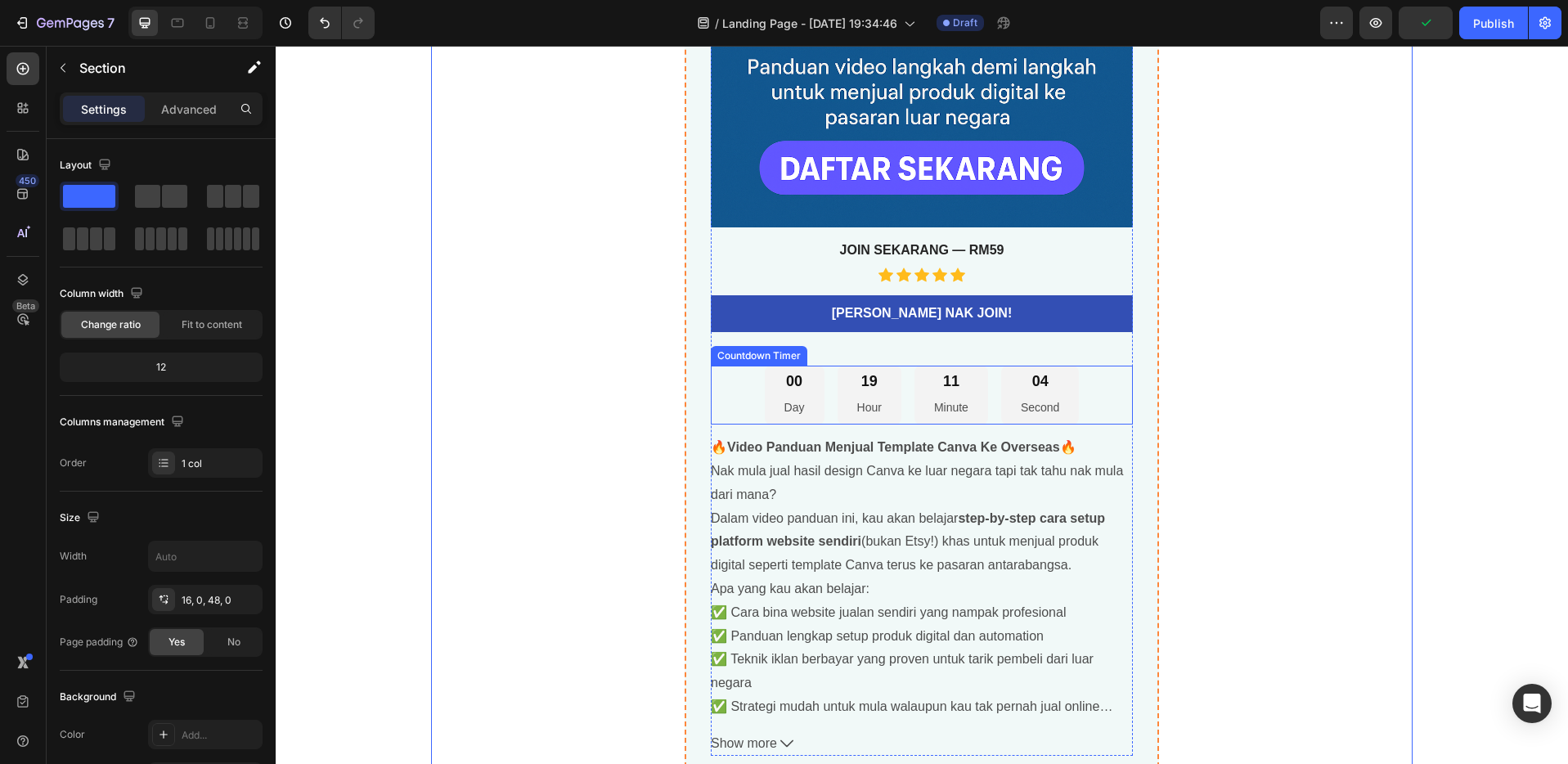
click at [945, 397] on p "Minute" at bounding box center [951, 408] width 34 height 20
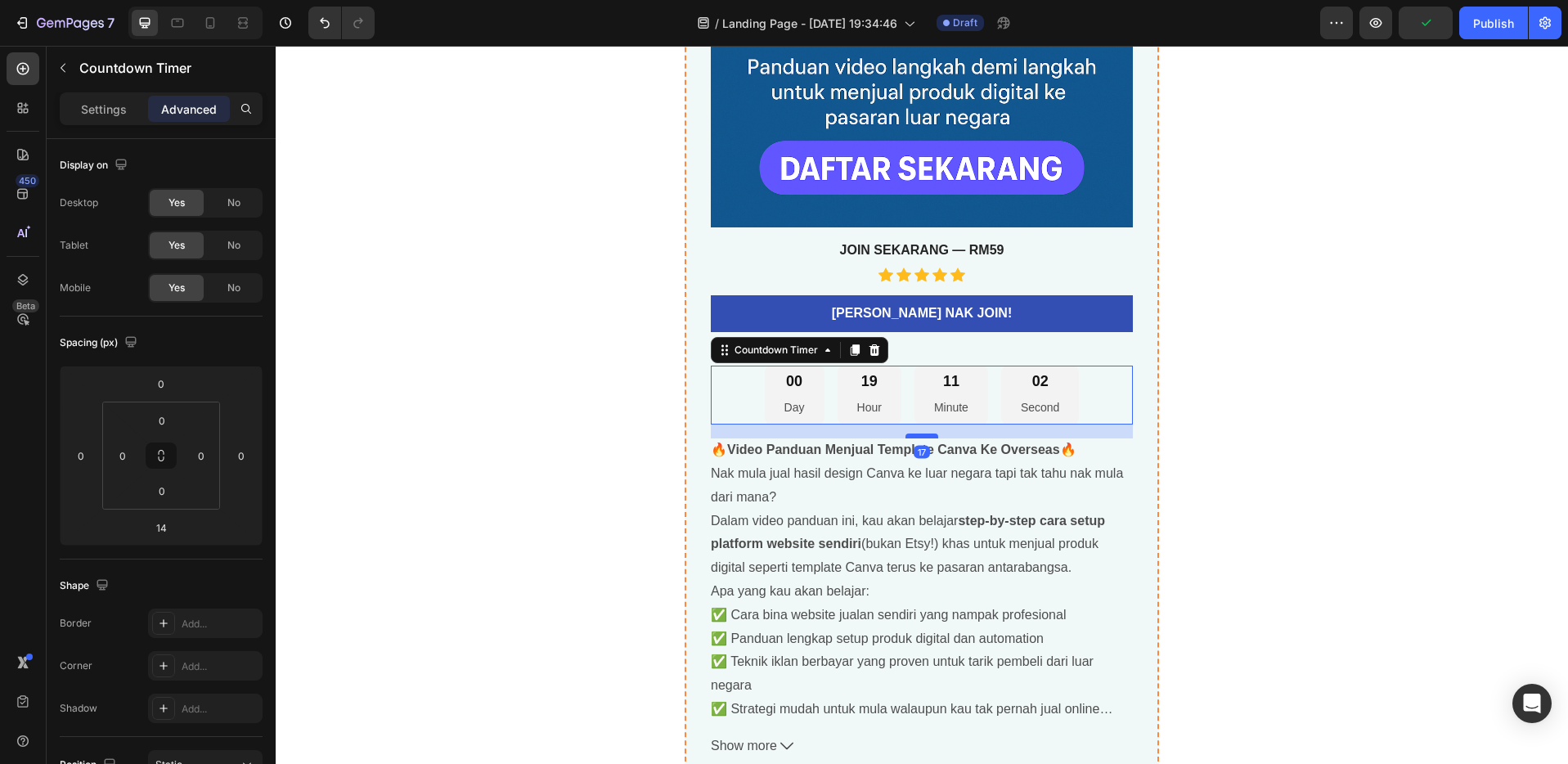
click at [918, 436] on div at bounding box center [921, 435] width 32 height 5
type input "17"
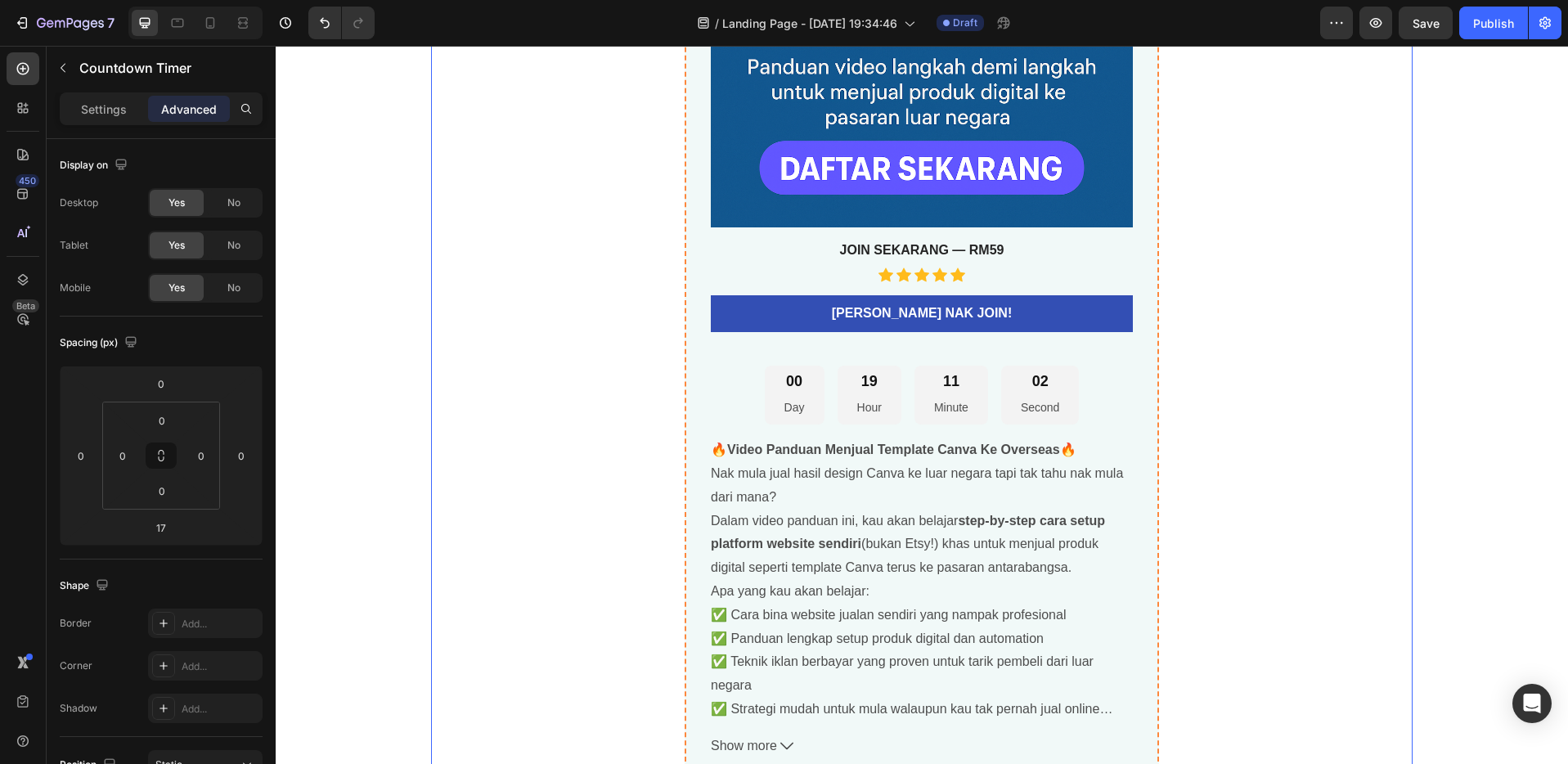
click at [1216, 417] on div "🚀 Panduan Video Lengkap: Jual Template Canva Ke Pasaran Luar Negara Product Tit…" at bounding box center [921, 143] width 982 height 1285
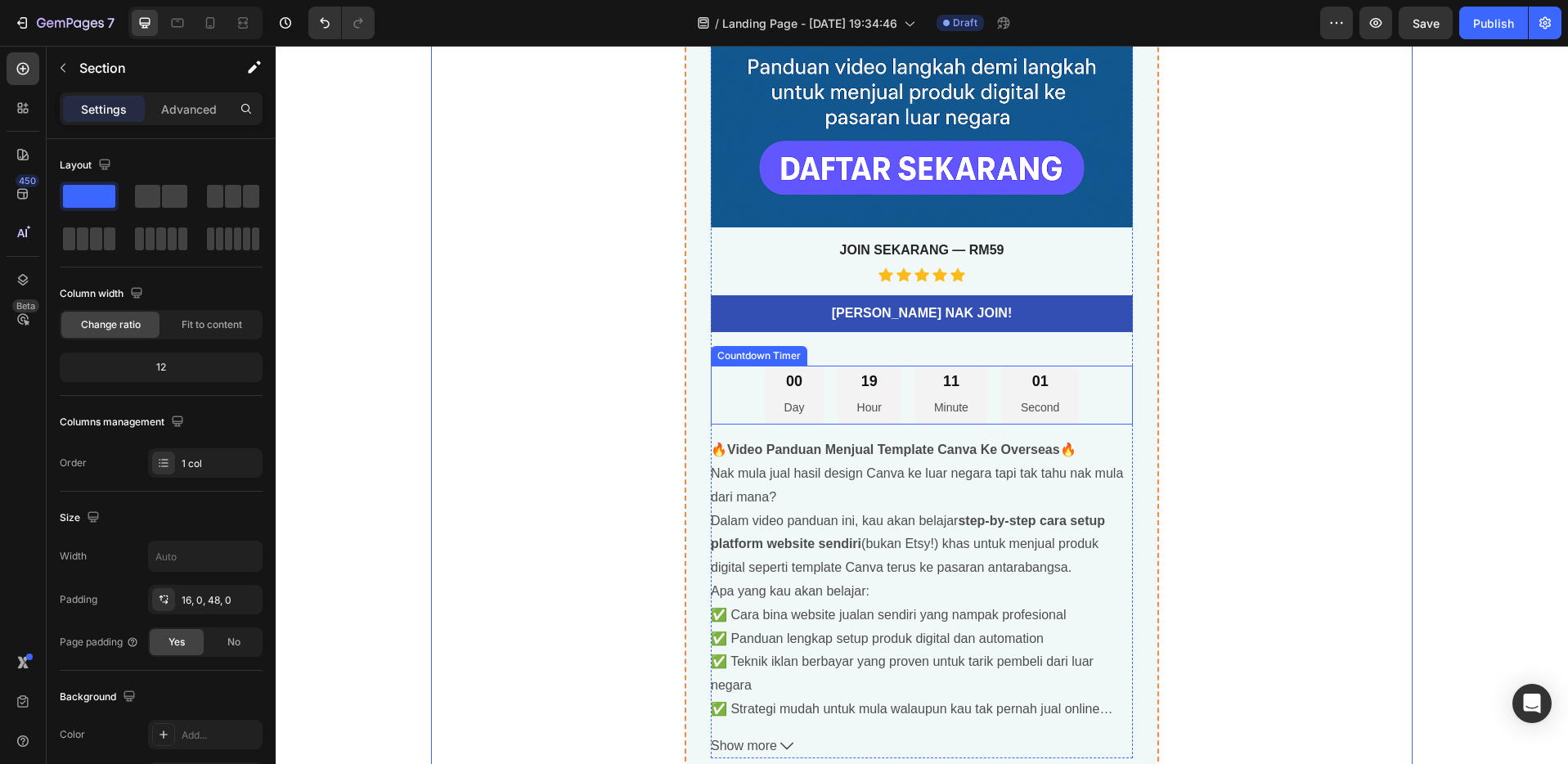
click at [907, 421] on div "00 Day 19 Hour 11 Minute 01 Second" at bounding box center [921, 395] width 315 height 59
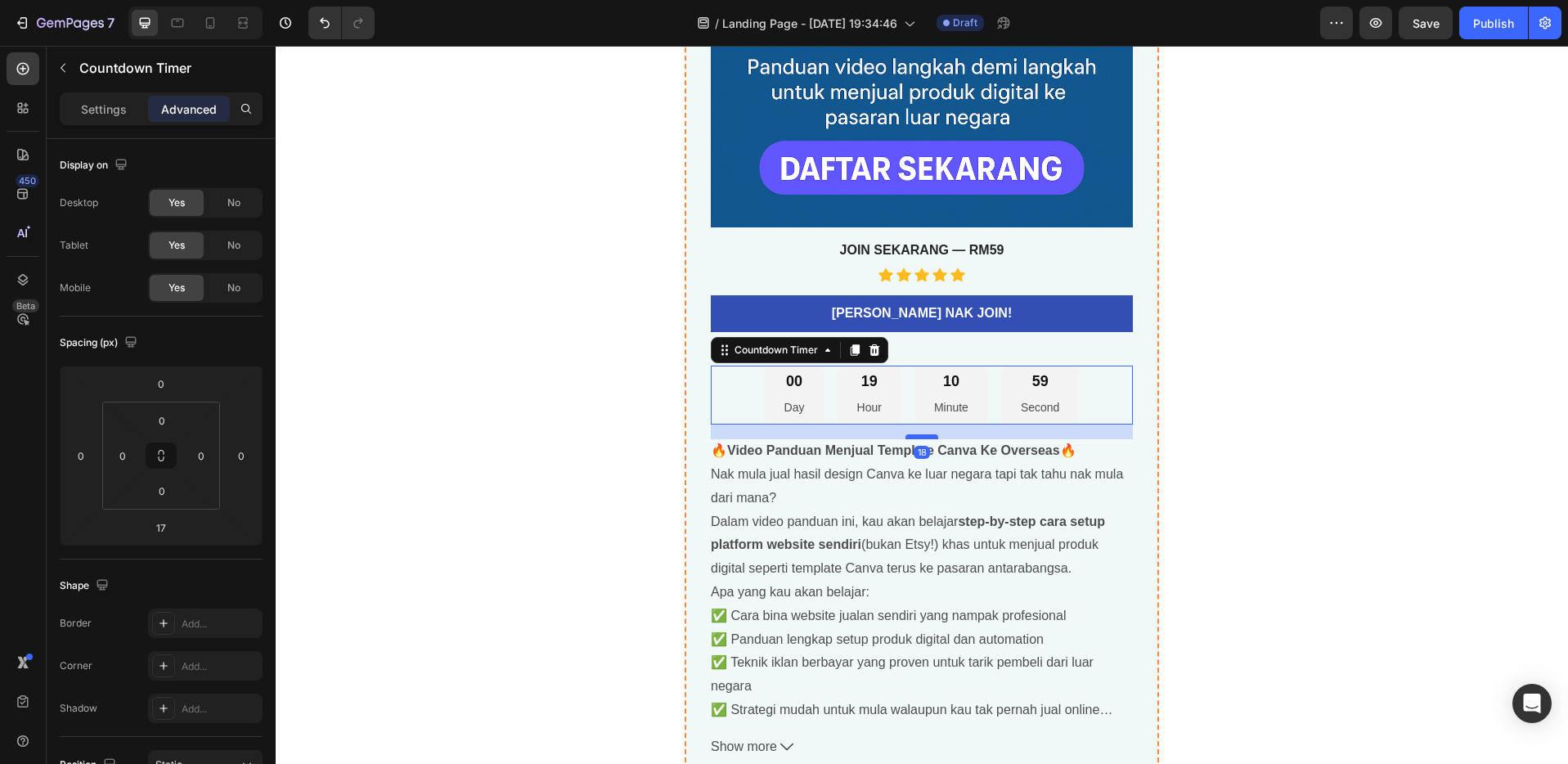
click at [914, 436] on div at bounding box center [921, 436] width 32 height 5
type input "18"
click at [1306, 437] on div "🚀 Panduan Video Lengkap: Jual Template Canva Ke Pasaran Luar Negara Product Tit…" at bounding box center [921, 143] width 982 height 1286
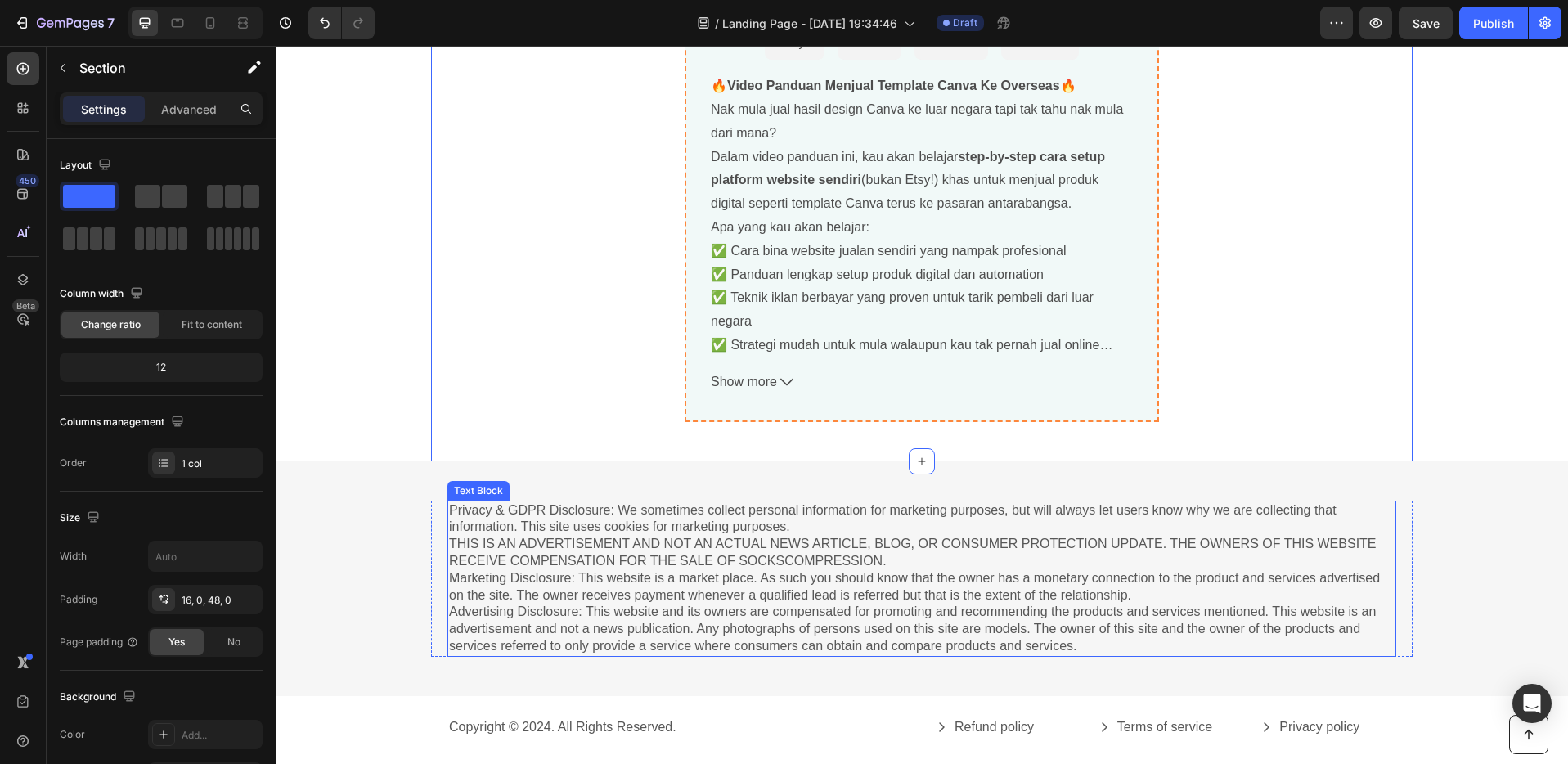
scroll to position [5588, 0]
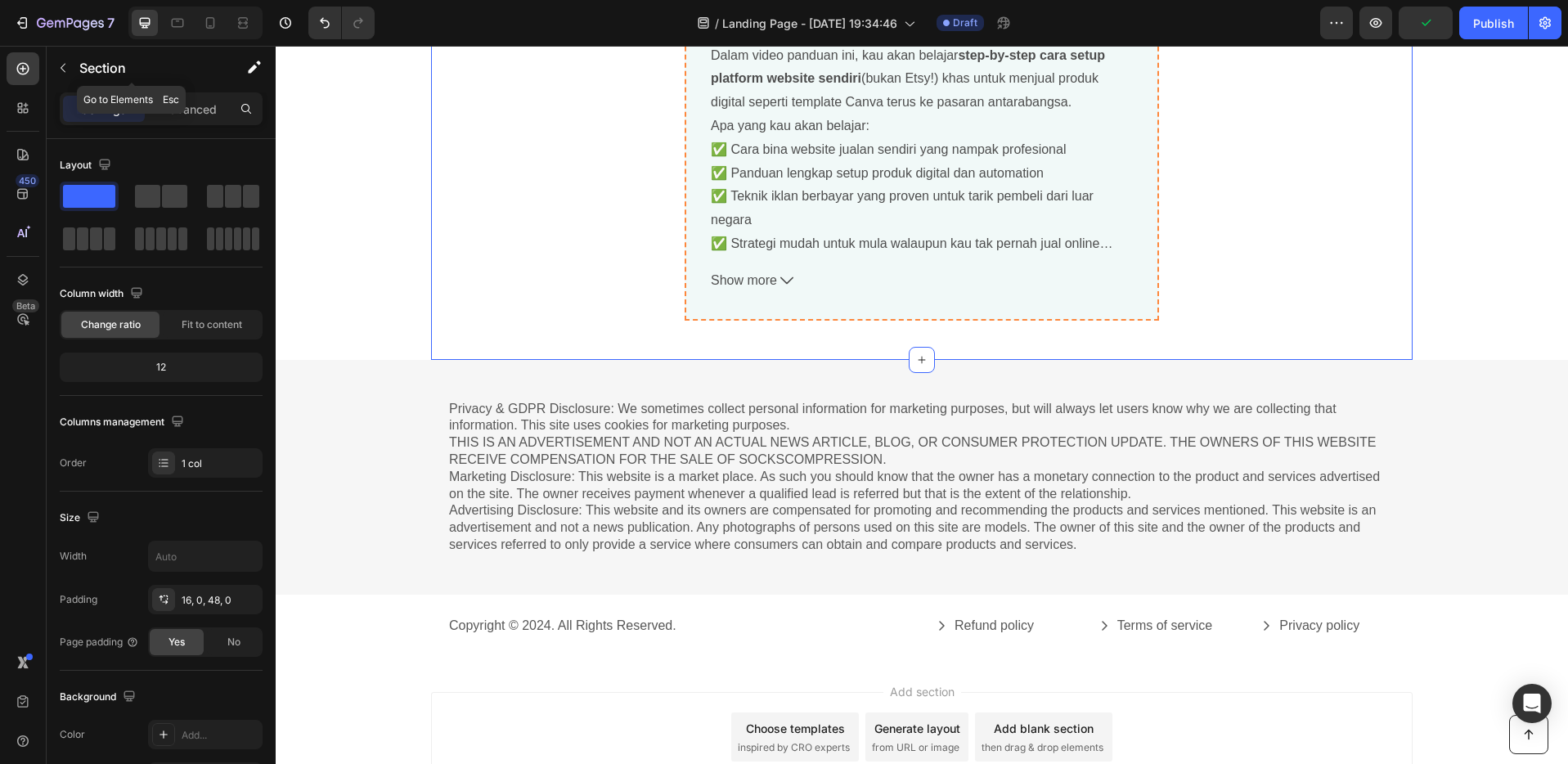
click at [60, 66] on icon "button" at bounding box center [63, 68] width 13 height 13
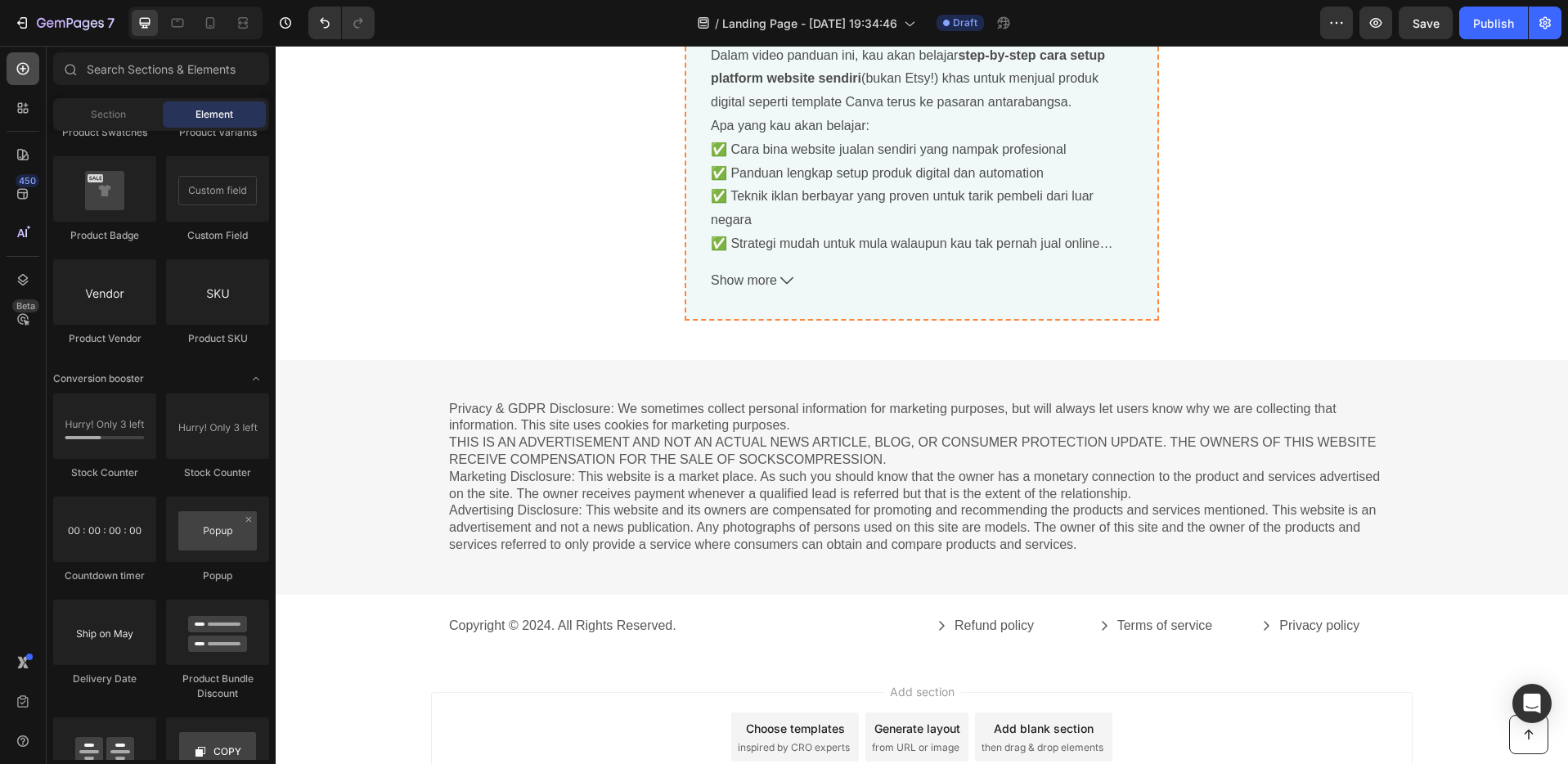
click at [27, 64] on icon at bounding box center [23, 69] width 17 height 17
click at [85, 103] on div "Section" at bounding box center [108, 114] width 103 height 26
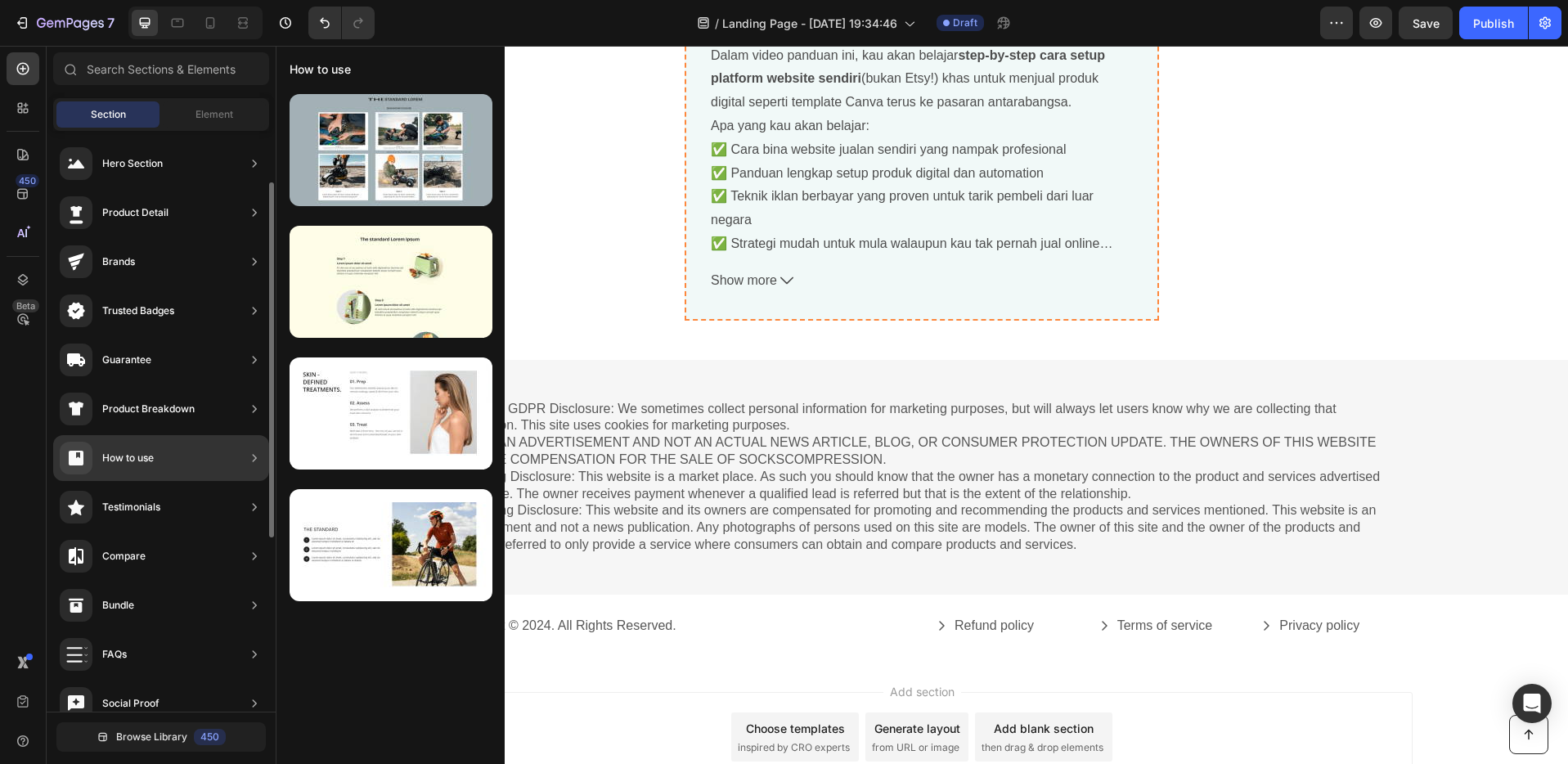
scroll to position [34, 0]
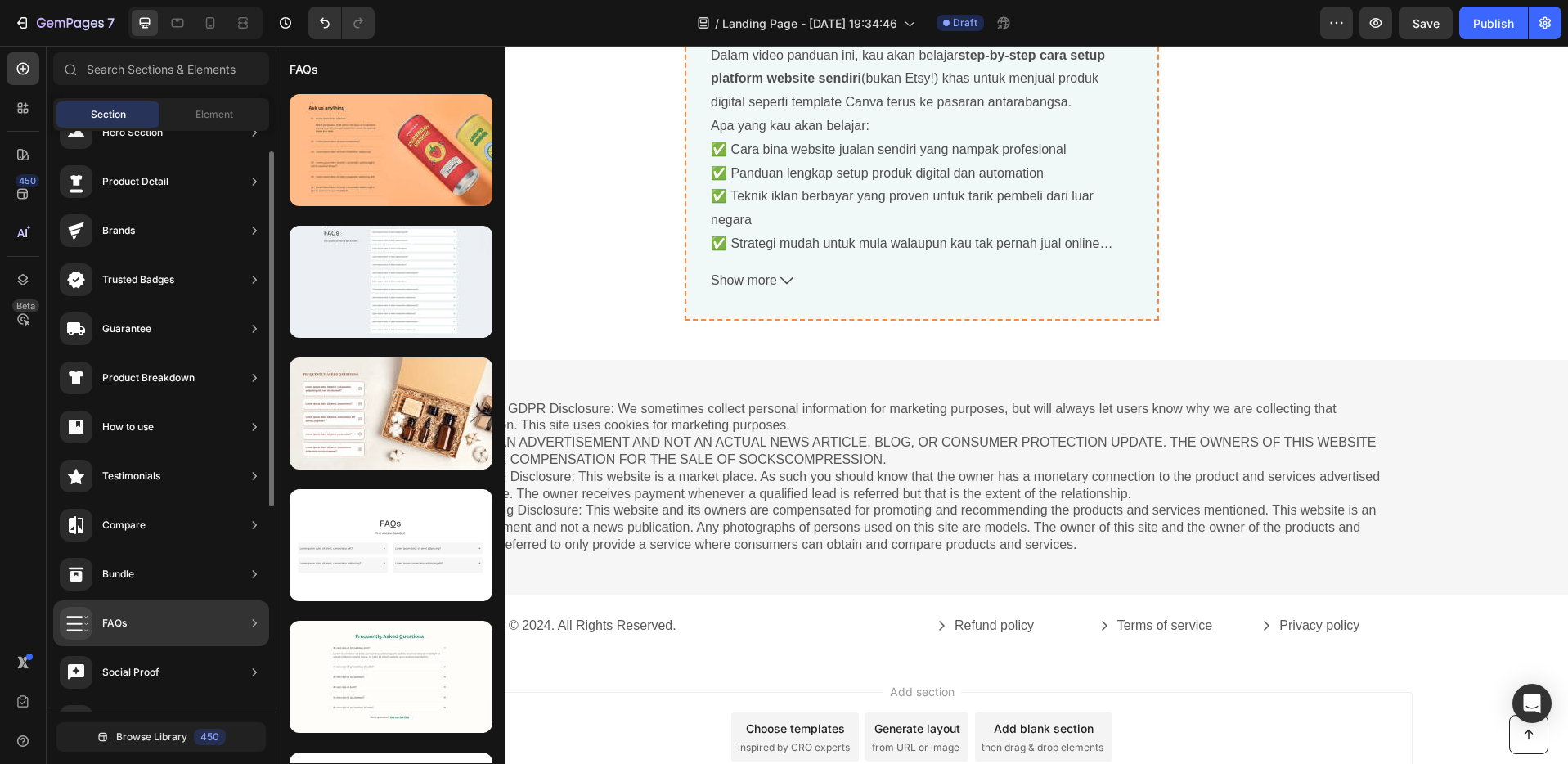
click at [175, 613] on div "FAQs" at bounding box center [161, 623] width 216 height 45
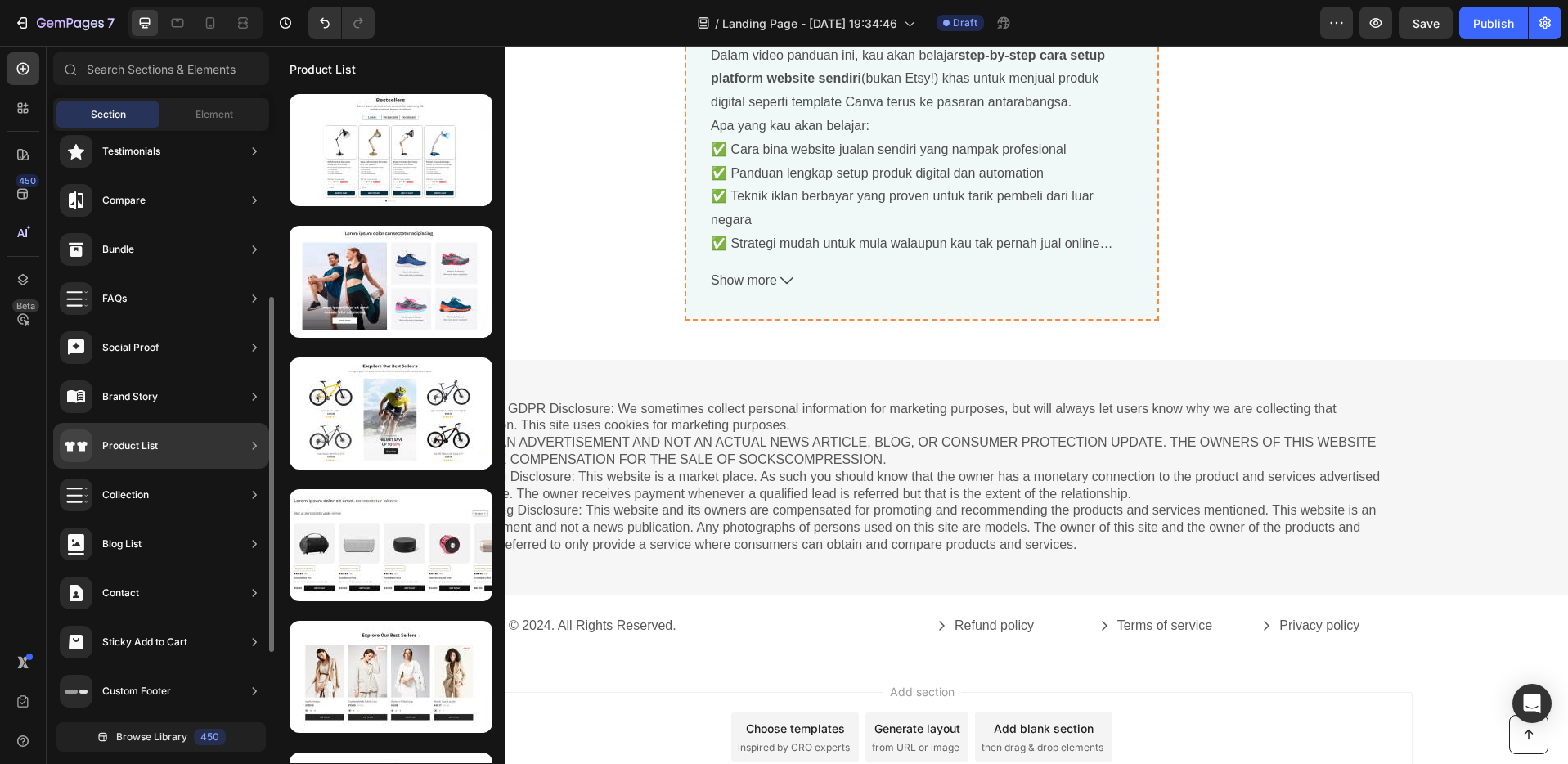
scroll to position [326, 0]
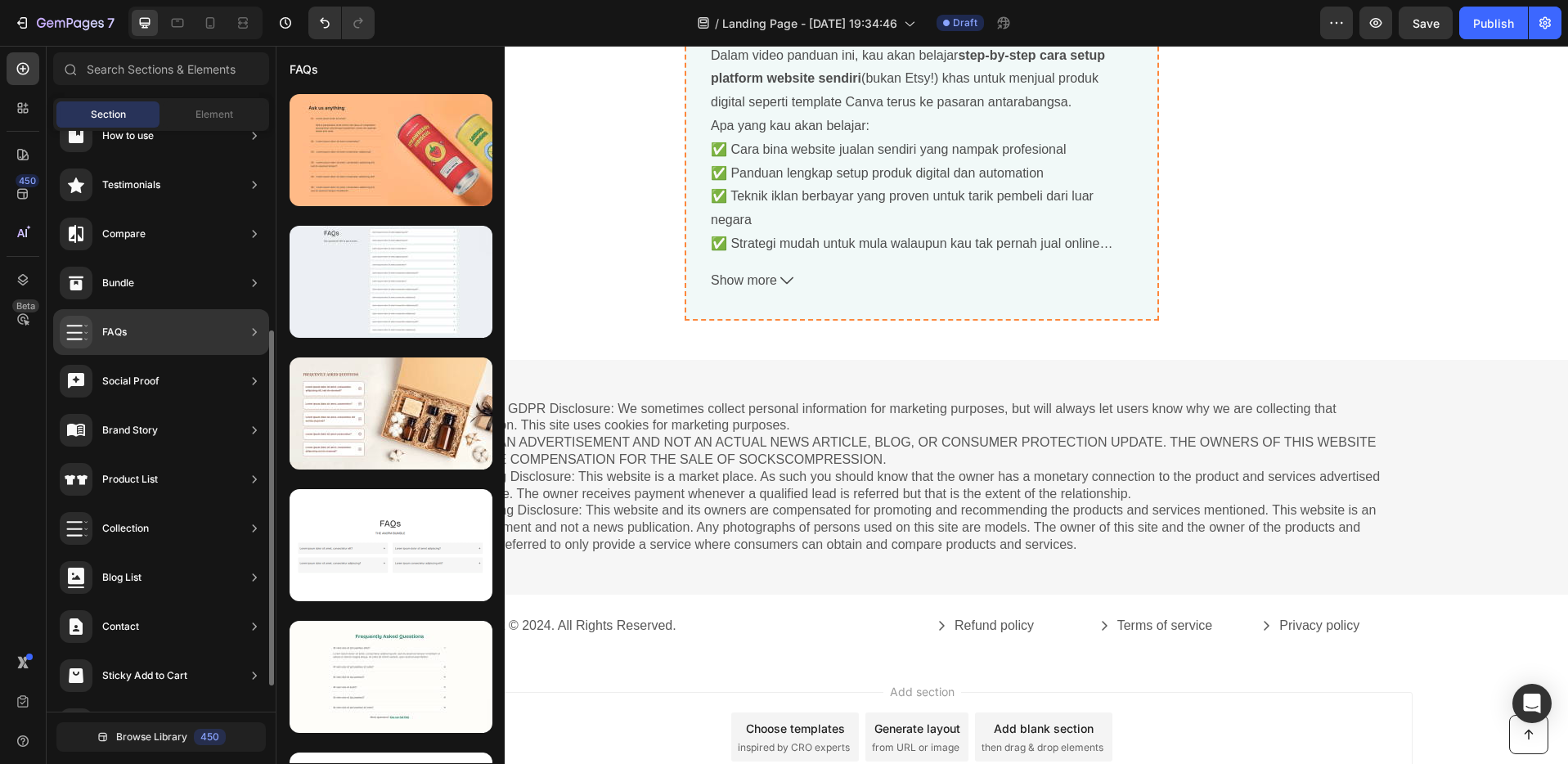
click at [196, 319] on div "FAQs" at bounding box center [161, 331] width 216 height 45
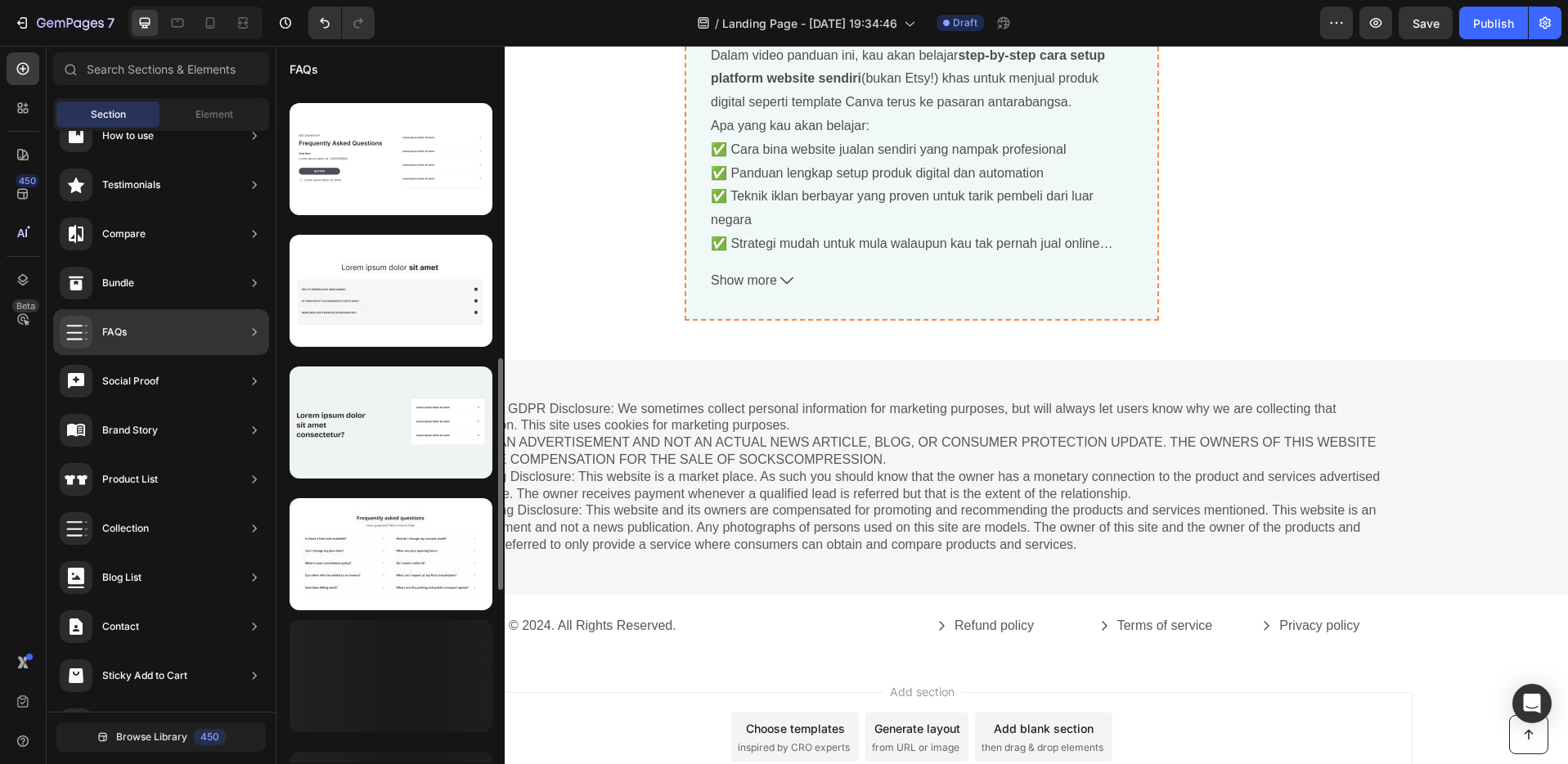
scroll to position [935, 0]
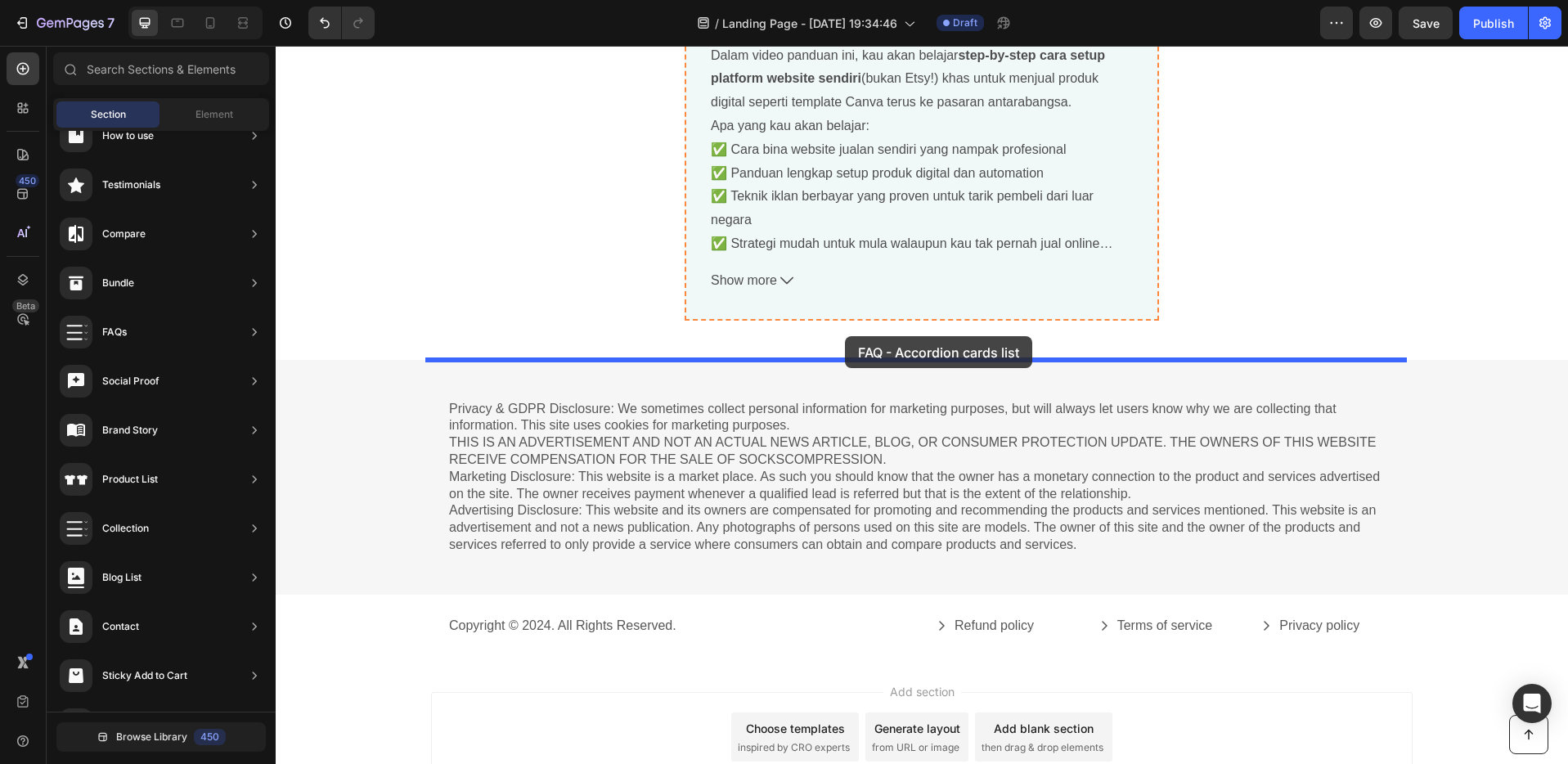
drag, startPoint x: 693, startPoint y: 580, endPoint x: 844, endPoint y: 336, distance: 286.9
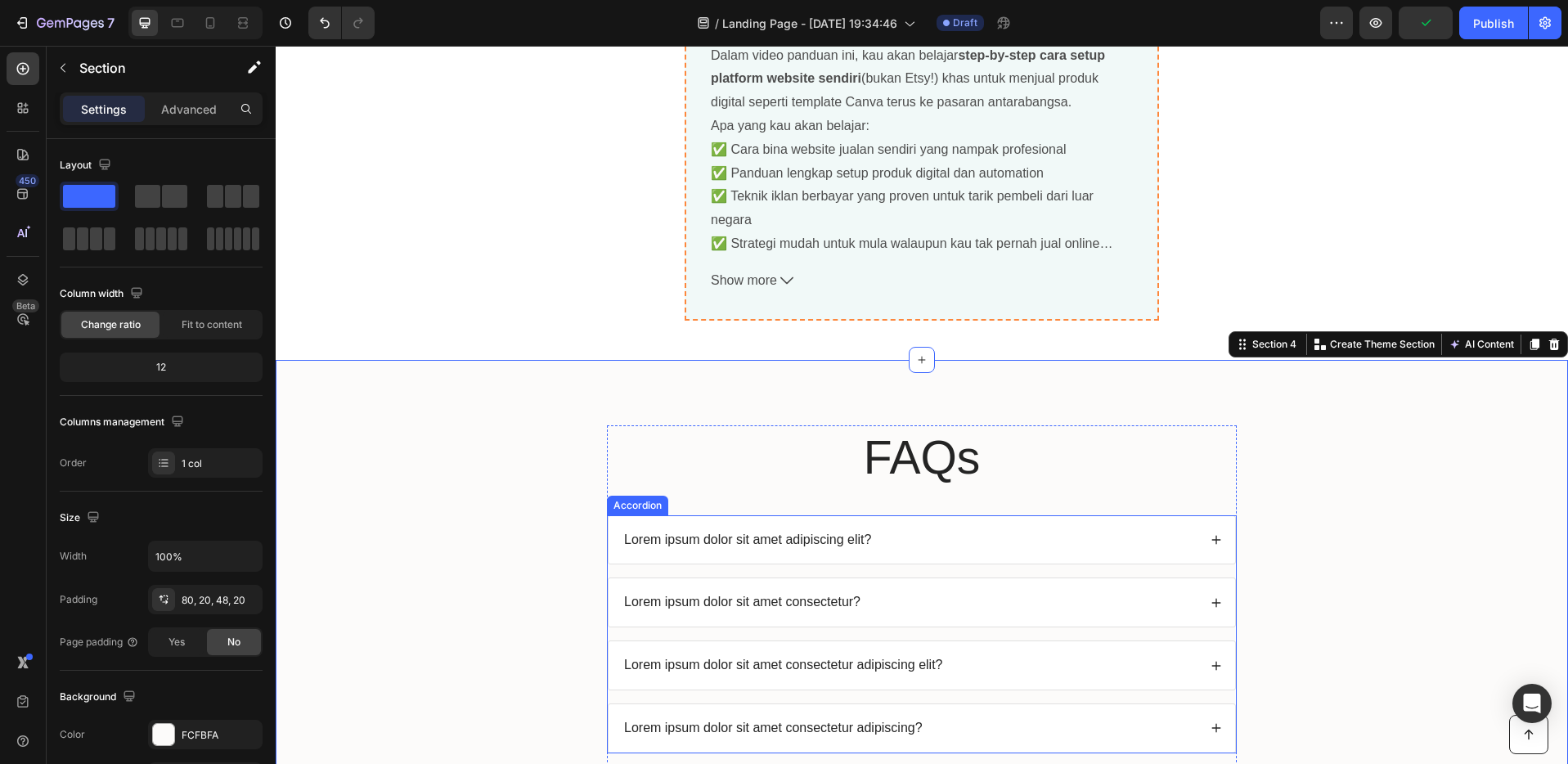
click at [859, 541] on p "Lorem ipsum dolor sit amet adipiscing elit?" at bounding box center [747, 540] width 247 height 18
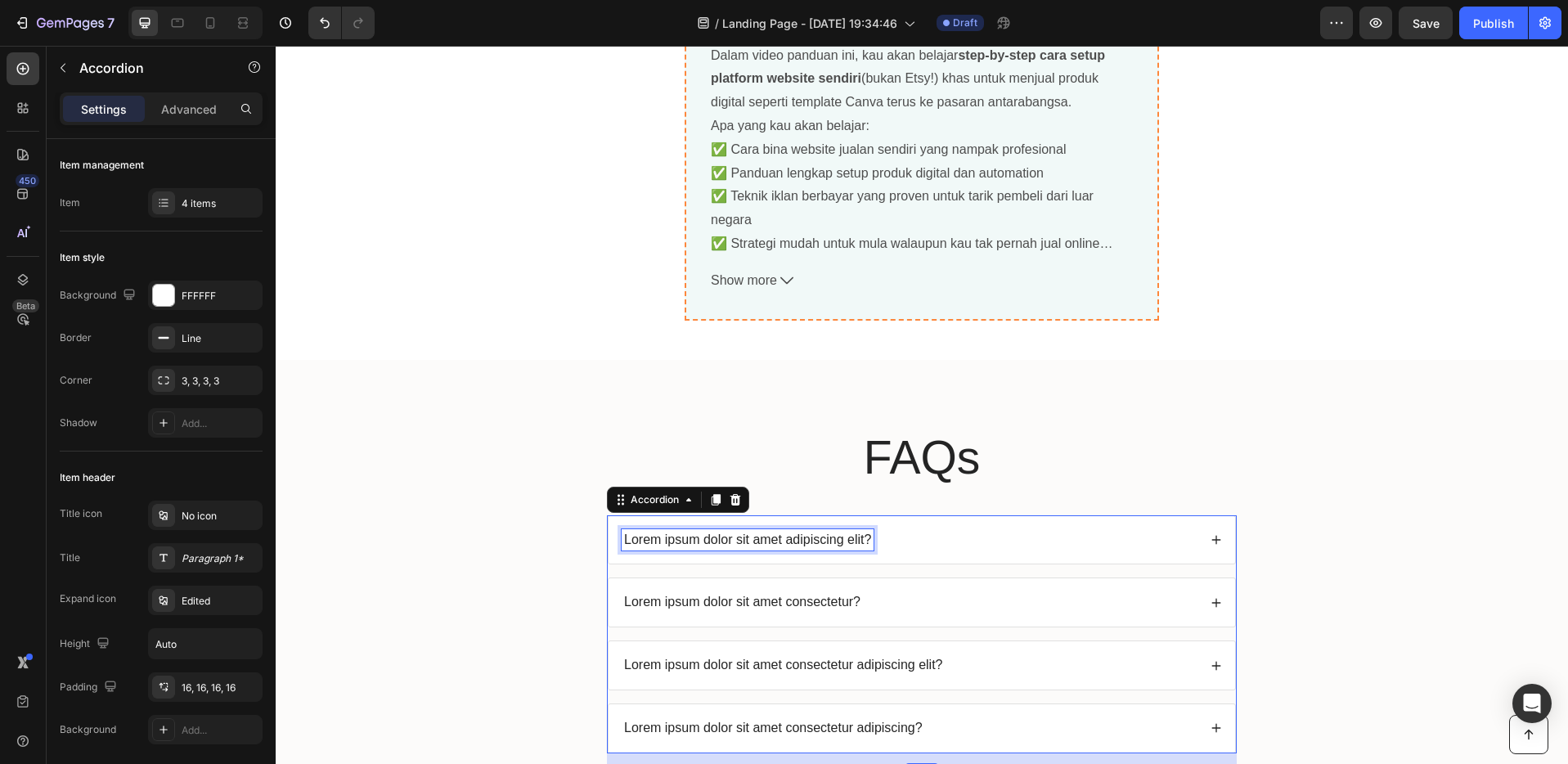
click at [865, 541] on div "Lorem ipsum dolor sit amet adipiscing elit?" at bounding box center [747, 540] width 251 height 22
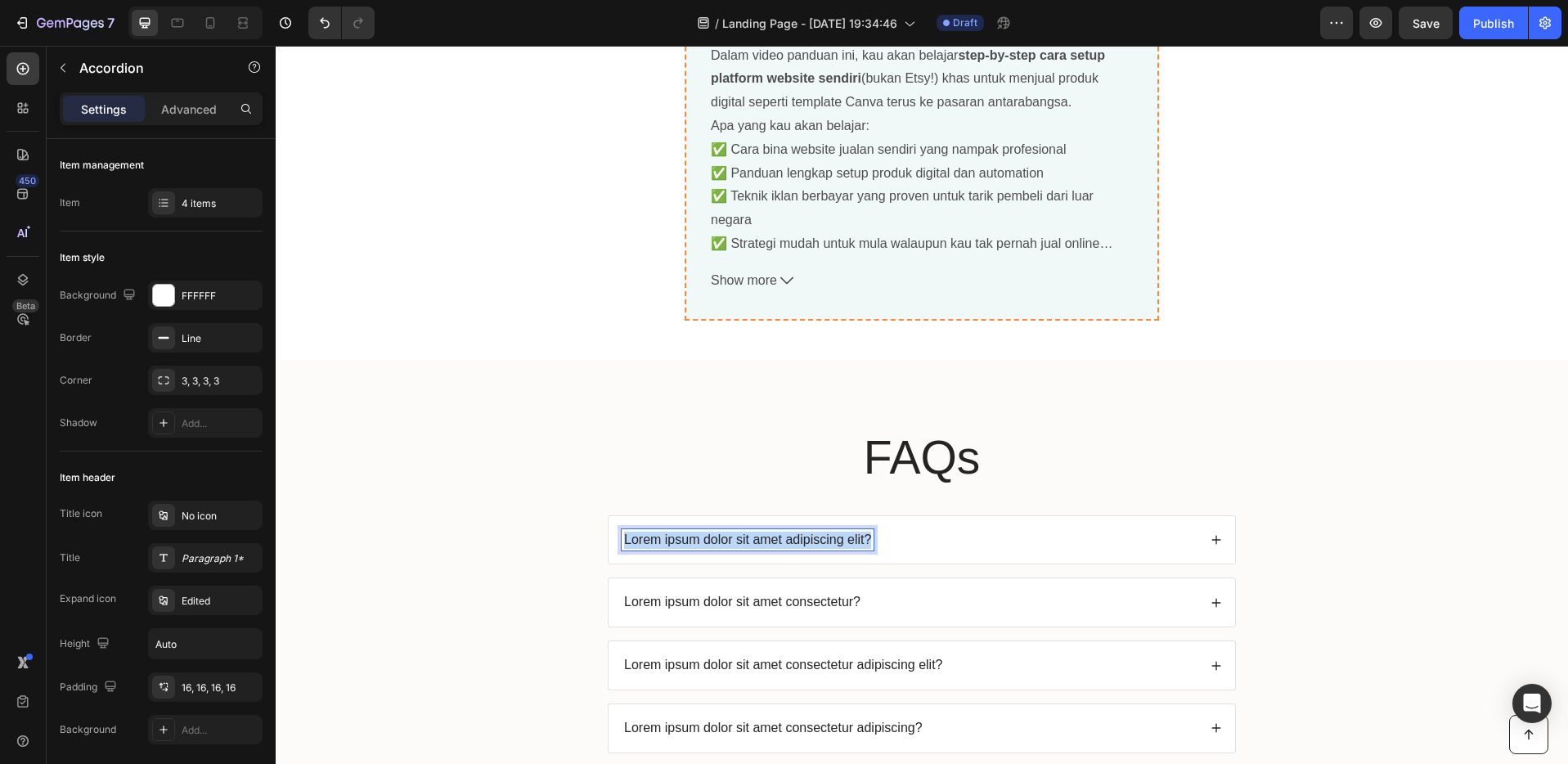
drag, startPoint x: 865, startPoint y: 539, endPoint x: 617, endPoint y: 541, distance: 248.0
click at [622, 541] on div "Lorem ipsum dolor sit amet adipiscing elit?" at bounding box center [747, 540] width 251 height 22
click at [955, 545] on div "Q: Produk digital ni beli kat mana?" at bounding box center [909, 540] width 575 height 22
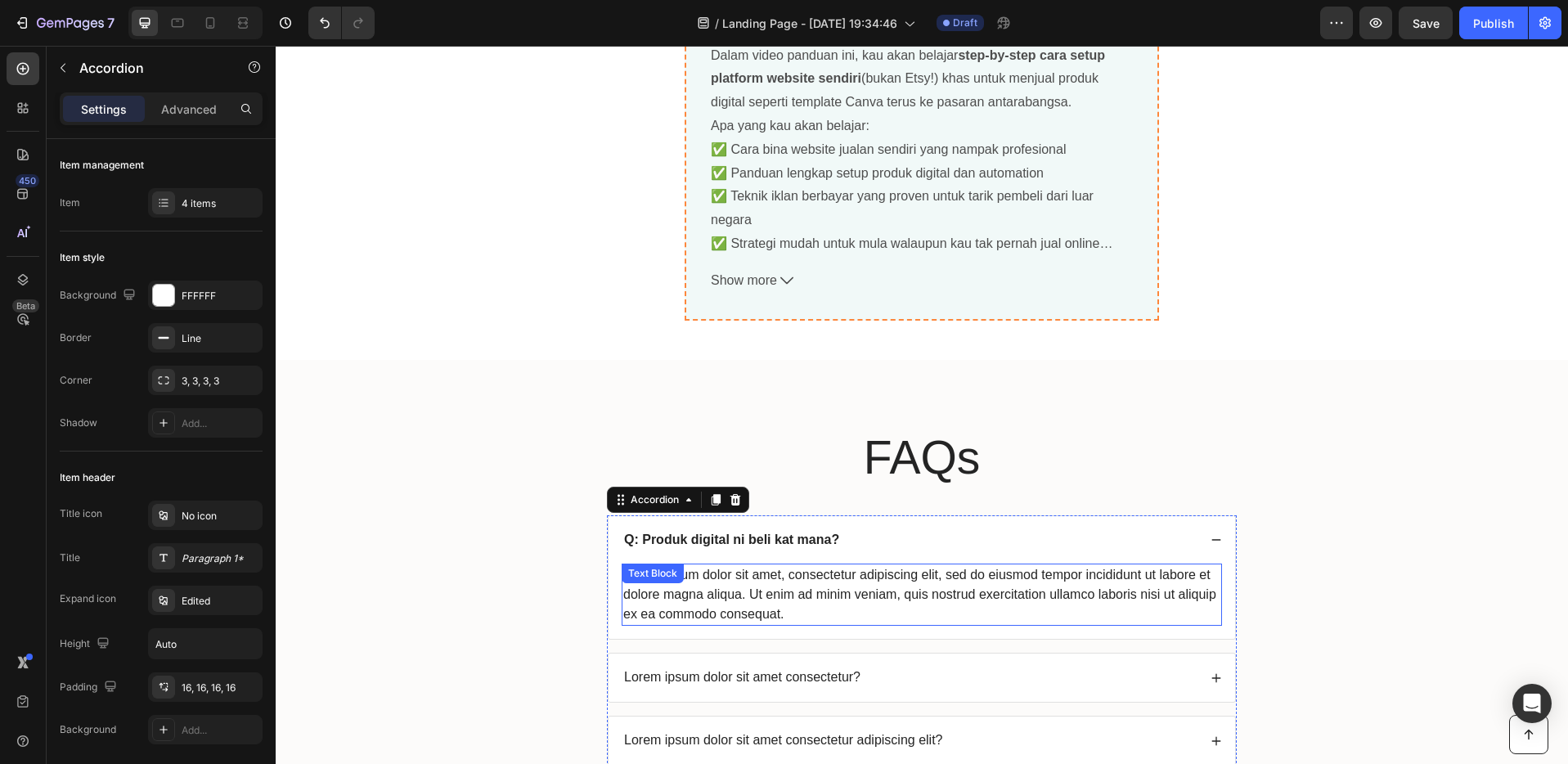
click at [790, 602] on div "Lorem ipsum dolor sit amet, consectetur adipiscing elit, sed do eiusmod tempor …" at bounding box center [921, 594] width 600 height 62
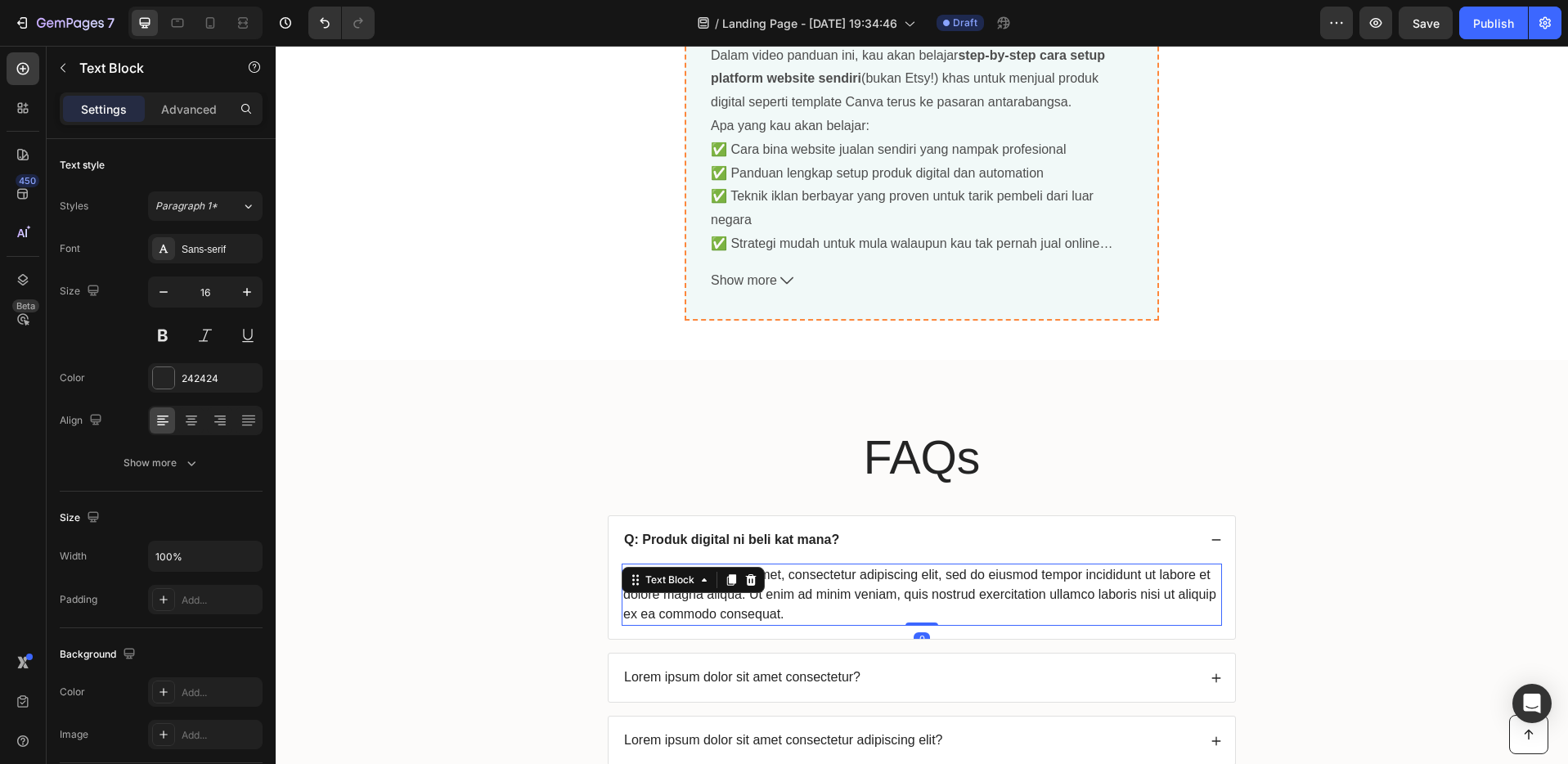
click at [788, 615] on div "Lorem ipsum dolor sit amet, consectetur adipiscing elit, sed do eiusmod tempor …" at bounding box center [921, 594] width 600 height 62
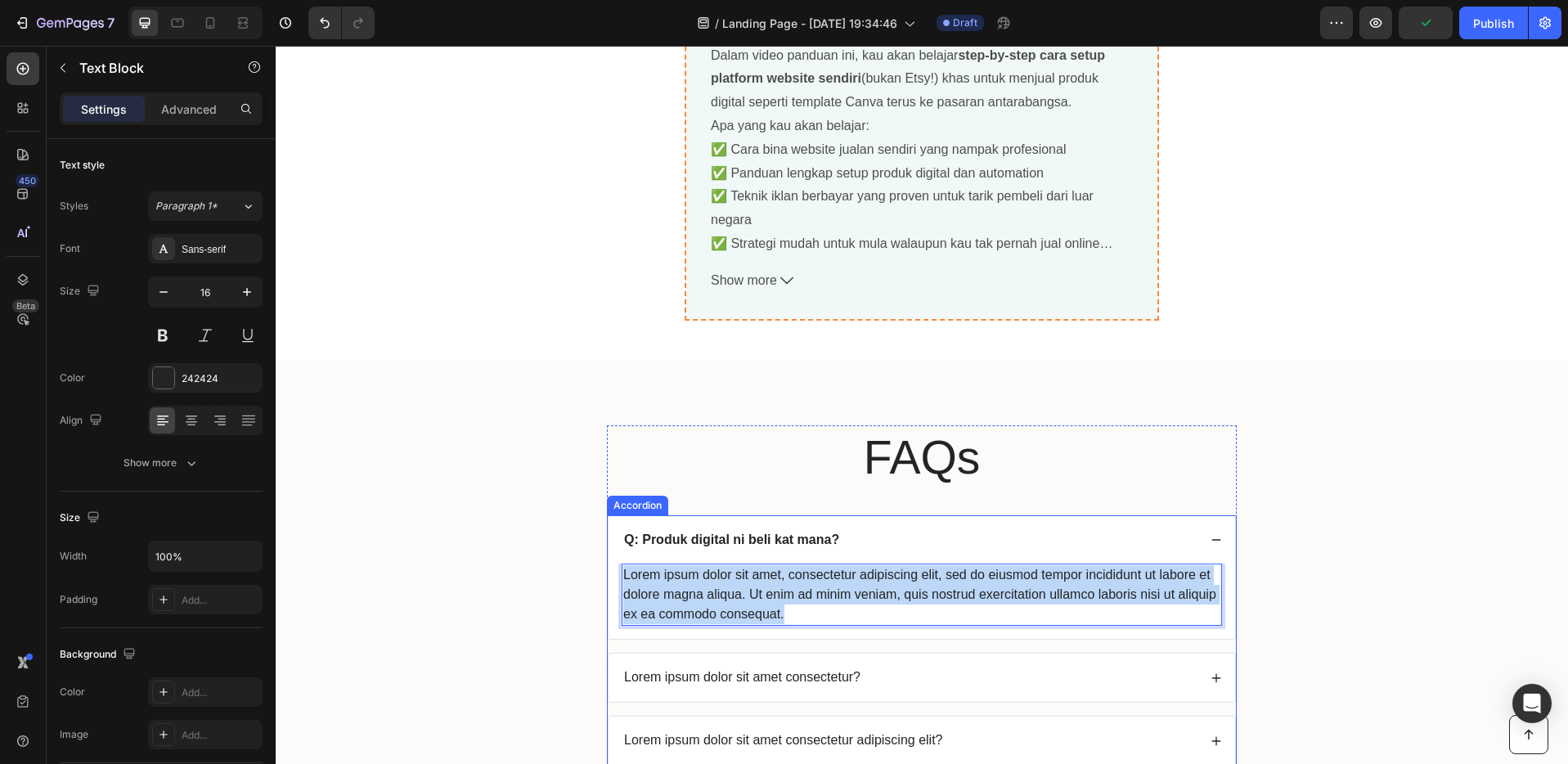
drag, startPoint x: 780, startPoint y: 613, endPoint x: 614, endPoint y: 571, distance: 171.2
click at [610, 570] on div "Lorem ipsum dolor sit amet, consectetur adipiscing elit, sed do eiusmod tempor …" at bounding box center [921, 601] width 626 height 75
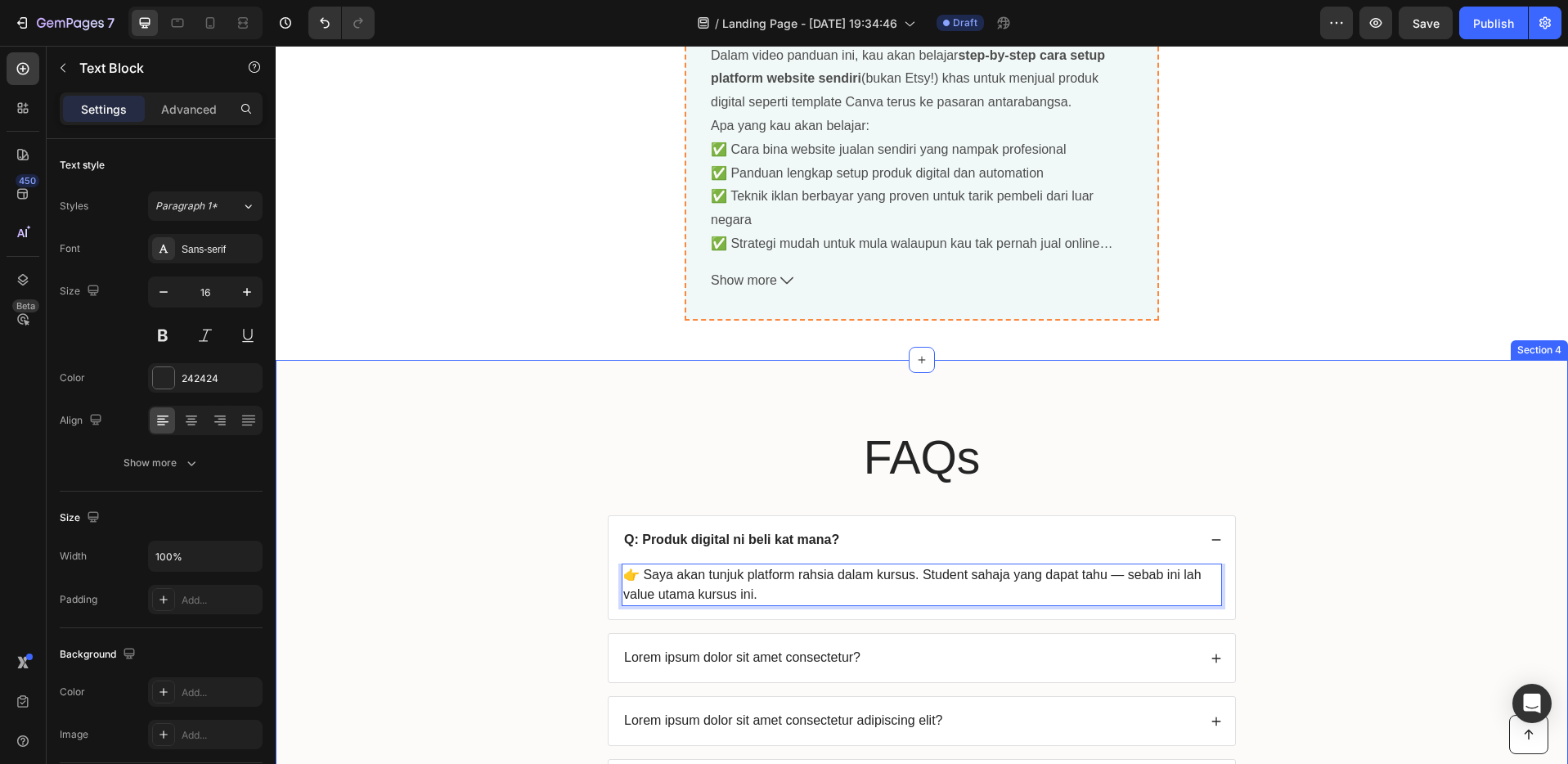
click at [1354, 552] on div "FAQs Heading Q: Produk digital ni beli kat mana? 👉 Saya akan tunjuk platform ra…" at bounding box center [921, 630] width 1259 height 410
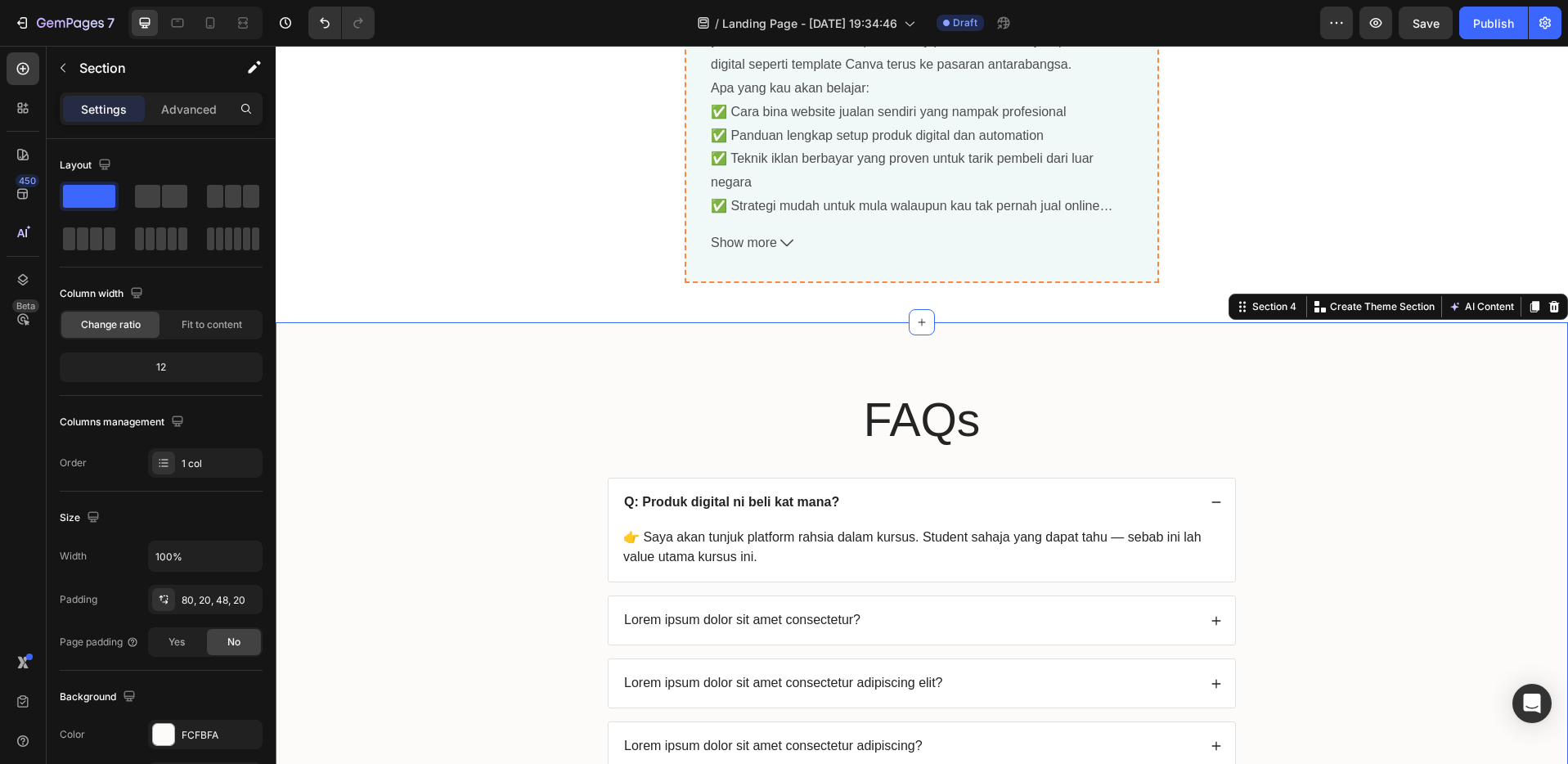
scroll to position [5749, 0]
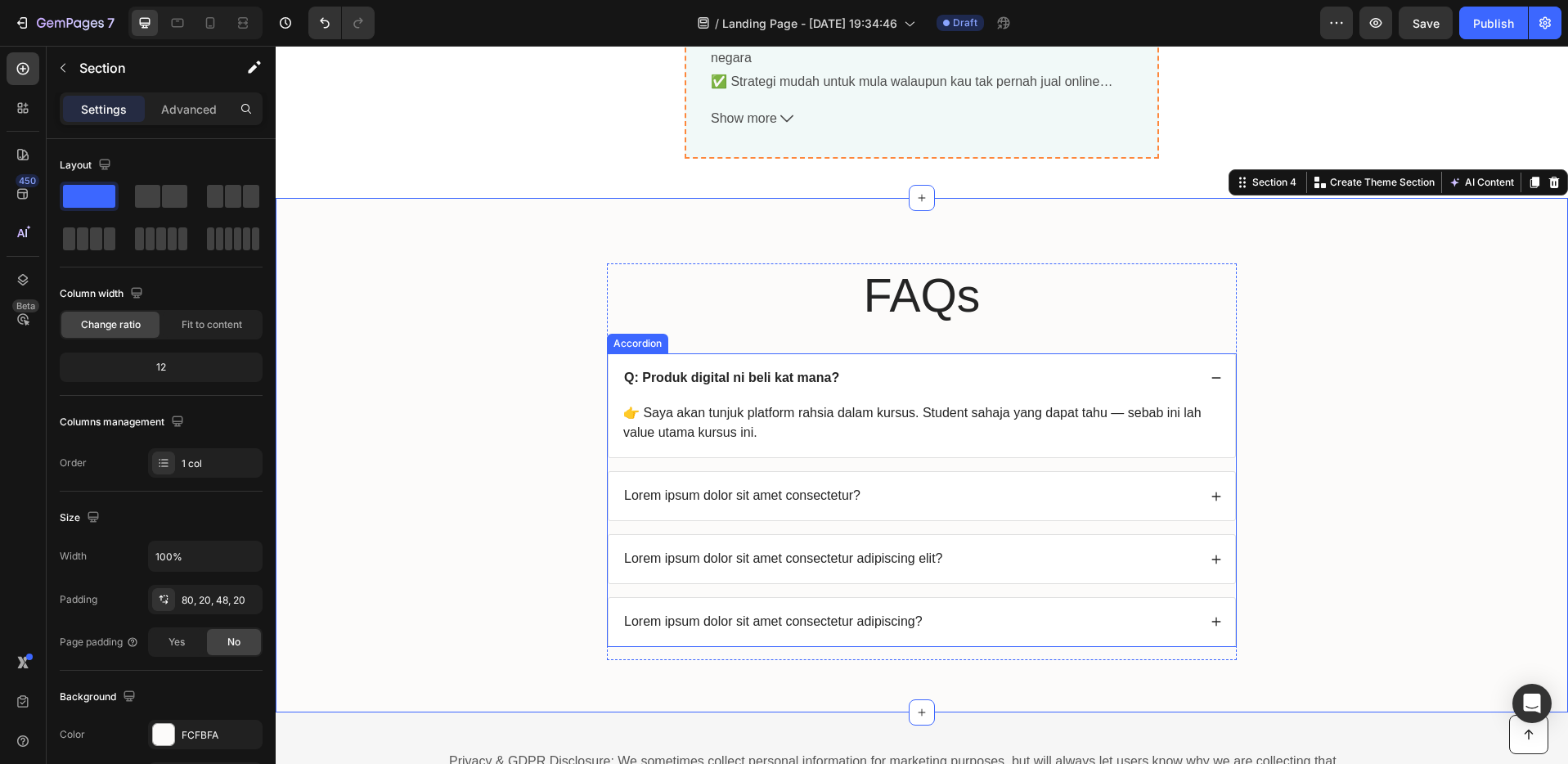
click at [713, 496] on p "Lorem ipsum dolor sit amet consectetur?" at bounding box center [741, 496] width 237 height 18
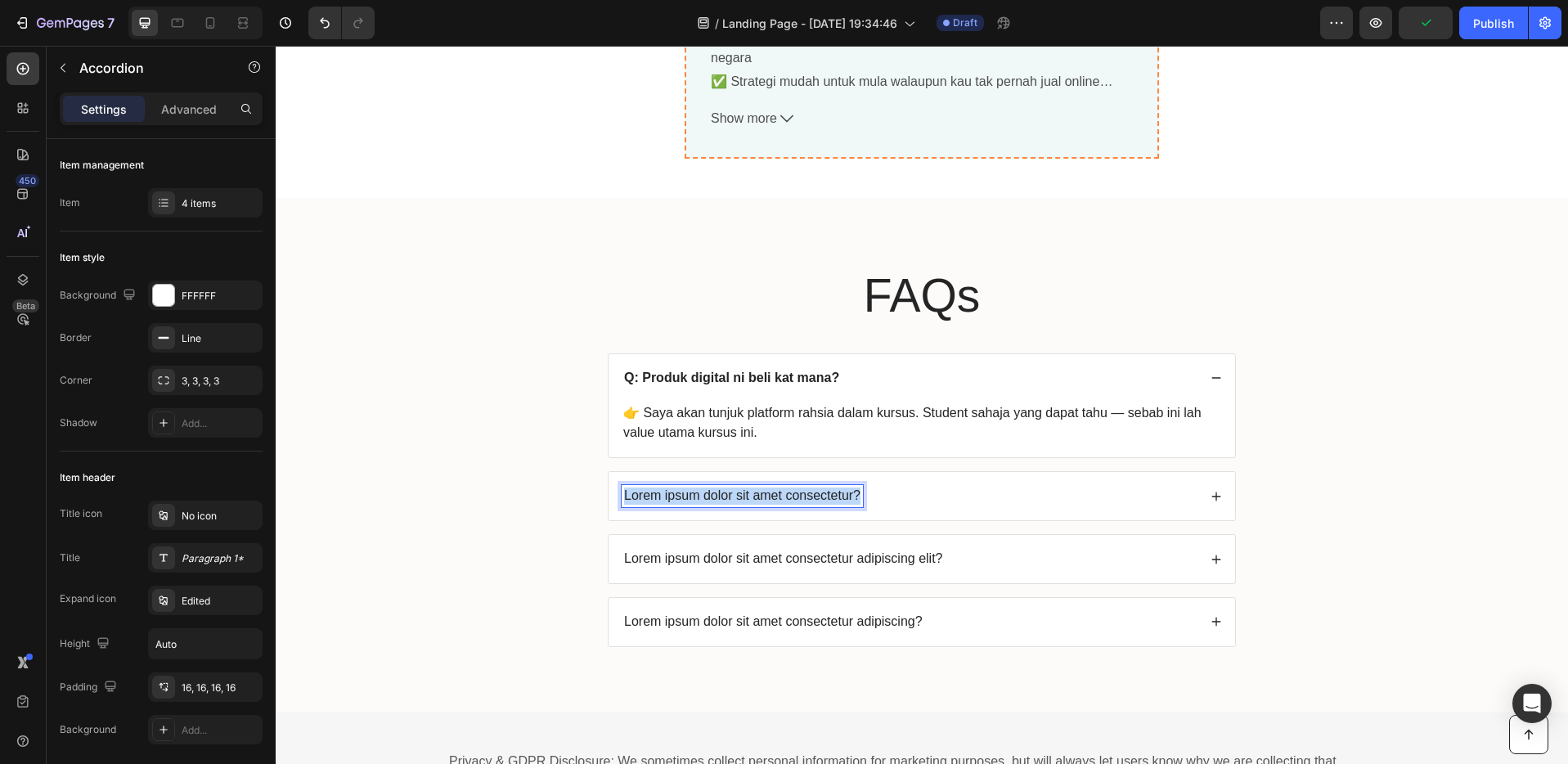
drag, startPoint x: 851, startPoint y: 499, endPoint x: 620, endPoint y: 495, distance: 231.0
click at [623, 495] on p "Lorem ipsum dolor sit amet consectetur?" at bounding box center [741, 496] width 237 height 18
click at [983, 499] on div "Q: Boleh ke legal jual balik?" at bounding box center [909, 497] width 575 height 22
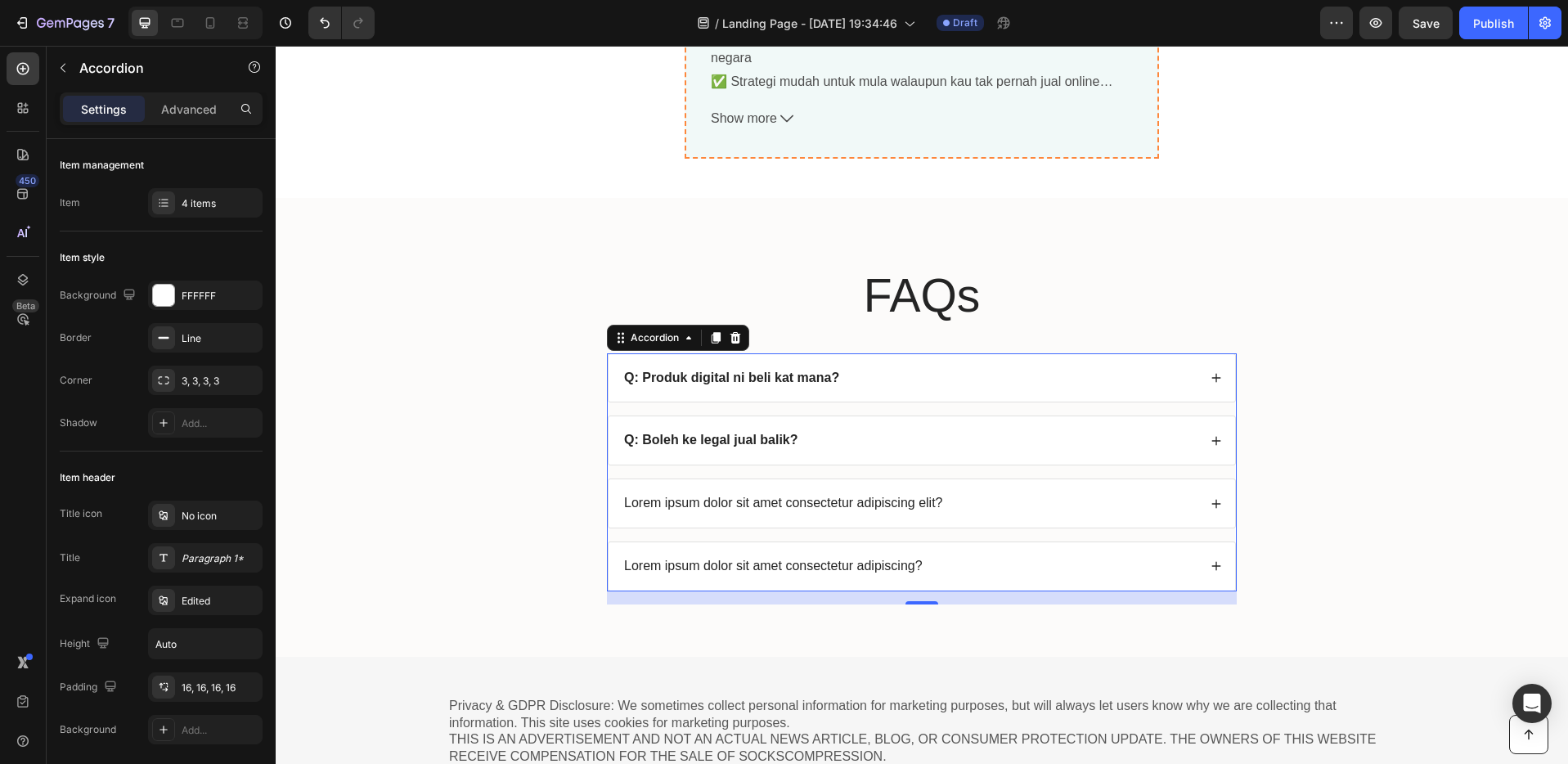
click at [957, 443] on div "Q: Boleh ke legal jual balik?" at bounding box center [909, 441] width 575 height 22
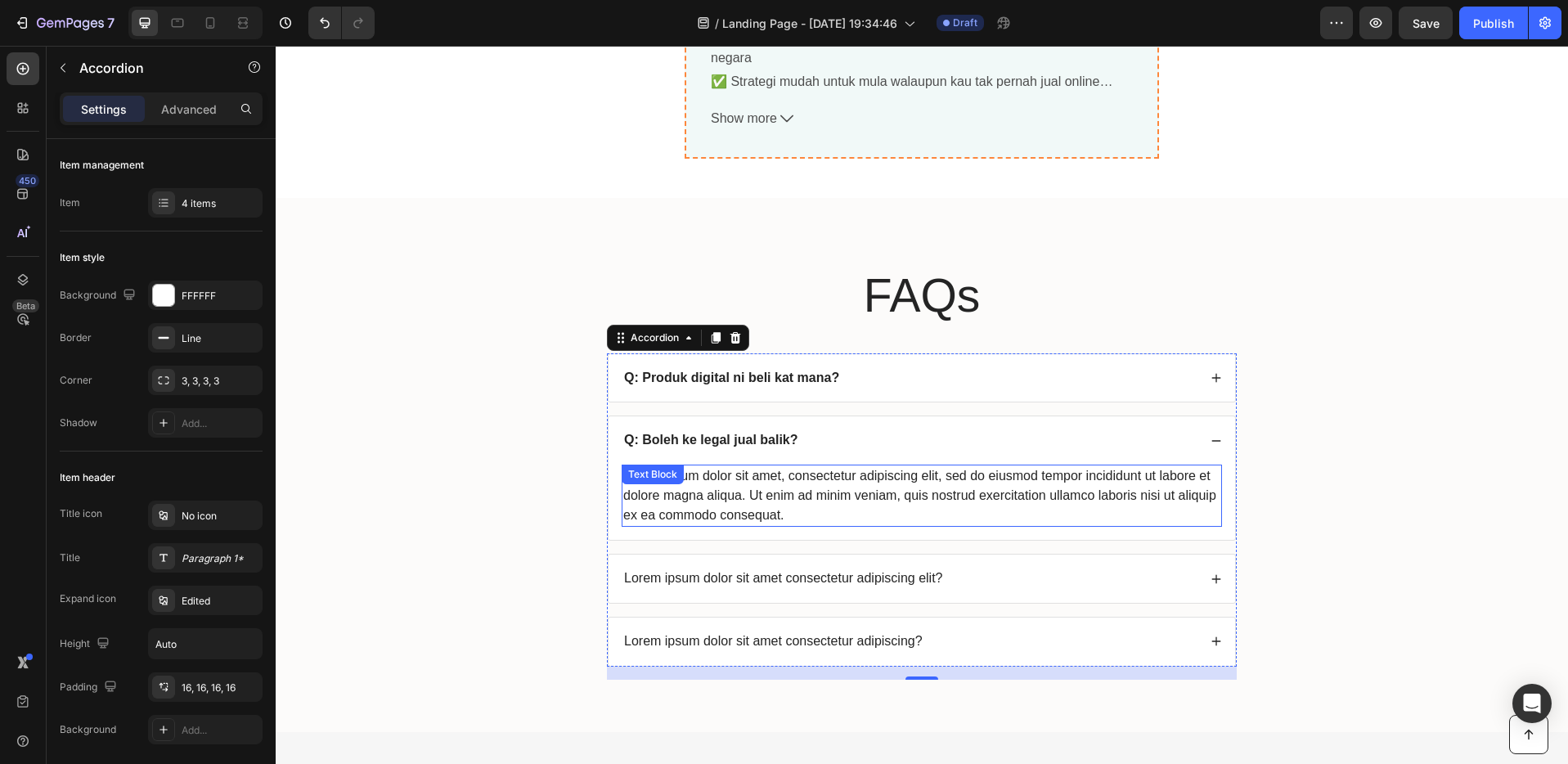
click at [758, 499] on div "Lorem ipsum dolor sit amet, consectetur adipiscing elit, sed do eiusmod tempor …" at bounding box center [921, 496] width 600 height 62
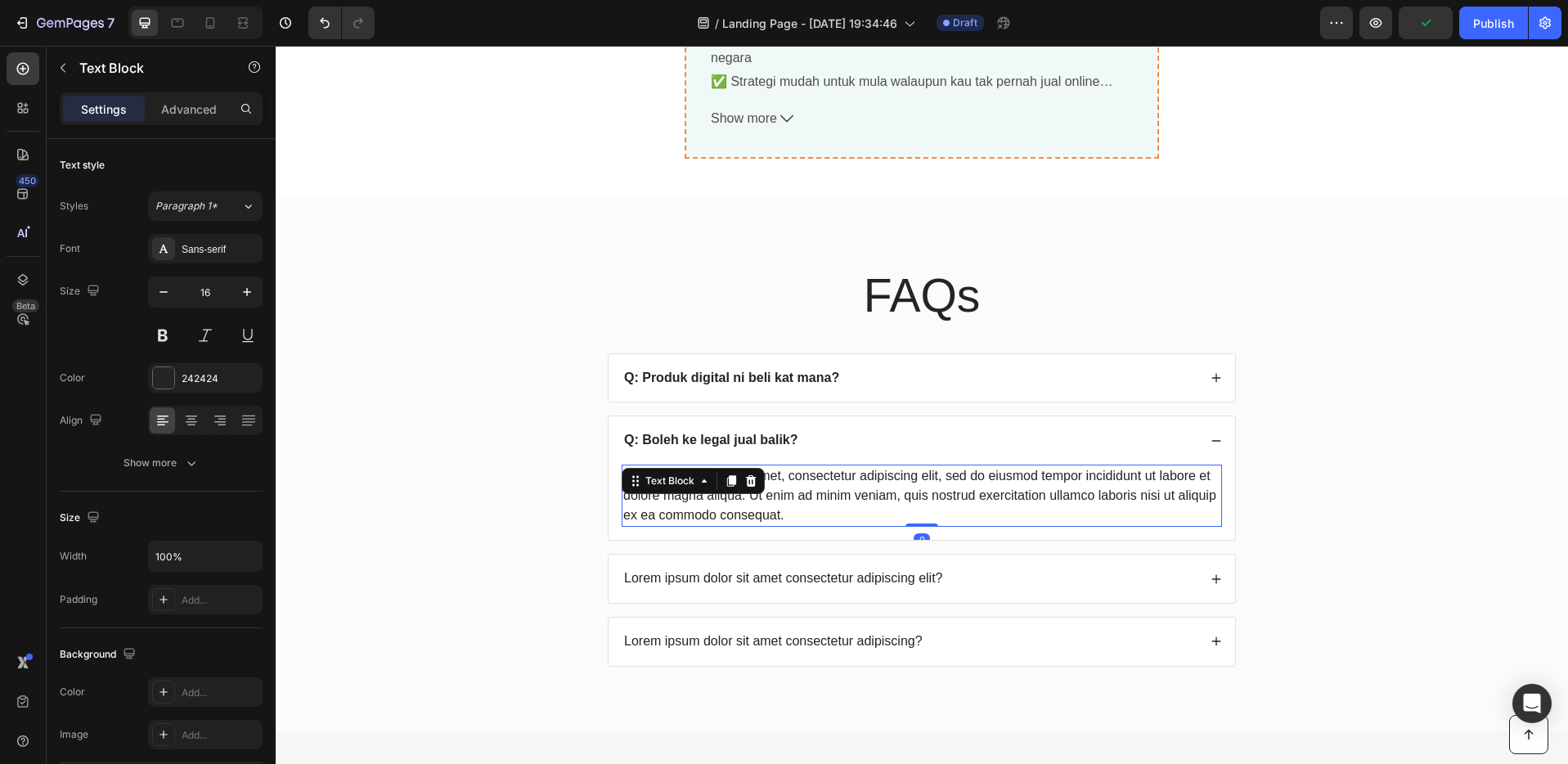
click at [806, 524] on div "Lorem ipsum dolor sit amet, consectetur adipiscing elit, sed do eiusmod tempor …" at bounding box center [921, 496] width 600 height 62
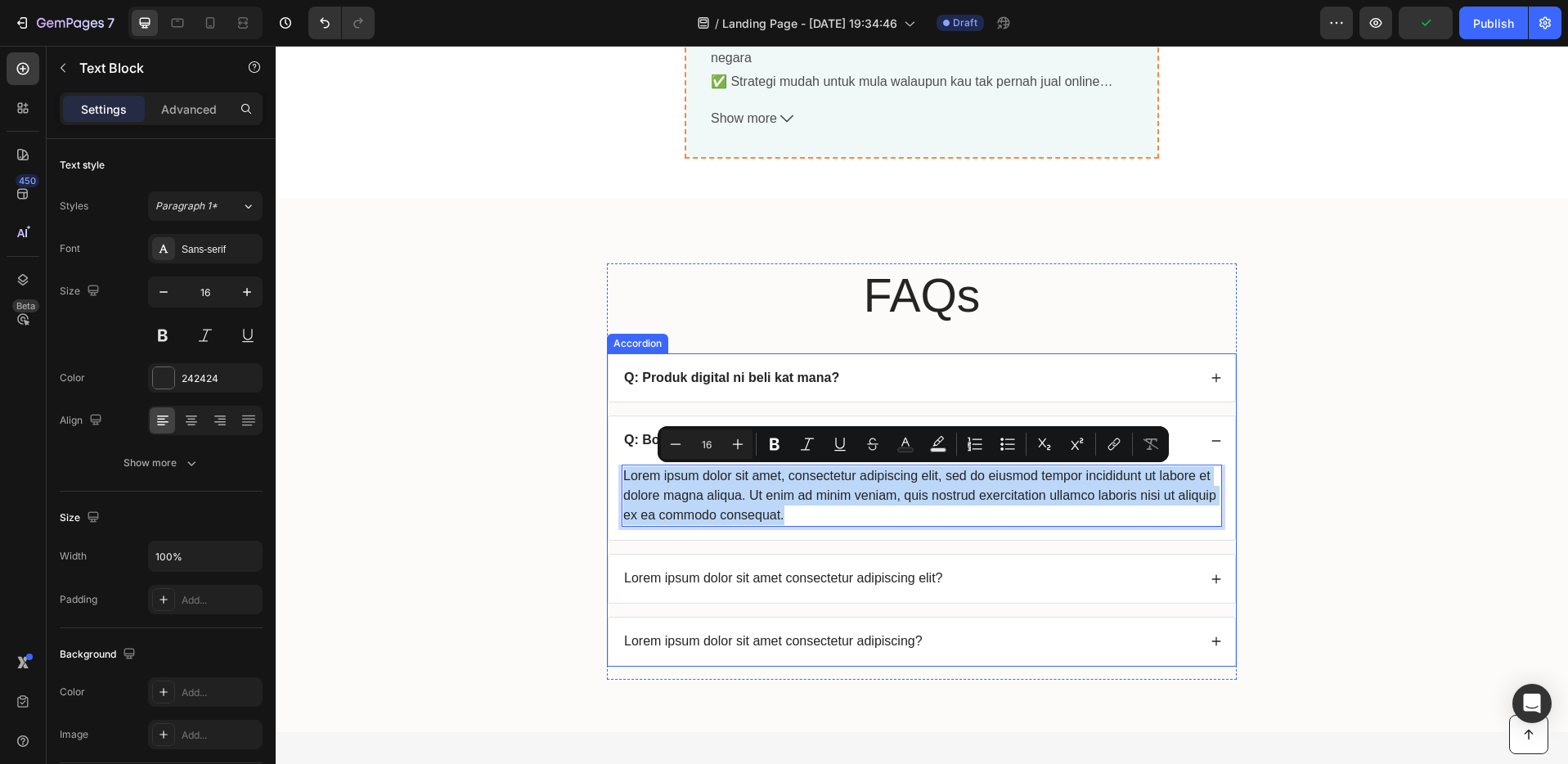
drag, startPoint x: 794, startPoint y: 513, endPoint x: 616, endPoint y: 480, distance: 181.0
click at [611, 479] on div "Lorem ipsum dolor sit amet, consectetur adipiscing elit, sed do eiusmod tempor …" at bounding box center [921, 502] width 626 height 75
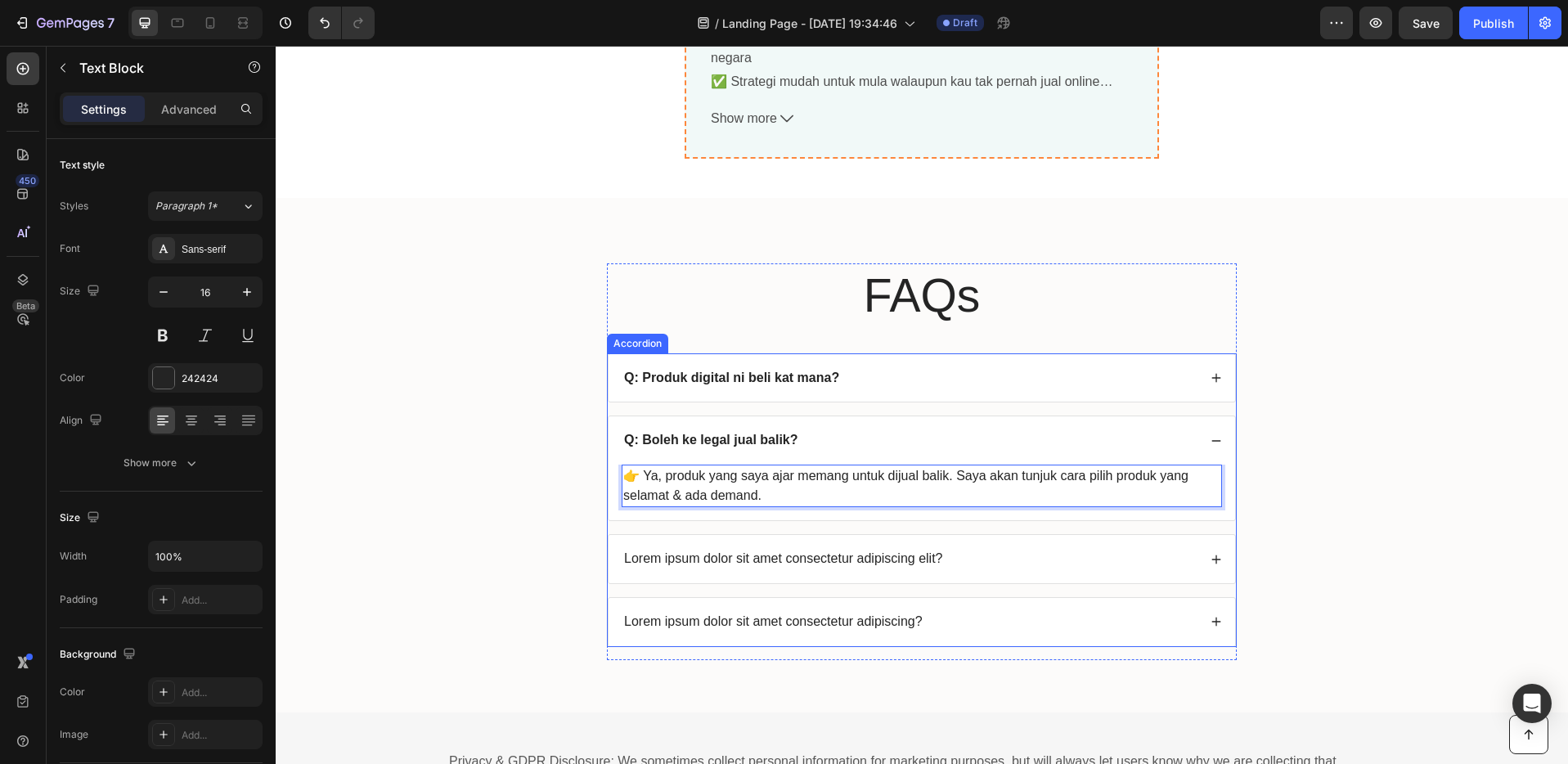
click at [805, 549] on div "Lorem ipsum dolor sit amet consectetur adipiscing elit?" at bounding box center [783, 560] width 324 height 22
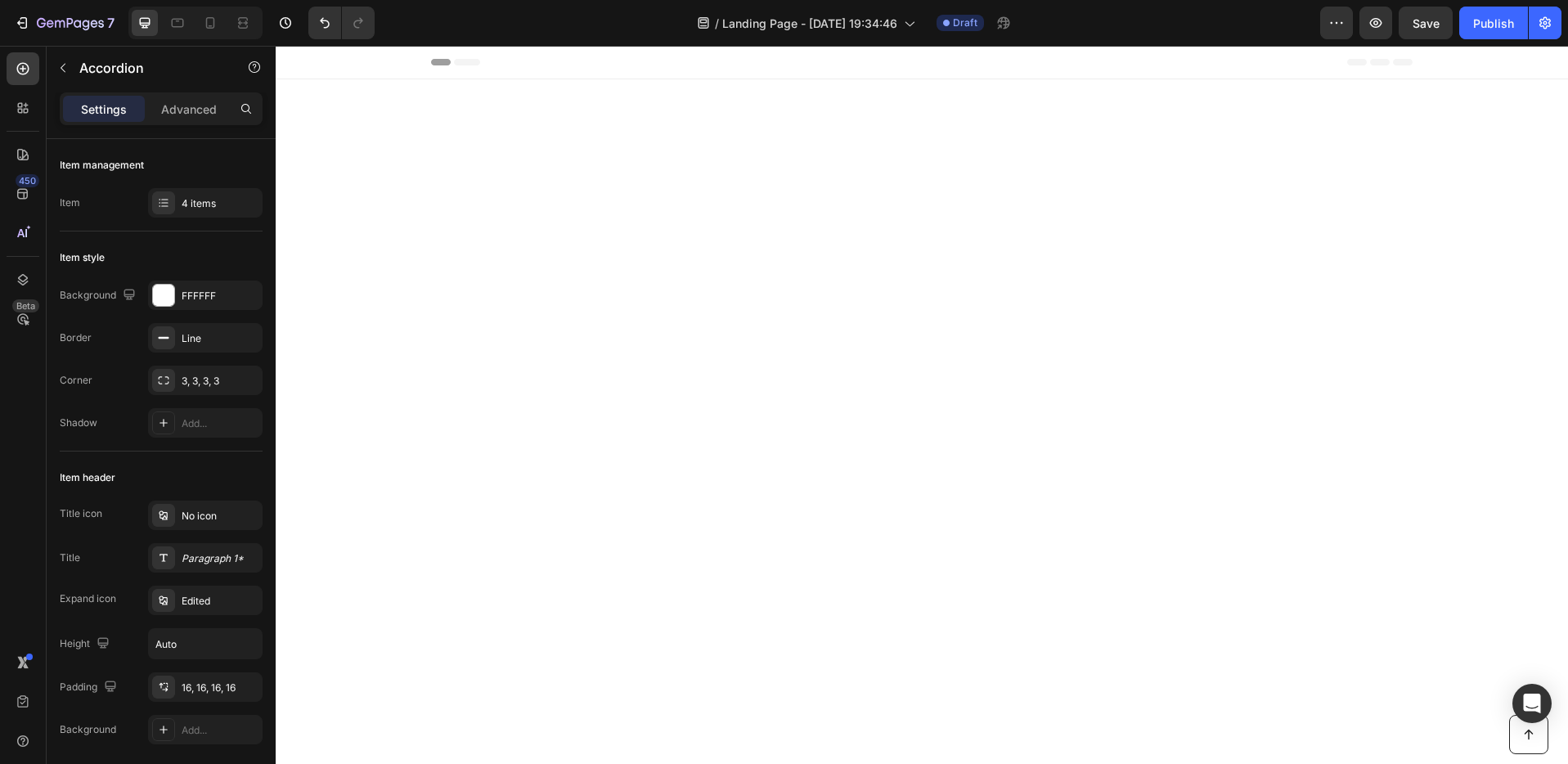
scroll to position [5749, 0]
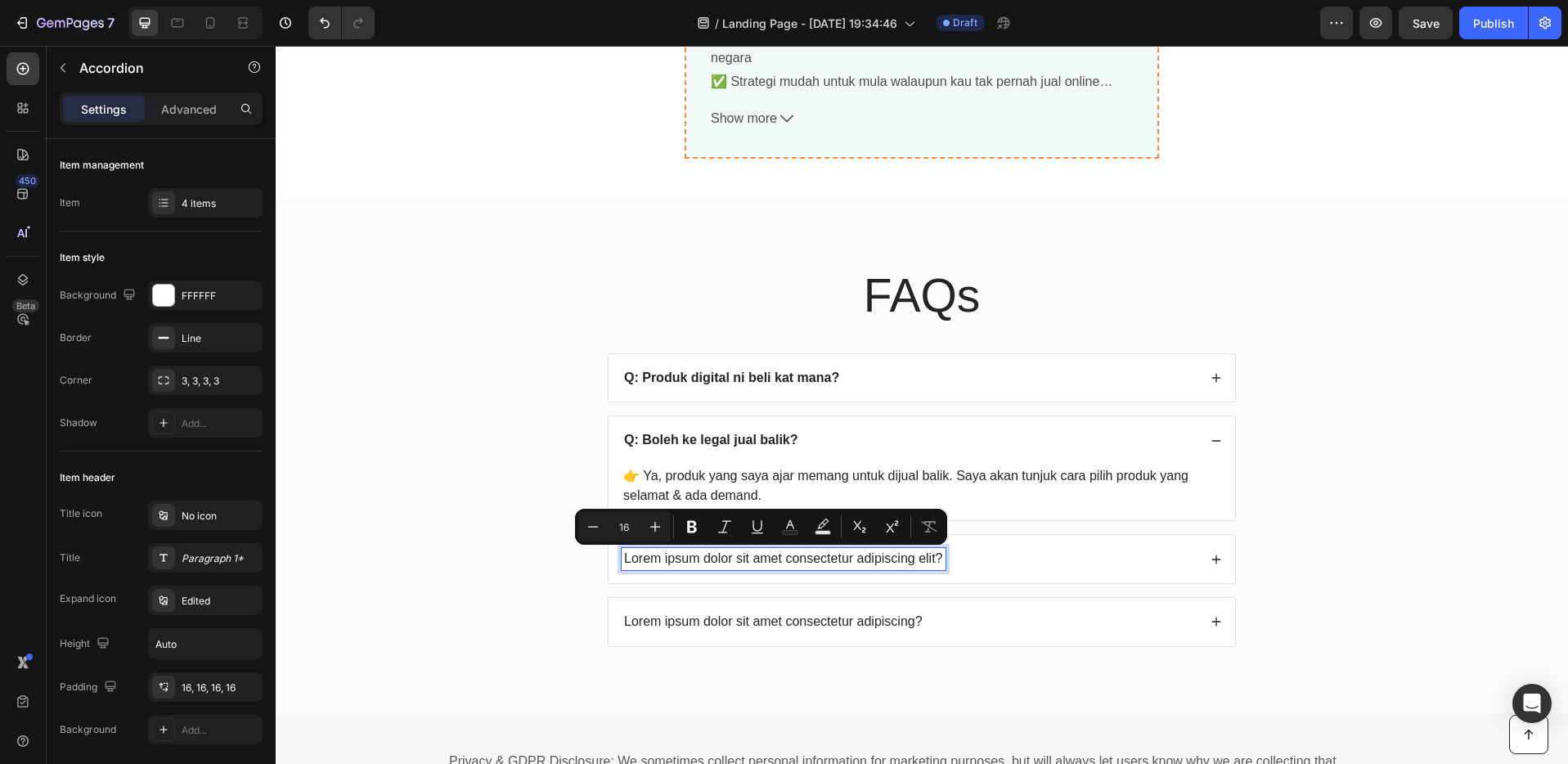
click at [861, 559] on p "Lorem ipsum dolor sit amet consectetur adipiscing elit?" at bounding box center [783, 559] width 319 height 18
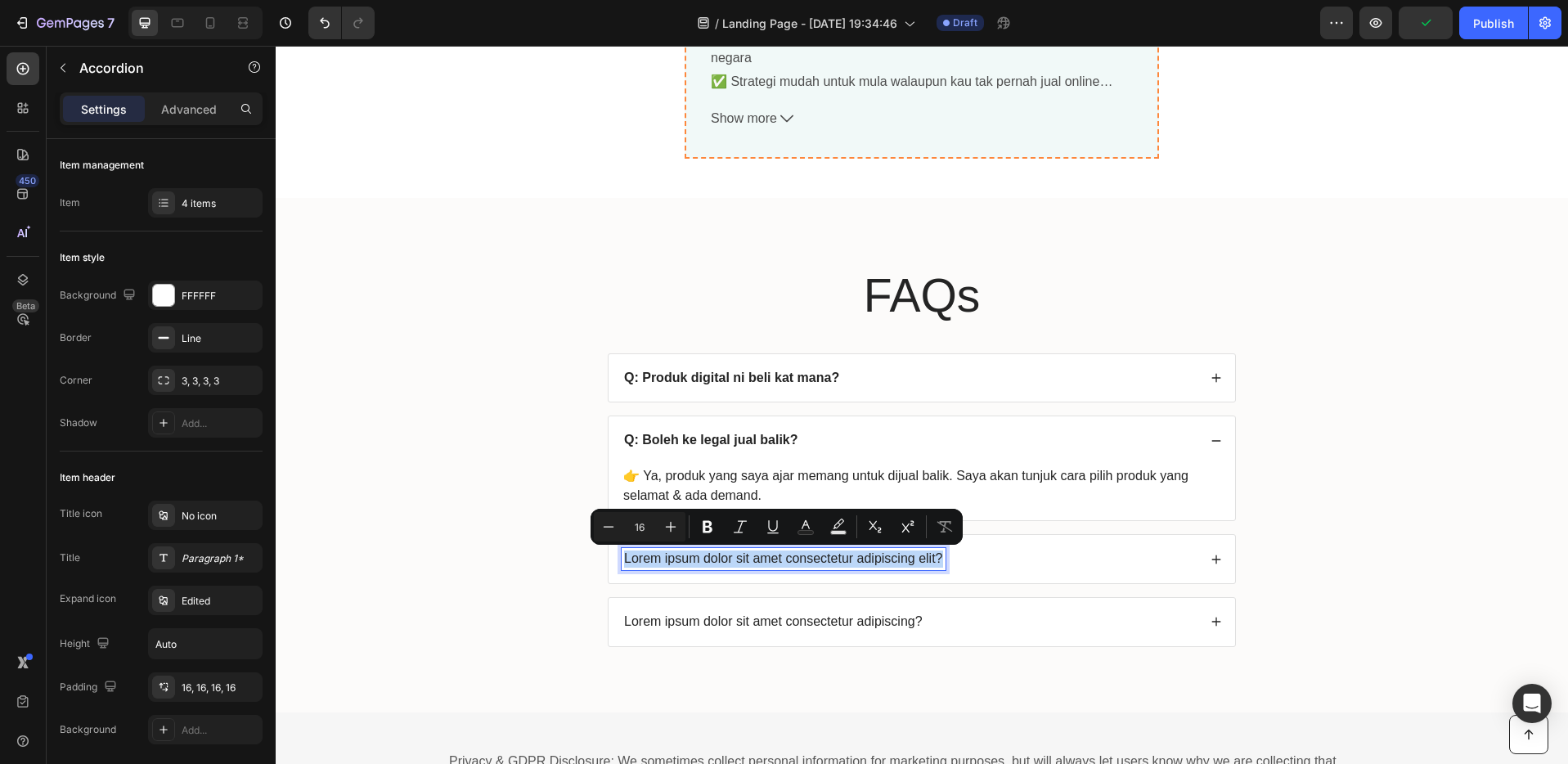
drag, startPoint x: 936, startPoint y: 557, endPoint x: 603, endPoint y: 554, distance: 333.0
click at [609, 554] on div "Lorem ipsum dolor sit amet consectetur adipiscing elit?" at bounding box center [921, 559] width 626 height 48
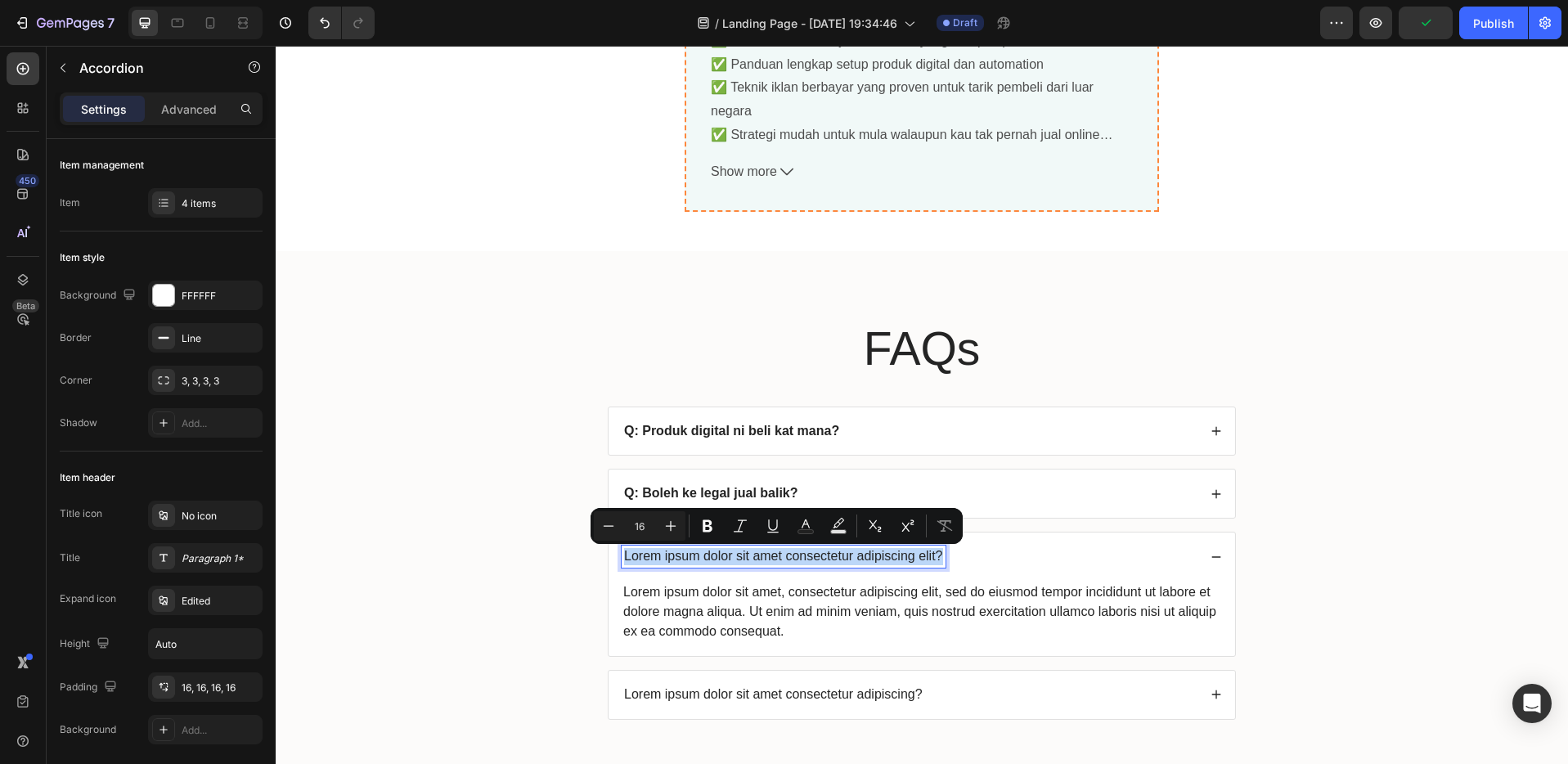
scroll to position [5693, 0]
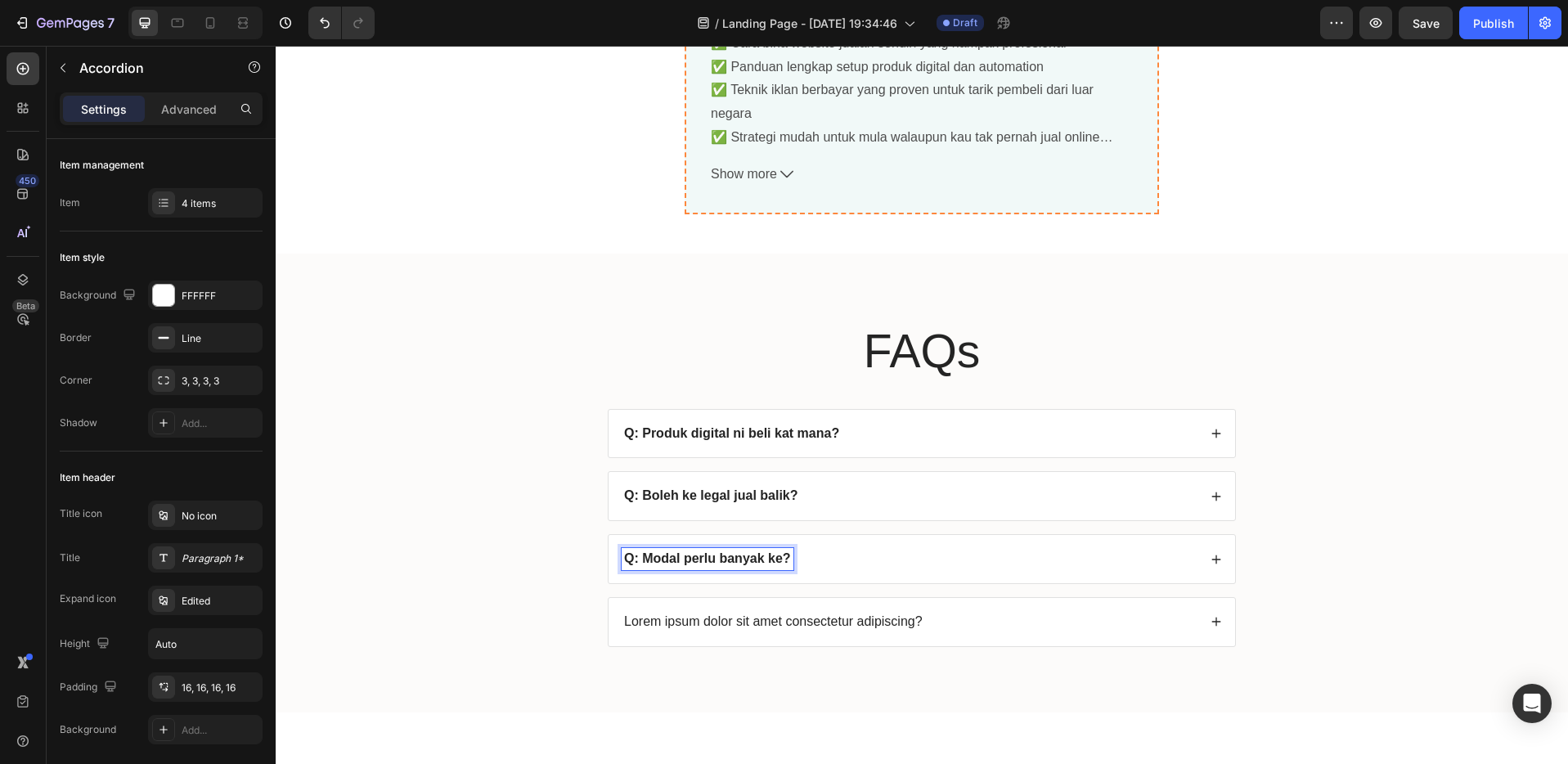
click at [790, 602] on div "Lorem ipsum dolor sit amet, consectetur adipiscing elit, sed do eiusmod tempor …" at bounding box center [921, 614] width 600 height 62
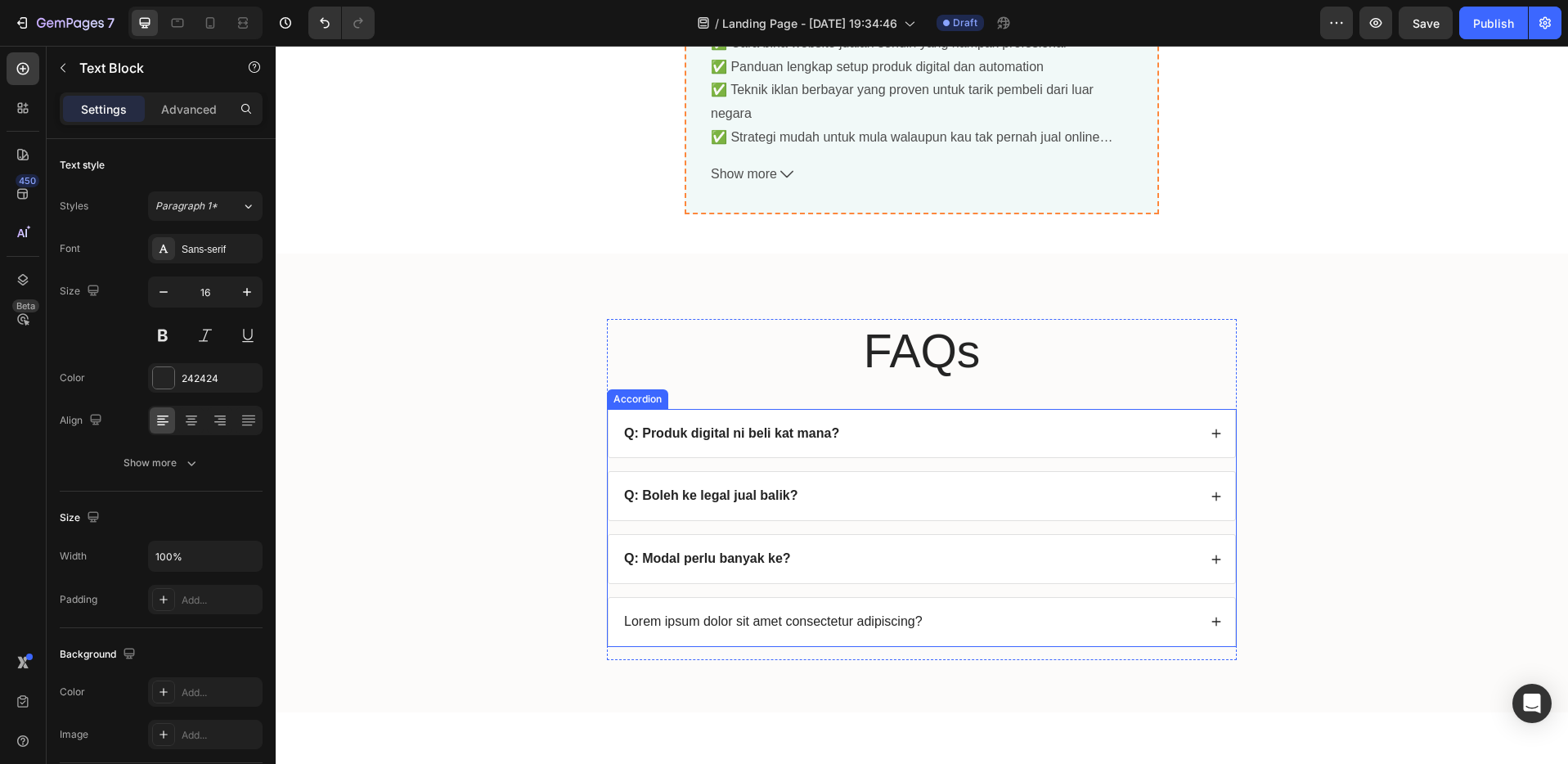
click at [775, 557] on strong "Q: Modal perlu banyak ke?" at bounding box center [707, 558] width 167 height 14
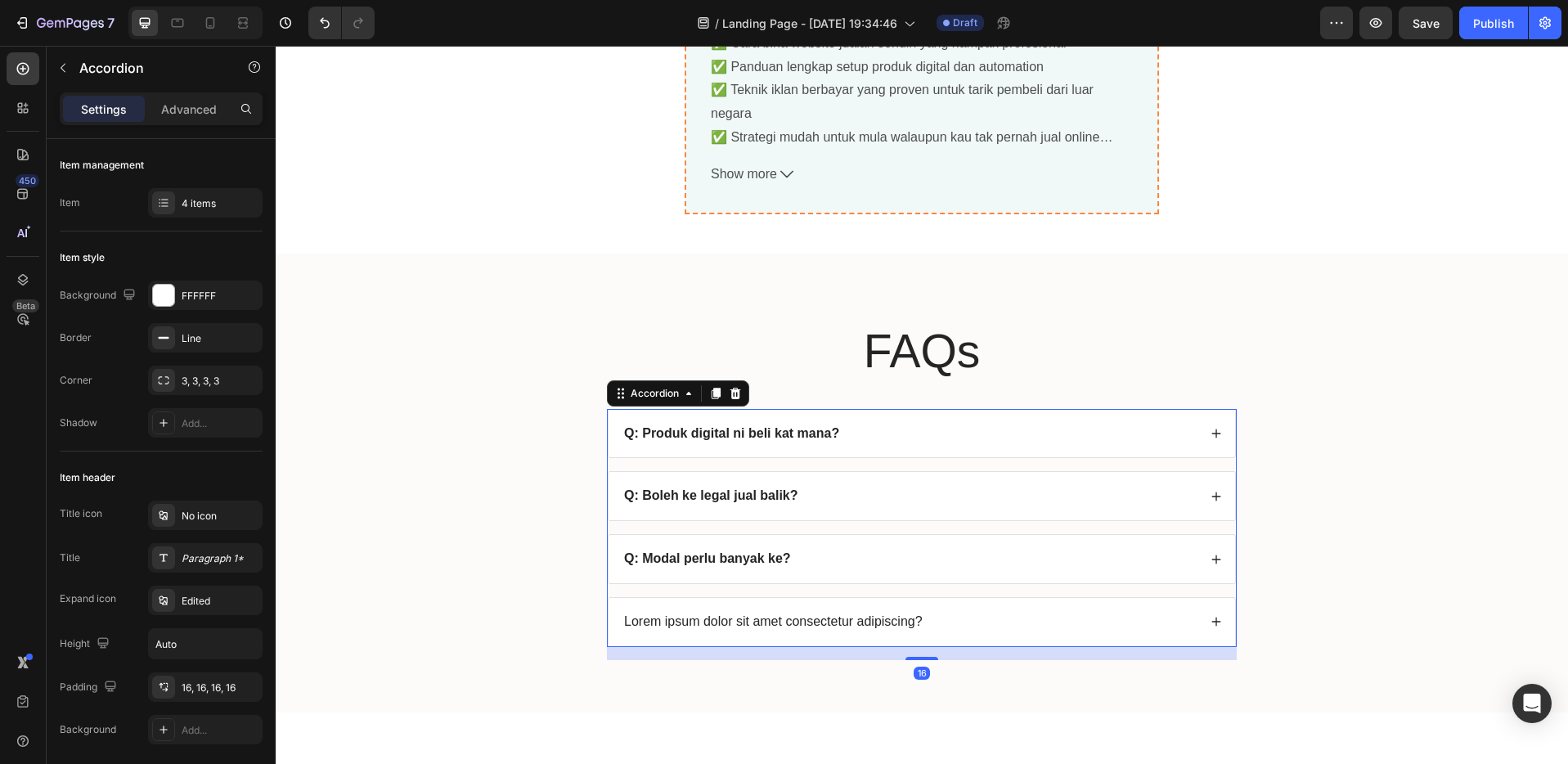
click at [842, 552] on div "Q: Modal perlu banyak ke?" at bounding box center [909, 560] width 575 height 22
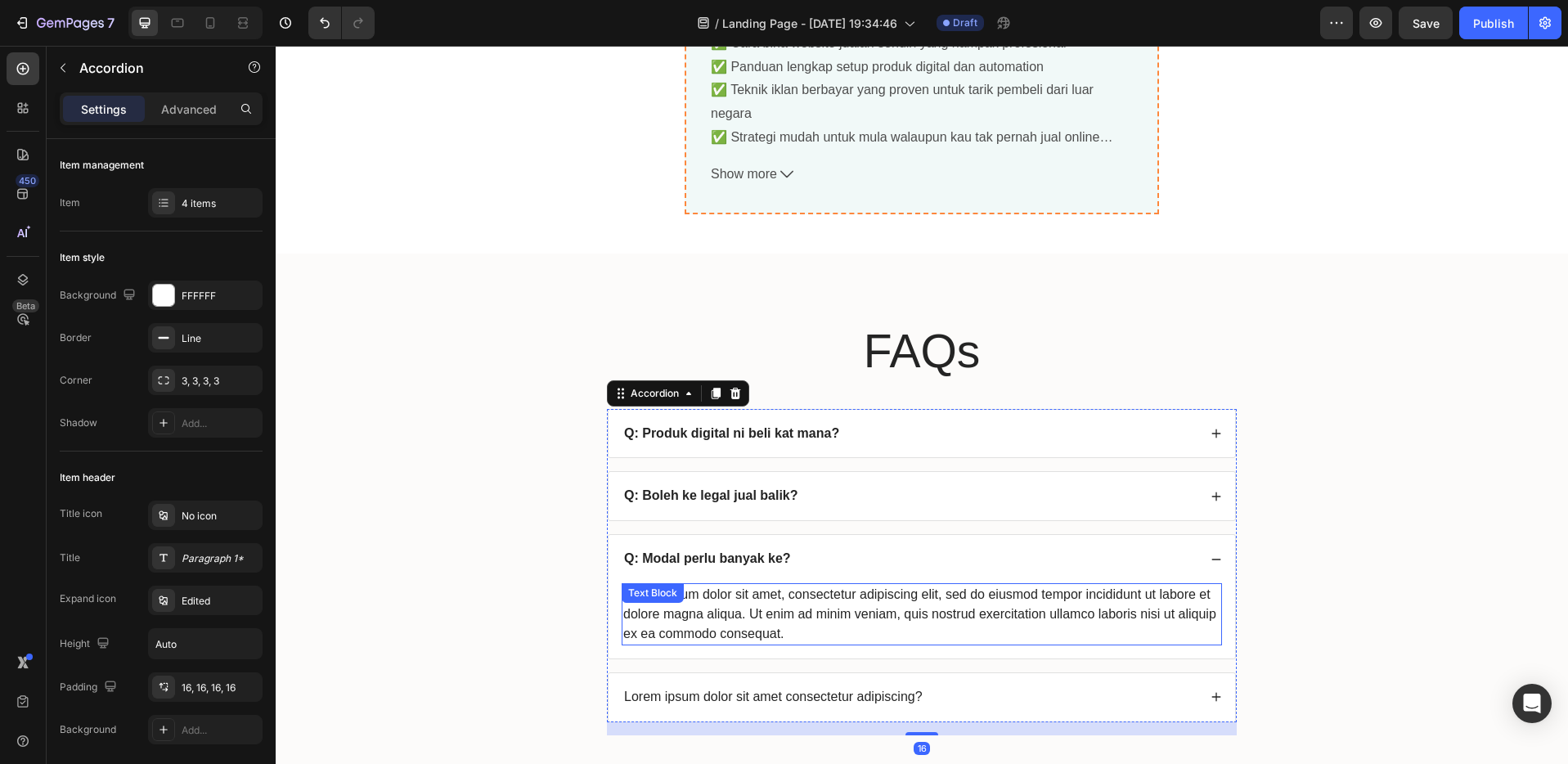
click at [785, 601] on div "Lorem ipsum dolor sit amet, consectetur adipiscing elit, sed do eiusmod tempor …" at bounding box center [921, 614] width 600 height 62
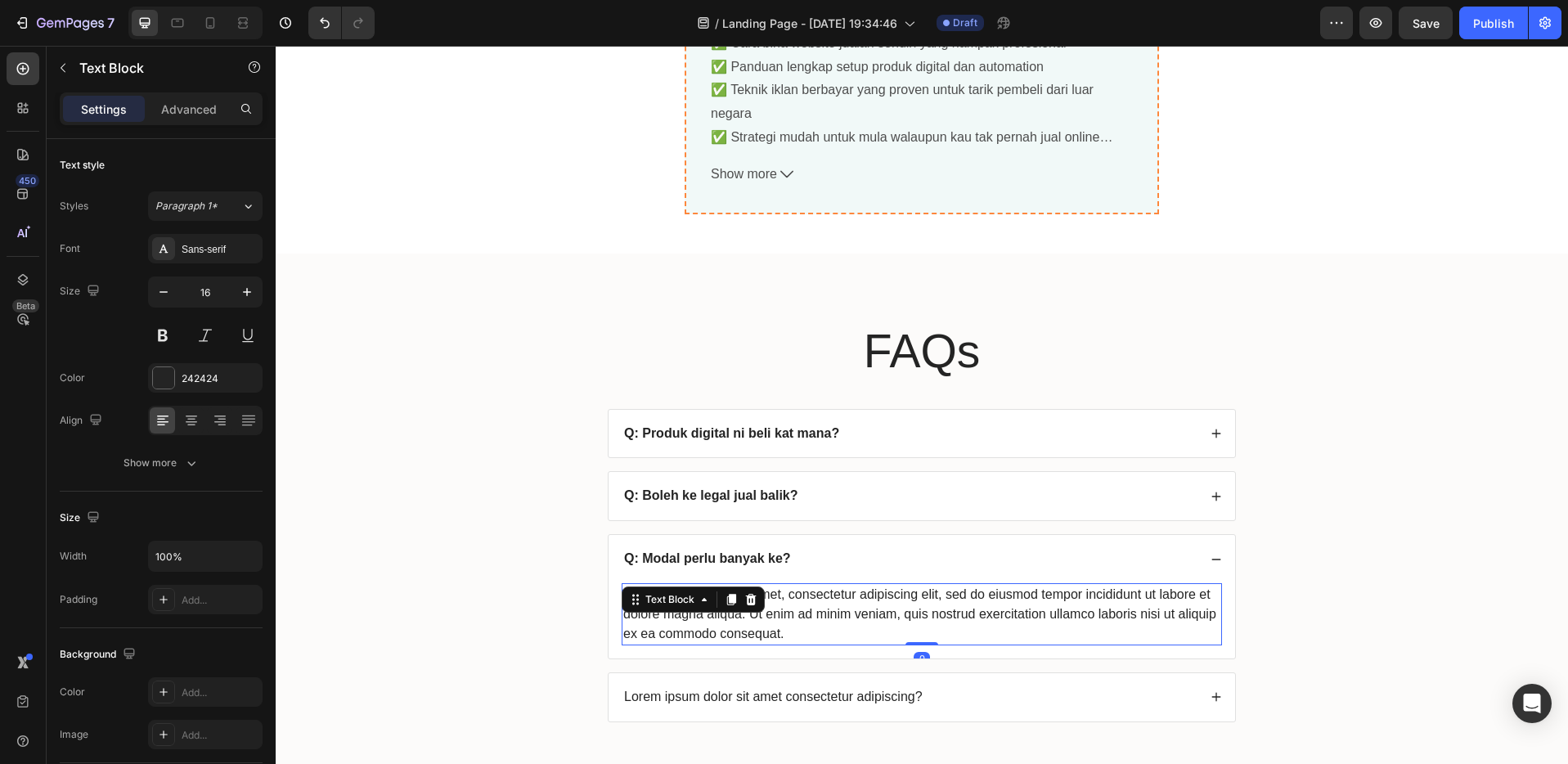
click at [787, 629] on div "Lorem ipsum dolor sit amet, consectetur adipiscing elit, sed do eiusmod tempor …" at bounding box center [921, 614] width 600 height 62
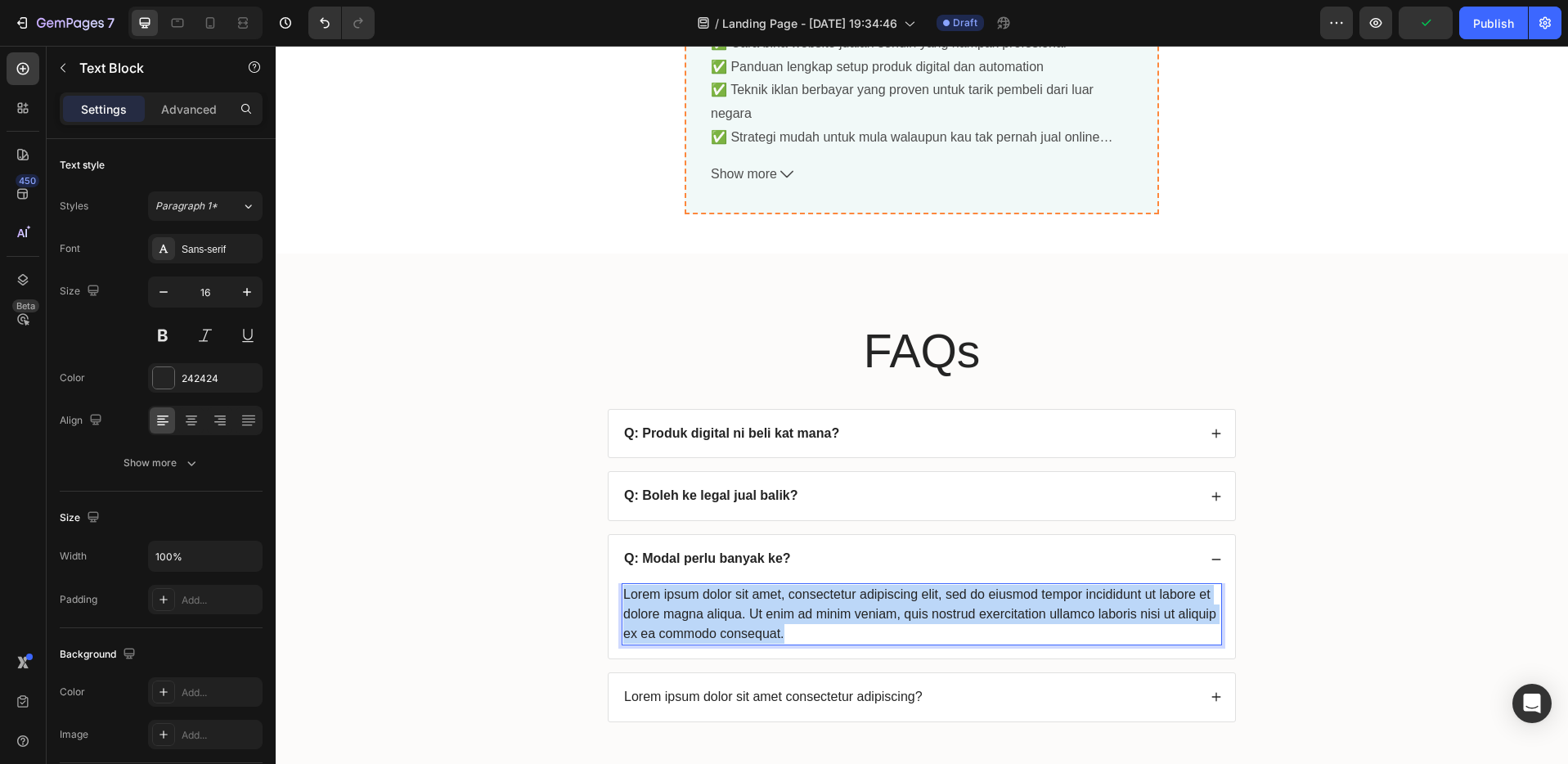
drag, startPoint x: 786, startPoint y: 633, endPoint x: 619, endPoint y: 594, distance: 171.5
click at [623, 594] on p "Lorem ipsum dolor sit amet, consectetur adipiscing elit, sed do eiusmod tempor …" at bounding box center [921, 614] width 597 height 58
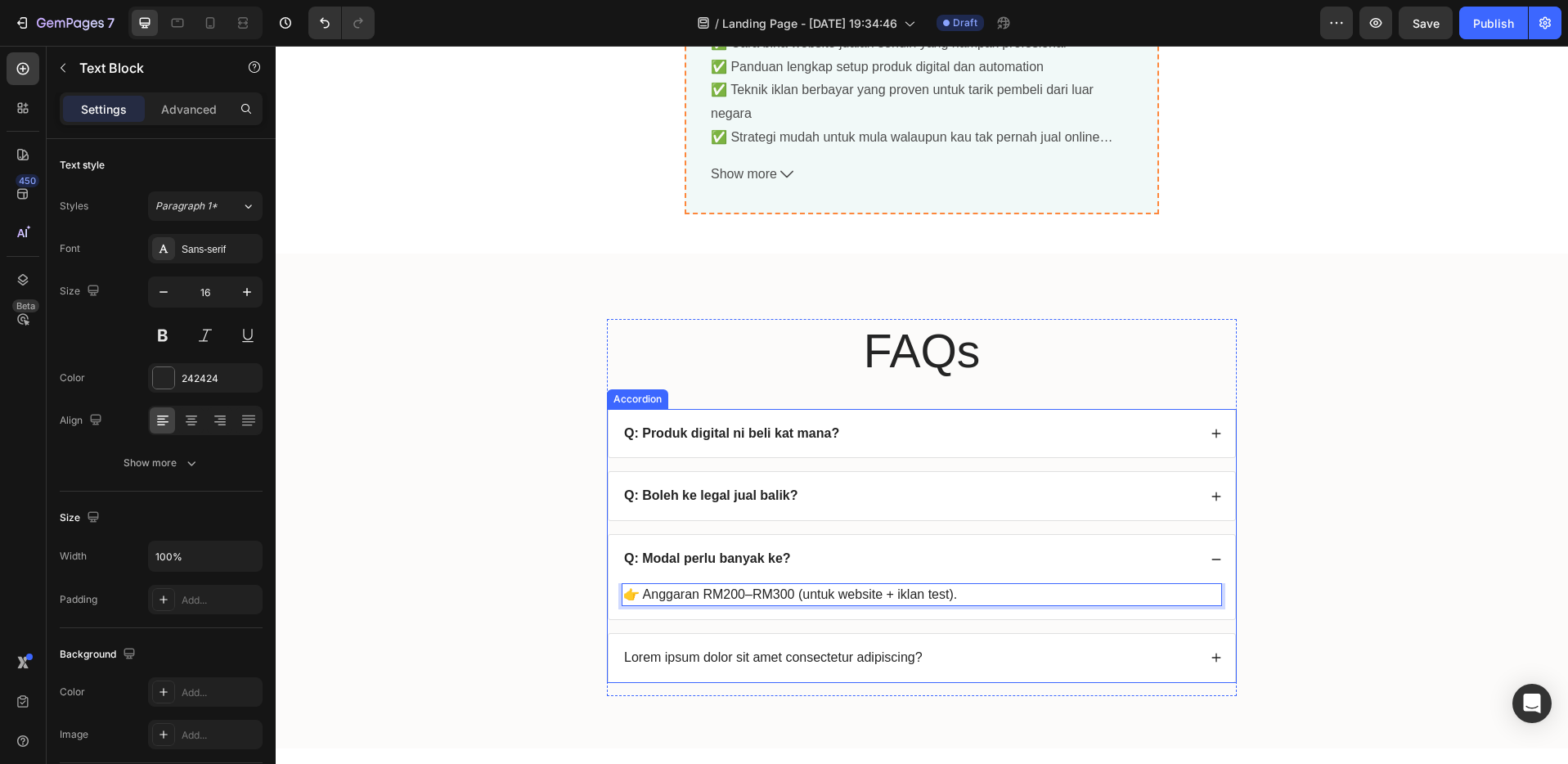
click at [567, 598] on div "FAQs Heading Q: Produk digital ni beli kat mana? Q: Boleh ke legal jual balik? …" at bounding box center [921, 514] width 1259 height 390
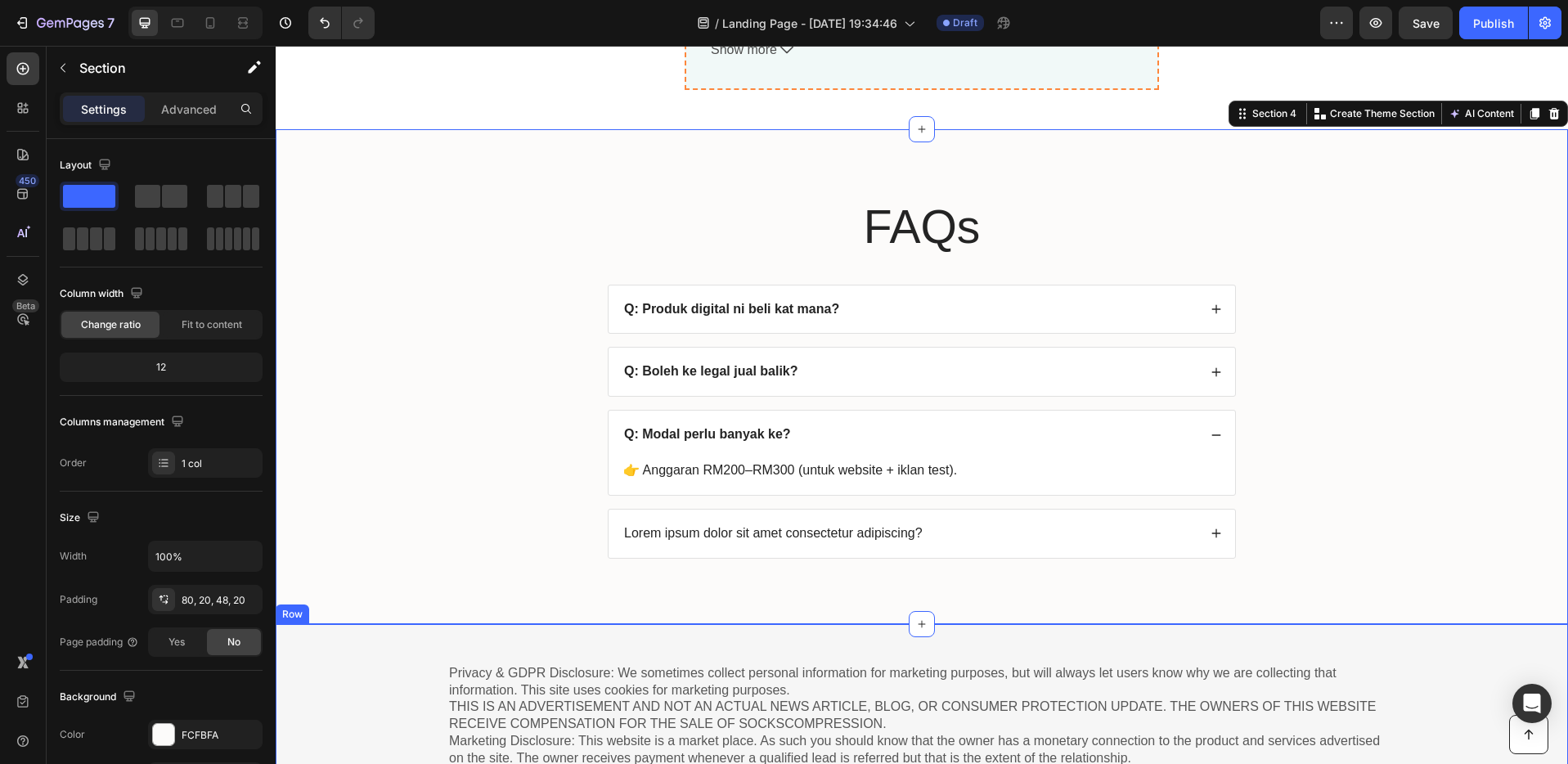
scroll to position [5852, 0]
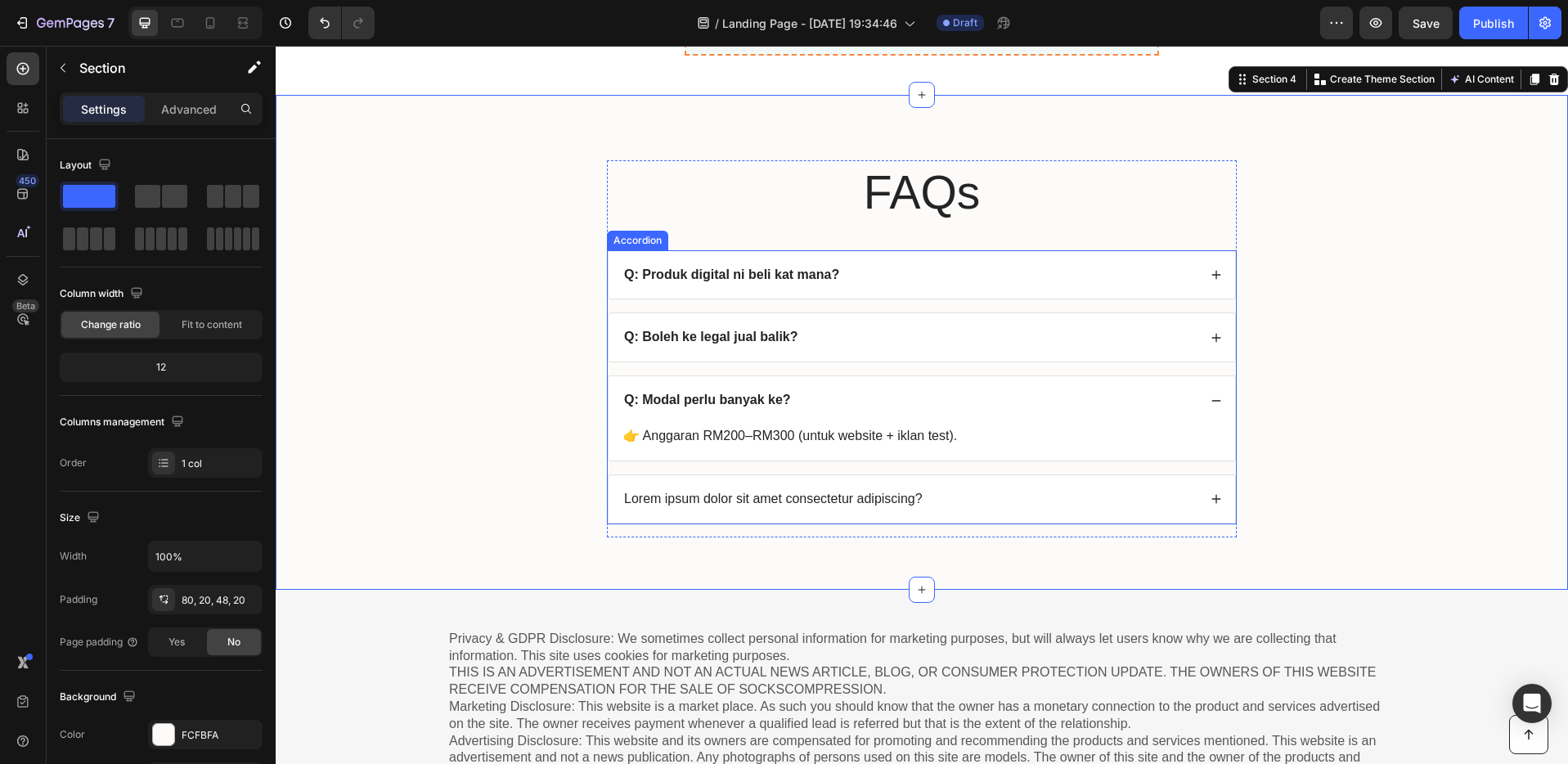
click at [742, 501] on p "Lorem ipsum dolor sit amet consectetur adipiscing?" at bounding box center [773, 499] width 299 height 18
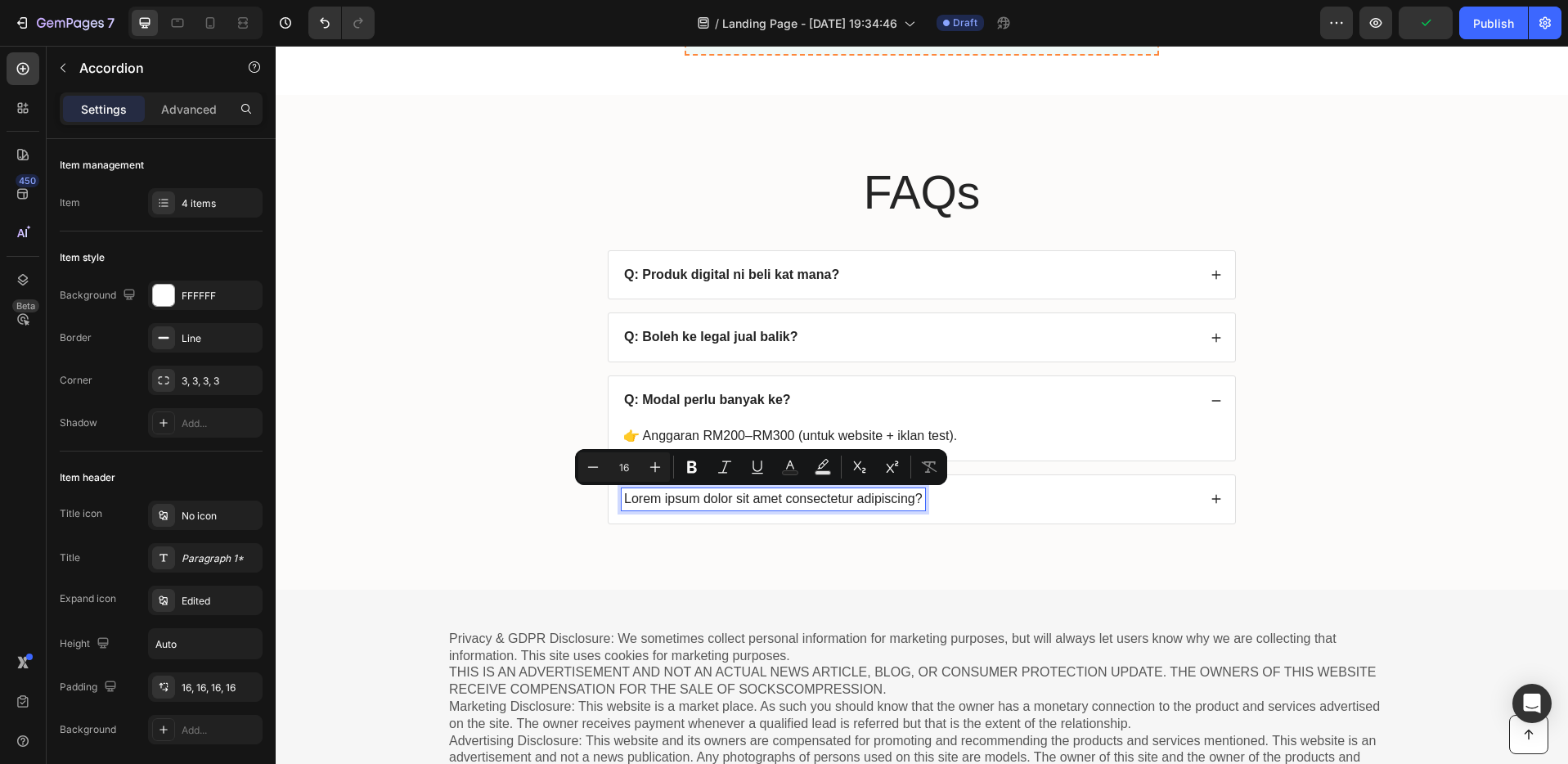
click at [903, 497] on p "Lorem ipsum dolor sit amet consectetur adipiscing?" at bounding box center [773, 499] width 299 height 18
drag, startPoint x: 913, startPoint y: 499, endPoint x: 620, endPoint y: 497, distance: 293.0
click at [623, 497] on p "Lorem ipsum dolor sit amet consectetur adipiscing?" at bounding box center [773, 499] width 299 height 18
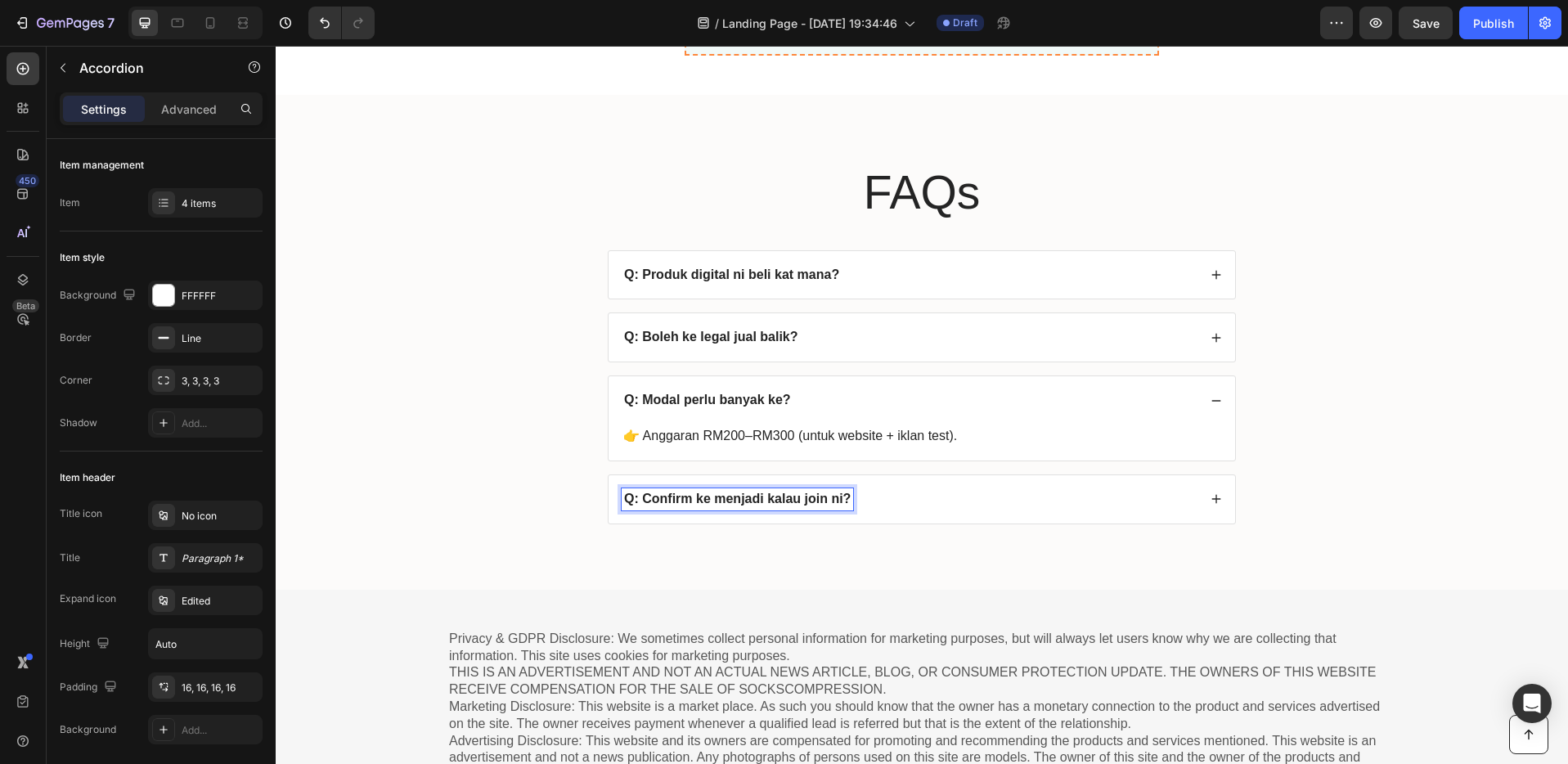
click at [928, 500] on div "Q: Confirm ke menjadi kalau join ni?" at bounding box center [909, 499] width 575 height 22
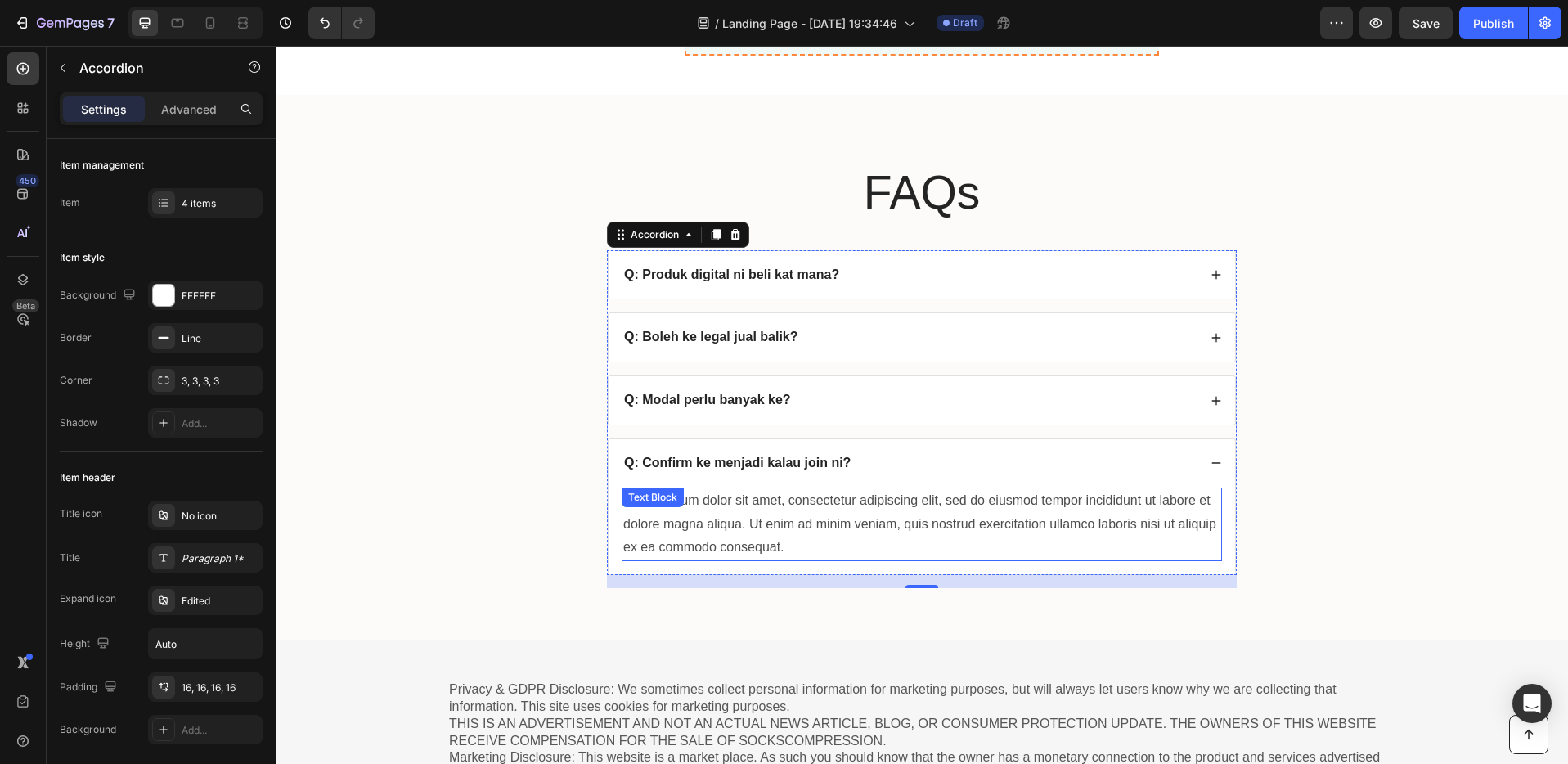
click at [803, 533] on div "Lorem ipsum dolor sit amet, consectetur adipiscing elit, sed do eiusmod tempor …" at bounding box center [921, 524] width 600 height 73
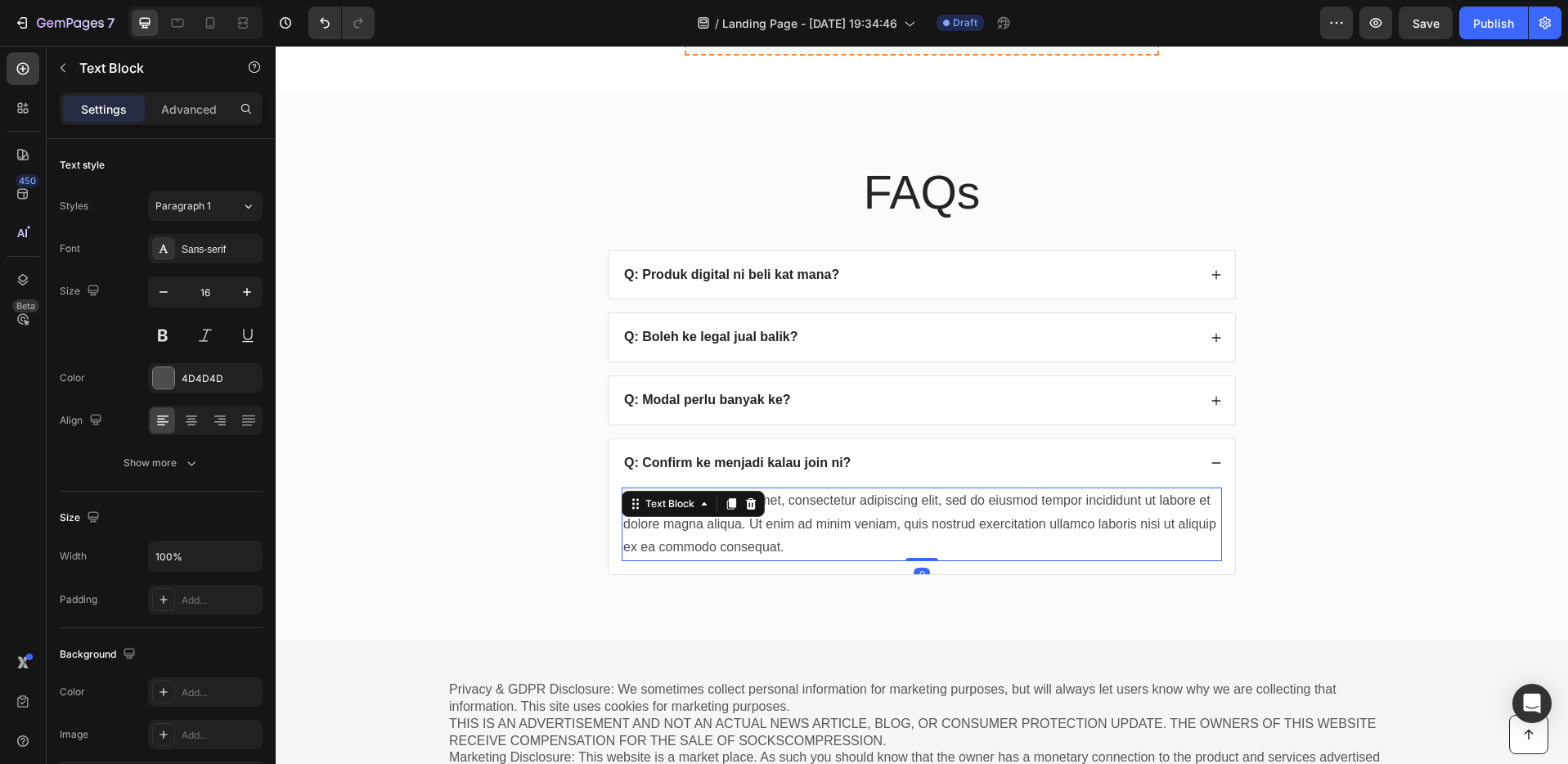
click at [795, 549] on div "Lorem ipsum dolor sit amet, consectetur adipiscing elit, sed do eiusmod tempor …" at bounding box center [921, 524] width 600 height 73
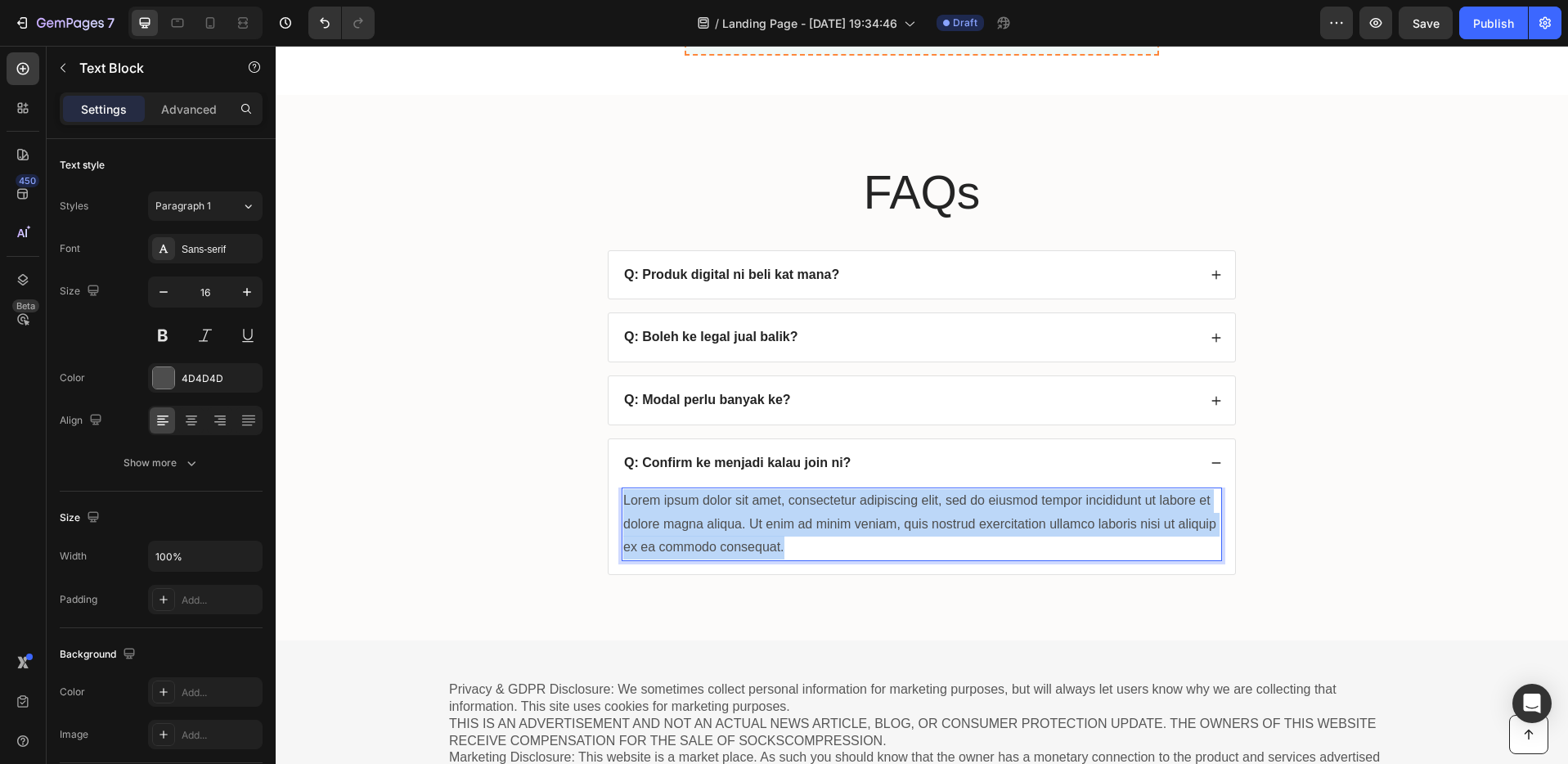
drag, startPoint x: 794, startPoint y: 549, endPoint x: 615, endPoint y: 508, distance: 183.6
click at [622, 508] on div "Lorem ipsum dolor sit amet, consectetur adipiscing elit, sed do eiusmod tempor …" at bounding box center [921, 524] width 600 height 73
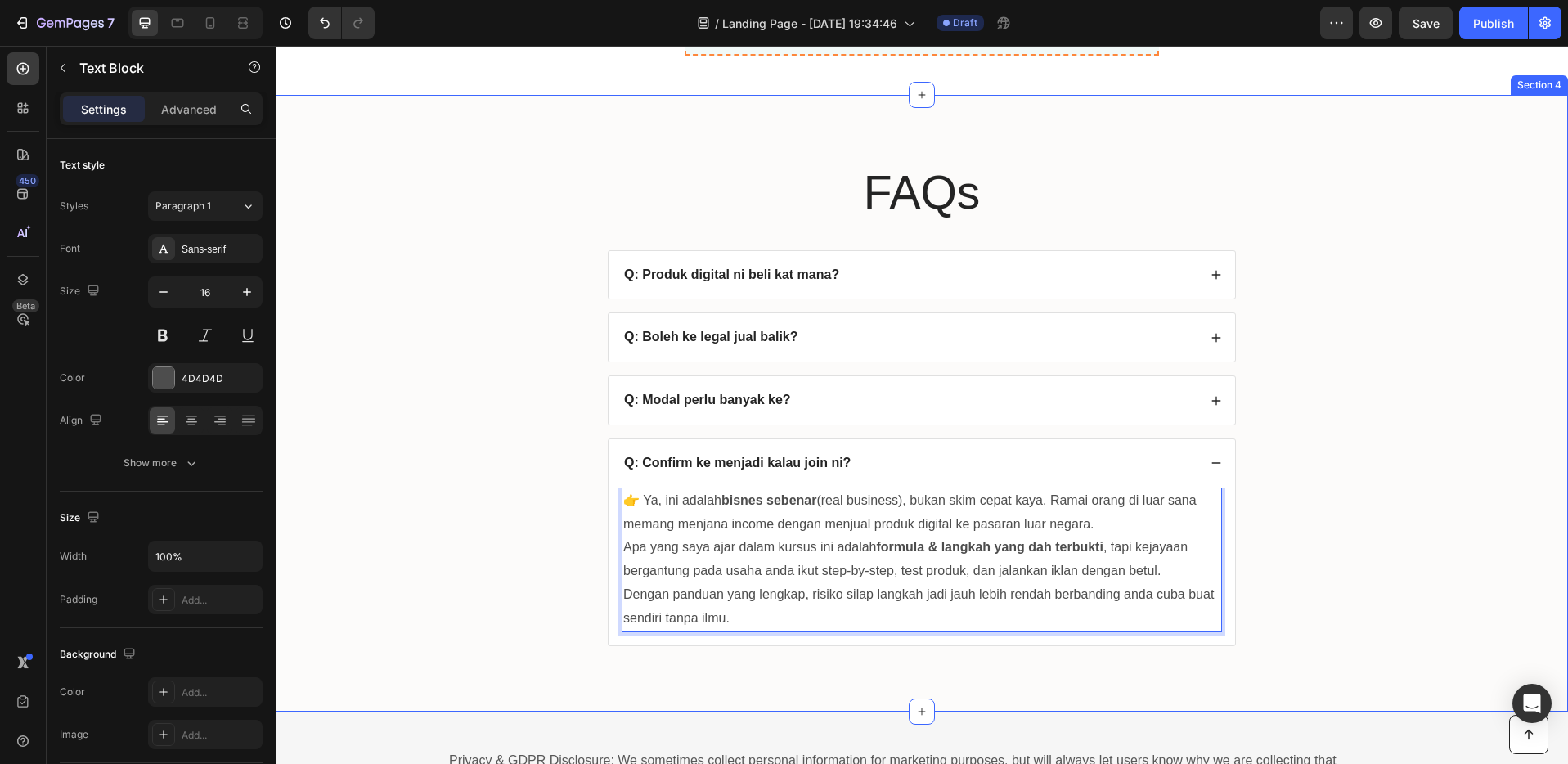
click at [1326, 478] on div "FAQs Heading Q: Produk digital ni beli kat mana? Q: Boleh ke legal jual balik? …" at bounding box center [921, 417] width 1259 height 512
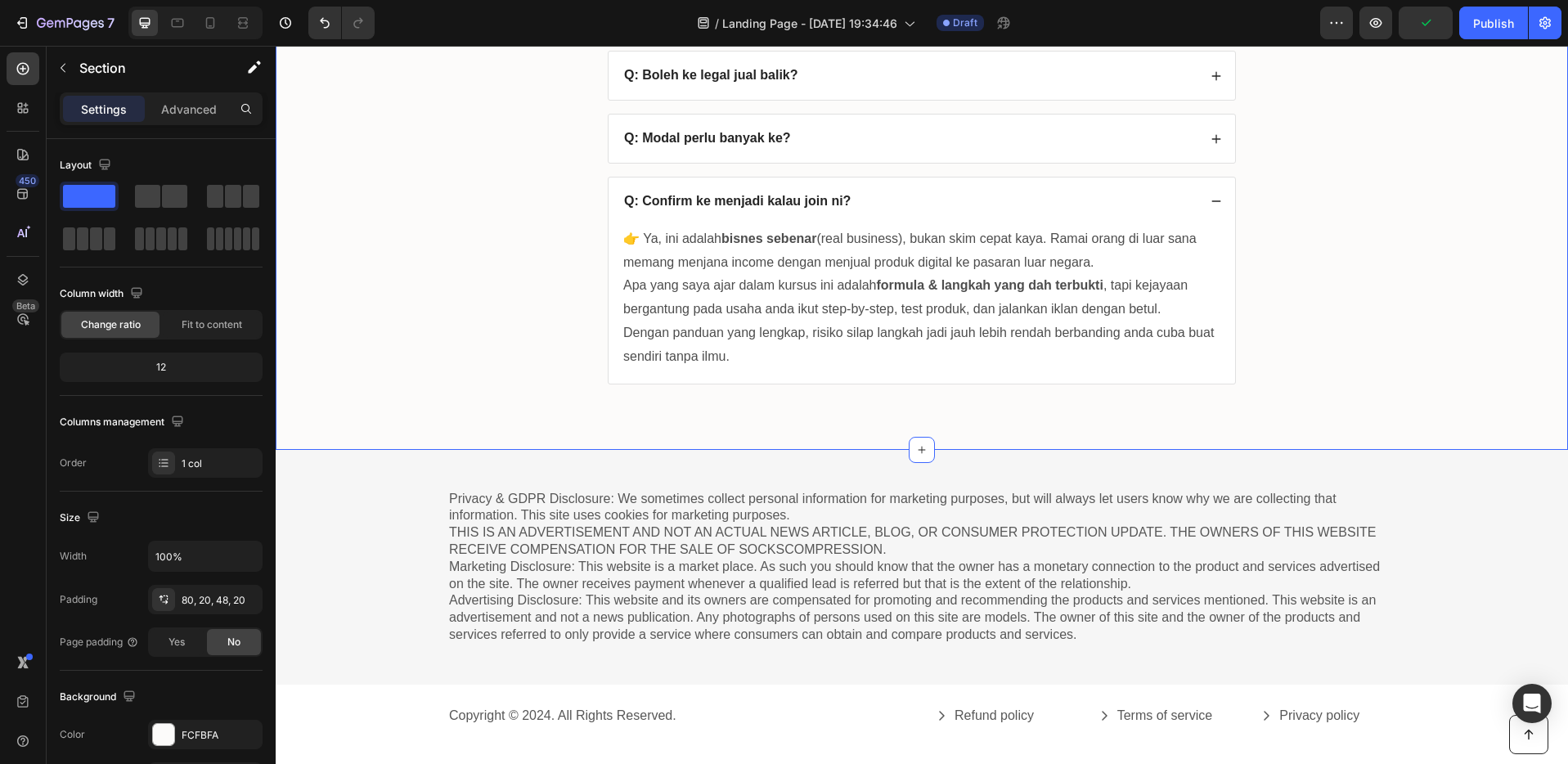
scroll to position [6195, 0]
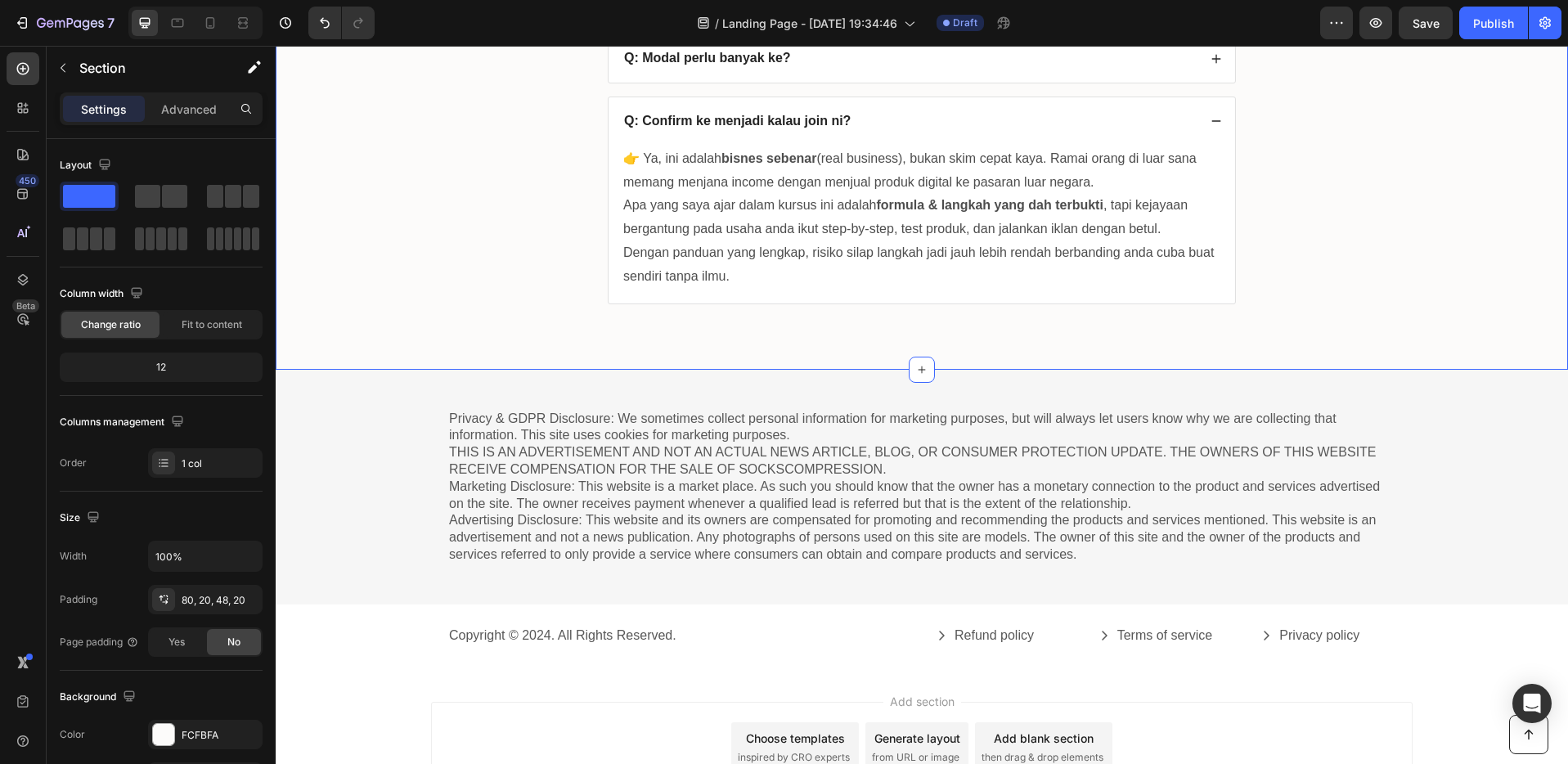
click at [797, 503] on p "Privacy & GDPR Disclosure: We sometimes collect personal information for market…" at bounding box center [921, 486] width 945 height 153
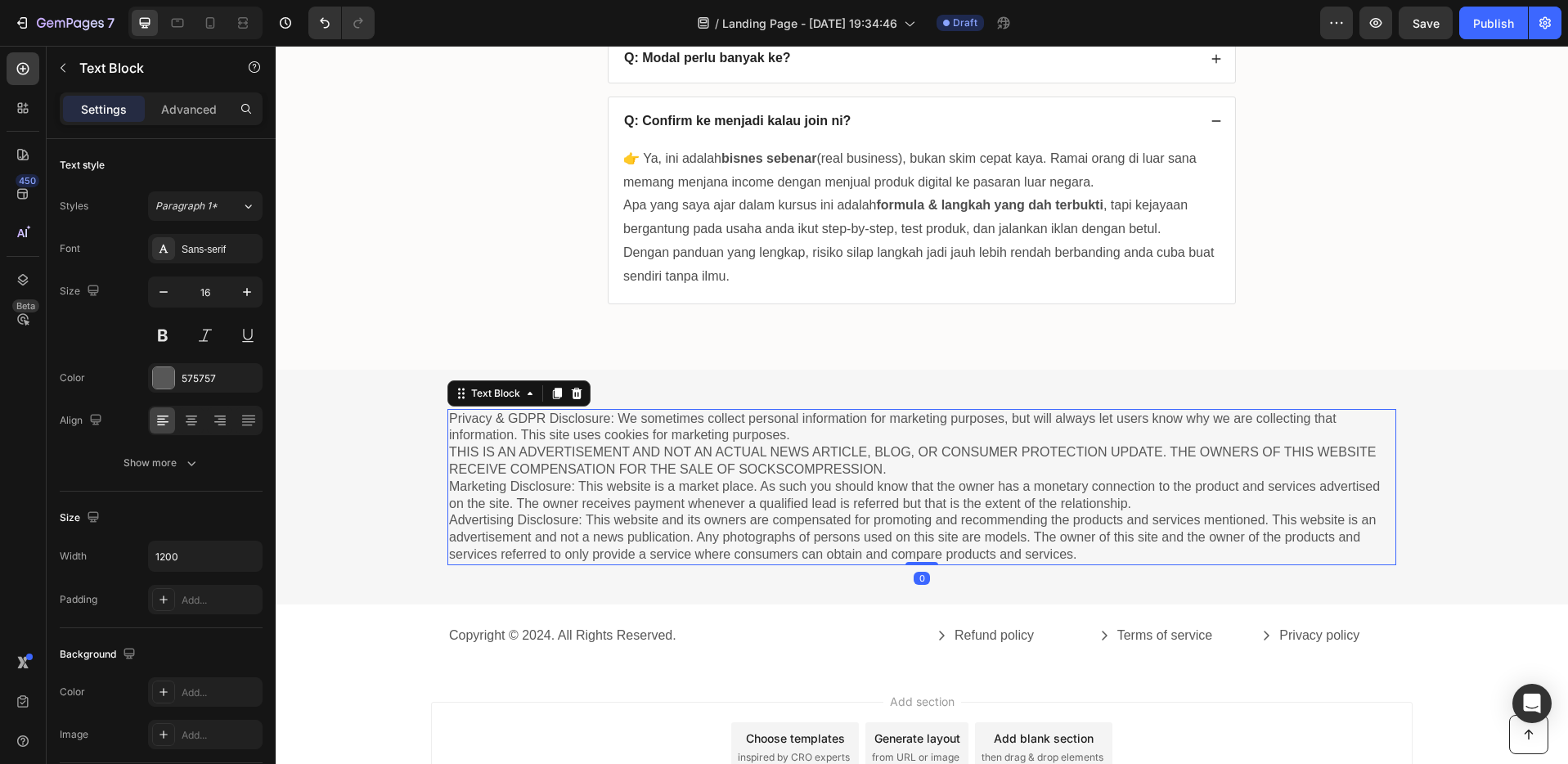
click at [913, 524] on p "Privacy & GDPR Disclosure: We sometimes collect personal information for market…" at bounding box center [921, 486] width 945 height 153
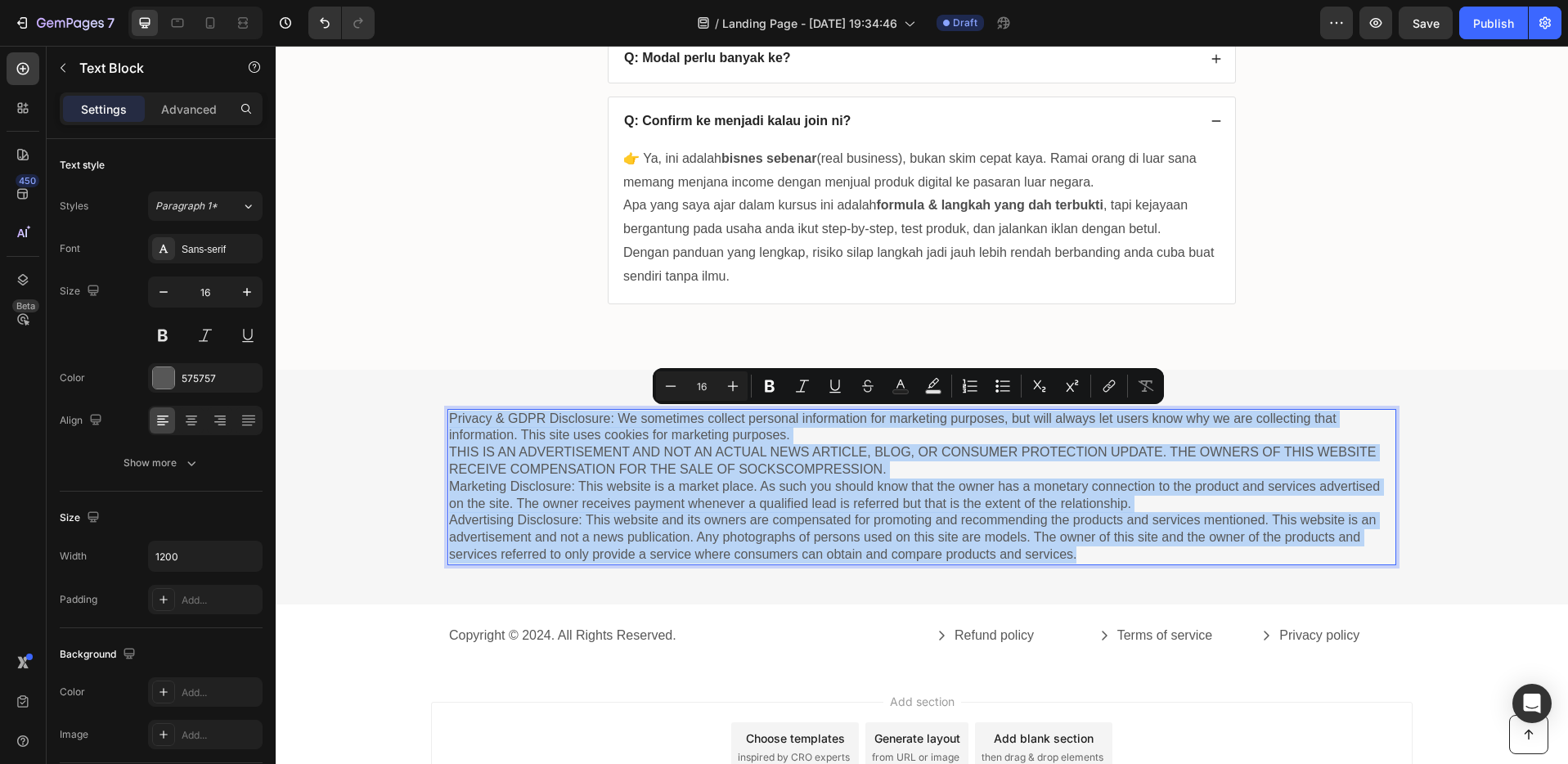
drag, startPoint x: 1086, startPoint y: 551, endPoint x: 444, endPoint y: 417, distance: 655.8
click at [449, 417] on p "Privacy & GDPR Disclosure: We sometimes collect personal information for market…" at bounding box center [921, 486] width 945 height 153
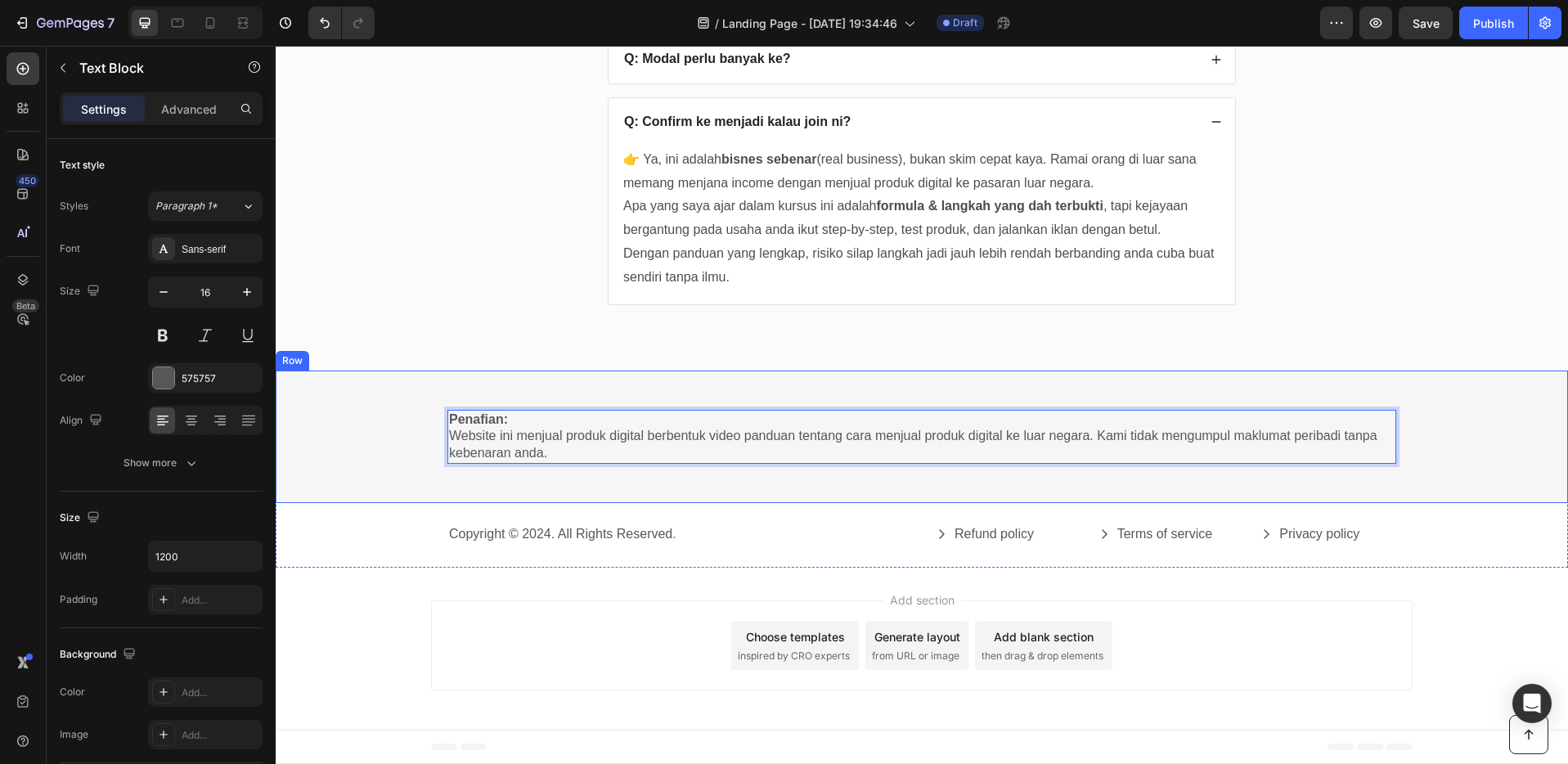
scroll to position [6194, 0]
click at [495, 317] on div "FAQs Heading Q: Produk digital ni beli kat mana? Q: Boleh ke legal jual balik? …" at bounding box center [921, 75] width 1259 height 512
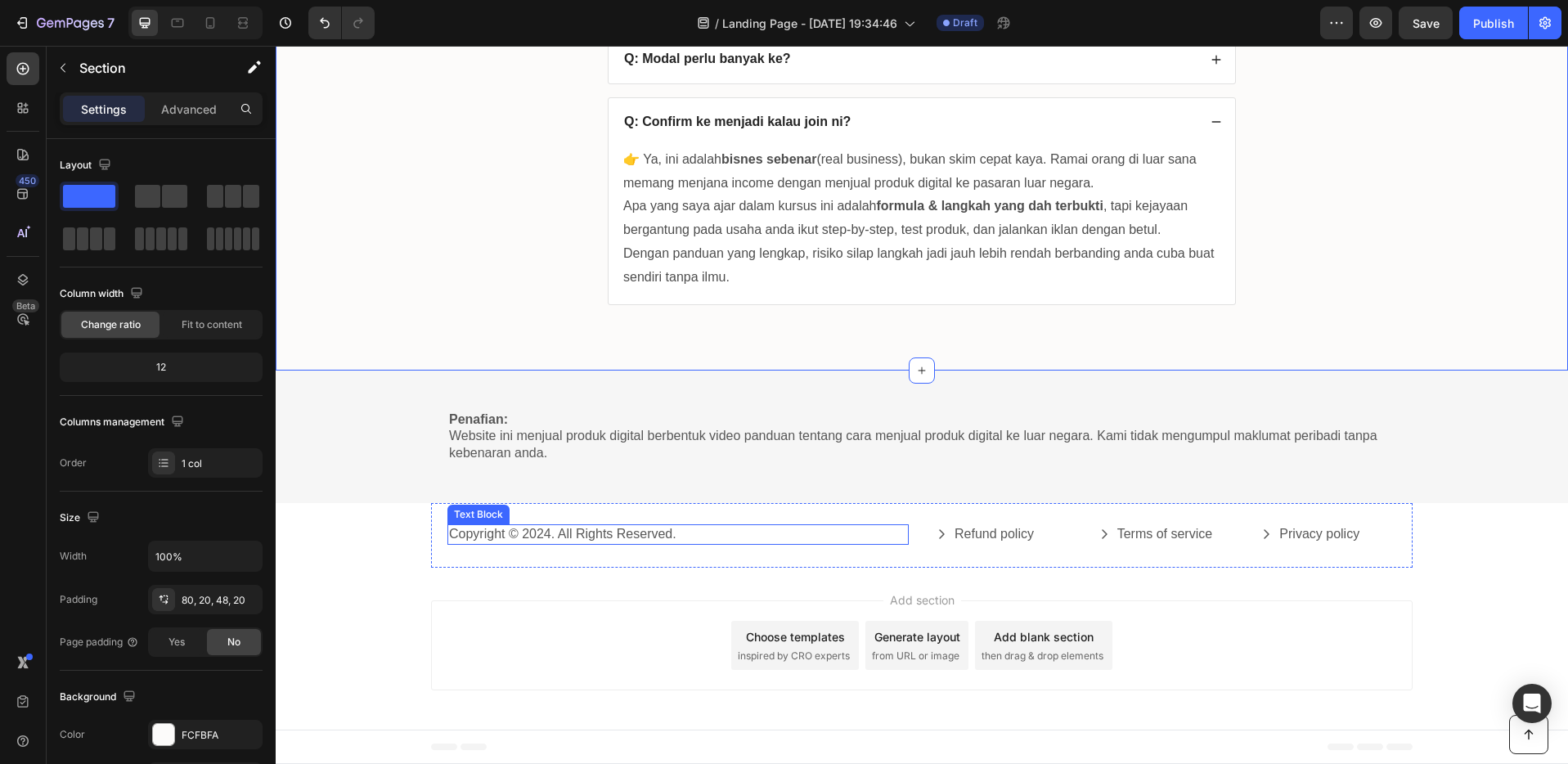
click at [781, 543] on div "Copyright © 2024. All Rights Reserved." at bounding box center [677, 535] width 461 height 20
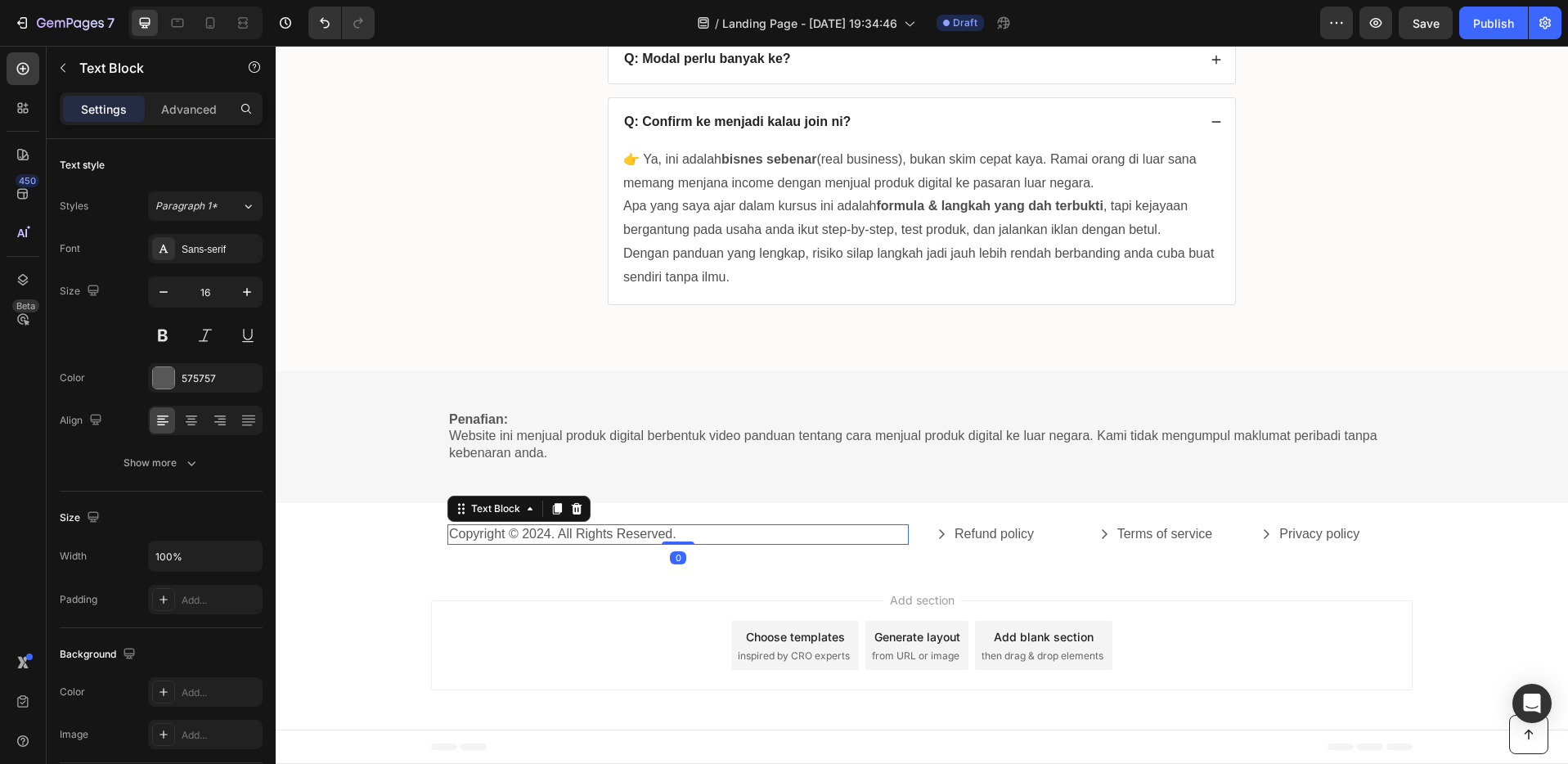
click at [790, 526] on p "Copyright © 2024. All Rights Reserved." at bounding box center [678, 535] width 458 height 18
click at [785, 514] on div "Copyright © 2024. All Rights Reserved. Text Block 0 Refund policy Button Terms …" at bounding box center [921, 536] width 982 height 65
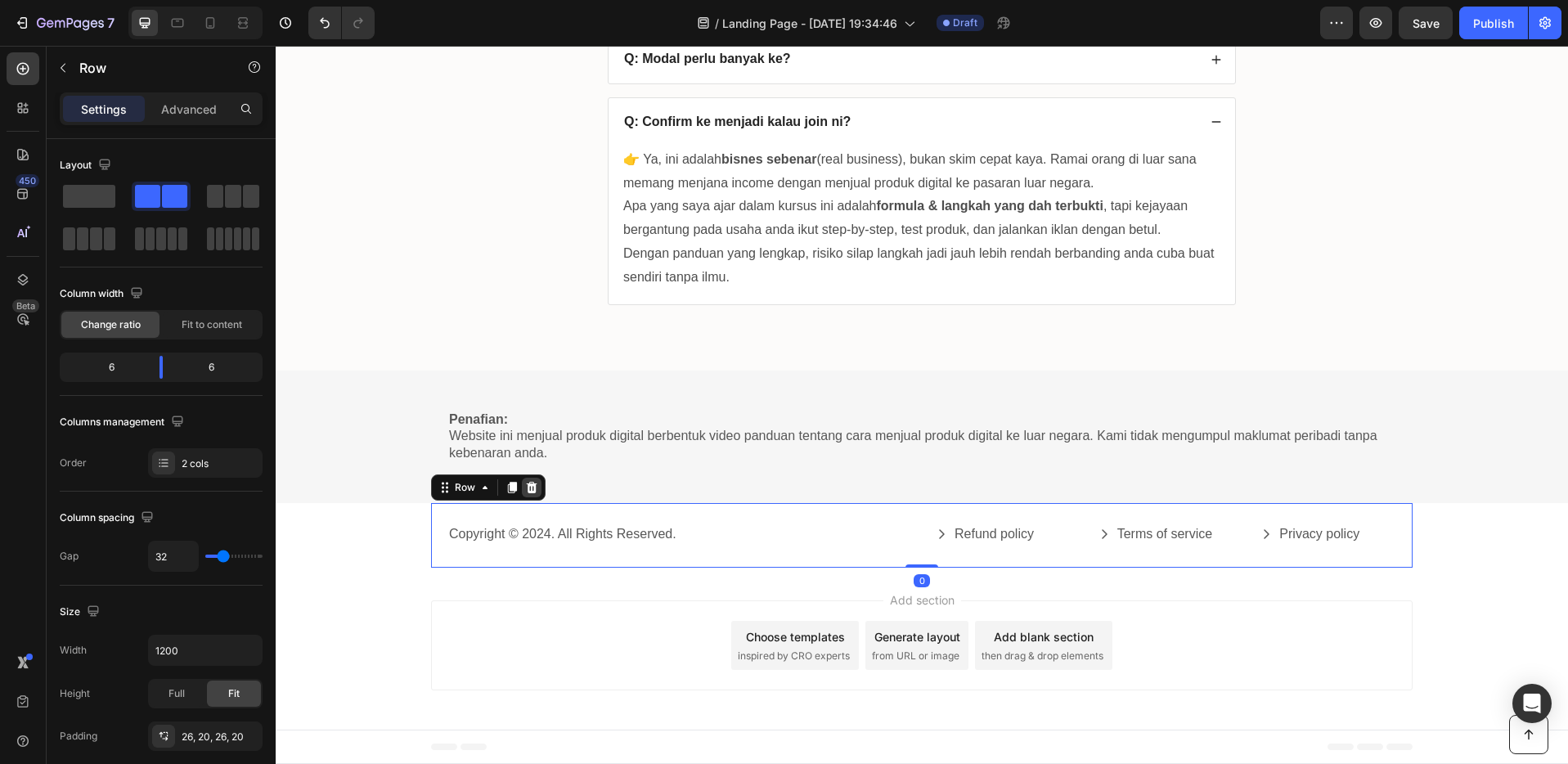
click at [527, 486] on icon at bounding box center [532, 487] width 10 height 11
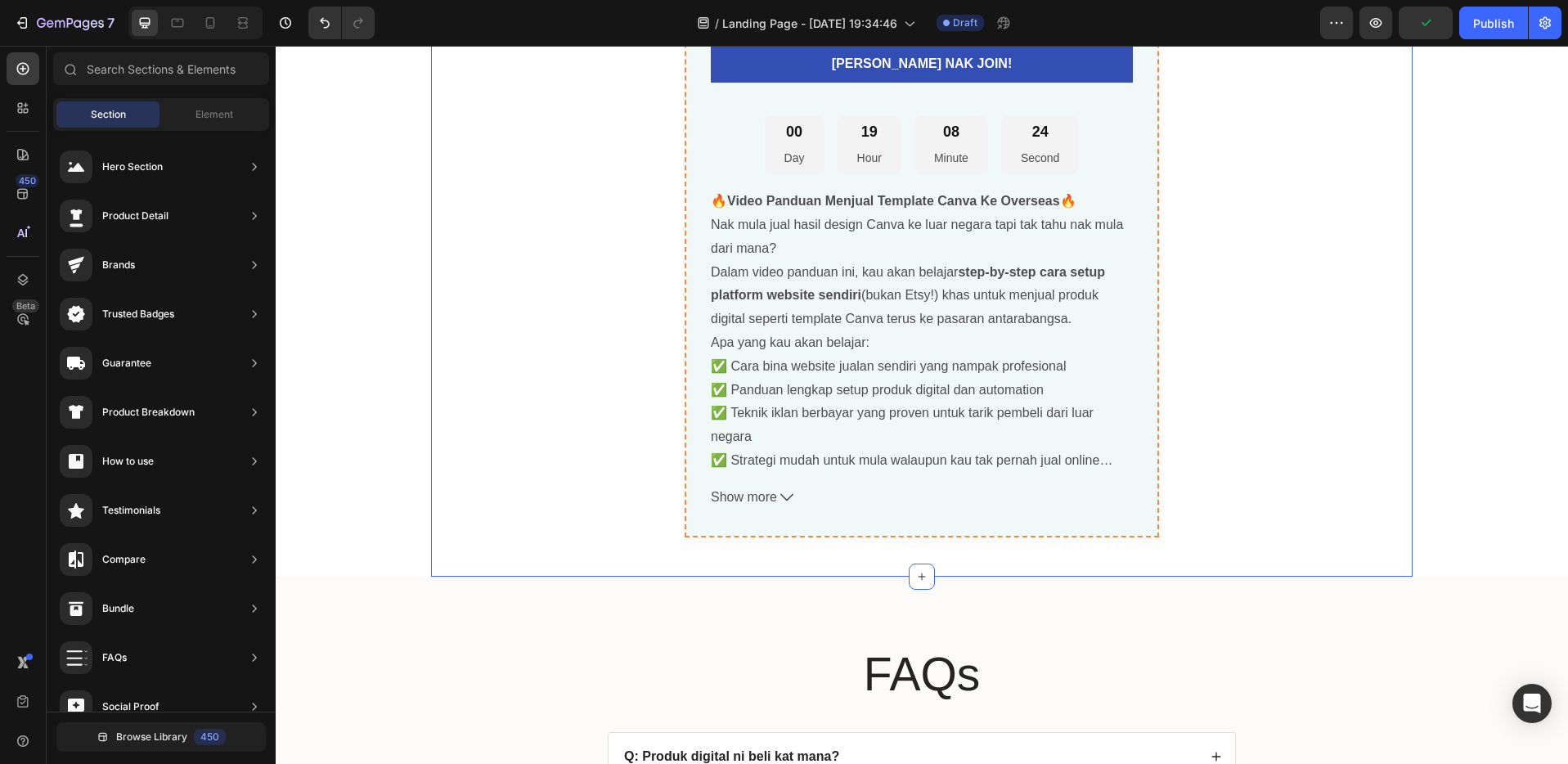
scroll to position [5015, 0]
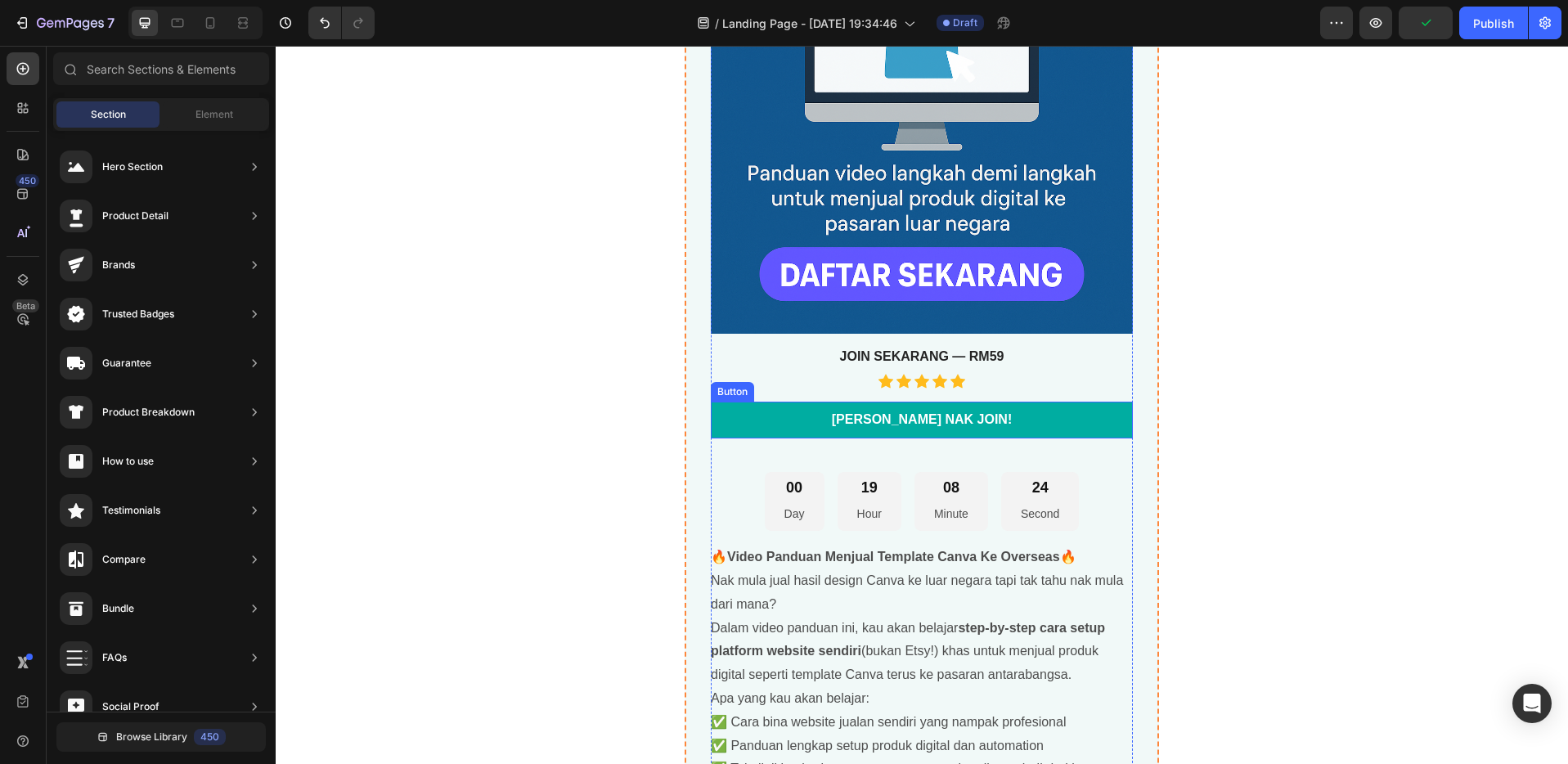
click at [1066, 424] on link "[PERSON_NAME] NAK JOIN!" at bounding box center [921, 421] width 422 height 37
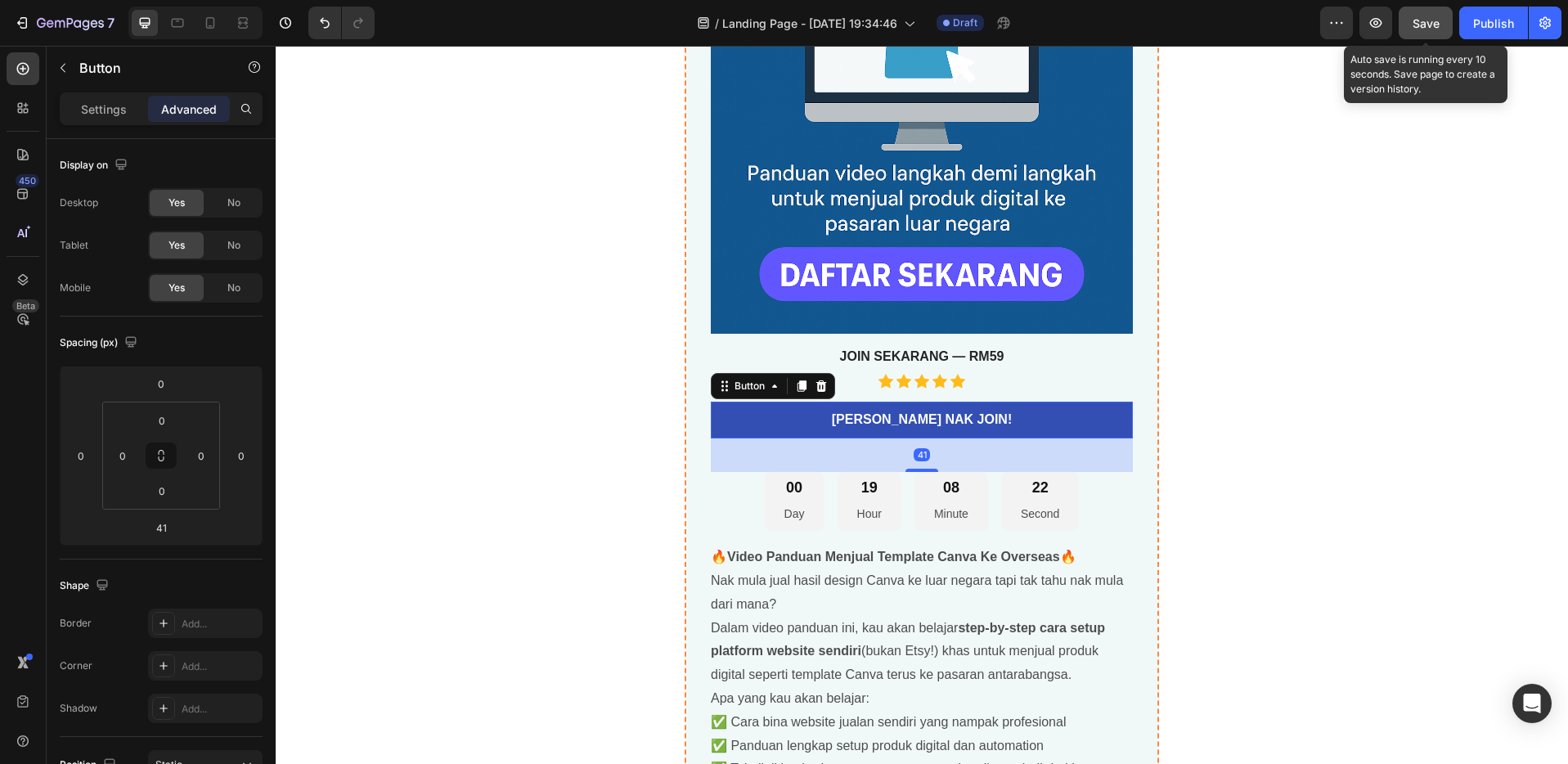
click at [1439, 25] on button "Save" at bounding box center [1425, 22] width 54 height 32
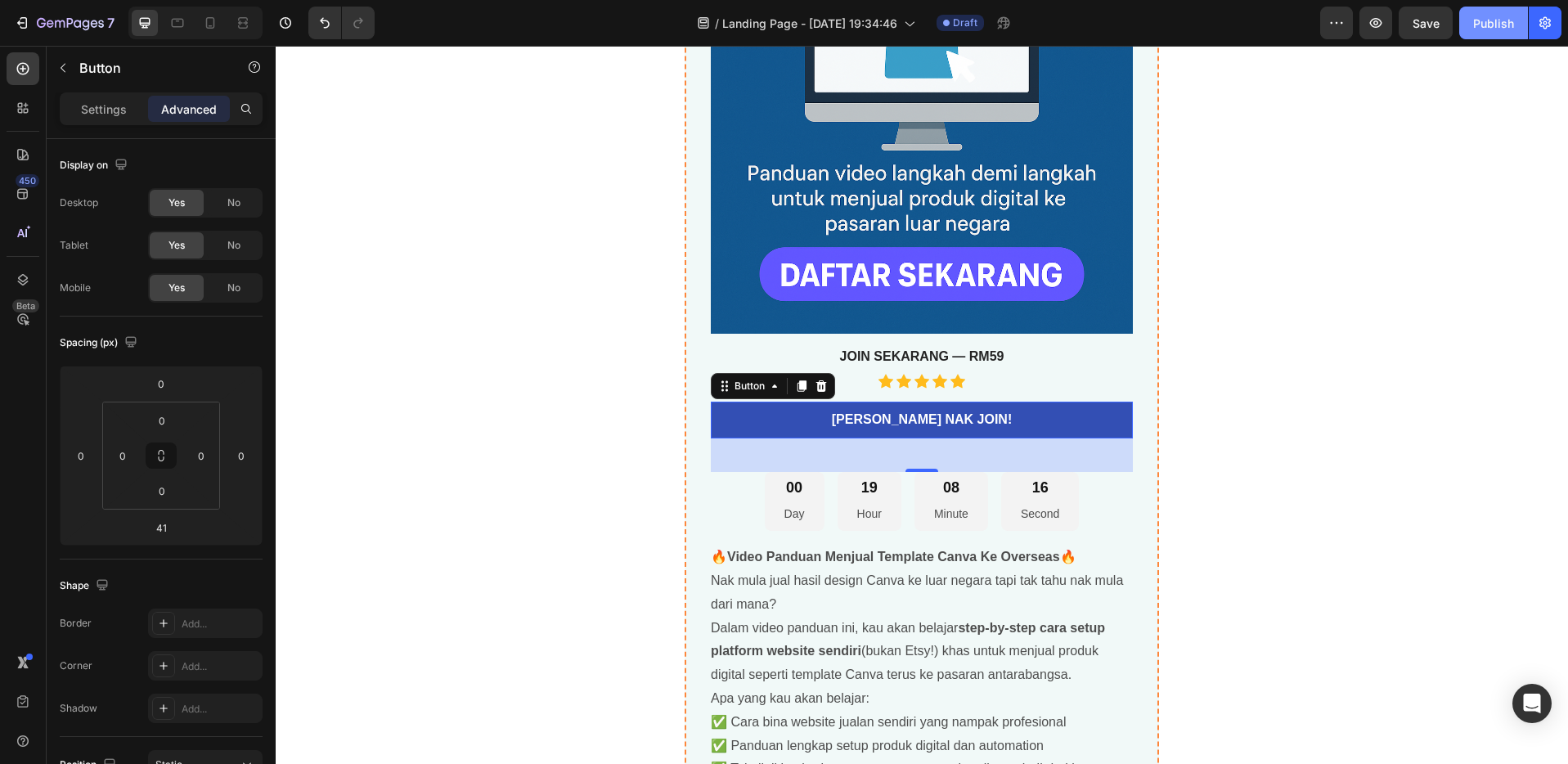
click at [1501, 23] on div "Publish" at bounding box center [1493, 23] width 41 height 18
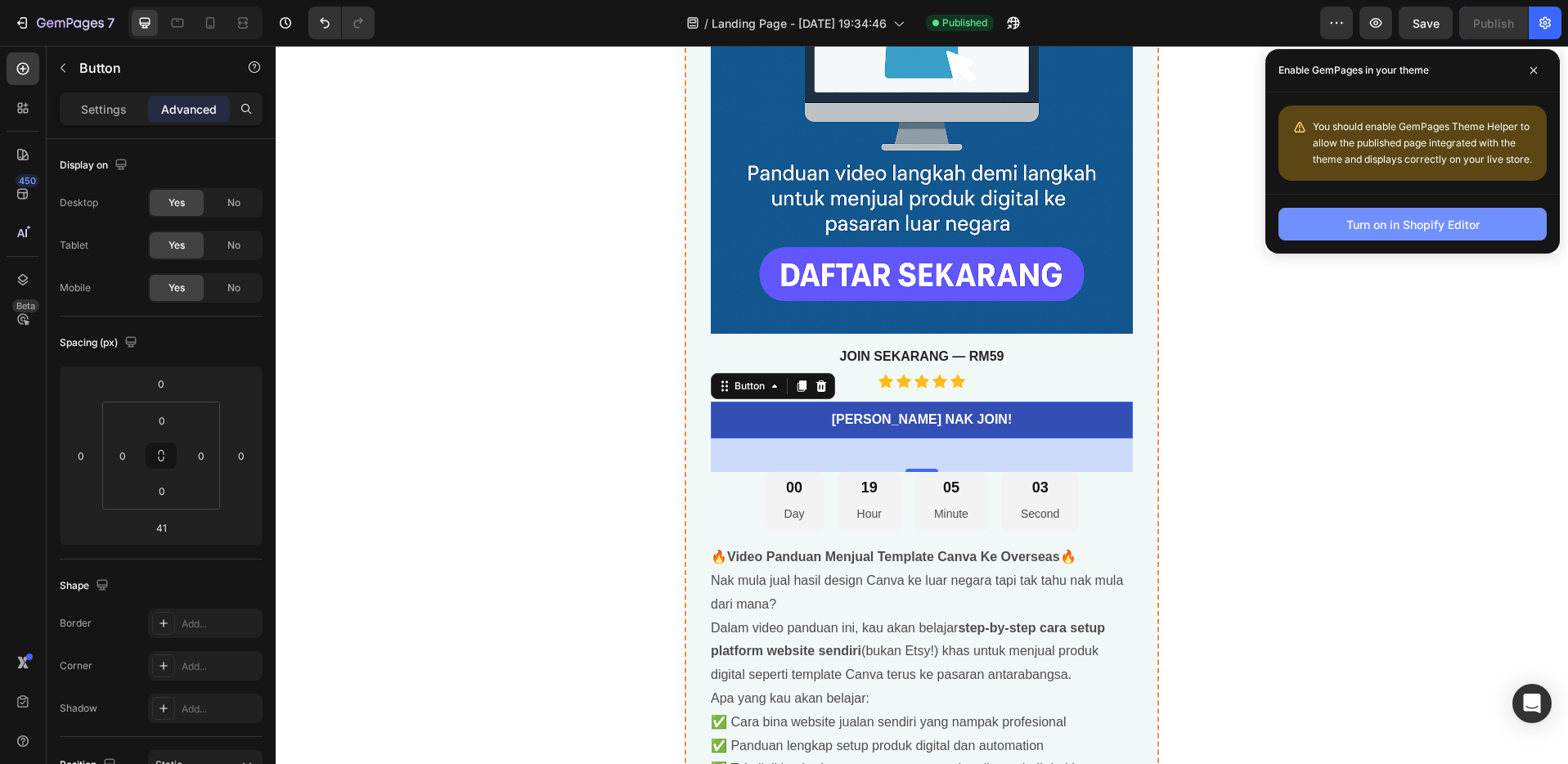
click at [1383, 231] on div "Turn on in Shopify Editor" at bounding box center [1413, 225] width 134 height 18
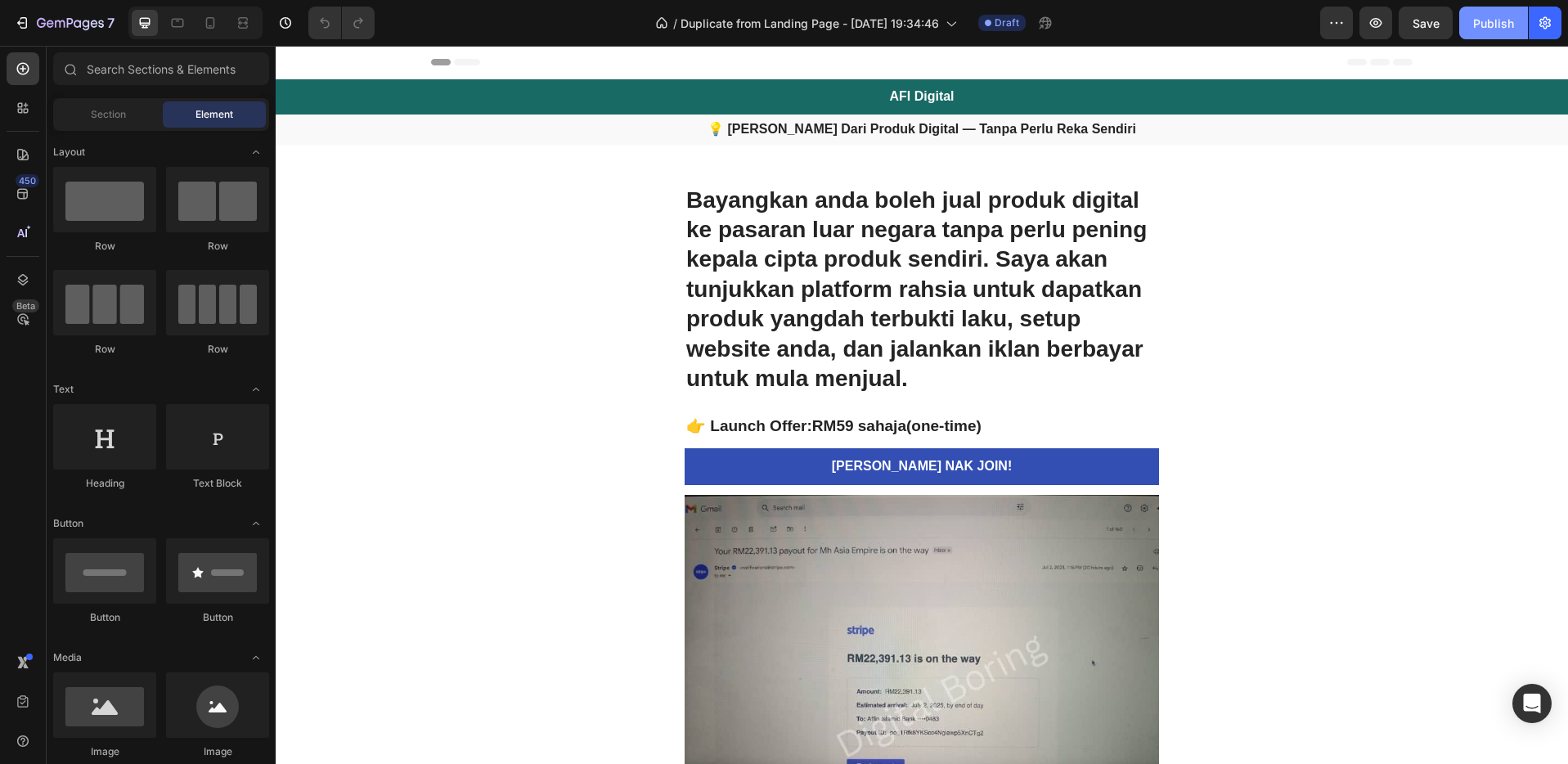
click at [1472, 30] on button "Publish" at bounding box center [1493, 22] width 69 height 32
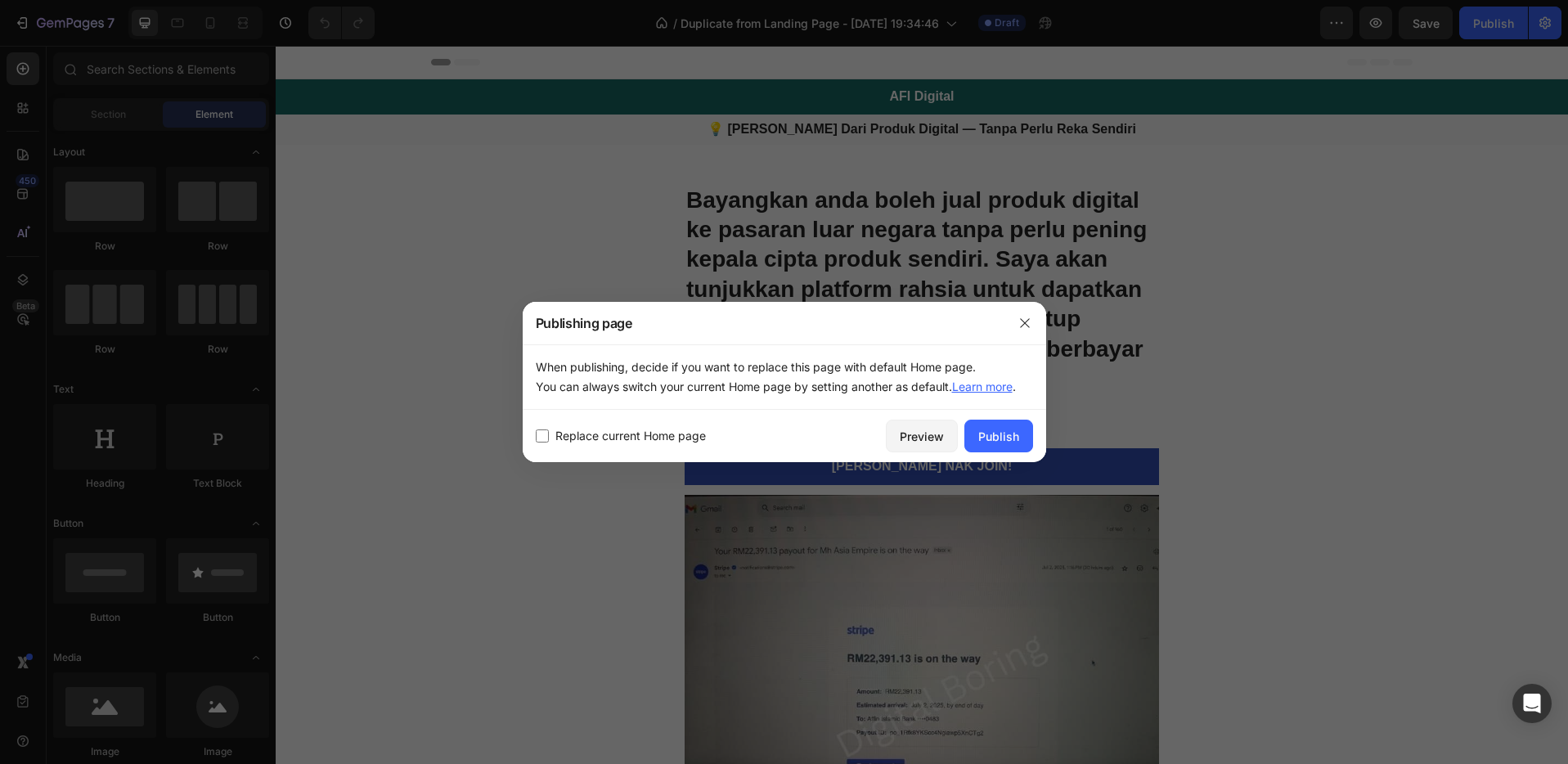
click at [617, 432] on span "Replace current Home page" at bounding box center [630, 435] width 150 height 19
checkbox input "true"
click at [993, 432] on div "Publish" at bounding box center [998, 436] width 41 height 18
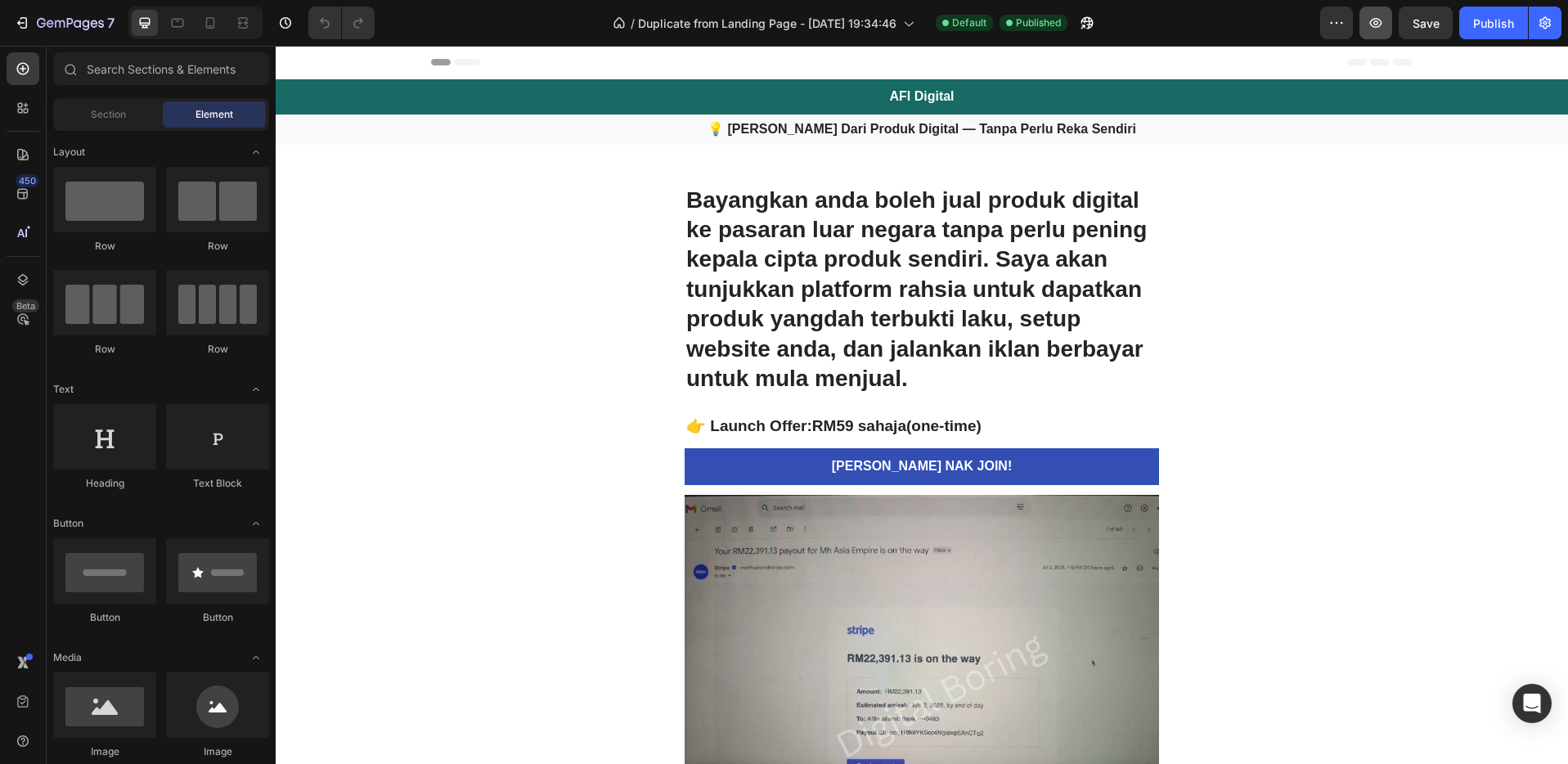
click at [1382, 28] on icon "button" at bounding box center [1376, 23] width 17 height 17
click at [31, 24] on div "7" at bounding box center [64, 22] width 100 height 19
